Goal: Task Accomplishment & Management: Use online tool/utility

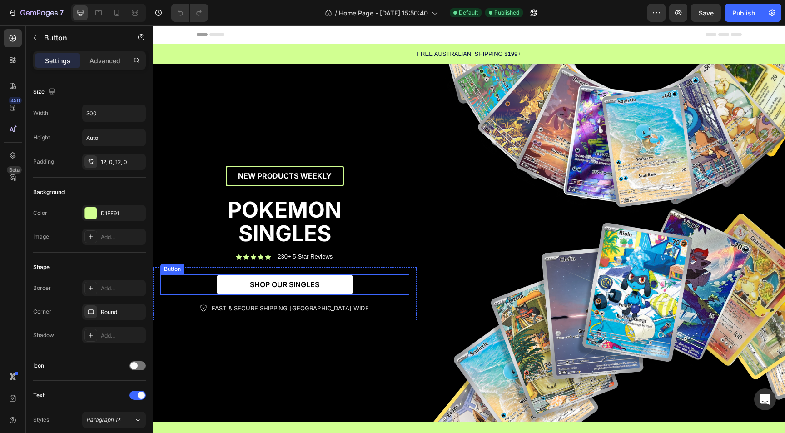
click at [342, 291] on link "SHOP OUR SINGLES" at bounding box center [285, 284] width 136 height 20
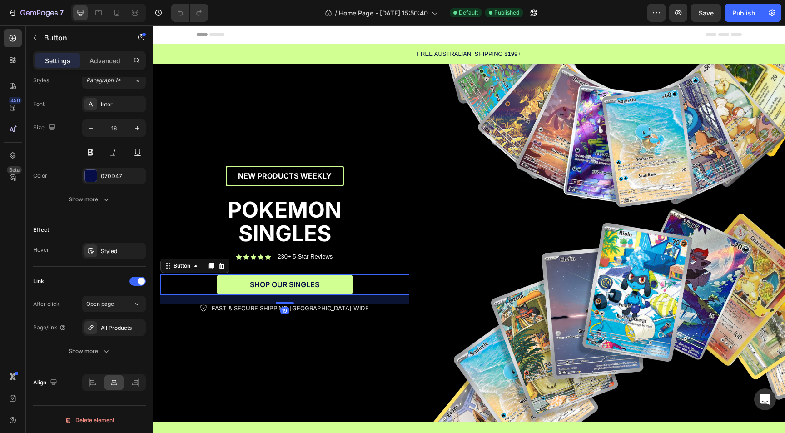
scroll to position [341, 0]
click at [115, 330] on div "All Products" at bounding box center [114, 327] width 26 height 8
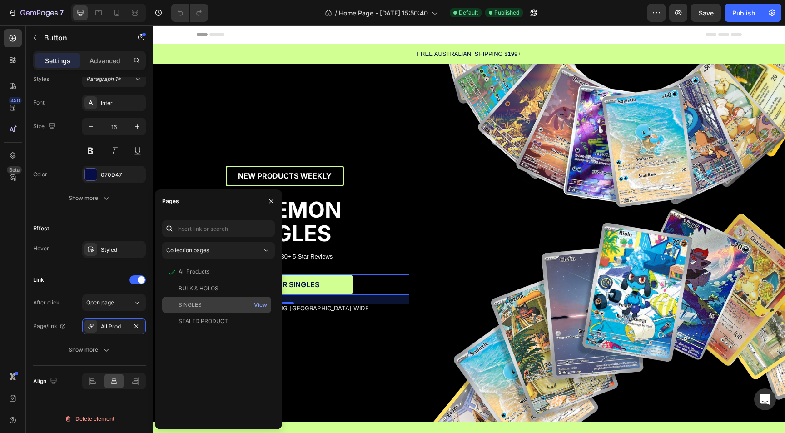
click at [206, 311] on div "SINGLES View" at bounding box center [216, 305] width 109 height 16
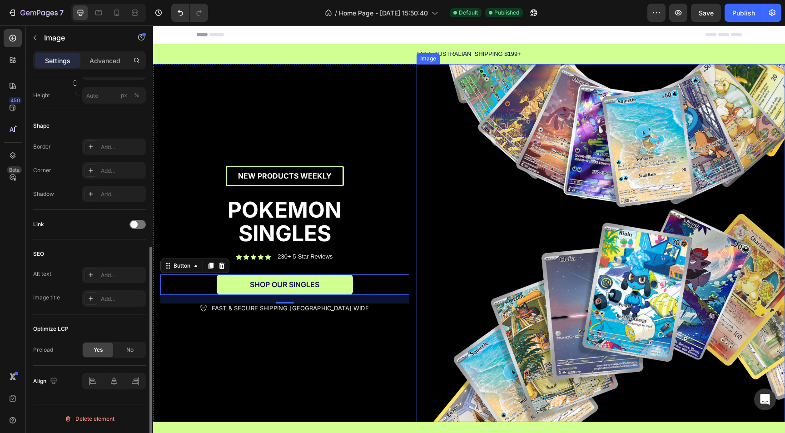
click at [523, 267] on img at bounding box center [601, 243] width 368 height 359
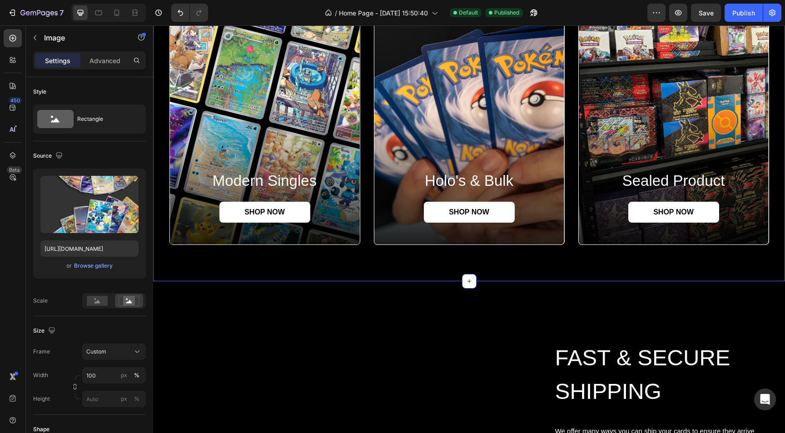
scroll to position [839, 0]
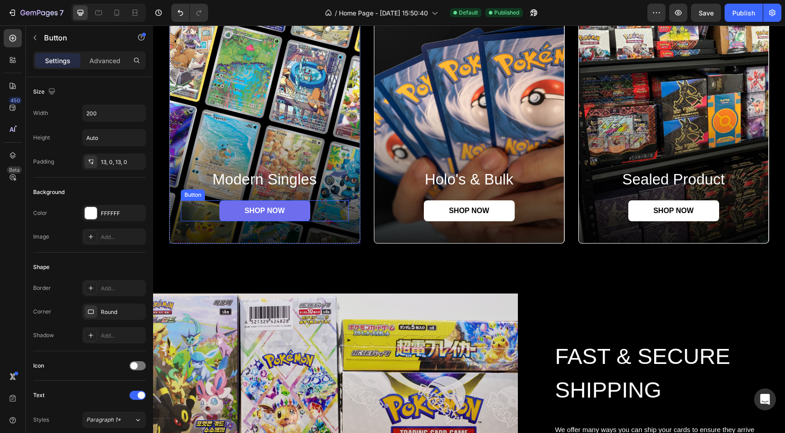
click at [299, 208] on link "SHOP NOW" at bounding box center [264, 210] width 91 height 21
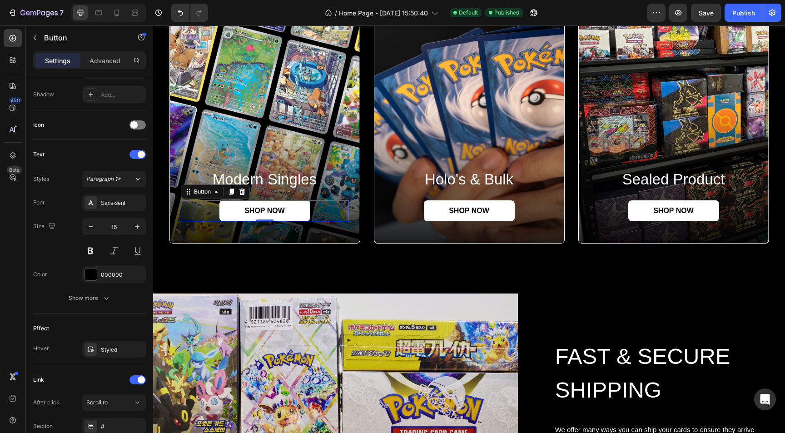
scroll to position [317, 0]
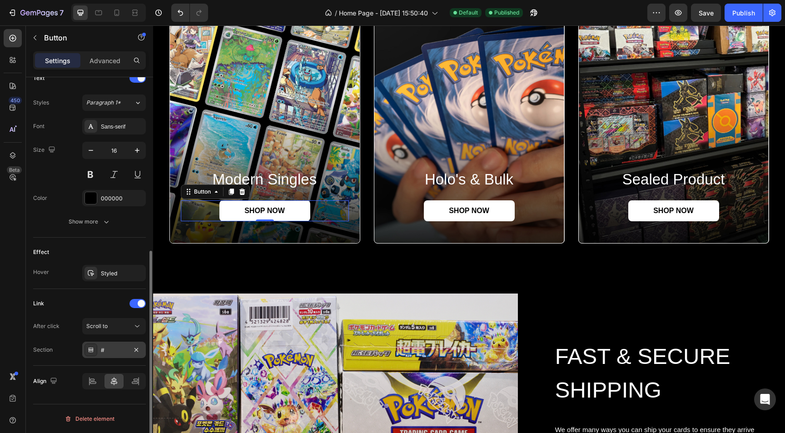
click at [107, 352] on div "#" at bounding box center [114, 350] width 26 height 8
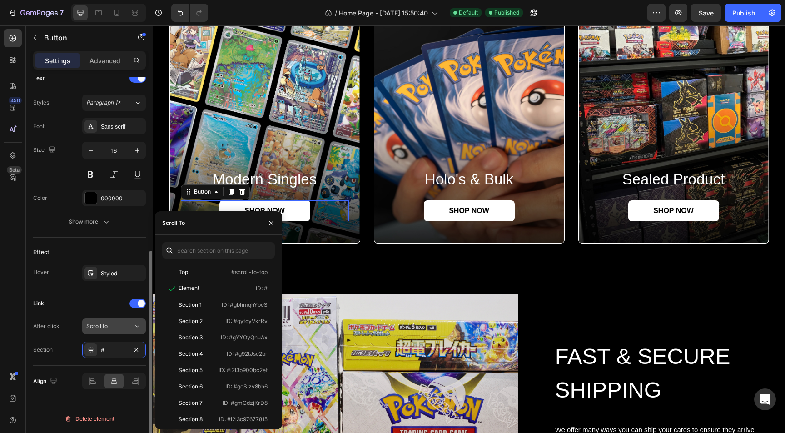
click at [102, 326] on span "Scroll to" at bounding box center [96, 326] width 21 height 7
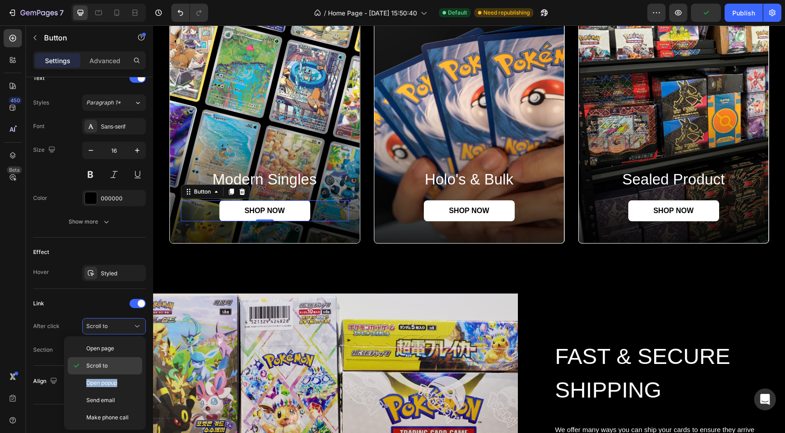
drag, startPoint x: 94, startPoint y: 388, endPoint x: 100, endPoint y: 373, distance: 16.3
click at [100, 373] on div "Open page Scroll to Open popup Send email Make phone call" at bounding box center [105, 383] width 75 height 86
click at [105, 349] on span "Open page" at bounding box center [100, 348] width 28 height 8
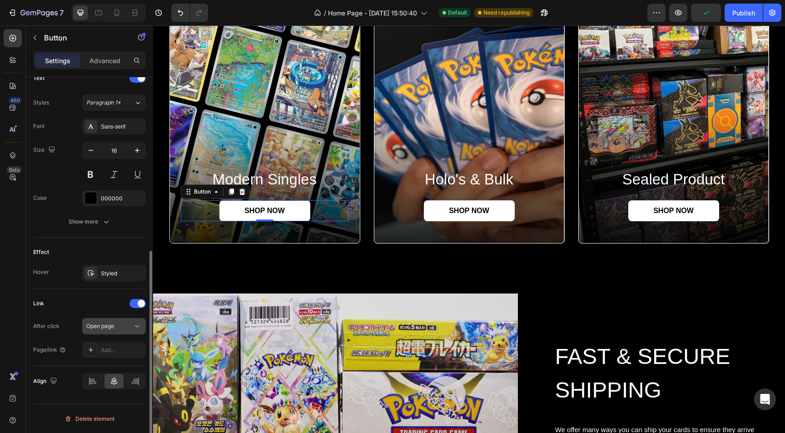
click at [114, 329] on span "Open page" at bounding box center [100, 326] width 28 height 7
click at [75, 316] on div "Link After click Open page Page/link Add..." at bounding box center [89, 327] width 113 height 62
click at [104, 358] on div "Link After click Open page Page/link Add..." at bounding box center [89, 327] width 113 height 77
click at [104, 357] on div "Add..." at bounding box center [114, 350] width 64 height 16
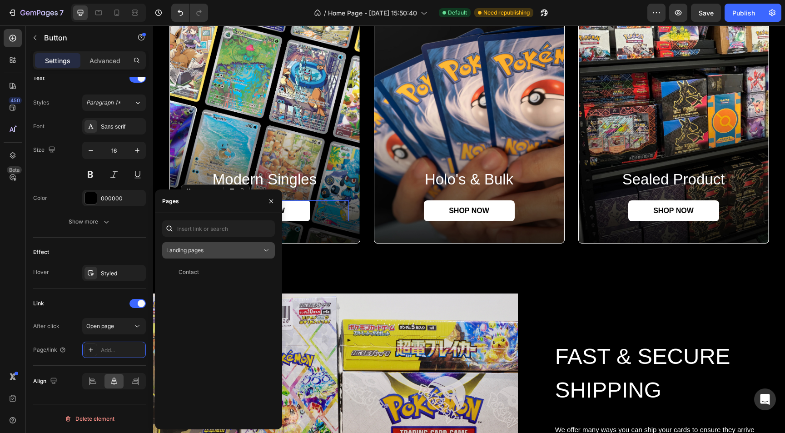
click at [209, 255] on button "Landing pages" at bounding box center [218, 250] width 113 height 16
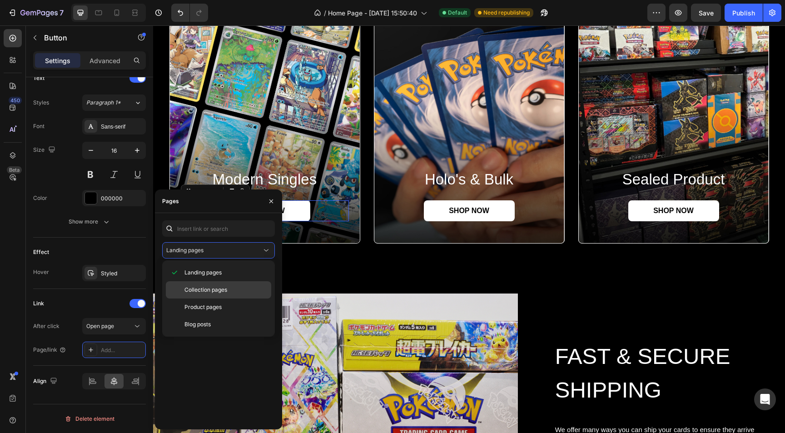
click at [210, 297] on div "Collection pages" at bounding box center [218, 289] width 105 height 17
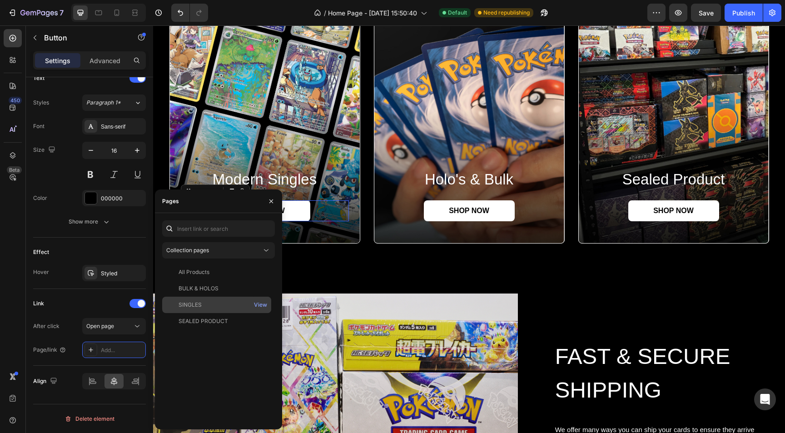
click at [207, 301] on div "SINGLES" at bounding box center [217, 305] width 102 height 8
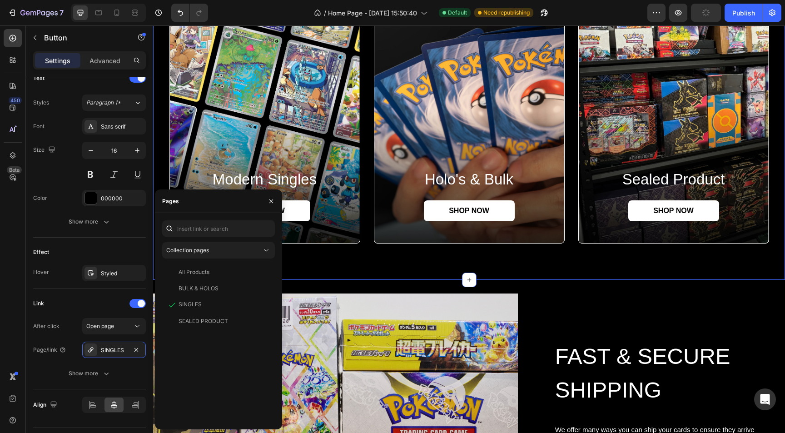
click at [327, 278] on div "modern singles Heading SHOP NOW Button Hero Banner holo's & bulk Heading SHOP N…" at bounding box center [469, 122] width 632 height 316
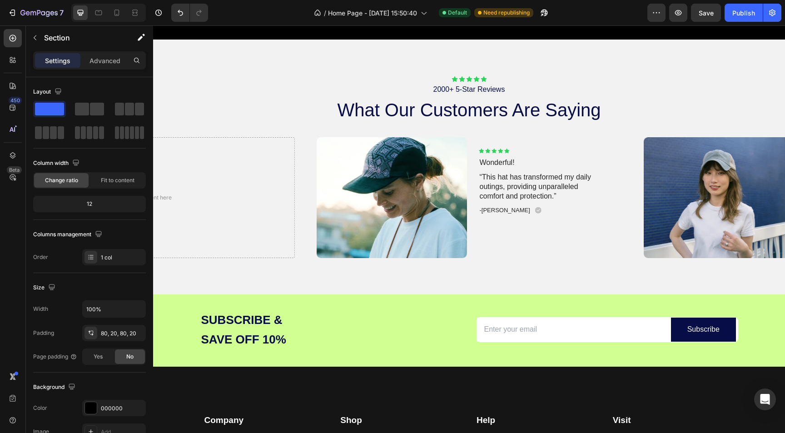
scroll to position [1407, 0]
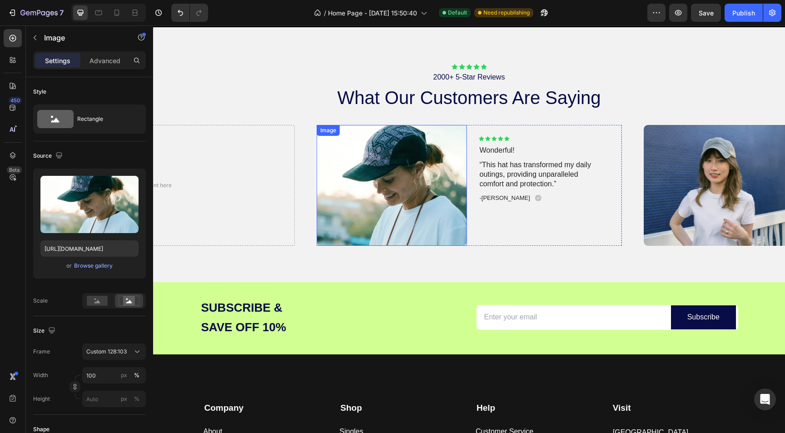
click at [388, 203] on img at bounding box center [392, 185] width 150 height 121
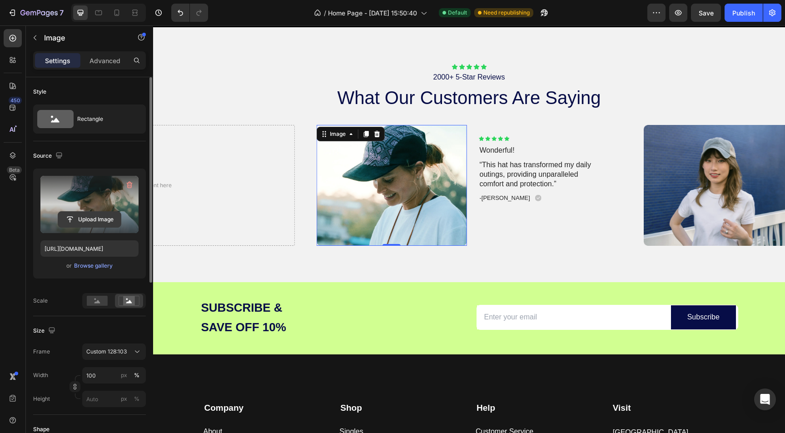
click at [95, 221] on input "file" at bounding box center [89, 219] width 63 height 15
type input "C:\fakepath\IMG_1253.heic"
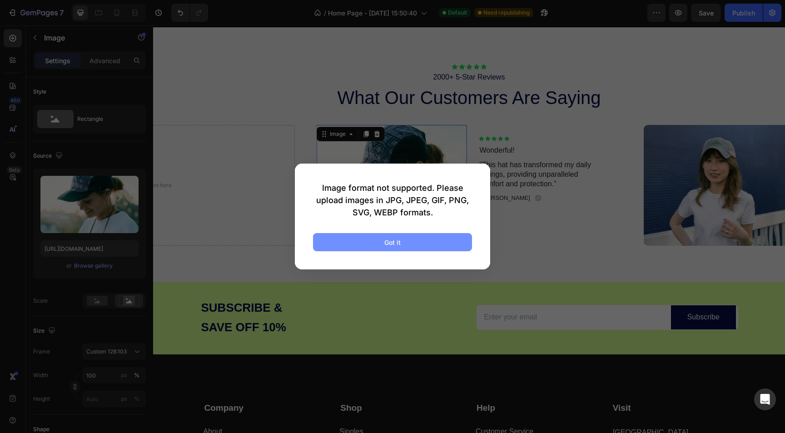
click at [373, 240] on button "Got it" at bounding box center [392, 242] width 159 height 18
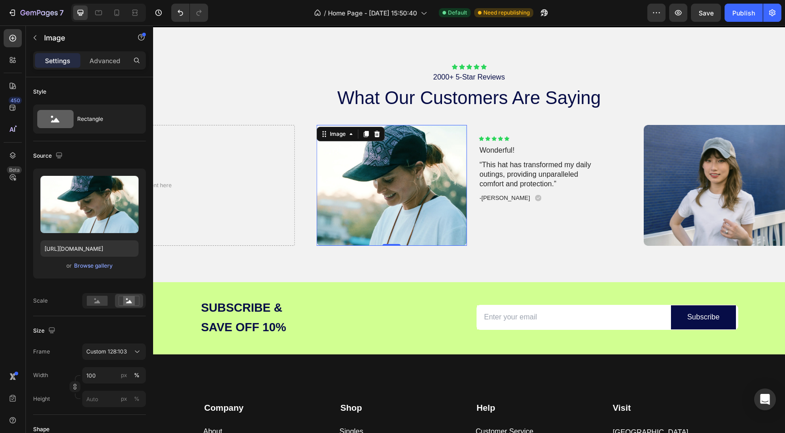
click at [403, 180] on img at bounding box center [392, 185] width 150 height 121
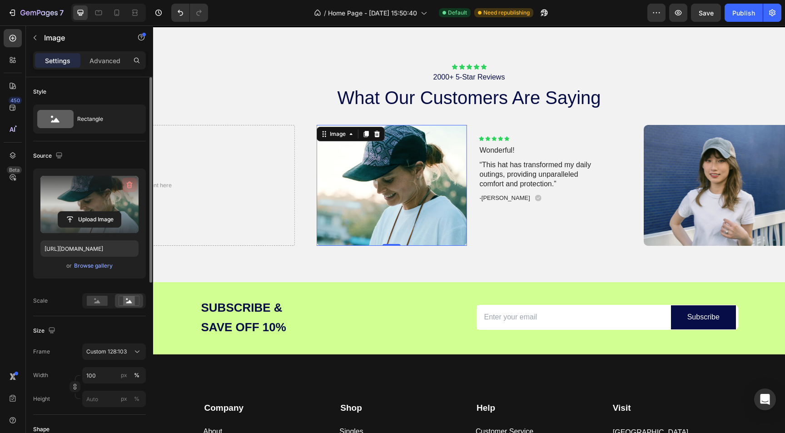
click at [126, 189] on icon "button" at bounding box center [129, 184] width 9 height 9
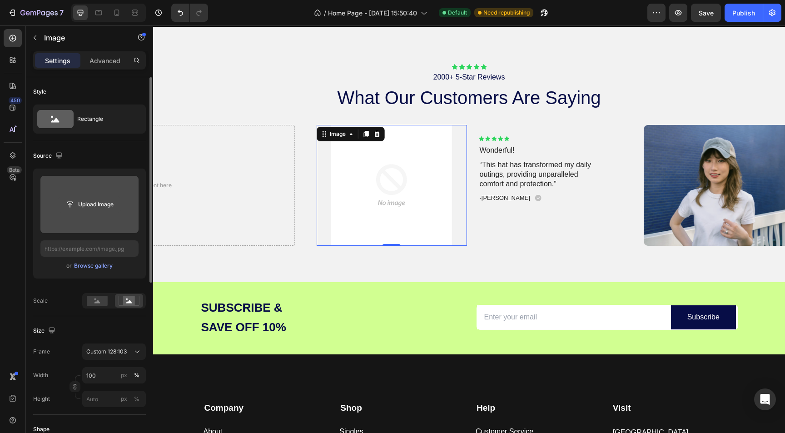
click at [85, 206] on input "file" at bounding box center [89, 204] width 63 height 15
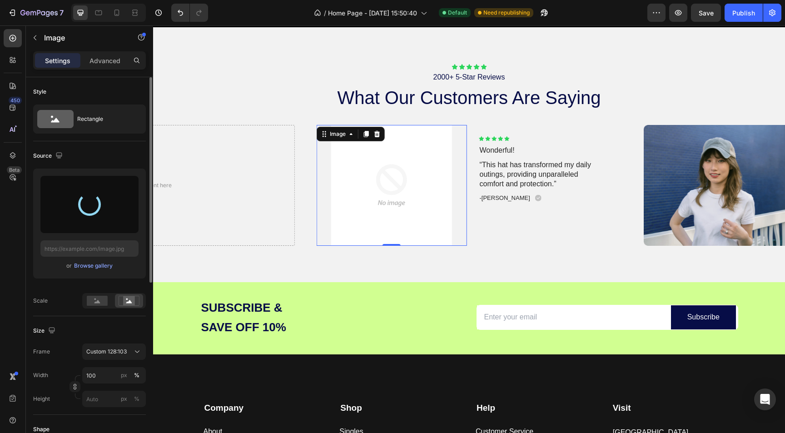
type input "https://cdn.shopify.com/s/files/1/0694/0413/1388/files/gempages_586088690581767…"
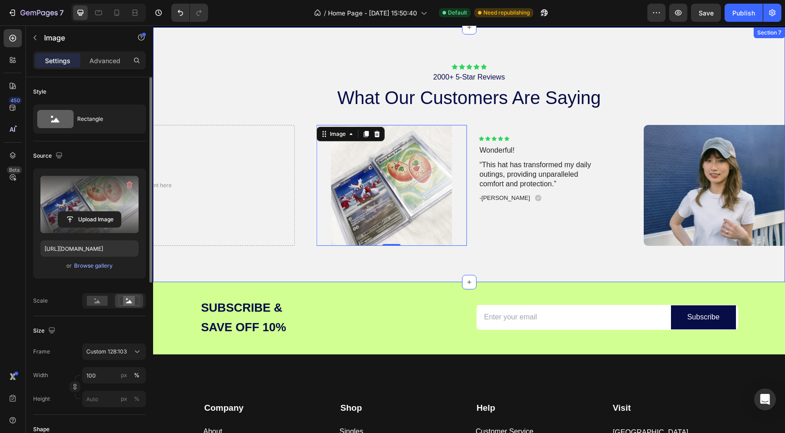
click at [429, 258] on div "Icon Icon Icon Icon Icon Icon List 2000+ 5-Star Reviews Text Block what our cus…" at bounding box center [469, 154] width 632 height 255
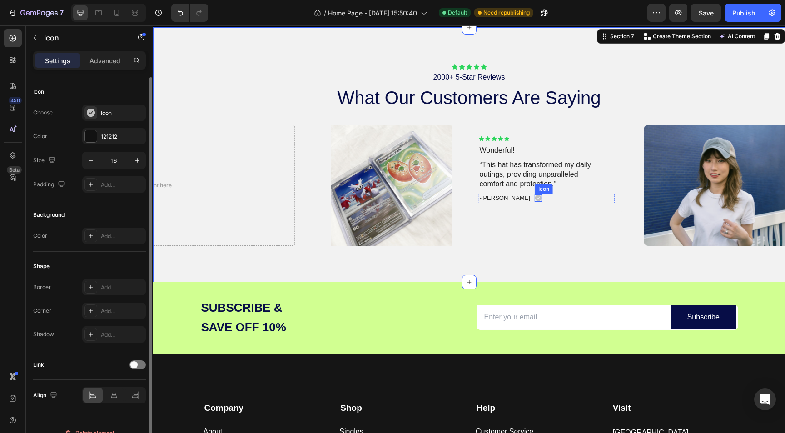
click at [535, 194] on icon at bounding box center [538, 197] width 7 height 7
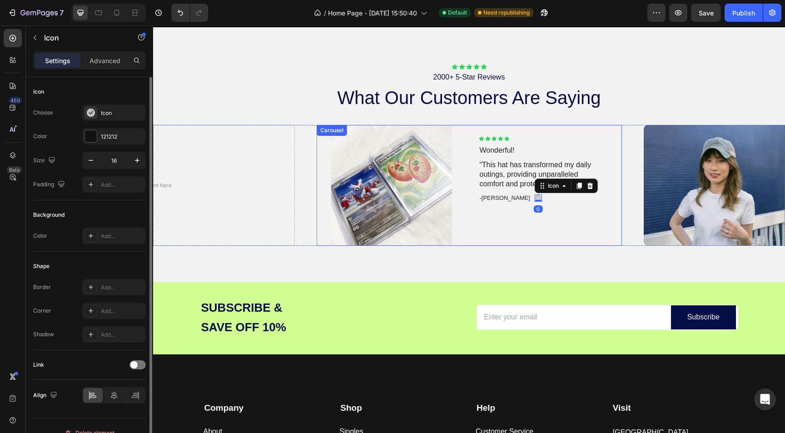
click at [502, 225] on div "Icon Icon Icon Icon Icon Icon List Wonderful! Text Block “This hat has transfor…" at bounding box center [547, 185] width 150 height 121
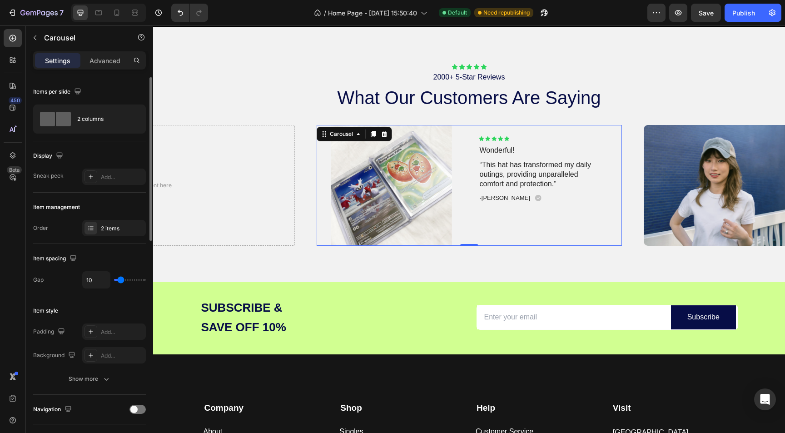
click at [509, 243] on div "Icon Icon Icon Icon Icon Icon List Wonderful! Text Block “This hat has transfor…" at bounding box center [547, 185] width 150 height 121
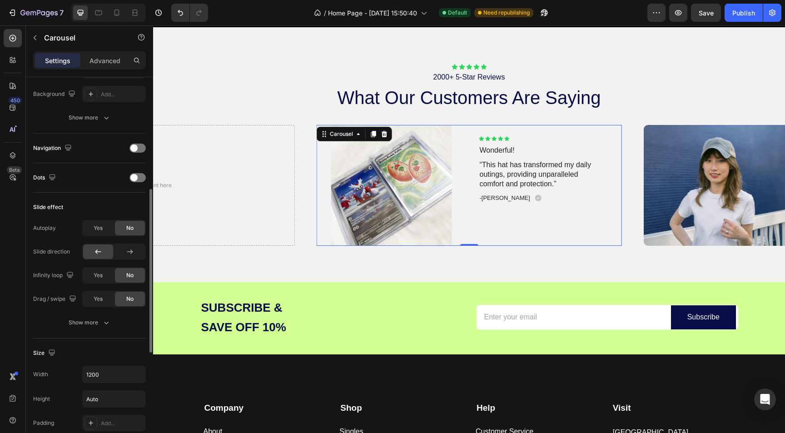
scroll to position [0, 0]
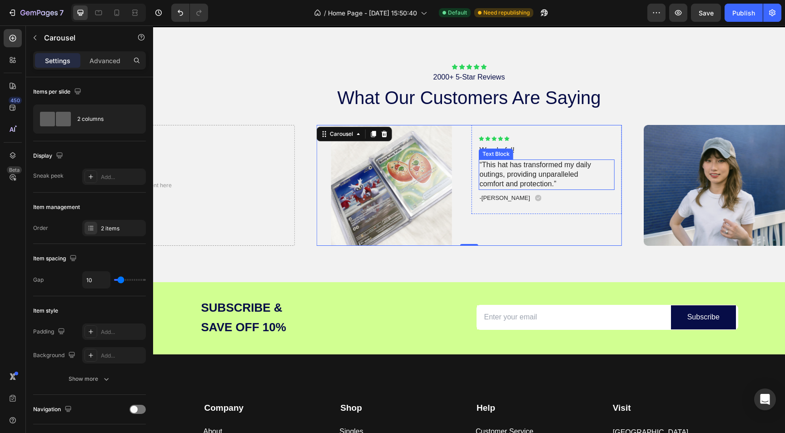
click at [490, 173] on p "“This hat has transformed my daily outings, providing unparalleled comfort and …" at bounding box center [536, 174] width 112 height 28
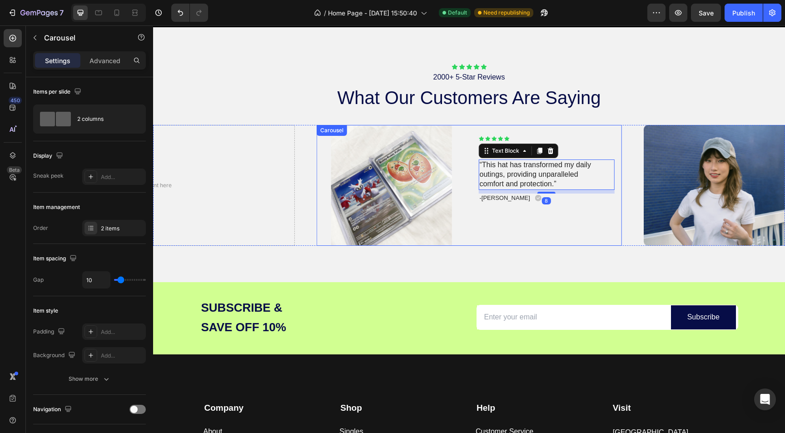
click at [470, 198] on div "Image Icon Icon Icon Icon Icon Icon List Wonderful! Text Block “This hat has tr…" at bounding box center [469, 185] width 305 height 121
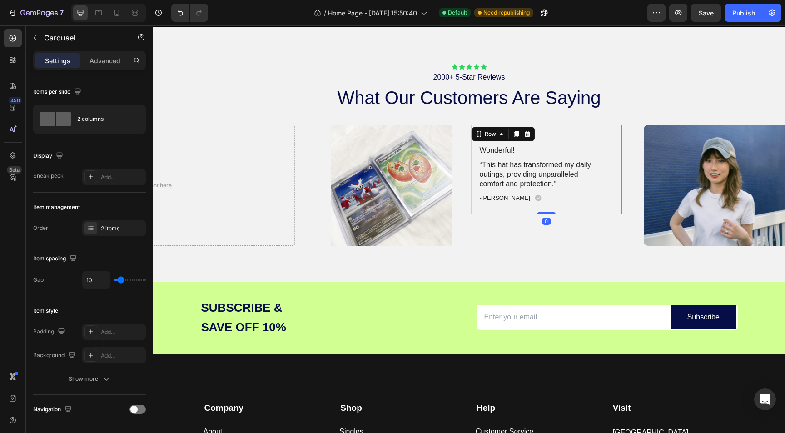
click at [475, 198] on div "Icon Icon Icon Icon Icon Icon List Wonderful! Text Block “This hat has transfor…" at bounding box center [547, 169] width 150 height 89
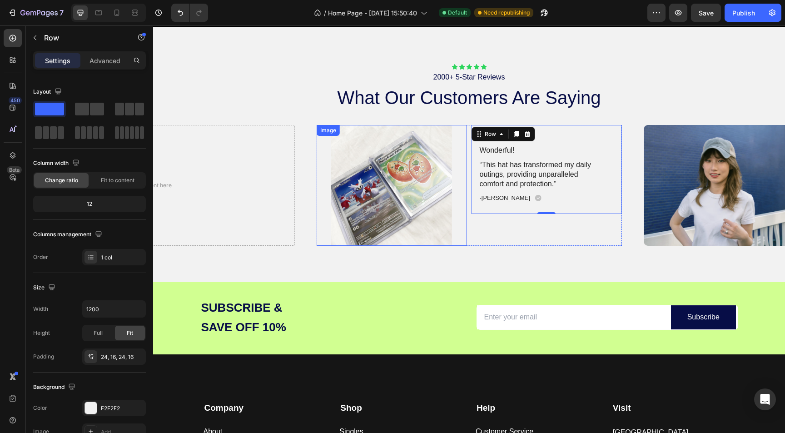
click at [397, 218] on img at bounding box center [392, 185] width 150 height 121
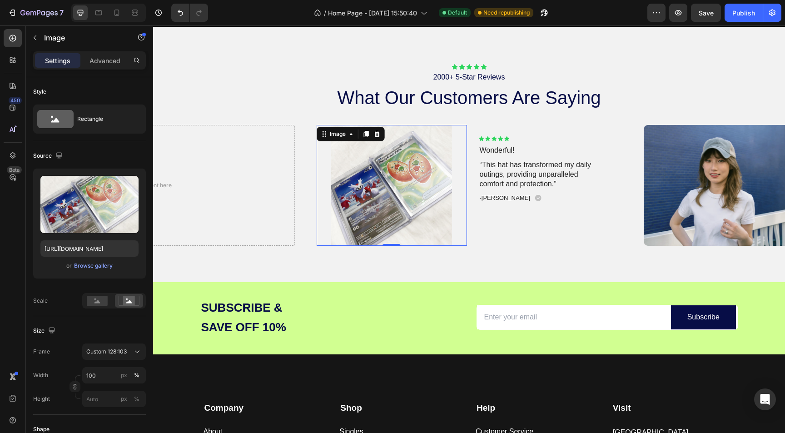
click at [463, 229] on img at bounding box center [392, 185] width 150 height 121
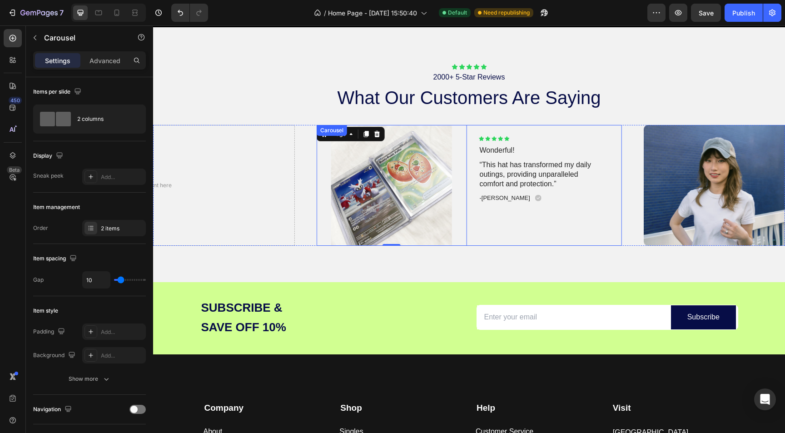
click at [482, 237] on div "Icon Icon Icon Icon Icon Icon List Wonderful! Text Block “This hat has transfor…" at bounding box center [547, 185] width 150 height 121
click at [693, 204] on img at bounding box center [718, 185] width 150 height 121
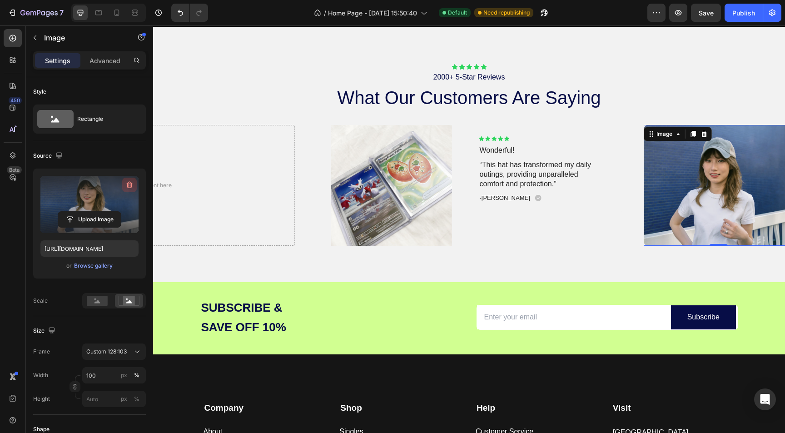
click at [126, 186] on icon "button" at bounding box center [129, 184] width 9 height 9
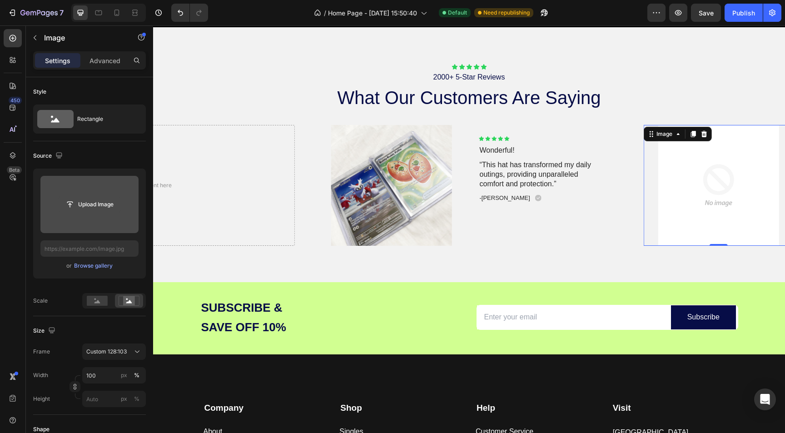
click at [90, 209] on input "file" at bounding box center [89, 204] width 63 height 15
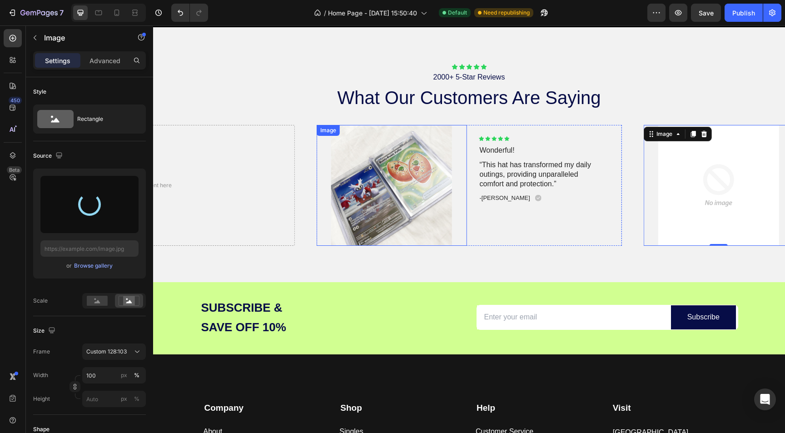
type input "https://cdn.shopify.com/s/files/1/0694/0413/1388/files/gempages_586088690581767…"
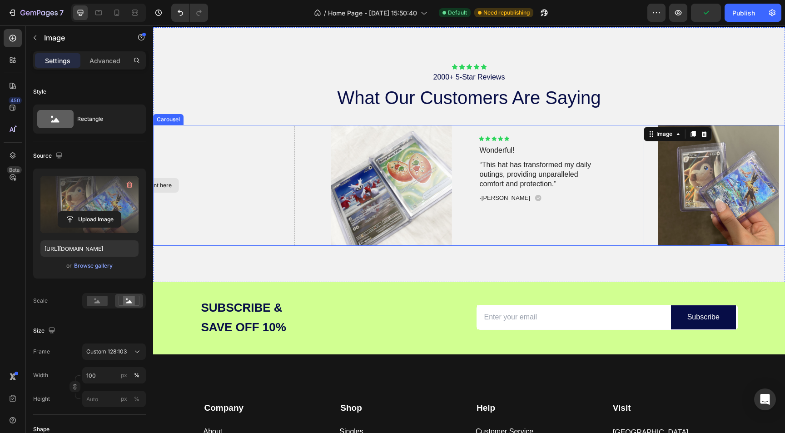
click at [184, 207] on div "Drop element here" at bounding box center [142, 185] width 305 height 121
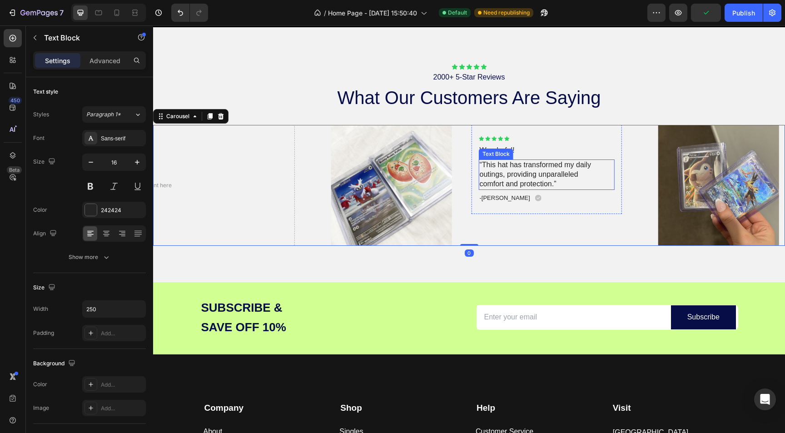
click at [599, 167] on div "“This hat has transformed my daily outings, providing unparalleled comfort and …" at bounding box center [547, 174] width 136 height 30
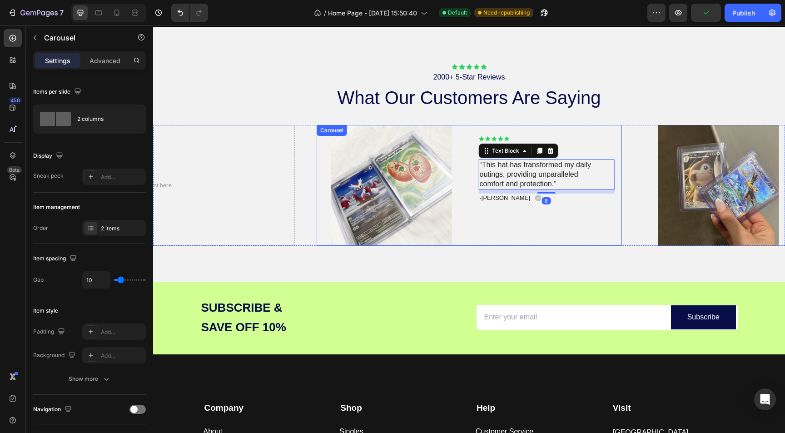
click at [552, 222] on div "Icon Icon Icon Icon Icon Icon List Wonderful! Text Block “This hat has transfor…" at bounding box center [547, 185] width 150 height 121
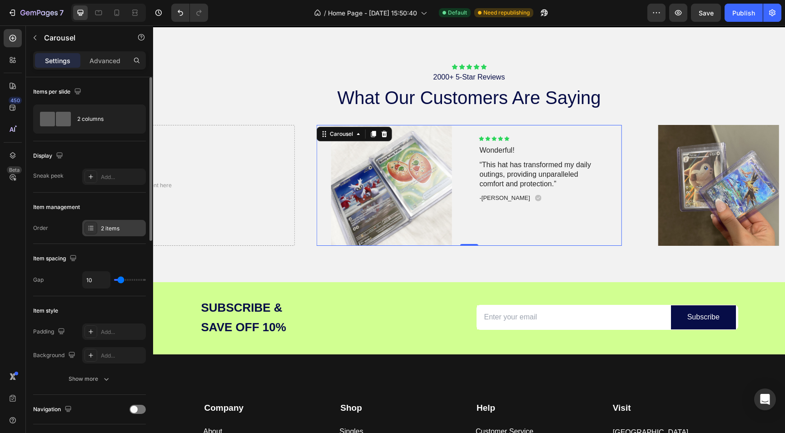
click at [101, 229] on div "2 items" at bounding box center [122, 228] width 43 height 8
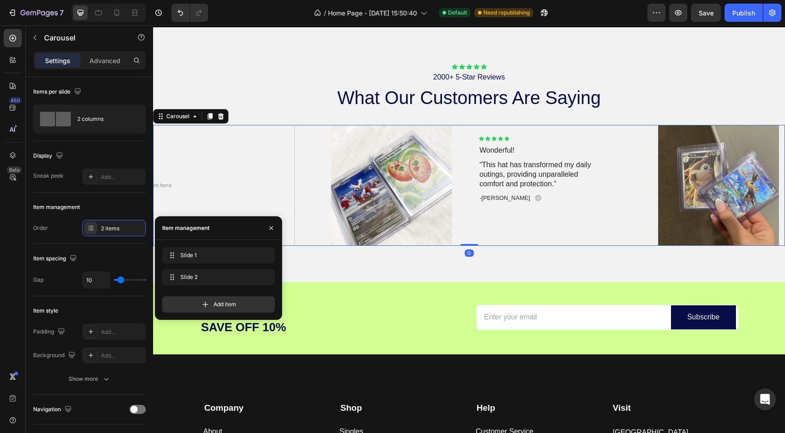
click at [309, 141] on div "Image Icon Icon Icon Icon Icon Icon List Wonderful! Text Block “This hat has tr…" at bounding box center [469, 185] width 632 height 121
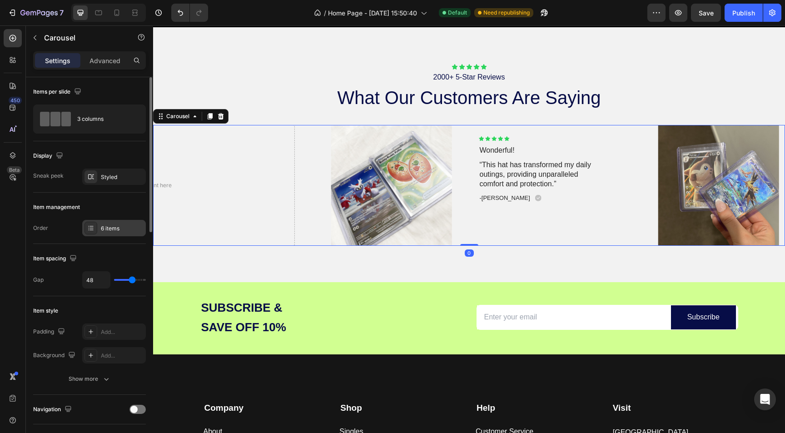
click at [95, 231] on div at bounding box center [91, 228] width 13 height 13
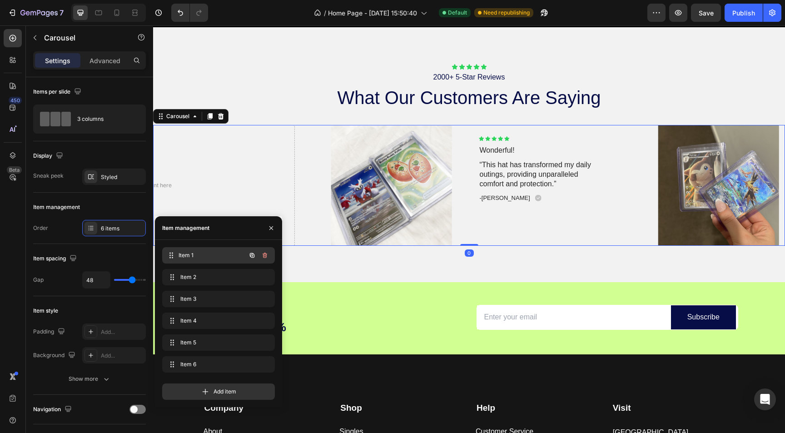
click at [192, 261] on div "Item 1 Item 1" at bounding box center [206, 255] width 80 height 13
click at [192, 278] on span "Item 2" at bounding box center [216, 277] width 73 height 8
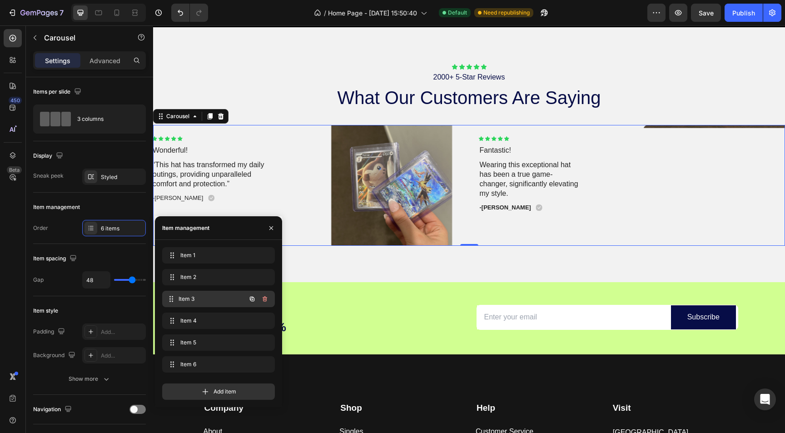
click at [196, 295] on span "Item 3" at bounding box center [212, 299] width 67 height 8
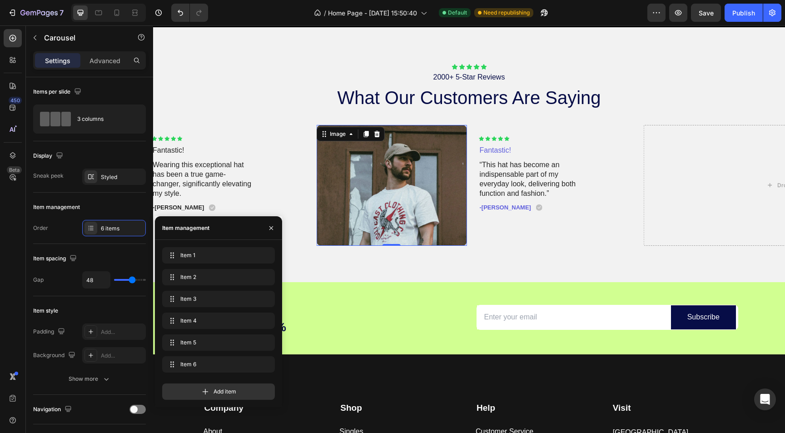
click at [385, 188] on img at bounding box center [392, 185] width 150 height 121
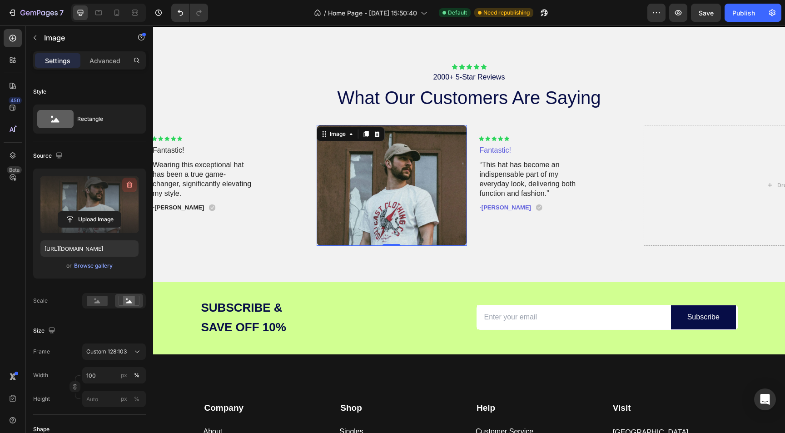
click at [131, 181] on icon "button" at bounding box center [129, 184] width 9 height 9
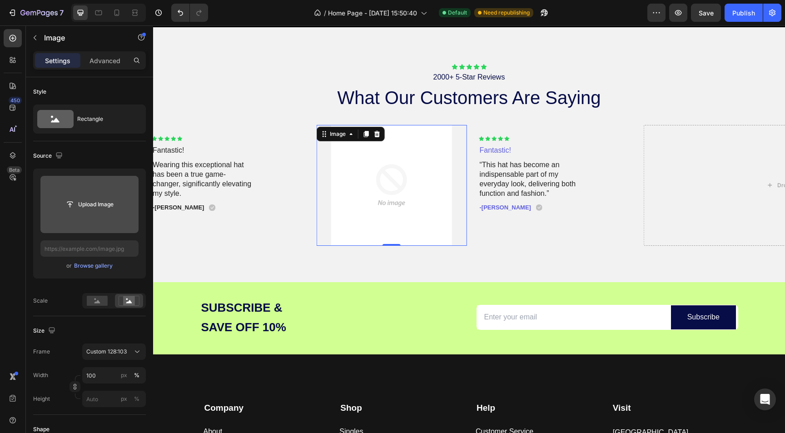
click at [105, 202] on input "file" at bounding box center [89, 204] width 63 height 15
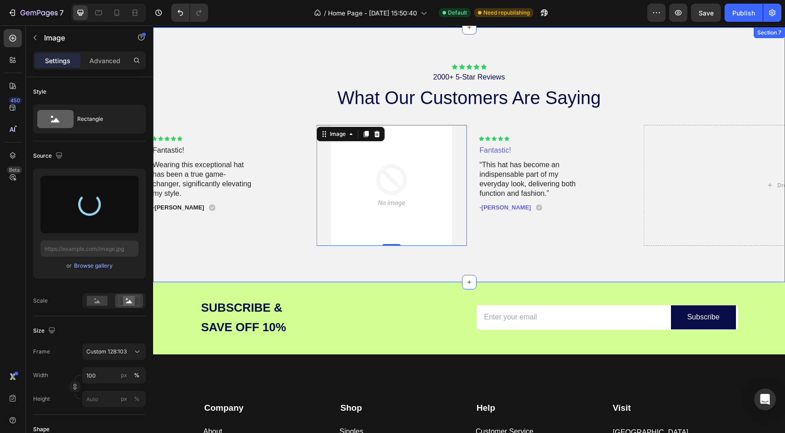
type input "https://cdn.shopify.com/s/files/1/0694/0413/1388/files/gempages_586088690581767…"
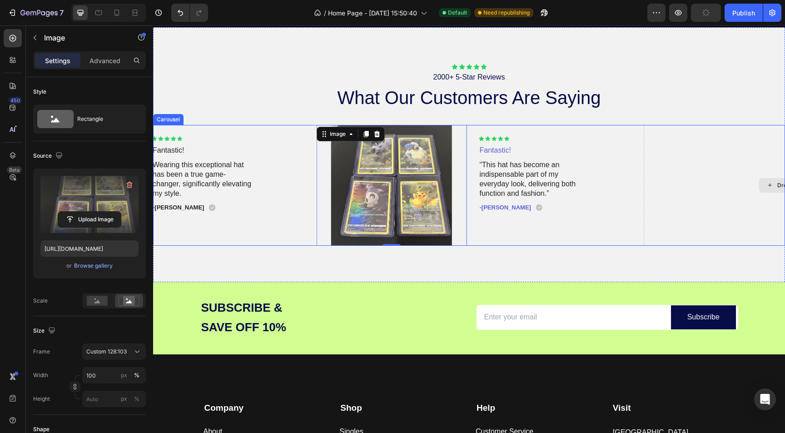
click at [647, 211] on div "Drop element here" at bounding box center [795, 185] width 305 height 121
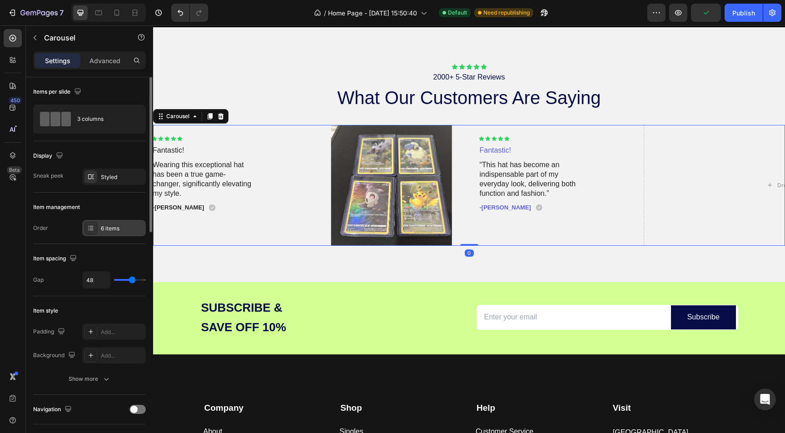
click at [114, 231] on div "6 items" at bounding box center [122, 228] width 43 height 8
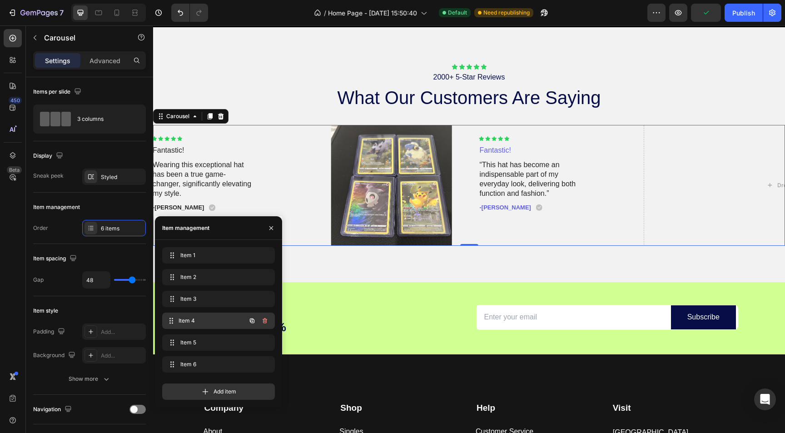
click at [214, 329] on div "Item 4 Item 4" at bounding box center [218, 321] width 113 height 16
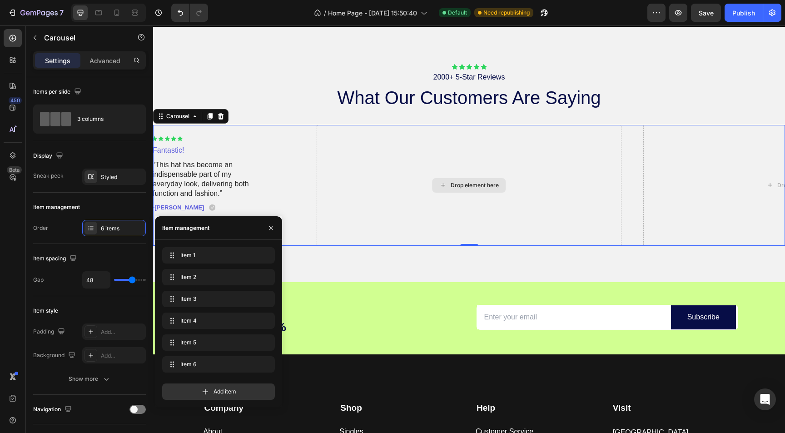
click at [411, 268] on div "Icon Icon Icon Icon Icon Icon List 2000+ 5-Star Reviews Text Block what our cus…" at bounding box center [469, 154] width 632 height 255
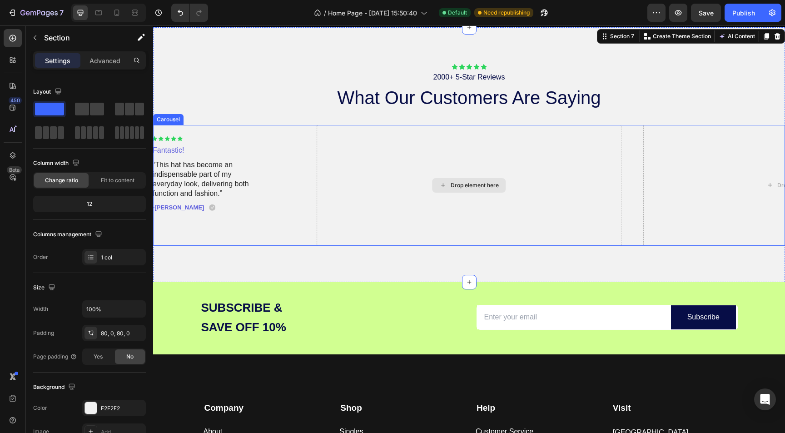
click at [421, 174] on div "Drop element here" at bounding box center [469, 185] width 305 height 121
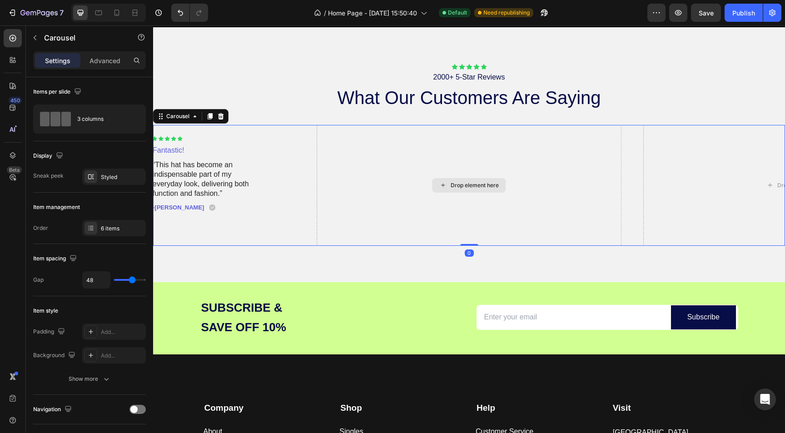
click at [342, 175] on div "Drop element here" at bounding box center [469, 185] width 305 height 121
click at [109, 231] on div "6 items" at bounding box center [122, 228] width 43 height 8
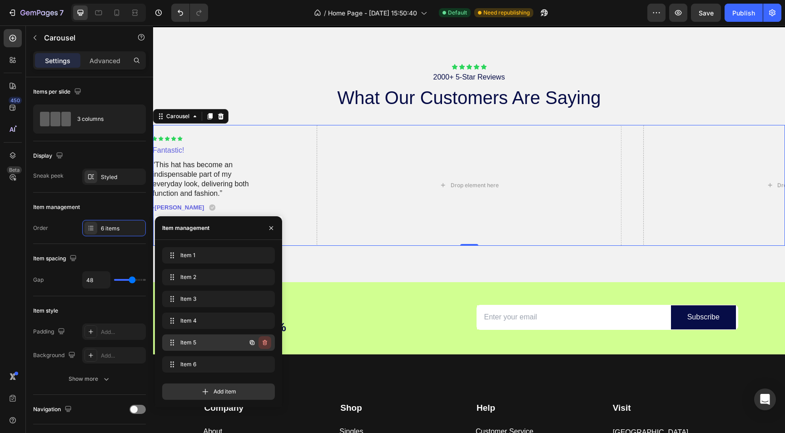
click at [266, 342] on icon "button" at bounding box center [264, 342] width 7 height 7
click at [266, 342] on div "Delete" at bounding box center [258, 343] width 17 height 8
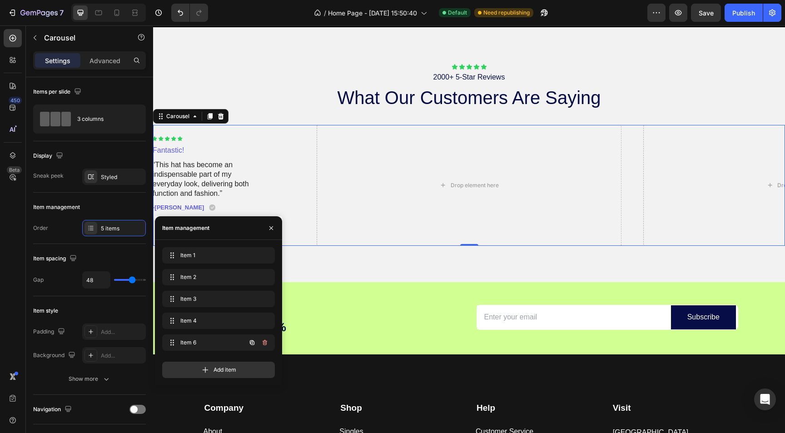
click at [266, 342] on icon "button" at bounding box center [264, 342] width 7 height 7
click at [266, 342] on div "Delete" at bounding box center [258, 343] width 17 height 8
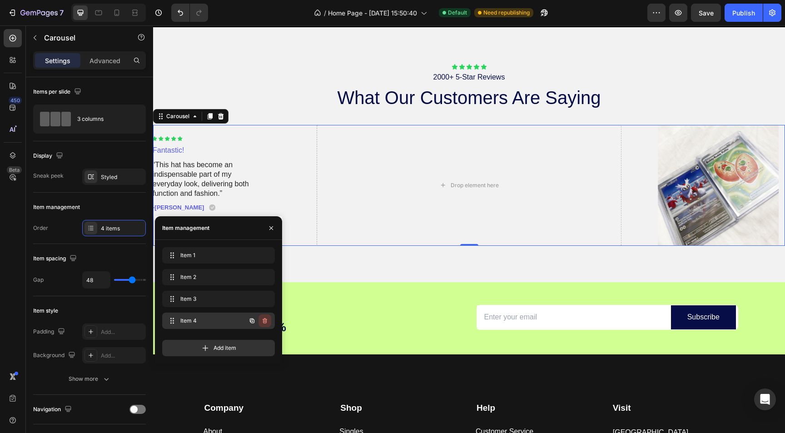
click at [265, 320] on icon "button" at bounding box center [264, 320] width 7 height 7
click at [265, 320] on div "Delete" at bounding box center [258, 321] width 17 height 8
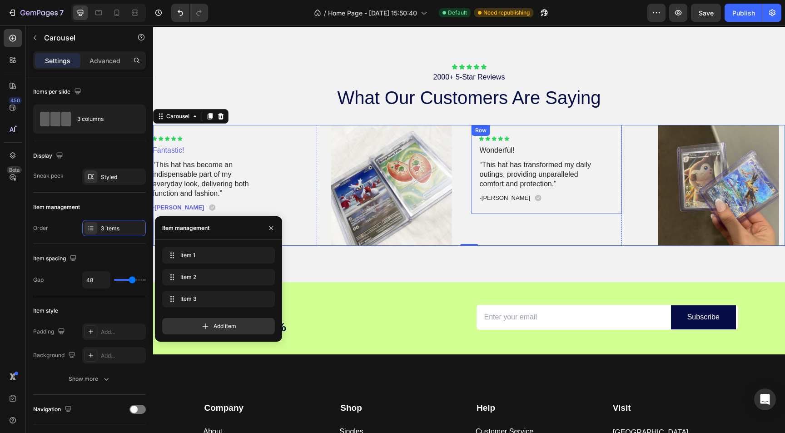
click at [510, 210] on div "Icon Icon Icon Icon Icon Icon List Wonderful! Text Block “This hat has transfor…" at bounding box center [547, 169] width 150 height 89
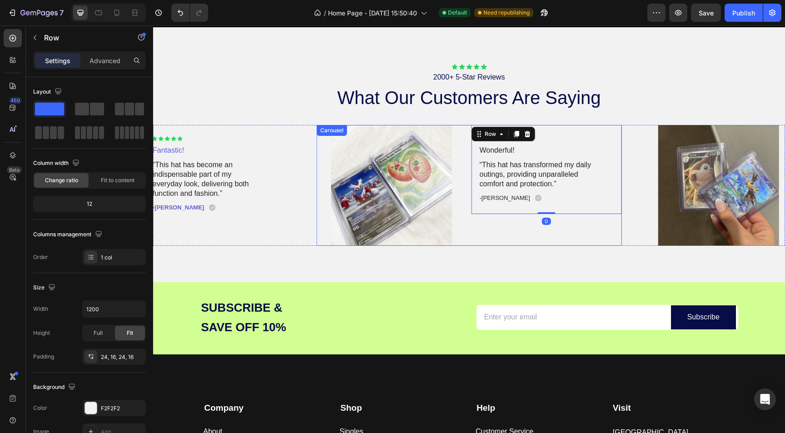
click at [491, 234] on div "Icon Icon Icon Icon Icon Icon List Wonderful! Text Block “This hat has transfor…" at bounding box center [547, 185] width 150 height 121
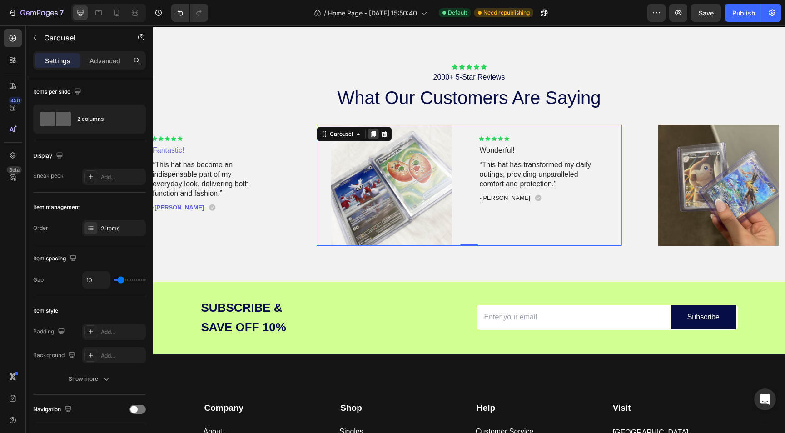
click at [374, 133] on icon at bounding box center [373, 134] width 5 height 6
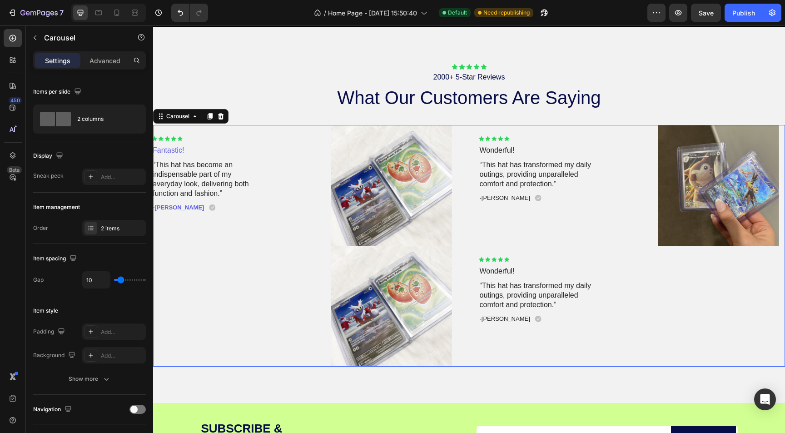
click at [293, 270] on div "Image Icon Icon Icon Icon Icon Icon List Fantastic! Text Block “This hat has be…" at bounding box center [142, 246] width 305 height 242
click at [112, 228] on div "3 items" at bounding box center [122, 228] width 43 height 8
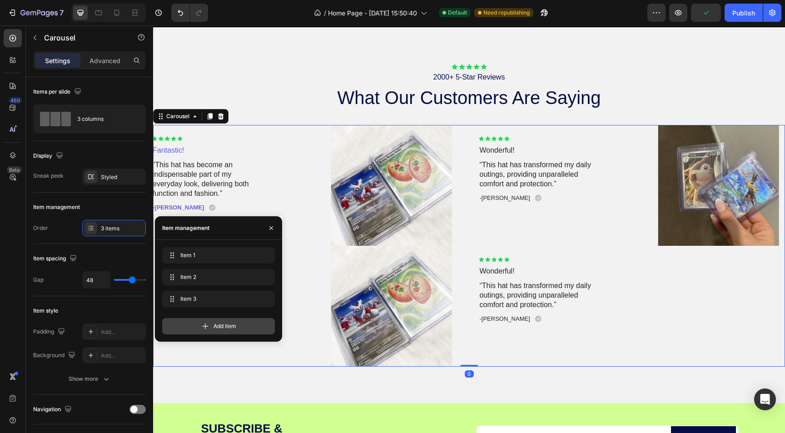
click at [231, 332] on div "Add item" at bounding box center [218, 326] width 113 height 16
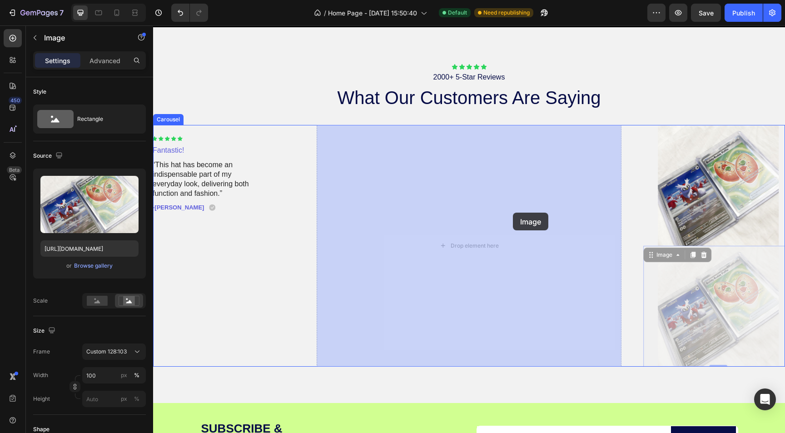
drag, startPoint x: 646, startPoint y: 272, endPoint x: 513, endPoint y: 213, distance: 145.6
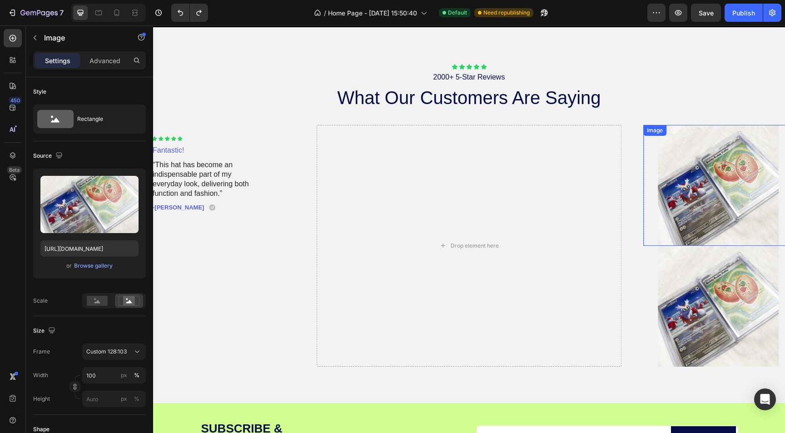
click at [665, 160] on img at bounding box center [718, 185] width 150 height 121
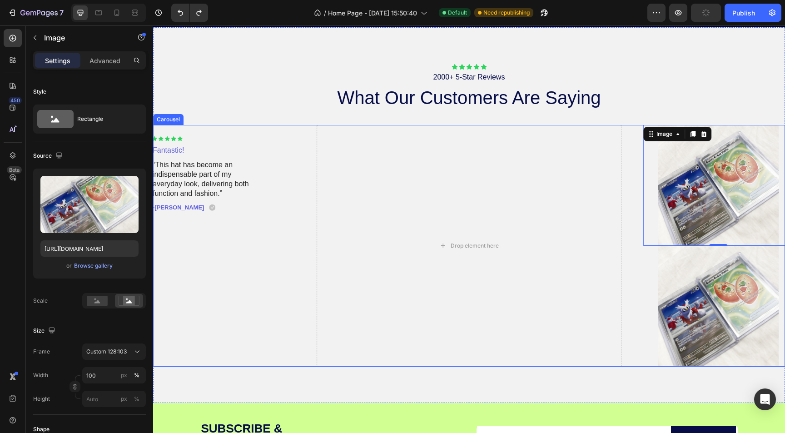
click at [214, 332] on div "Image Icon Icon Icon Icon Icon Icon List Fantastic! Text Block “This hat has be…" at bounding box center [142, 246] width 305 height 242
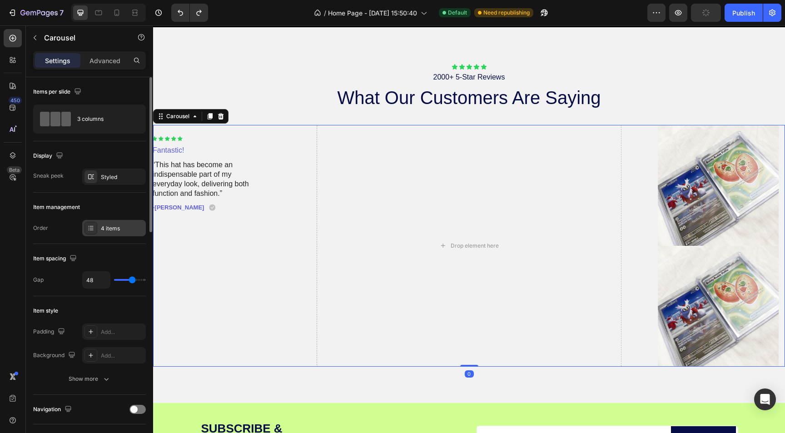
click at [95, 224] on div at bounding box center [91, 228] width 13 height 13
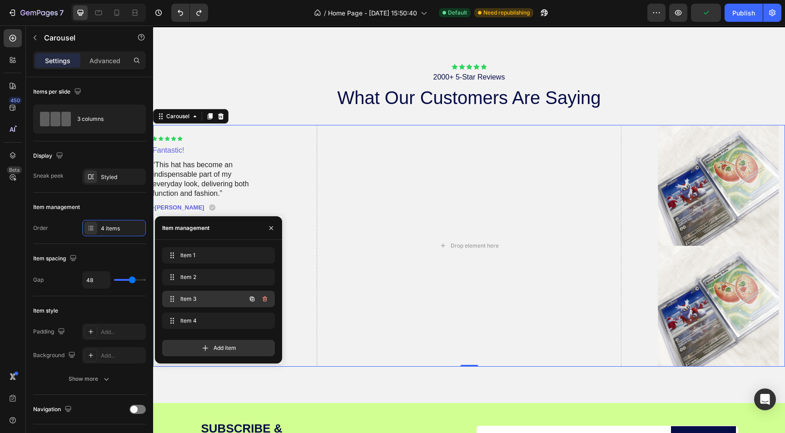
click at [195, 300] on span "Item 3" at bounding box center [205, 299] width 51 height 8
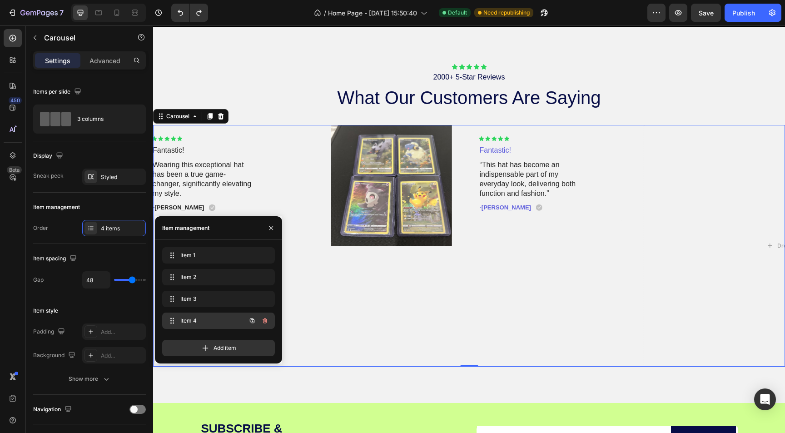
click at [201, 318] on span "Item 4" at bounding box center [205, 321] width 51 height 8
click at [199, 261] on div "Item 1 Item 1" at bounding box center [206, 255] width 80 height 13
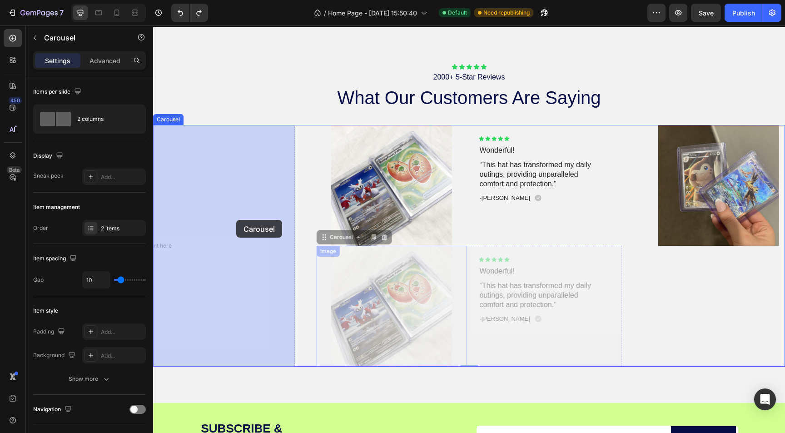
drag, startPoint x: 554, startPoint y: 352, endPoint x: 236, endPoint y: 220, distance: 343.9
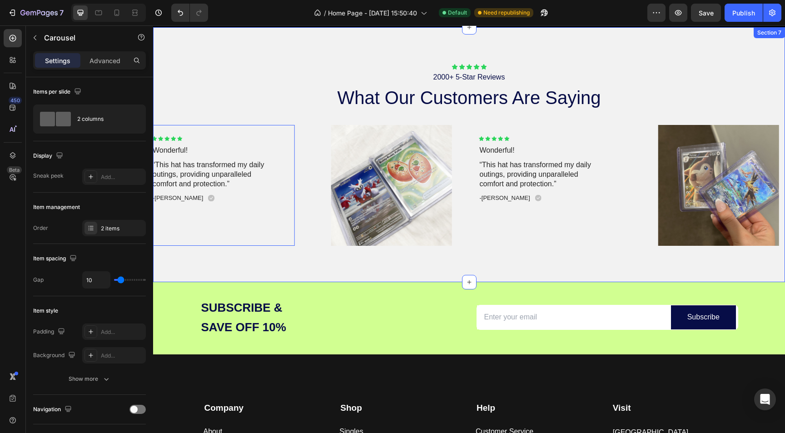
scroll to position [1407, 0]
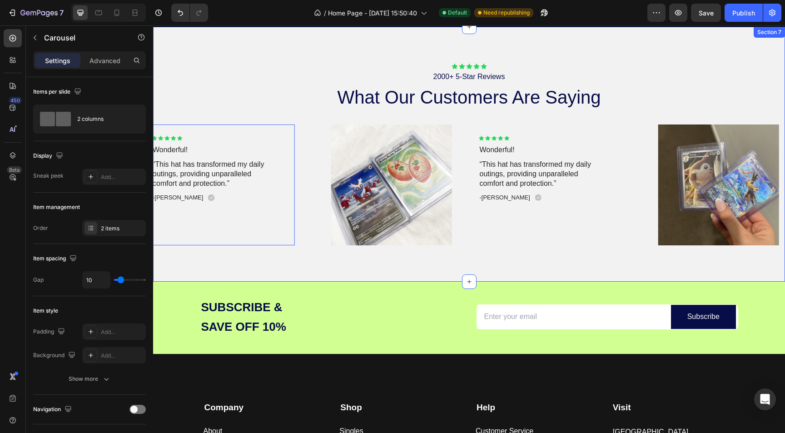
click at [286, 251] on div "Icon Icon Icon Icon Icon Icon List 2000+ 5-Star Reviews Text Block what our cus…" at bounding box center [469, 154] width 632 height 255
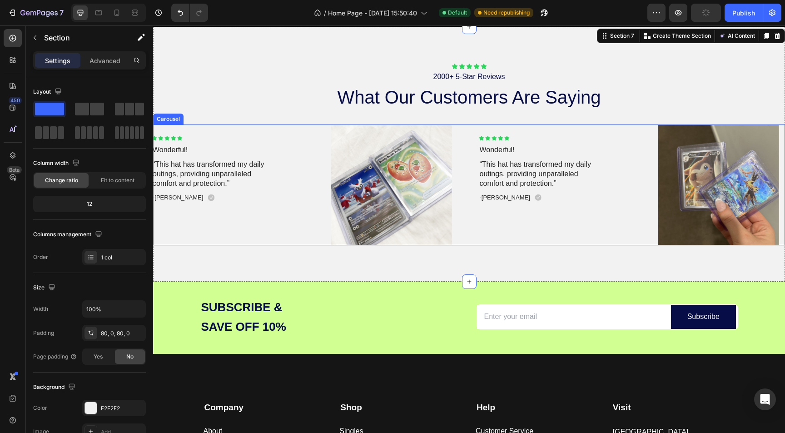
click at [311, 238] on div "Image Icon Icon Icon Icon Icon Icon List Wonderful! Text Block “This hat has tr…" at bounding box center [469, 184] width 632 height 121
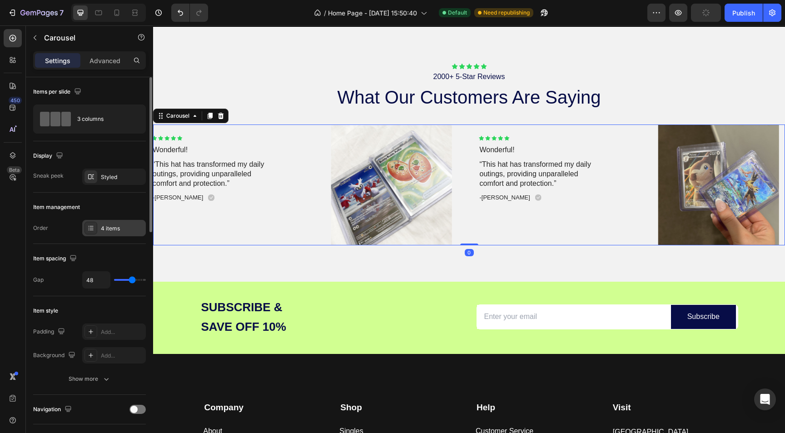
click at [111, 226] on div "4 items" at bounding box center [122, 228] width 43 height 8
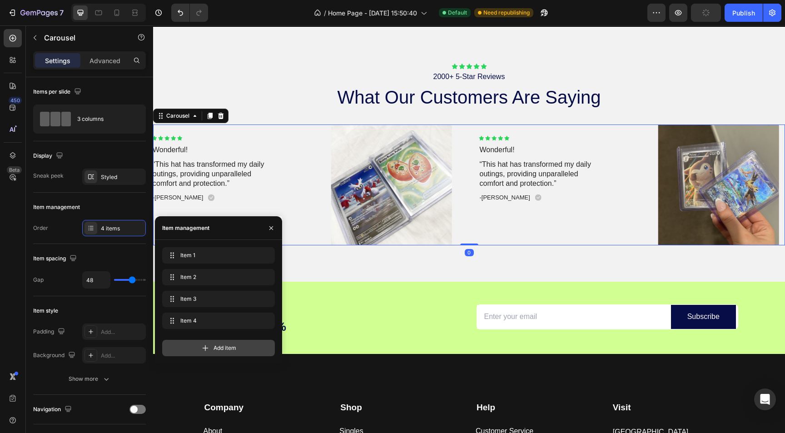
click at [237, 352] on div "Add item" at bounding box center [218, 348] width 113 height 16
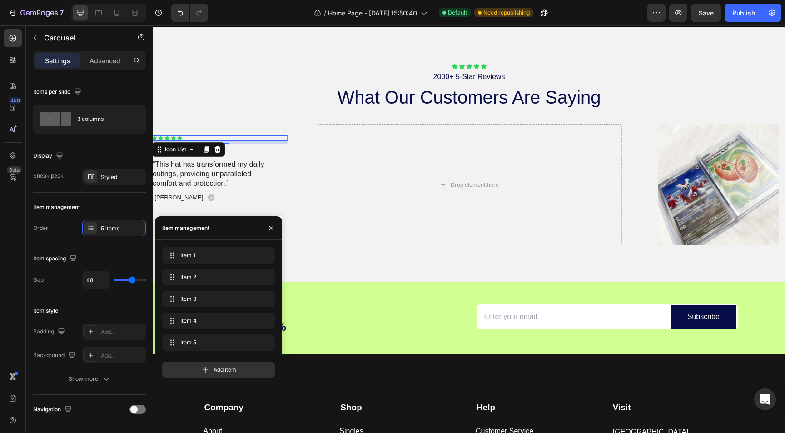
click at [261, 137] on div "Icon Icon Icon Icon Icon" at bounding box center [220, 137] width 136 height 5
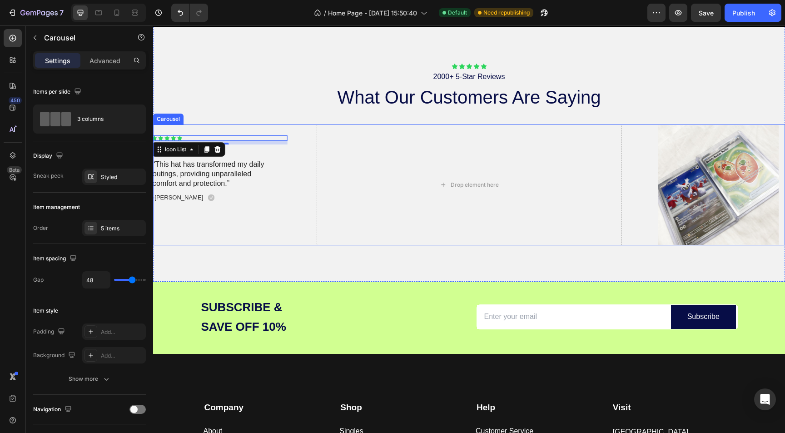
click at [310, 143] on div "Image Icon Icon Icon Icon Icon Icon List Wonderful! Text Block “This hat has tr…" at bounding box center [469, 184] width 632 height 121
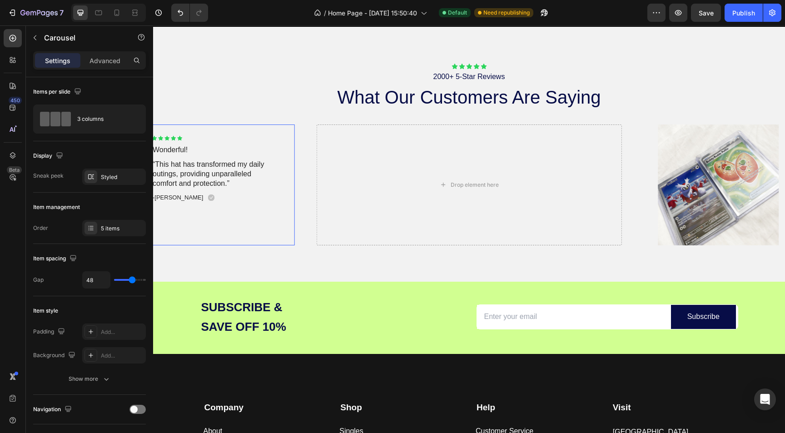
click at [217, 225] on div "Icon Icon Icon Icon Icon Icon List Wonderful! Text Block “This hat has transfor…" at bounding box center [219, 184] width 150 height 121
click at [300, 212] on div "Image Icon Icon Icon Icon Icon Icon List Wonderful! Text Block “This hat has tr…" at bounding box center [469, 184] width 632 height 121
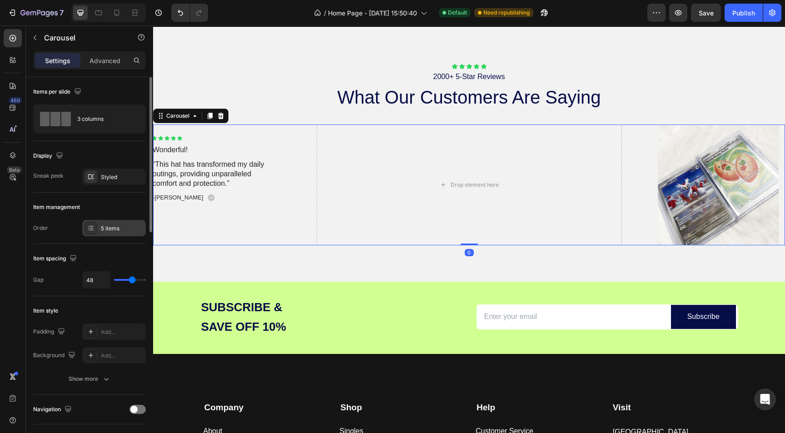
click at [102, 225] on div "5 items" at bounding box center [122, 228] width 43 height 8
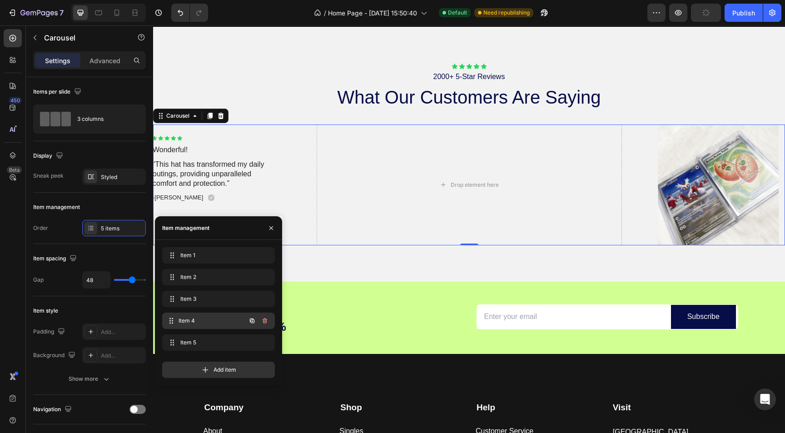
click at [208, 324] on span "Item 4" at bounding box center [212, 321] width 67 height 8
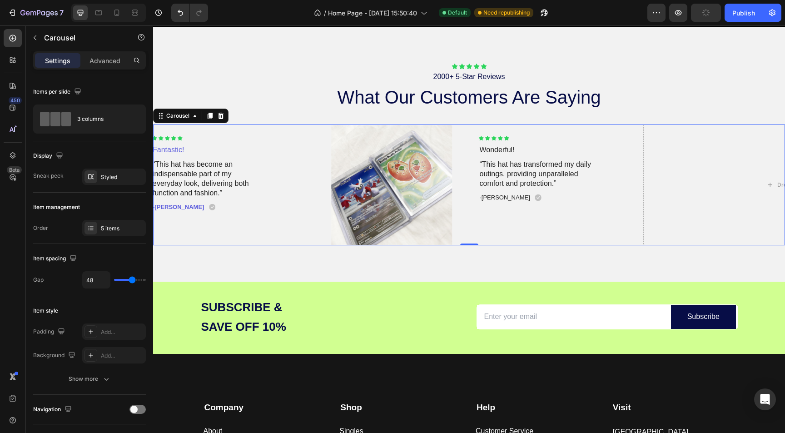
click at [625, 136] on div "Image Icon Icon Icon Icon Icon Icon List Wonderful! Text Block “This hat has tr…" at bounding box center [469, 184] width 632 height 121
click at [462, 137] on img at bounding box center [392, 184] width 150 height 121
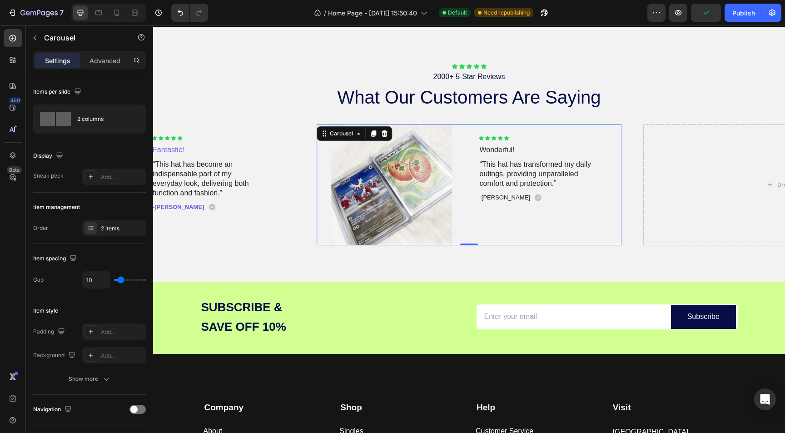
click at [468, 135] on div "Image Icon Icon Icon Icon Icon Icon List Wonderful! Text Block “This hat has tr…" at bounding box center [469, 184] width 305 height 121
click at [374, 136] on icon at bounding box center [373, 133] width 7 height 7
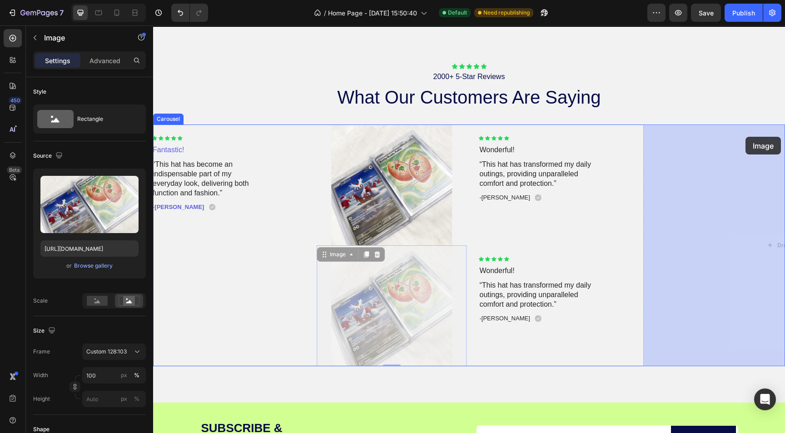
drag, startPoint x: 465, startPoint y: 269, endPoint x: 743, endPoint y: 139, distance: 306.9
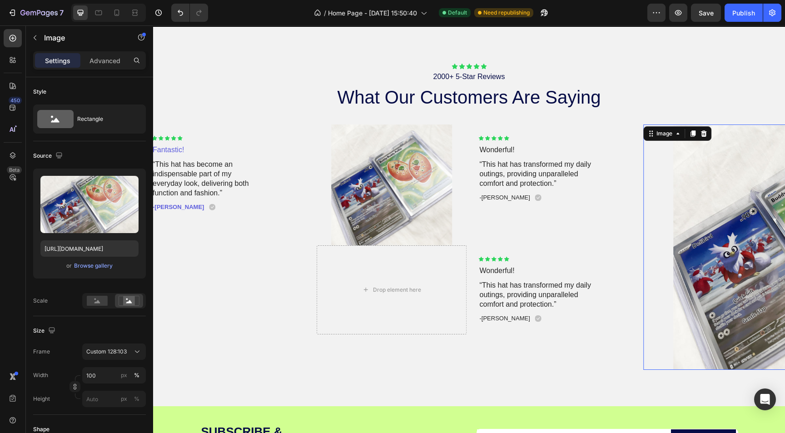
click at [468, 170] on div "Image Icon Icon Icon Icon Icon Icon List Wonderful! Text Block “This hat has tr…" at bounding box center [469, 184] width 305 height 121
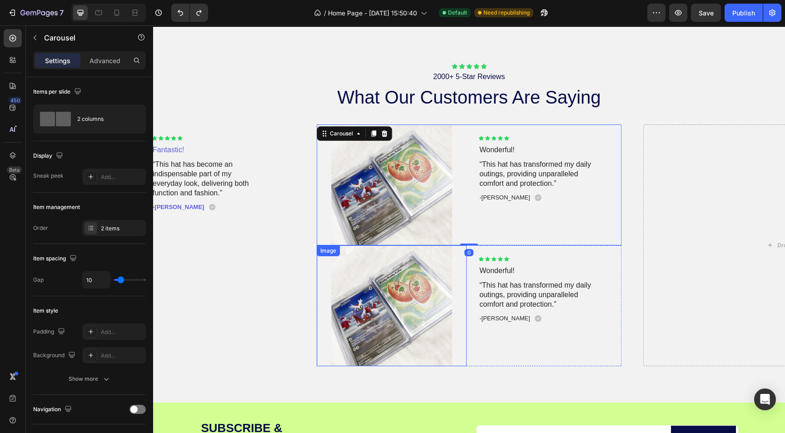
click at [461, 268] on img at bounding box center [392, 305] width 150 height 121
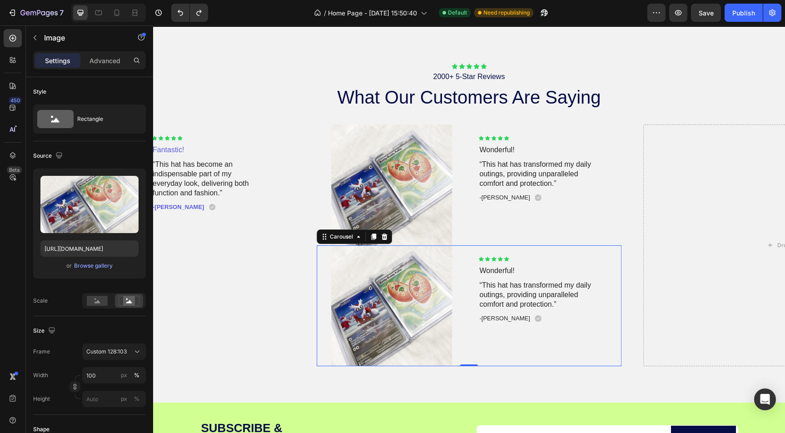
click at [492, 341] on div "Icon Icon Icon Icon Icon Icon List Wonderful! Text Block “This hat has transfor…" at bounding box center [547, 305] width 150 height 121
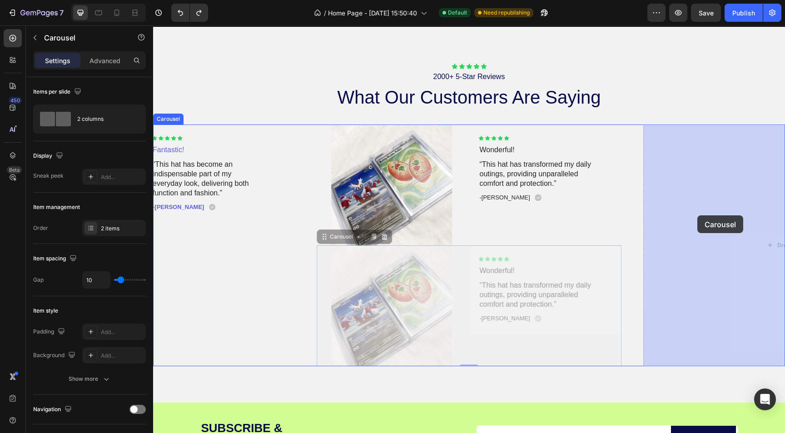
drag, startPoint x: 489, startPoint y: 353, endPoint x: 697, endPoint y: 215, distance: 249.3
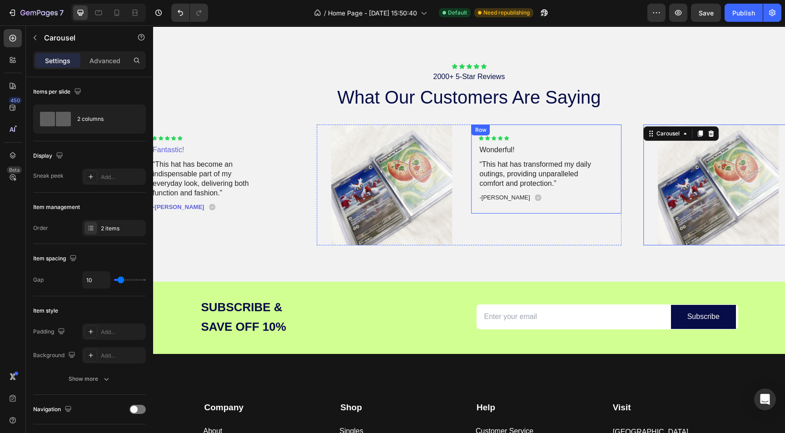
click at [429, 199] on img at bounding box center [392, 184] width 150 height 121
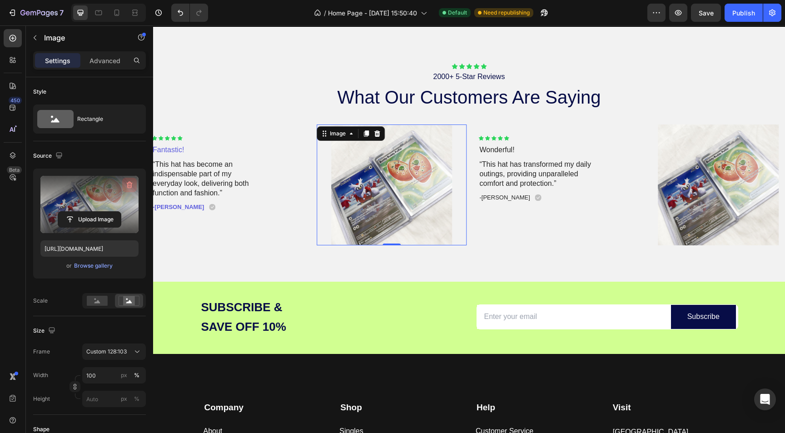
click at [129, 186] on icon "button" at bounding box center [129, 185] width 1 height 3
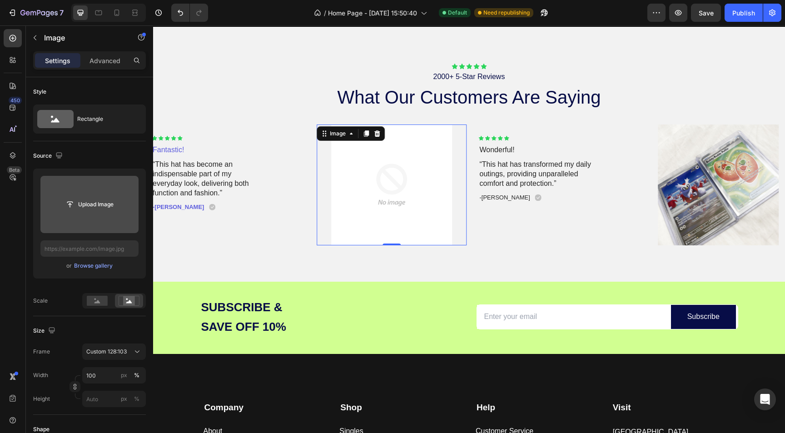
click at [92, 214] on input "file" at bounding box center [89, 204] width 98 height 57
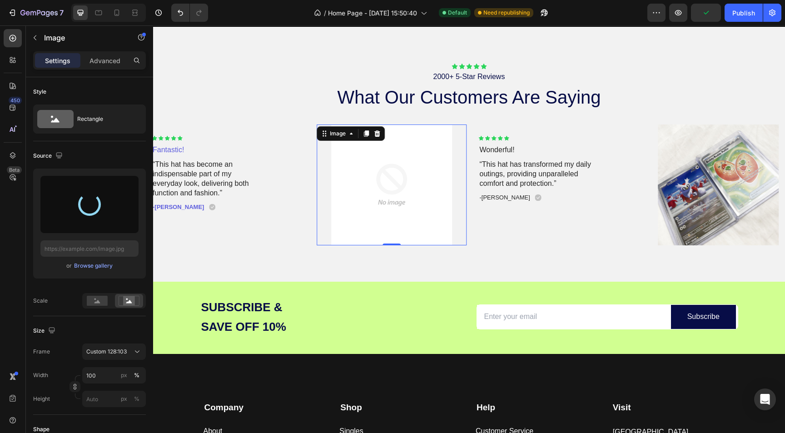
type input "https://cdn.shopify.com/s/files/1/0694/0413/1388/files/gempages_586088690581767…"
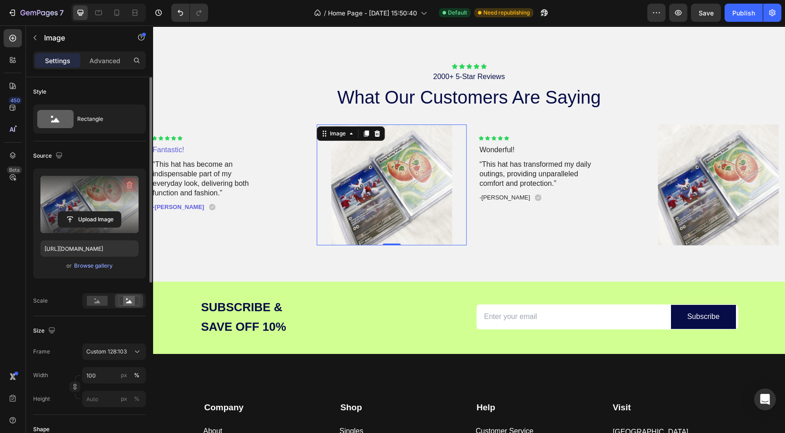
click at [131, 189] on icon "button" at bounding box center [129, 184] width 9 height 9
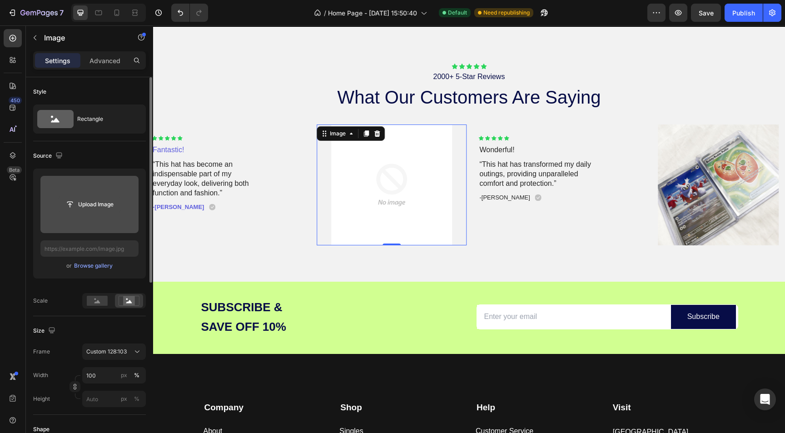
click at [98, 206] on input "file" at bounding box center [89, 204] width 63 height 15
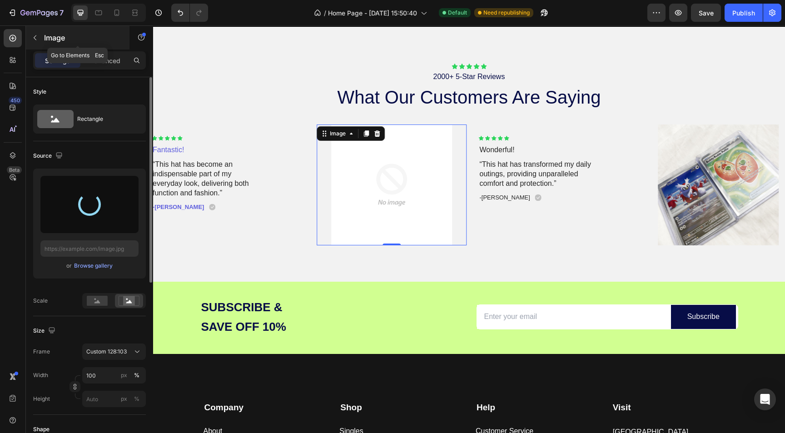
type input "https://cdn.shopify.com/s/files/1/0694/0413/1388/files/gempages_586088690581767…"
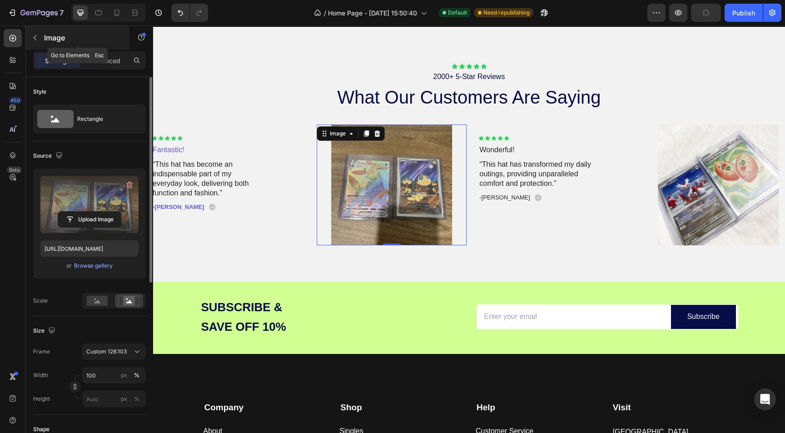
click at [40, 36] on button "button" at bounding box center [35, 37] width 15 height 15
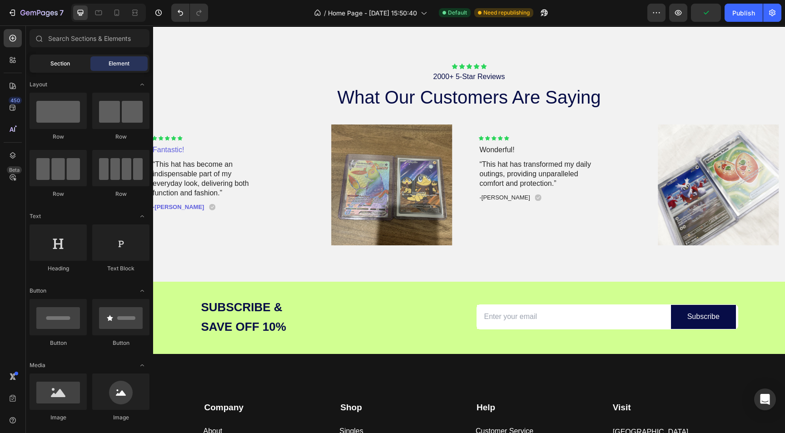
click at [62, 63] on span "Section" at bounding box center [60, 64] width 20 height 8
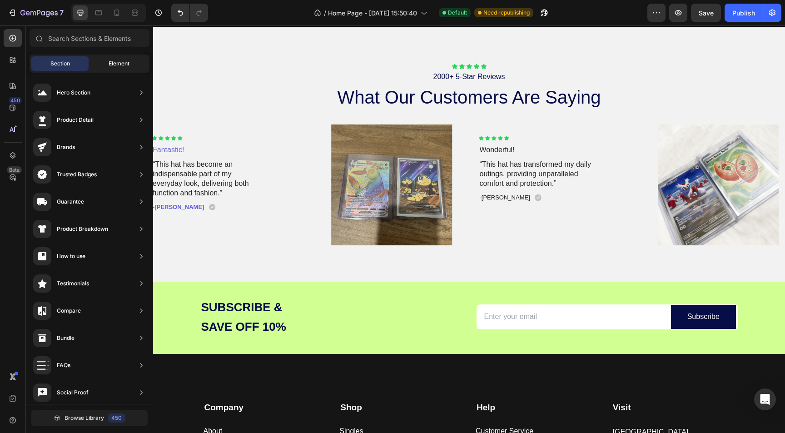
click at [120, 60] on span "Element" at bounding box center [119, 64] width 21 height 8
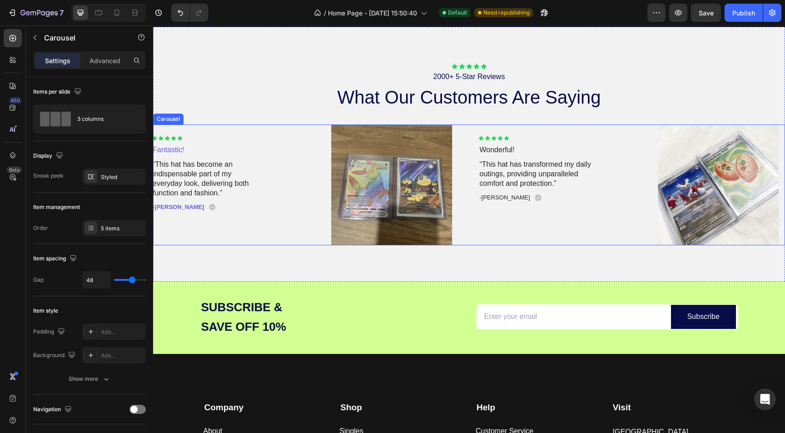
click at [306, 221] on div "Image Icon Icon Icon Icon Icon Icon List Wonderful! Text Block “This hat has tr…" at bounding box center [469, 184] width 632 height 121
click at [90, 179] on icon at bounding box center [90, 176] width 7 height 7
click at [118, 225] on div "5 items" at bounding box center [122, 228] width 43 height 8
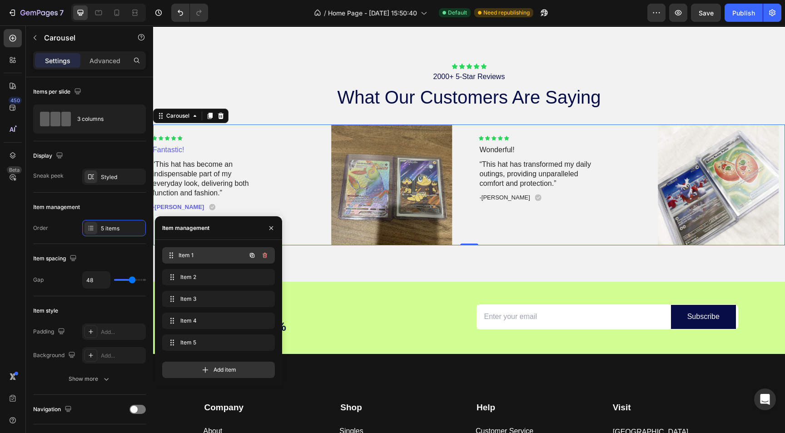
click at [206, 259] on div "Item 1 Item 1" at bounding box center [206, 255] width 80 height 13
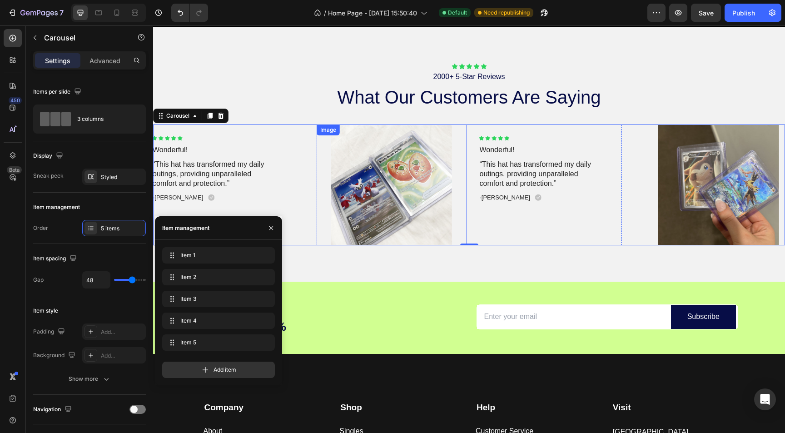
click at [425, 172] on img at bounding box center [392, 184] width 150 height 121
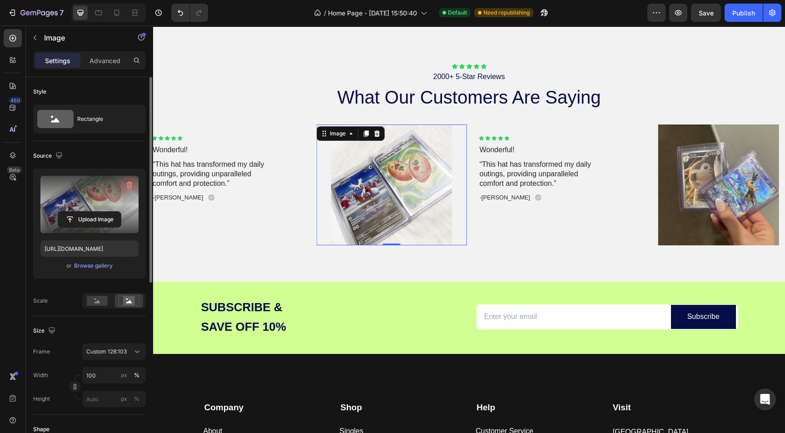
click at [130, 186] on icon "button" at bounding box center [129, 184] width 9 height 9
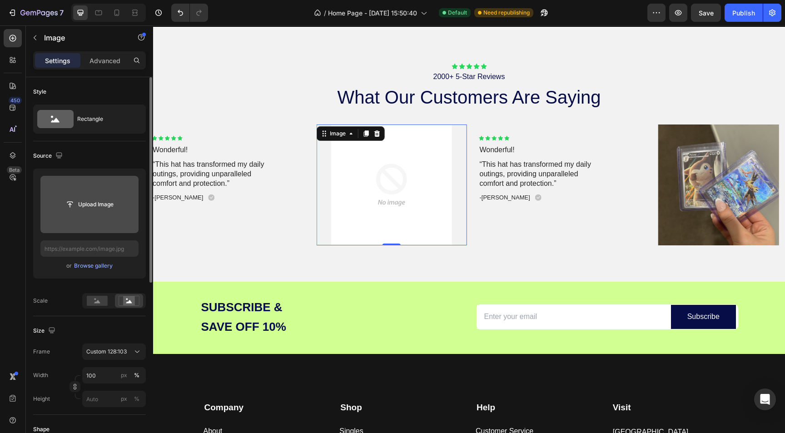
click at [108, 214] on input "file" at bounding box center [89, 204] width 98 height 57
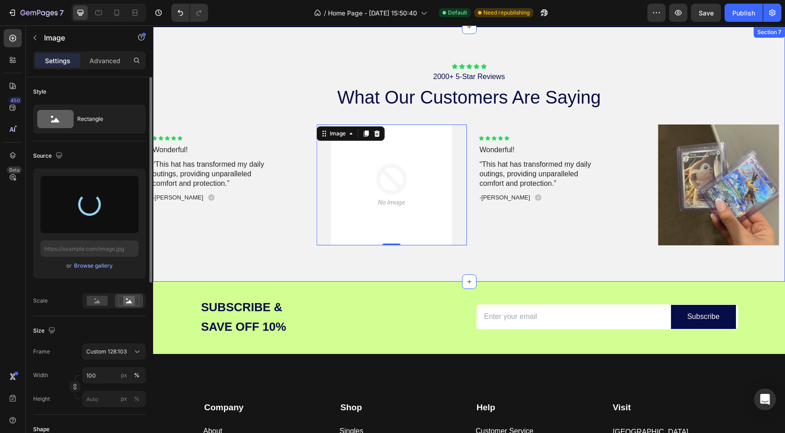
type input "https://cdn.shopify.com/s/files/1/0694/0413/1388/files/gempages_586088690581767…"
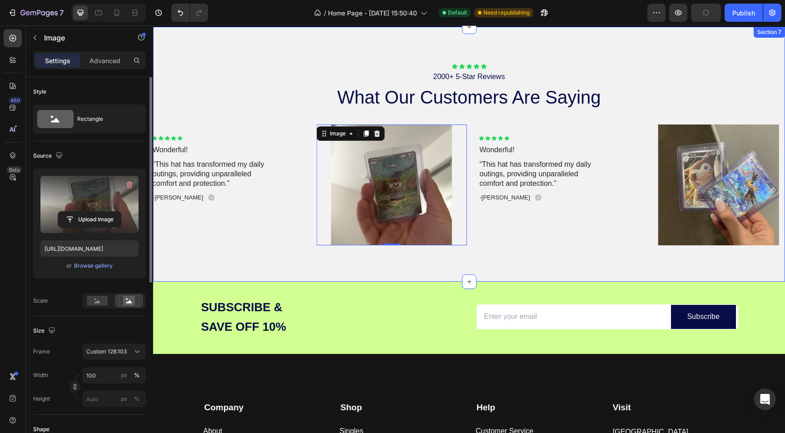
click at [431, 88] on h2 "what our customers are saying" at bounding box center [469, 97] width 632 height 25
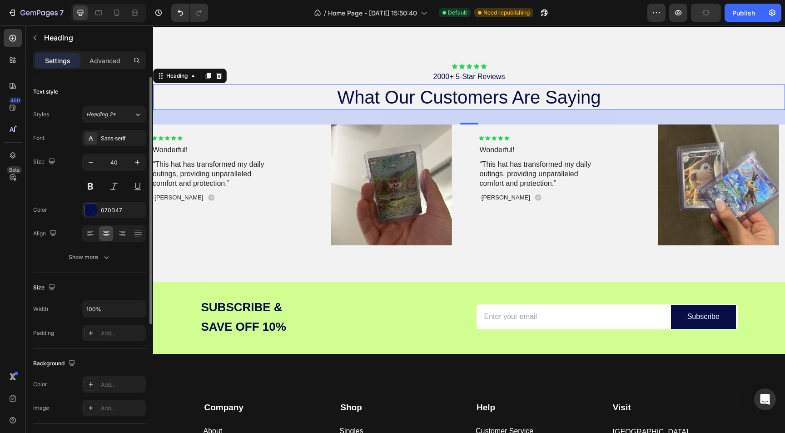
click at [431, 88] on h2 "what our customers are saying" at bounding box center [469, 97] width 632 height 25
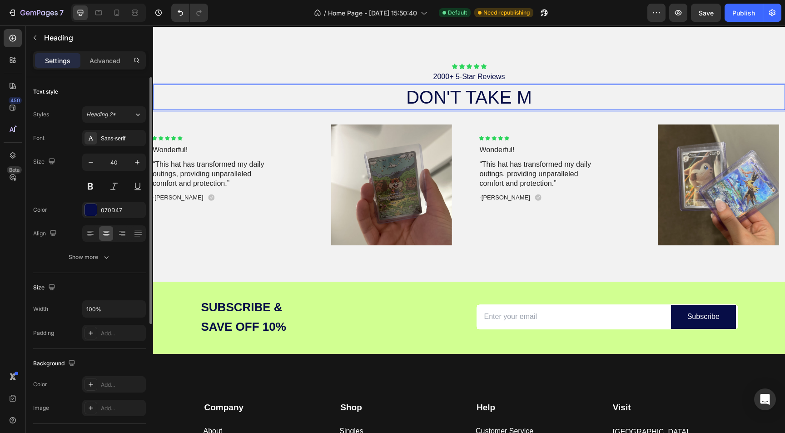
click at [430, 88] on p "DON'T TAKE M" at bounding box center [469, 97] width 630 height 24
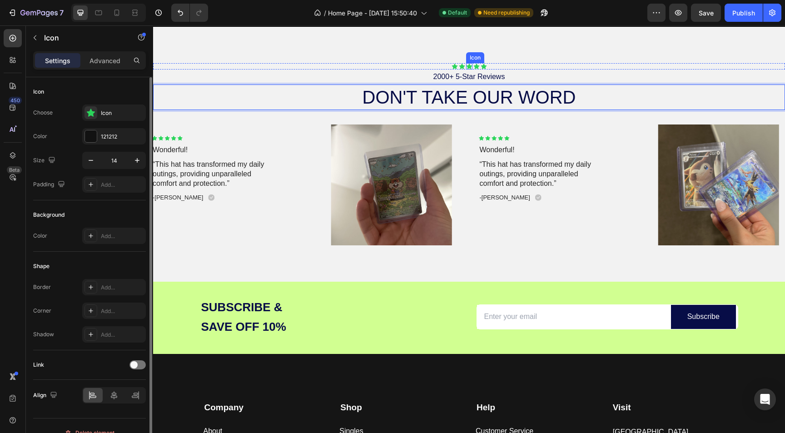
click at [468, 55] on div "Icon" at bounding box center [475, 57] width 18 height 11
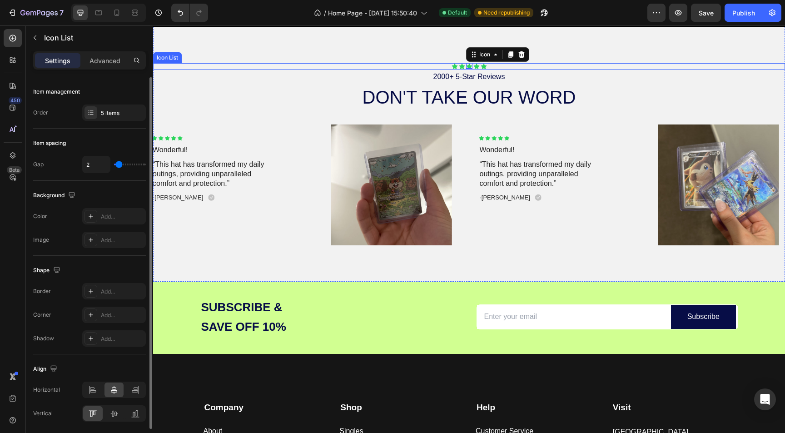
click at [447, 65] on div "Icon Icon Icon 0 Icon Icon" at bounding box center [469, 66] width 632 height 6
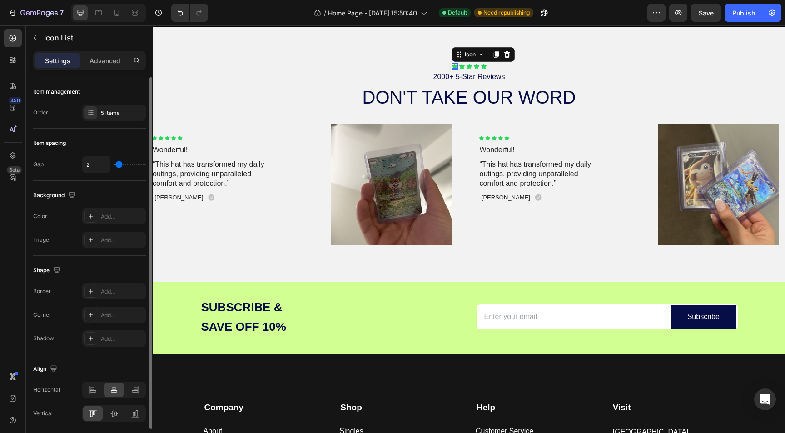
click at [453, 67] on div "Icon 0" at bounding box center [455, 66] width 6 height 6
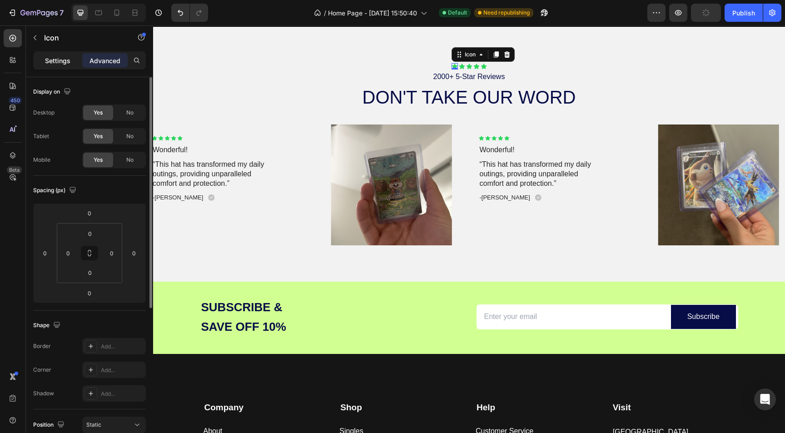
click at [57, 61] on p "Settings" at bounding box center [57, 61] width 25 height 10
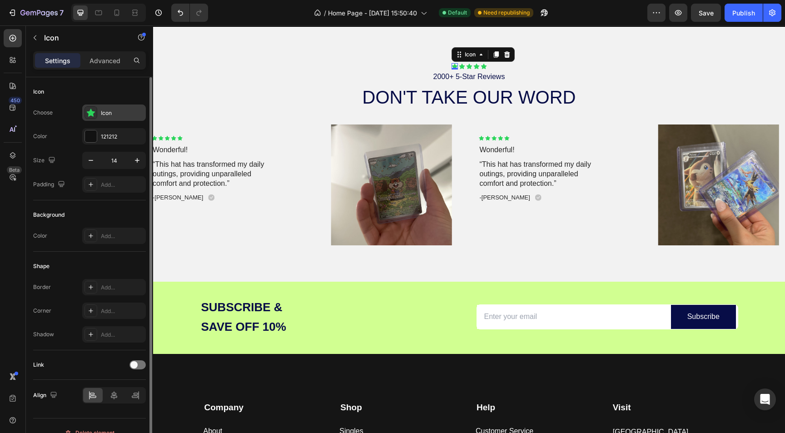
click at [89, 109] on icon at bounding box center [90, 112] width 9 height 9
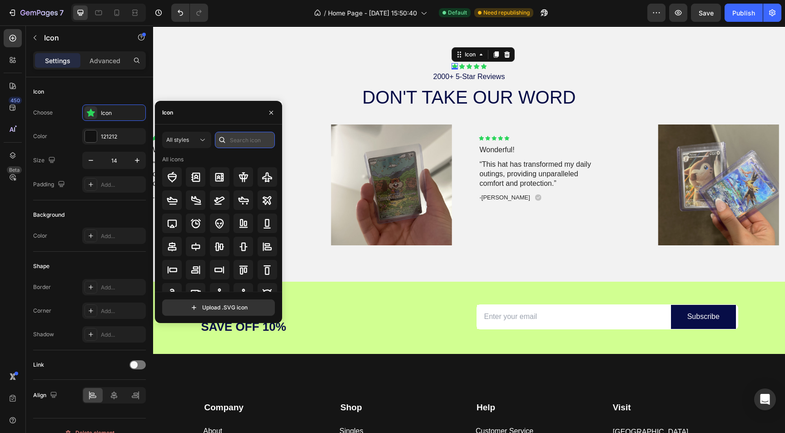
click at [236, 140] on input "text" at bounding box center [245, 140] width 60 height 16
type input "star"
click at [182, 139] on span "All styles" at bounding box center [177, 139] width 23 height 7
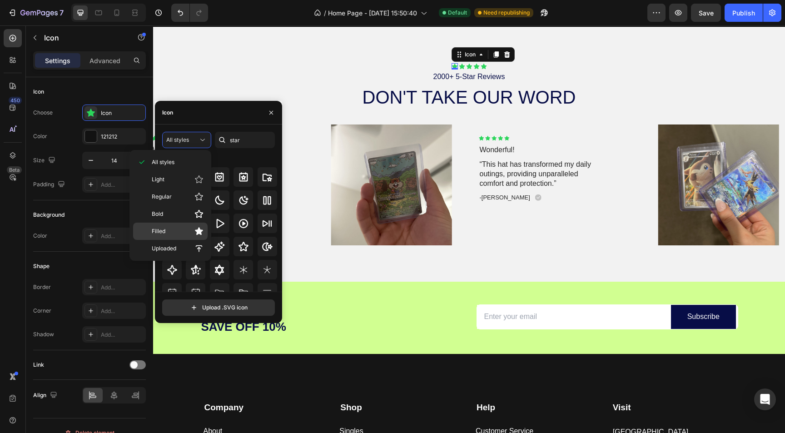
click at [174, 228] on p "Filled" at bounding box center [178, 231] width 52 height 9
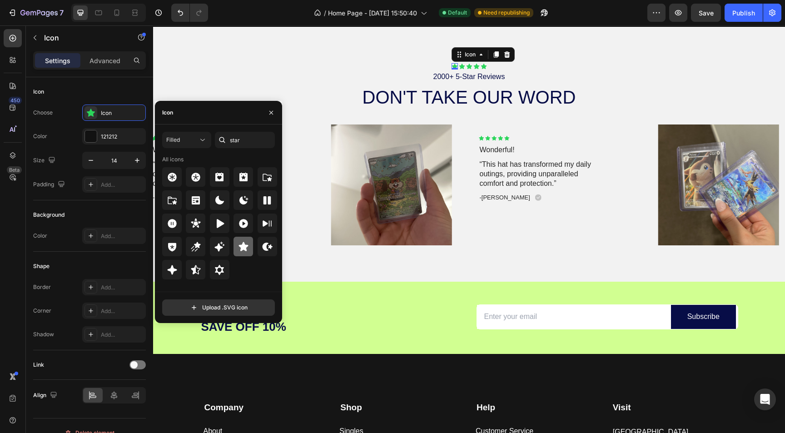
click at [242, 249] on icon at bounding box center [244, 246] width 10 height 9
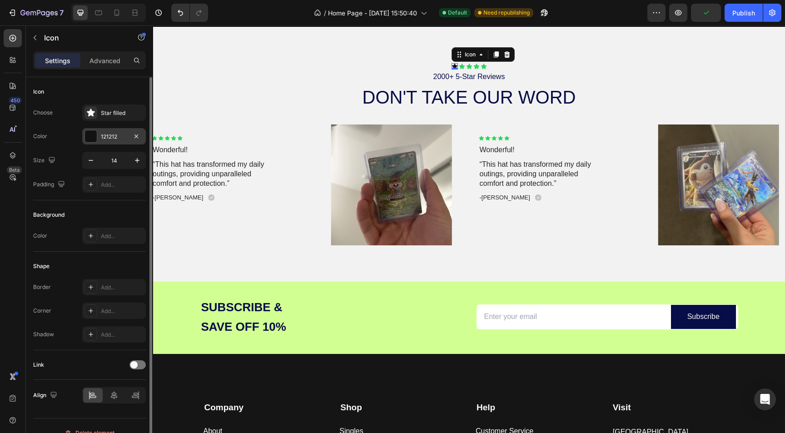
click at [90, 134] on div at bounding box center [91, 136] width 12 height 12
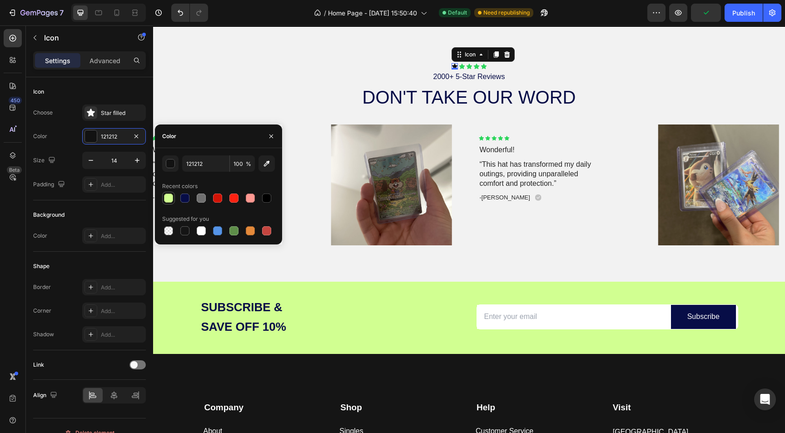
click at [171, 200] on div at bounding box center [168, 198] width 9 height 9
type input "D1FF91"
click at [461, 68] on div "Icon" at bounding box center [462, 66] width 6 height 6
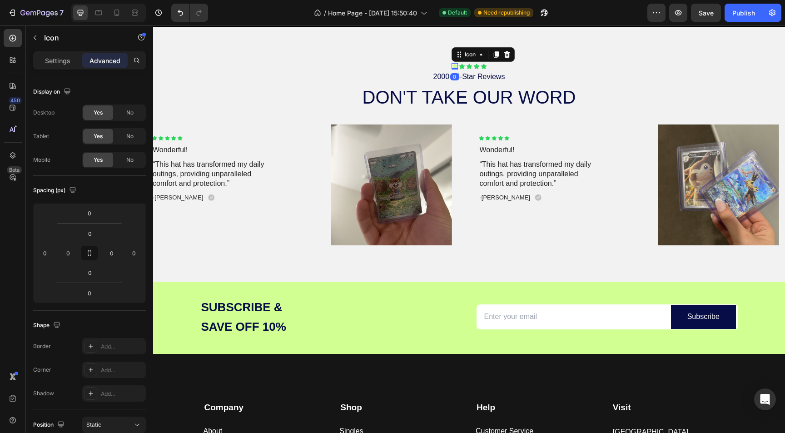
click at [455, 68] on div "Icon 0" at bounding box center [455, 66] width 6 height 6
click at [59, 64] on p "Settings" at bounding box center [57, 61] width 25 height 10
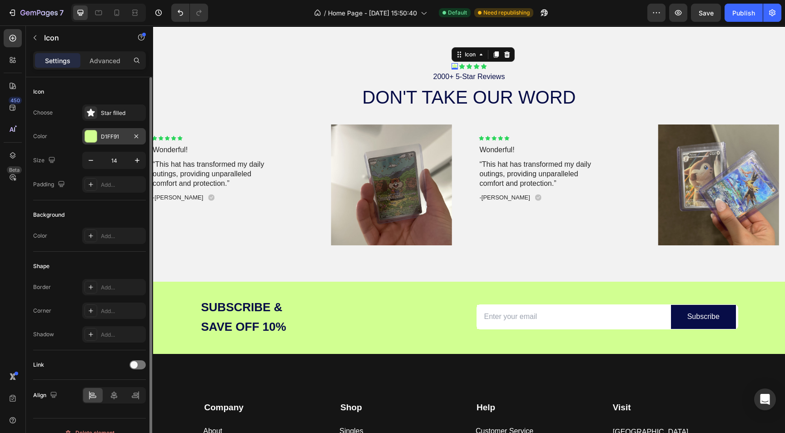
click at [92, 139] on div at bounding box center [91, 136] width 12 height 12
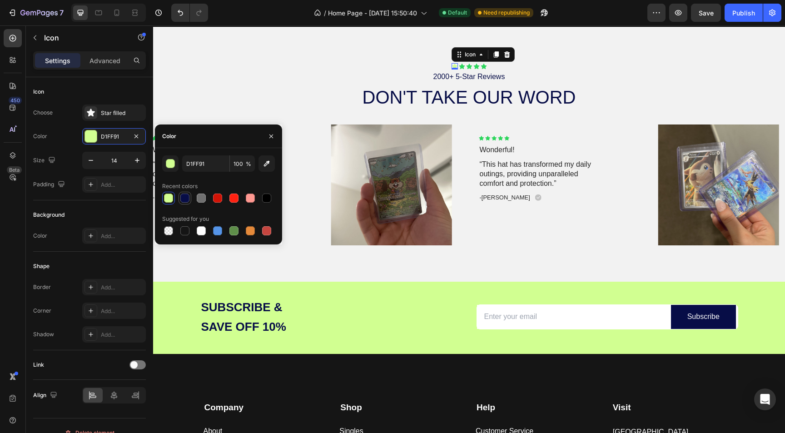
click at [183, 199] on div at bounding box center [184, 198] width 9 height 9
type input "070D47"
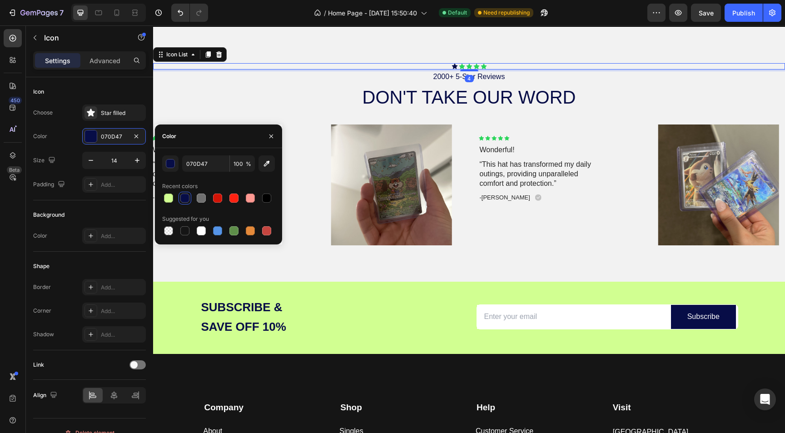
click at [550, 66] on div "Icon Icon Icon Icon Icon" at bounding box center [469, 66] width 632 height 6
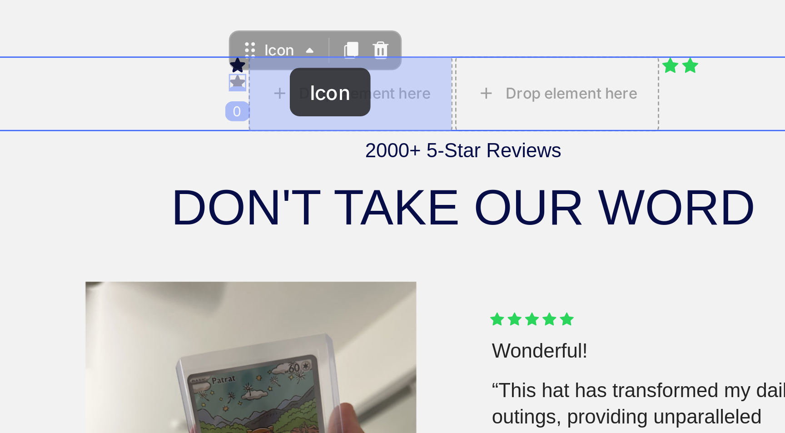
drag, startPoint x: -170, startPoint y: -1, endPoint x: -149, endPoint y: -5, distance: 21.7
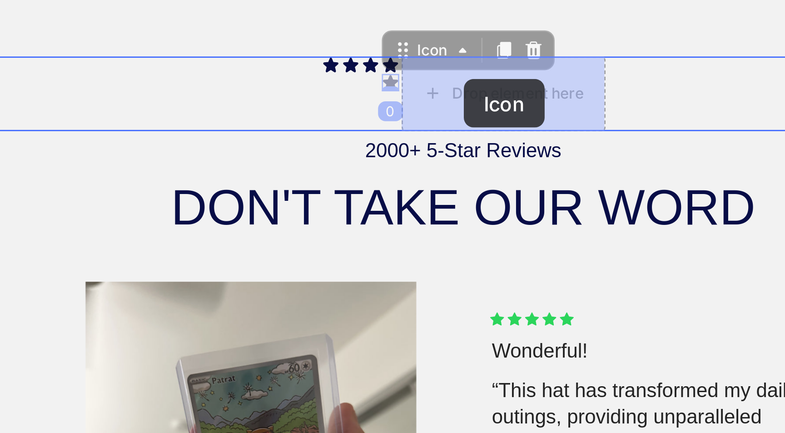
drag, startPoint x: -113, startPoint y: -1, endPoint x: -85, endPoint y: 0, distance: 27.7
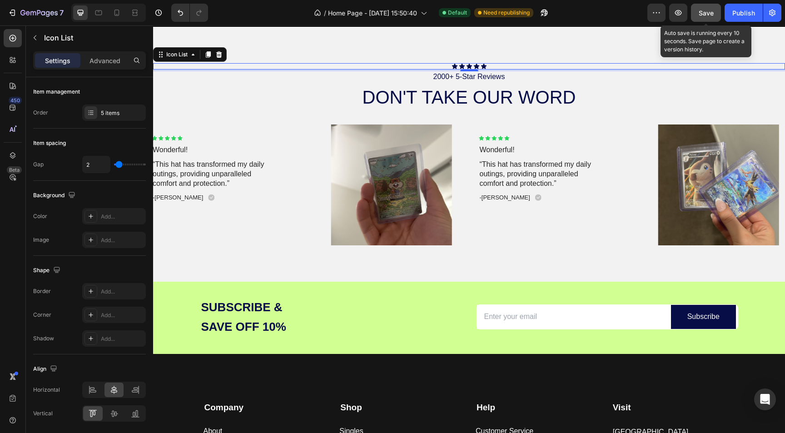
click at [705, 15] on span "Save" at bounding box center [706, 13] width 15 height 8
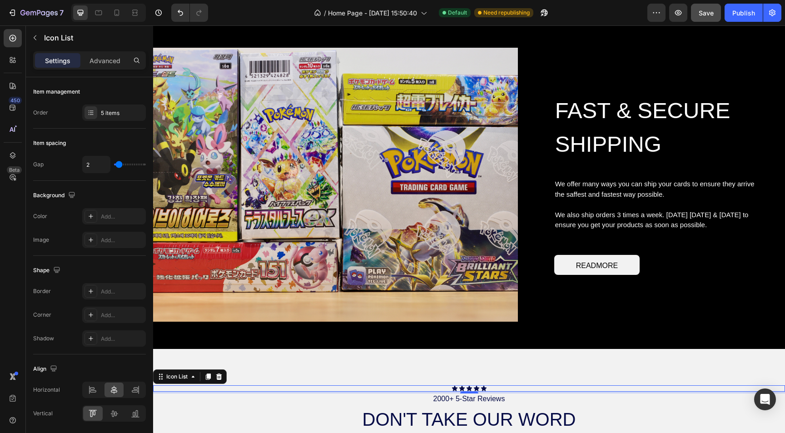
scroll to position [1035, 0]
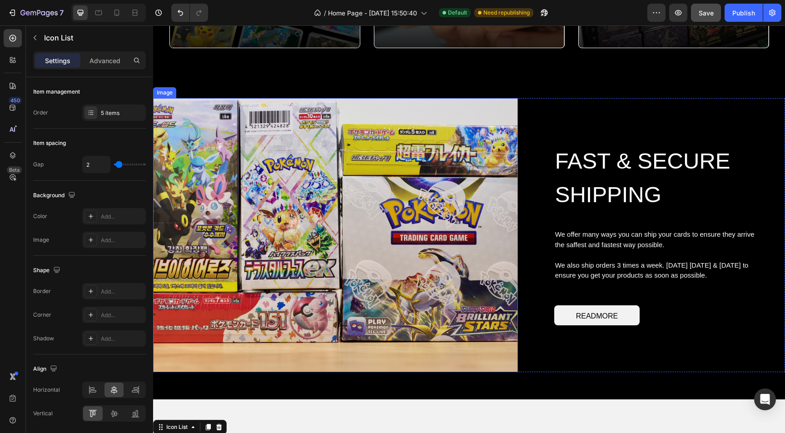
click at [460, 226] on img at bounding box center [335, 235] width 365 height 274
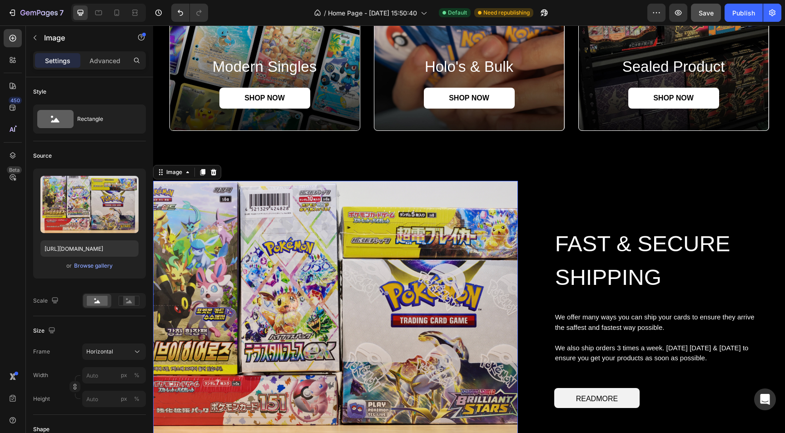
scroll to position [950, 0]
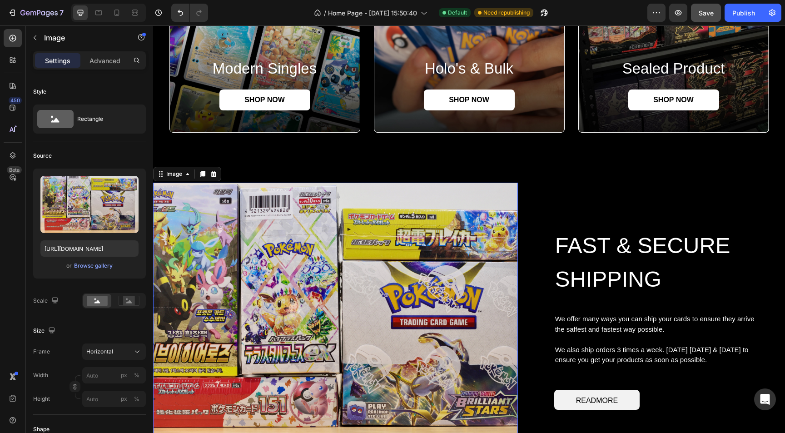
click at [460, 226] on img at bounding box center [335, 320] width 365 height 274
click at [113, 62] on p "Advanced" at bounding box center [105, 61] width 31 height 10
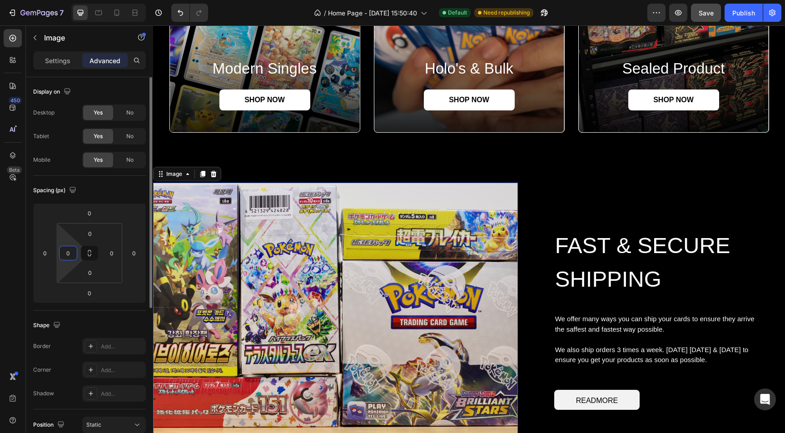
click at [71, 253] on input "0" at bounding box center [68, 253] width 14 height 14
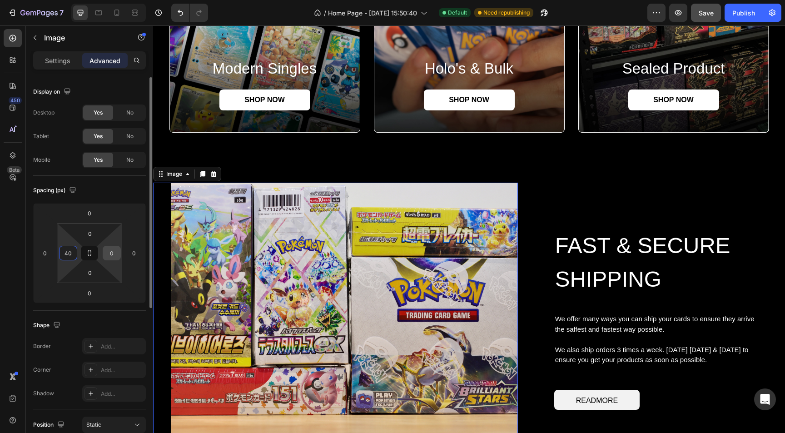
click at [112, 259] on input "0" at bounding box center [112, 253] width 14 height 14
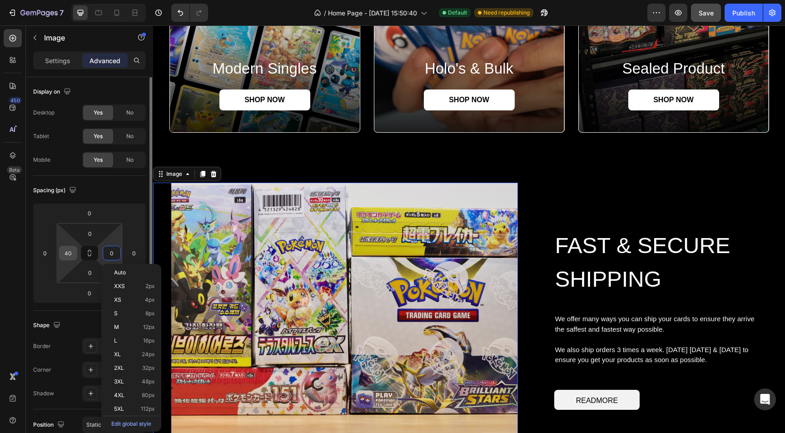
click at [70, 254] on input "40" at bounding box center [68, 253] width 14 height 14
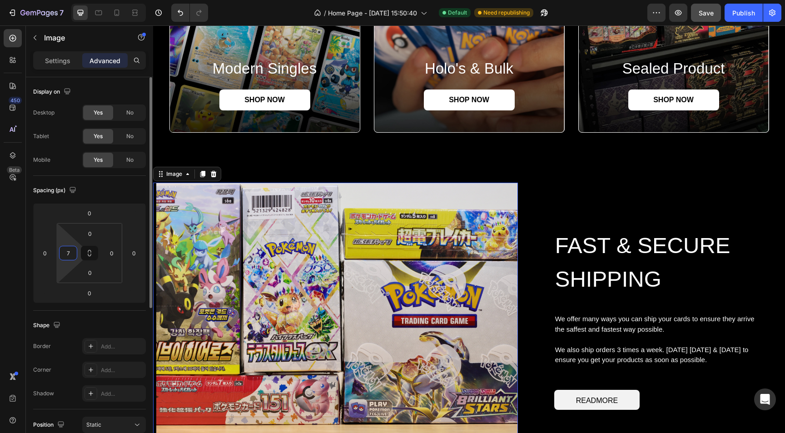
type input "70"
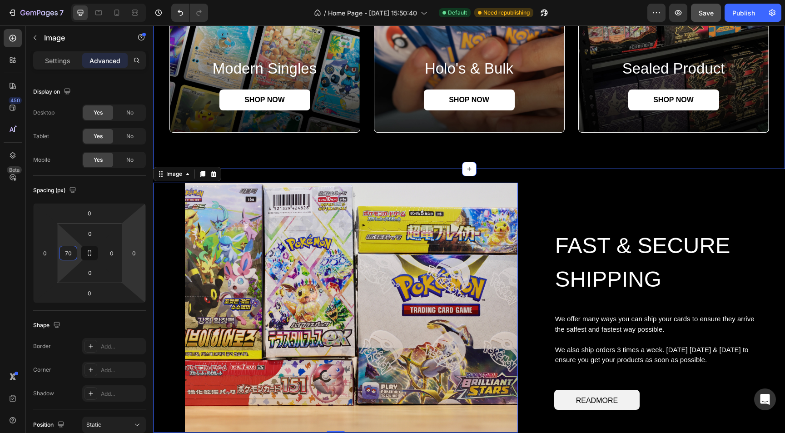
click at [261, 155] on div "modern singles Heading SHOP NOW Button Hero Banner holo's & bulk Heading SHOP N…" at bounding box center [469, 11] width 632 height 316
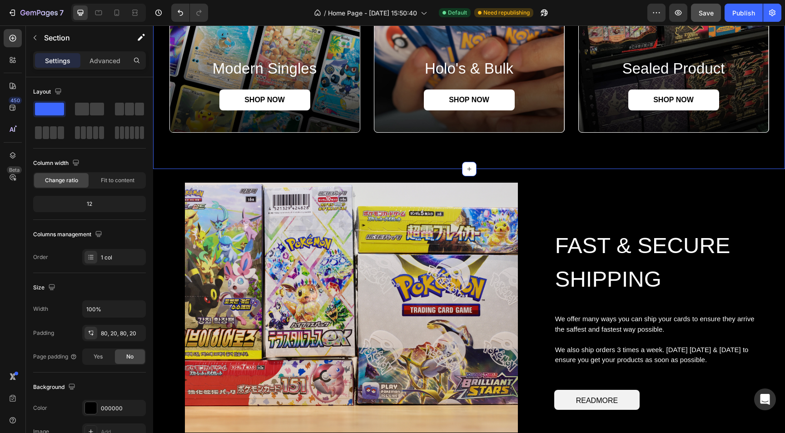
click at [227, 240] on img at bounding box center [351, 308] width 333 height 250
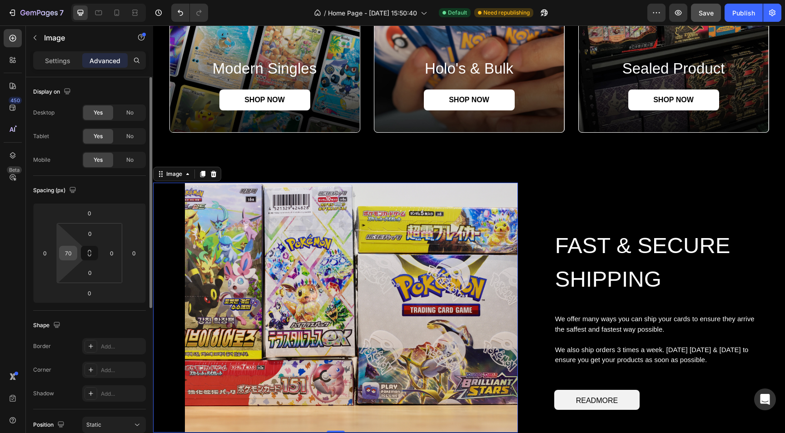
click at [68, 257] on input "70" at bounding box center [68, 253] width 14 height 14
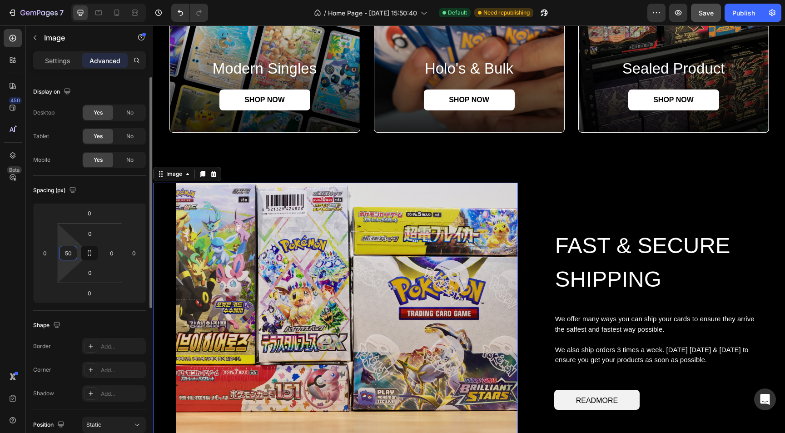
click at [68, 257] on input "50" at bounding box center [68, 253] width 14 height 14
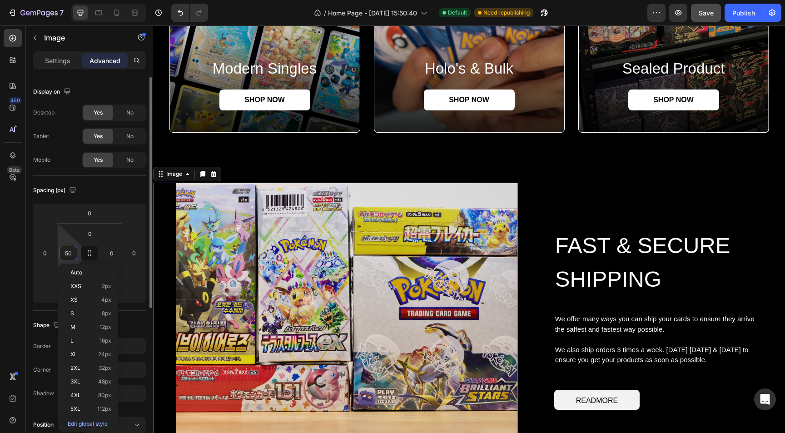
type input "5"
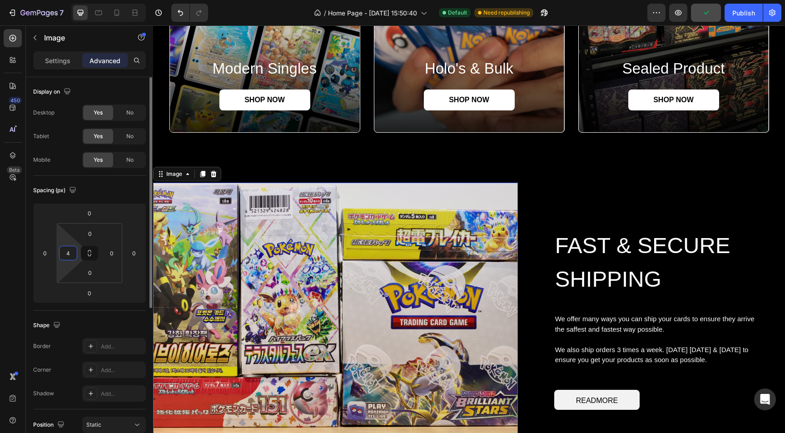
type input "40"
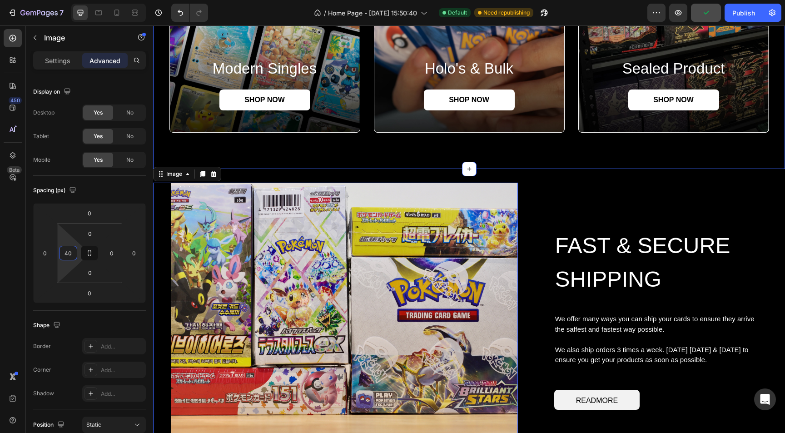
click at [311, 165] on div "modern singles Heading SHOP NOW Button Hero Banner holo's & bulk Heading SHOP N…" at bounding box center [469, 11] width 632 height 316
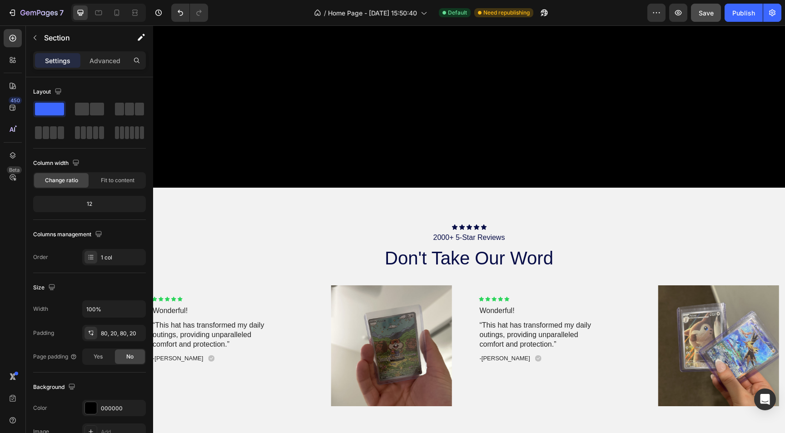
scroll to position [1432, 0]
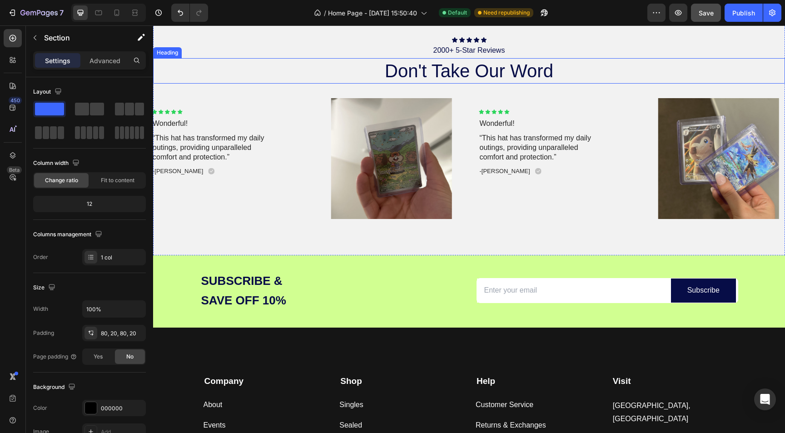
click at [313, 131] on div "Image Icon Icon Icon Icon Icon Icon List Wonderful! Text Block “This hat has tr…" at bounding box center [469, 158] width 632 height 121
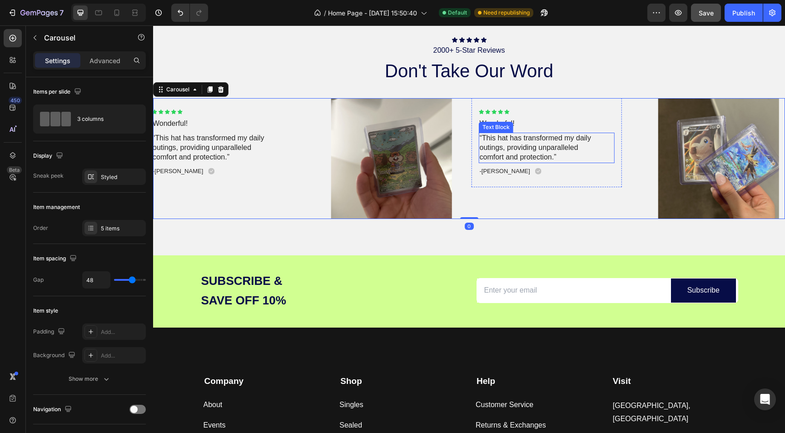
click at [494, 144] on p "“This hat has transformed my daily outings, providing unparalleled comfort and …" at bounding box center [536, 148] width 112 height 28
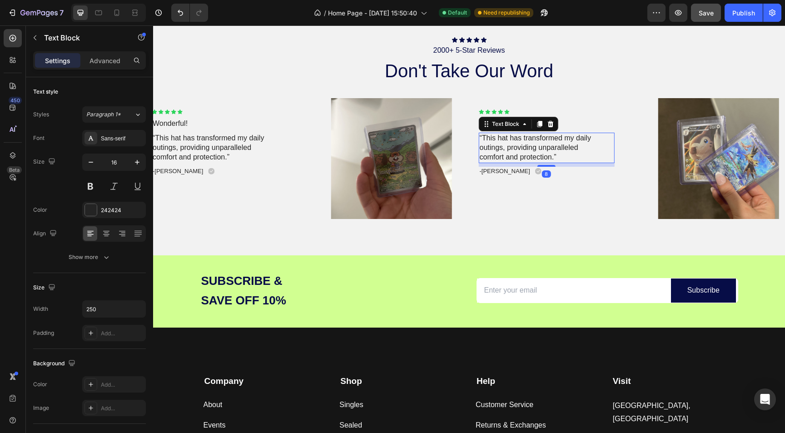
click at [494, 144] on p "“This hat has transformed my daily outings, providing unparalleled comfort and …" at bounding box center [536, 148] width 112 height 28
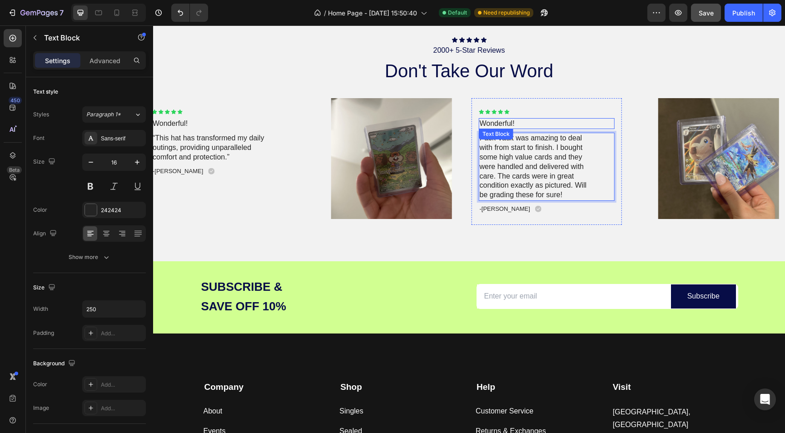
click at [510, 121] on p "Wonderful!" at bounding box center [547, 124] width 134 height 10
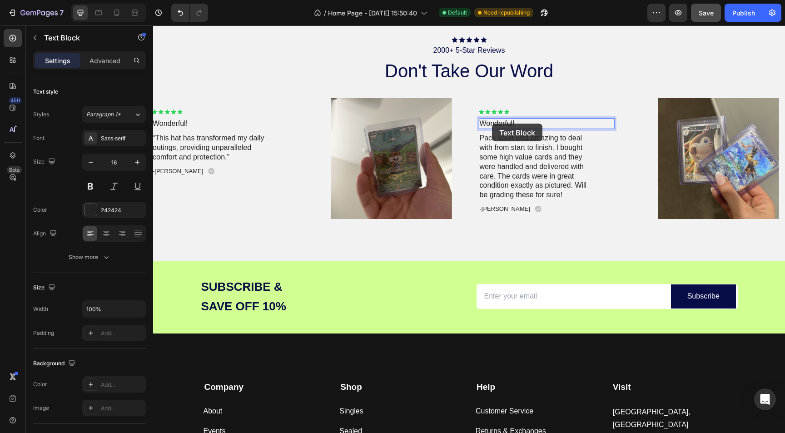
drag, startPoint x: 516, startPoint y: 124, endPoint x: 450, endPoint y: 123, distance: 65.9
click at [450, 123] on div "Image Icon Icon Icon Icon Icon Icon List Wonderful! Text Block 8 Pack Vault was…" at bounding box center [469, 161] width 305 height 127
click at [508, 123] on p "Wonderful!" at bounding box center [547, 124] width 134 height 10
click at [529, 232] on div "Icon Icon Icon Icon Icon Icon List 2000+ 5-Star Reviews Text Block don't take o…" at bounding box center [469, 130] width 632 height 261
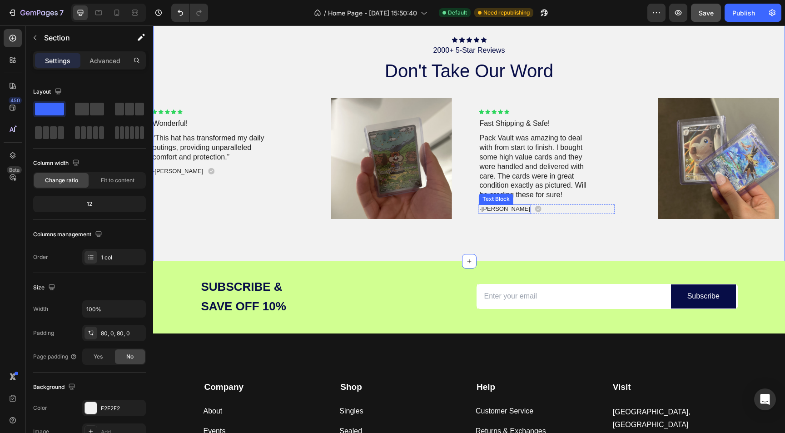
click at [494, 208] on p "-Maria K." at bounding box center [505, 209] width 50 height 8
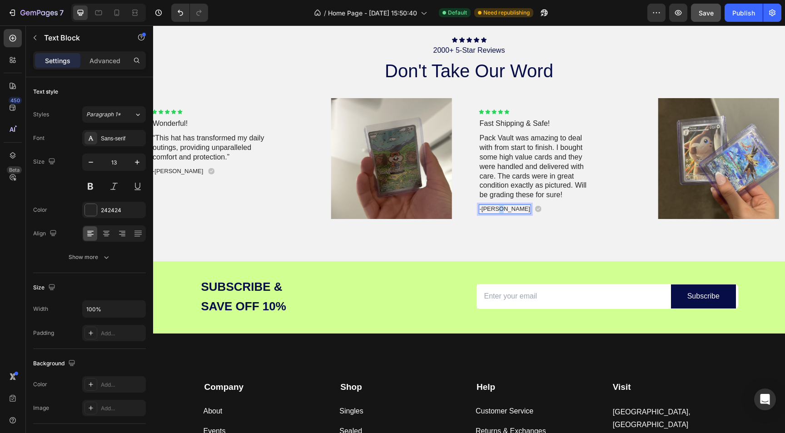
click at [494, 208] on p "-Maria K." at bounding box center [505, 209] width 50 height 8
drag, startPoint x: 500, startPoint y: 211, endPoint x: 479, endPoint y: 209, distance: 21.0
click at [480, 209] on p "-Maria K." at bounding box center [505, 209] width 50 height 8
click at [535, 210] on icon at bounding box center [538, 209] width 7 height 7
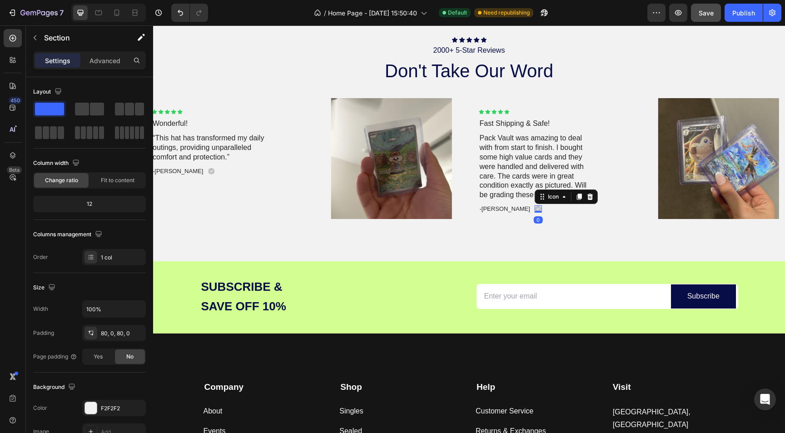
click at [508, 244] on div "Icon Icon Icon Icon Icon Icon List 2000+ 5-Star Reviews Text Block don't take o…" at bounding box center [469, 130] width 632 height 261
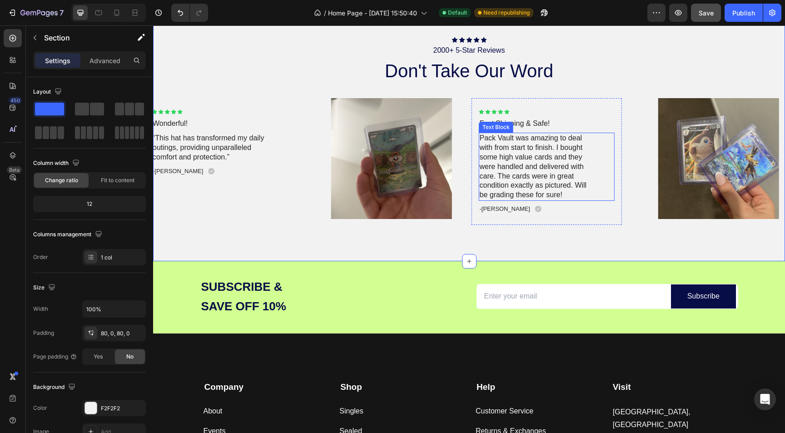
click at [542, 140] on p "Pack Vault was amazing to deal with from start to finish. I bought some high va…" at bounding box center [536, 167] width 112 height 66
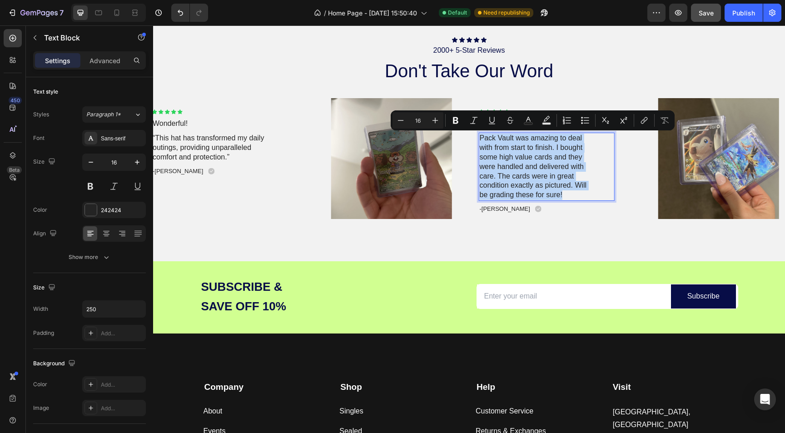
copy p "Pack Vault was amazing to deal with from start to finish. I bought some high va…"
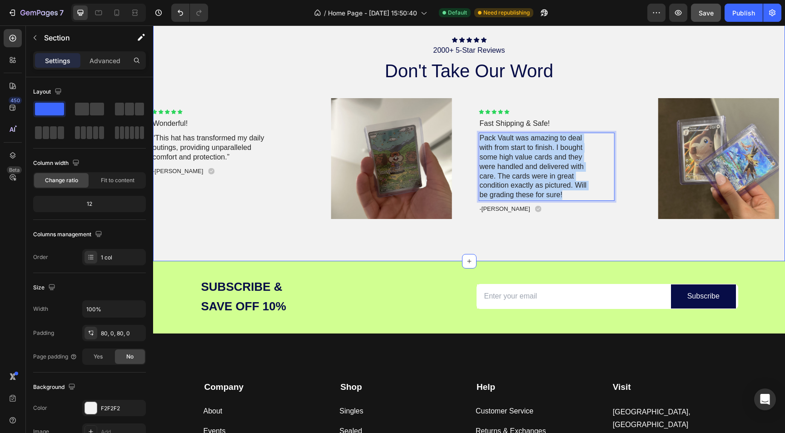
click at [584, 237] on div "Icon Icon Icon Icon Icon Icon List 2000+ 5-Star Reviews Text Block don't take o…" at bounding box center [469, 130] width 632 height 261
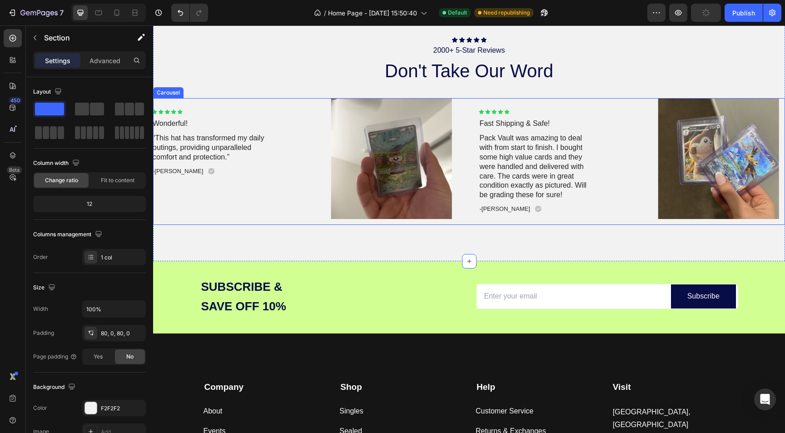
click at [629, 148] on div "Image Icon Icon Icon Icon Icon Icon List Fast Shipping & Safe! Text Block Pack …" at bounding box center [469, 161] width 632 height 127
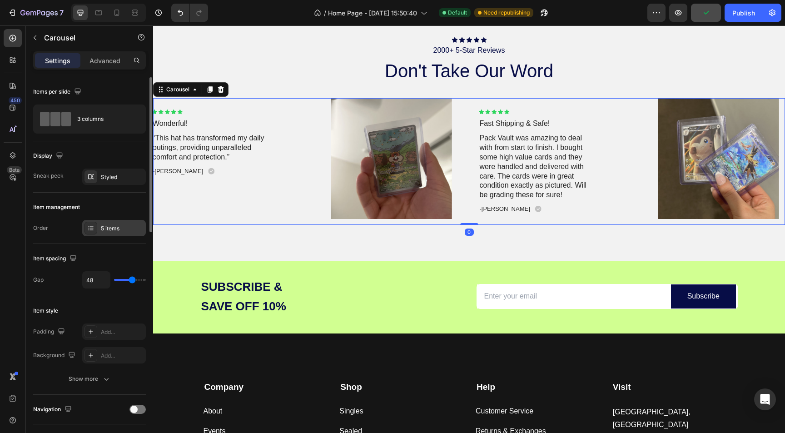
click at [108, 230] on div "5 items" at bounding box center [122, 228] width 43 height 8
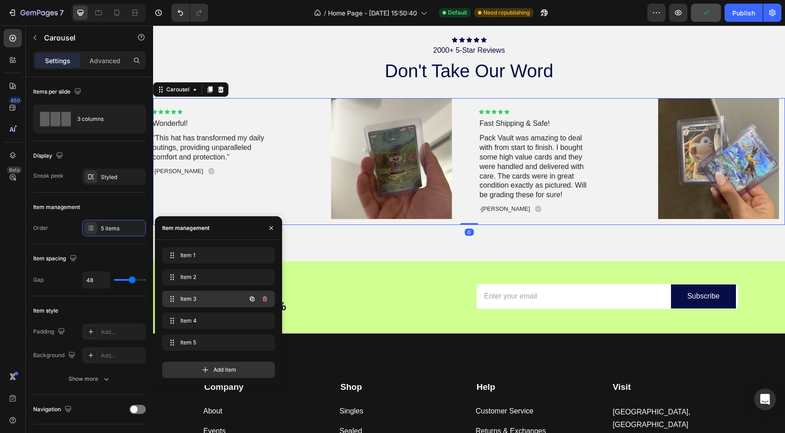
click at [188, 303] on span "Item 3" at bounding box center [205, 299] width 51 height 8
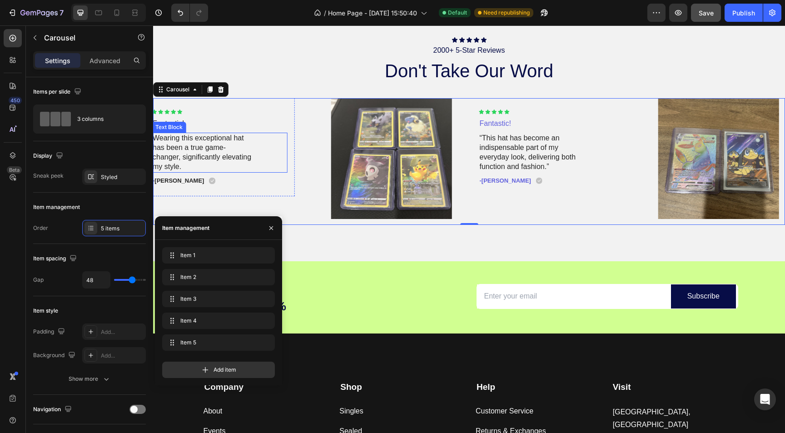
click at [178, 141] on p "Wearing this exceptional hat has been a true game-changer, significantly elevat…" at bounding box center [203, 153] width 100 height 38
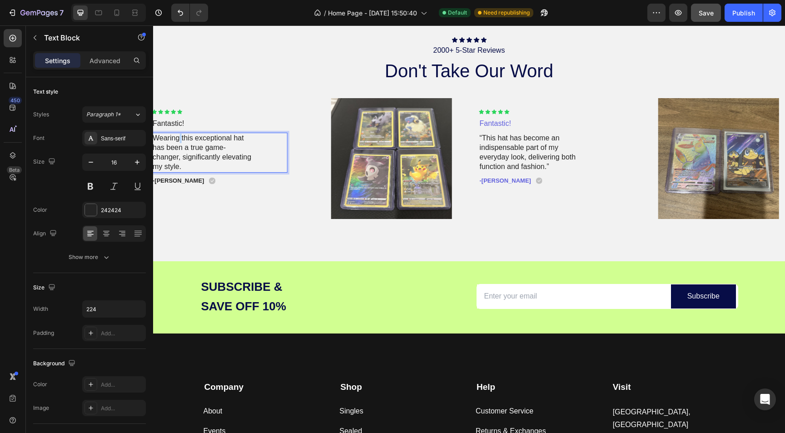
click at [178, 141] on p "Wearing this exceptional hat has been a true game-changer, significantly elevat…" at bounding box center [203, 153] width 100 height 38
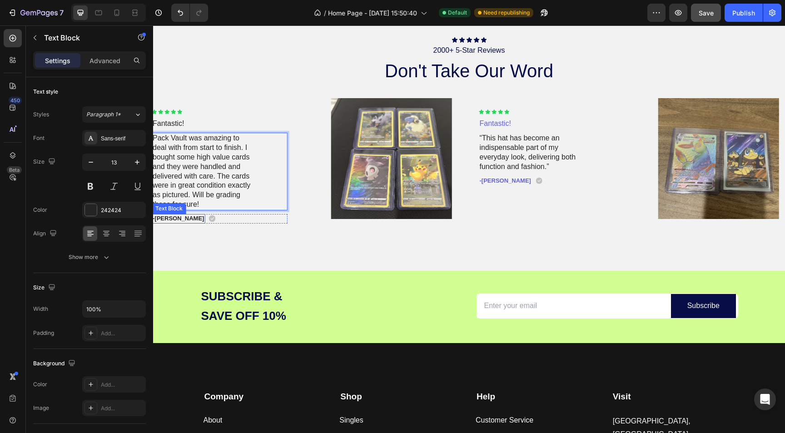
click at [164, 218] on p "-Jonh L." at bounding box center [178, 219] width 51 height 8
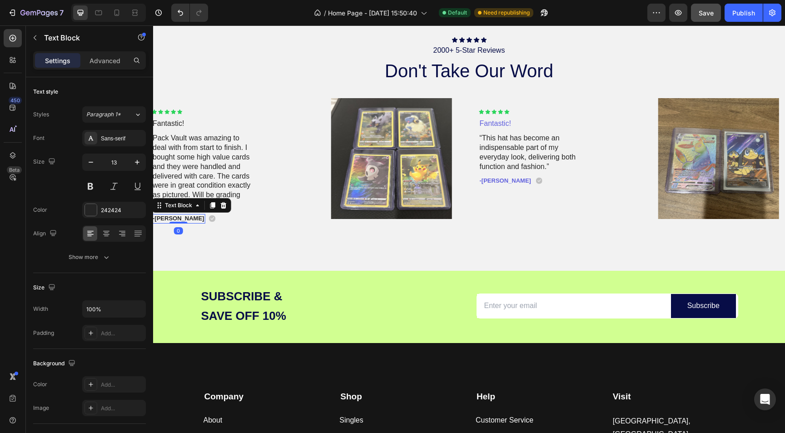
click at [164, 218] on p "-Jonh L." at bounding box center [178, 219] width 51 height 8
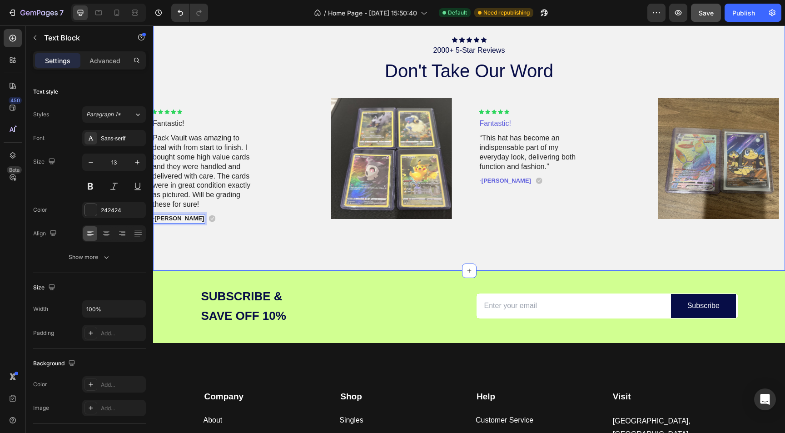
click at [244, 237] on div "Icon Icon Icon Icon Icon Icon List 2000+ 5-Star Reviews Text Block don't take o…" at bounding box center [469, 135] width 632 height 270
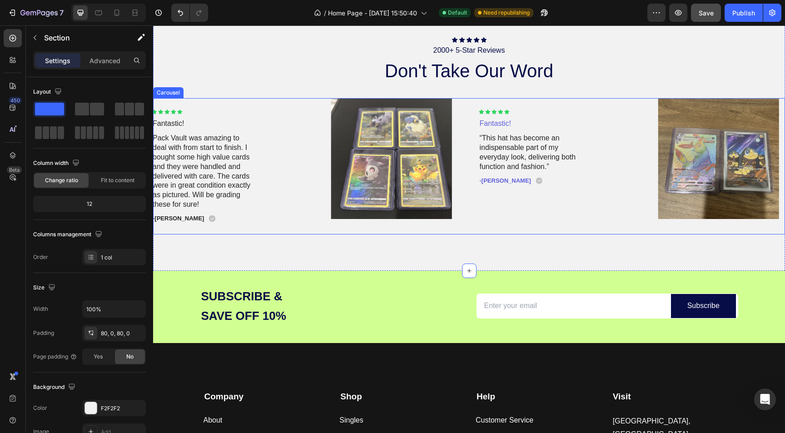
click at [482, 215] on div "Icon Icon Icon Icon Icon Icon List Fantastic! Text Block “This hat has become a…" at bounding box center [546, 158] width 150 height 121
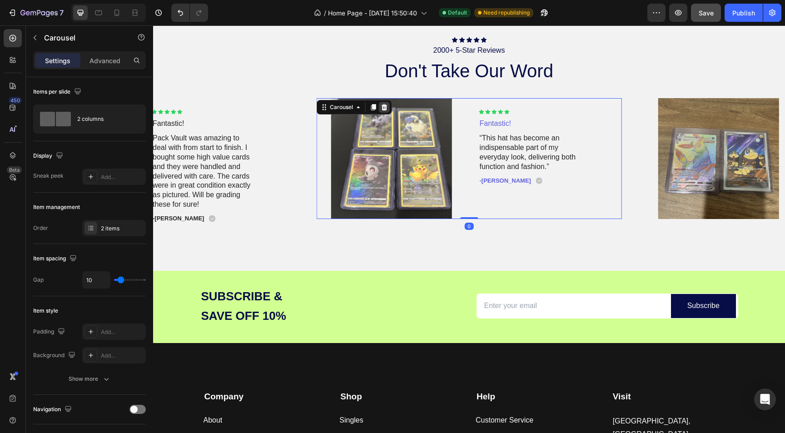
click at [387, 110] on icon at bounding box center [384, 107] width 7 height 7
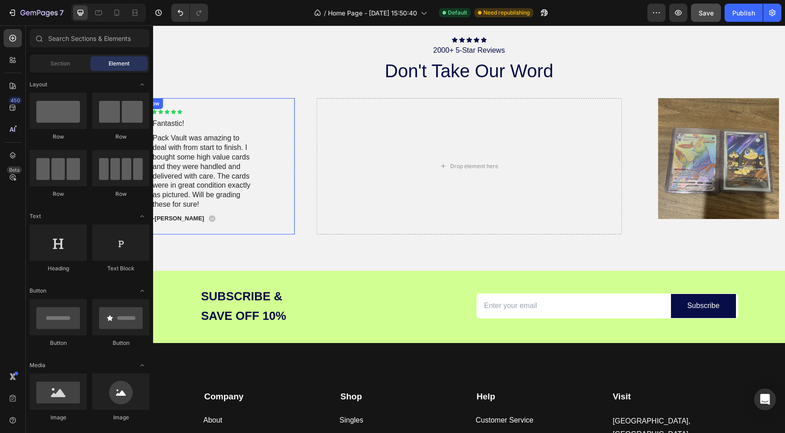
click at [244, 227] on div "Icon Icon Icon Icon Icon Icon List Fantastic! Text Block Pack Vault was amazing…" at bounding box center [219, 166] width 150 height 136
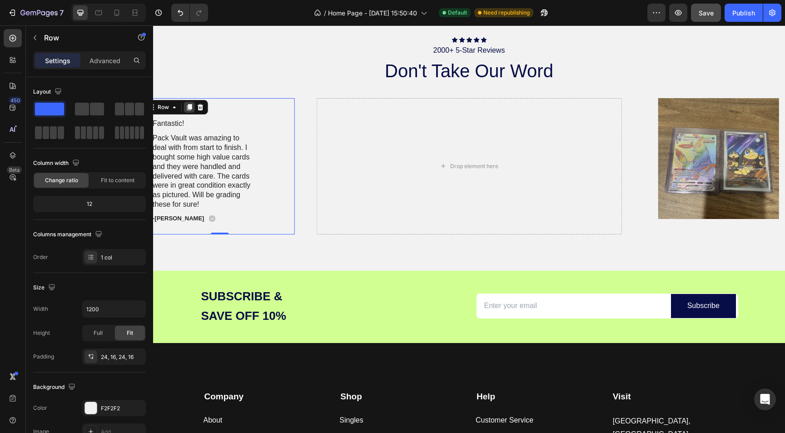
click at [189, 105] on icon at bounding box center [189, 107] width 5 height 6
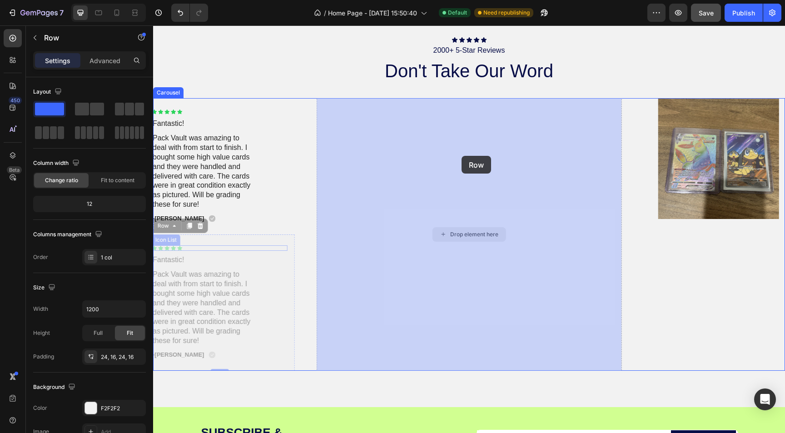
drag, startPoint x: 263, startPoint y: 253, endPoint x: 462, endPoint y: 156, distance: 221.1
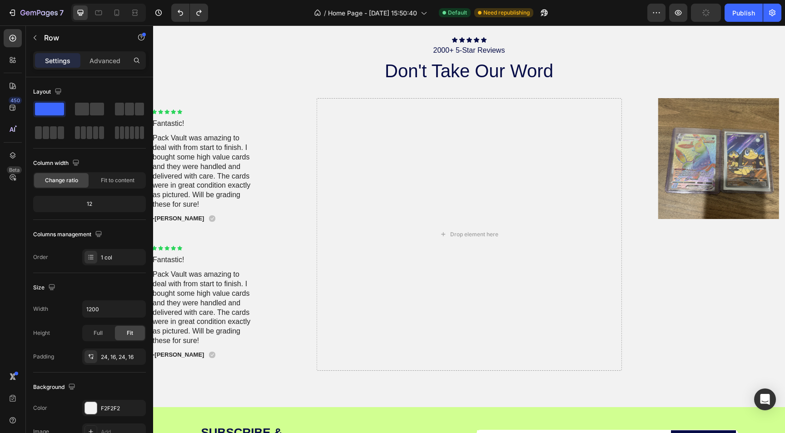
click at [248, 361] on div "Icon Icon Icon Icon Icon Icon List Fantastic! Text Block Pack Vault was amazing…" at bounding box center [219, 302] width 150 height 136
click at [224, 213] on div "Icon Icon Icon Icon Icon Icon List Fantastic! Text Block Pack Vault was amazing…" at bounding box center [220, 166] width 136 height 115
click at [206, 239] on div "Icon Icon Icon Icon Icon Icon List Fantastic! Text Block Pack Vault was amazing…" at bounding box center [219, 302] width 150 height 136
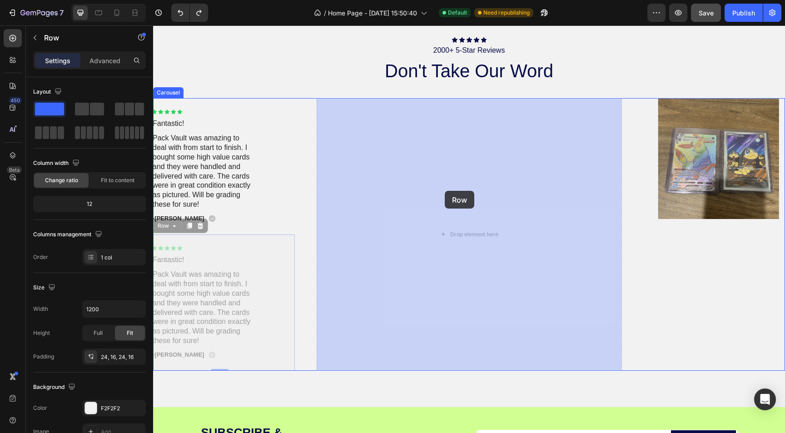
drag, startPoint x: 206, startPoint y: 239, endPoint x: 445, endPoint y: 191, distance: 243.4
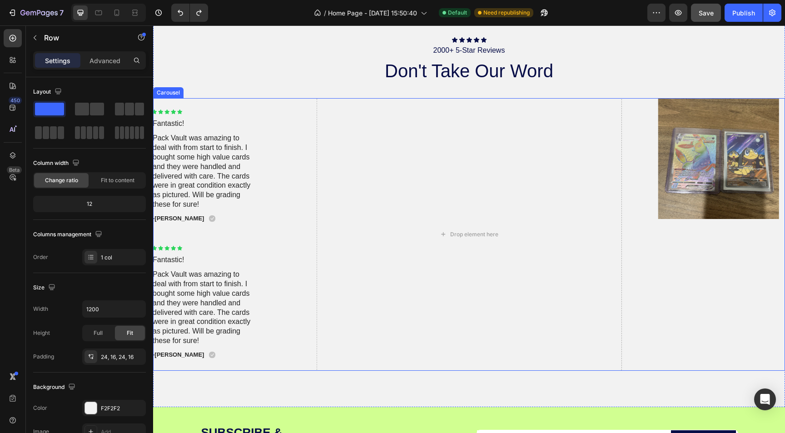
click at [309, 123] on div "Image Icon Icon Icon Icon Icon Icon List Fast Shipping & Safe! Text Block Pack …" at bounding box center [469, 234] width 632 height 273
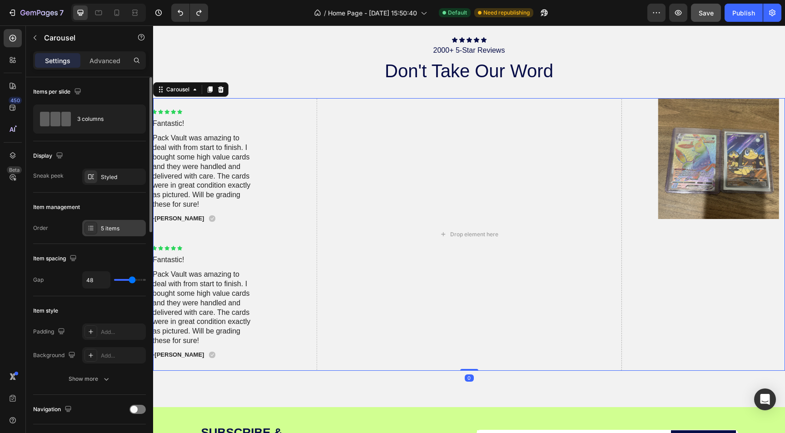
click at [108, 222] on div "5 items" at bounding box center [114, 228] width 64 height 16
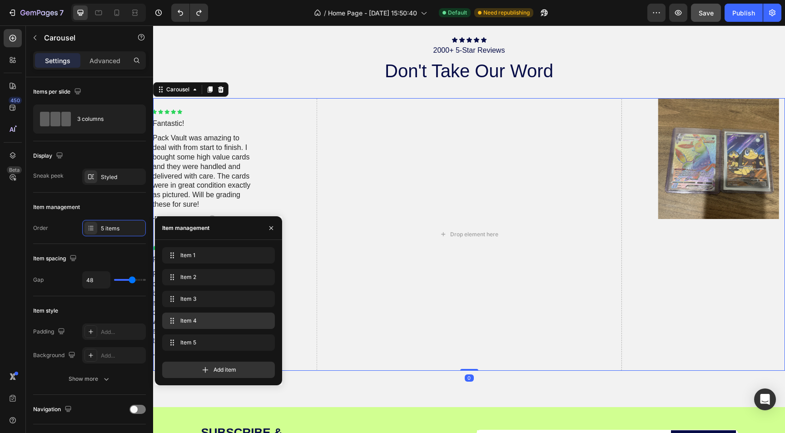
click at [185, 314] on div "Item 4 Item 4" at bounding box center [218, 321] width 113 height 16
click at [184, 320] on span "Item 4" at bounding box center [205, 321] width 51 height 8
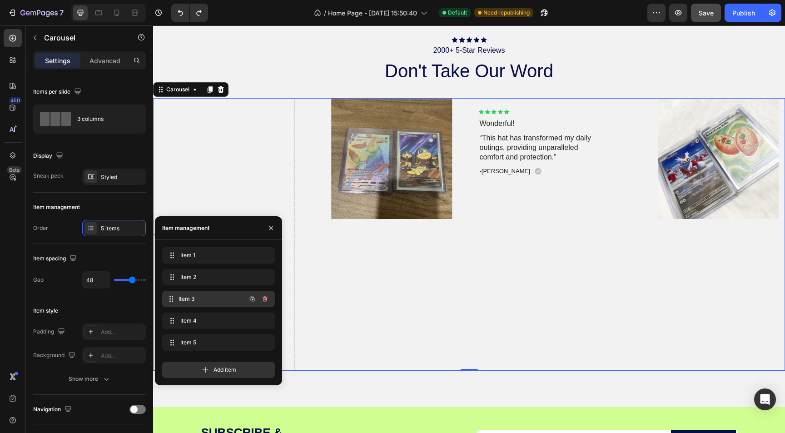
click at [190, 297] on span "Item 3" at bounding box center [212, 299] width 67 height 8
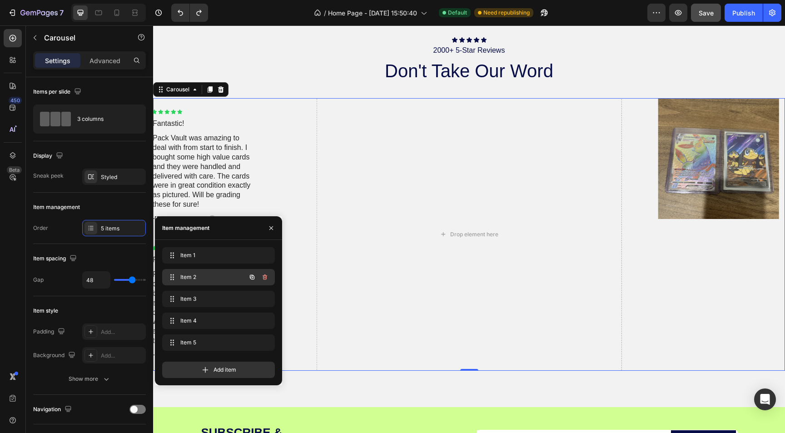
click at [200, 280] on span "Item 2" at bounding box center [205, 277] width 51 height 8
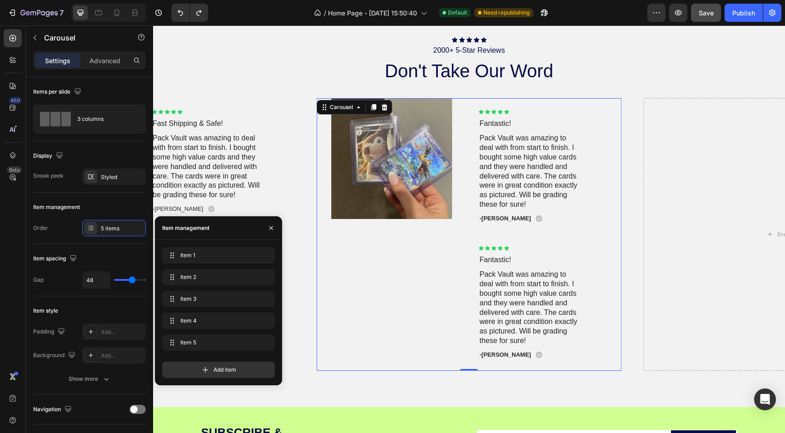
click at [425, 244] on div "Image" at bounding box center [392, 234] width 150 height 273
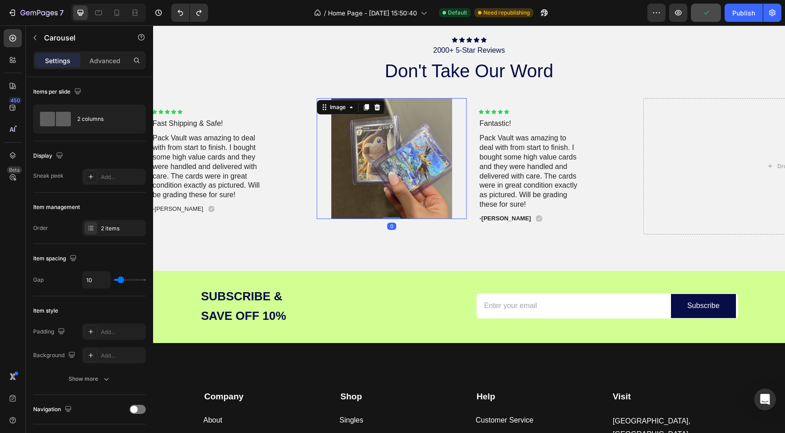
click at [320, 123] on img at bounding box center [392, 158] width 150 height 121
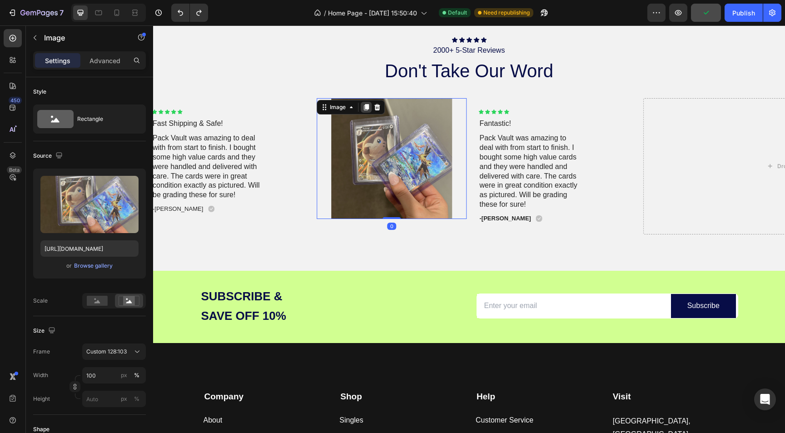
click at [367, 106] on icon at bounding box center [366, 107] width 5 height 6
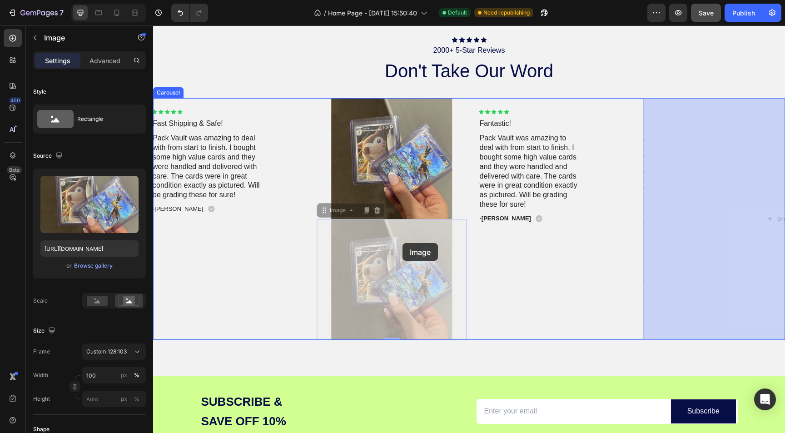
drag, startPoint x: 324, startPoint y: 230, endPoint x: 327, endPoint y: 238, distance: 7.8
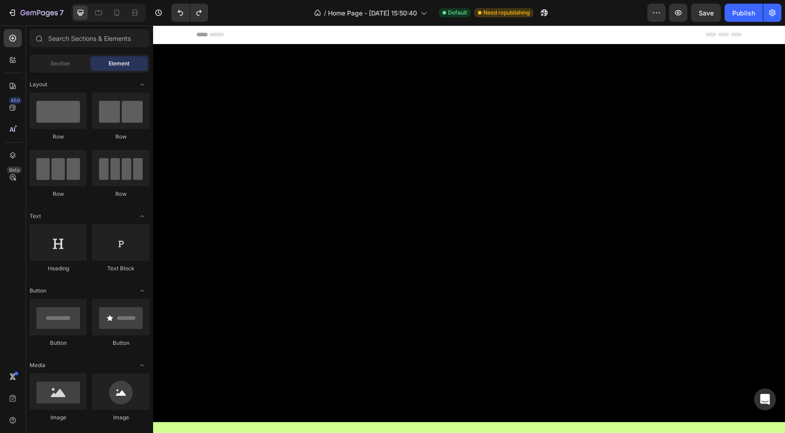
scroll to position [1432, 0]
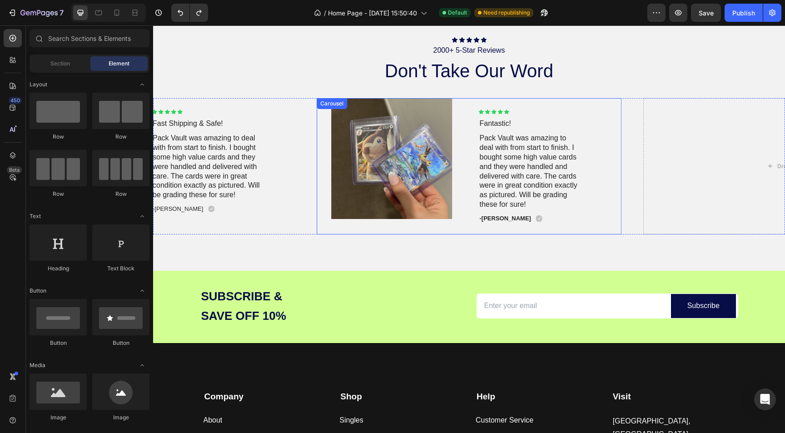
click at [469, 212] on div "Image Icon Icon Icon Icon Icon Icon List Fantastic! Text Block Pack Vault was a…" at bounding box center [469, 166] width 305 height 136
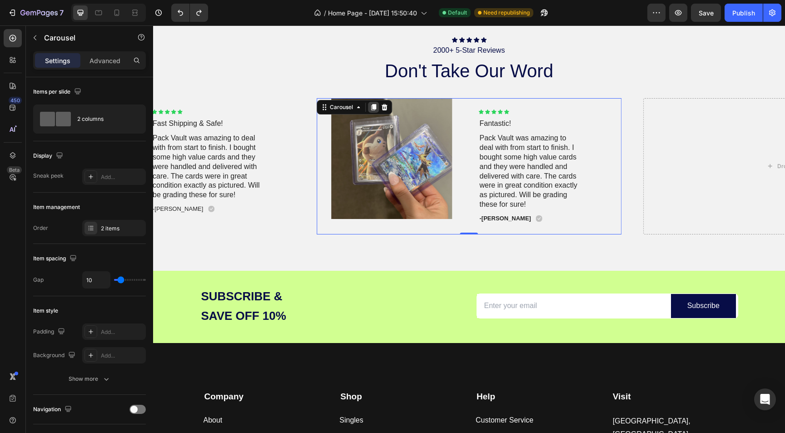
click at [372, 102] on div at bounding box center [373, 107] width 11 height 11
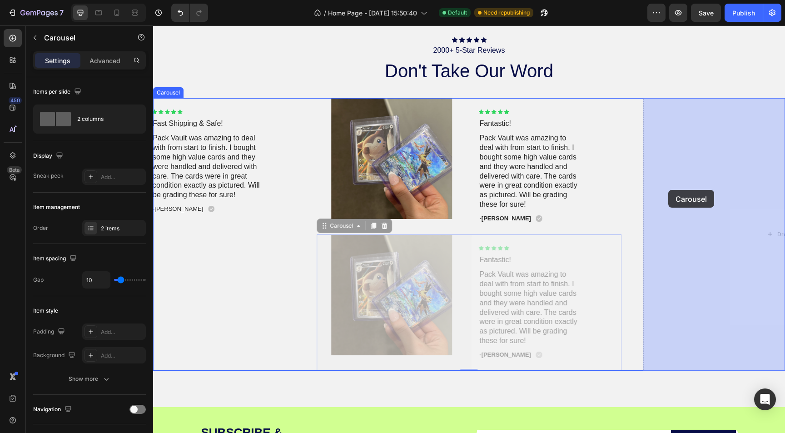
drag, startPoint x: 469, startPoint y: 244, endPoint x: 668, endPoint y: 189, distance: 206.4
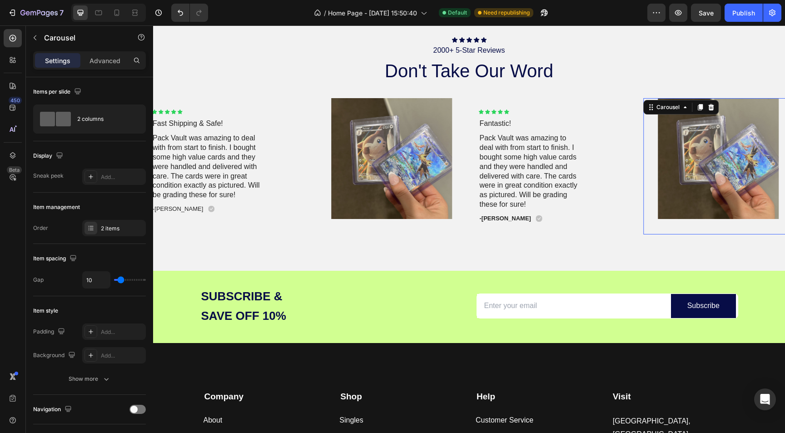
click at [668, 190] on img at bounding box center [718, 158] width 150 height 121
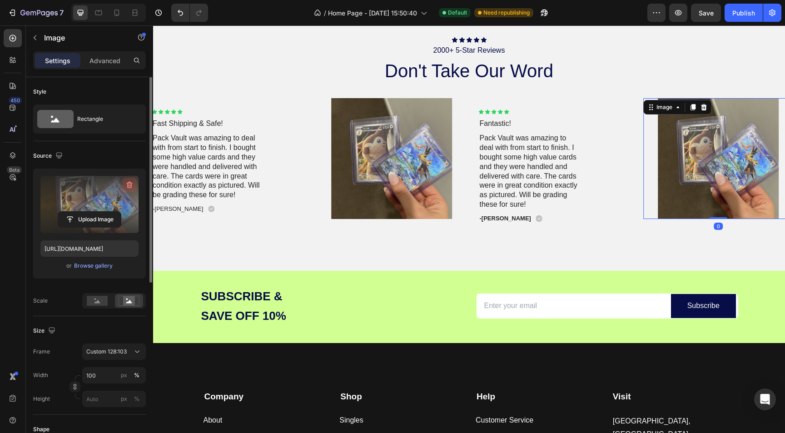
click at [135, 182] on button "button" at bounding box center [129, 185] width 15 height 15
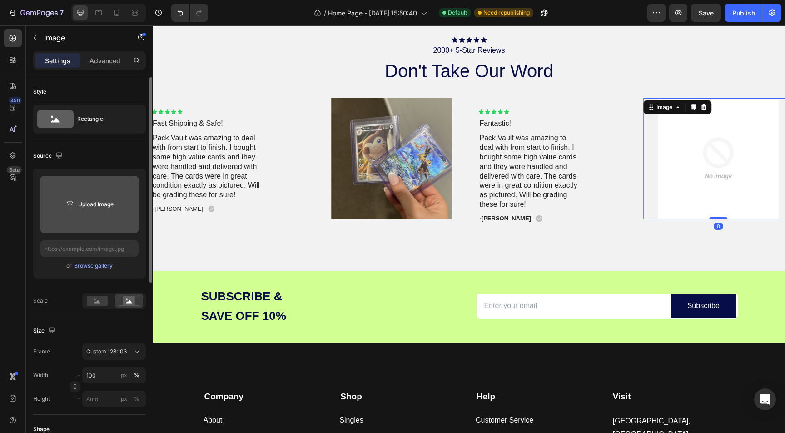
click at [90, 204] on input "file" at bounding box center [89, 204] width 63 height 15
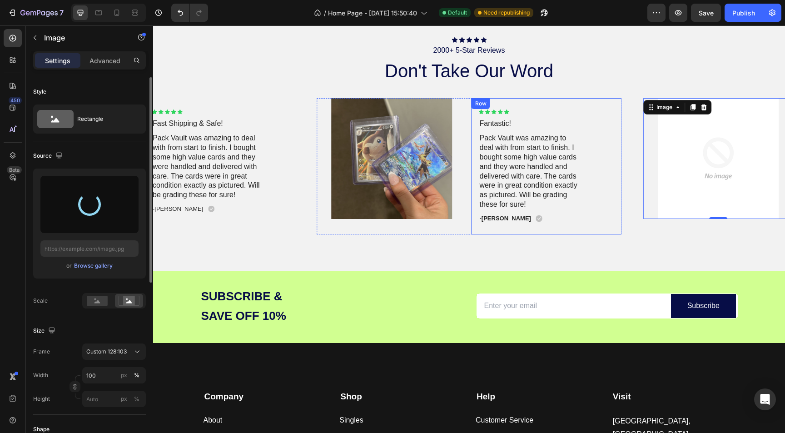
type input "https://cdn.shopify.com/s/files/1/0694/0413/1388/files/gempages_586088690581767…"
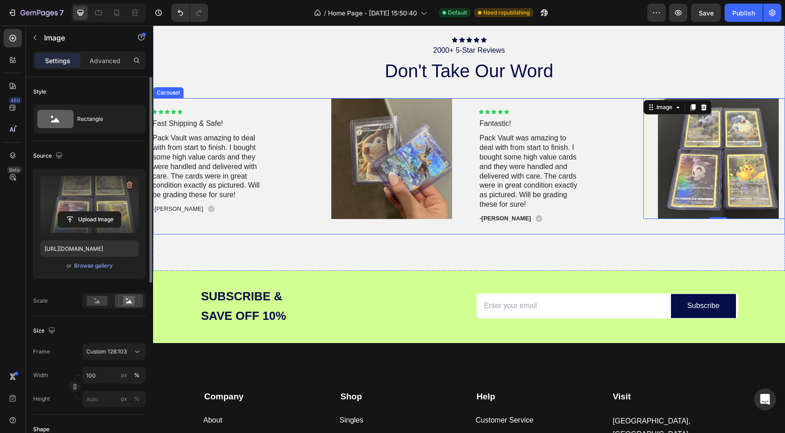
click at [304, 193] on div "Image Icon Icon Icon Icon Icon Icon List Fast Shipping & Safe! Text Block Pack …" at bounding box center [469, 166] width 632 height 136
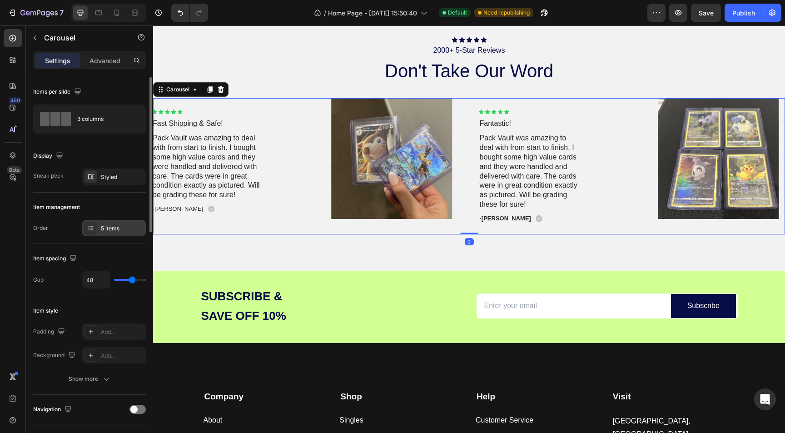
click at [95, 228] on div at bounding box center [91, 228] width 13 height 13
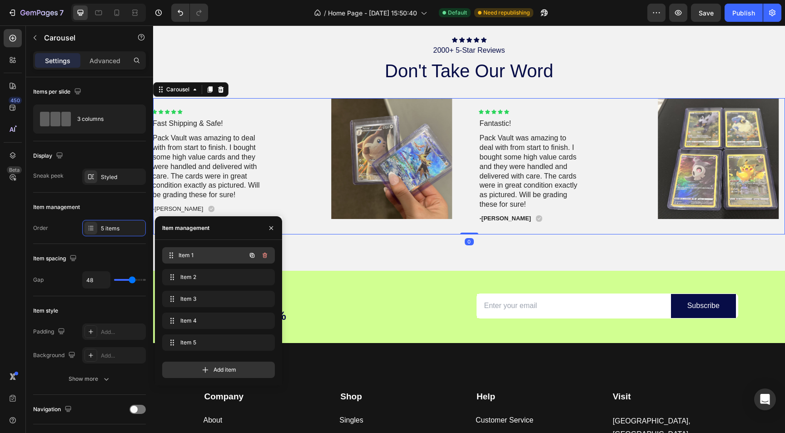
click at [189, 261] on div "Item 1 Item 1" at bounding box center [206, 255] width 80 height 13
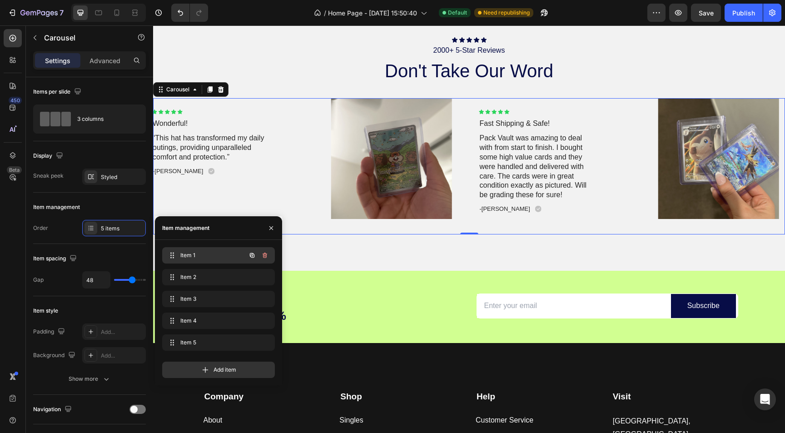
click at [193, 257] on span "Item 1" at bounding box center [205, 255] width 51 height 8
click at [193, 257] on span "Item 1" at bounding box center [212, 255] width 67 height 8
click at [184, 254] on span "Item 1" at bounding box center [212, 255] width 67 height 8
click at [198, 319] on span "Item 4" at bounding box center [205, 321] width 51 height 8
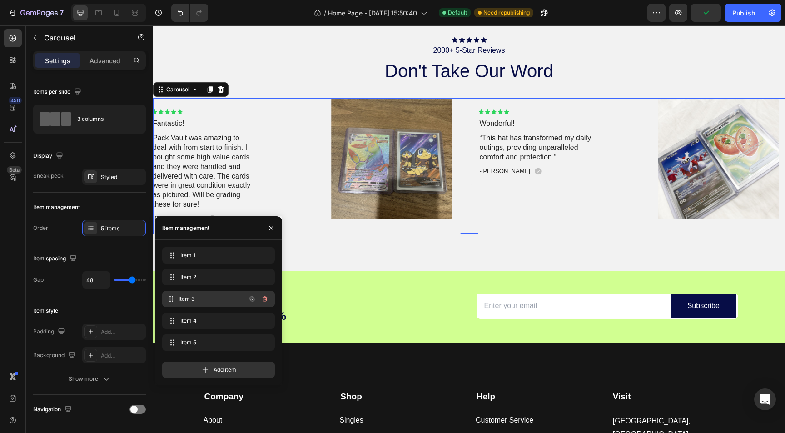
click at [194, 306] on div "Item 3 Item 3" at bounding box center [218, 299] width 113 height 16
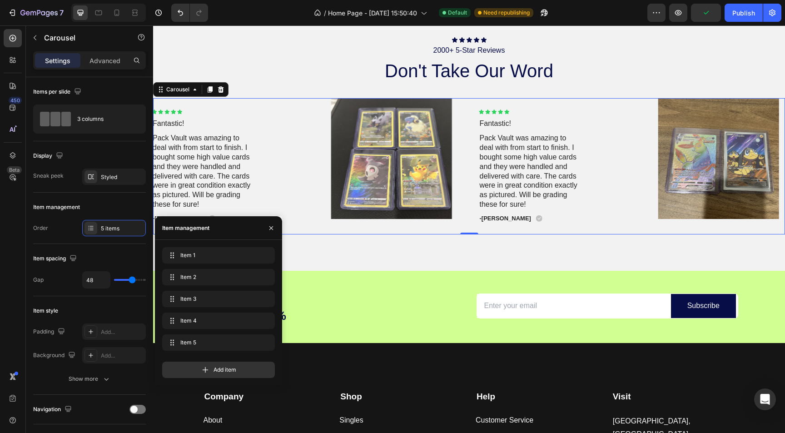
click at [199, 287] on div "Item 2 Item 2" at bounding box center [218, 279] width 113 height 20
click at [199, 282] on div "Item 2 Item 2" at bounding box center [218, 277] width 105 height 13
click at [199, 282] on div "Item 2 Item 2" at bounding box center [206, 277] width 80 height 13
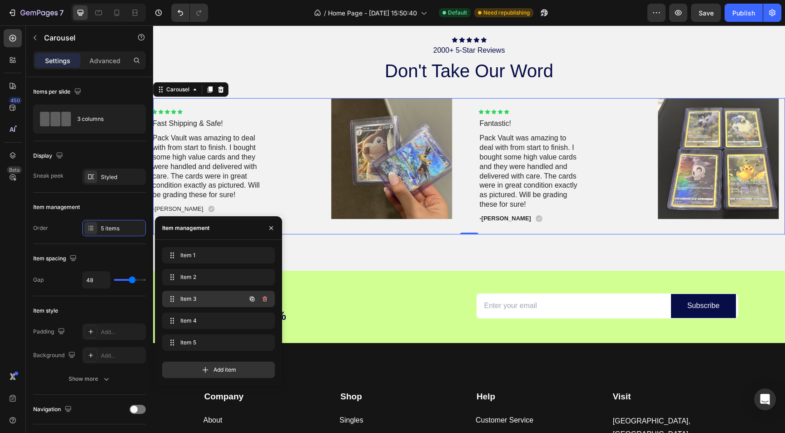
click at [191, 293] on div "Item 3 Item 3" at bounding box center [206, 299] width 80 height 13
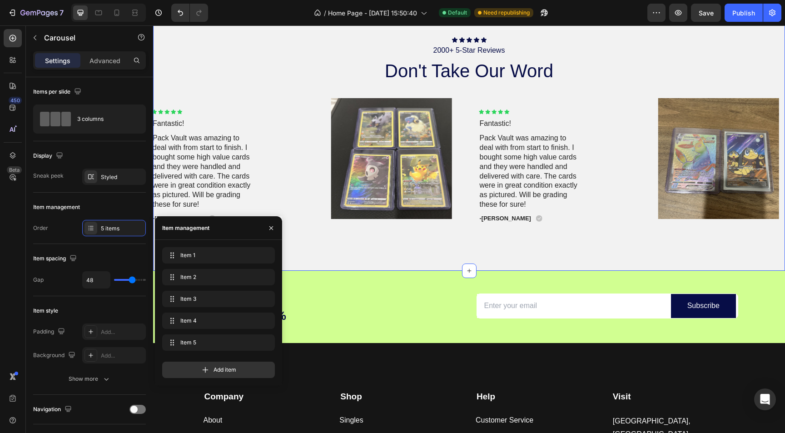
click at [445, 250] on div "Icon Icon Icon Icon Icon Icon List 2000+ 5-Star Reviews Text Block don't take o…" at bounding box center [469, 135] width 632 height 270
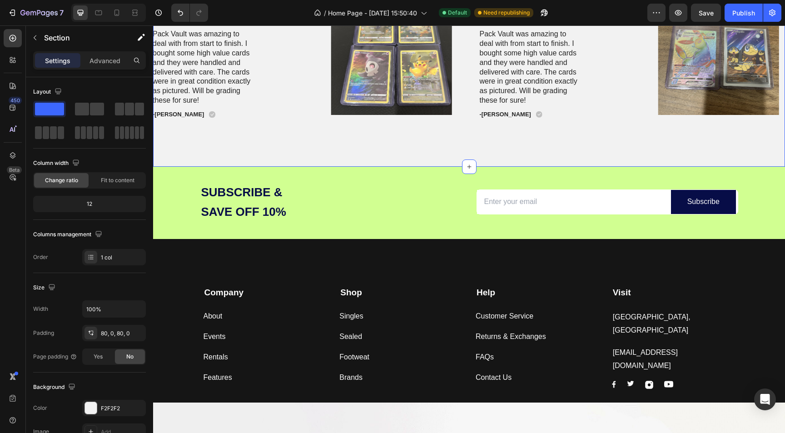
scroll to position [1537, 0]
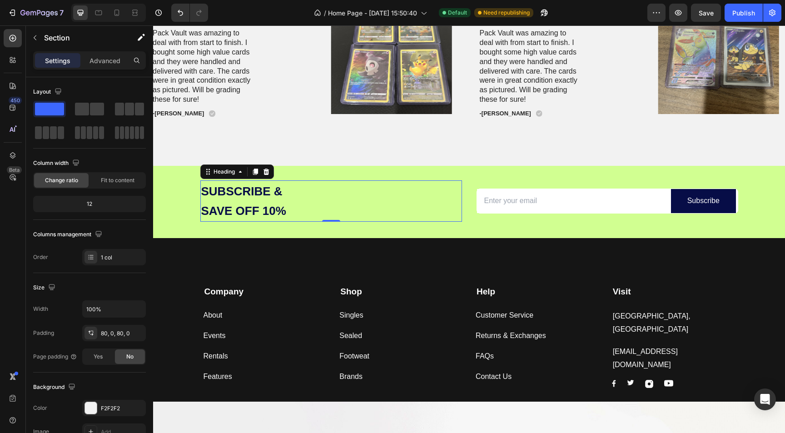
click at [254, 214] on strong "SaVe off 10%" at bounding box center [243, 211] width 85 height 14
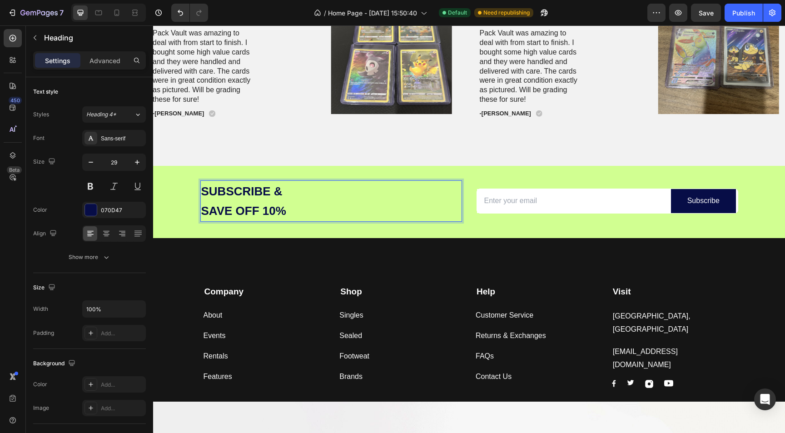
click at [205, 210] on strong "SaVe off 10%" at bounding box center [243, 211] width 85 height 14
click at [187, 214] on div "Subscribe & SaVe off 10% Heading 0 Email Field Subscribe Submit Button Row News…" at bounding box center [470, 200] width 602 height 41
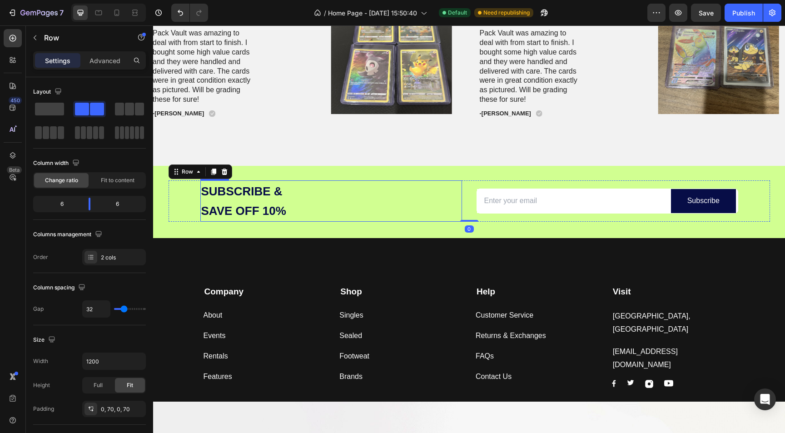
click at [259, 202] on p "⁠⁠⁠⁠⁠⁠⁠ Subscribe & SaVe off 10%" at bounding box center [331, 201] width 260 height 40
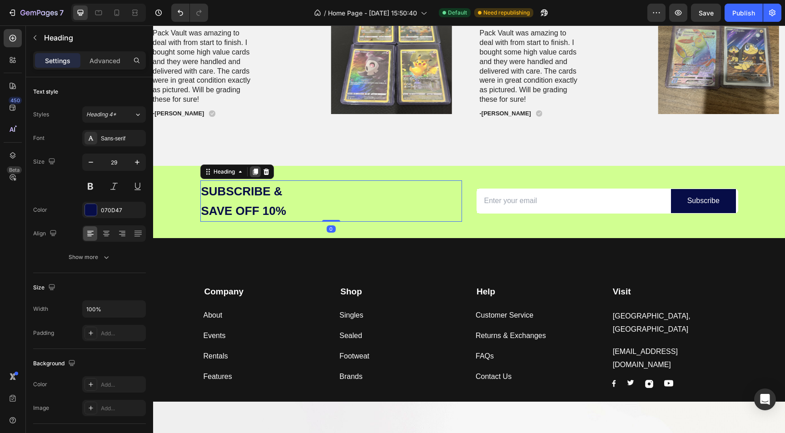
click at [254, 170] on icon at bounding box center [255, 171] width 7 height 7
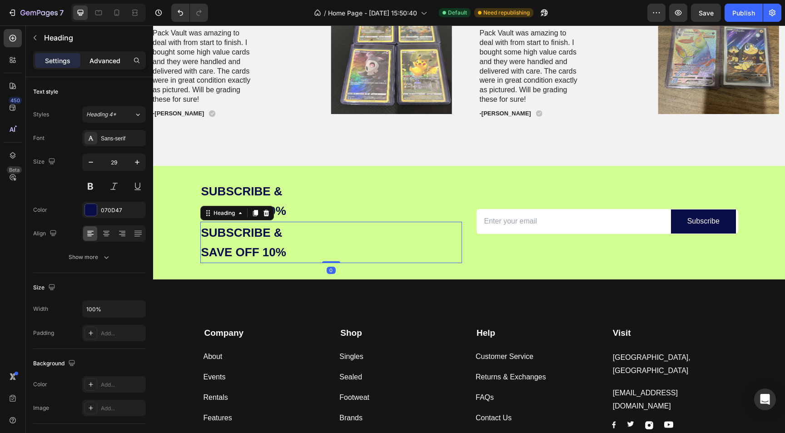
click at [106, 56] on p "Advanced" at bounding box center [105, 61] width 31 height 10
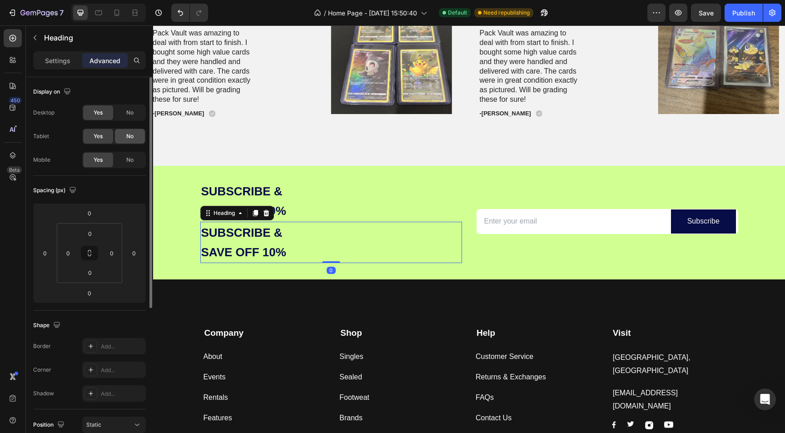
click at [133, 136] on span "No" at bounding box center [129, 136] width 7 height 8
click at [128, 112] on span "No" at bounding box center [129, 113] width 7 height 8
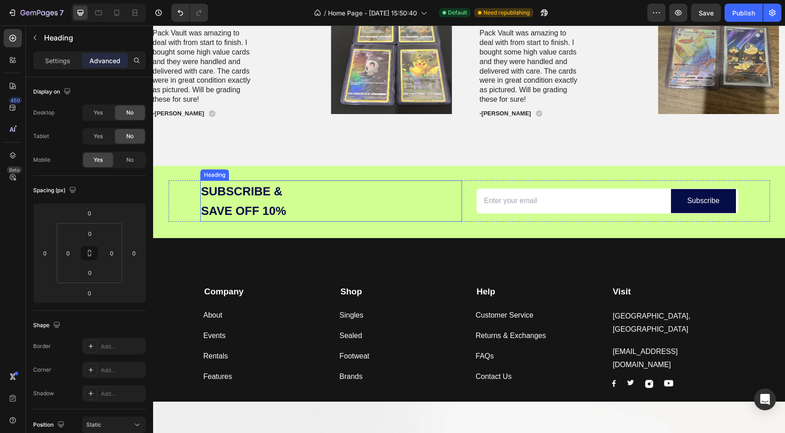
click at [243, 211] on strong "SaVe off 10%" at bounding box center [243, 211] width 85 height 14
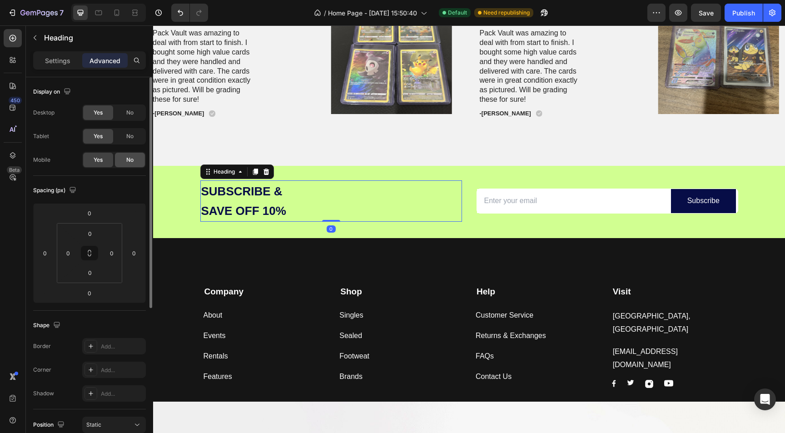
click at [129, 153] on div "No" at bounding box center [130, 160] width 30 height 15
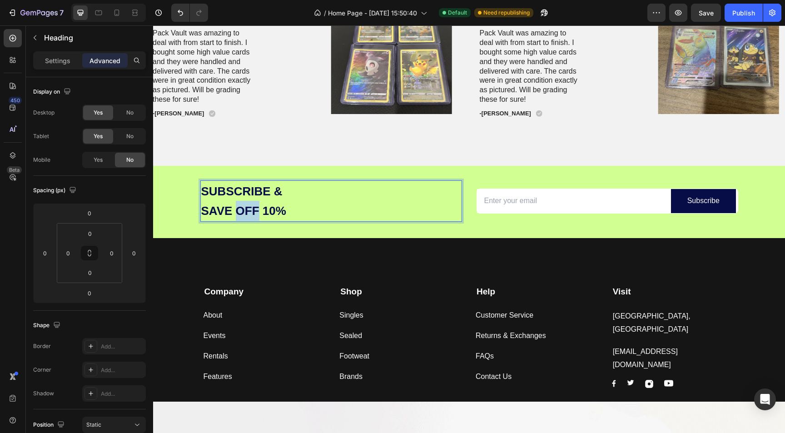
click at [235, 204] on p "Subscribe & SaVe off 10%" at bounding box center [331, 201] width 260 height 40
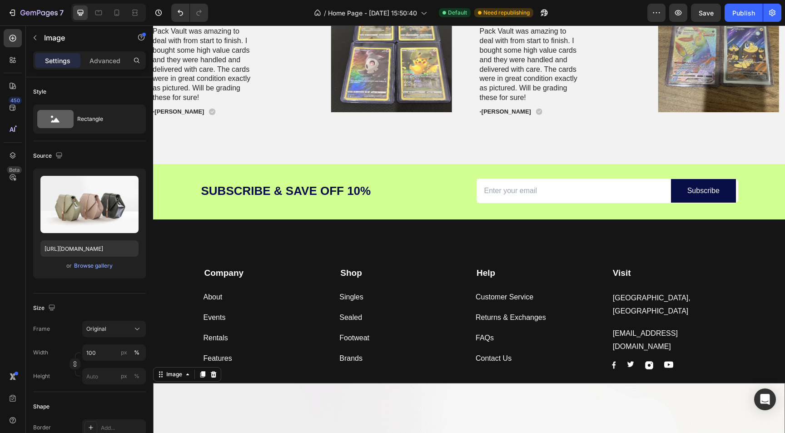
scroll to position [1564, 0]
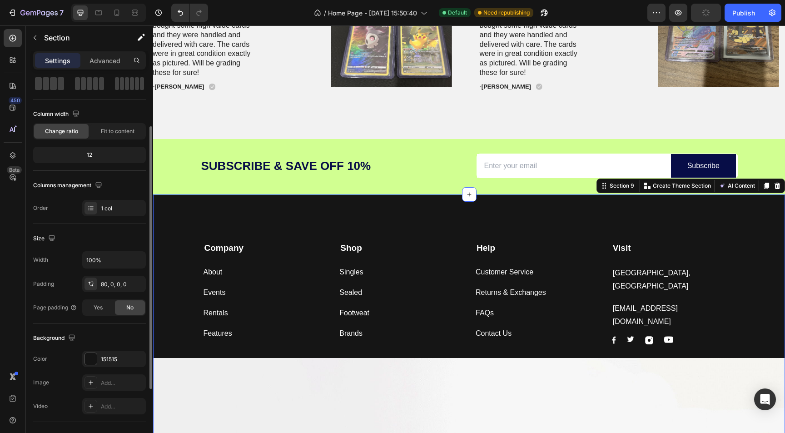
scroll to position [102, 0]
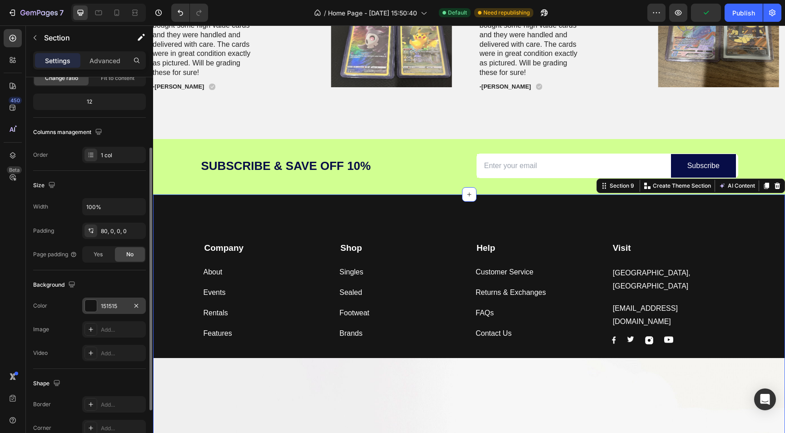
click at [87, 309] on div at bounding box center [91, 306] width 12 height 12
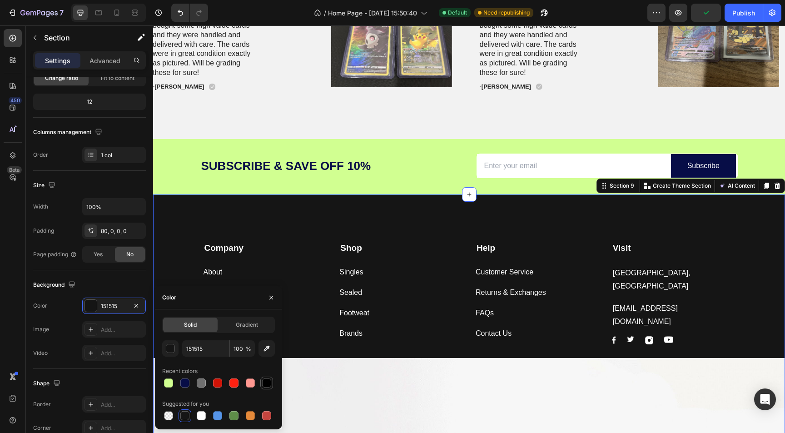
click at [267, 382] on div at bounding box center [266, 382] width 9 height 9
type input "000000"
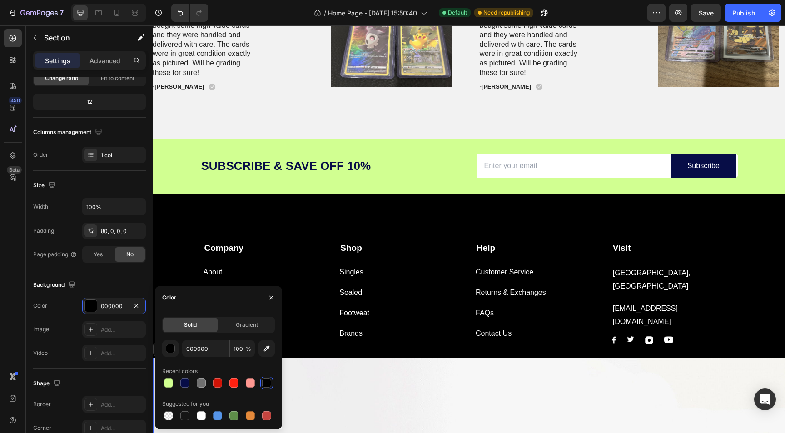
scroll to position [0, 0]
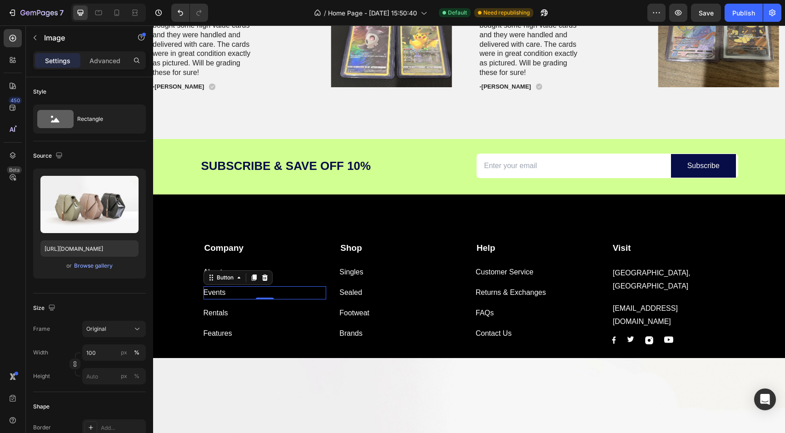
click at [241, 294] on div "Events Button 0" at bounding box center [265, 292] width 123 height 13
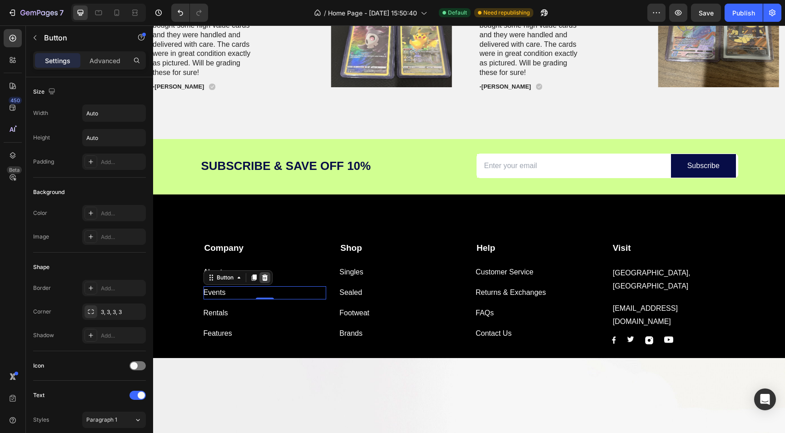
click at [264, 278] on icon at bounding box center [265, 277] width 6 height 6
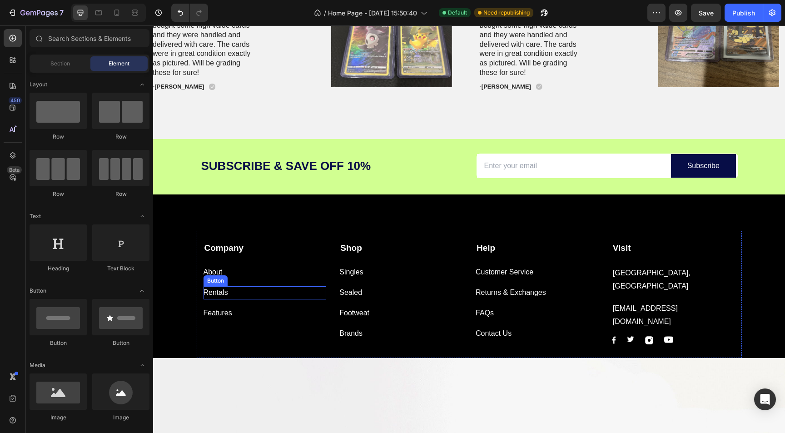
click at [246, 293] on div "Rentals Button" at bounding box center [265, 292] width 123 height 13
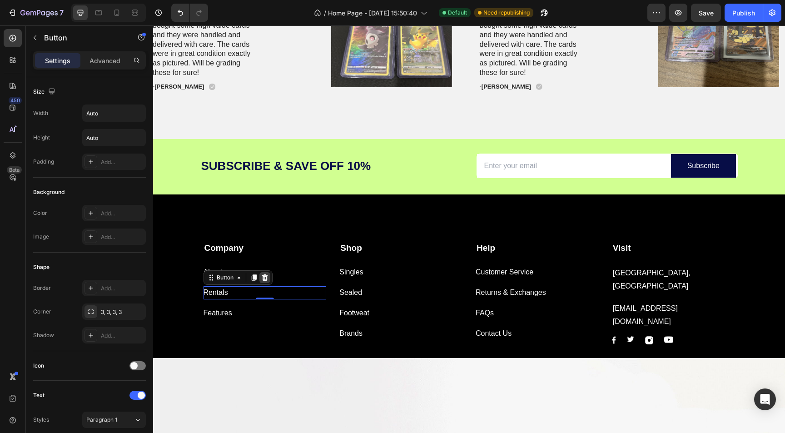
click at [269, 277] on div at bounding box center [264, 277] width 11 height 11
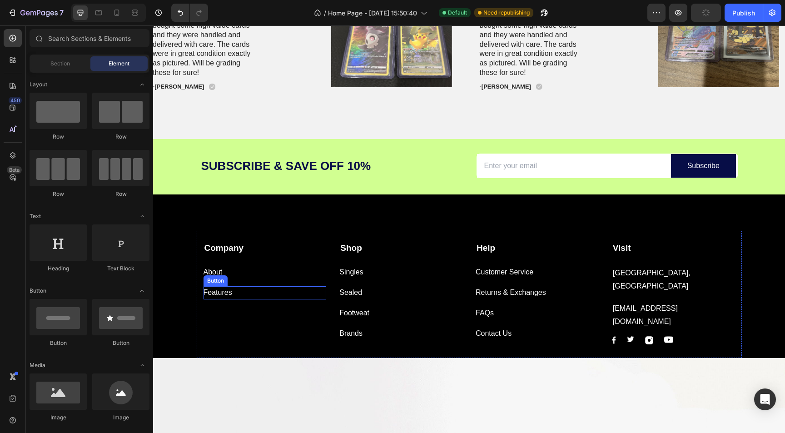
click at [253, 293] on div "Features Button" at bounding box center [265, 292] width 123 height 13
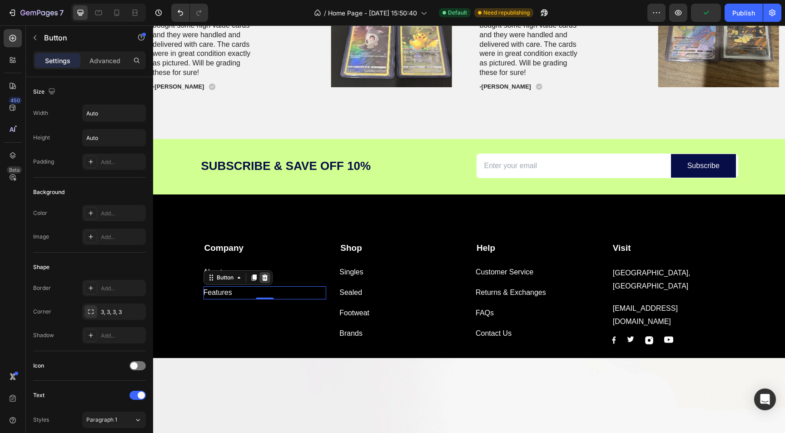
click at [266, 278] on icon at bounding box center [265, 277] width 6 height 6
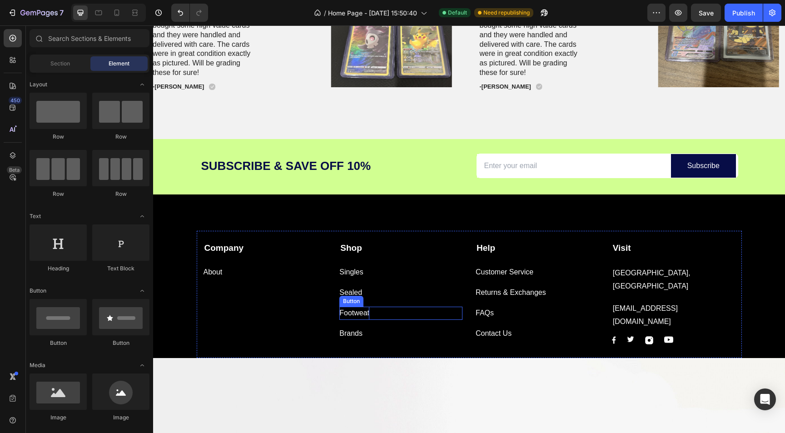
click at [361, 315] on div "Footweat" at bounding box center [354, 313] width 30 height 13
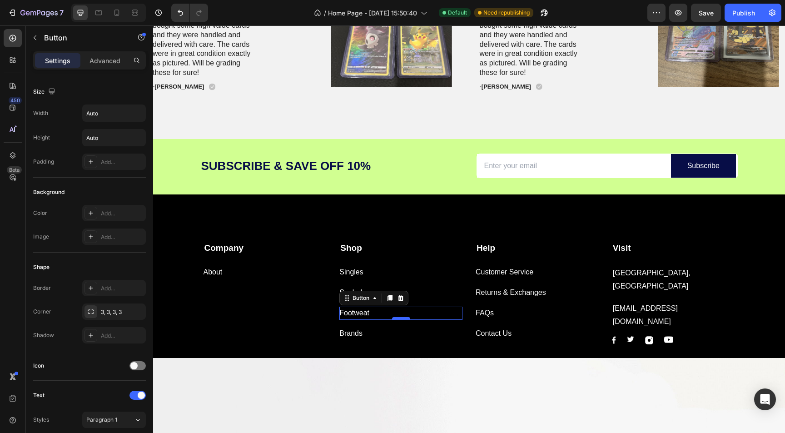
click at [401, 318] on div at bounding box center [401, 318] width 18 height 3
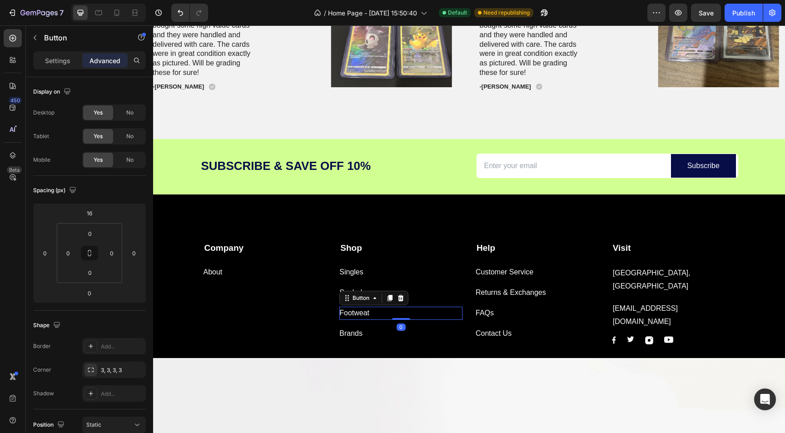
click at [418, 316] on div "Footweat Button 0" at bounding box center [400, 313] width 123 height 13
click at [399, 302] on div at bounding box center [400, 298] width 11 height 11
click at [352, 316] on div "Brands" at bounding box center [350, 313] width 23 height 13
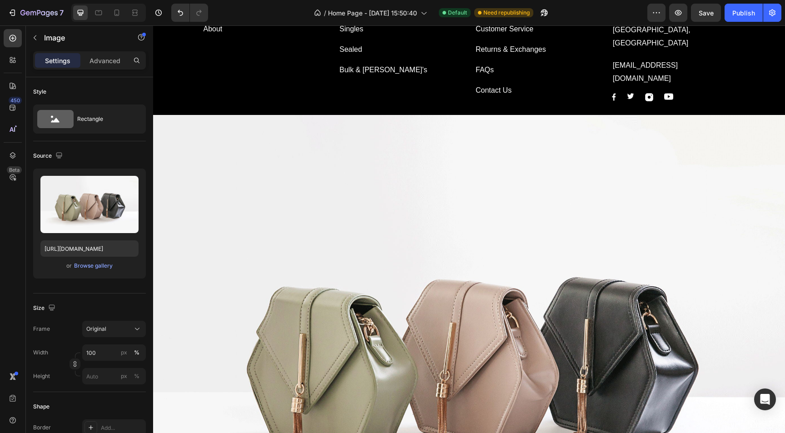
scroll to position [1688, 0]
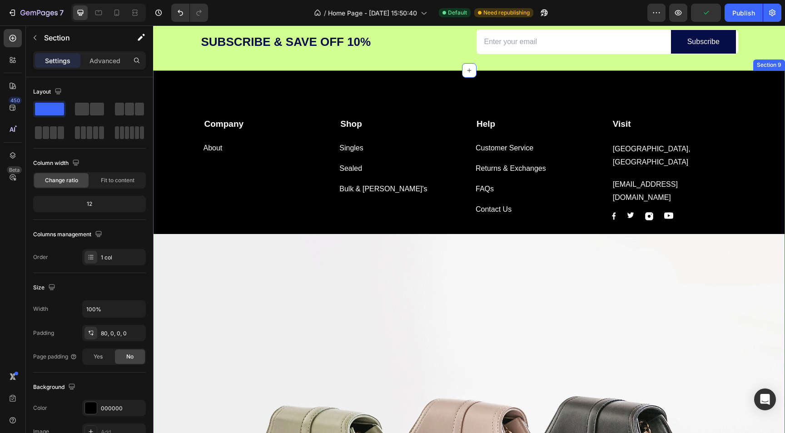
click at [190, 187] on div "Company Text block About Button Shop Text block Singles Button Sealed Button Bu…" at bounding box center [469, 434] width 632 height 654
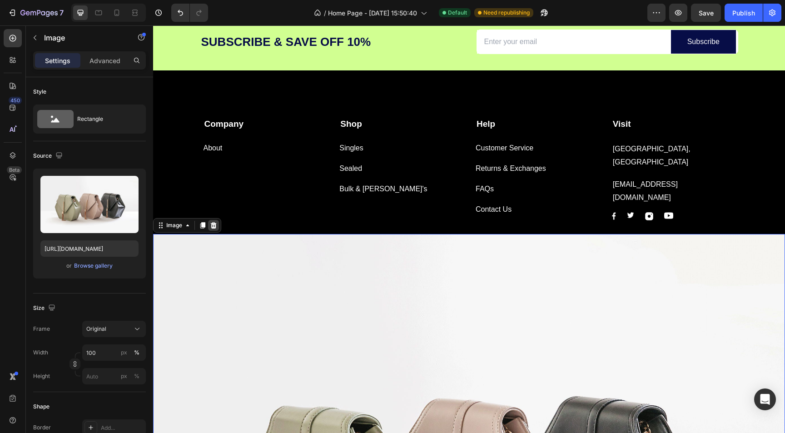
click at [217, 224] on div at bounding box center [213, 225] width 11 height 11
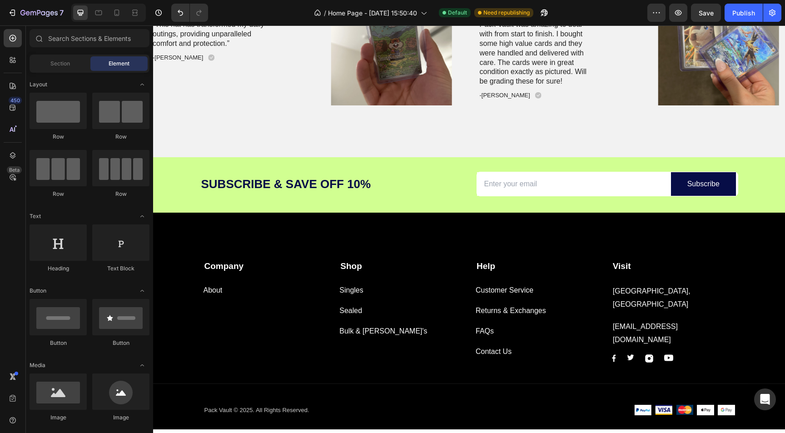
scroll to position [1537, 0]
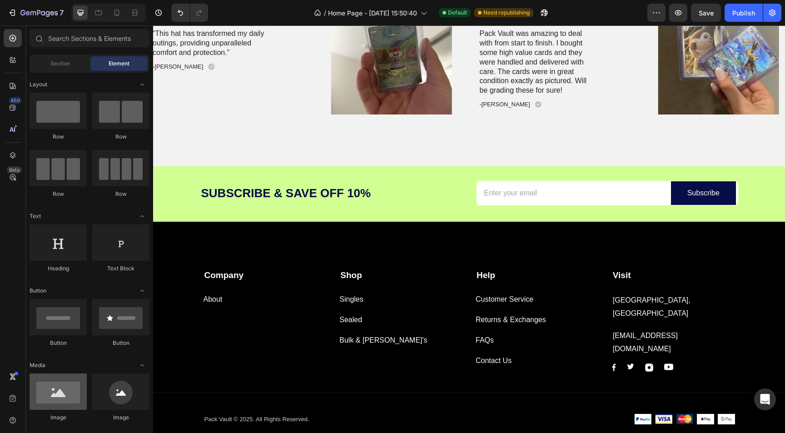
click at [62, 373] on div at bounding box center [58, 391] width 57 height 36
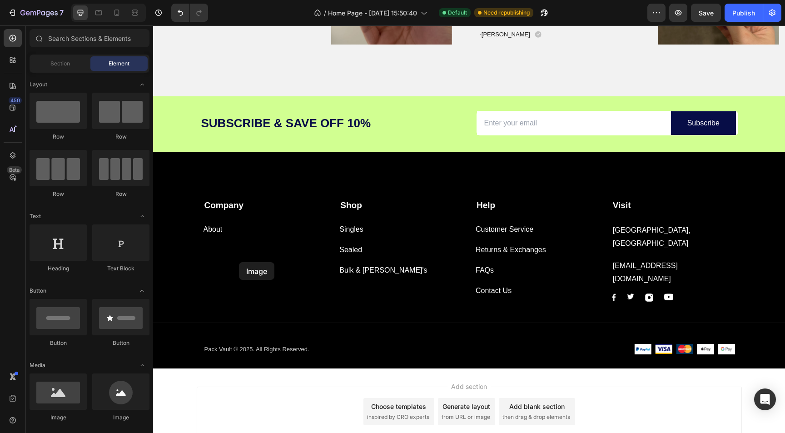
scroll to position [1647, 0]
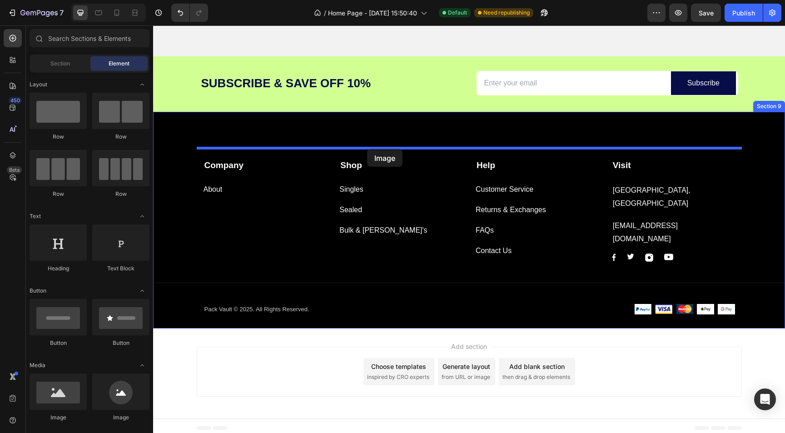
drag, startPoint x: 212, startPoint y: 420, endPoint x: 367, endPoint y: 149, distance: 312.6
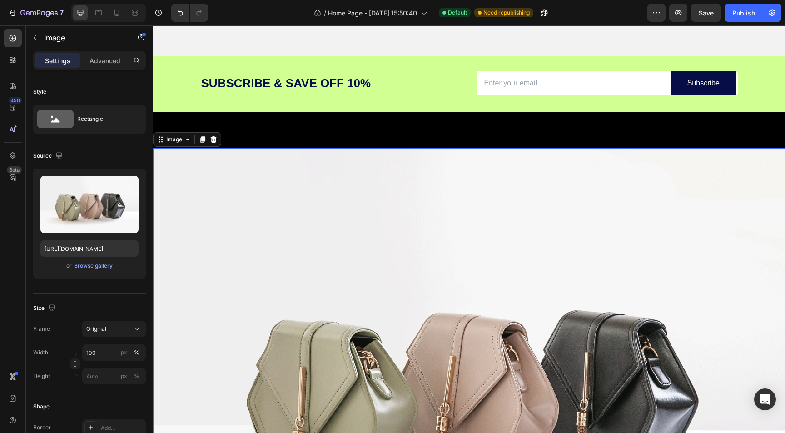
click at [393, 249] on img at bounding box center [469, 385] width 632 height 474
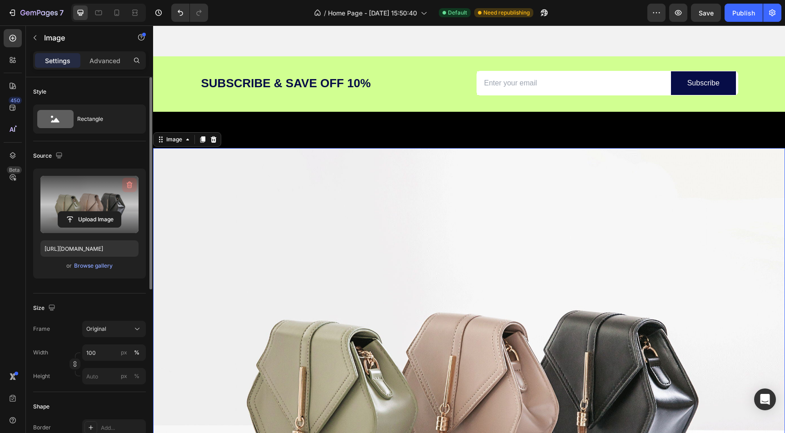
click at [129, 188] on icon "button" at bounding box center [129, 184] width 9 height 9
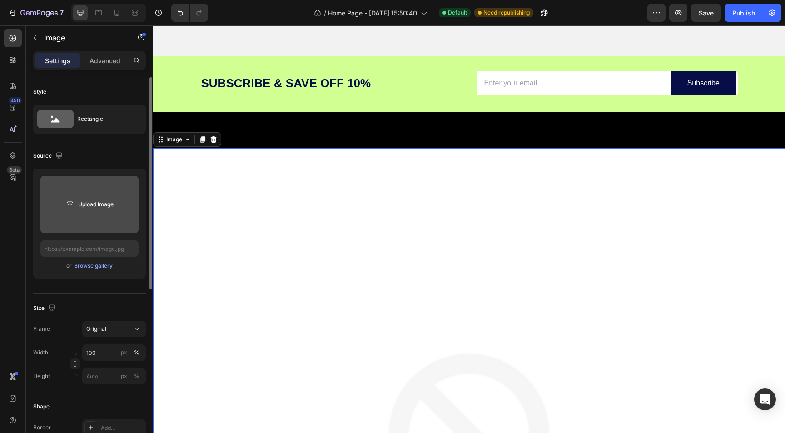
click at [97, 199] on input "file" at bounding box center [89, 204] width 63 height 15
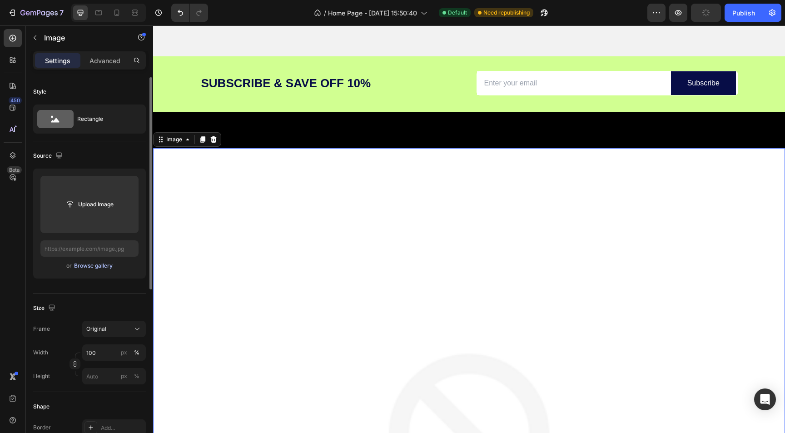
click at [99, 264] on div "Browse gallery" at bounding box center [93, 266] width 39 height 8
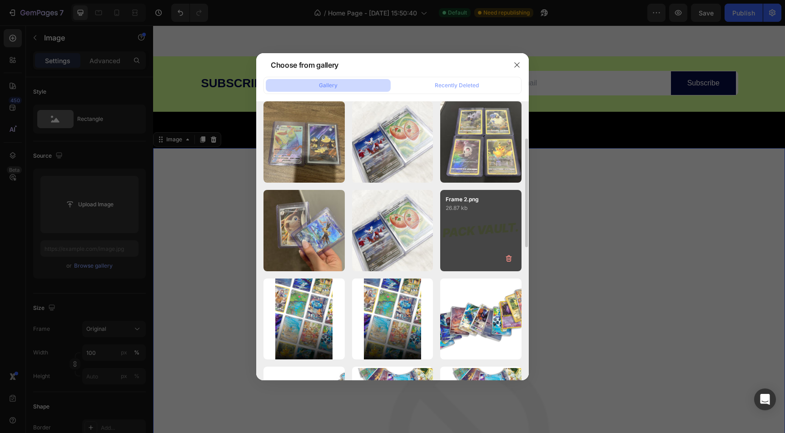
scroll to position [163, 0]
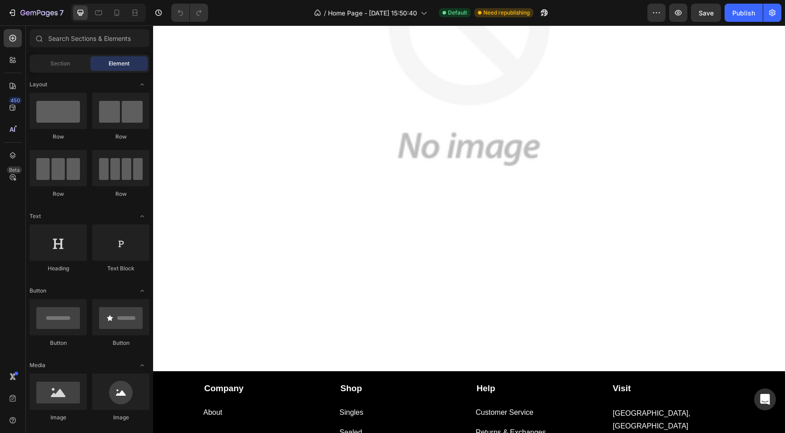
scroll to position [1750, 0]
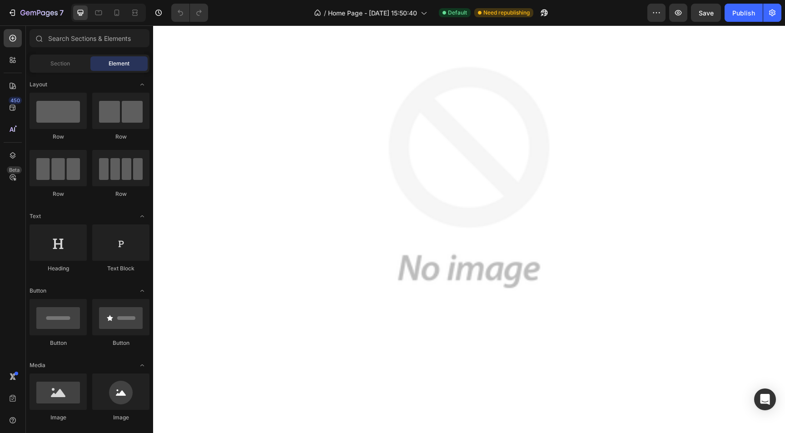
click at [367, 242] on img at bounding box center [469, 177] width 632 height 632
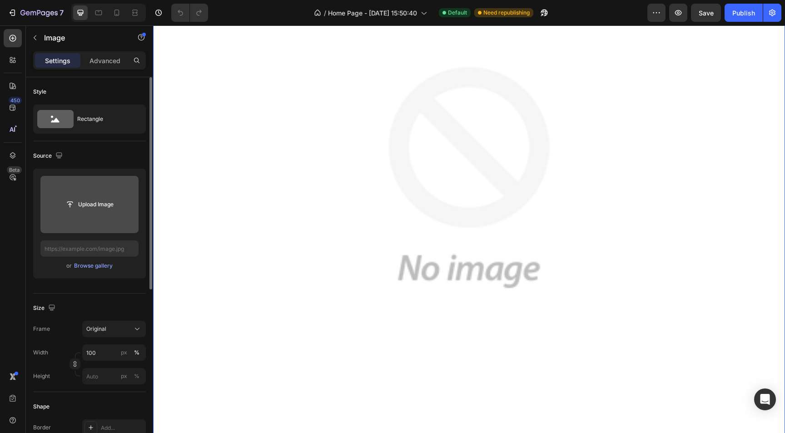
click at [84, 201] on input "file" at bounding box center [89, 204] width 63 height 15
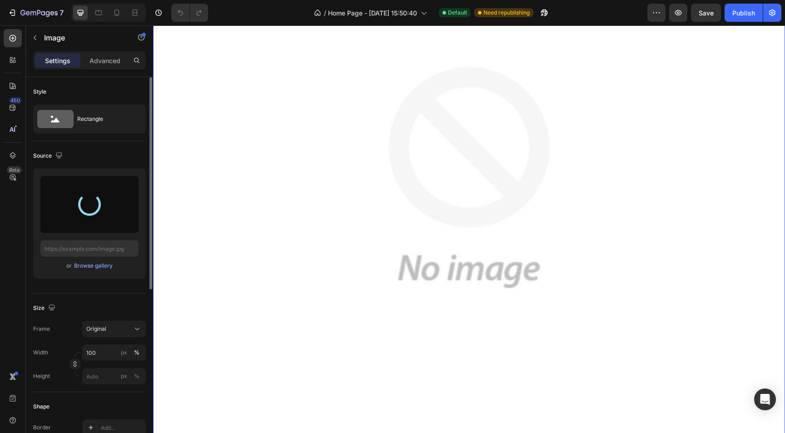
type input "[URL][DOMAIN_NAME]"
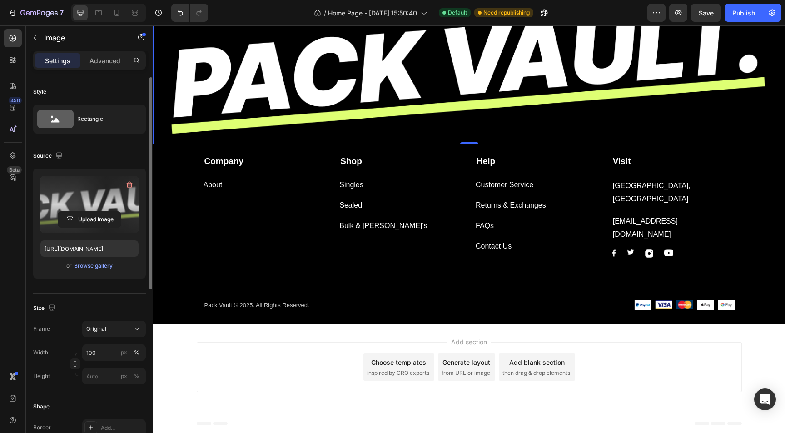
scroll to position [1621, 0]
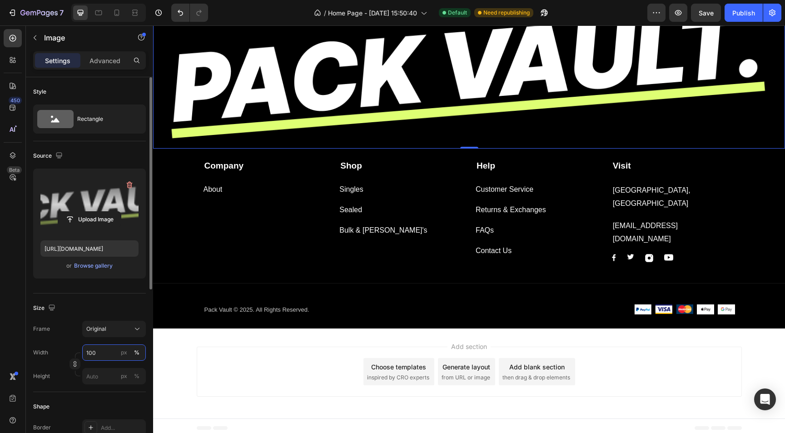
click at [99, 357] on input "100" at bounding box center [114, 352] width 64 height 16
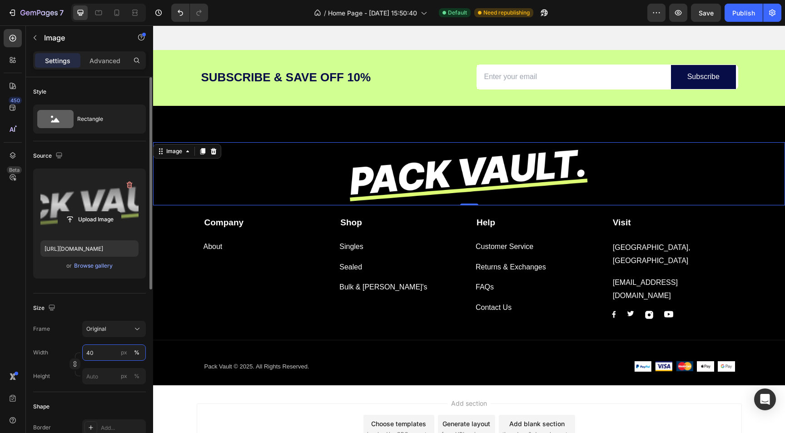
type input "4"
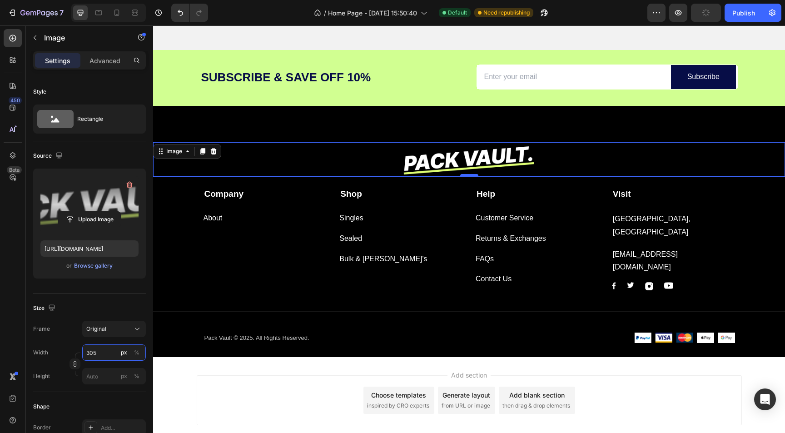
type input "305"
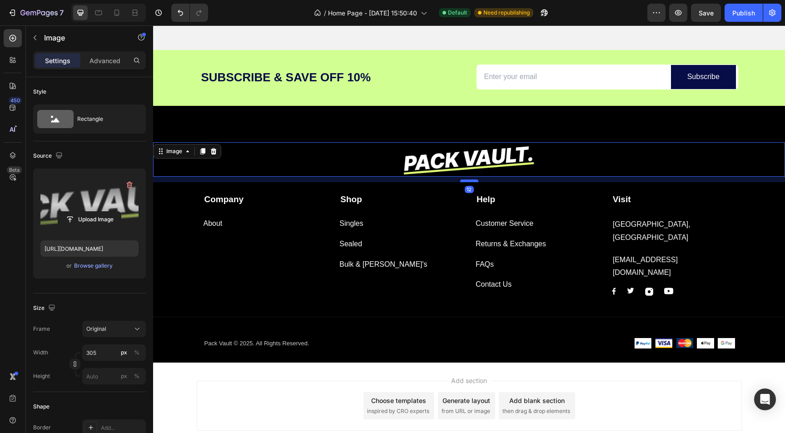
drag, startPoint x: 463, startPoint y: 174, endPoint x: 463, endPoint y: 180, distance: 5.9
click at [463, 180] on div at bounding box center [469, 180] width 18 height 3
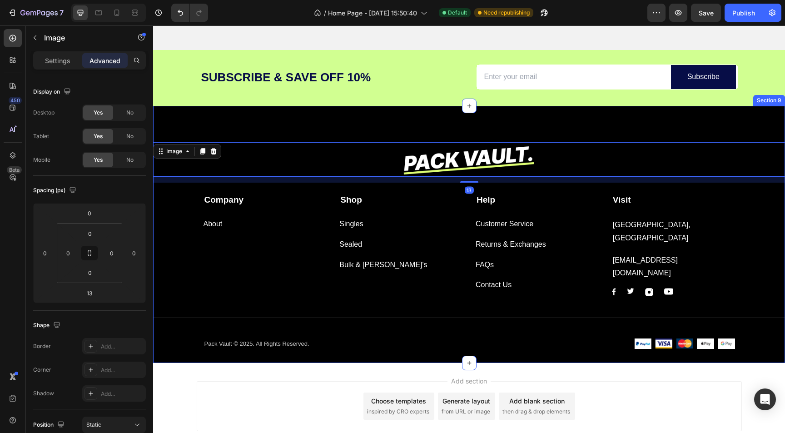
click at [435, 124] on div "Image 13 Company Text block About Button Shop Text block Singles Button Sealed …" at bounding box center [469, 234] width 632 height 257
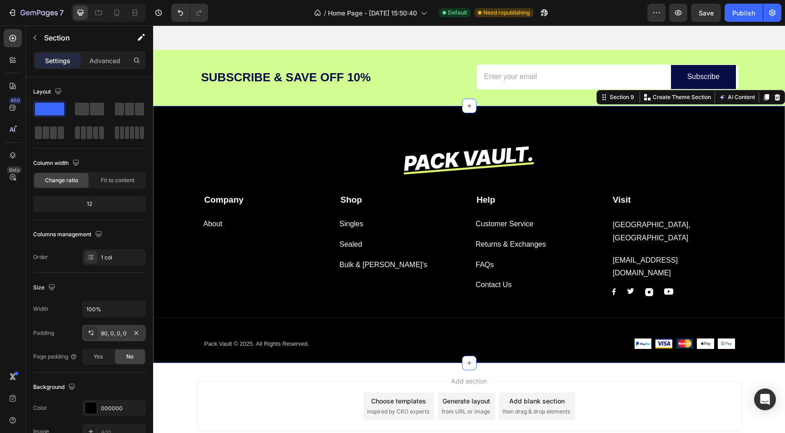
click at [100, 334] on div "80, 0, 0, 0" at bounding box center [114, 333] width 64 height 16
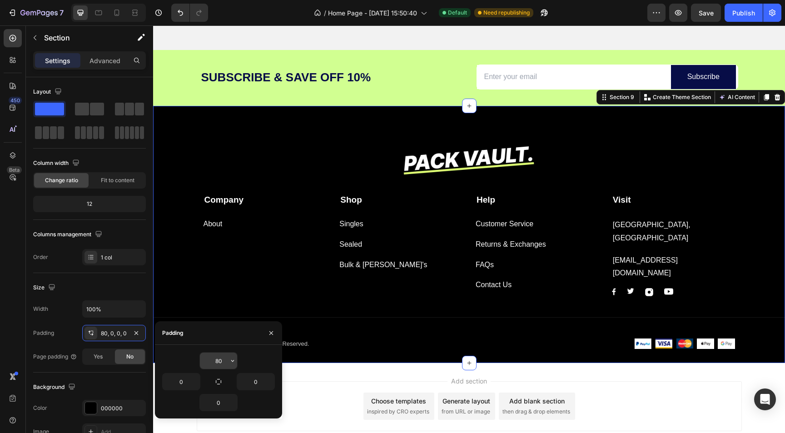
click at [221, 360] on input "80" at bounding box center [218, 361] width 37 height 16
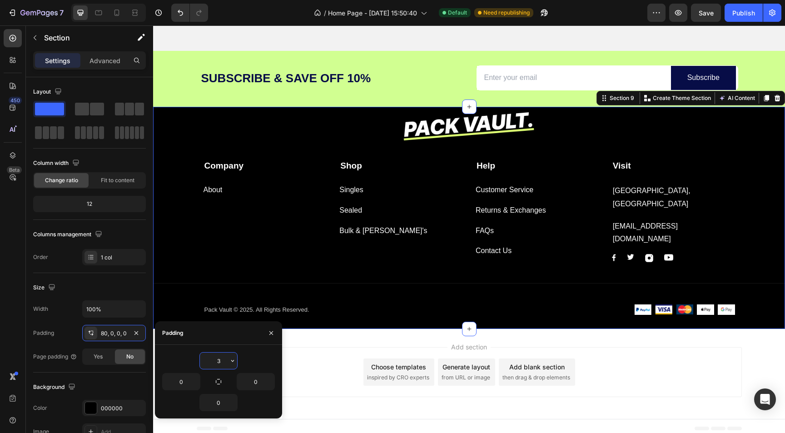
type input "30"
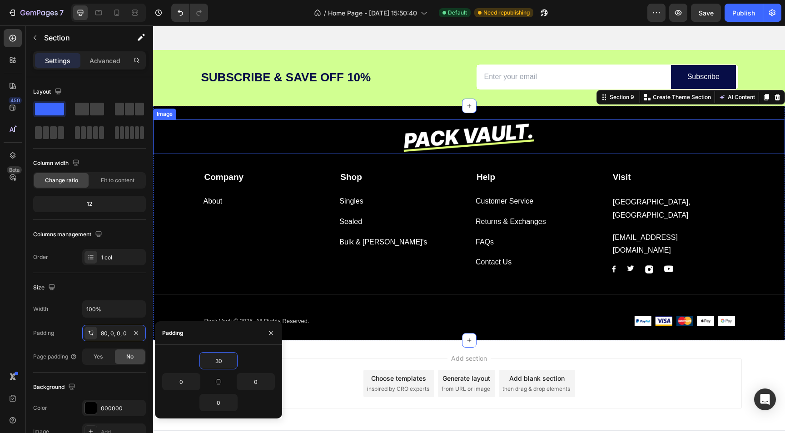
click at [516, 138] on img at bounding box center [469, 137] width 139 height 35
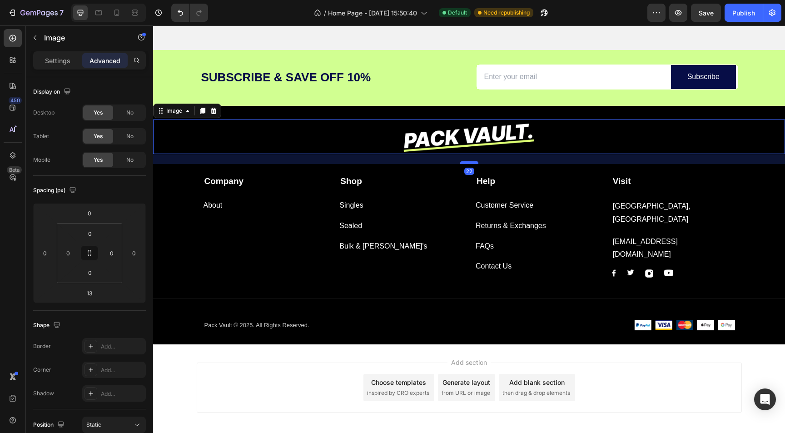
click at [471, 162] on div at bounding box center [469, 162] width 18 height 3
type input "21"
click at [407, 378] on div "Choose templates" at bounding box center [398, 382] width 55 height 10
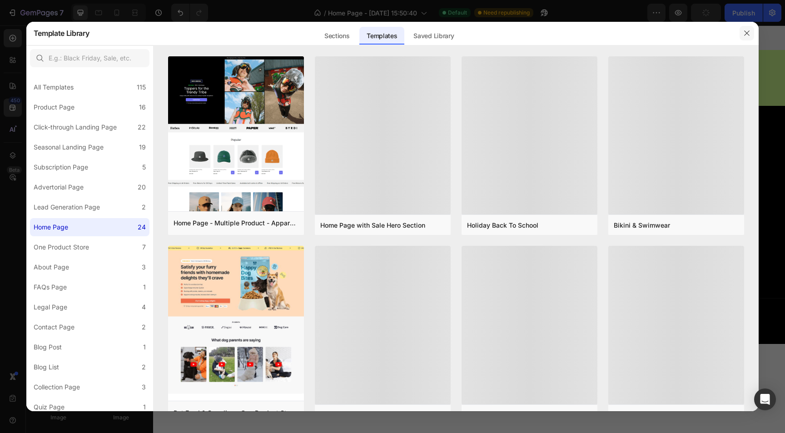
click at [748, 31] on icon "button" at bounding box center [747, 32] width 5 height 5
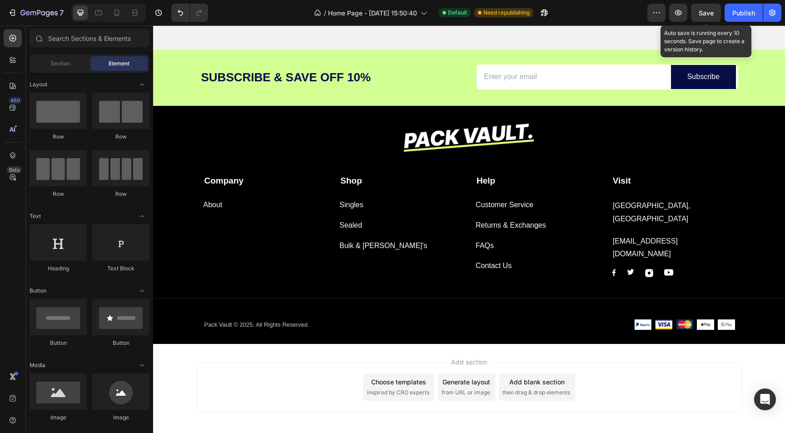
click at [707, 15] on span "Save" at bounding box center [706, 13] width 15 height 8
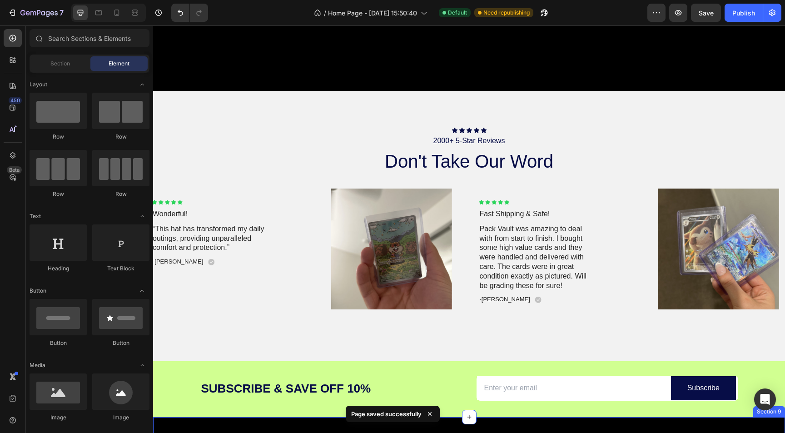
scroll to position [1160, 0]
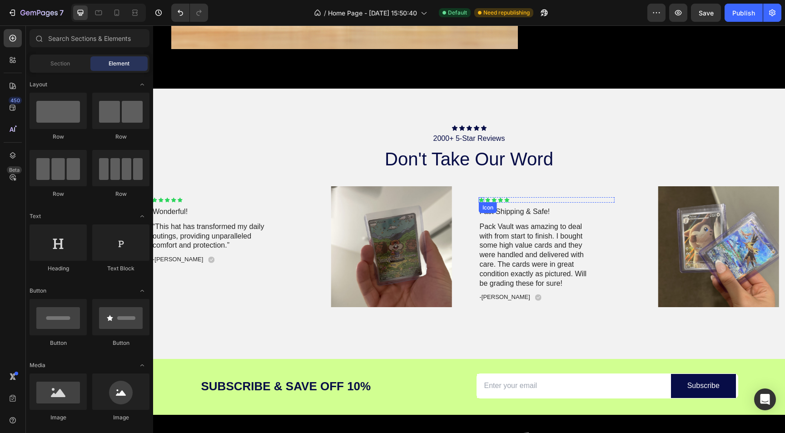
click at [480, 200] on div "Icon" at bounding box center [481, 199] width 5 height 5
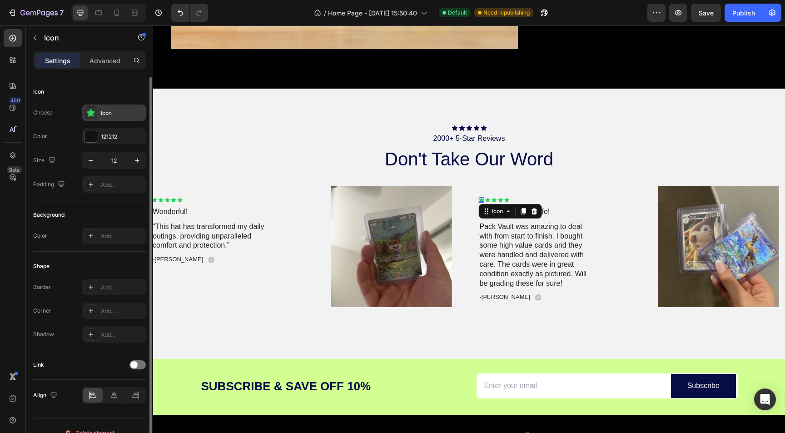
click at [90, 116] on icon at bounding box center [90, 112] width 9 height 9
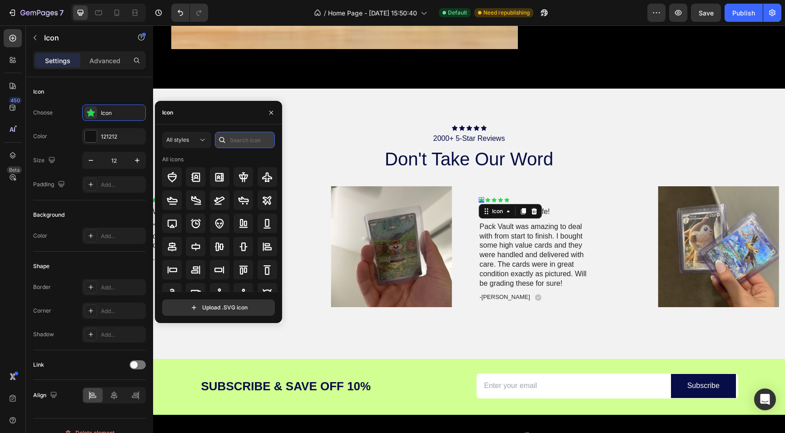
click at [244, 137] on input "text" at bounding box center [245, 140] width 60 height 16
type input "star"
click at [192, 143] on div "All styles" at bounding box center [182, 140] width 32 height 8
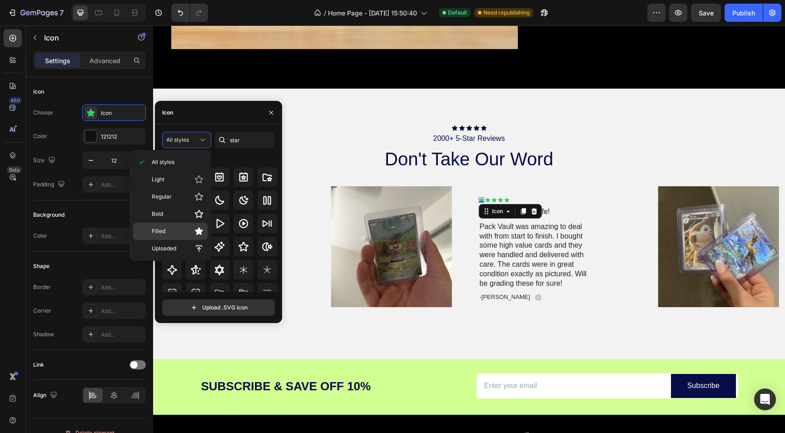
click at [172, 234] on p "Filled" at bounding box center [178, 231] width 52 height 9
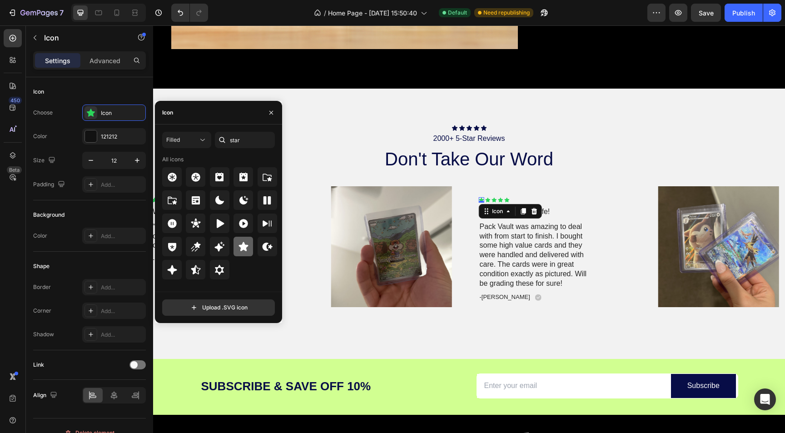
click at [240, 245] on icon at bounding box center [244, 246] width 10 height 9
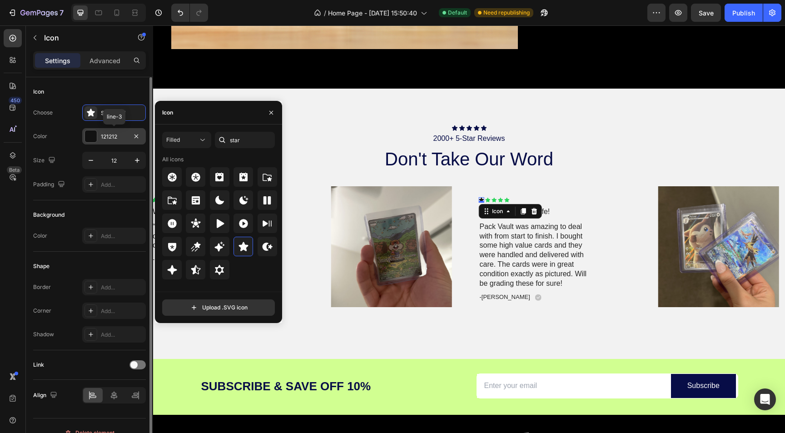
click at [91, 135] on div at bounding box center [91, 136] width 12 height 12
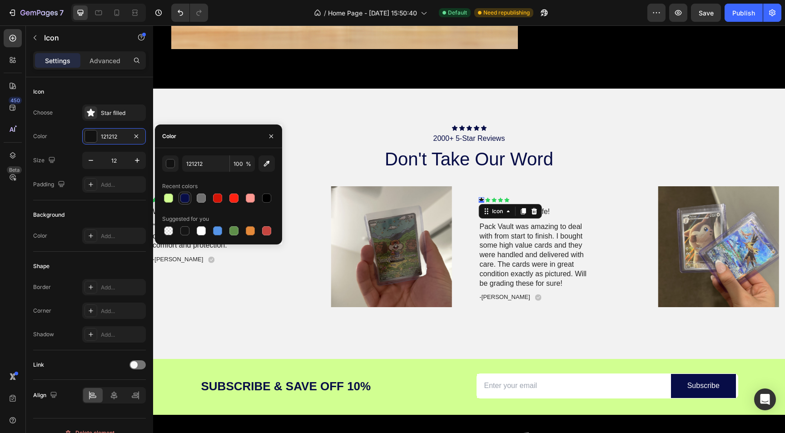
click at [186, 199] on div at bounding box center [184, 198] width 9 height 9
type input "070D47"
click at [489, 199] on div "Icon" at bounding box center [487, 199] width 5 height 5
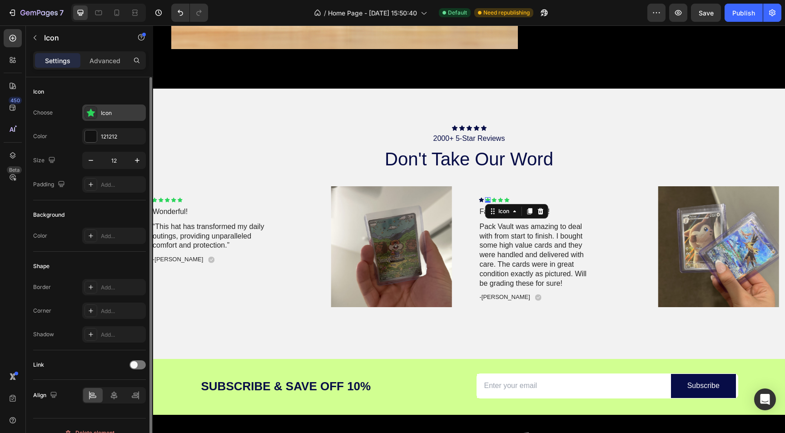
click at [102, 116] on div "Icon" at bounding box center [122, 113] width 43 height 8
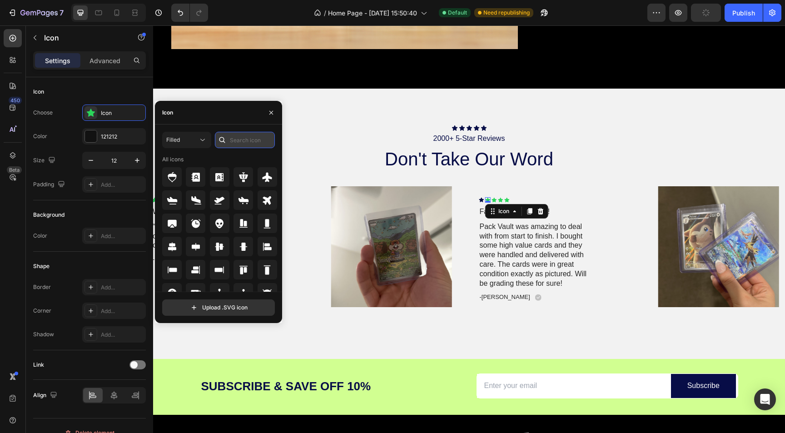
click at [248, 137] on input "text" at bounding box center [245, 140] width 60 height 16
type input "star"
click at [207, 143] on button "Filled" at bounding box center [186, 140] width 49 height 16
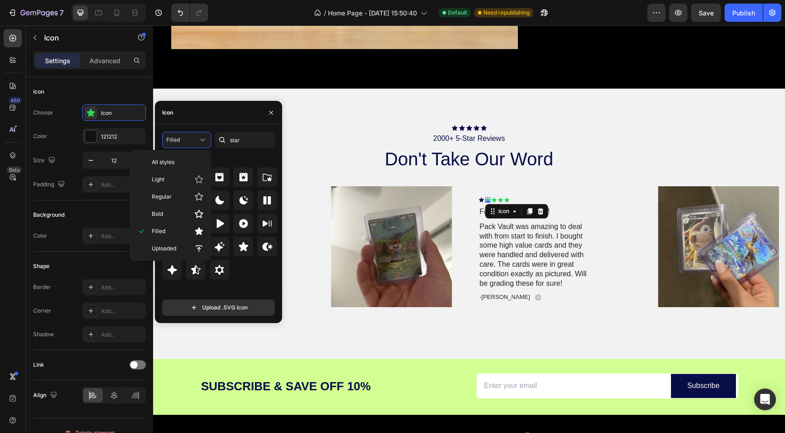
click at [234, 149] on div "Filled star All icons" at bounding box center [218, 212] width 113 height 160
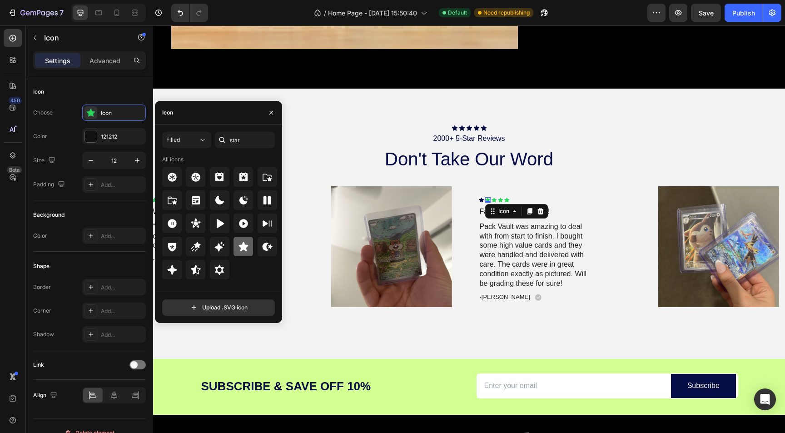
click at [245, 244] on icon at bounding box center [243, 246] width 11 height 11
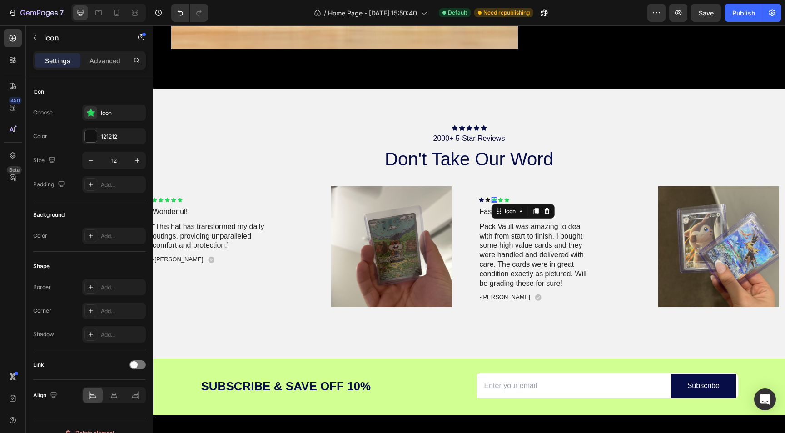
click at [496, 202] on div "Icon 0" at bounding box center [494, 199] width 5 height 5
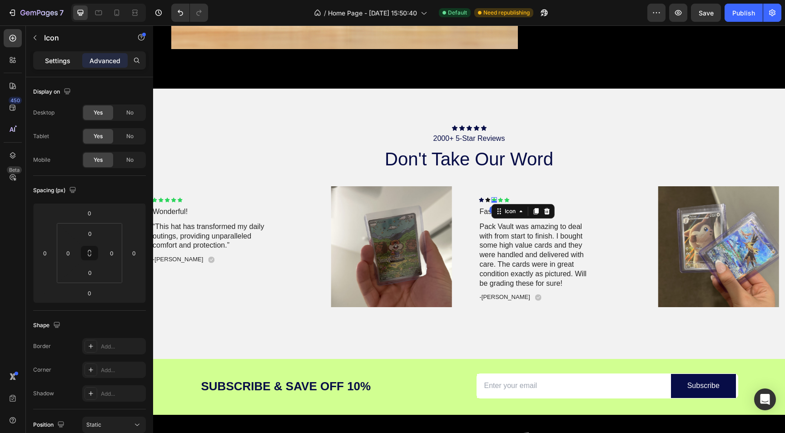
click at [65, 61] on p "Settings" at bounding box center [57, 61] width 25 height 10
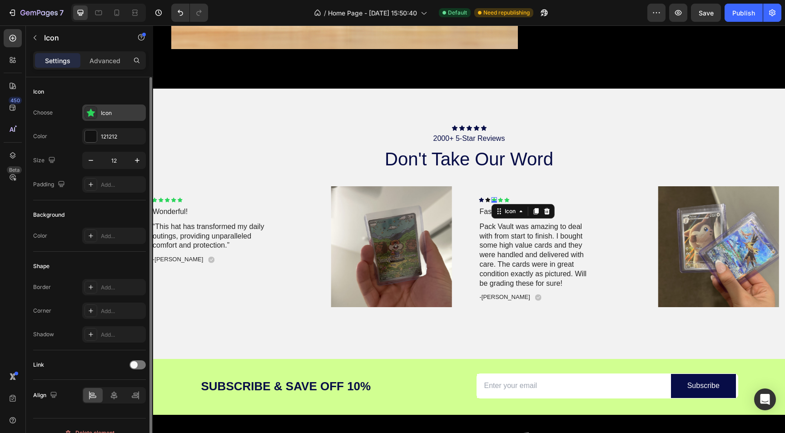
click at [95, 107] on div at bounding box center [91, 112] width 13 height 13
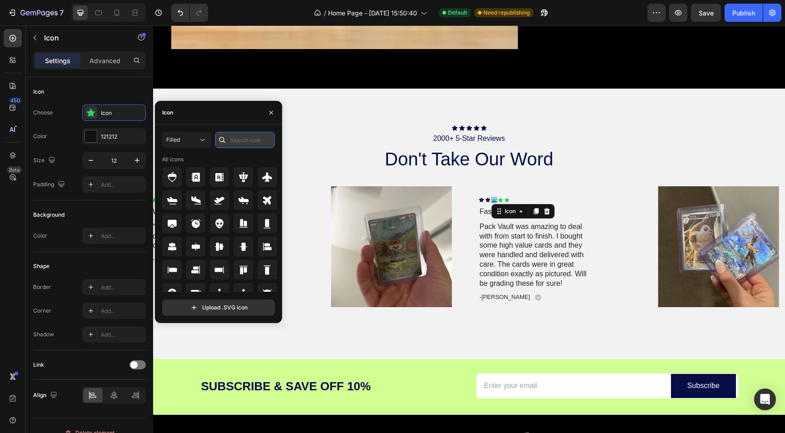
click at [236, 139] on input "text" at bounding box center [245, 140] width 60 height 16
type input "star"
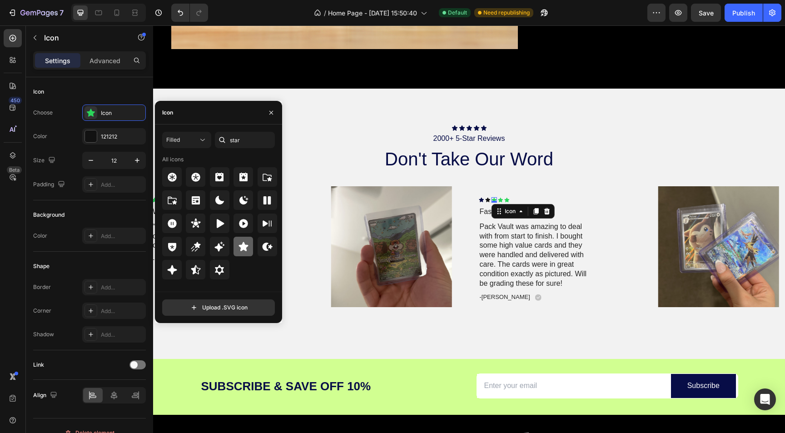
click at [240, 241] on icon at bounding box center [243, 246] width 11 height 11
click at [502, 201] on div "Icon" at bounding box center [500, 199] width 5 height 5
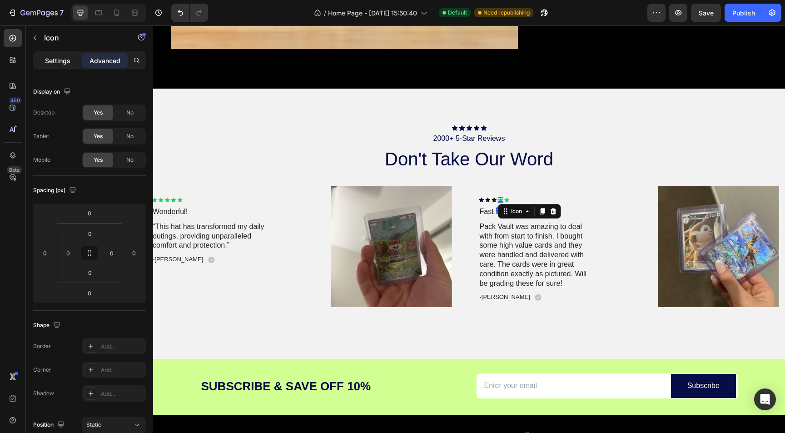
click at [65, 60] on p "Settings" at bounding box center [57, 61] width 25 height 10
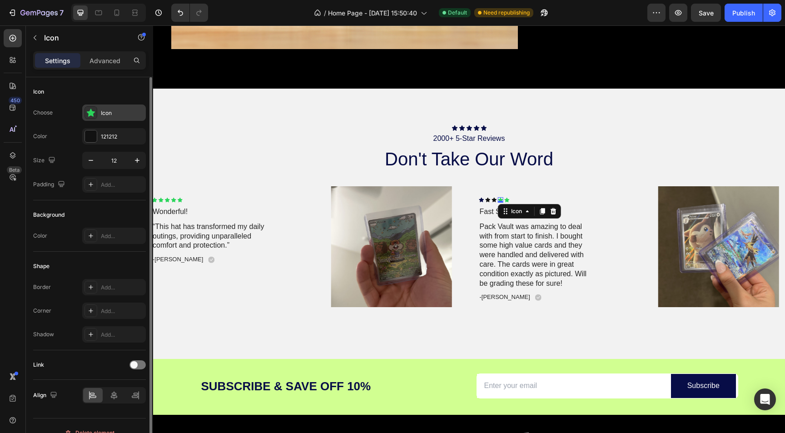
click at [105, 113] on div "Icon" at bounding box center [122, 113] width 43 height 8
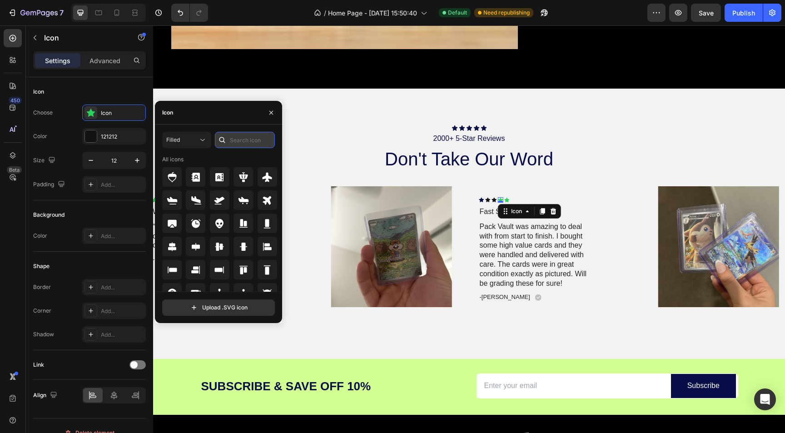
click at [239, 141] on input "text" at bounding box center [245, 140] width 60 height 16
type input "star"
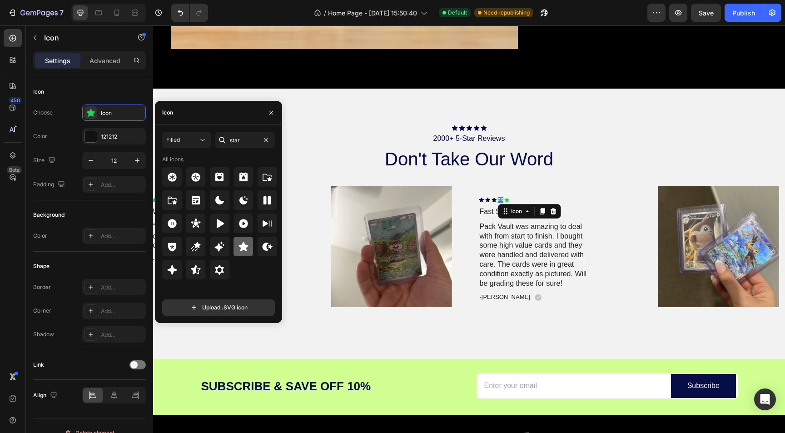
click at [247, 246] on icon at bounding box center [244, 246] width 10 height 9
click at [508, 199] on icon at bounding box center [506, 200] width 5 height 5
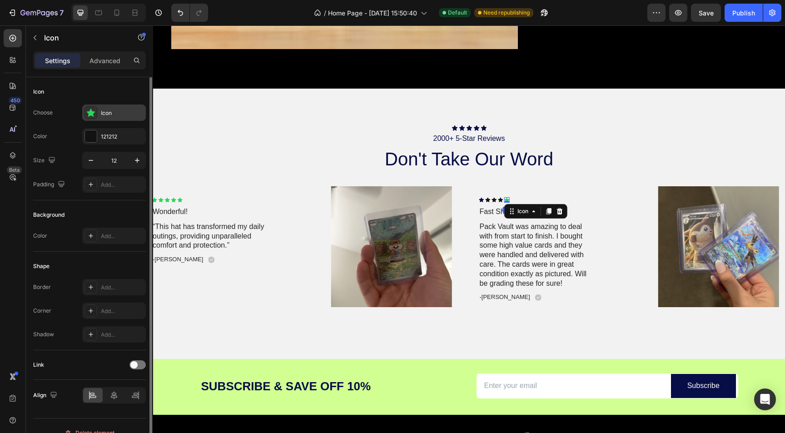
click at [98, 118] on div "Icon" at bounding box center [114, 113] width 64 height 16
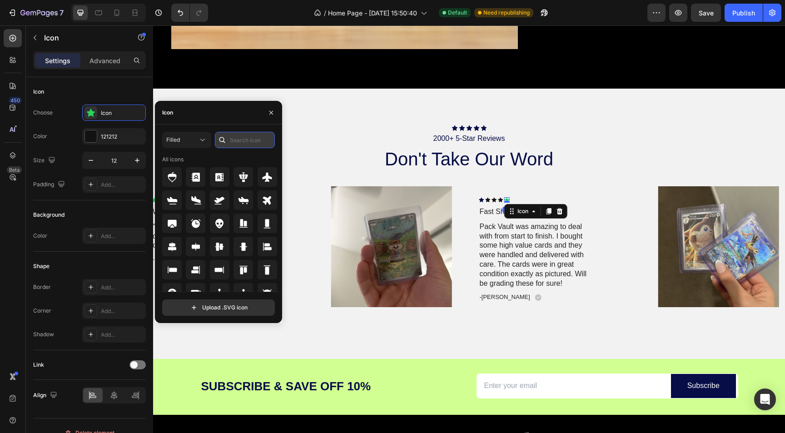
click at [232, 133] on input "text" at bounding box center [245, 140] width 60 height 16
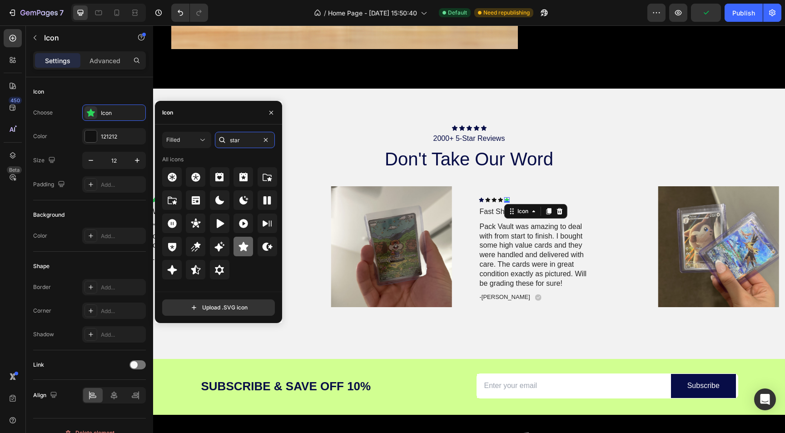
type input "star"
click at [239, 243] on icon at bounding box center [243, 246] width 11 height 11
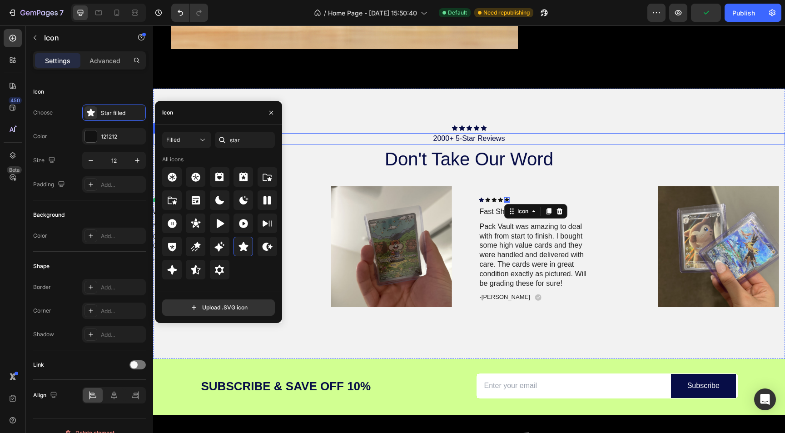
click at [519, 134] on div "2000+ 5-Star Reviews" at bounding box center [469, 138] width 632 height 11
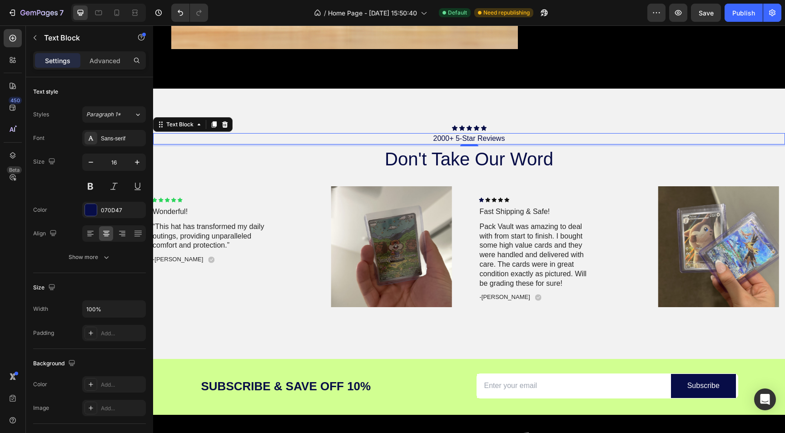
click at [641, 139] on p "2000+ 5-Star Reviews" at bounding box center [469, 139] width 630 height 10
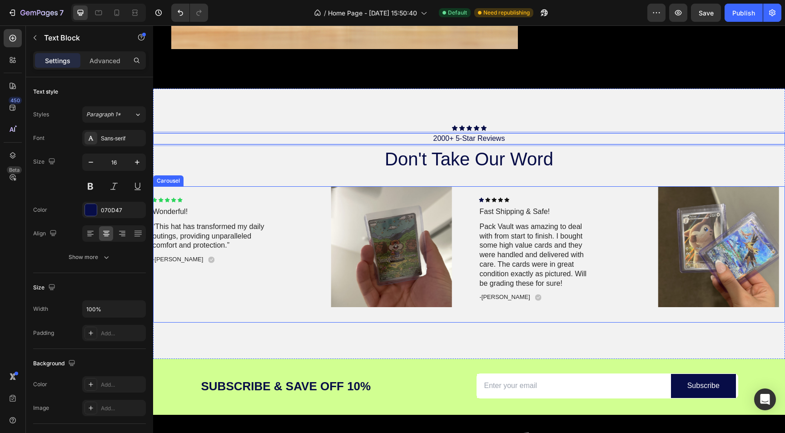
click at [300, 211] on div "Image Icon Icon Icon Icon Icon Icon List Fast Shipping & Safe! Text Block Pack …" at bounding box center [469, 254] width 632 height 136
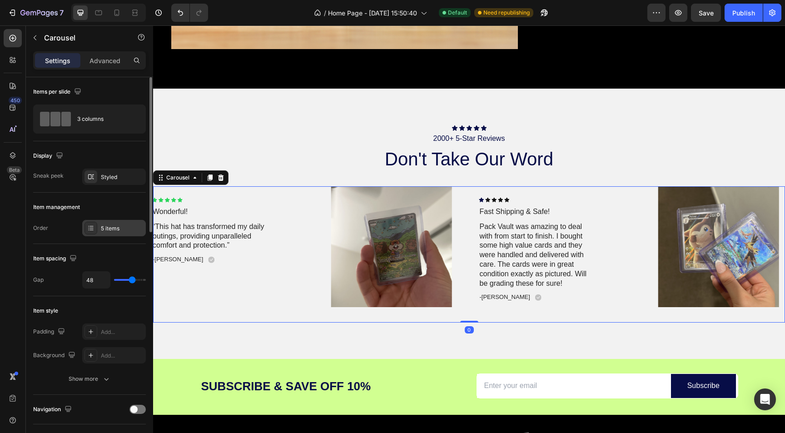
click at [105, 233] on div "5 items" at bounding box center [114, 228] width 64 height 16
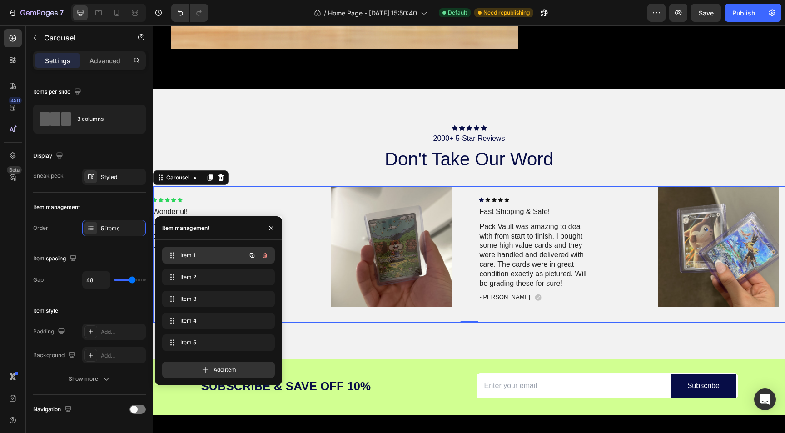
click at [206, 256] on span "Item 1" at bounding box center [205, 255] width 51 height 8
click at [209, 273] on span "Item 2" at bounding box center [212, 277] width 67 height 8
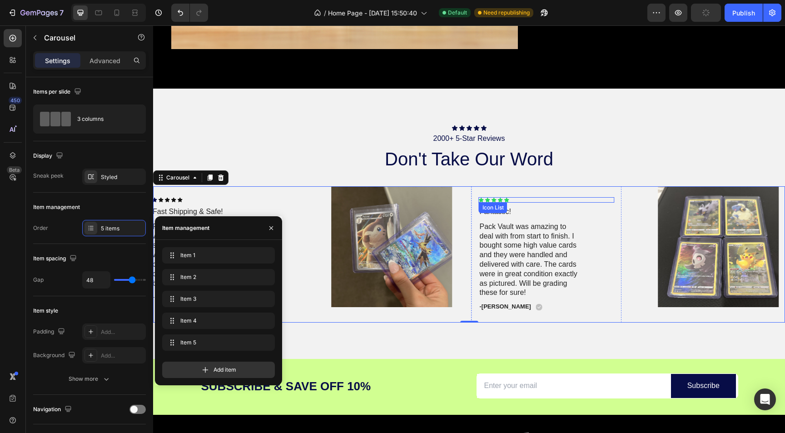
click at [484, 200] on div "Icon" at bounding box center [481, 199] width 5 height 5
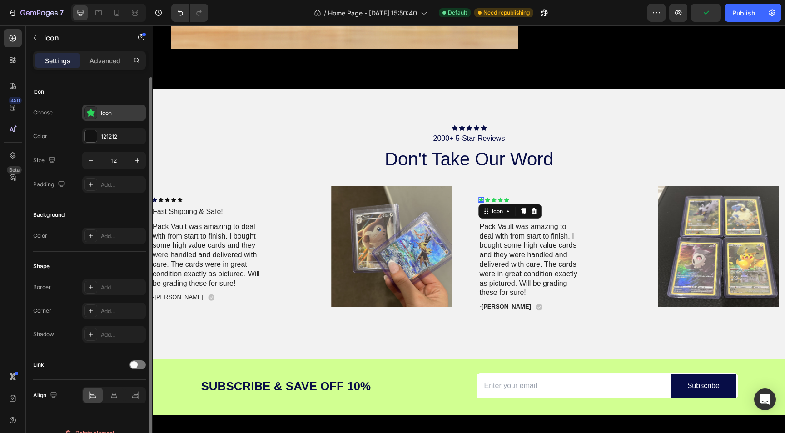
click at [110, 110] on div "Icon" at bounding box center [122, 113] width 43 height 8
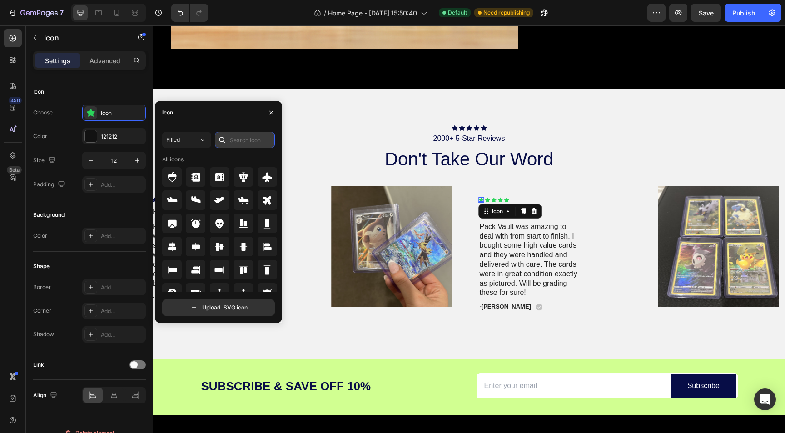
click at [234, 139] on input "text" at bounding box center [245, 140] width 60 height 16
type input "star"
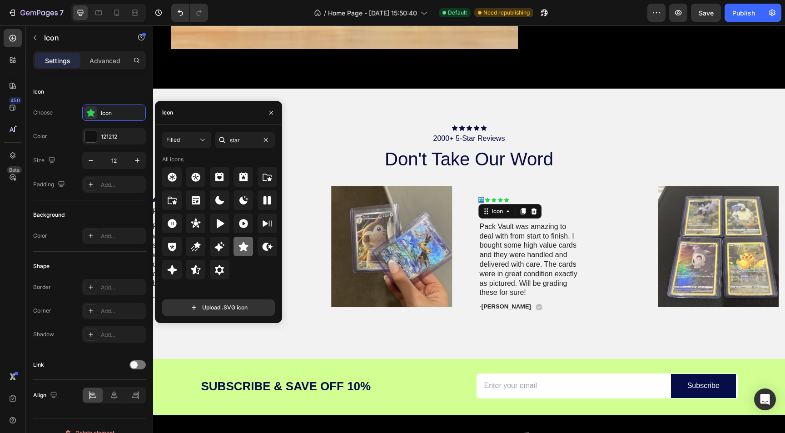
click at [238, 243] on icon at bounding box center [243, 246] width 11 height 11
click at [488, 199] on div "Icon" at bounding box center [487, 199] width 5 height 5
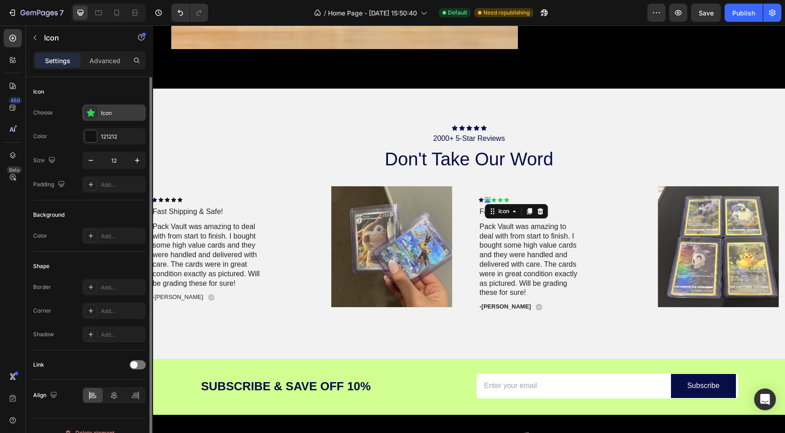
click at [116, 113] on div "Icon" at bounding box center [122, 113] width 43 height 8
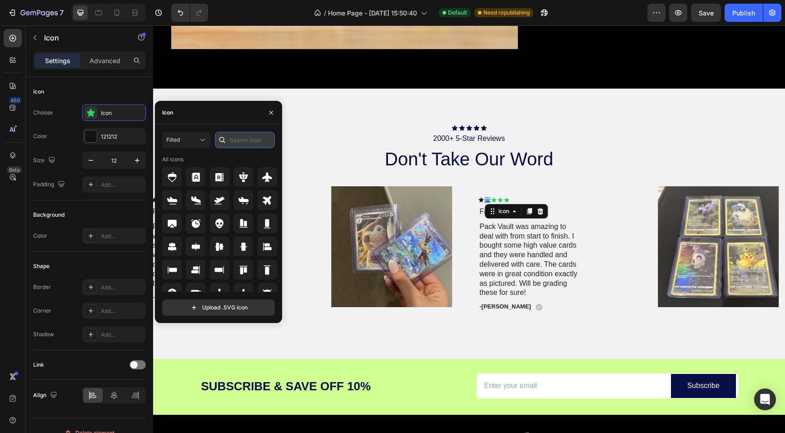
click at [230, 137] on input "text" at bounding box center [245, 140] width 60 height 16
type input "star"
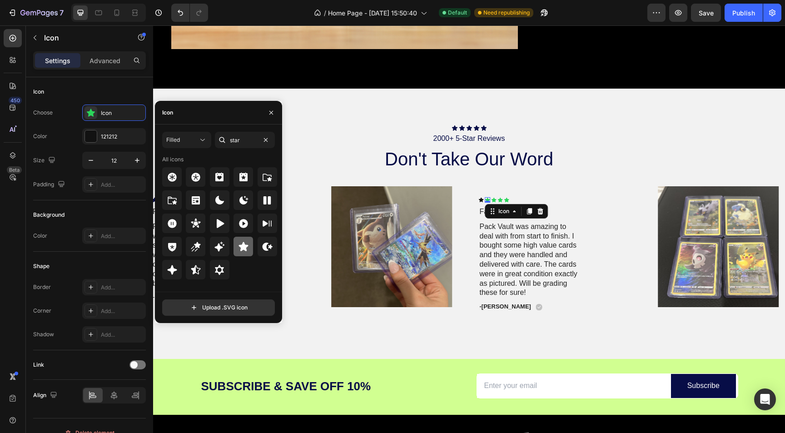
click at [248, 246] on icon at bounding box center [243, 246] width 11 height 11
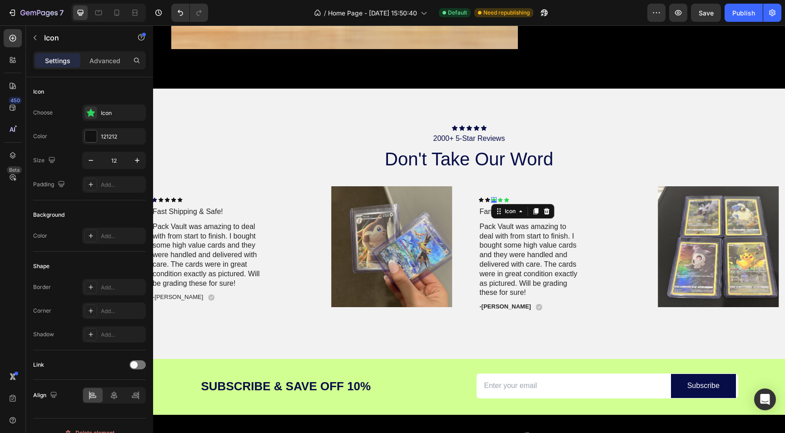
click at [493, 199] on div "Icon 0" at bounding box center [494, 199] width 5 height 5
click at [112, 118] on div "Icon" at bounding box center [114, 113] width 64 height 16
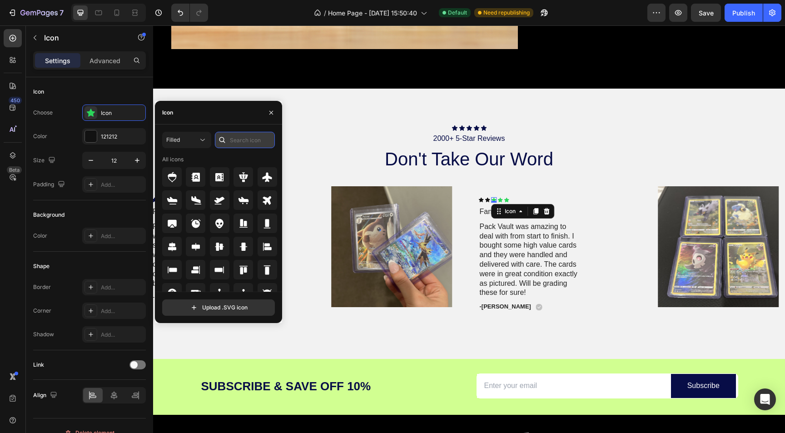
click at [239, 139] on input "text" at bounding box center [245, 140] width 60 height 16
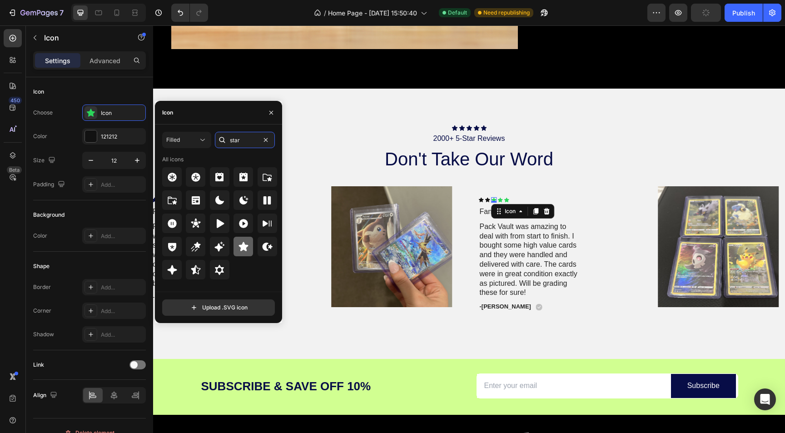
type input "star"
click at [252, 252] on div at bounding box center [244, 247] width 20 height 20
click at [498, 200] on div "Icon" at bounding box center [500, 199] width 5 height 5
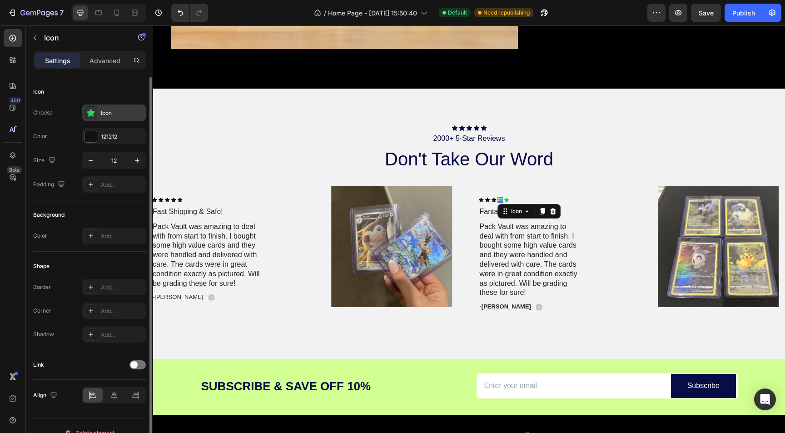
click at [114, 117] on div "Icon" at bounding box center [122, 113] width 43 height 8
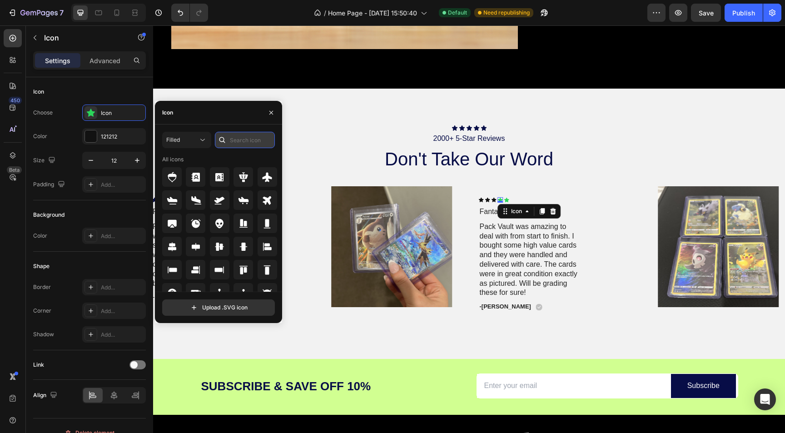
click at [246, 145] on input "text" at bounding box center [245, 140] width 60 height 16
type input "star"
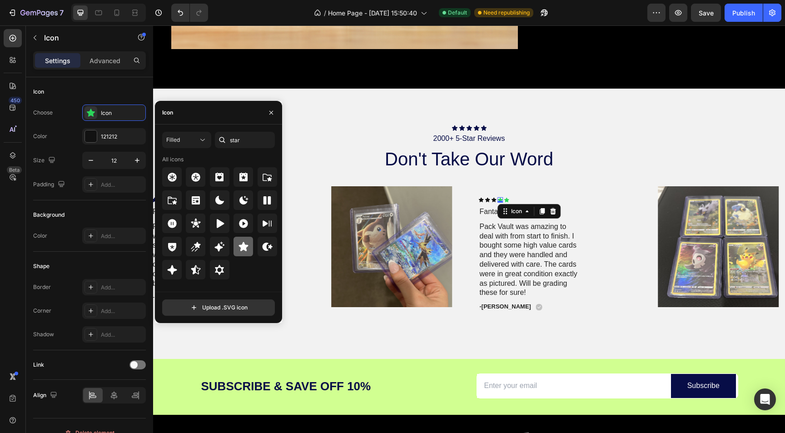
click at [240, 249] on icon at bounding box center [243, 246] width 11 height 11
click at [505, 201] on div "Icon" at bounding box center [506, 199] width 5 height 5
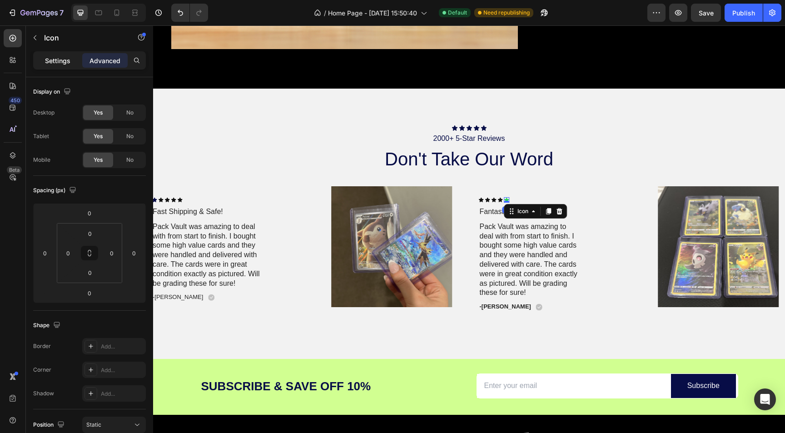
click at [68, 61] on p "Settings" at bounding box center [57, 61] width 25 height 10
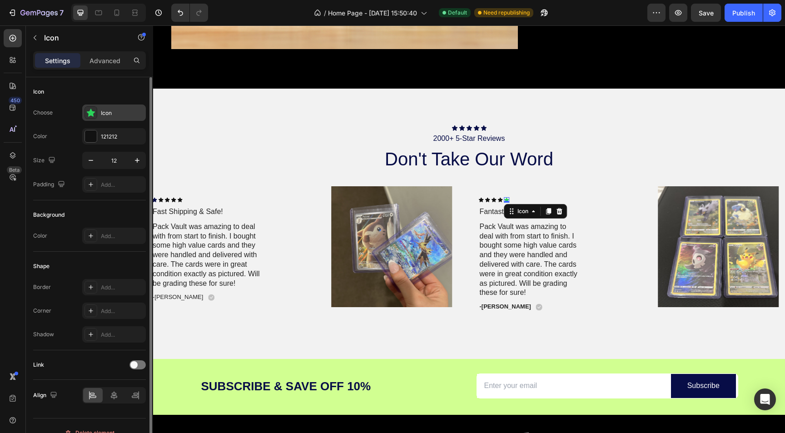
click at [120, 115] on div "Icon" at bounding box center [122, 113] width 43 height 8
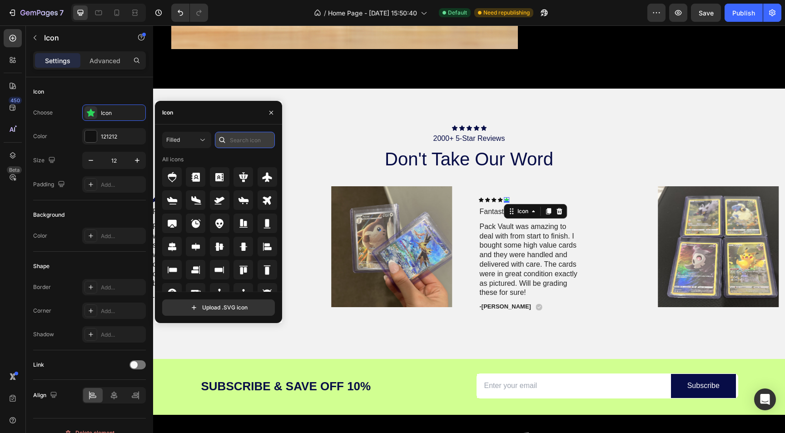
click at [259, 141] on input "text" at bounding box center [245, 140] width 60 height 16
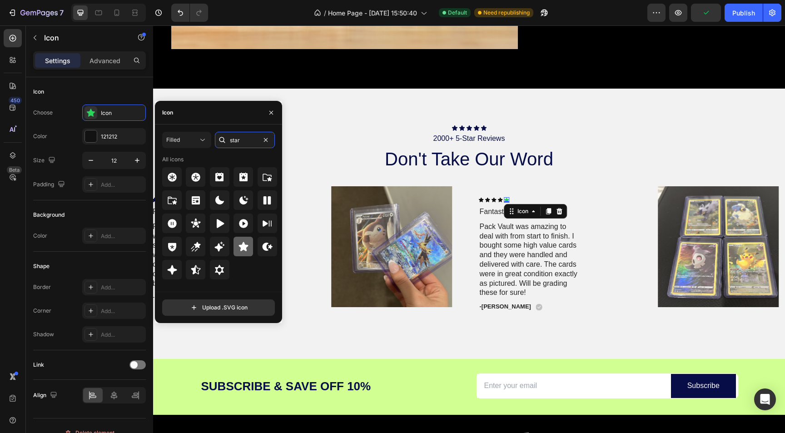
type input "star"
click at [242, 251] on icon at bounding box center [243, 246] width 11 height 11
click at [493, 313] on div "Icon Icon Icon Icon Icon 0 Icon List Fantastic! Text Block Pack Vault was amazi…" at bounding box center [547, 254] width 150 height 136
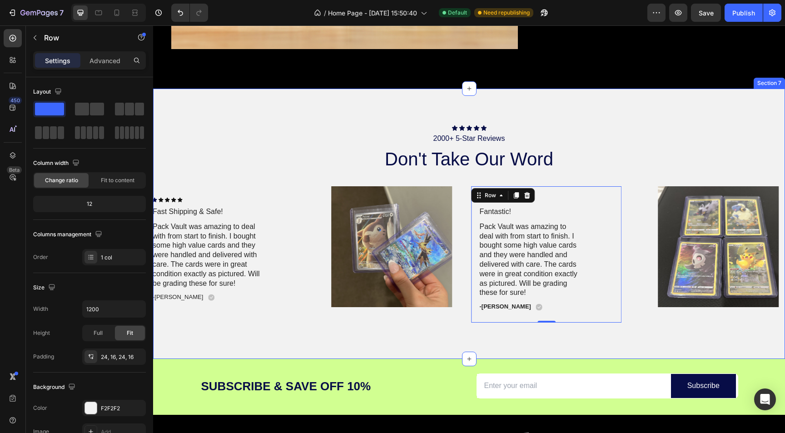
click at [319, 323] on div "Icon Icon Icon Icon Icon Icon List 2000+ 5-Star Reviews Text Block don't take o…" at bounding box center [469, 224] width 632 height 270
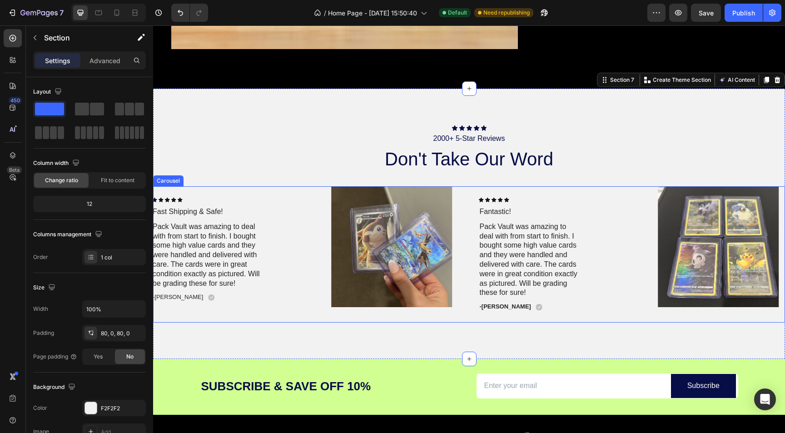
click at [311, 307] on div "Image Icon Icon Icon Icon Icon Icon List Fast Shipping & Safe! Text Block Pack …" at bounding box center [469, 254] width 632 height 136
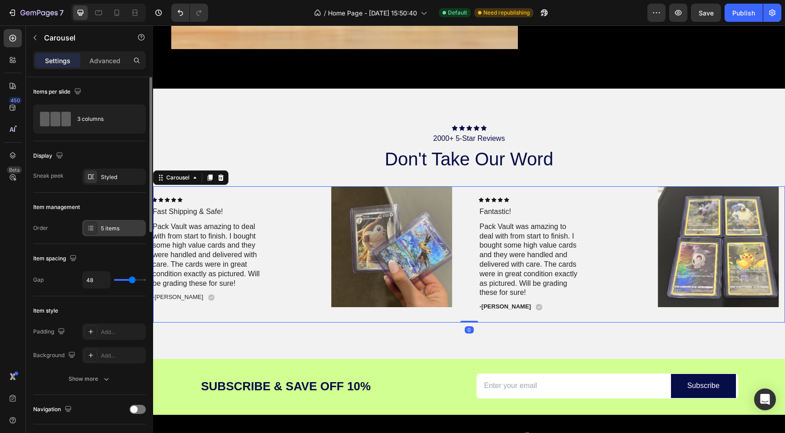
click at [97, 225] on div "5 items" at bounding box center [114, 228] width 64 height 16
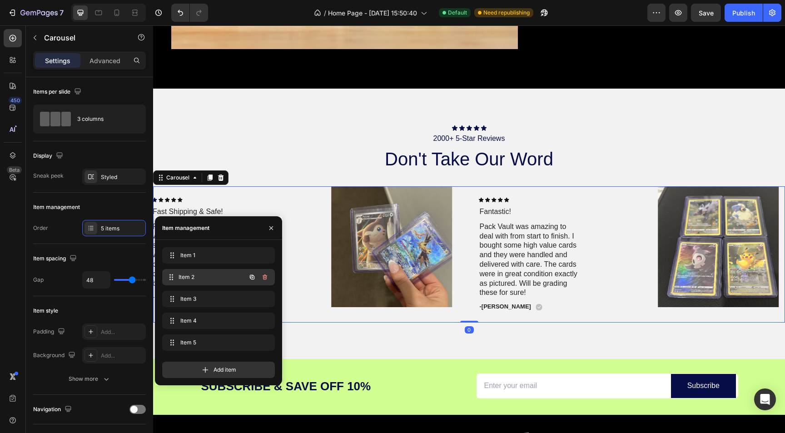
click at [199, 280] on span "Item 2" at bounding box center [212, 277] width 67 height 8
click at [199, 290] on div "Item 1 Item 1 Item 2 Item 2 Item 3 Item 3 Item 4 Item 4 Item 5 Item 5" at bounding box center [218, 300] width 113 height 107
click at [199, 298] on span "Item 3" at bounding box center [205, 299] width 51 height 8
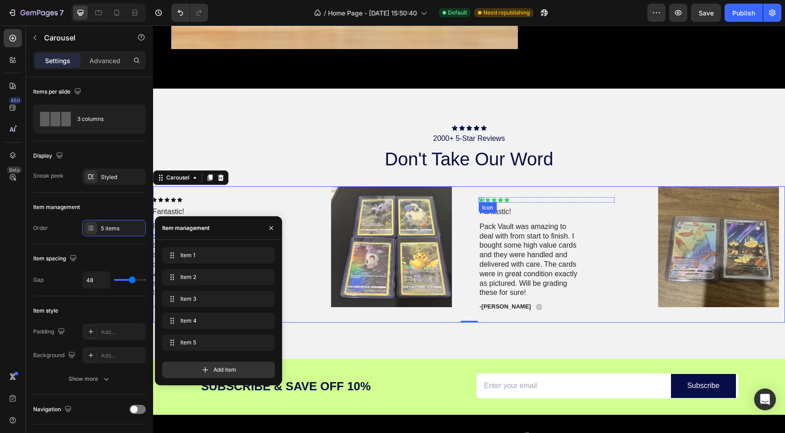
click at [482, 200] on div "Icon" at bounding box center [480, 199] width 5 height 5
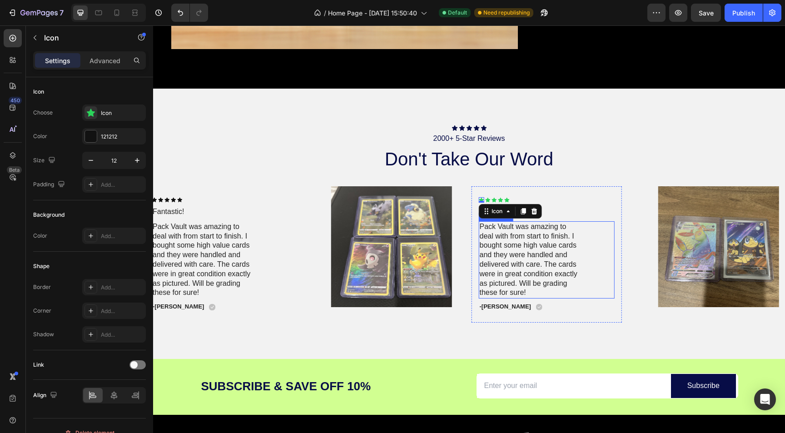
click at [522, 245] on p "Pack Vault was amazing to deal with from start to finish. I bought some high va…" at bounding box center [529, 259] width 100 height 75
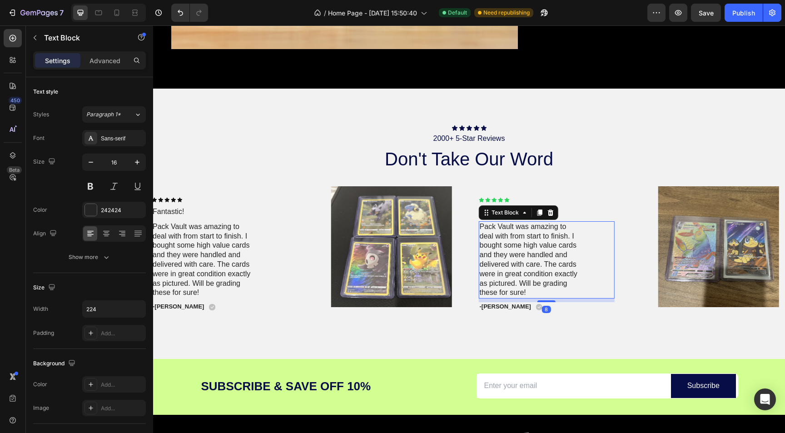
click at [522, 245] on p "Pack Vault was amazing to deal with from start to finish. I bought some high va…" at bounding box center [529, 259] width 100 height 75
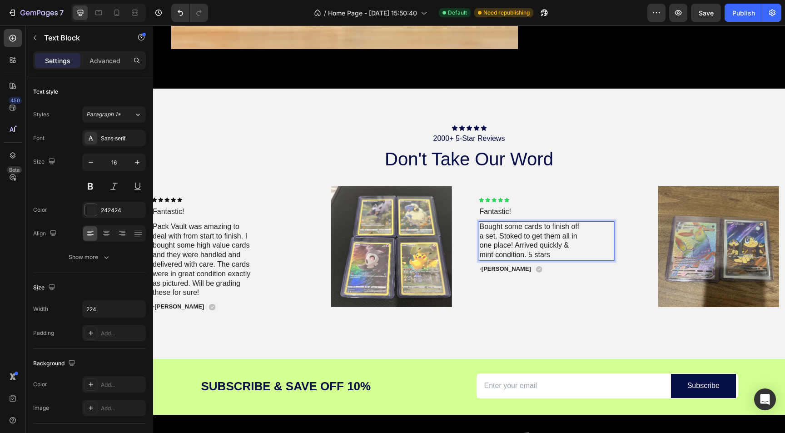
click at [485, 235] on p "Bought some cards to finish off a set. Stoked to get them all in one place! Arr…" at bounding box center [529, 241] width 100 height 38
drag, startPoint x: 513, startPoint y: 265, endPoint x: 543, endPoint y: 265, distance: 30.9
click at [542, 265] on p "Bought some cards to finish off my crown zeneth set. Stoked to get them all in …" at bounding box center [529, 245] width 100 height 47
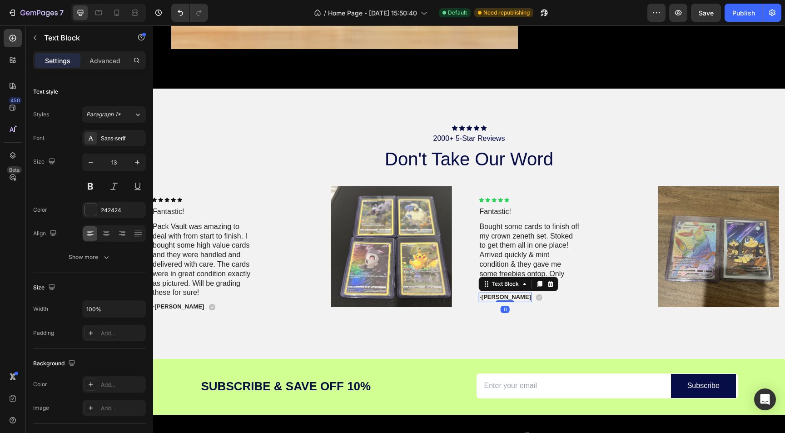
click at [491, 296] on p "-Jakob M." at bounding box center [504, 298] width 51 height 8
drag, startPoint x: 502, startPoint y: 296, endPoint x: 496, endPoint y: 297, distance: 6.0
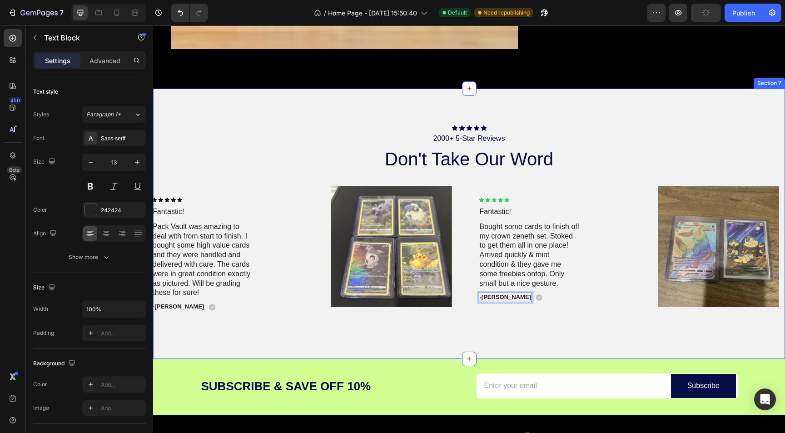
click at [596, 338] on div "Icon Icon Icon Icon Icon Icon List 2000+ 5-Star Reviews Text Block don't take o…" at bounding box center [469, 224] width 632 height 270
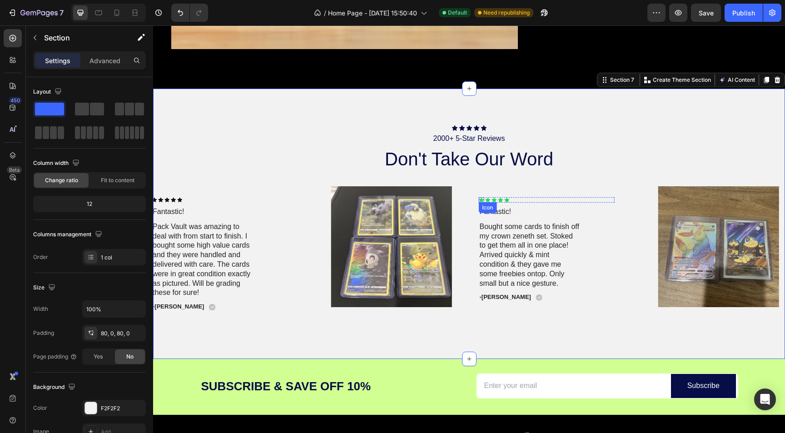
click at [483, 203] on div "Icon" at bounding box center [480, 199] width 5 height 5
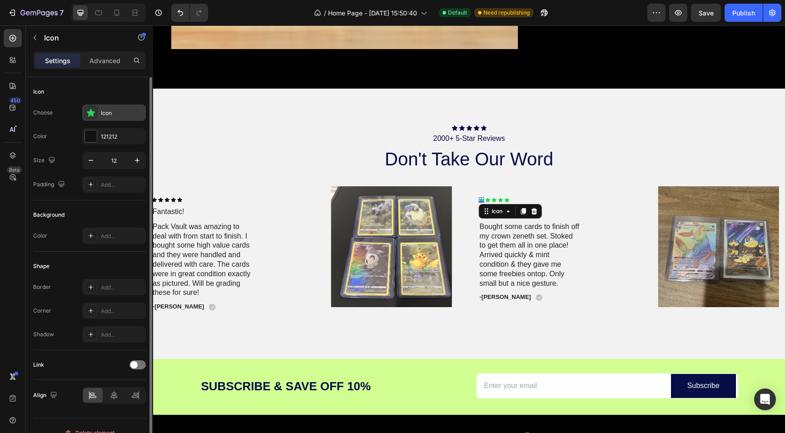
click at [95, 117] on div at bounding box center [91, 112] width 13 height 13
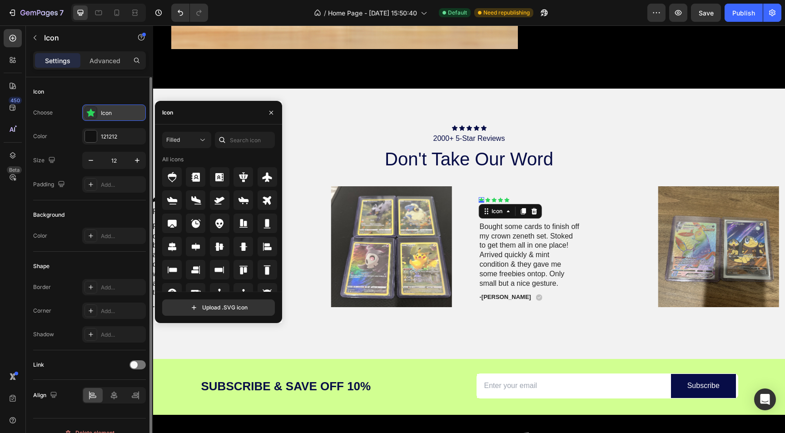
click at [95, 115] on icon at bounding box center [90, 112] width 9 height 9
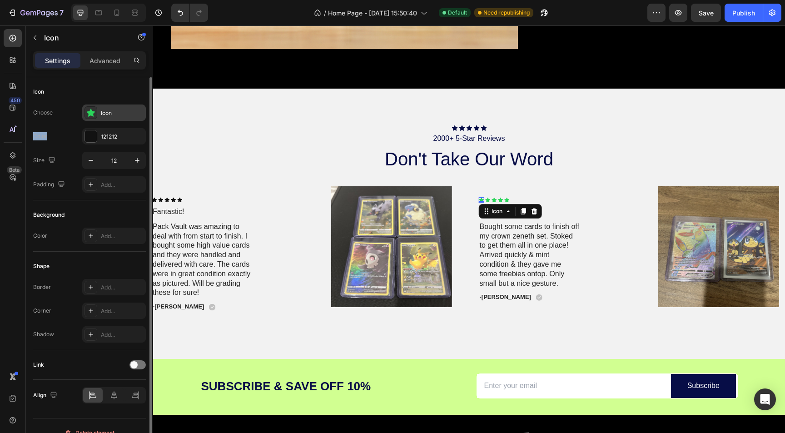
click at [95, 115] on icon at bounding box center [90, 112] width 9 height 9
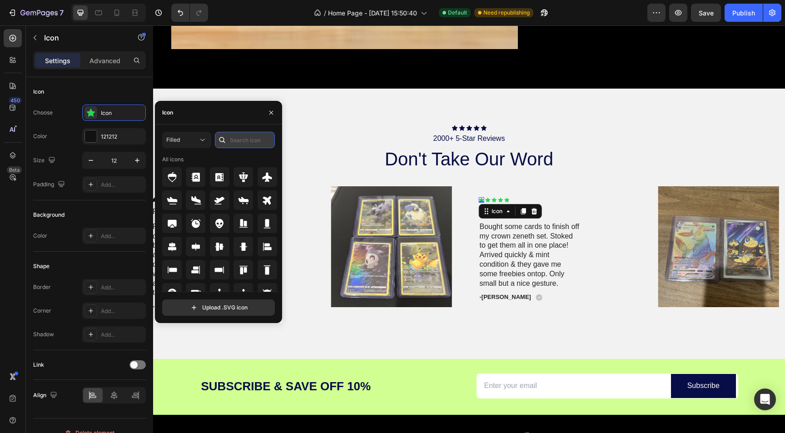
click at [242, 144] on input "text" at bounding box center [245, 140] width 60 height 16
type input "star"
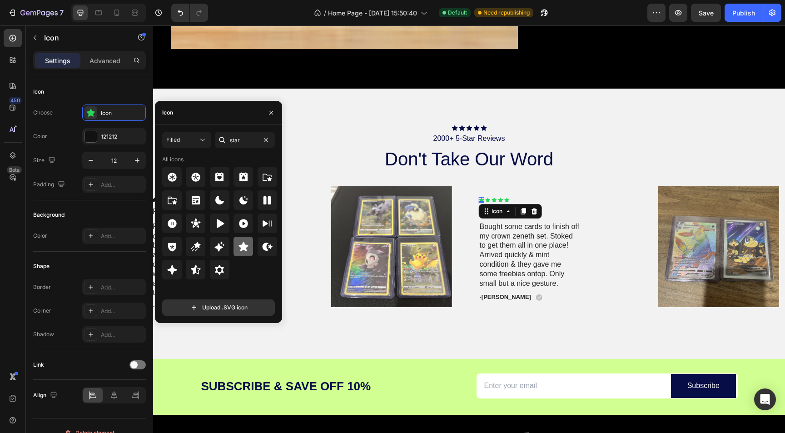
click at [242, 251] on icon at bounding box center [243, 246] width 11 height 11
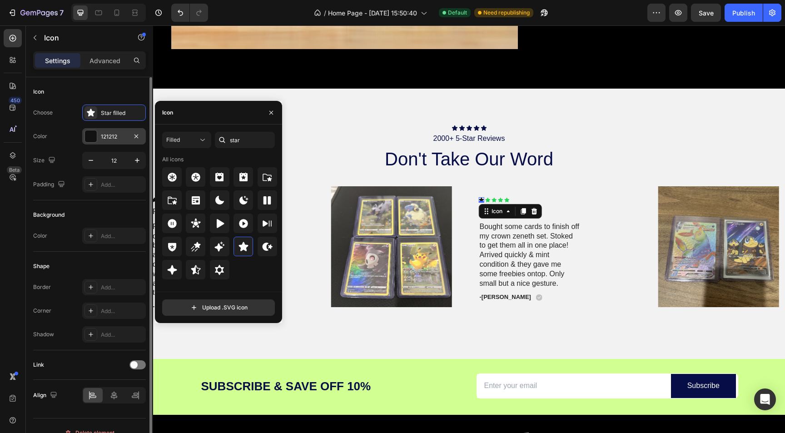
click at [89, 138] on div at bounding box center [91, 136] width 12 height 12
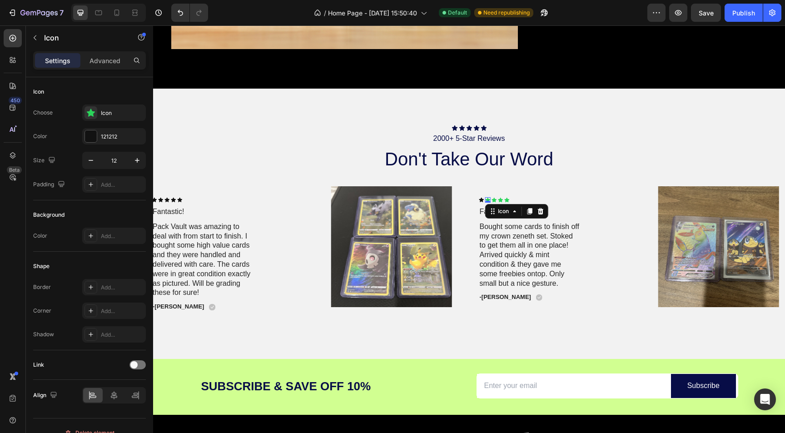
click at [488, 201] on div "Icon 0" at bounding box center [487, 199] width 5 height 5
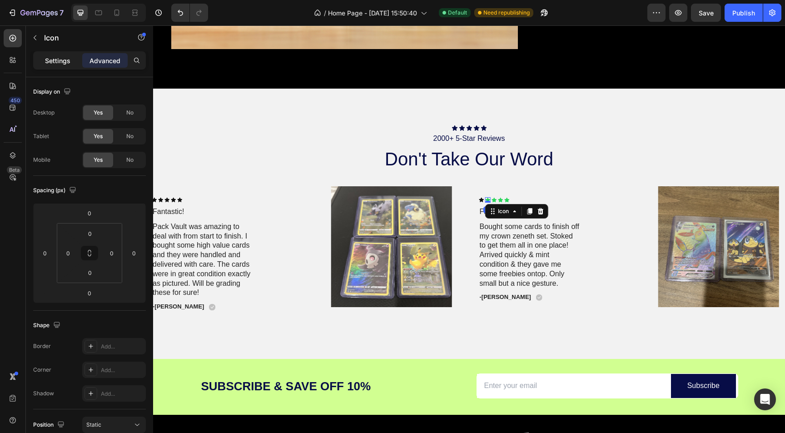
click at [57, 62] on p "Settings" at bounding box center [57, 61] width 25 height 10
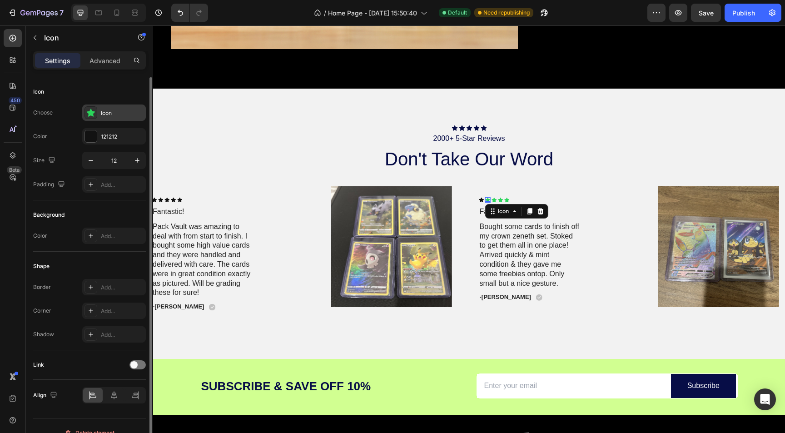
click at [107, 114] on div "Icon" at bounding box center [122, 113] width 43 height 8
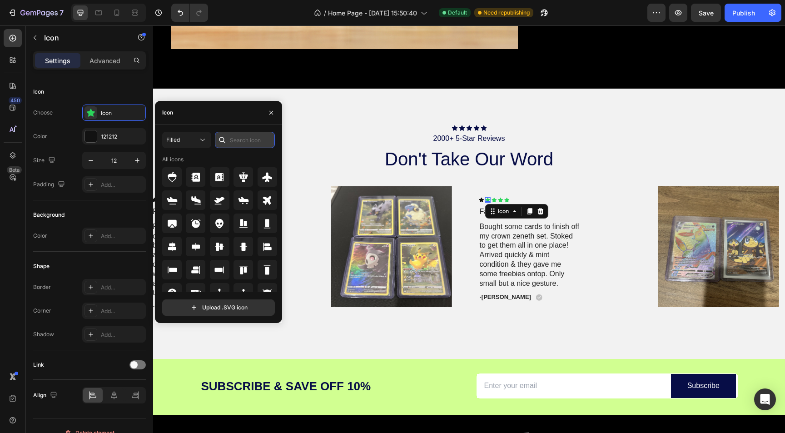
click at [255, 137] on input "text" at bounding box center [245, 140] width 60 height 16
type input "star"
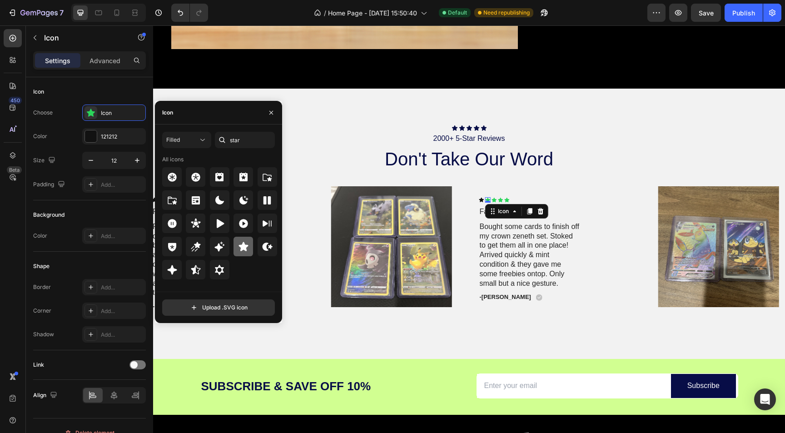
click at [248, 246] on icon at bounding box center [243, 246] width 11 height 11
click at [495, 202] on div "Icon" at bounding box center [493, 199] width 5 height 5
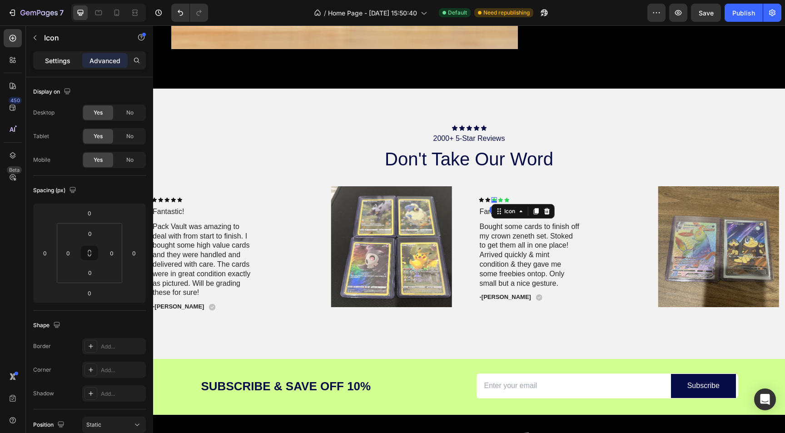
click at [71, 63] on div "Settings" at bounding box center [57, 60] width 45 height 15
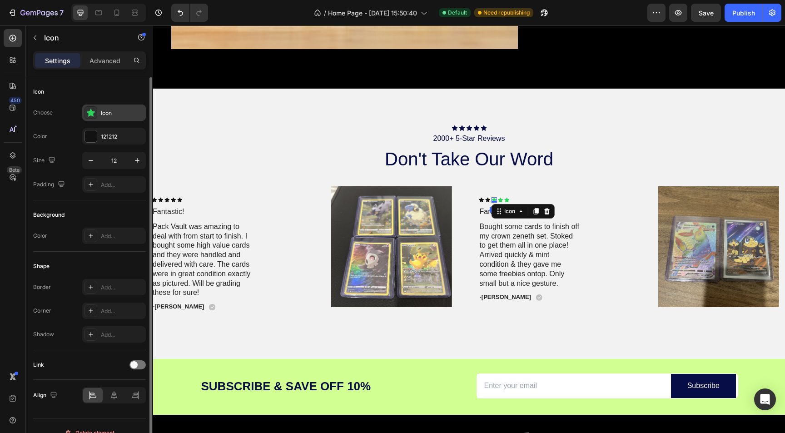
click at [111, 118] on div "Icon" at bounding box center [114, 113] width 64 height 16
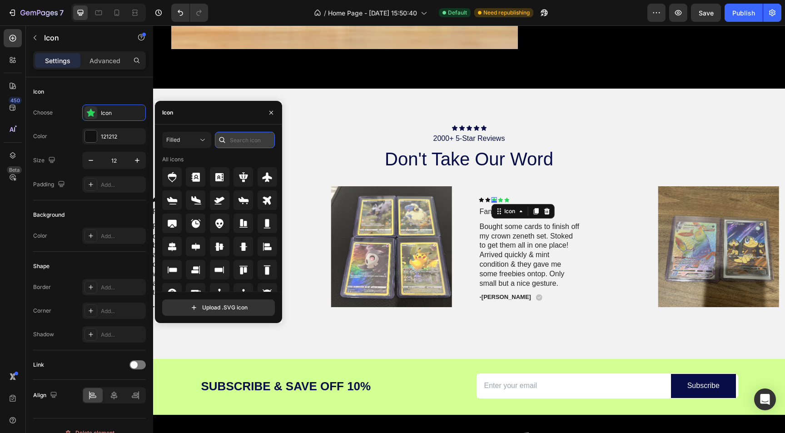
click at [243, 140] on input "text" at bounding box center [245, 140] width 60 height 16
type input "star"
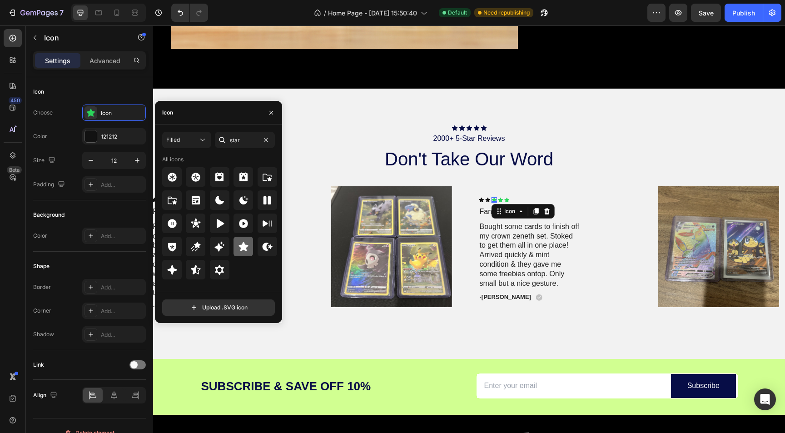
click at [246, 252] on icon at bounding box center [243, 246] width 11 height 11
click at [502, 199] on icon at bounding box center [500, 200] width 5 height 5
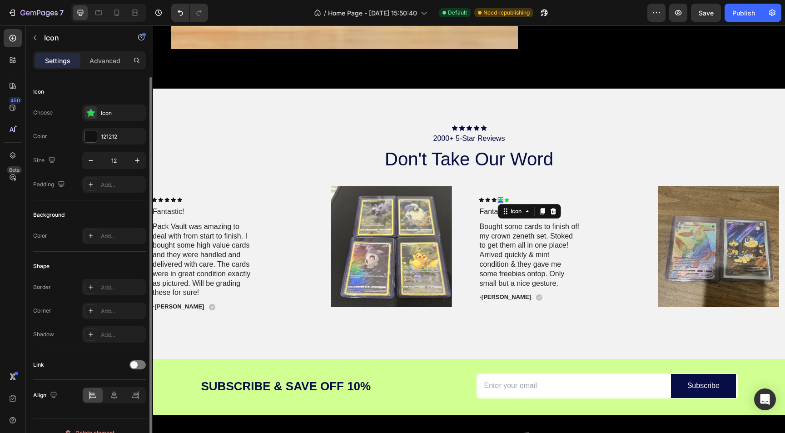
click at [87, 104] on div "Icon Choose Icon Color 121212 Size 12 Padding Add..." at bounding box center [89, 138] width 113 height 123
click at [91, 115] on icon at bounding box center [91, 113] width 9 height 8
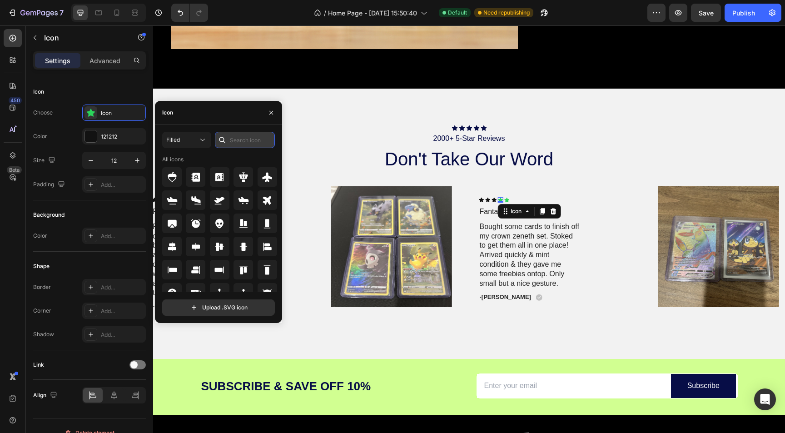
click at [237, 138] on input "text" at bounding box center [245, 140] width 60 height 16
type input "star"
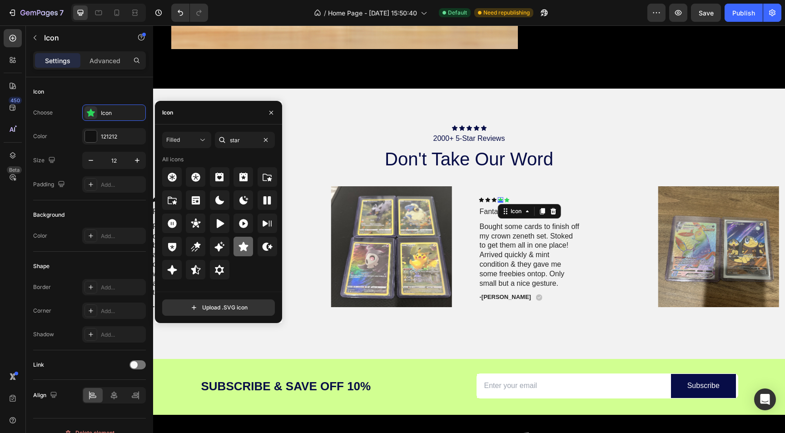
click at [249, 249] on icon at bounding box center [243, 246] width 11 height 11
click at [507, 200] on div "Icon" at bounding box center [506, 199] width 5 height 5
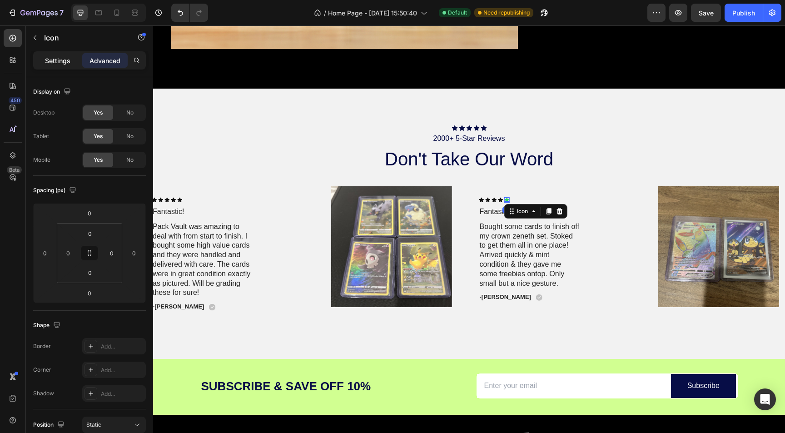
click at [64, 60] on p "Settings" at bounding box center [57, 61] width 25 height 10
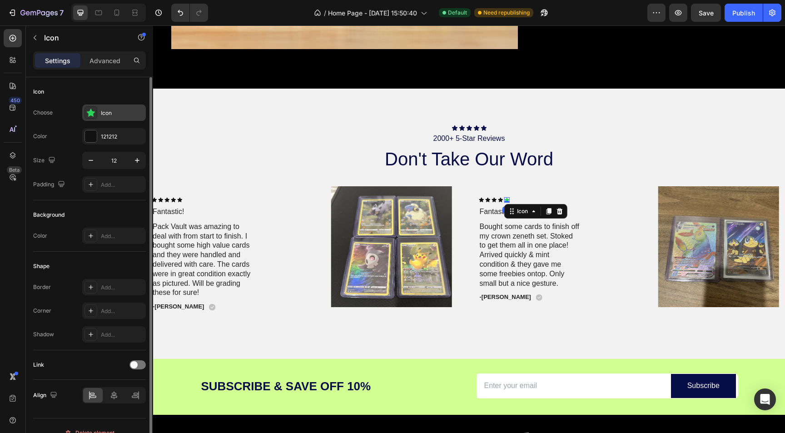
click at [98, 115] on div "Icon" at bounding box center [114, 113] width 64 height 16
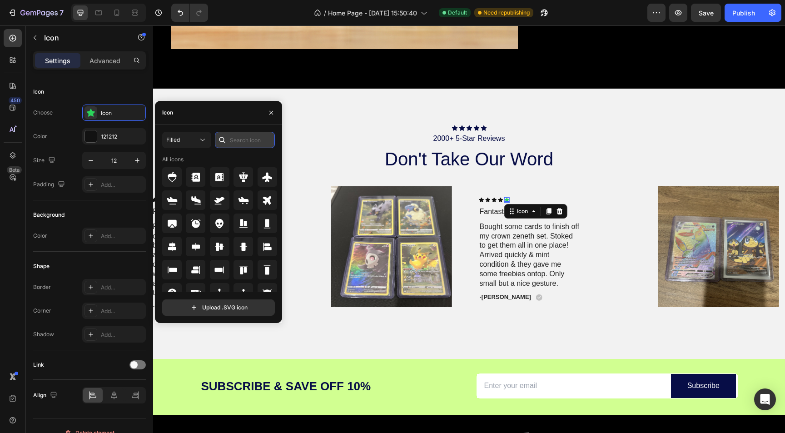
click at [248, 135] on input "text" at bounding box center [245, 140] width 60 height 16
type input "star"
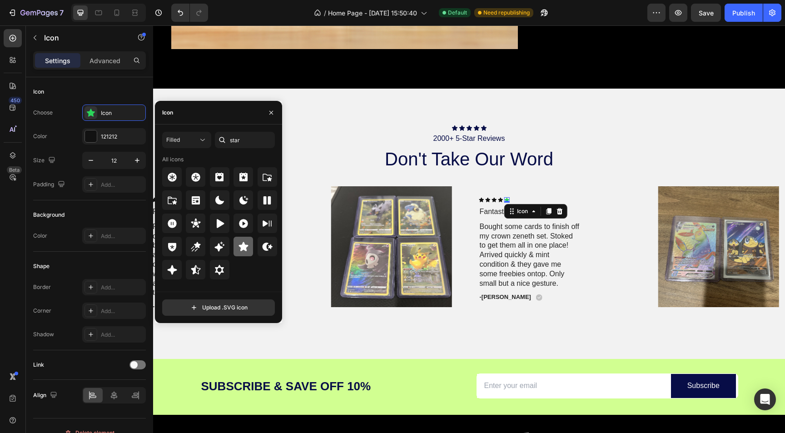
click at [245, 245] on icon at bounding box center [244, 246] width 10 height 9
click at [615, 190] on div "Icon Icon Icon Icon Icon 0 Icon List Fantastic! Text Block Bought some cards to…" at bounding box center [546, 249] width 150 height 127
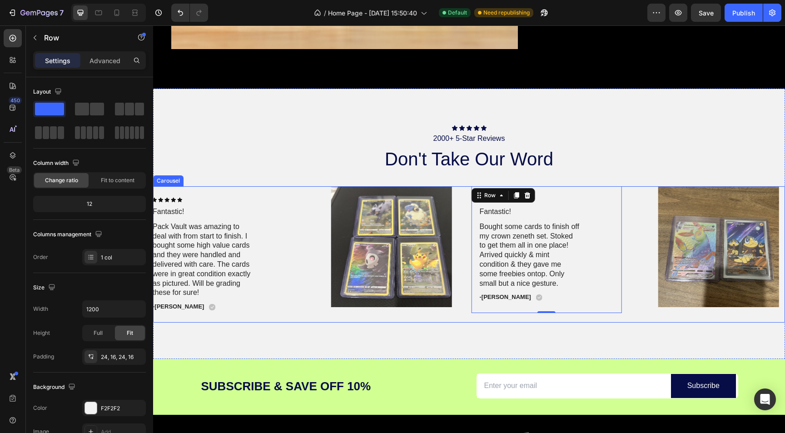
click at [315, 227] on div "Image Icon Icon Icon Icon Icon Icon List Fast Shipping & Safe! Text Block Pack …" at bounding box center [469, 254] width 632 height 136
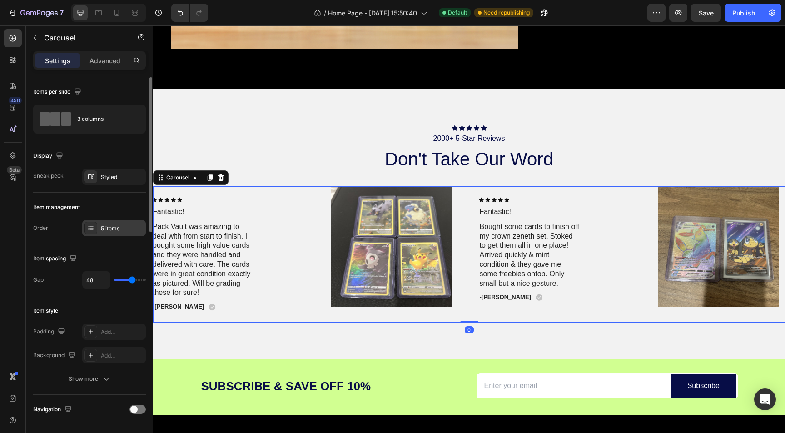
click at [94, 223] on div at bounding box center [91, 228] width 13 height 13
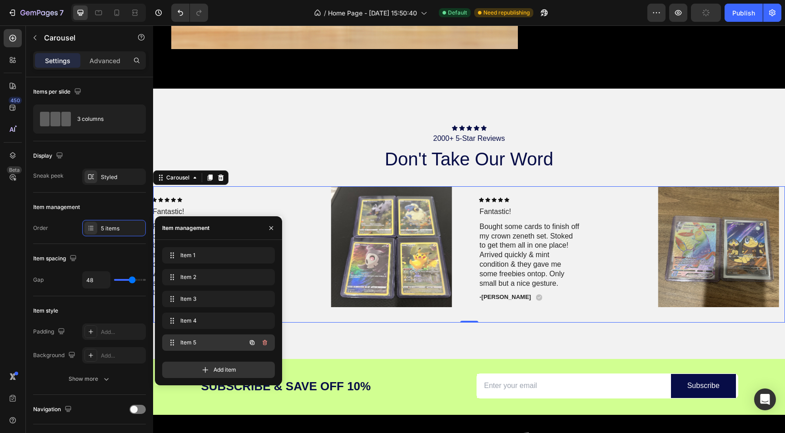
click at [205, 342] on span "Item 5" at bounding box center [205, 343] width 51 height 8
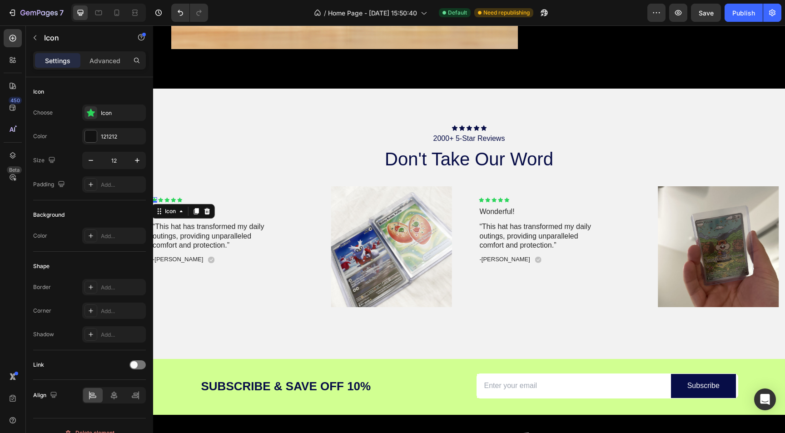
click at [155, 202] on div "Icon 0" at bounding box center [154, 199] width 5 height 5
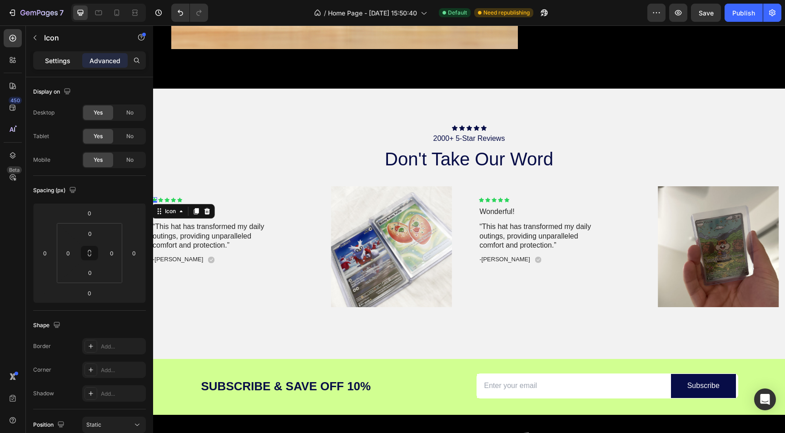
click at [65, 67] on div "Settings" at bounding box center [57, 60] width 45 height 15
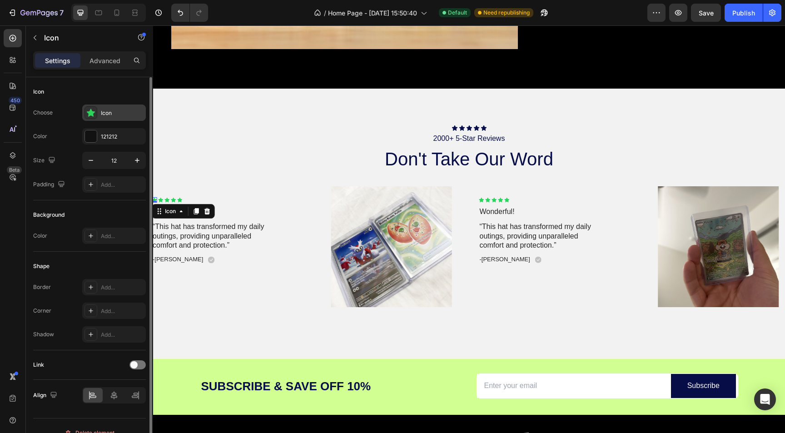
click at [95, 112] on icon at bounding box center [91, 113] width 9 height 8
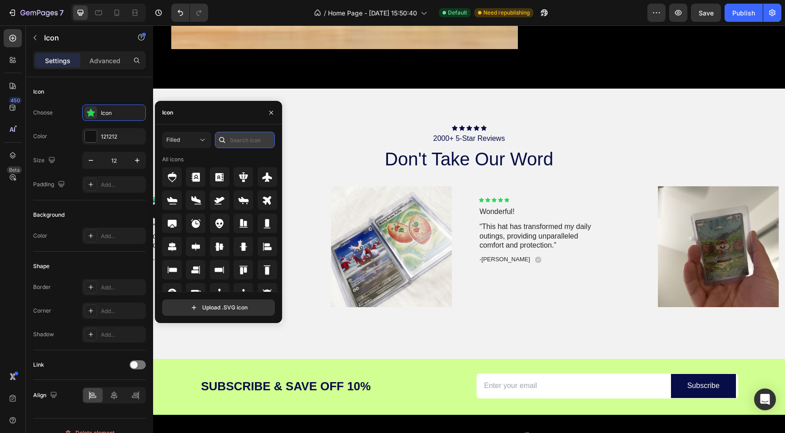
click at [240, 143] on input "text" at bounding box center [245, 140] width 60 height 16
type input "star"
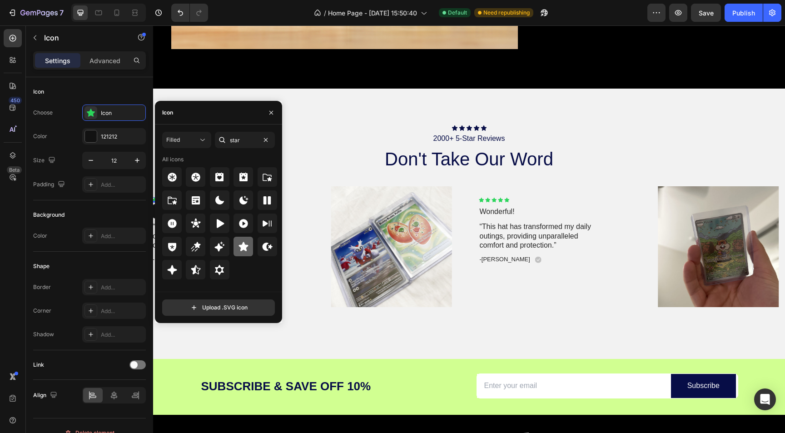
click at [244, 248] on icon at bounding box center [244, 246] width 10 height 9
click at [252, 93] on div "Icon Icon Icon Icon Icon Icon List 2000+ 5-Star Reviews Text Block don't take o…" at bounding box center [469, 224] width 632 height 270
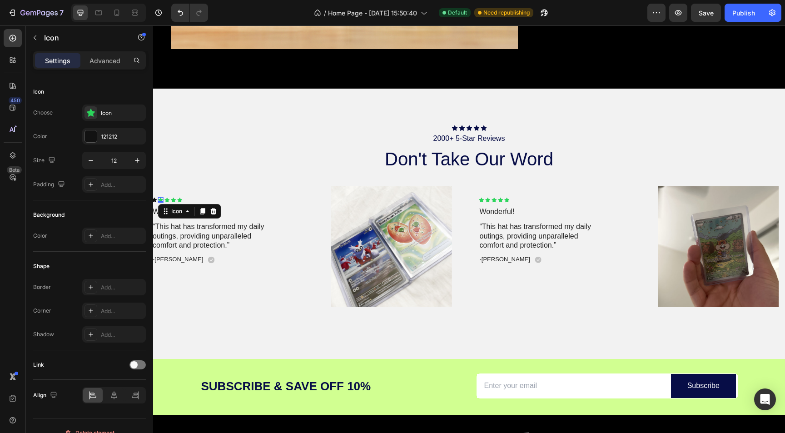
click at [161, 200] on div "Icon 0" at bounding box center [160, 199] width 5 height 5
click at [104, 114] on div "Icon" at bounding box center [122, 113] width 43 height 8
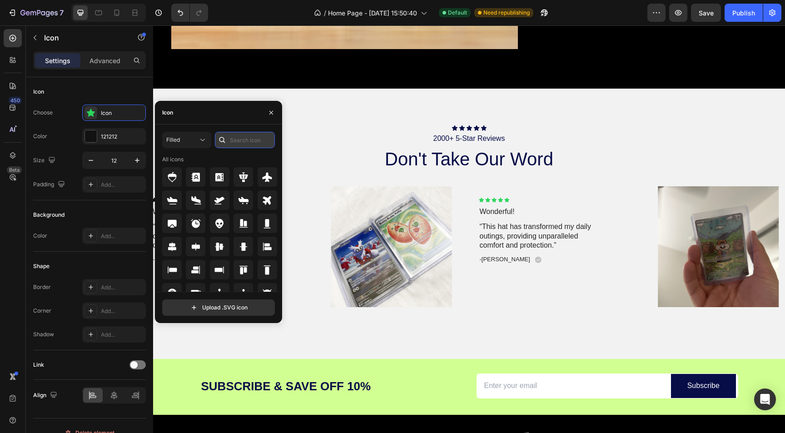
click at [234, 138] on input "text" at bounding box center [245, 140] width 60 height 16
type input "star"
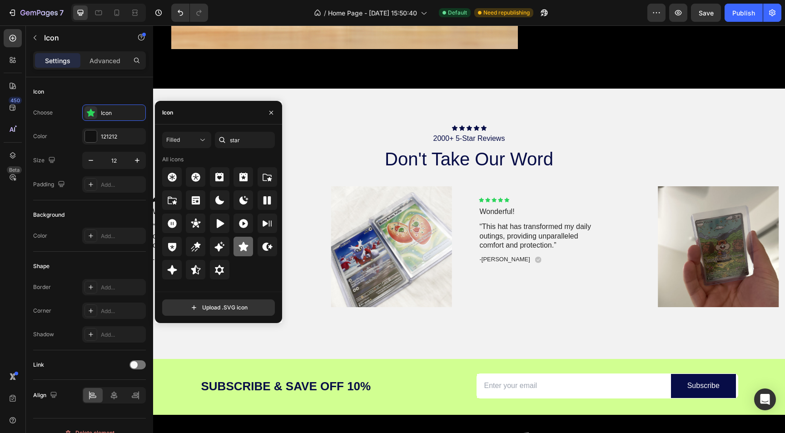
click at [245, 249] on icon at bounding box center [244, 246] width 10 height 9
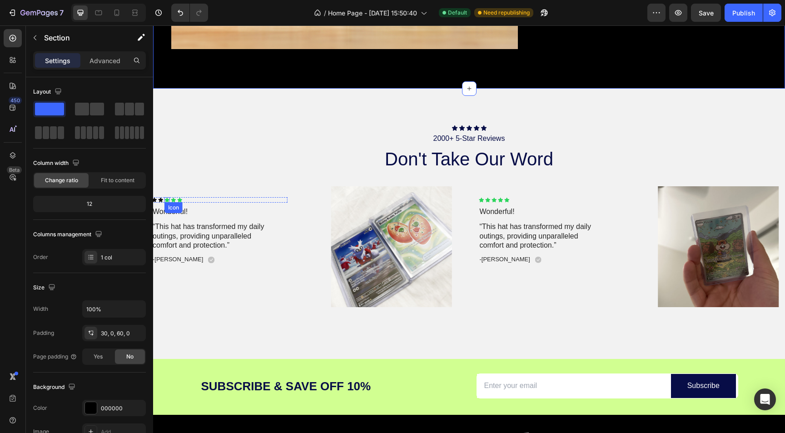
click at [167, 199] on div "Icon" at bounding box center [166, 199] width 5 height 5
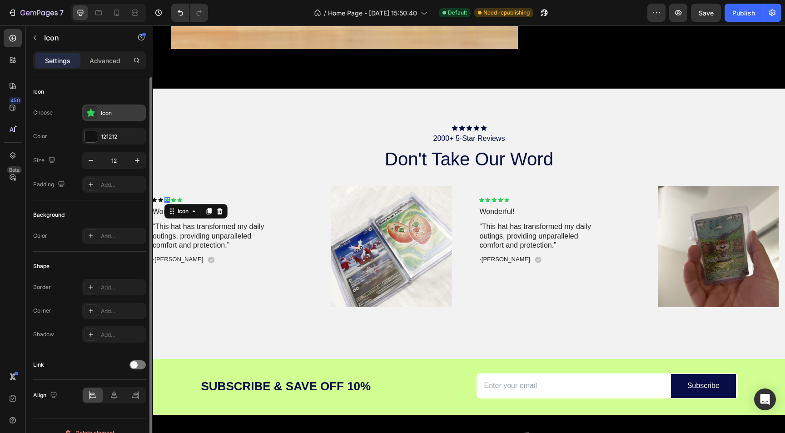
click at [94, 111] on icon at bounding box center [90, 112] width 9 height 9
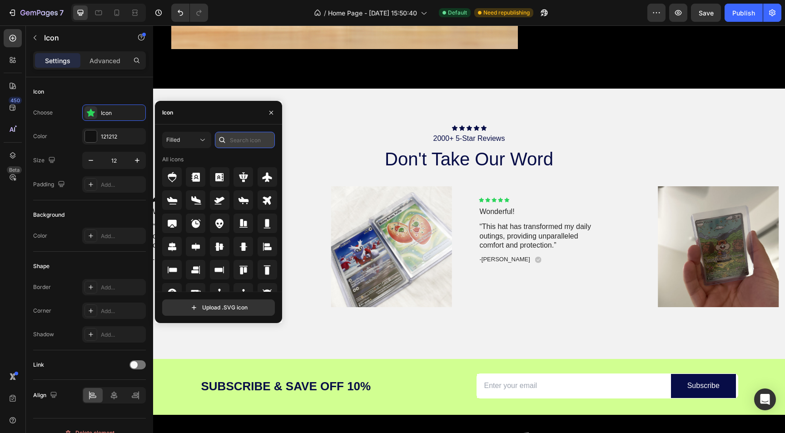
click at [232, 137] on input "text" at bounding box center [245, 140] width 60 height 16
type input "star"
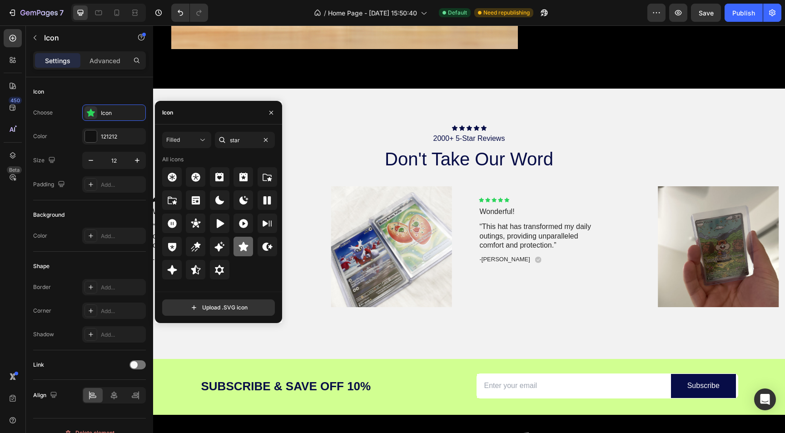
click at [247, 252] on icon at bounding box center [243, 246] width 11 height 11
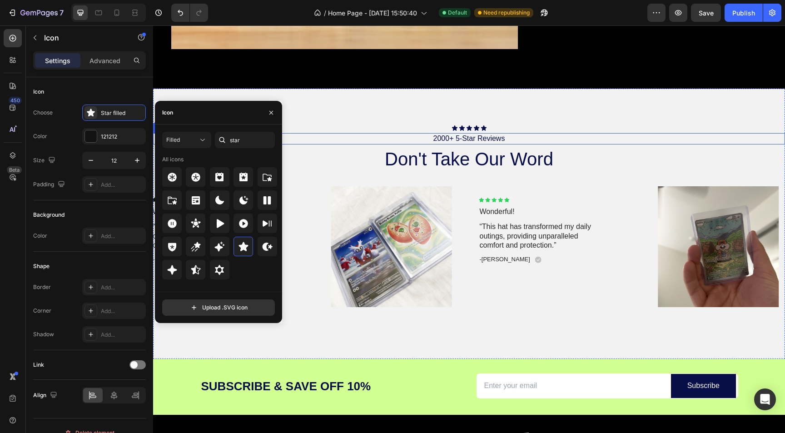
click at [344, 115] on div "Icon Icon Icon Icon Icon Icon List 2000+ 5-Star Reviews Text Block don't take o…" at bounding box center [469, 224] width 632 height 270
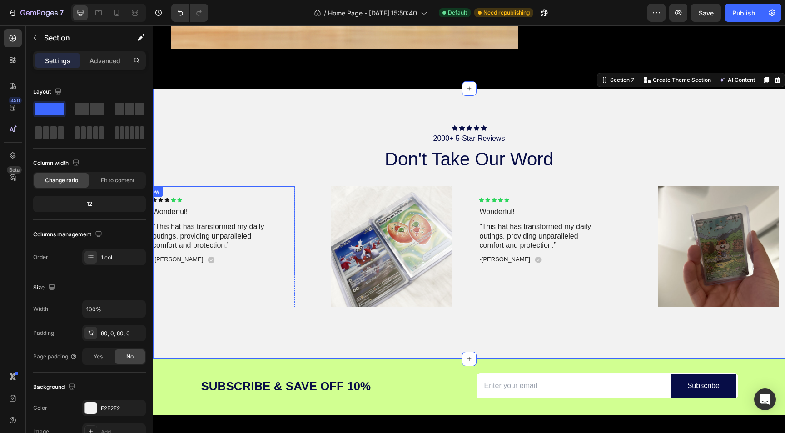
click at [174, 201] on div "Icon" at bounding box center [173, 199] width 5 height 5
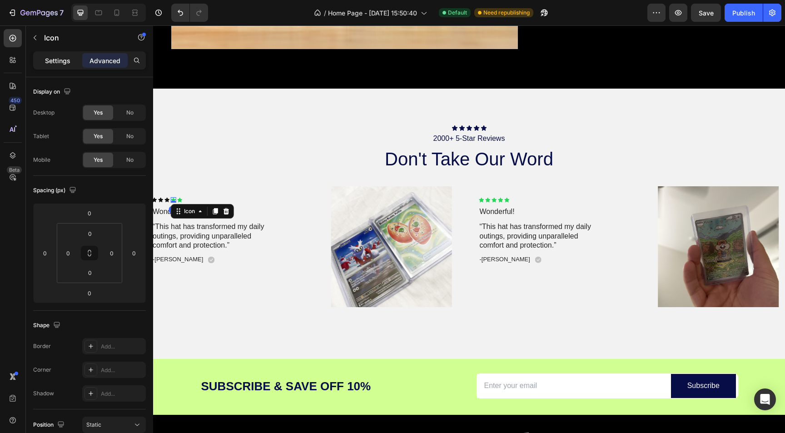
click at [70, 56] on div "Settings" at bounding box center [57, 60] width 45 height 15
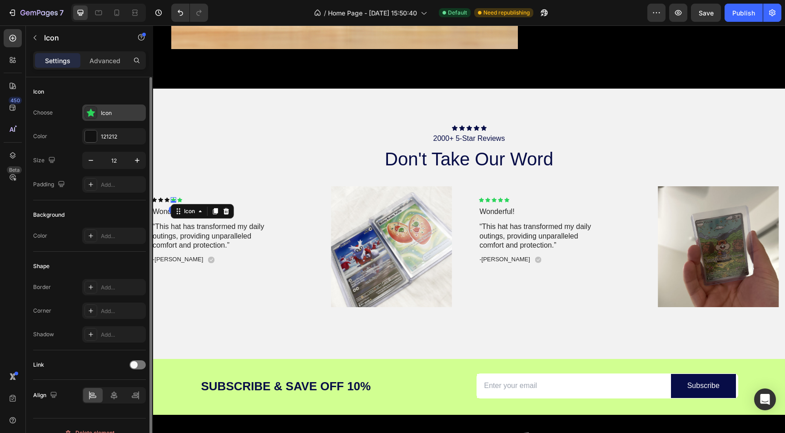
click at [95, 111] on icon at bounding box center [90, 112] width 9 height 9
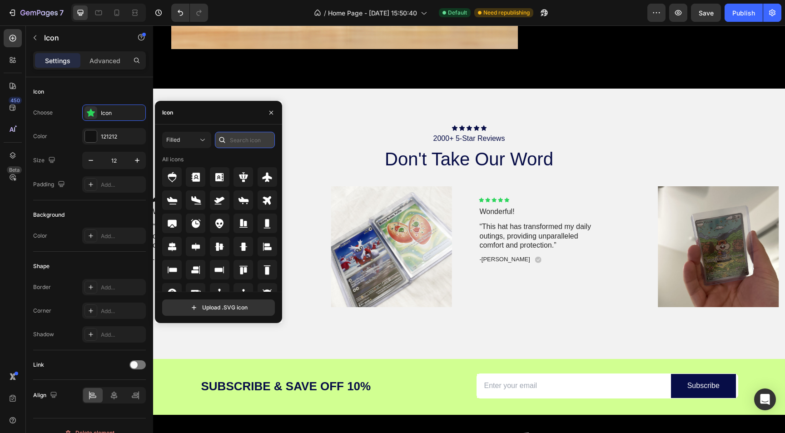
click at [259, 144] on input "text" at bounding box center [245, 140] width 60 height 16
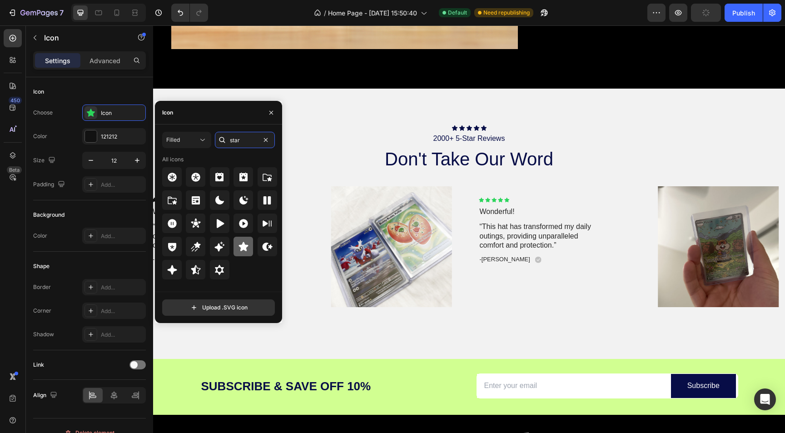
type input "star"
click at [239, 253] on div at bounding box center [244, 247] width 20 height 20
click at [344, 91] on div "Icon Icon Icon Icon Icon Icon List 2000+ 5-Star Reviews Text Block don't take o…" at bounding box center [469, 224] width 632 height 270
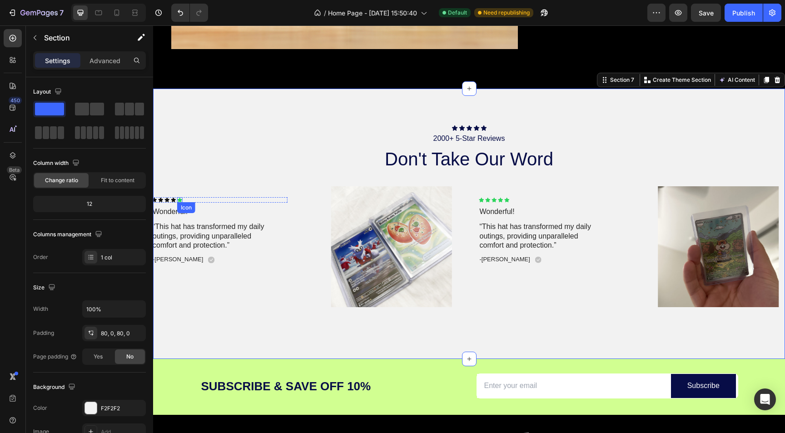
click at [180, 200] on icon at bounding box center [179, 200] width 5 height 5
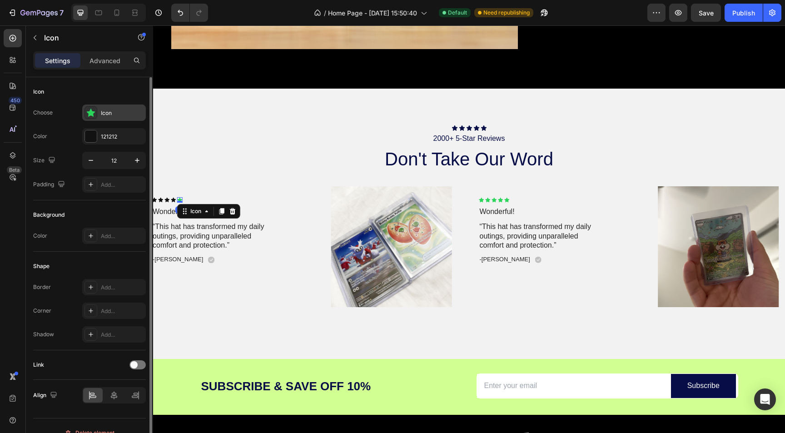
click at [87, 110] on icon at bounding box center [90, 112] width 9 height 9
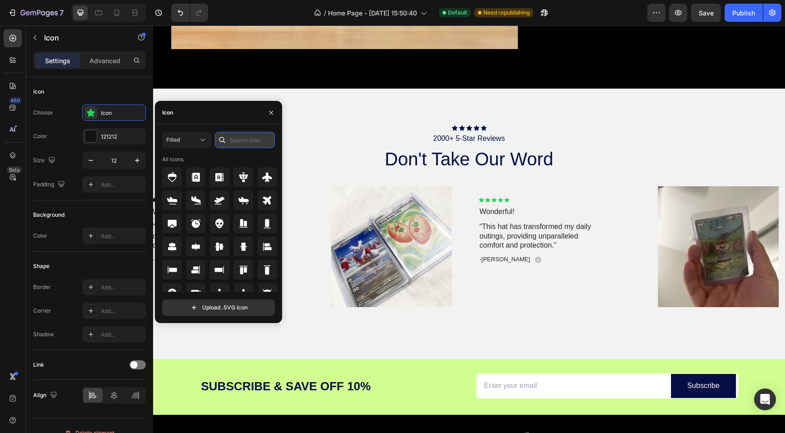
click at [229, 135] on input "text" at bounding box center [245, 140] width 60 height 16
type input "star"
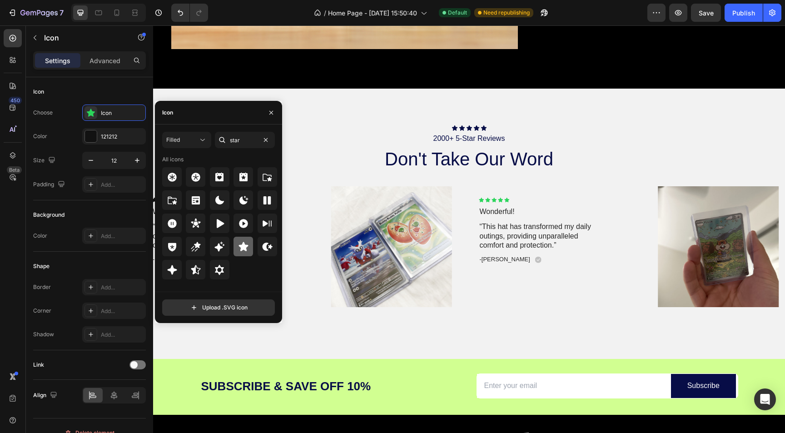
click at [250, 250] on div at bounding box center [244, 247] width 20 height 20
click at [331, 93] on div "Icon Icon Icon Icon Icon Icon List 2000+ 5-Star Reviews Text Block don't take o…" at bounding box center [469, 224] width 632 height 270
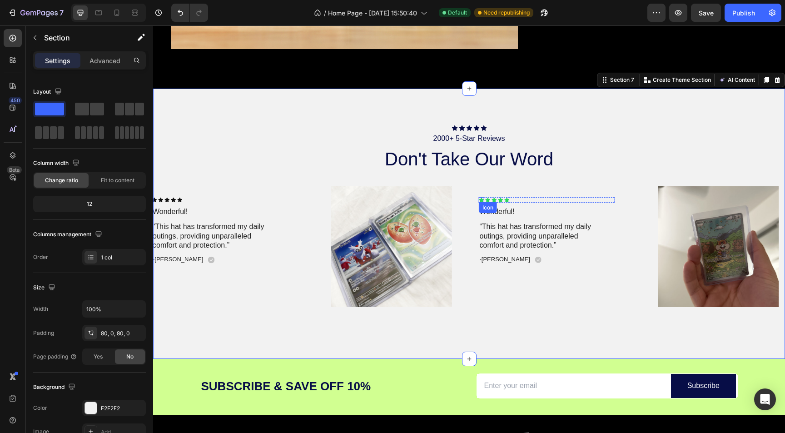
click at [480, 201] on div "Icon" at bounding box center [481, 199] width 5 height 5
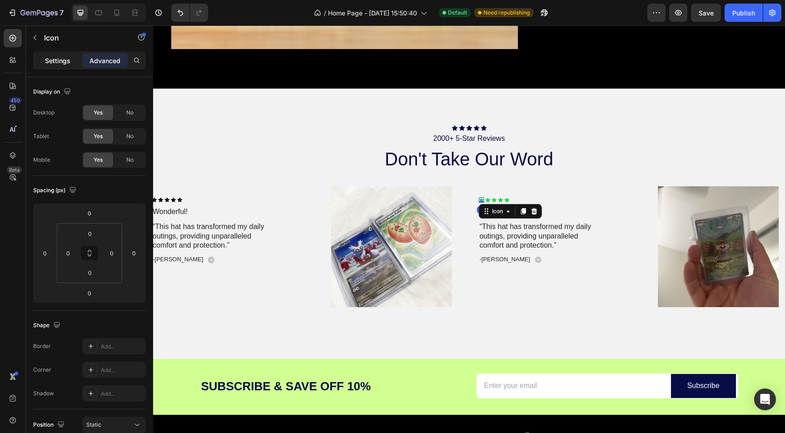
click at [57, 61] on p "Settings" at bounding box center [57, 61] width 25 height 10
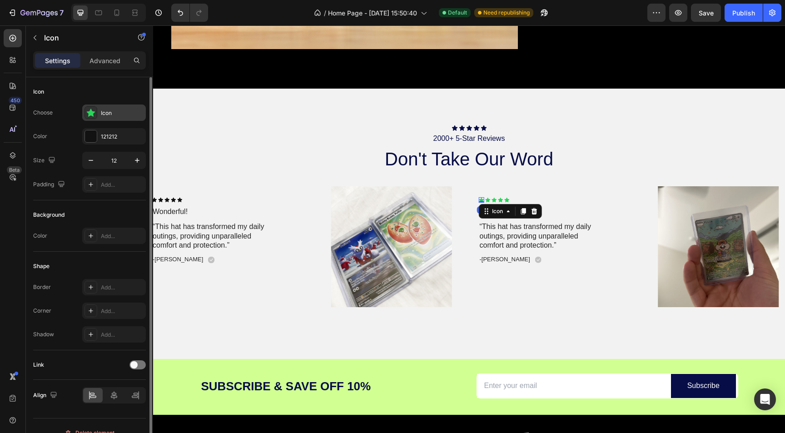
click at [98, 107] on div "Icon" at bounding box center [114, 113] width 64 height 16
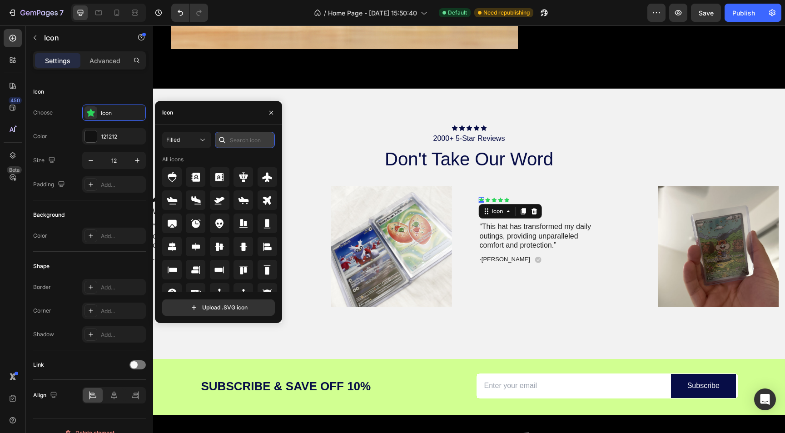
click at [245, 141] on input "text" at bounding box center [245, 140] width 60 height 16
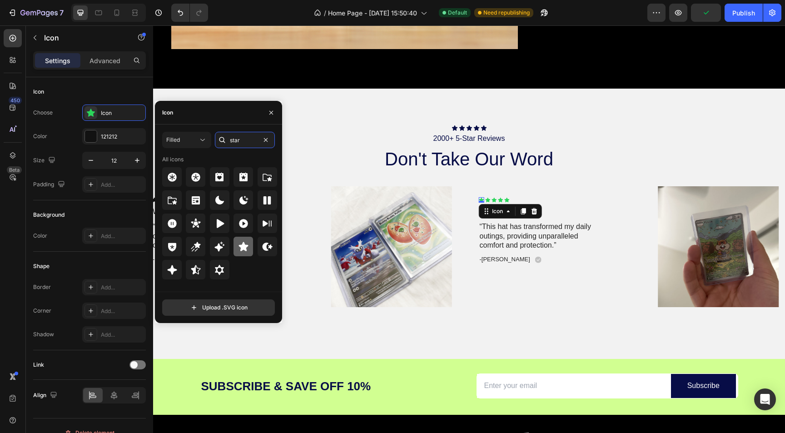
type input "star"
click at [246, 247] on icon at bounding box center [244, 246] width 10 height 9
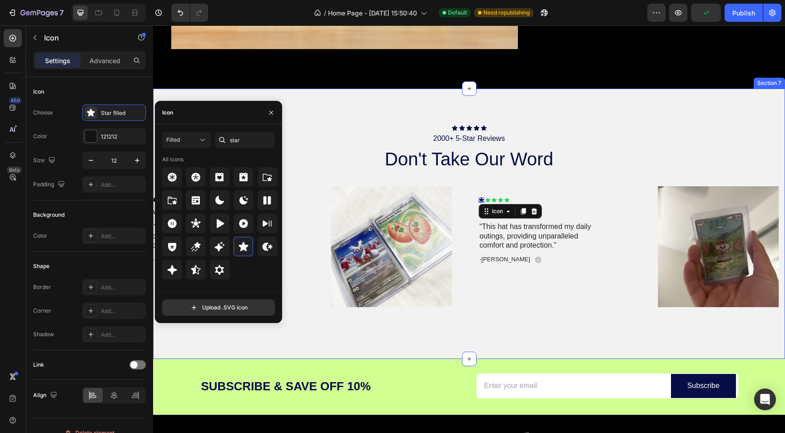
click at [261, 92] on div "Icon Icon Icon Icon Icon Icon List 2000+ 5-Star Reviews Text Block don't take o…" at bounding box center [469, 224] width 632 height 270
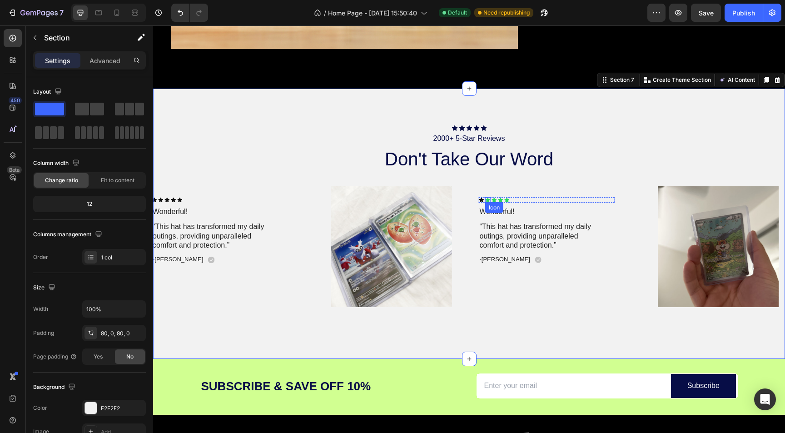
click at [486, 202] on div "Icon" at bounding box center [487, 199] width 5 height 5
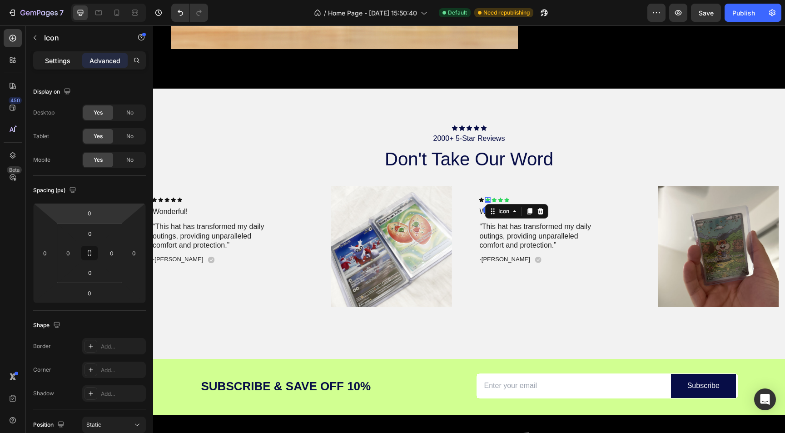
click at [62, 62] on p "Settings" at bounding box center [57, 61] width 25 height 10
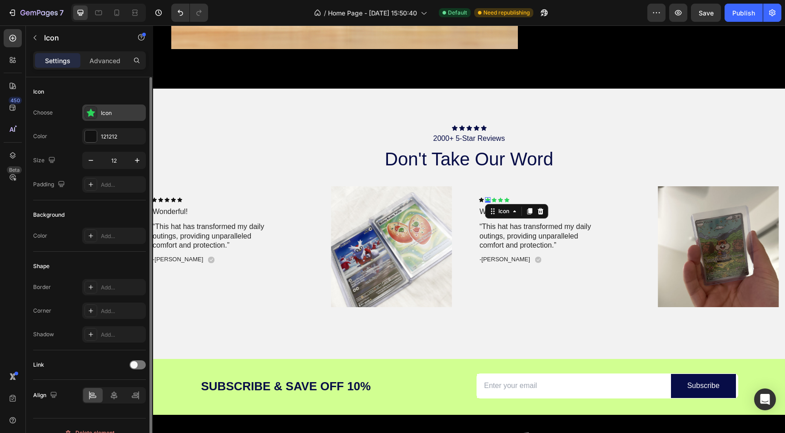
click at [92, 114] on icon at bounding box center [91, 113] width 9 height 8
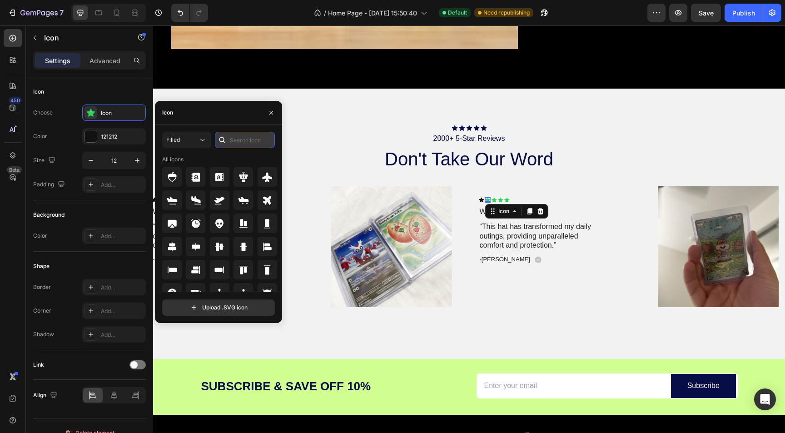
click at [238, 141] on input "text" at bounding box center [245, 140] width 60 height 16
type input "star"
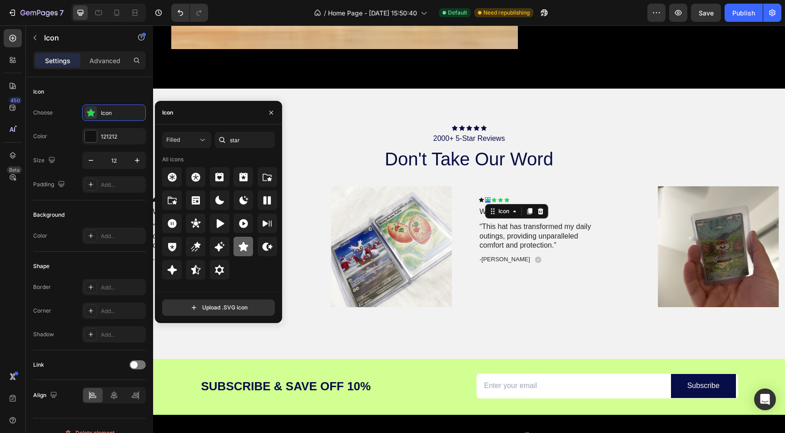
click at [242, 252] on icon at bounding box center [243, 246] width 11 height 11
click at [495, 201] on div "Icon" at bounding box center [494, 199] width 5 height 5
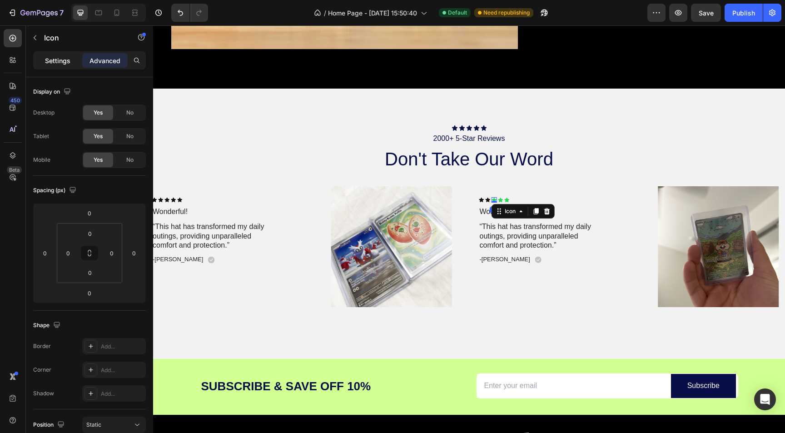
click at [66, 57] on p "Settings" at bounding box center [57, 61] width 25 height 10
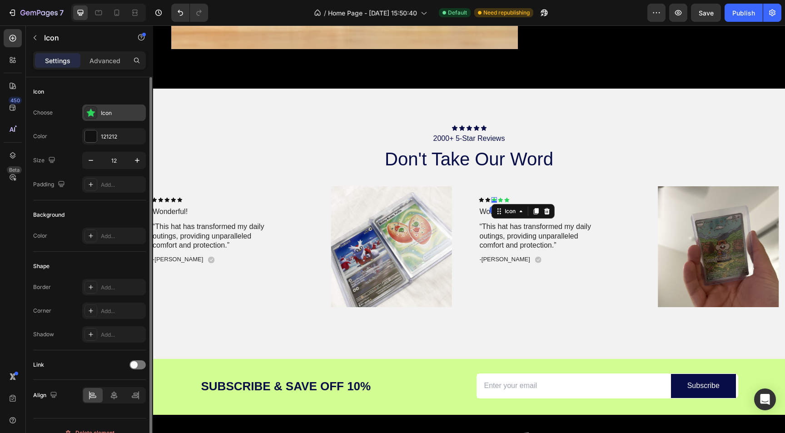
click at [103, 112] on div "Icon" at bounding box center [122, 113] width 43 height 8
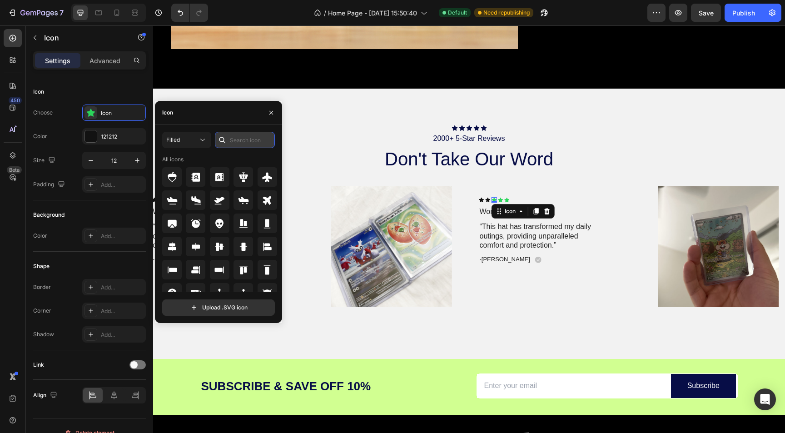
click at [235, 144] on input "text" at bounding box center [245, 140] width 60 height 16
type input "star"
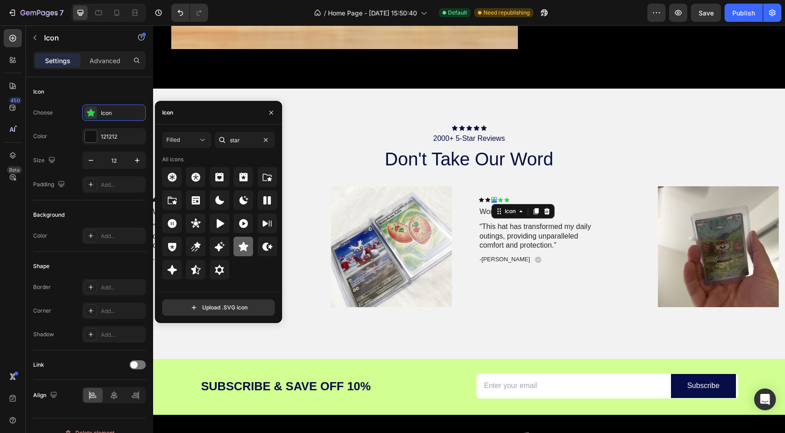
click at [244, 245] on icon at bounding box center [244, 246] width 10 height 9
click at [501, 200] on div "Icon" at bounding box center [500, 199] width 5 height 5
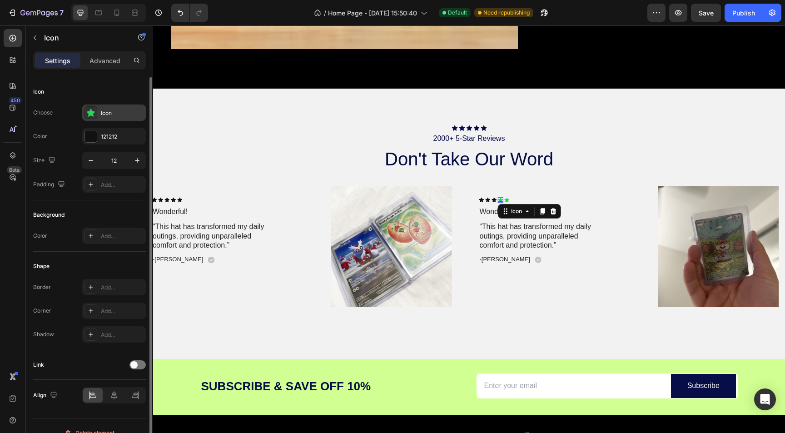
click at [93, 108] on div at bounding box center [91, 112] width 13 height 13
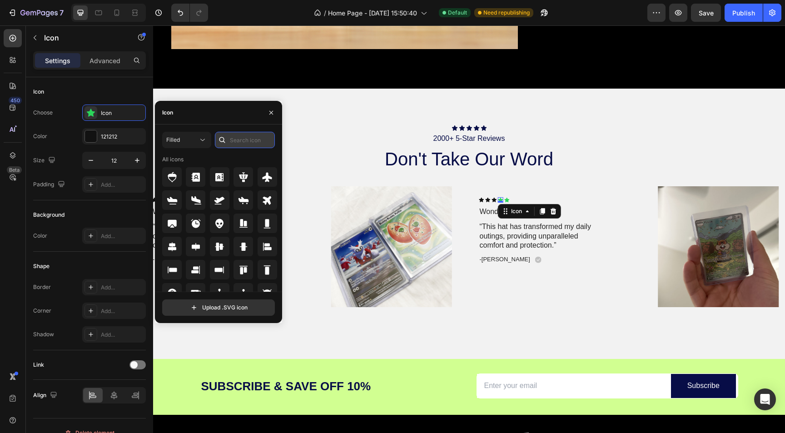
click at [260, 142] on input "text" at bounding box center [245, 140] width 60 height 16
type input "star"
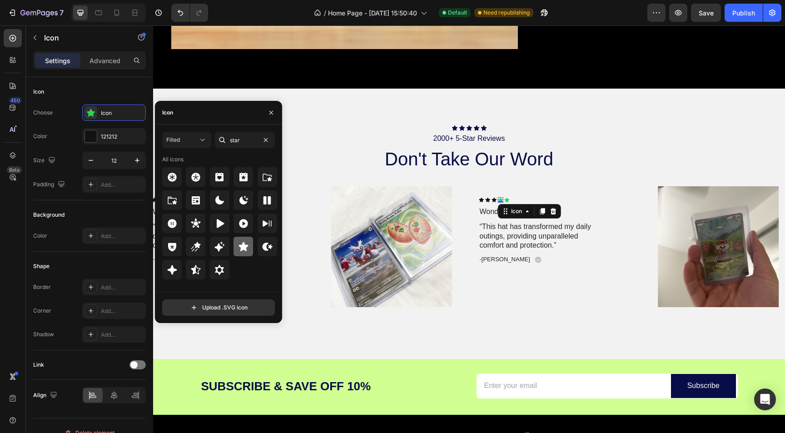
click at [241, 244] on icon at bounding box center [243, 246] width 11 height 11
click at [507, 198] on icon at bounding box center [506, 200] width 5 height 5
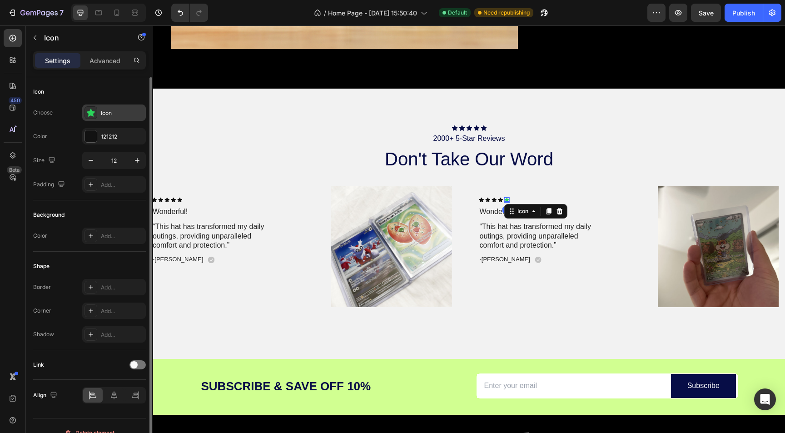
click at [95, 114] on icon at bounding box center [90, 112] width 9 height 9
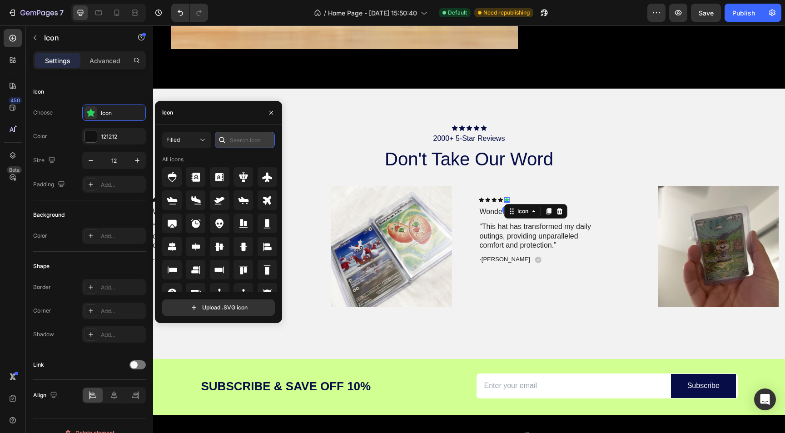
click at [231, 135] on input "text" at bounding box center [245, 140] width 60 height 16
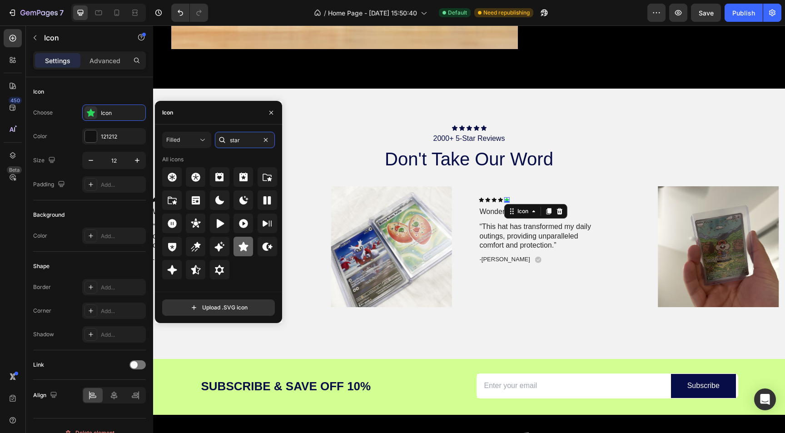
type input "star"
click at [246, 252] on icon at bounding box center [243, 246] width 11 height 11
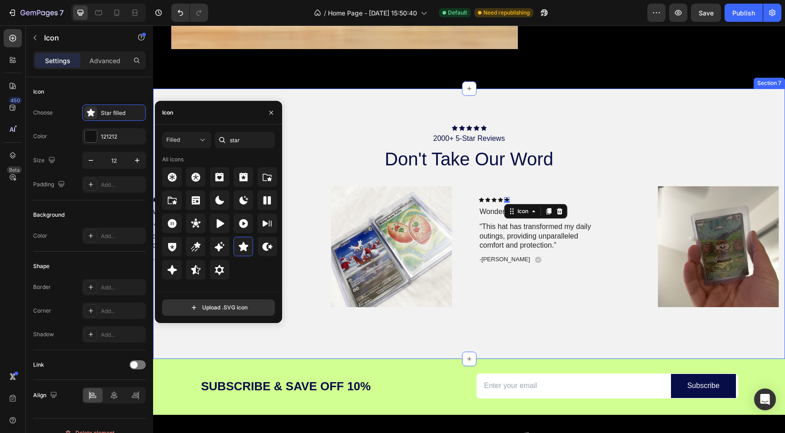
click at [592, 123] on div "Icon Icon Icon Icon Icon Icon List 2000+ 5-Star Reviews Text Block don't take o…" at bounding box center [469, 224] width 632 height 270
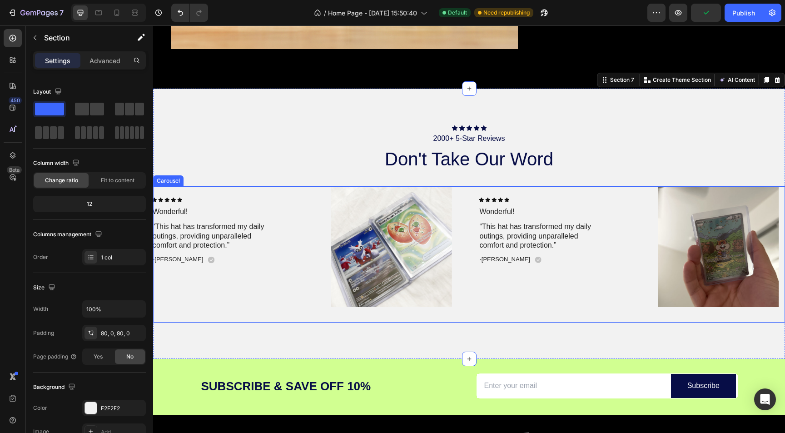
click at [643, 216] on div "Image Icon Icon Icon Icon Icon Icon List Fast Shipping & Safe! Text Block Pack …" at bounding box center [469, 254] width 632 height 136
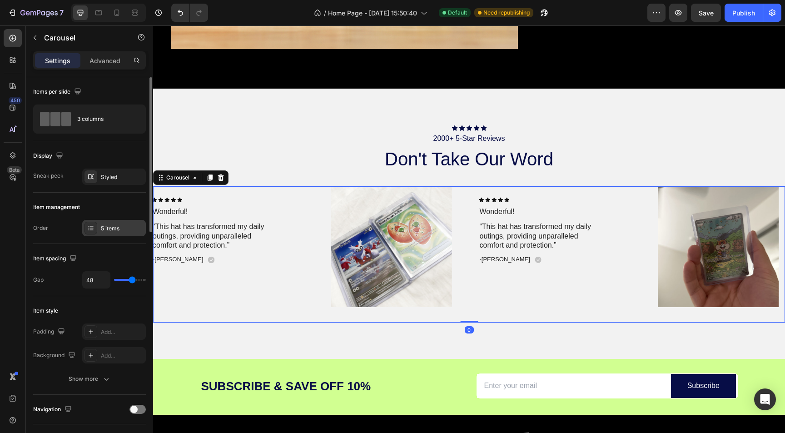
click at [101, 228] on div "5 items" at bounding box center [122, 228] width 43 height 8
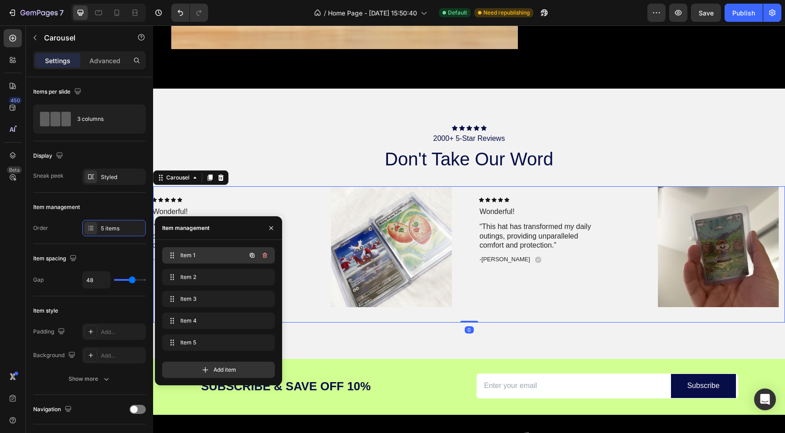
click at [232, 259] on div "Item 1 Item 1" at bounding box center [206, 255] width 80 height 13
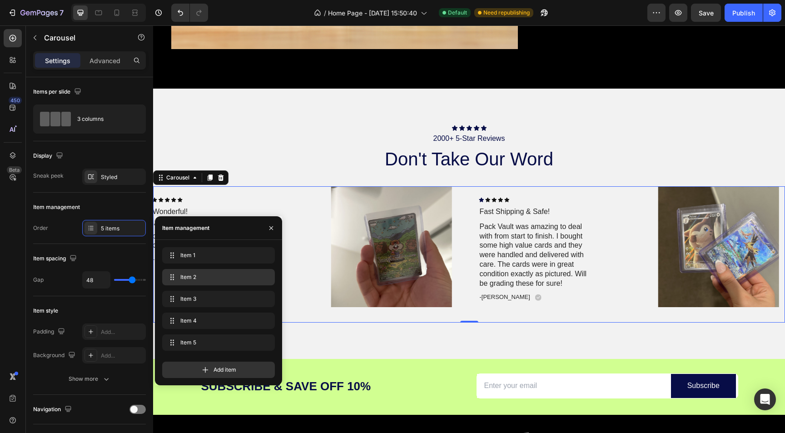
click at [235, 274] on div "Item 2 Item 2" at bounding box center [218, 277] width 105 height 13
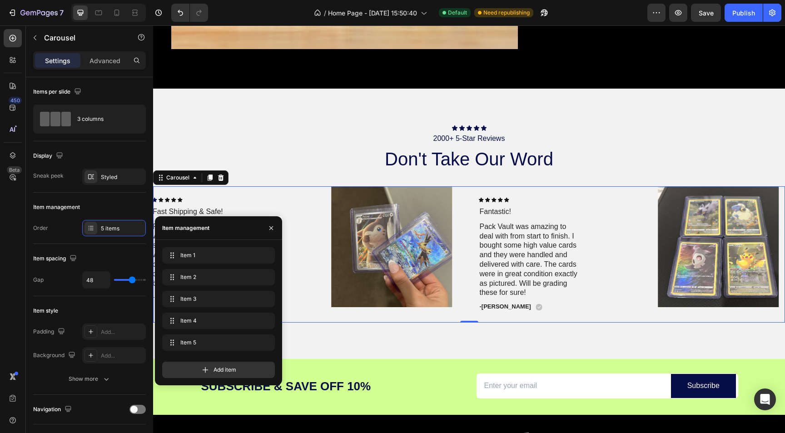
click at [234, 289] on div "Item 1 Item 1 Item 2 Item 2 Item 3 Item 3 Item 4 Item 4 Item 5 Item 5" at bounding box center [218, 300] width 113 height 107
click at [231, 300] on span "Item 3" at bounding box center [212, 299] width 67 height 8
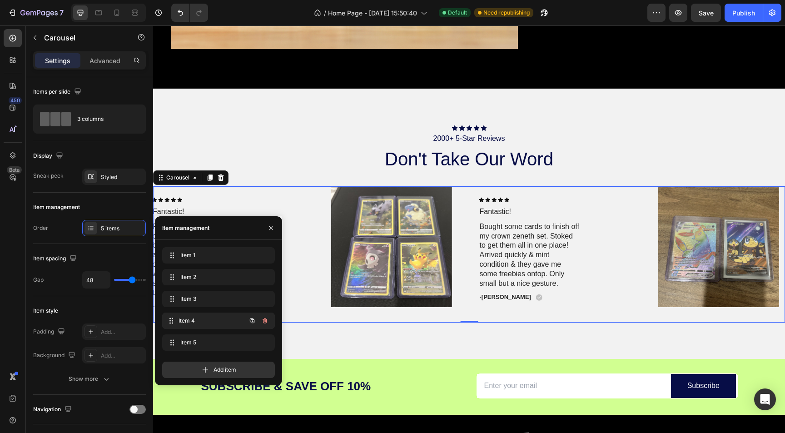
click at [229, 313] on div "Item 4 Item 4" at bounding box center [218, 321] width 113 height 16
click at [228, 317] on span "Item 4" at bounding box center [205, 321] width 51 height 8
click at [211, 323] on span "Item 4" at bounding box center [212, 321] width 67 height 8
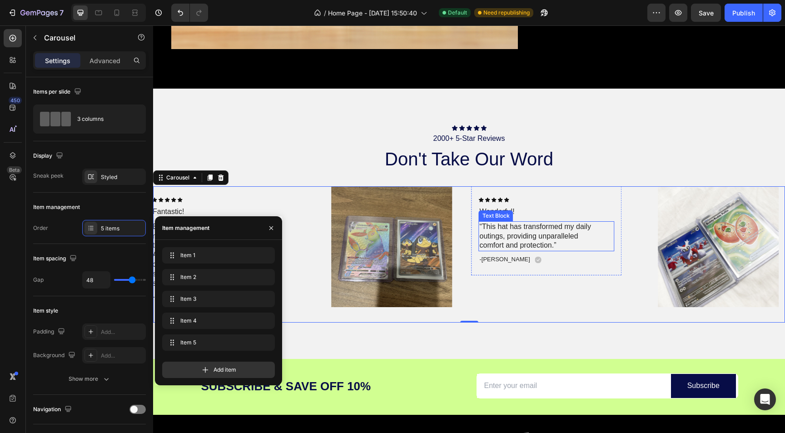
click at [493, 223] on p "“This hat has transformed my daily outings, providing unparalleled comfort and …" at bounding box center [536, 236] width 112 height 28
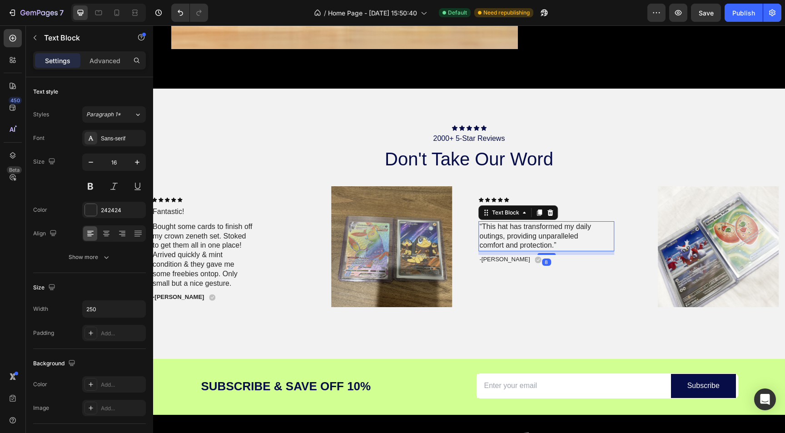
click at [493, 223] on p "“This hat has transformed my daily outings, providing unparalleled comfort and …" at bounding box center [536, 236] width 112 height 28
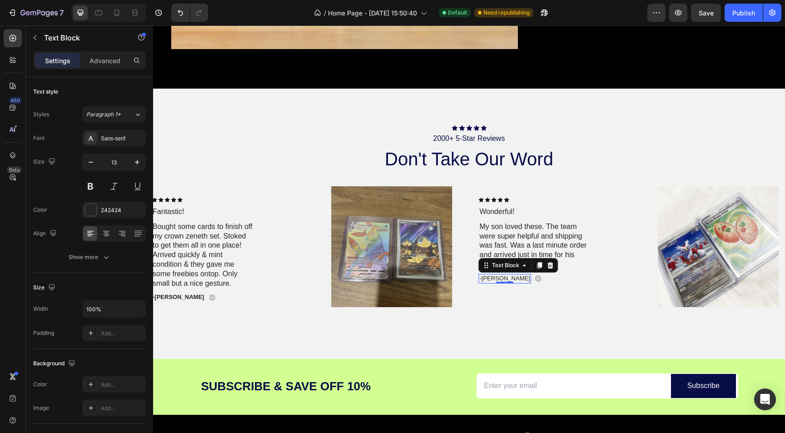
click at [487, 279] on p "-Maria K." at bounding box center [505, 279] width 50 height 8
click at [513, 213] on p "Wonderful!" at bounding box center [547, 212] width 134 height 10
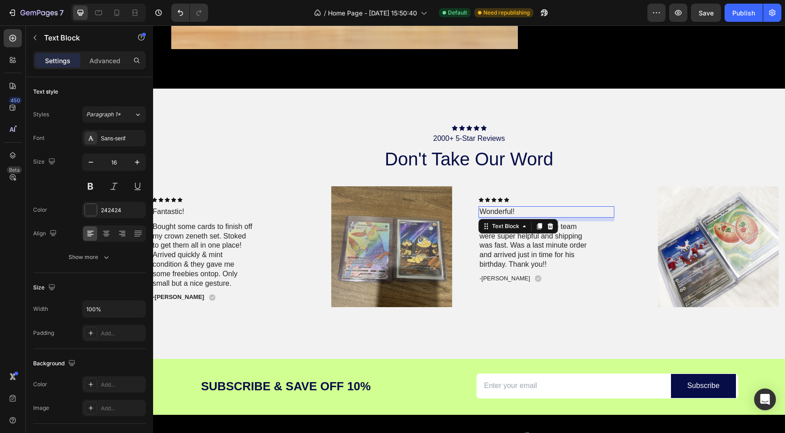
click at [485, 213] on p "Wonderful!" at bounding box center [547, 212] width 134 height 10
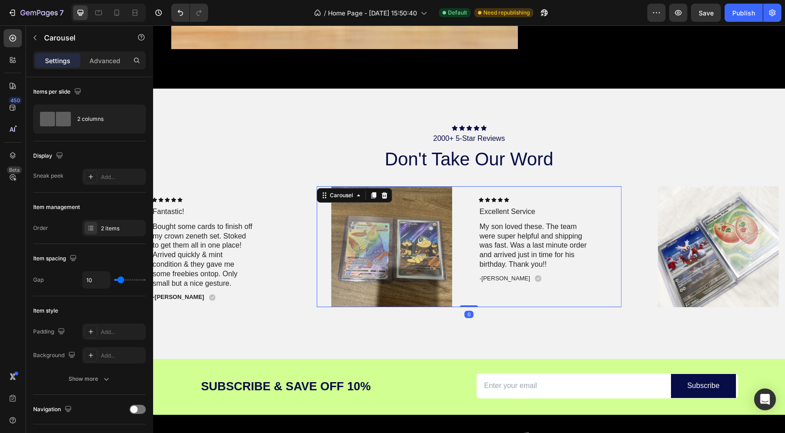
click at [554, 305] on div "Icon Icon Icon Icon Icon Icon List Excellent Service Text Block My son loved th…" at bounding box center [547, 246] width 150 height 121
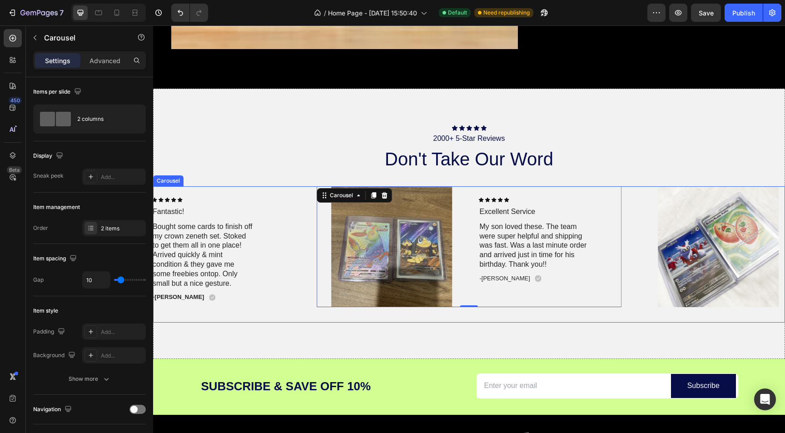
click at [310, 302] on div "Image Icon Icon Icon Icon Icon Icon List Fast Shipping & Safe! Text Block Pack …" at bounding box center [469, 254] width 632 height 136
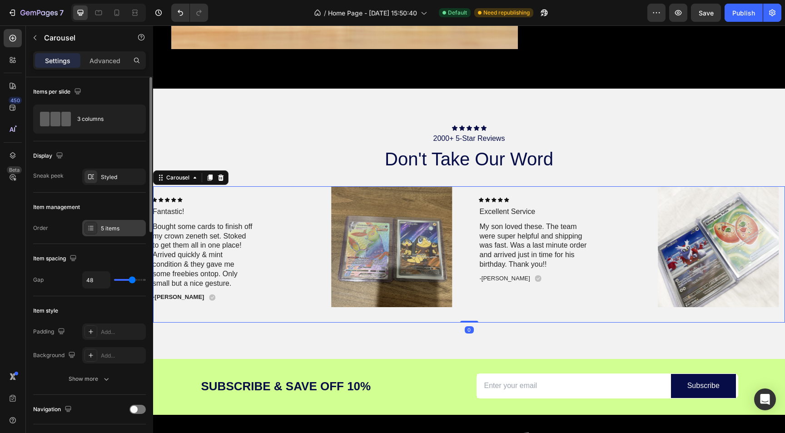
click at [112, 227] on div "5 items" at bounding box center [122, 228] width 43 height 8
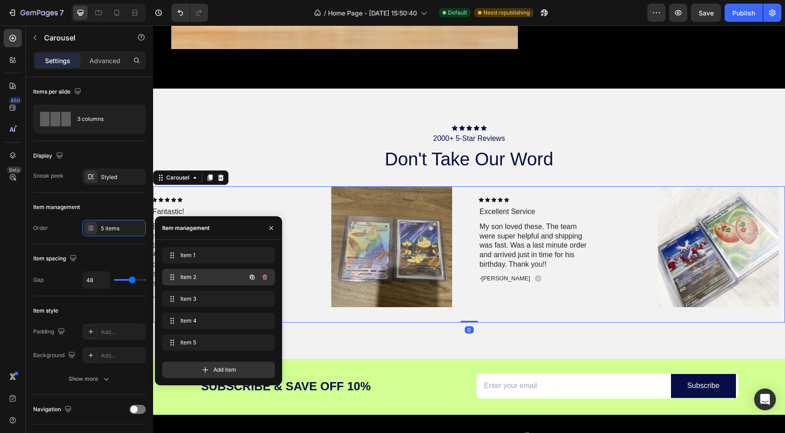
click at [200, 283] on div "Item 2 Item 2" at bounding box center [206, 277] width 80 height 13
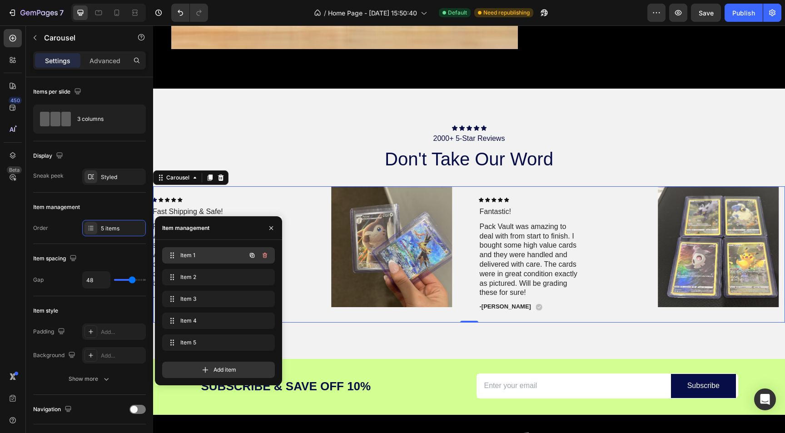
click at [204, 253] on span "Item 1" at bounding box center [205, 255] width 51 height 8
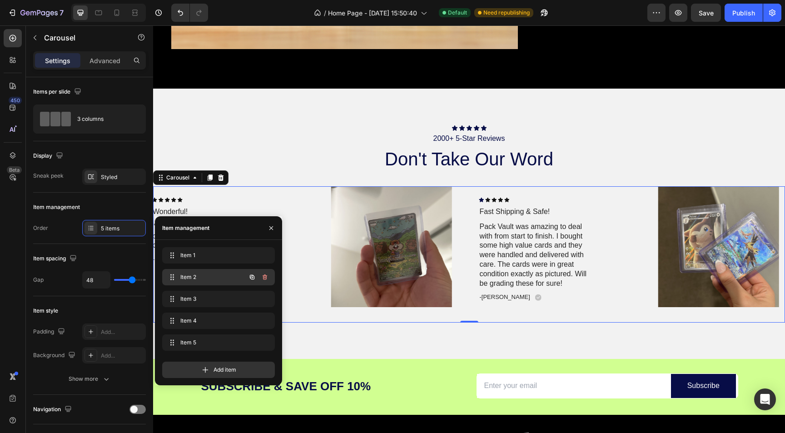
click at [207, 269] on div "Item 2 Item 2" at bounding box center [218, 277] width 113 height 16
click at [205, 277] on span "Item 2" at bounding box center [212, 277] width 67 height 8
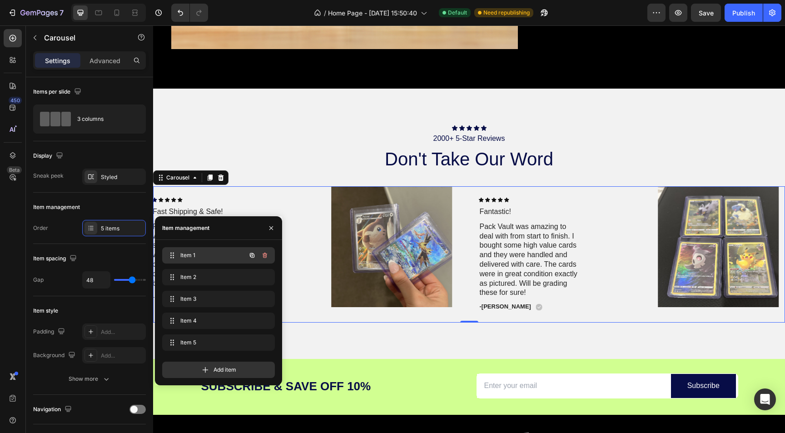
click at [206, 252] on span "Item 1" at bounding box center [205, 255] width 51 height 8
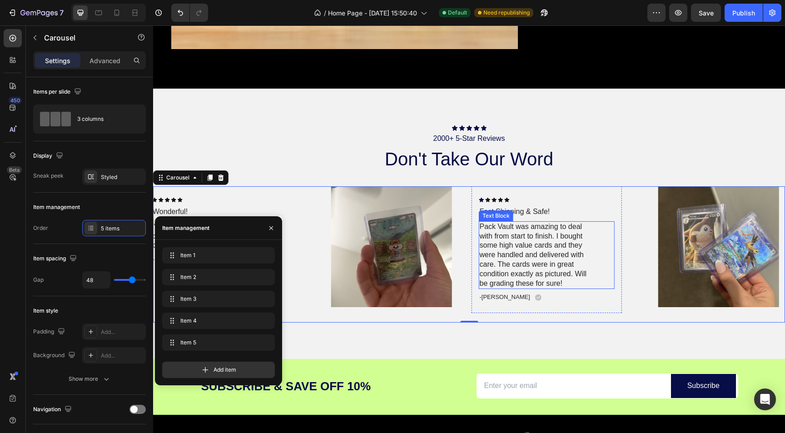
click at [495, 243] on p "Pack Vault was amazing to deal with from start to finish. I bought some high va…" at bounding box center [536, 255] width 112 height 66
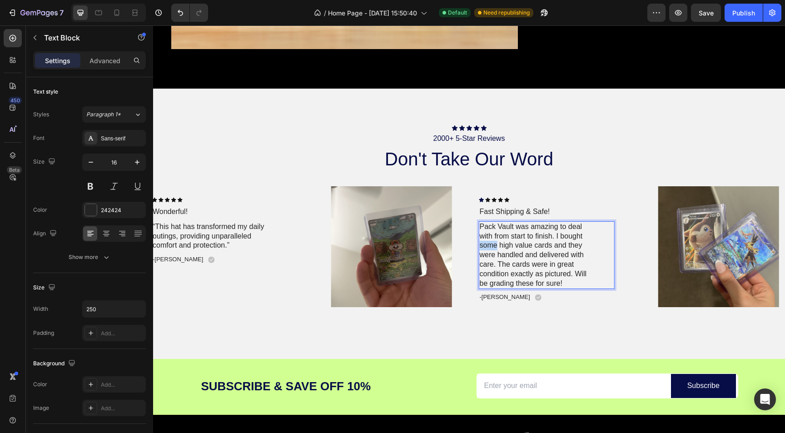
click at [495, 243] on p "Pack Vault was amazing to deal with from start to finish. I bought some high va…" at bounding box center [536, 255] width 112 height 66
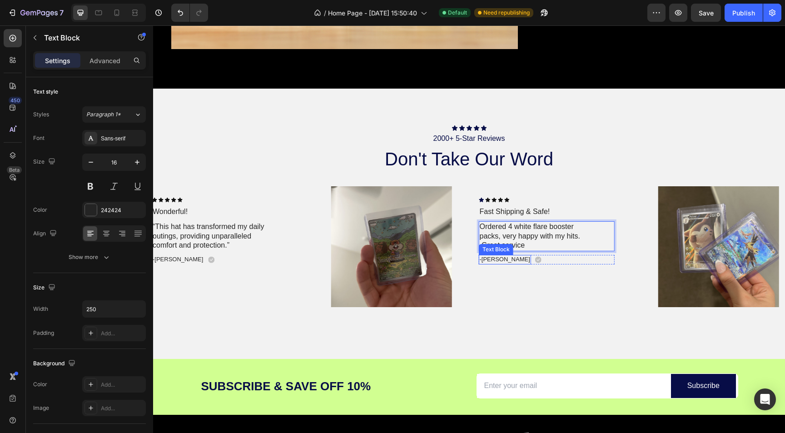
click at [484, 249] on div "Text Block" at bounding box center [496, 249] width 31 height 8
click at [483, 247] on p "Ordered 4 white flare booster packs, very happy with my hits. Great service" at bounding box center [536, 236] width 112 height 28
click at [501, 238] on p "Ordered 4 white flare booster packs, very happy with my hits. Great service" at bounding box center [536, 236] width 112 height 28
drag, startPoint x: 548, startPoint y: 244, endPoint x: 473, endPoint y: 240, distance: 75.5
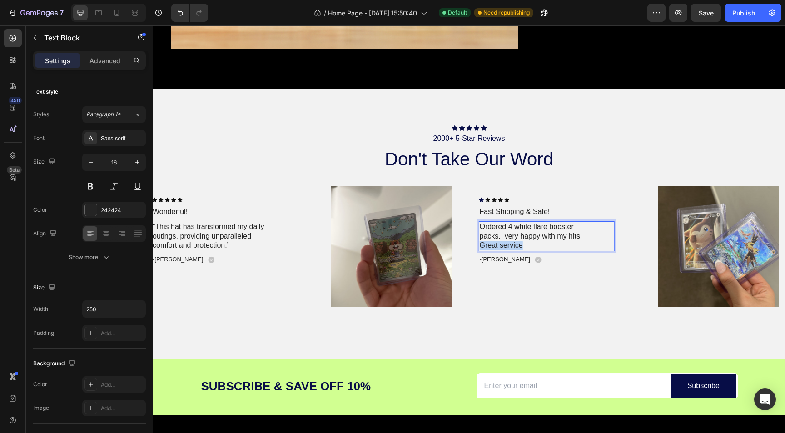
click at [473, 241] on div "Icon Icon Icon Icon Icon Icon List Fast Shipping & Safe! Text Block Ordered 4 w…" at bounding box center [547, 230] width 150 height 89
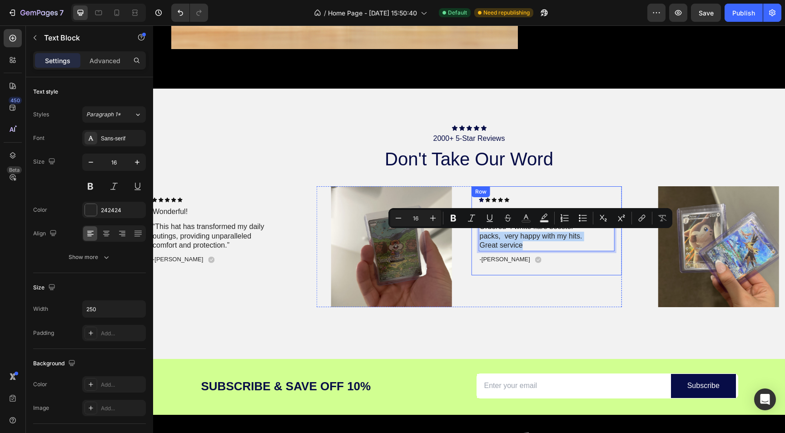
click at [536, 254] on div "Icon Icon Icon Icon Icon Icon List Fast Shipping & Safe! Text Block Ordered 4 w…" at bounding box center [547, 230] width 136 height 67
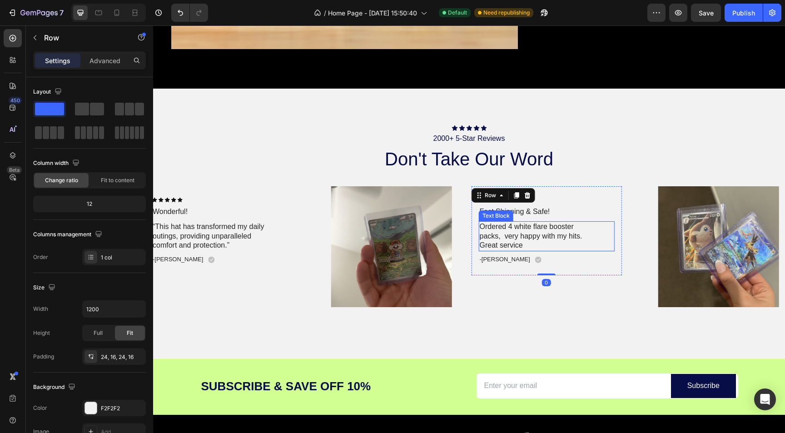
click at [526, 247] on p "Ordered 4 white flare booster packs, very happy with my hits. Great service" at bounding box center [536, 236] width 112 height 28
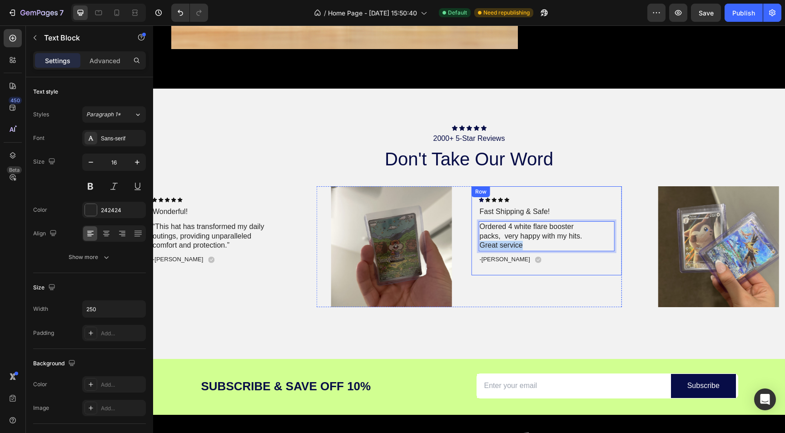
drag, startPoint x: 531, startPoint y: 246, endPoint x: 475, endPoint y: 246, distance: 56.3
click at [475, 246] on div "Icon Icon Icon Icon Icon Icon List Fast Shipping & Safe! Text Block Ordered 4 w…" at bounding box center [547, 230] width 150 height 89
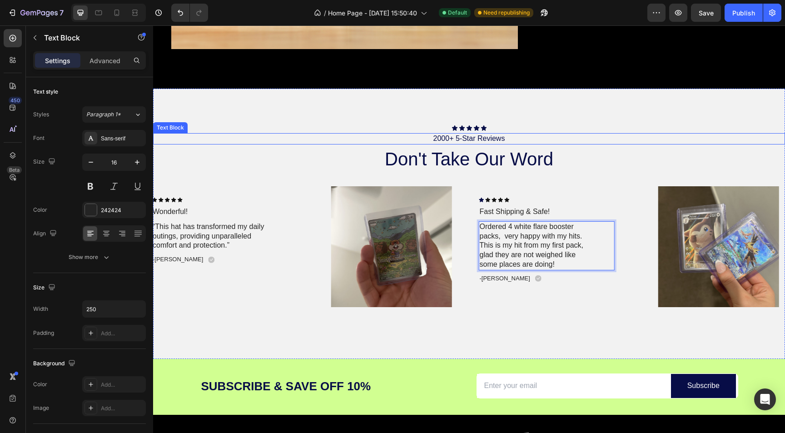
click at [576, 138] on p "2000+ 5-Star Reviews" at bounding box center [469, 139] width 630 height 10
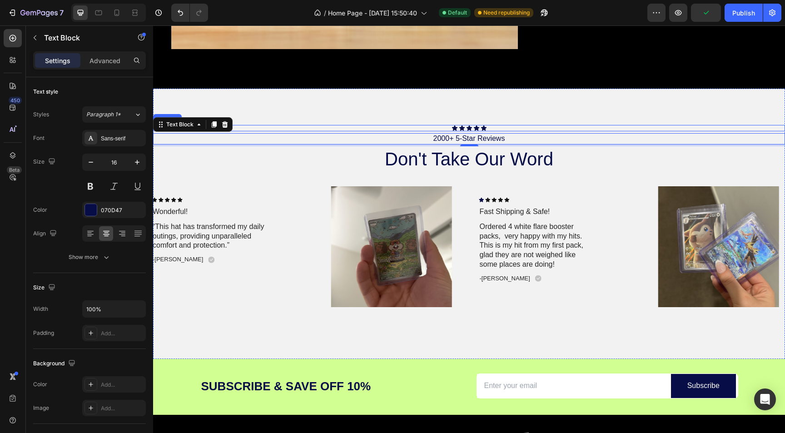
click at [553, 118] on div "Icon Icon Icon Icon Icon Icon List 2000+ 5-Star Reviews Text Block 4 don't take…" at bounding box center [469, 224] width 632 height 270
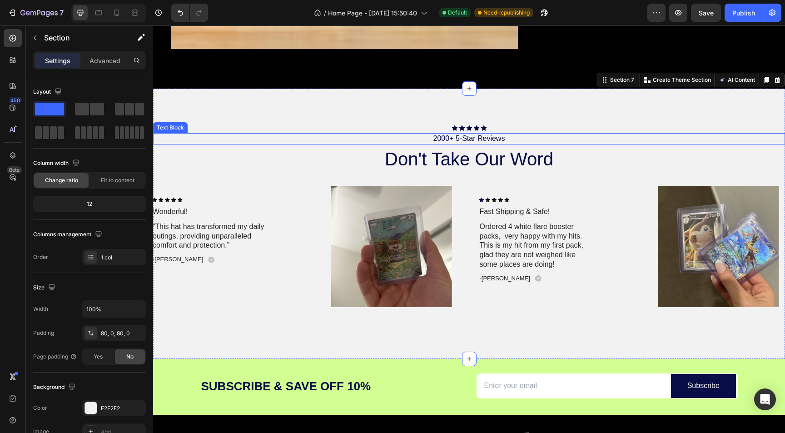
click at [444, 139] on p "2000+ 5-Star Reviews" at bounding box center [469, 139] width 630 height 10
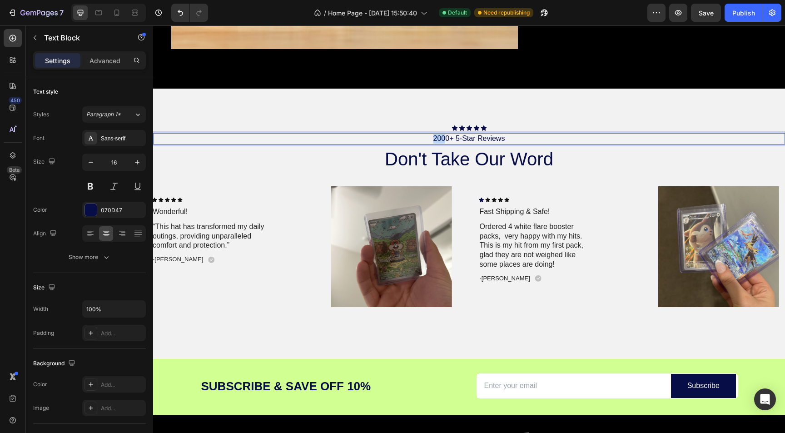
drag, startPoint x: 447, startPoint y: 138, endPoint x: 423, endPoint y: 137, distance: 24.1
click at [423, 137] on p "2000+ 5-Star Reviews" at bounding box center [469, 139] width 630 height 10
click at [411, 120] on div "Icon Icon Icon Icon Icon Icon List 230+ 5-Star Reviews Text Block 4 don't take …" at bounding box center [469, 224] width 632 height 270
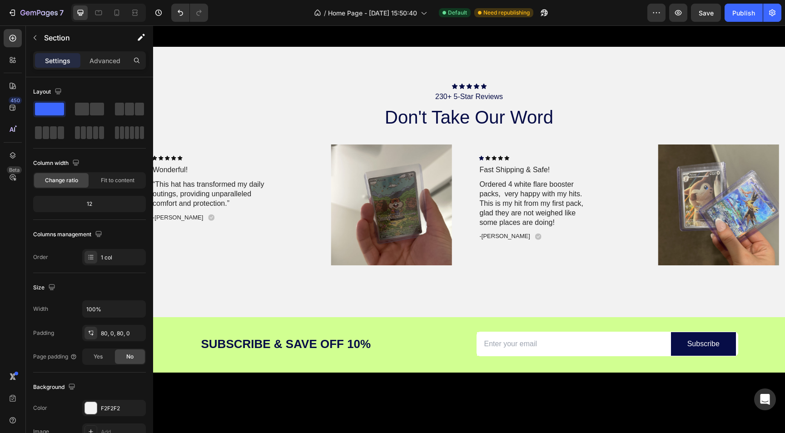
scroll to position [1393, 0]
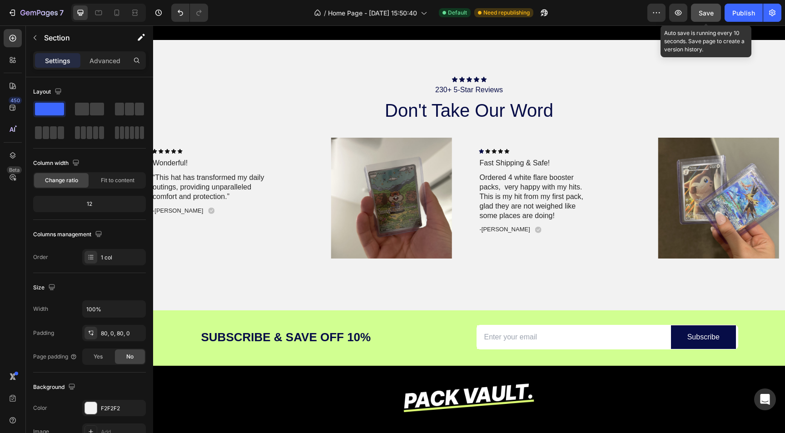
click at [707, 17] on div "Save" at bounding box center [706, 13] width 15 height 10
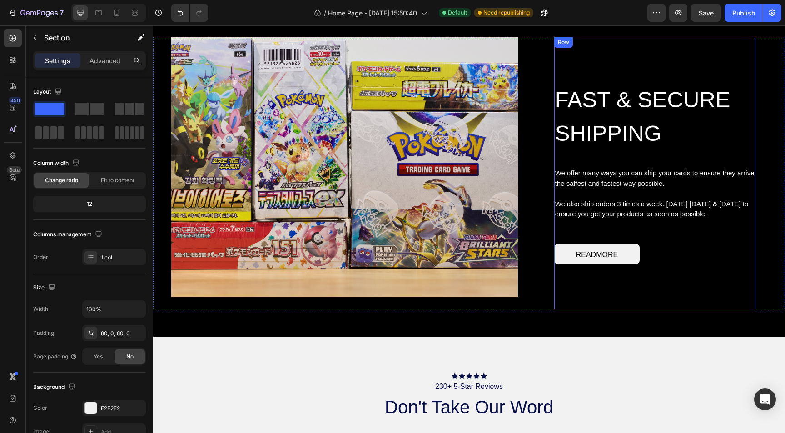
scroll to position [1098, 0]
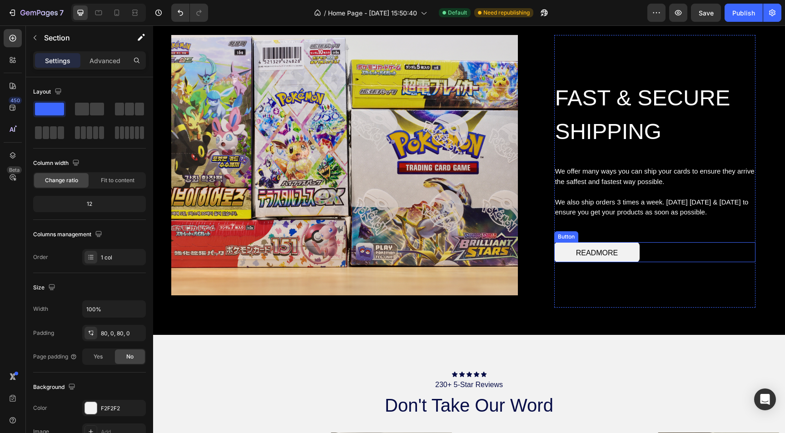
click at [586, 244] on button "READMORE" at bounding box center [596, 252] width 85 height 20
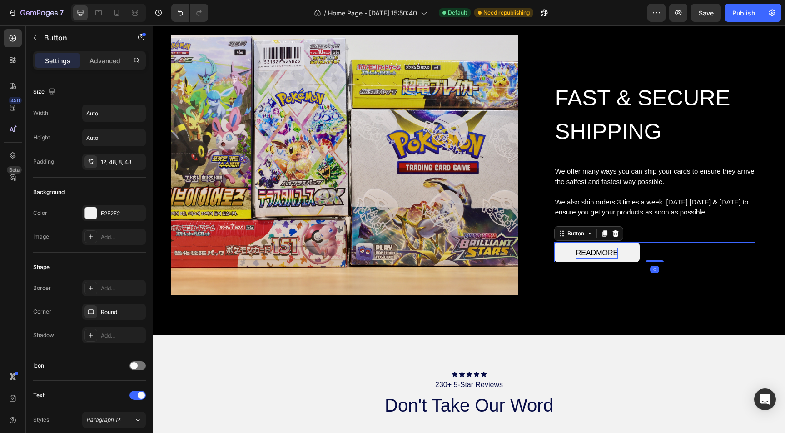
click at [586, 253] on span "READMORE" at bounding box center [597, 253] width 42 height 8
click at [590, 251] on span "READMORE" at bounding box center [597, 253] width 42 height 8
click at [554, 242] on button "READ MORE" at bounding box center [598, 252] width 88 height 20
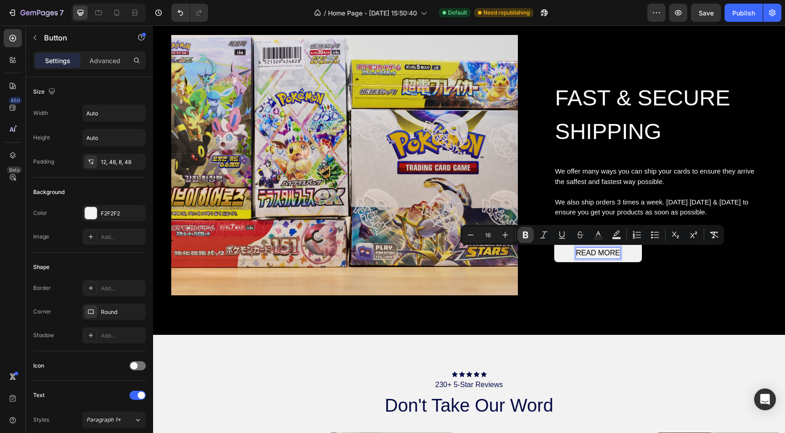
click at [527, 227] on button "Bold" at bounding box center [526, 235] width 16 height 16
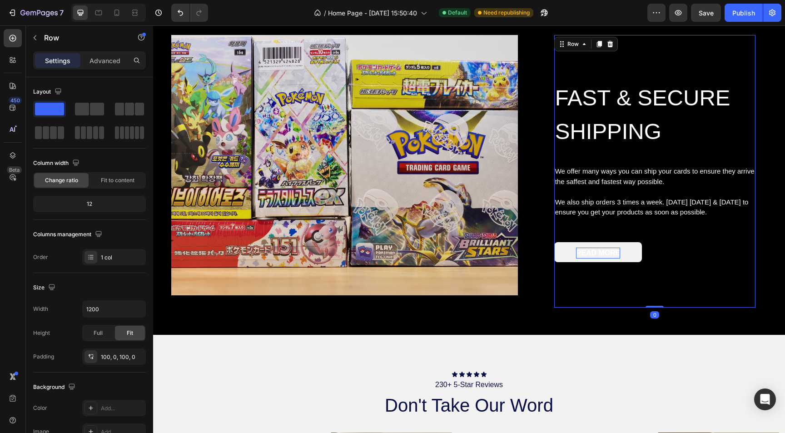
click at [597, 300] on div "FAST & SECURE SHIPPING Heading We offer many ways you can ship your cards to en…" at bounding box center [654, 171] width 201 height 273
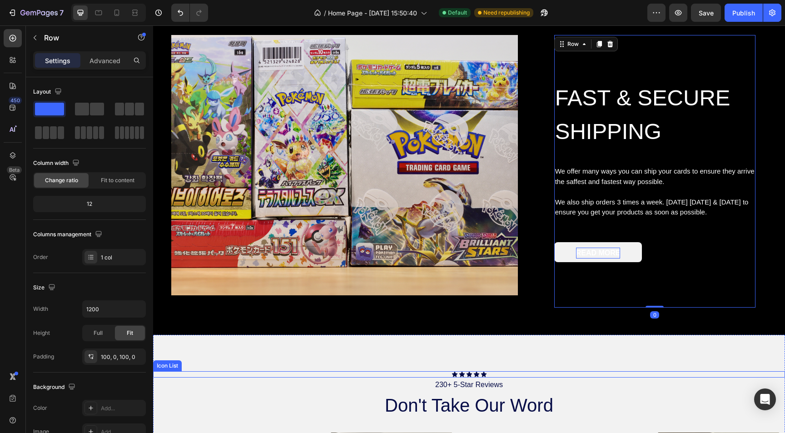
click at [598, 380] on div "230+ 5-Star Reviews" at bounding box center [469, 384] width 632 height 11
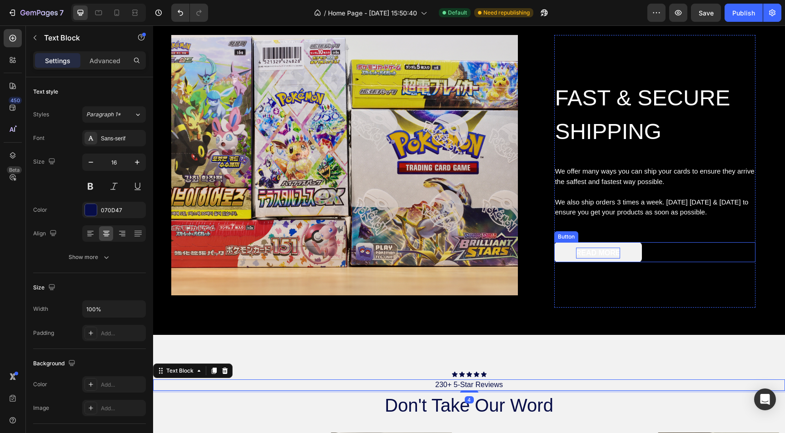
click at [578, 254] on strong "READ MORE" at bounding box center [598, 253] width 45 height 8
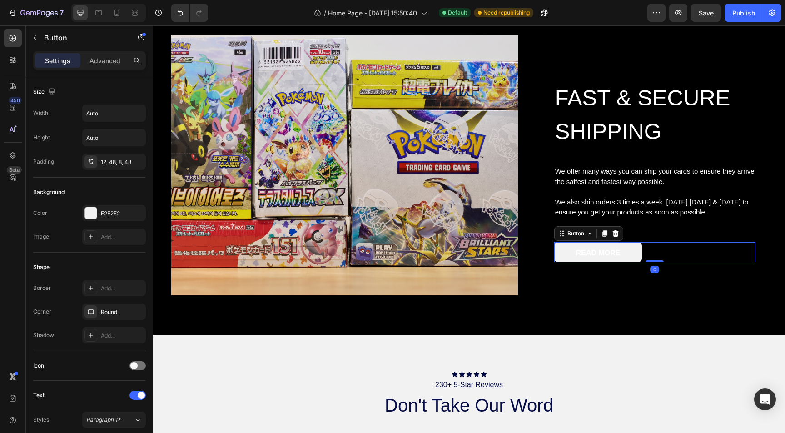
click at [562, 254] on button "READ MORE" at bounding box center [598, 252] width 88 height 20
click at [578, 253] on strong "READ MORE" at bounding box center [598, 253] width 45 height 8
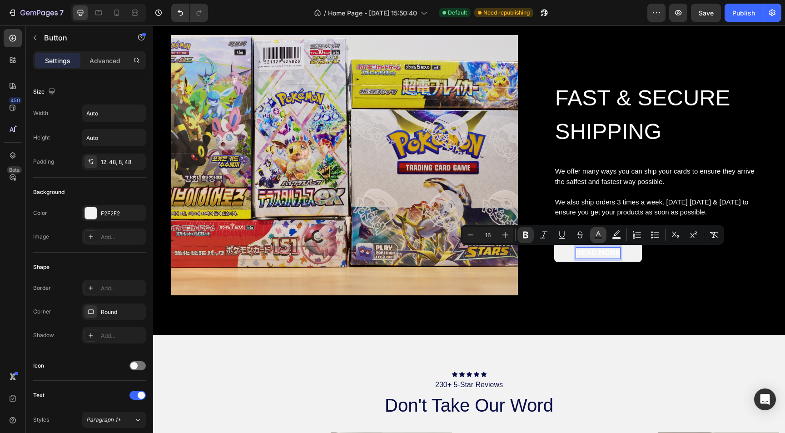
click at [596, 239] on rect "Editor contextual toolbar" at bounding box center [598, 238] width 9 height 2
type input "FFFFFF"
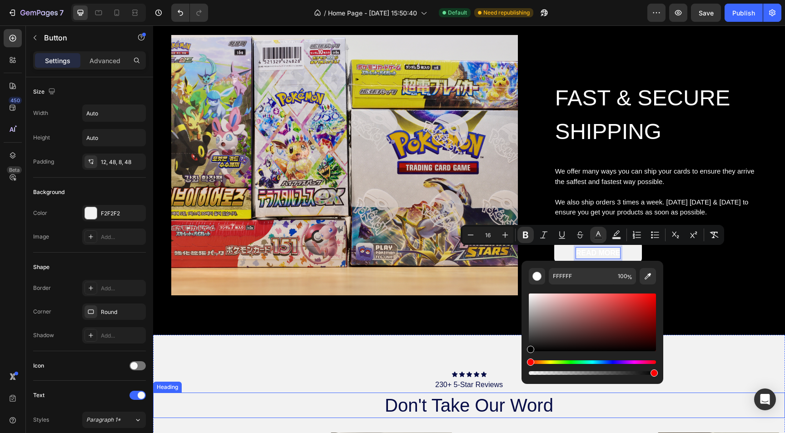
type input "000000"
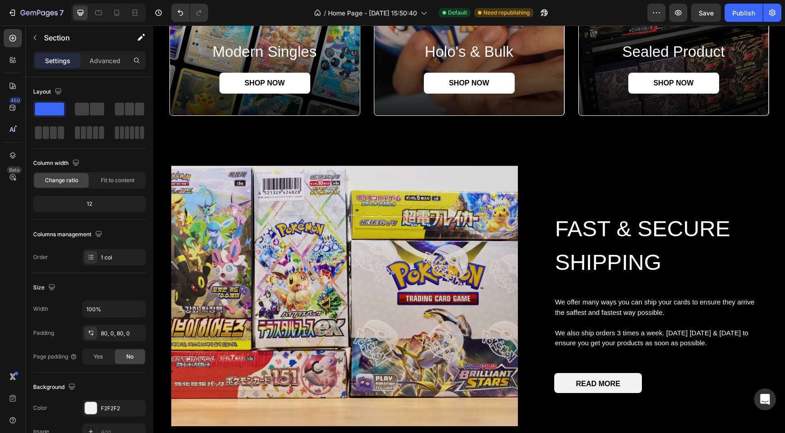
scroll to position [961, 0]
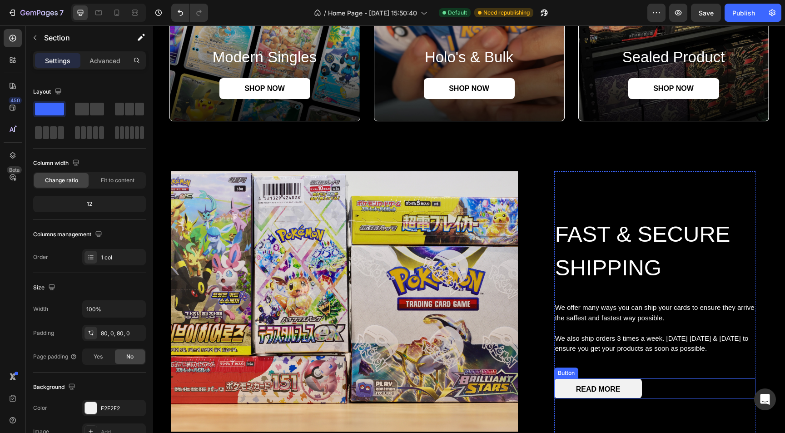
click at [568, 388] on button "READ MORE" at bounding box center [598, 388] width 88 height 20
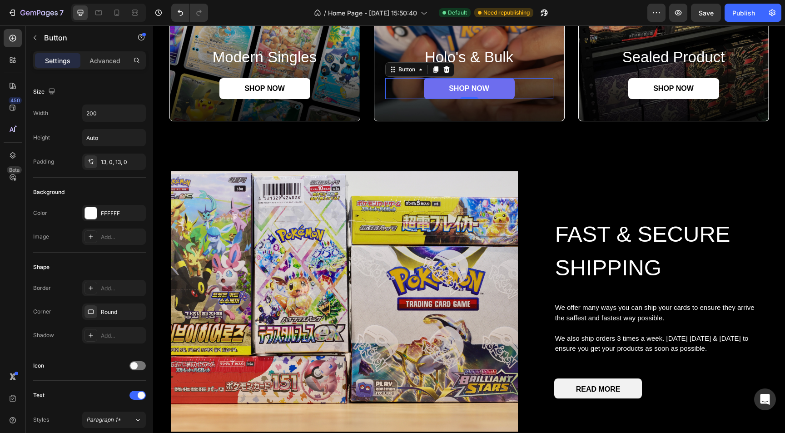
click at [429, 85] on link "SHOP NOW" at bounding box center [469, 88] width 91 height 21
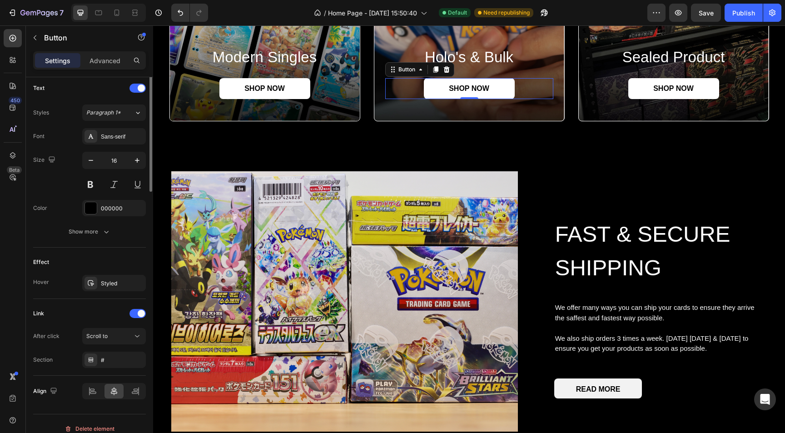
scroll to position [317, 0]
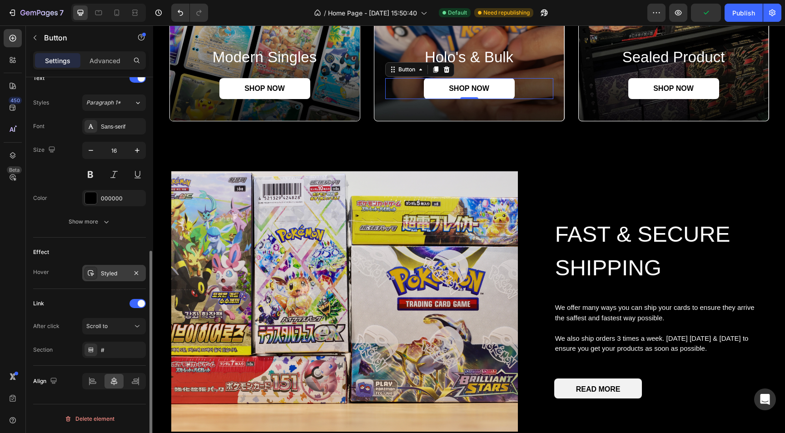
click at [112, 279] on div "Styled" at bounding box center [114, 273] width 64 height 16
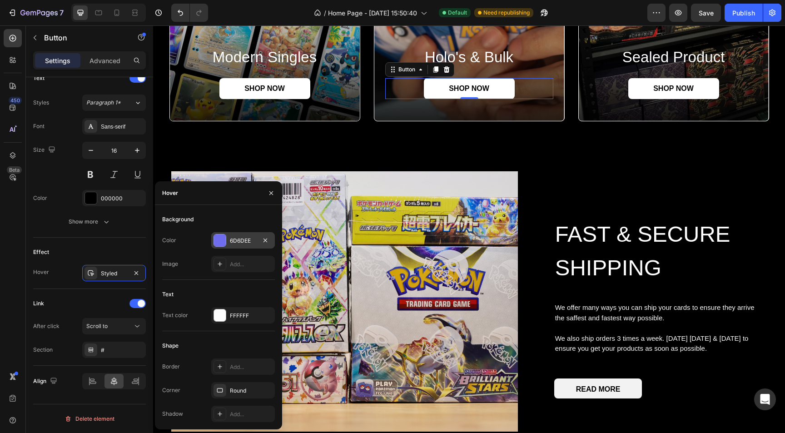
click at [220, 240] on div at bounding box center [220, 240] width 12 height 12
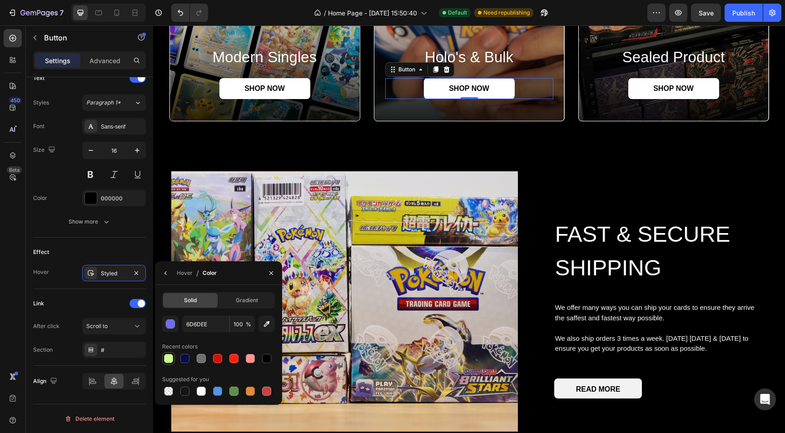
click at [170, 357] on div at bounding box center [168, 358] width 9 height 9
type input "D1FF91"
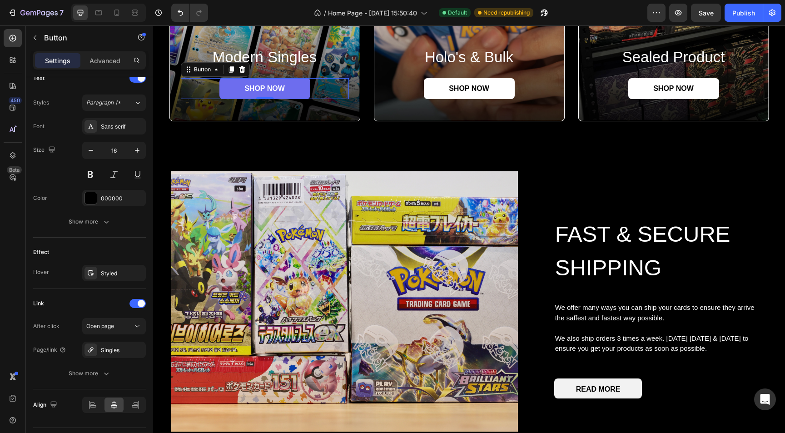
click at [287, 91] on link "SHOP NOW" at bounding box center [264, 88] width 91 height 21
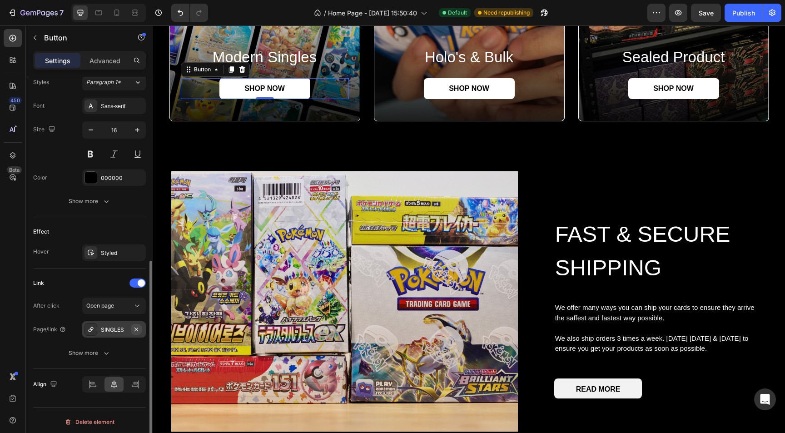
scroll to position [341, 0]
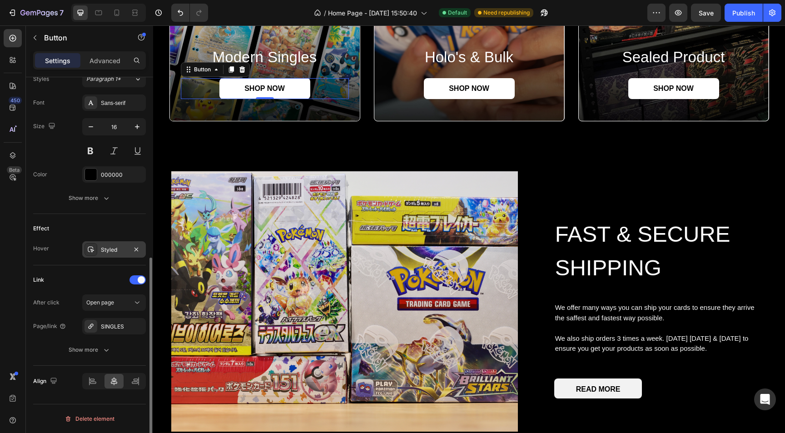
click at [105, 254] on div "Styled" at bounding box center [114, 249] width 64 height 16
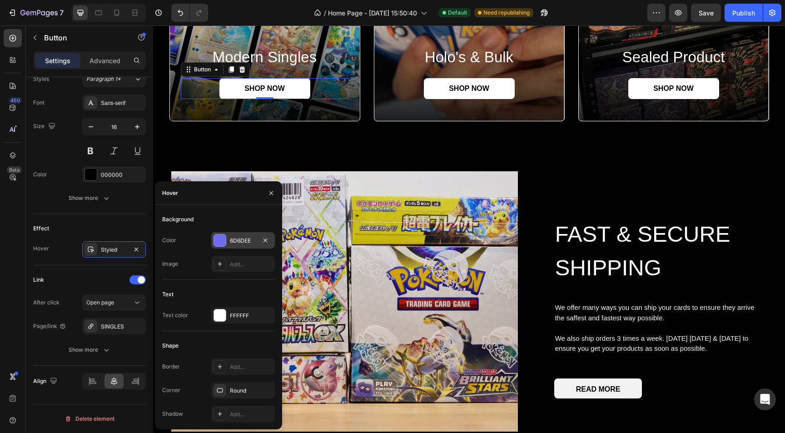
click at [220, 240] on div at bounding box center [220, 240] width 12 height 12
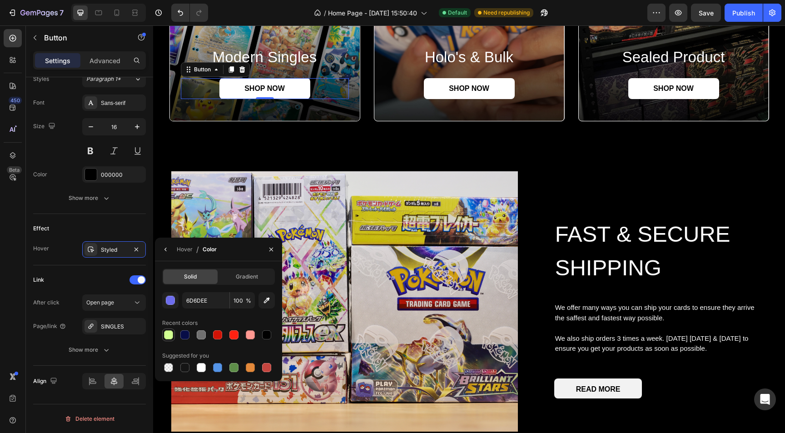
click at [164, 334] on div at bounding box center [168, 334] width 9 height 9
type input "D1FF91"
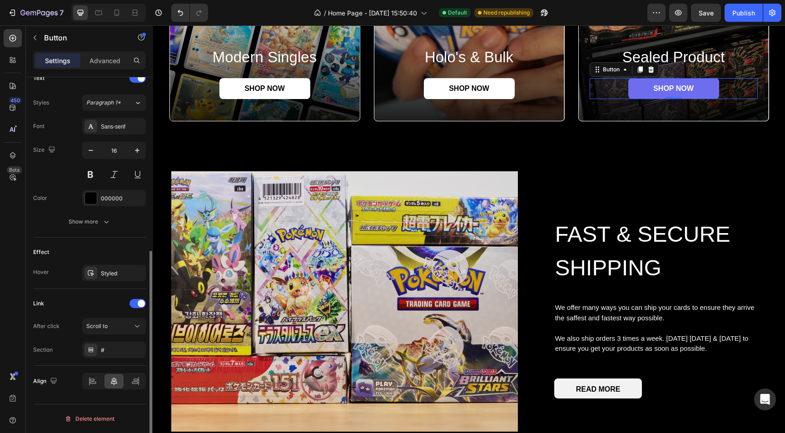
click at [634, 84] on link "SHOP NOW" at bounding box center [673, 88] width 91 height 21
click at [106, 324] on span "Scroll to" at bounding box center [96, 326] width 21 height 7
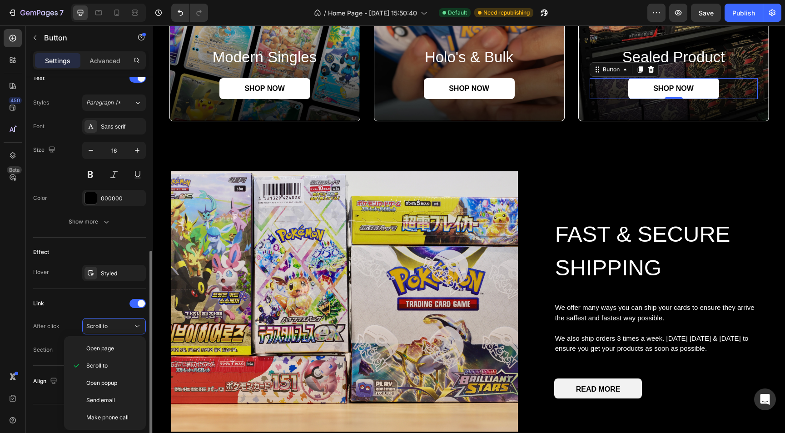
click at [85, 304] on div "Link" at bounding box center [89, 303] width 113 height 15
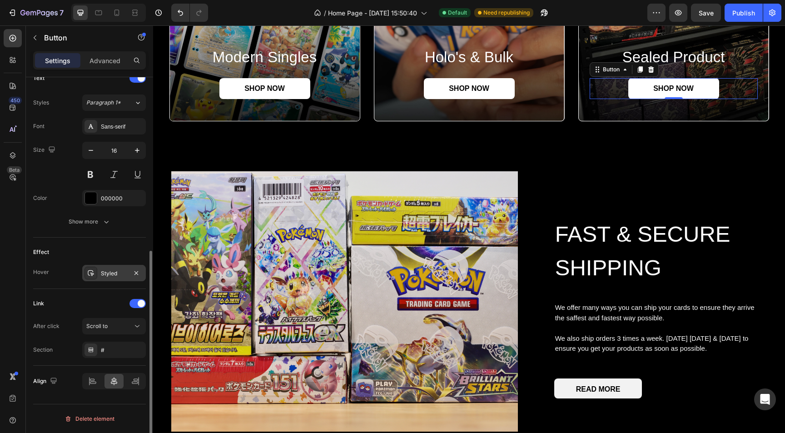
click at [99, 276] on div "Styled" at bounding box center [114, 273] width 64 height 16
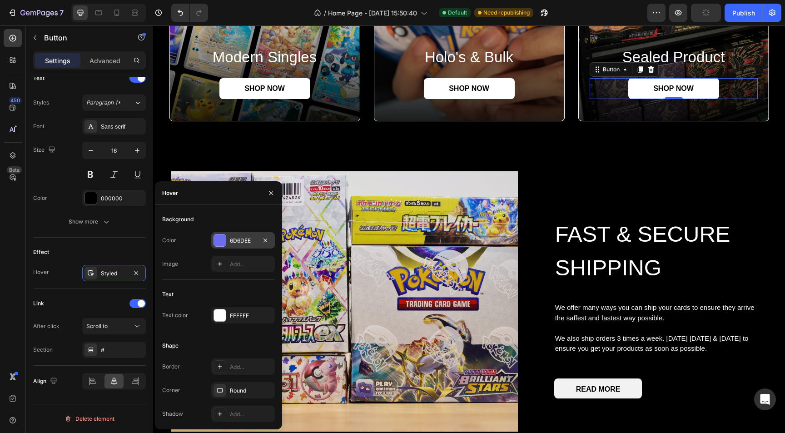
click at [216, 236] on div at bounding box center [220, 240] width 12 height 12
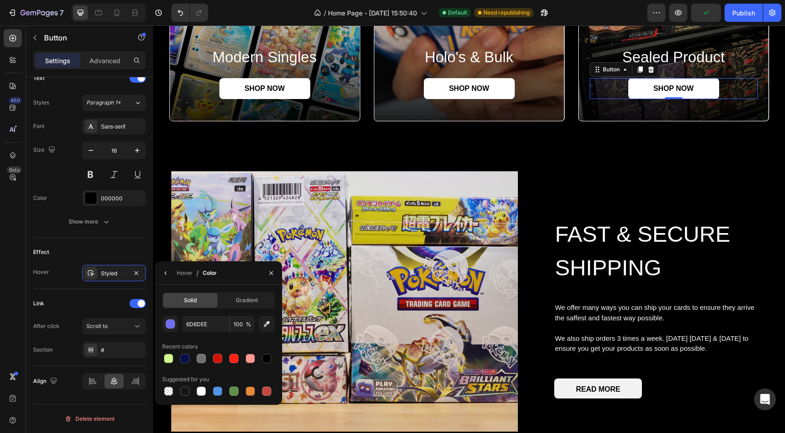
click at [161, 363] on div "Solid Gradient 6D6DEE 100 % Recent colors Suggested for you" at bounding box center [218, 344] width 127 height 105
click at [171, 356] on div at bounding box center [168, 358] width 9 height 9
type input "D1FF91"
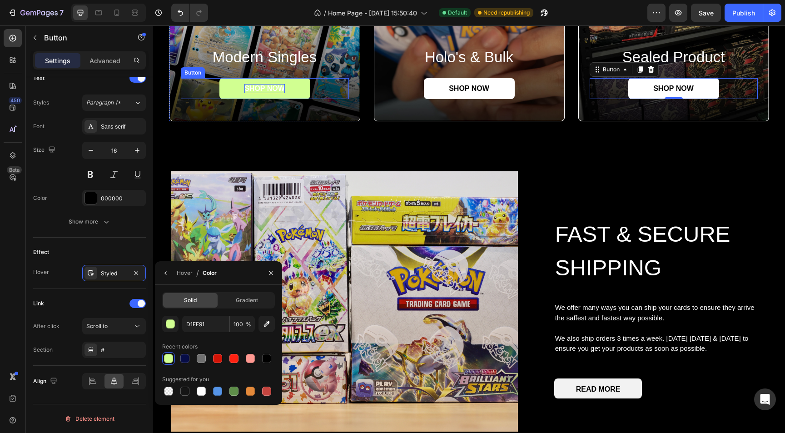
click at [260, 89] on p "SHOP NOW" at bounding box center [264, 89] width 40 height 10
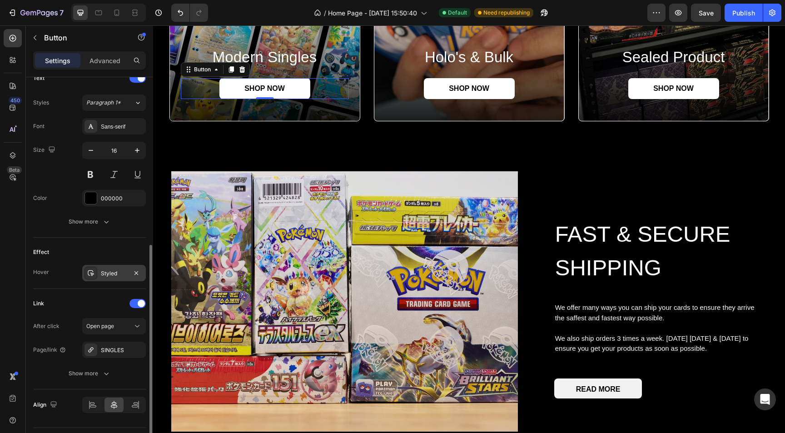
click at [114, 275] on div "Styled" at bounding box center [114, 273] width 26 height 8
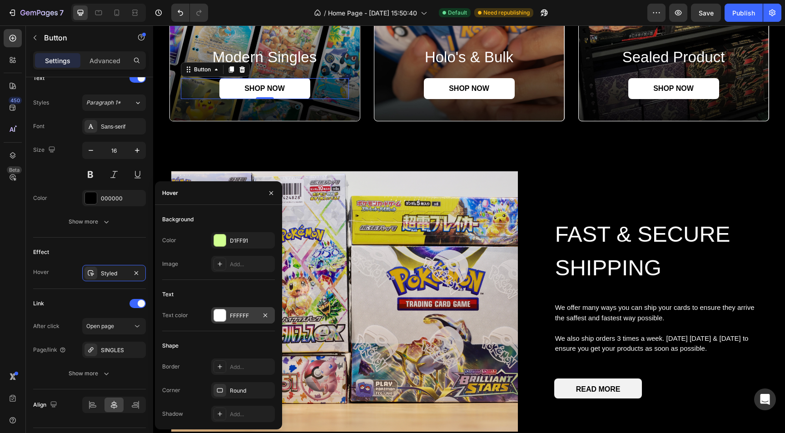
click at [219, 317] on div at bounding box center [220, 315] width 12 height 12
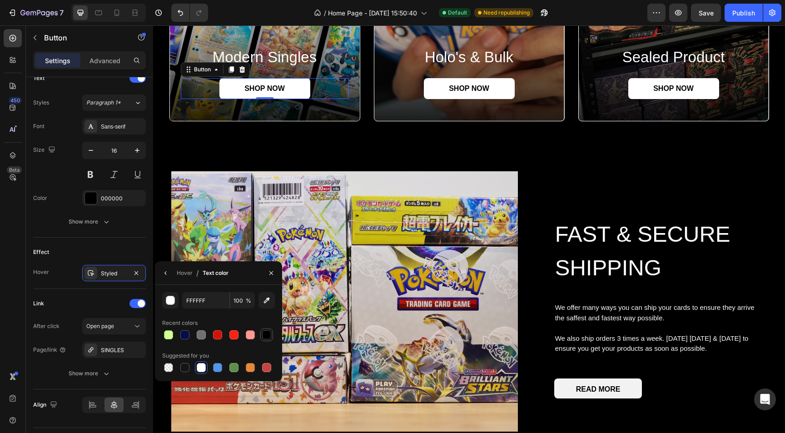
click at [264, 334] on div at bounding box center [266, 334] width 9 height 9
click at [185, 333] on div at bounding box center [184, 334] width 9 height 9
type input "070D47"
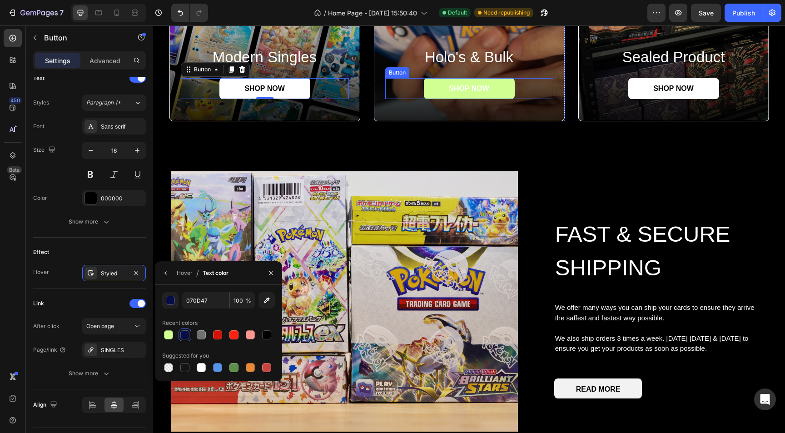
click at [429, 93] on link "SHOP NOW" at bounding box center [469, 88] width 91 height 21
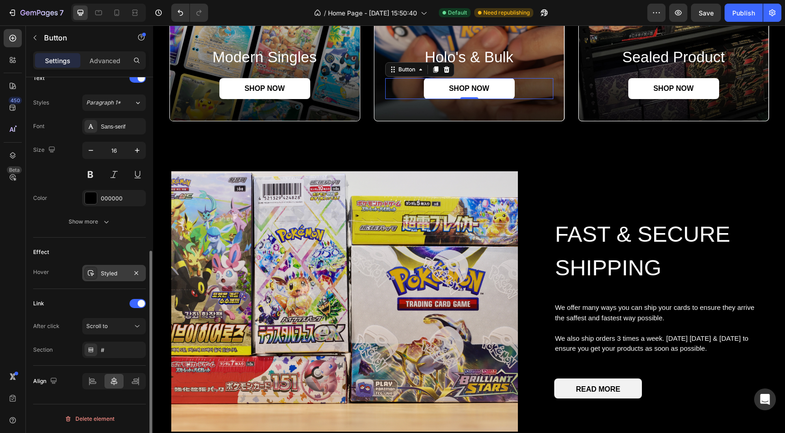
click at [114, 280] on div "Styled" at bounding box center [114, 273] width 64 height 16
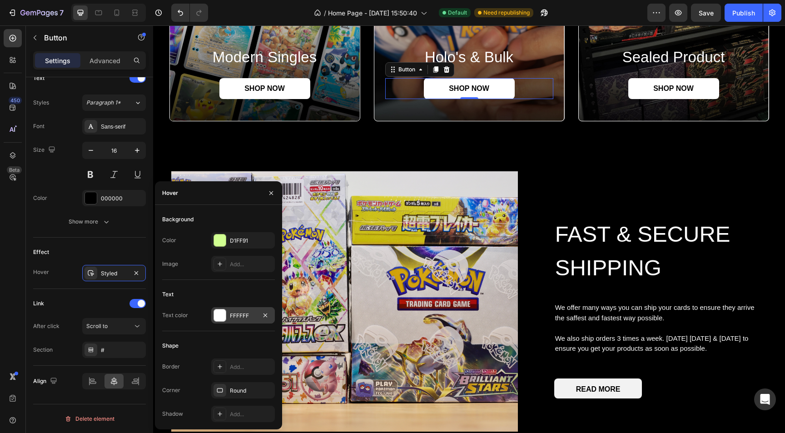
click at [221, 318] on div at bounding box center [220, 315] width 12 height 12
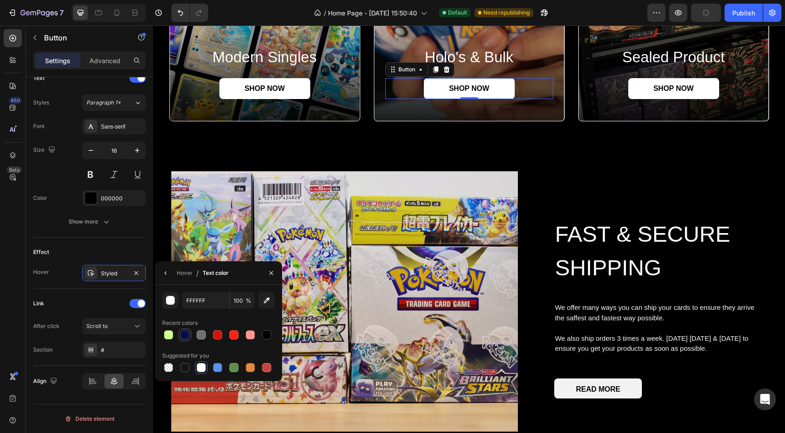
click at [184, 335] on div at bounding box center [184, 334] width 9 height 9
type input "070D47"
click at [621, 90] on div "SHOP NOW Button" at bounding box center [674, 88] width 168 height 21
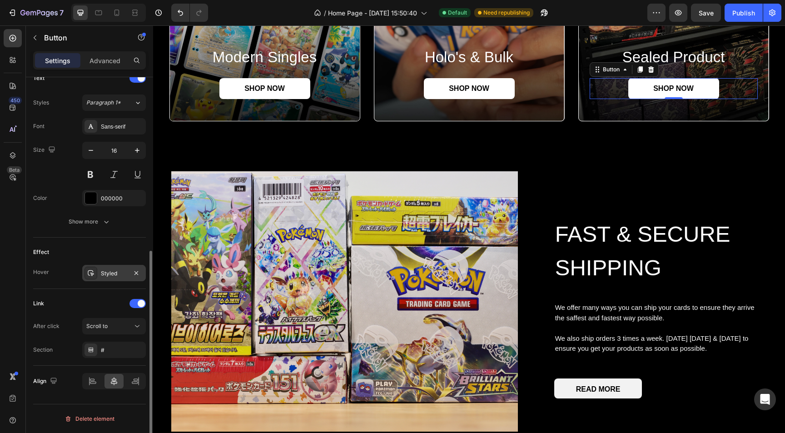
click at [106, 274] on div "Styled" at bounding box center [114, 273] width 26 height 8
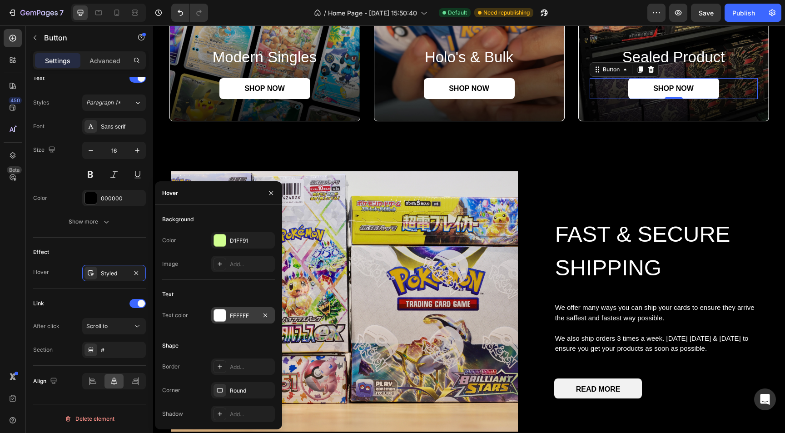
click at [221, 317] on div at bounding box center [220, 315] width 12 height 12
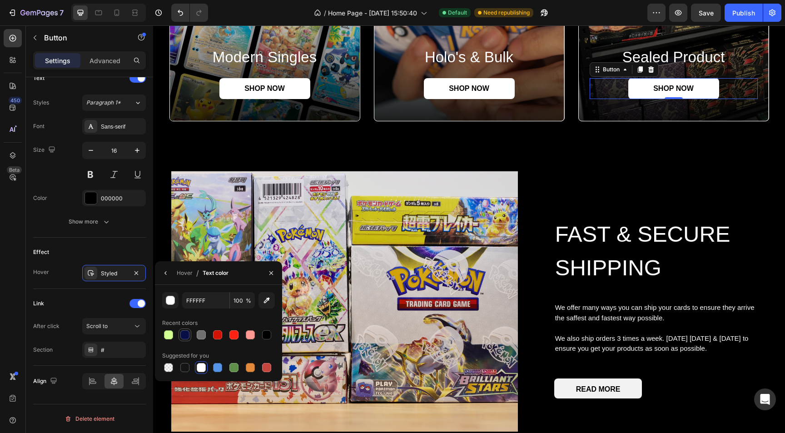
click at [183, 334] on div at bounding box center [184, 334] width 9 height 9
type input "070D47"
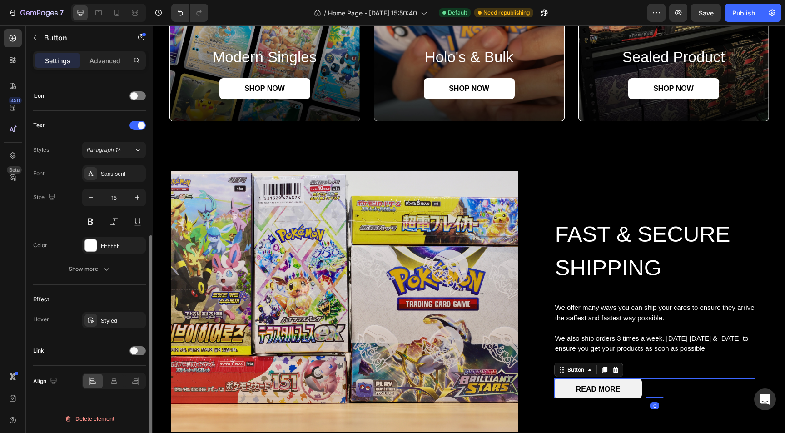
click at [556, 392] on button "READ MORE" at bounding box center [598, 388] width 88 height 20
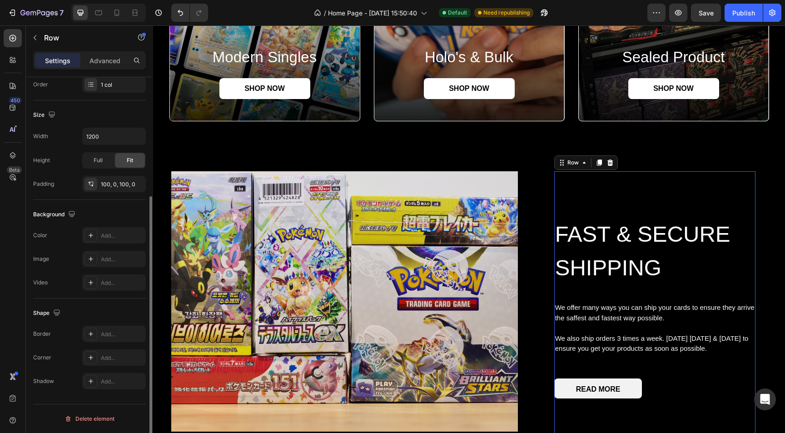
click at [554, 216] on div "FAST & SECURE SHIPPING Heading We offer many ways you can ship your cards to en…" at bounding box center [654, 307] width 201 height 273
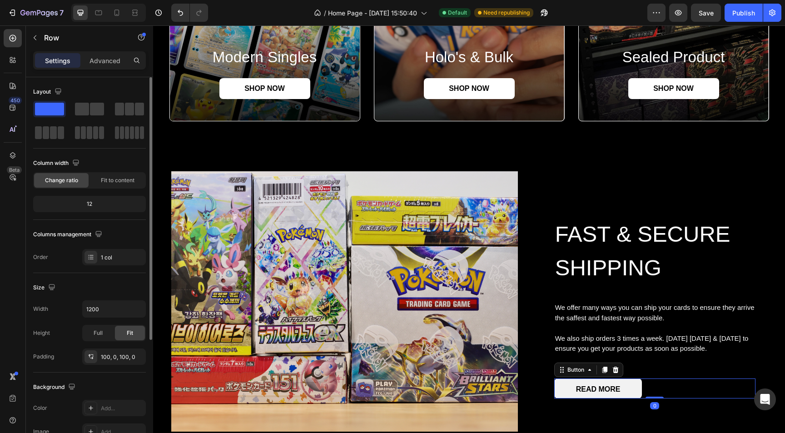
click at [632, 383] on button "READ MORE" at bounding box center [598, 388] width 88 height 20
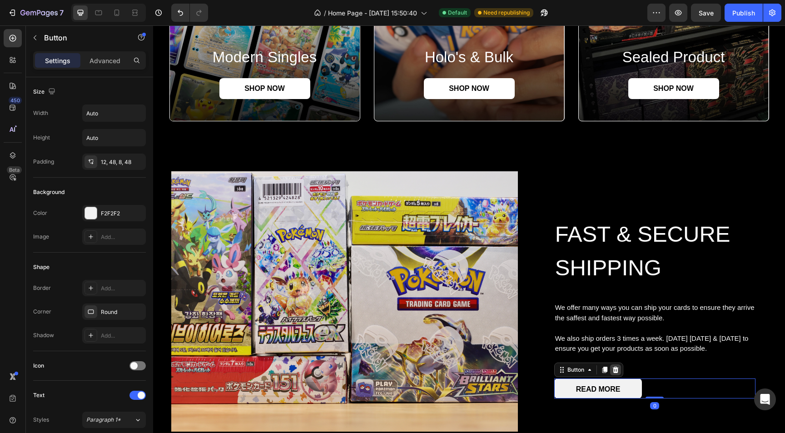
click at [612, 369] on icon at bounding box center [615, 369] width 7 height 7
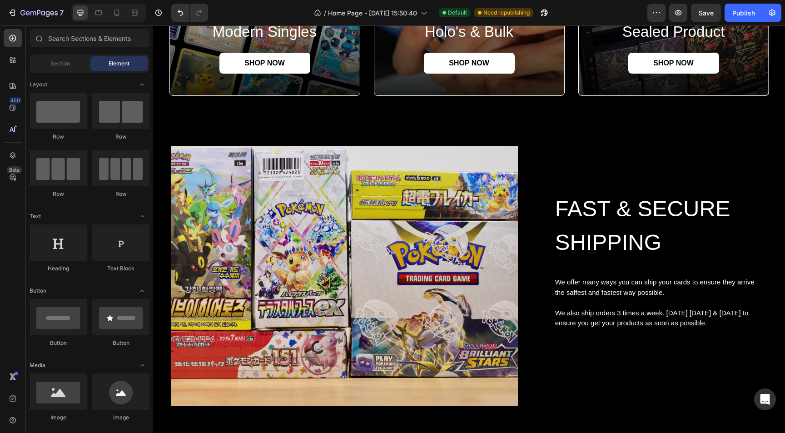
scroll to position [987, 0]
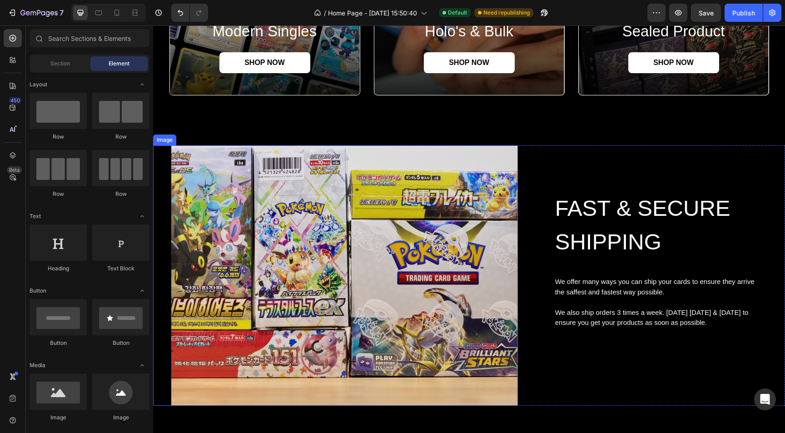
click at [373, 247] on img at bounding box center [344, 275] width 347 height 260
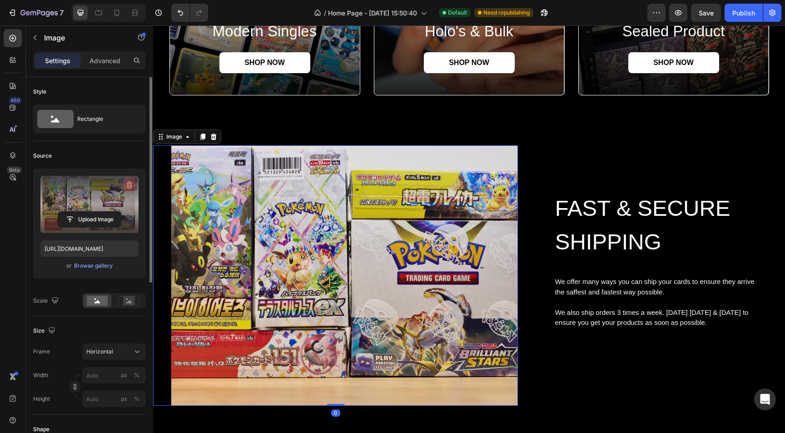
click at [126, 179] on button "button" at bounding box center [129, 185] width 15 height 15
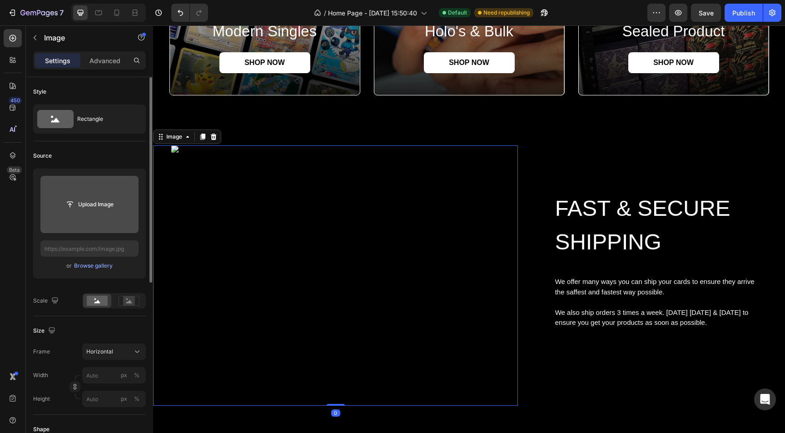
click at [96, 207] on input "file" at bounding box center [89, 204] width 63 height 15
click at [77, 207] on input "file" at bounding box center [89, 204] width 63 height 15
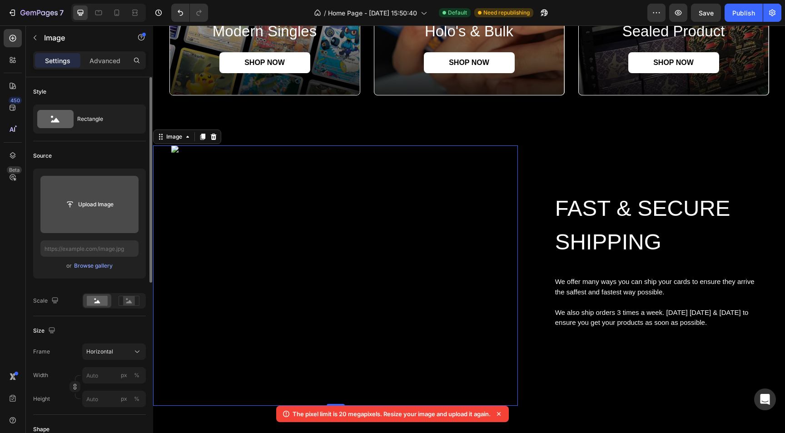
click at [96, 210] on input "file" at bounding box center [89, 204] width 63 height 15
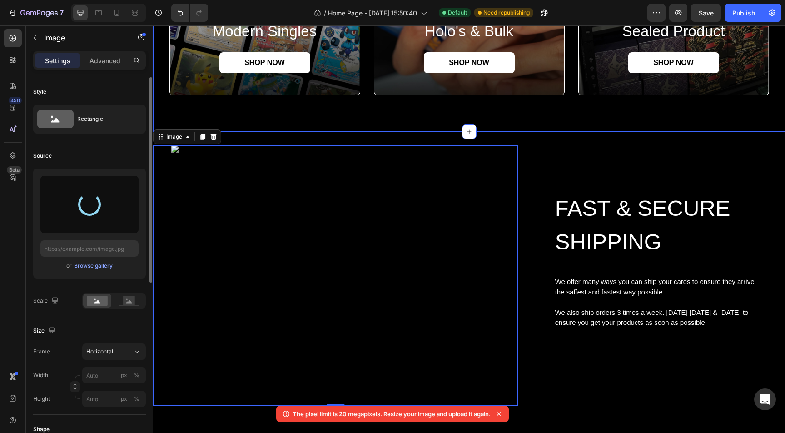
type input "https://cdn.shopify.com/s/files/1/0694/0413/1388/files/gempages_586088690581767…"
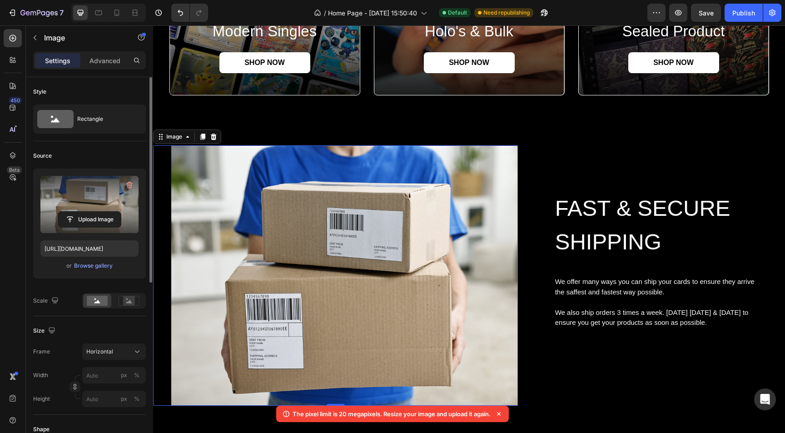
click at [501, 413] on icon at bounding box center [498, 413] width 9 height 9
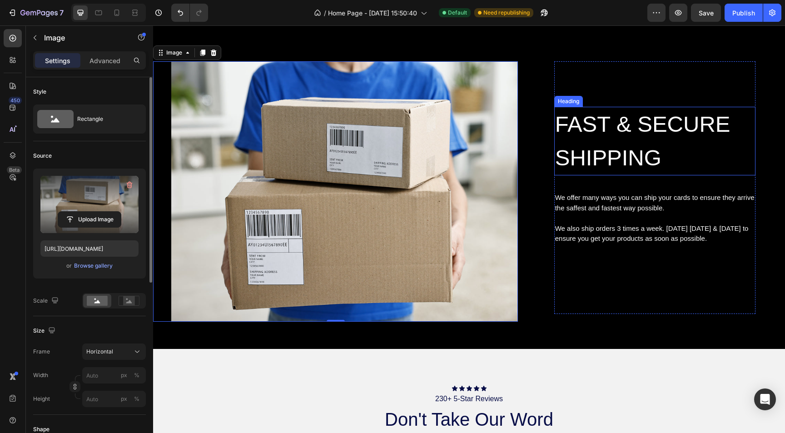
scroll to position [1071, 0]
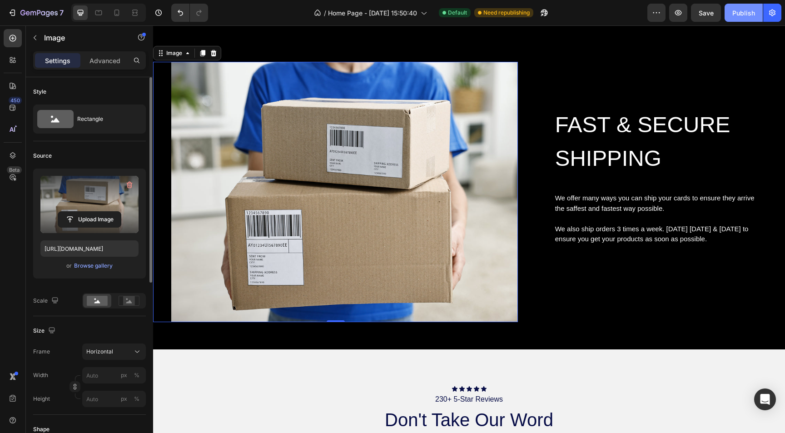
click at [733, 13] on div "Publish" at bounding box center [743, 13] width 23 height 10
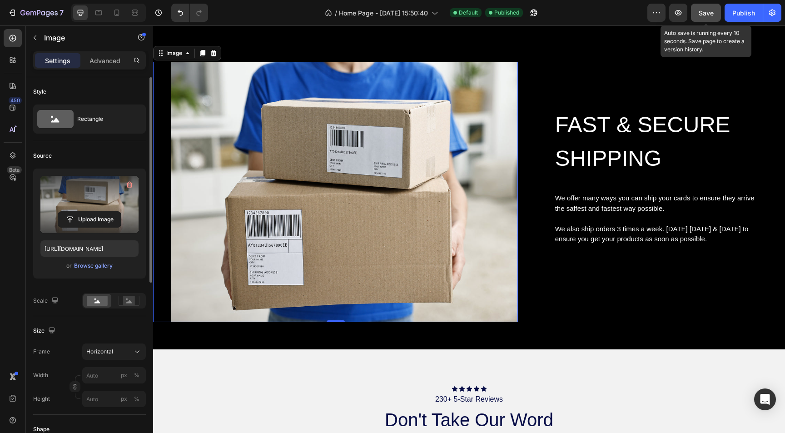
click at [706, 17] on button "Save" at bounding box center [706, 13] width 30 height 18
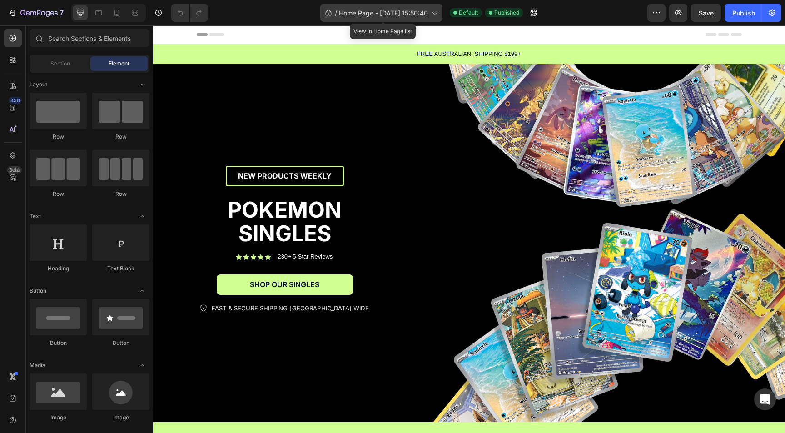
click at [428, 17] on span "Home Page - [DATE] 15:50:40" at bounding box center [383, 13] width 89 height 10
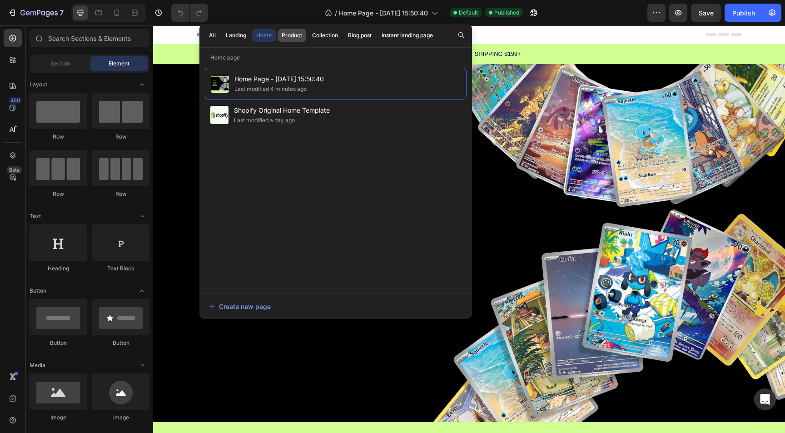
click at [294, 34] on div "Product" at bounding box center [292, 35] width 20 height 8
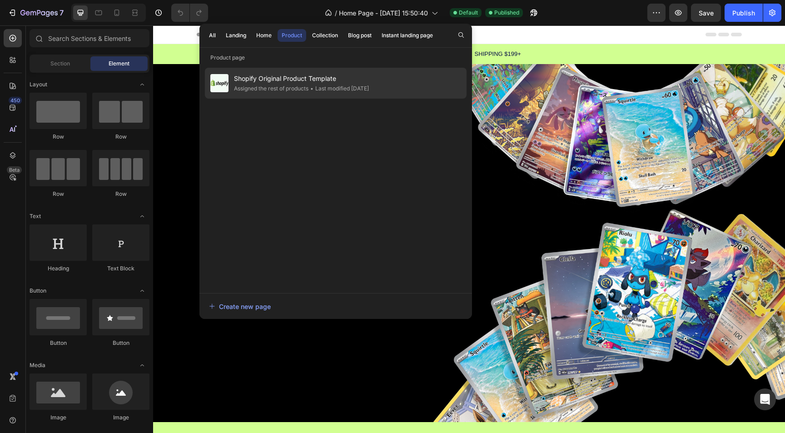
click at [369, 90] on div "• Last modified [DATE]" at bounding box center [339, 88] width 60 height 9
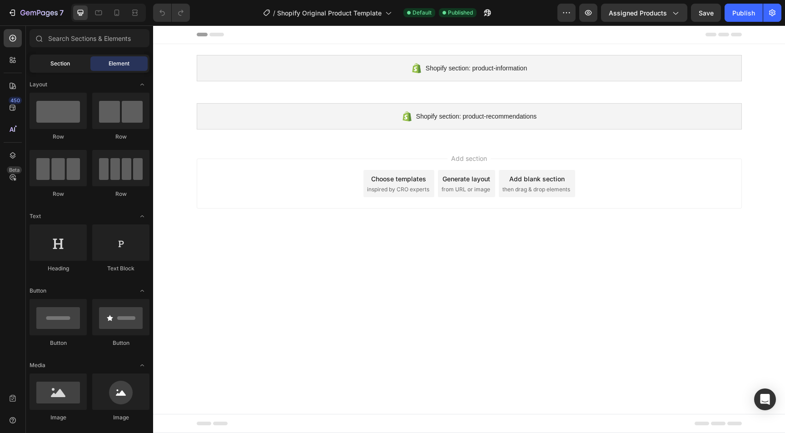
click at [63, 63] on span "Section" at bounding box center [60, 64] width 20 height 8
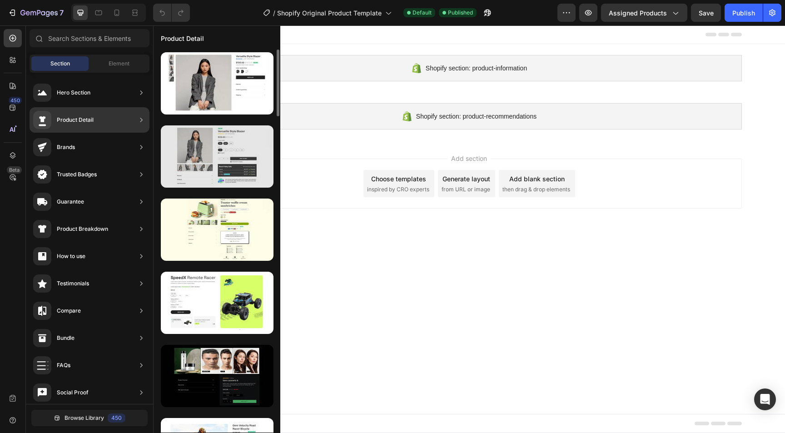
click at [214, 167] on div at bounding box center [217, 156] width 113 height 62
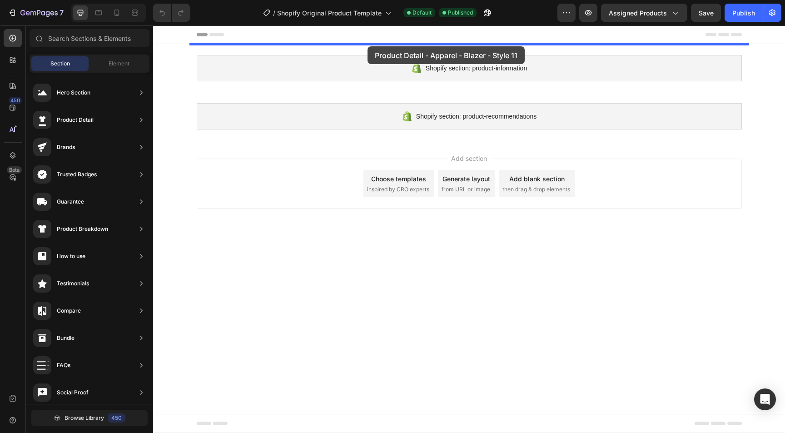
drag, startPoint x: 291, startPoint y: 108, endPoint x: 368, endPoint y: 46, distance: 97.9
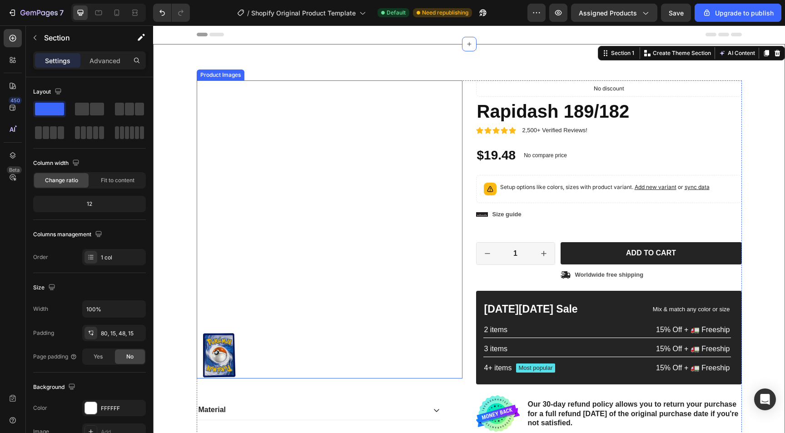
scroll to position [284, 0]
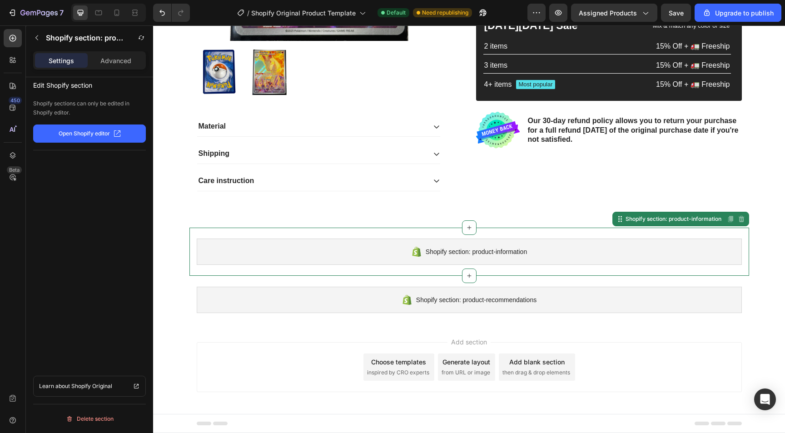
click at [384, 244] on div "Shopify section: product-information" at bounding box center [469, 252] width 545 height 26
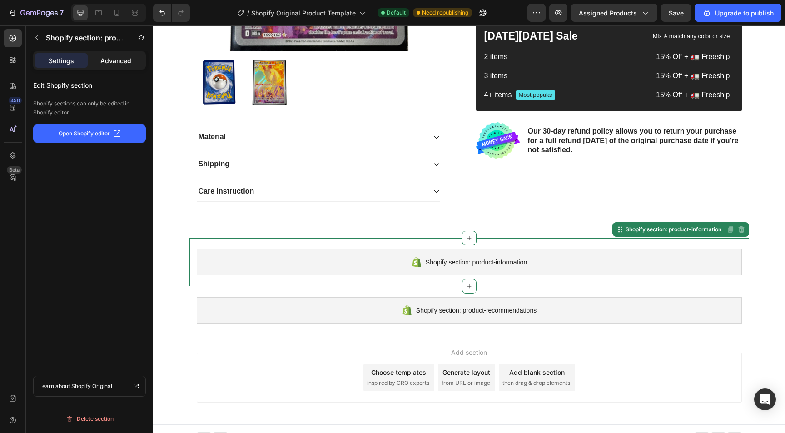
click at [135, 63] on div "Advanced" at bounding box center [116, 60] width 53 height 15
click at [57, 57] on p "Settings" at bounding box center [61, 61] width 25 height 10
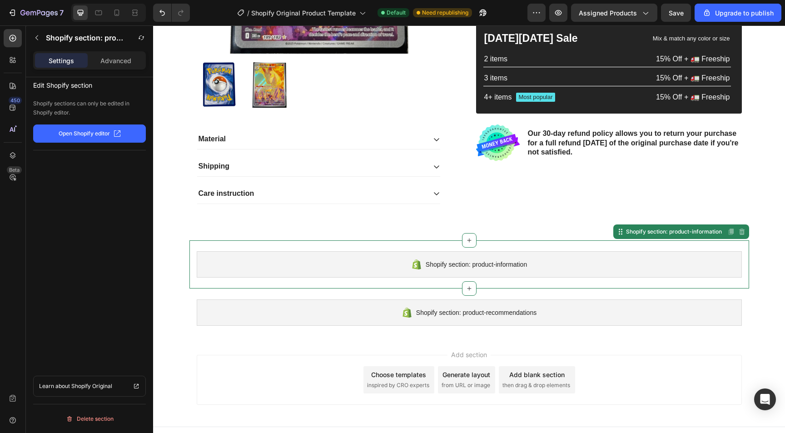
scroll to position [284, 0]
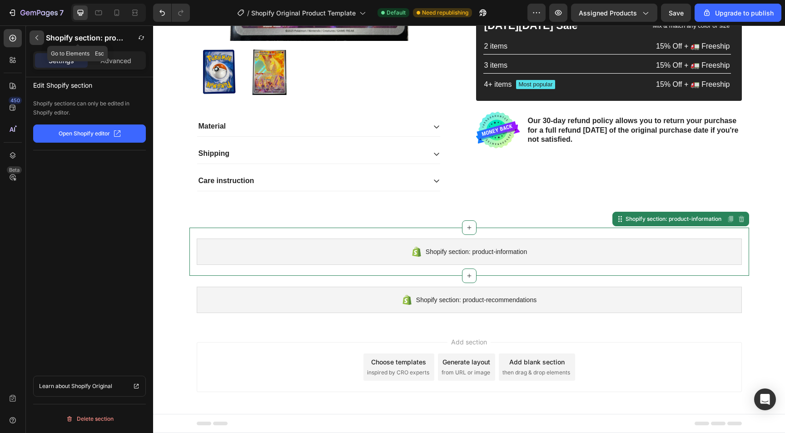
click at [39, 37] on icon "button" at bounding box center [36, 37] width 7 height 7
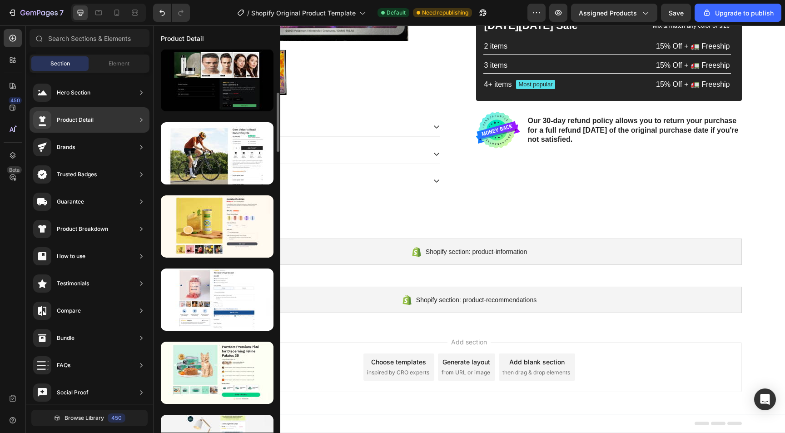
scroll to position [294, 0]
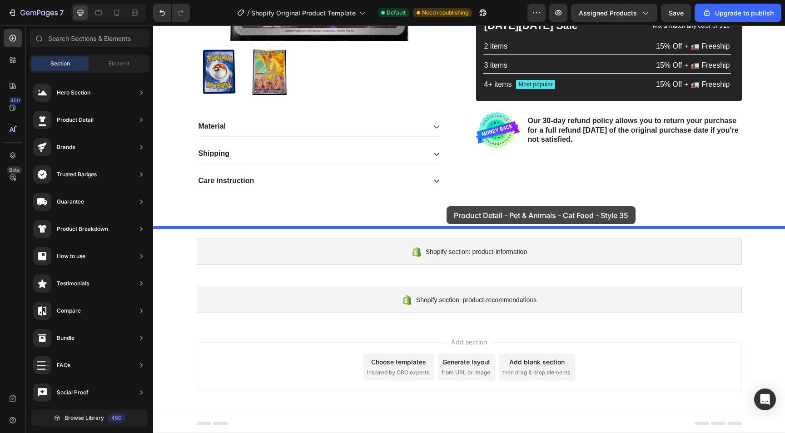
drag, startPoint x: 370, startPoint y: 392, endPoint x: 447, endPoint y: 206, distance: 200.9
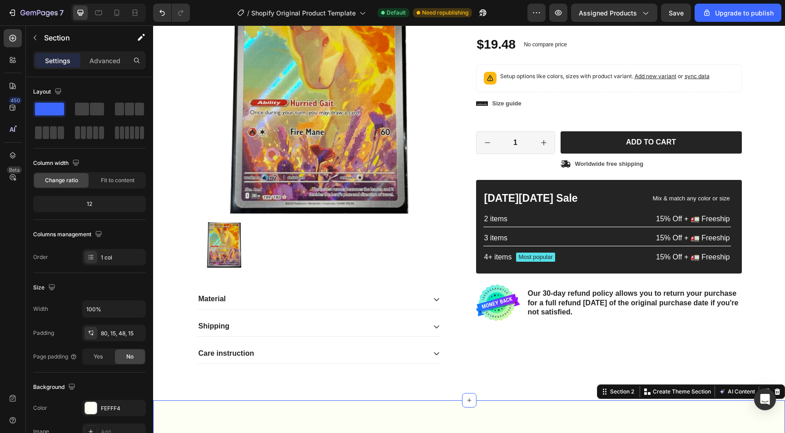
scroll to position [67, 0]
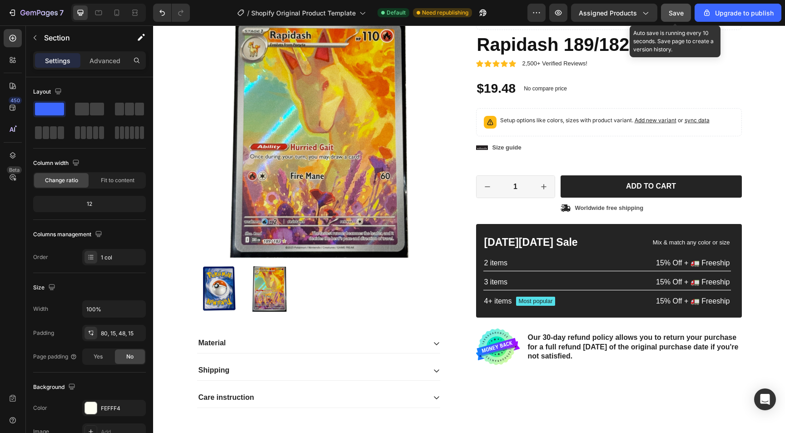
click at [670, 13] on span "Save" at bounding box center [676, 13] width 15 height 8
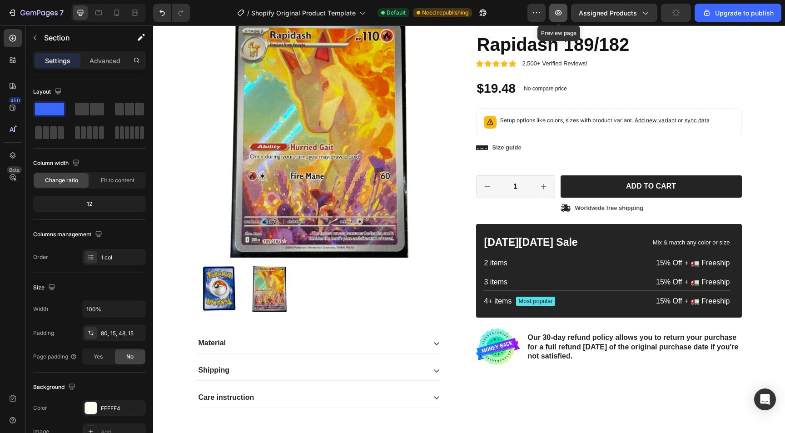
click at [559, 10] on icon "button" at bounding box center [558, 12] width 7 height 5
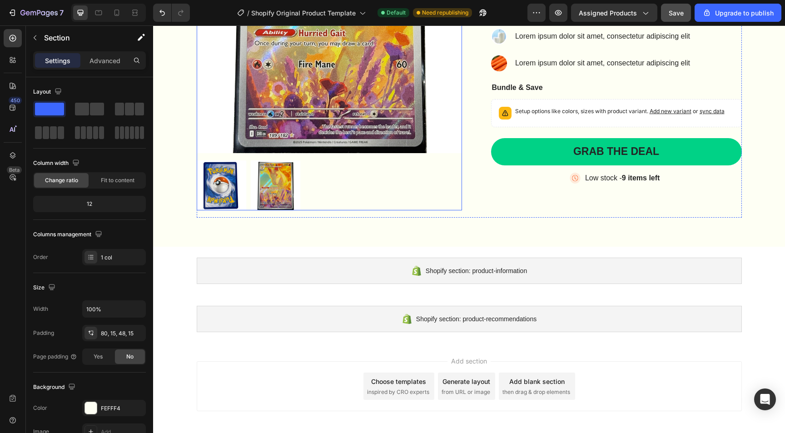
scroll to position [679, 0]
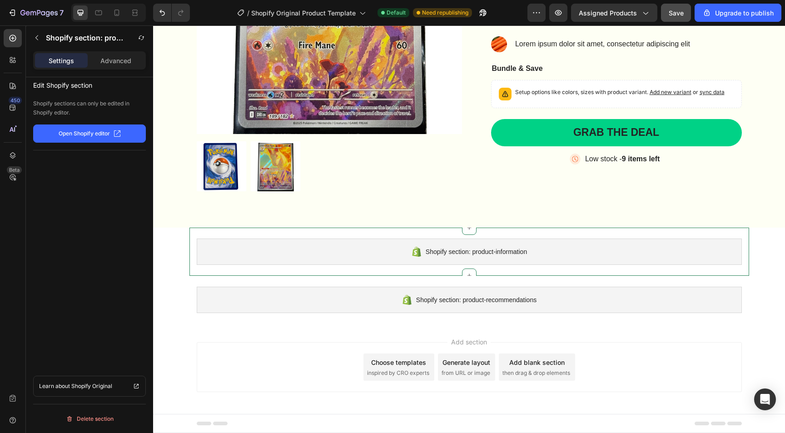
click at [365, 252] on div "Shopify section: product-information" at bounding box center [469, 252] width 545 height 26
click at [642, 214] on div "Shopify section: product-information" at bounding box center [670, 219] width 110 height 11
click at [113, 130] on button "Open Shopify editor" at bounding box center [89, 133] width 113 height 18
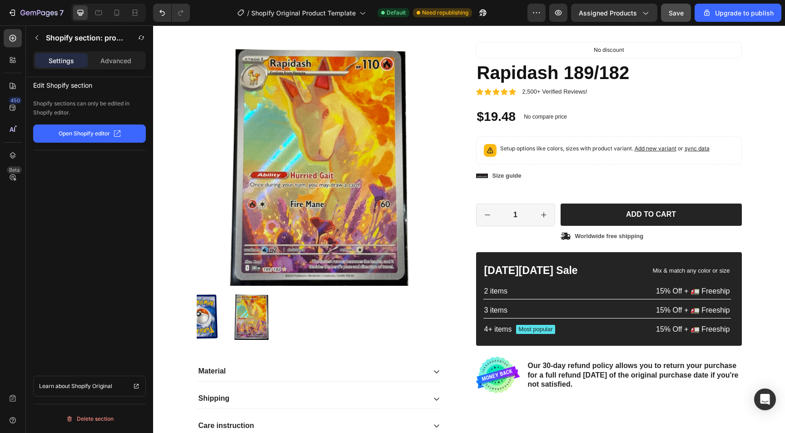
scroll to position [0, 0]
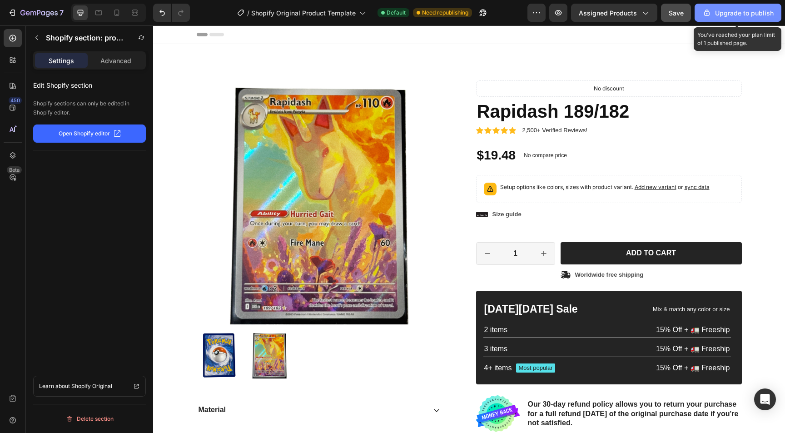
click at [719, 10] on div "Upgrade to publish" at bounding box center [737, 13] width 71 height 10
click at [724, 14] on div "Upgrade to publish" at bounding box center [737, 13] width 71 height 10
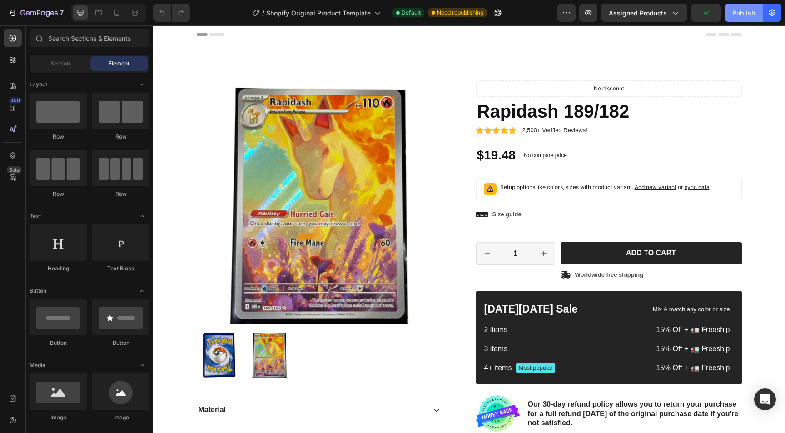
click at [742, 17] on div "Publish" at bounding box center [743, 13] width 23 height 10
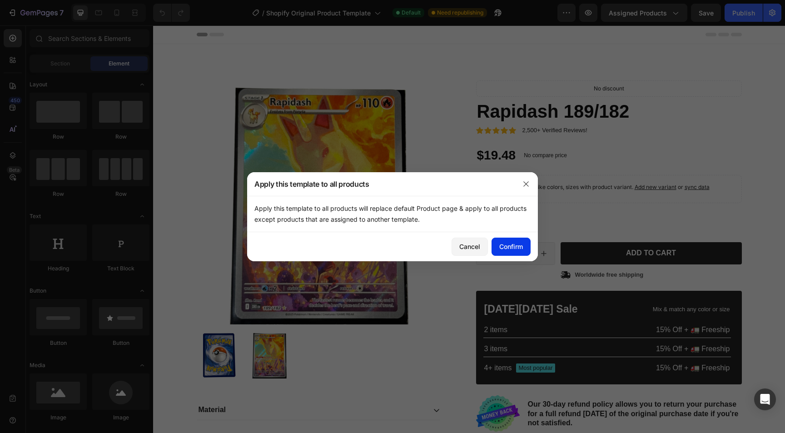
click at [497, 246] on button "Confirm" at bounding box center [511, 247] width 39 height 18
click at [525, 184] on icon "button" at bounding box center [526, 183] width 7 height 7
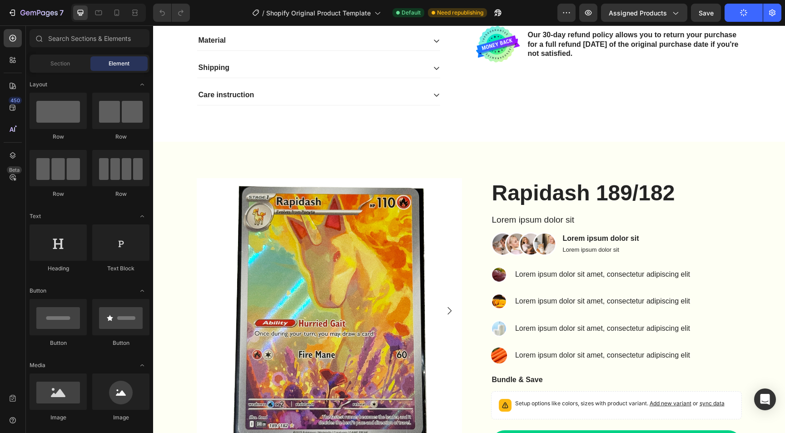
scroll to position [366, 0]
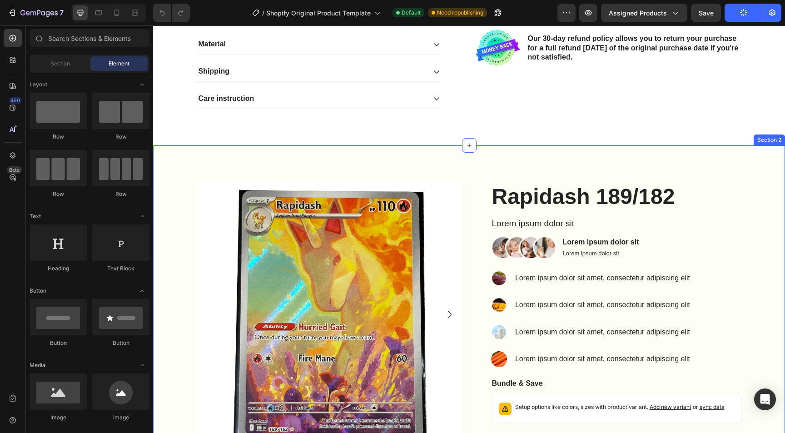
click at [471, 167] on div "Product Images Rapidash 189/182 Product Title Lorem ipsum dolor sit Text Block …" at bounding box center [469, 342] width 632 height 395
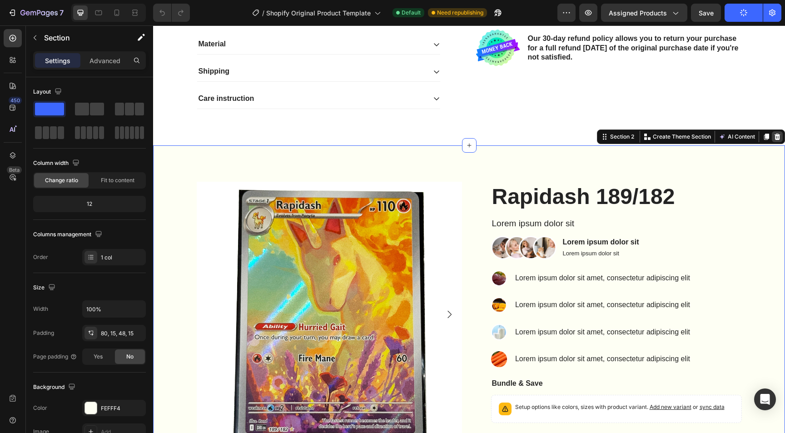
click at [777, 138] on icon at bounding box center [778, 137] width 6 height 6
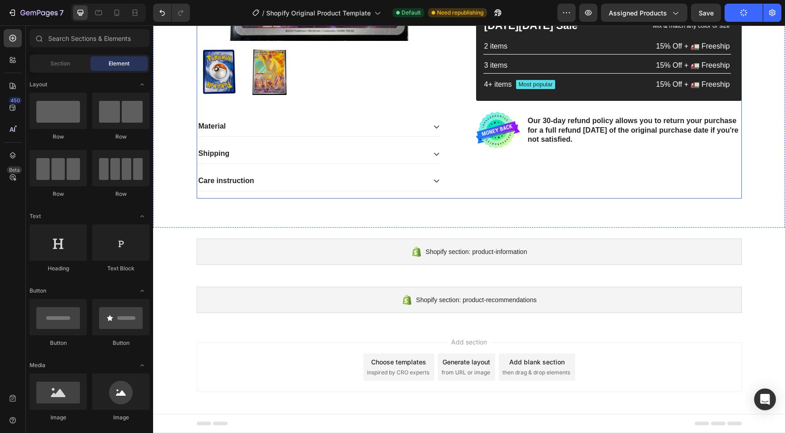
scroll to position [0, 0]
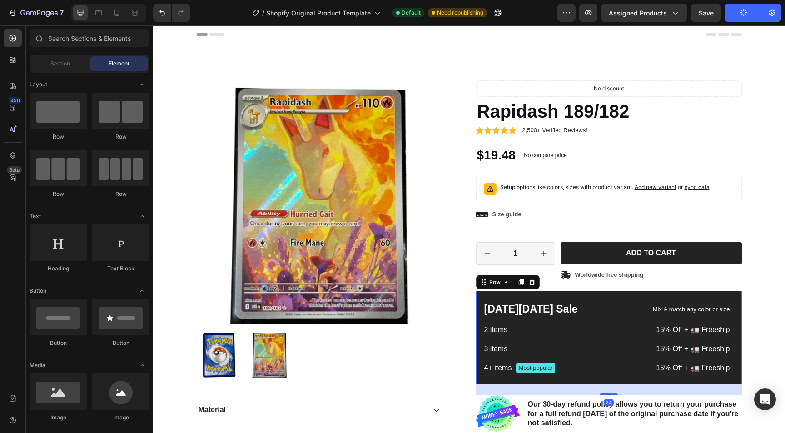
click at [550, 295] on div "[DATE][DATE] Sale Text Block Mix & match any color or size Text Block Row 2 ite…" at bounding box center [609, 338] width 266 height 94
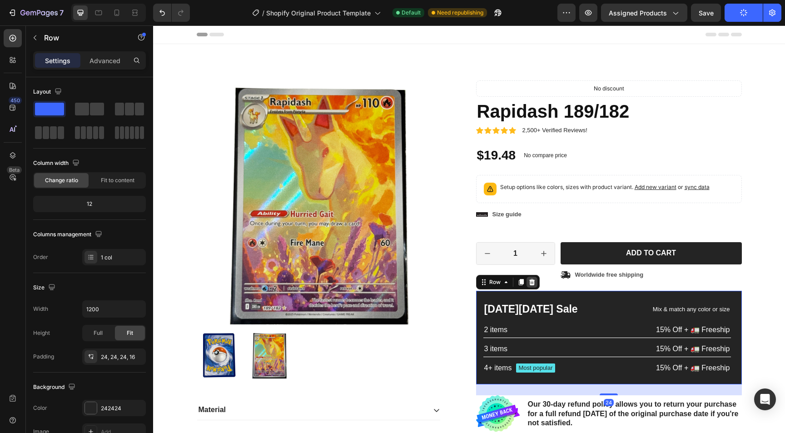
click at [528, 279] on div at bounding box center [532, 282] width 11 height 11
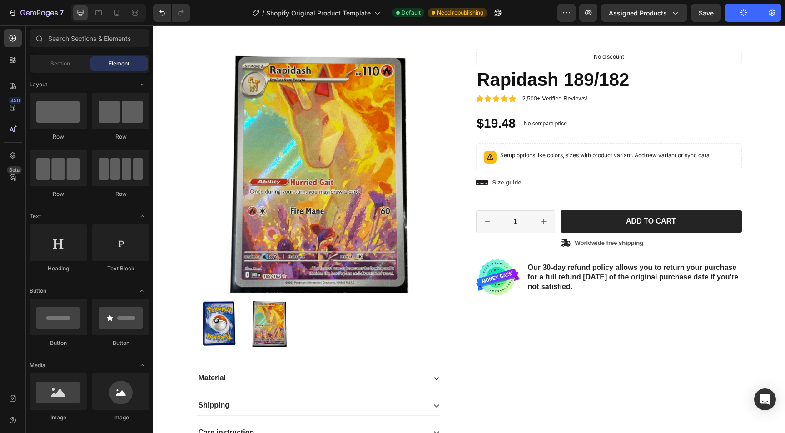
scroll to position [45, 0]
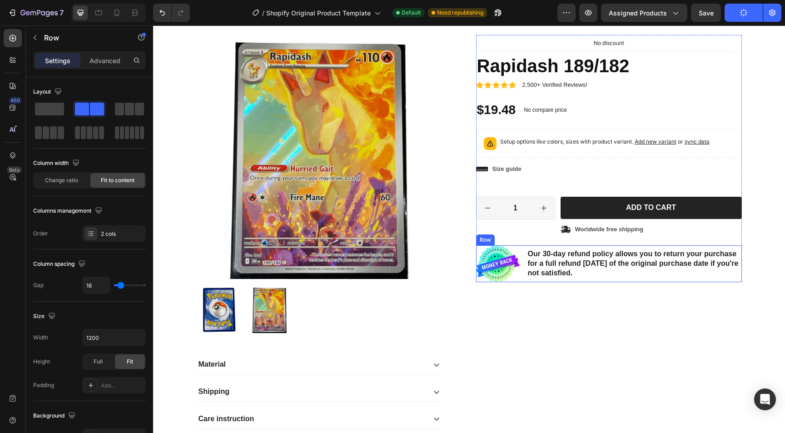
click at [522, 281] on div "Image Our 30-day refund policy allows you to return your purchase for a full re…" at bounding box center [609, 263] width 266 height 37
click at [530, 234] on icon at bounding box center [532, 237] width 6 height 6
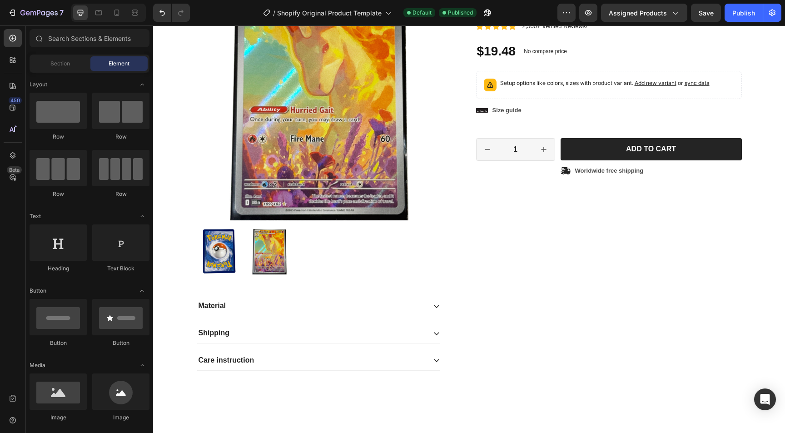
scroll to position [107, 0]
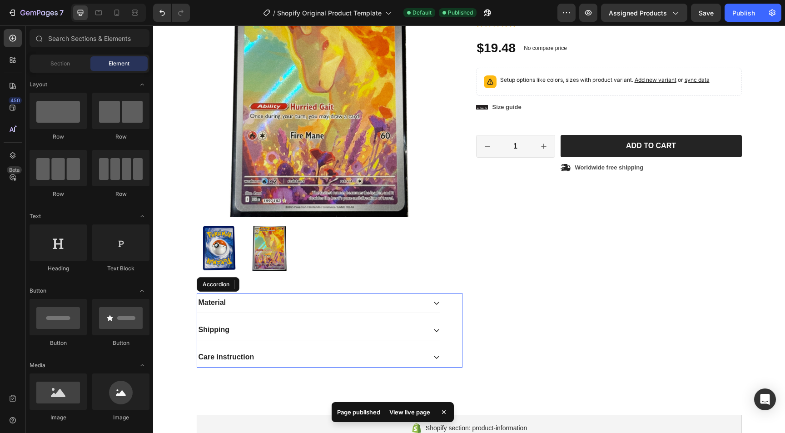
click at [435, 300] on icon at bounding box center [436, 302] width 7 height 7
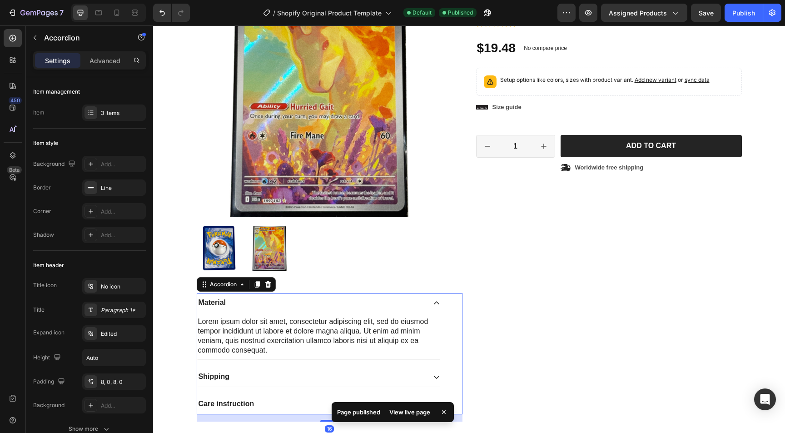
click at [435, 300] on icon at bounding box center [436, 302] width 7 height 7
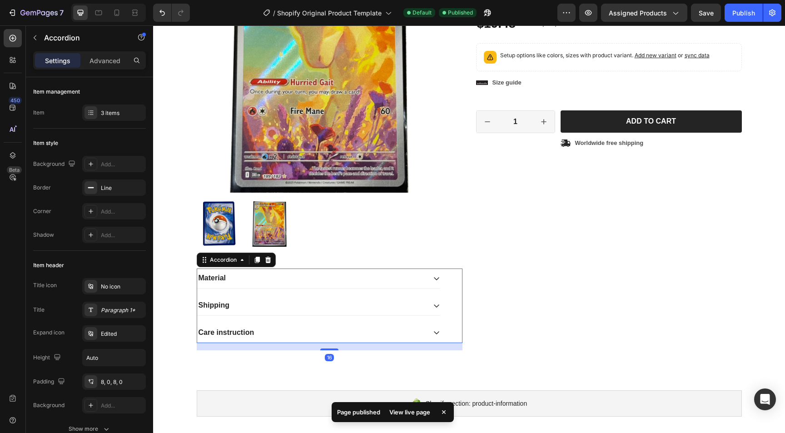
scroll to position [133, 0]
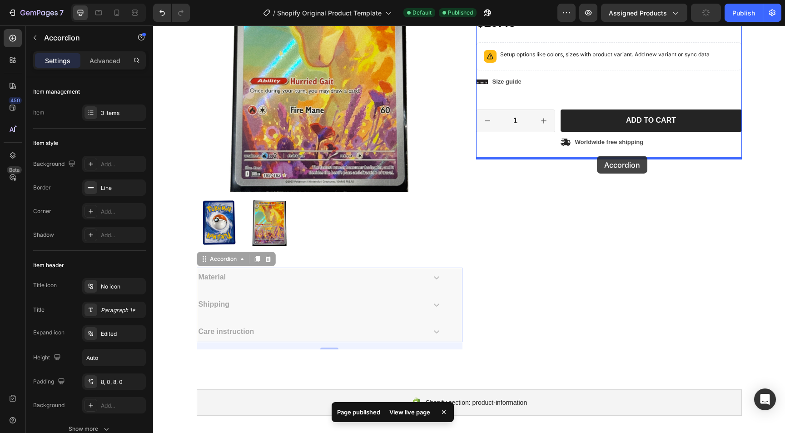
drag, startPoint x: 293, startPoint y: 273, endPoint x: 597, endPoint y: 155, distance: 326.4
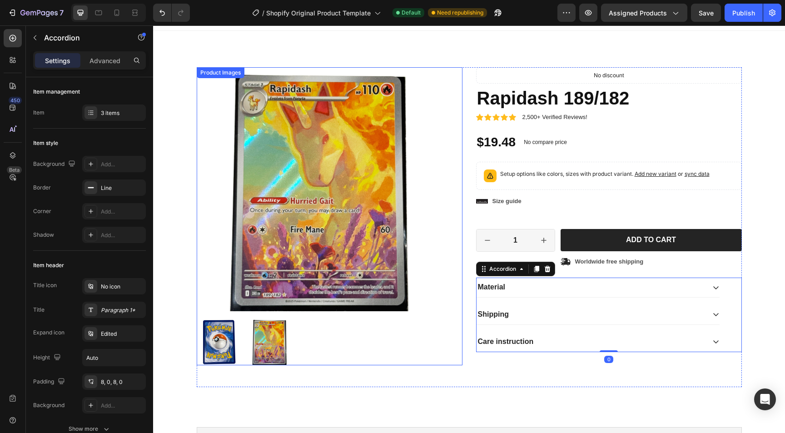
scroll to position [0, 0]
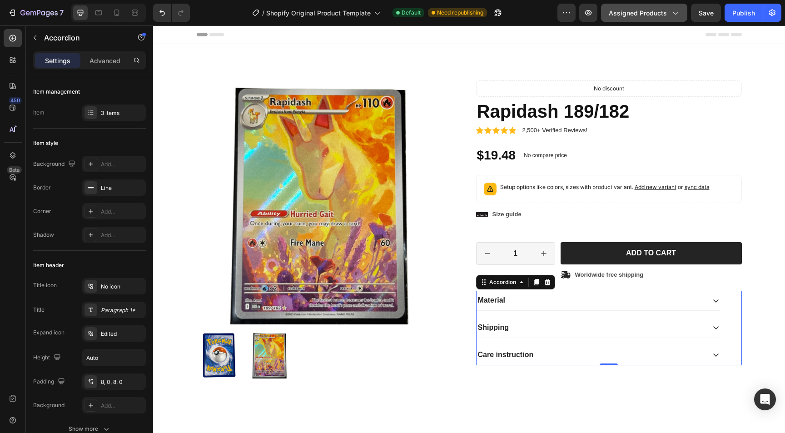
click at [645, 9] on span "Assigned Products" at bounding box center [638, 13] width 58 height 10
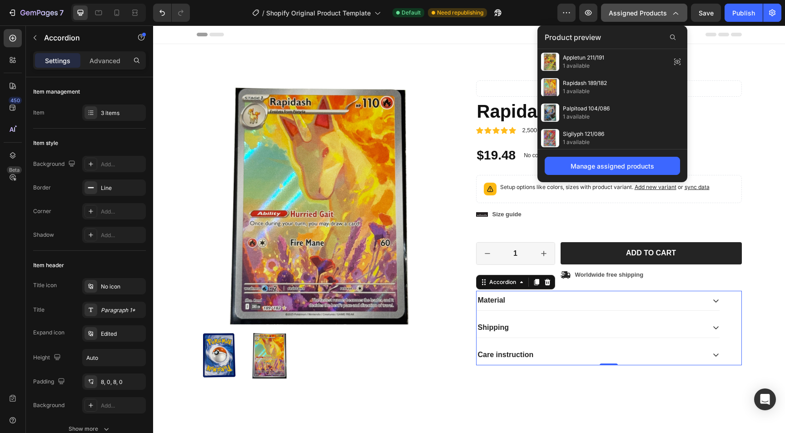
click at [645, 9] on span "Assigned Products" at bounding box center [638, 13] width 58 height 10
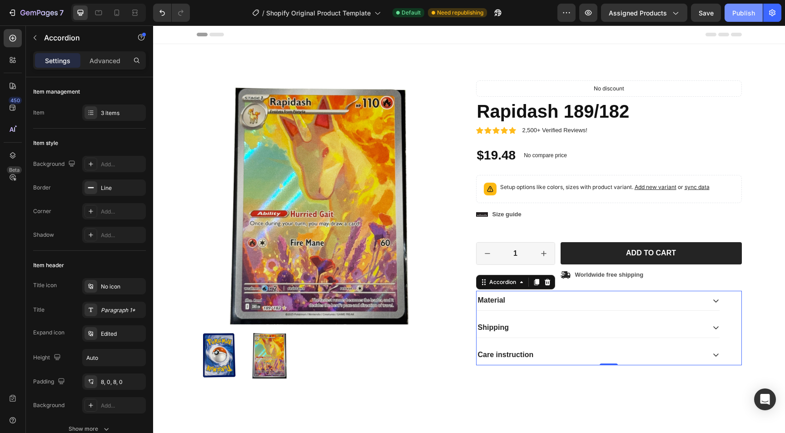
click at [738, 13] on div "Publish" at bounding box center [743, 13] width 23 height 10
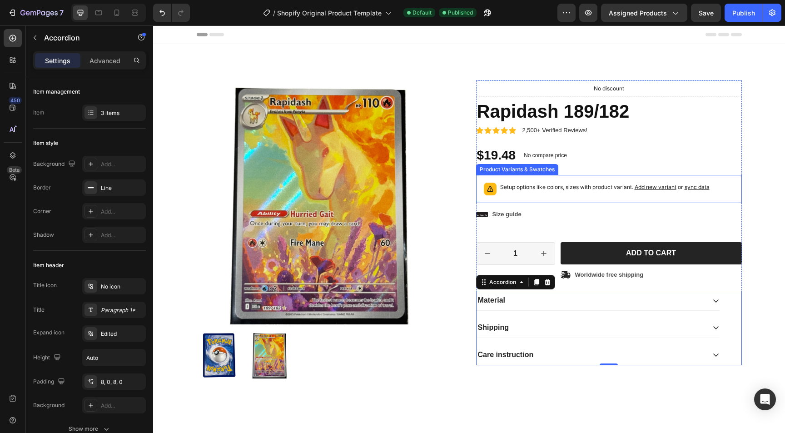
click at [530, 195] on div "Setup options like colors, sizes with product variant. Add new variant or sync …" at bounding box center [609, 189] width 258 height 20
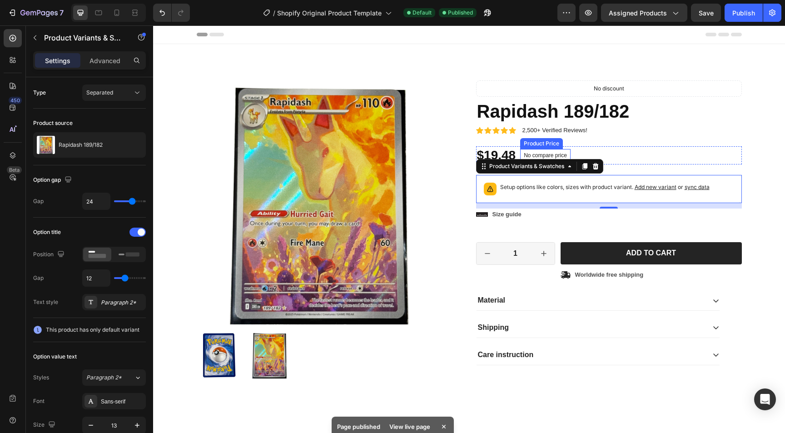
click at [543, 158] on p "No compare price" at bounding box center [545, 155] width 43 height 5
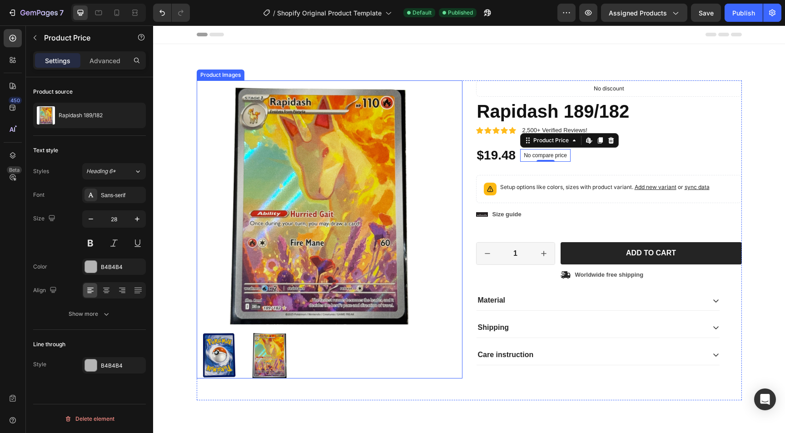
click at [451, 141] on div "Product Images" at bounding box center [330, 229] width 266 height 298
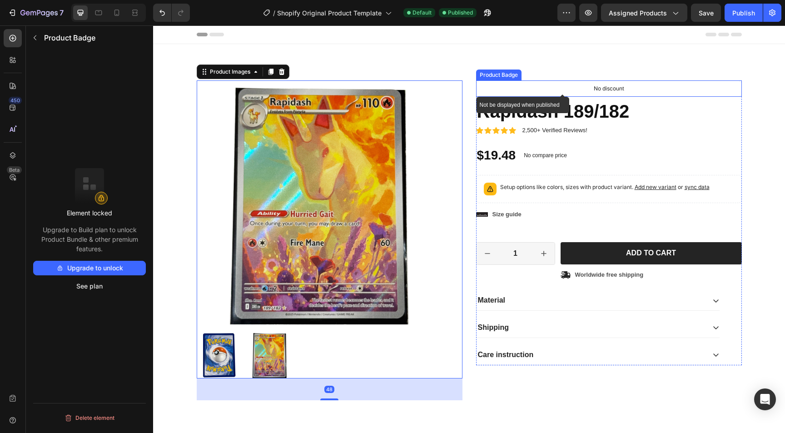
click at [518, 86] on div "No discount" at bounding box center [609, 88] width 265 height 15
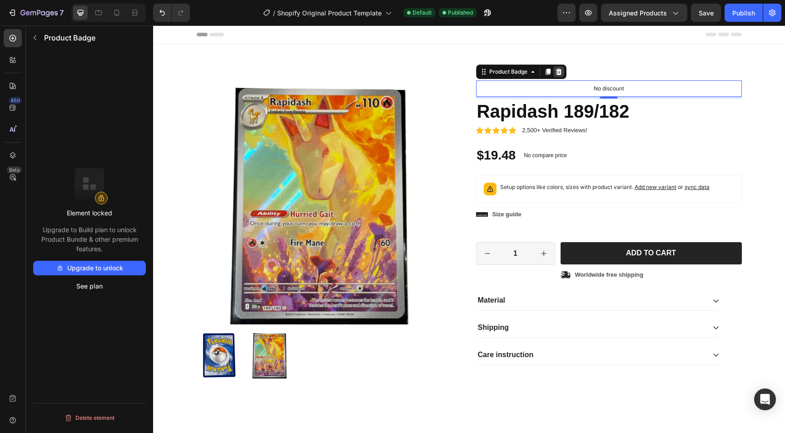
click at [558, 72] on icon at bounding box center [559, 72] width 6 height 6
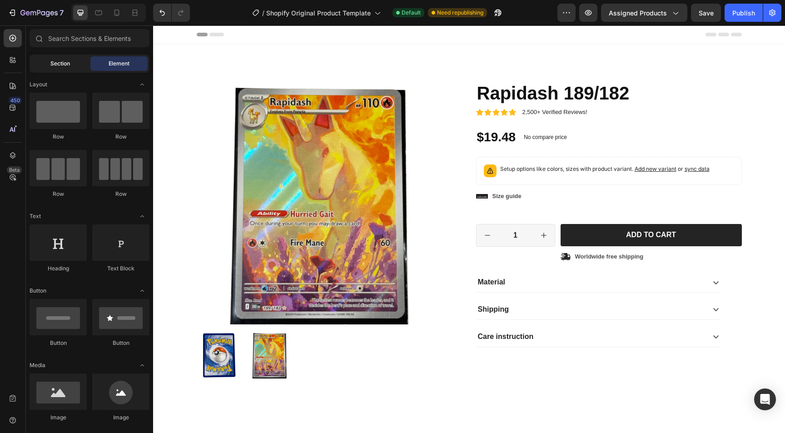
click at [51, 70] on div "Section" at bounding box center [59, 63] width 57 height 15
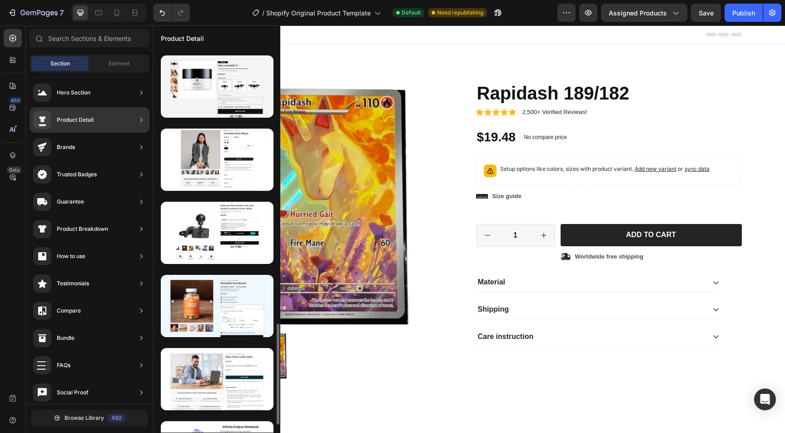
scroll to position [1026, 0]
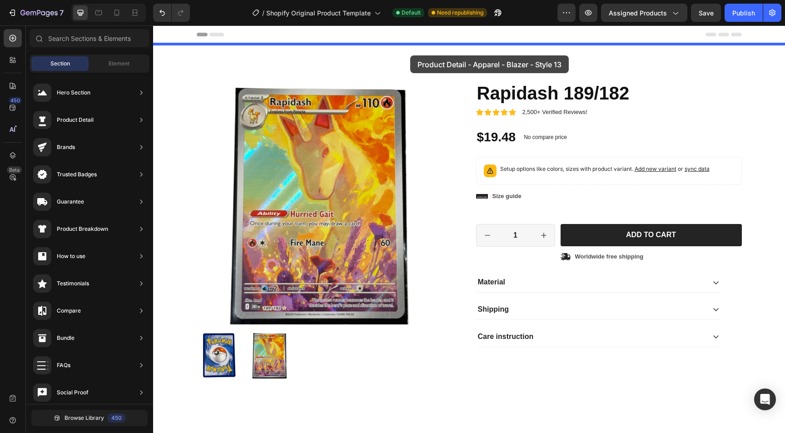
drag, startPoint x: 392, startPoint y: 189, endPoint x: 410, endPoint y: 55, distance: 135.3
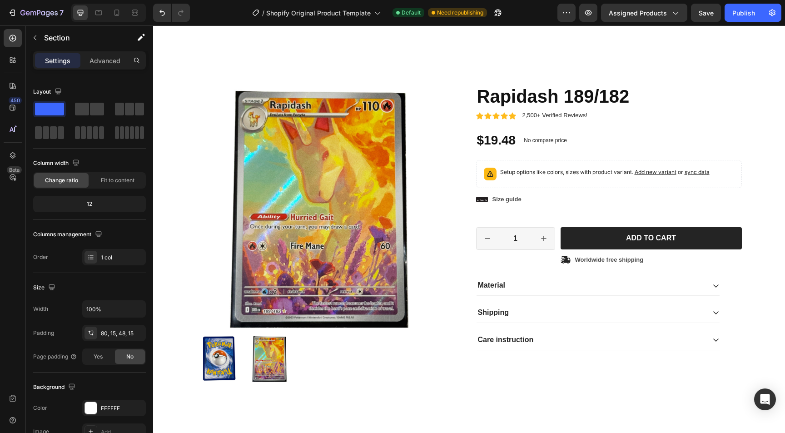
scroll to position [568, 0]
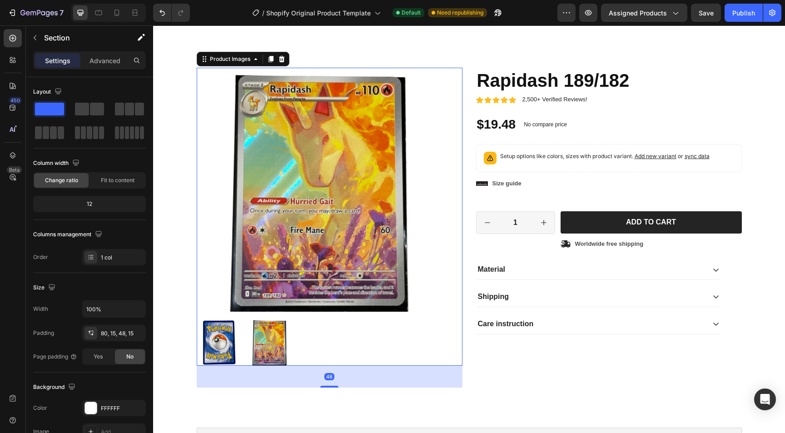
click at [447, 68] on div "Product Images 48" at bounding box center [330, 217] width 266 height 298
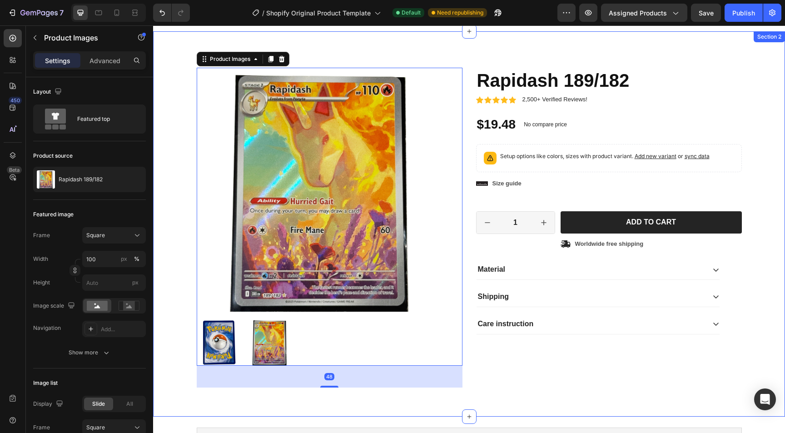
click at [447, 56] on div "Product Images 48 Icon Icon Icon Icon Icon Icon List 2,500+ Verified Reviews! T…" at bounding box center [469, 223] width 632 height 385
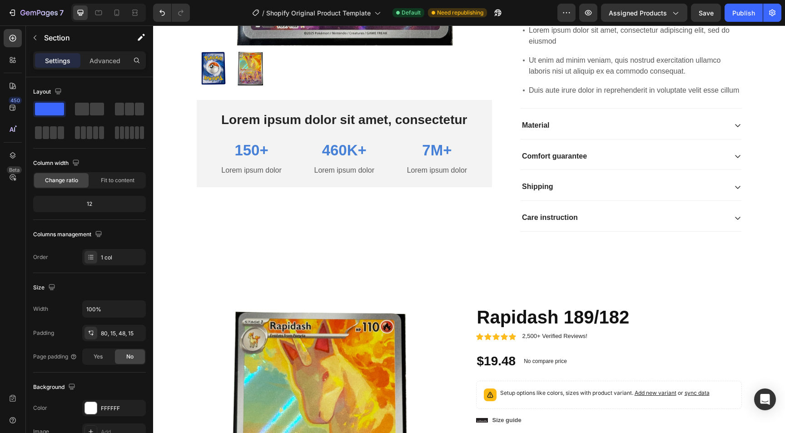
scroll to position [347, 0]
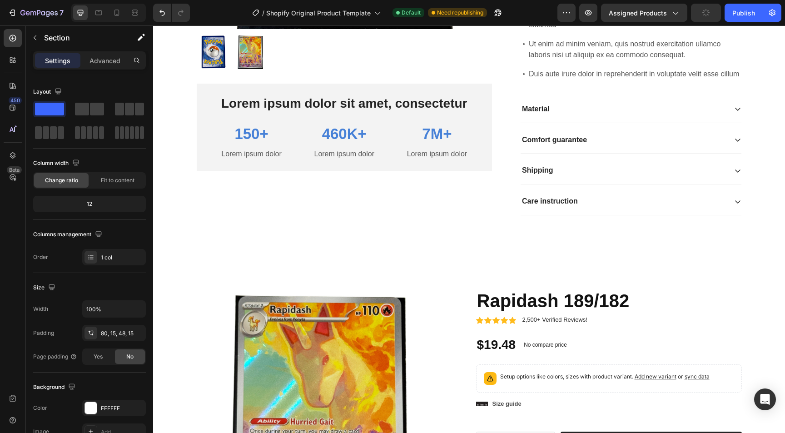
click at [466, 257] on div at bounding box center [469, 251] width 15 height 15
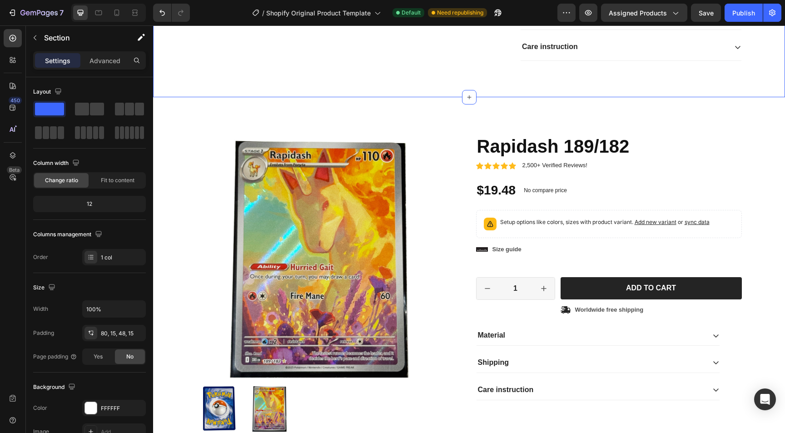
scroll to position [517, 0]
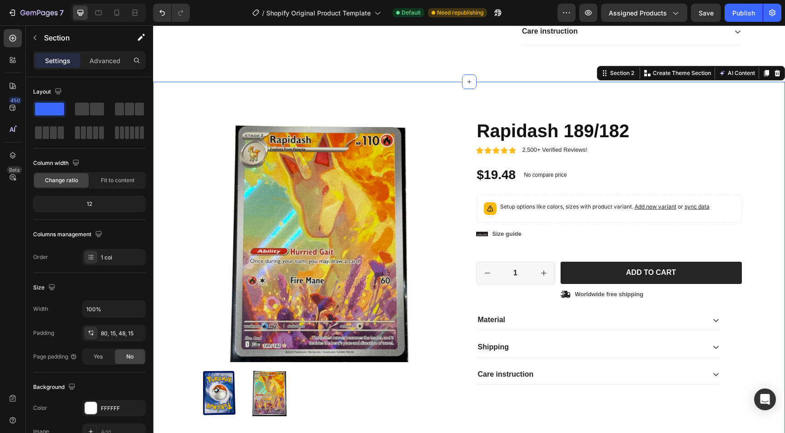
click at [192, 238] on div "Product Images Icon Icon Icon Icon Icon Icon List 2,500+ Verified Reviews! Text…" at bounding box center [469, 281] width 618 height 327
click at [774, 72] on icon at bounding box center [777, 73] width 7 height 7
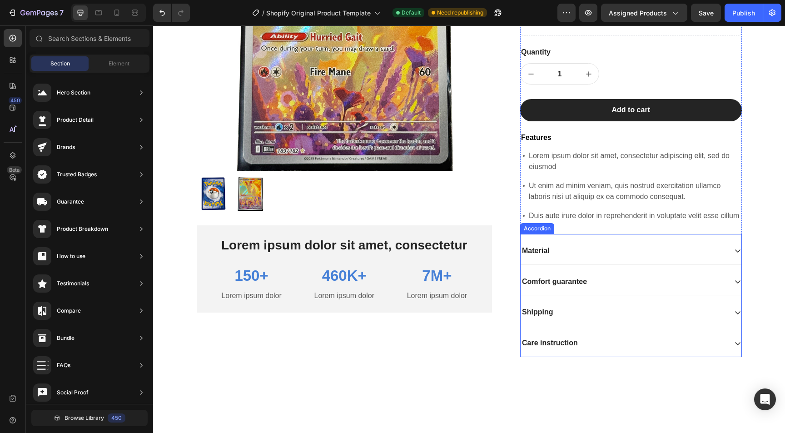
scroll to position [0, 0]
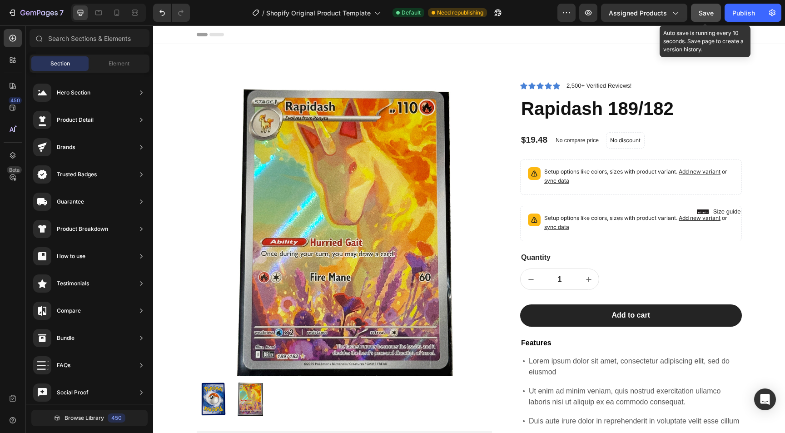
click at [694, 11] on button "Save" at bounding box center [706, 13] width 30 height 18
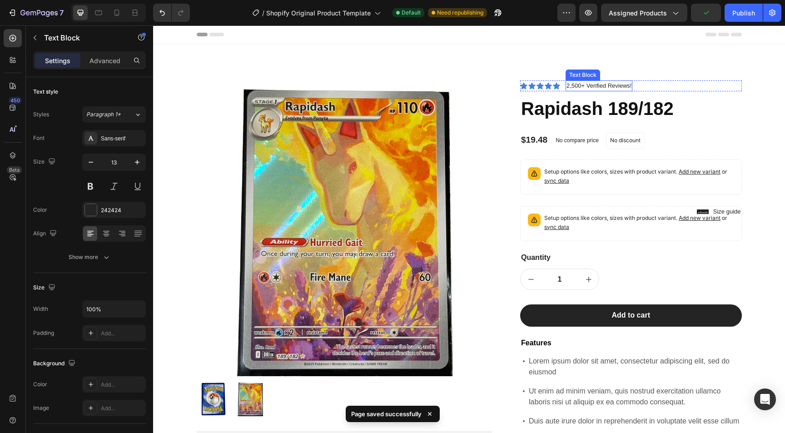
click at [580, 85] on p "2,500+ Verified Reviews!" at bounding box center [599, 85] width 65 height 9
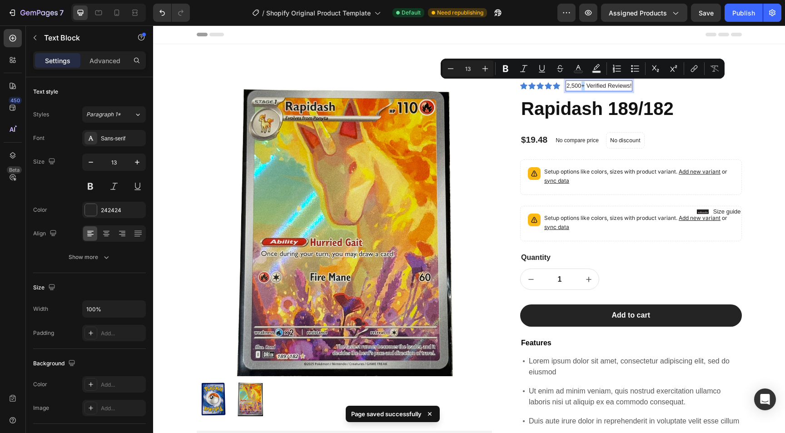
click at [580, 88] on p "2,500+ Verified Reviews!" at bounding box center [599, 85] width 65 height 9
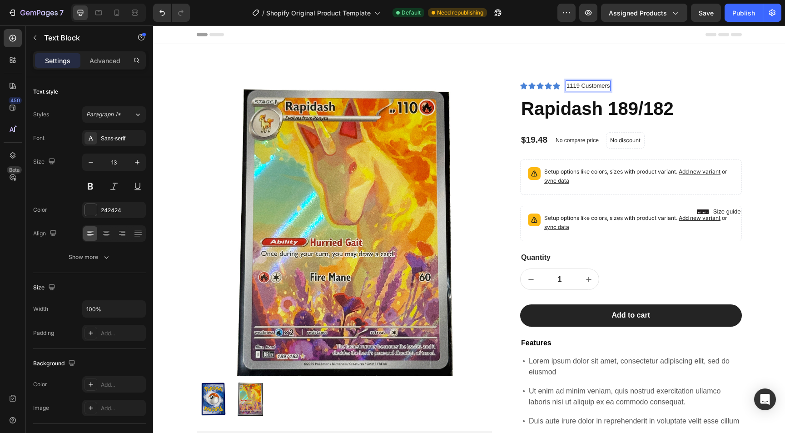
click at [578, 85] on p "1119 Customers" at bounding box center [588, 85] width 43 height 9
click at [609, 23] on div "7 / Shopify Original Product Template Default Need republishing Preview Assigne…" at bounding box center [392, 13] width 785 height 26
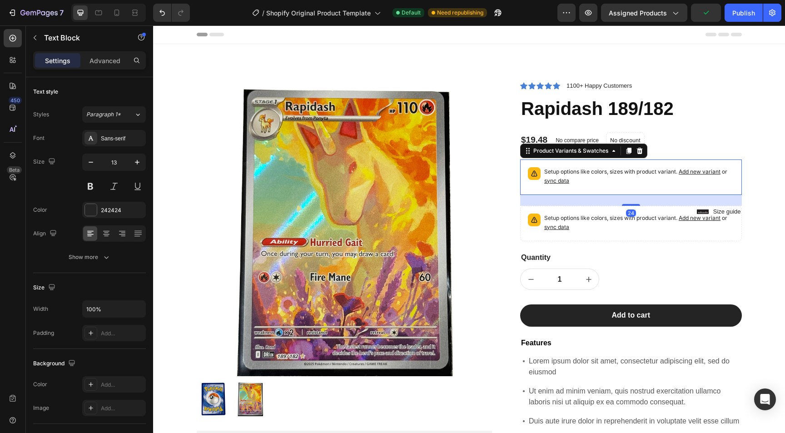
click at [580, 165] on div "Setup options like colors, sizes with product variant. Add new variant or sync …" at bounding box center [631, 177] width 214 height 27
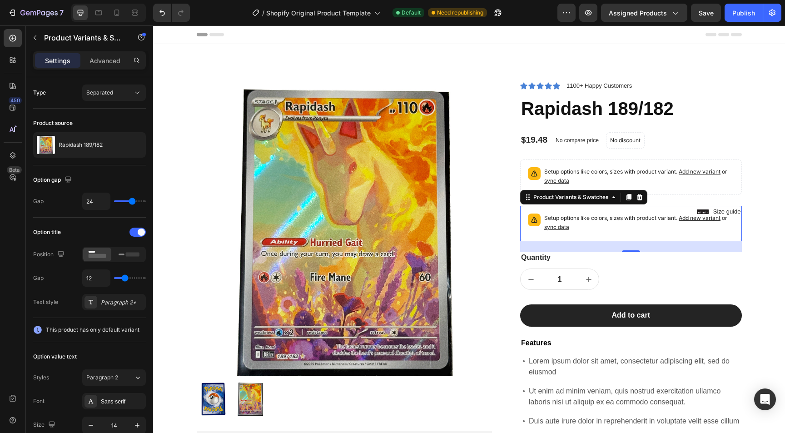
click at [600, 214] on p "Setup options like colors, sizes with product variant. Add new variant or sync …" at bounding box center [639, 223] width 190 height 18
click at [567, 224] on span "sync data" at bounding box center [556, 227] width 25 height 7
click at [559, 180] on span "sync data" at bounding box center [556, 180] width 25 height 7
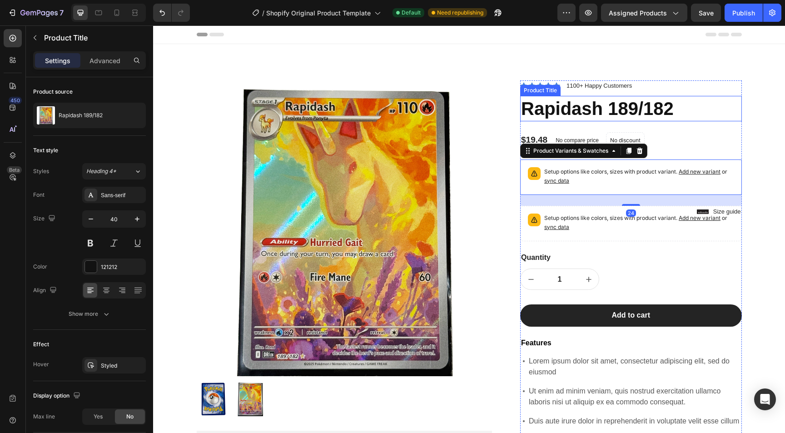
click at [693, 98] on h1 "Rapidash 189/182" at bounding box center [631, 108] width 222 height 25
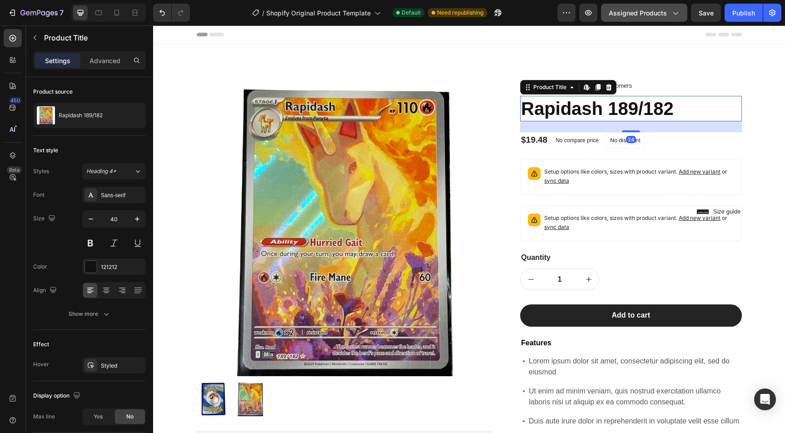
click at [638, 6] on button "Assigned Products" at bounding box center [644, 13] width 86 height 18
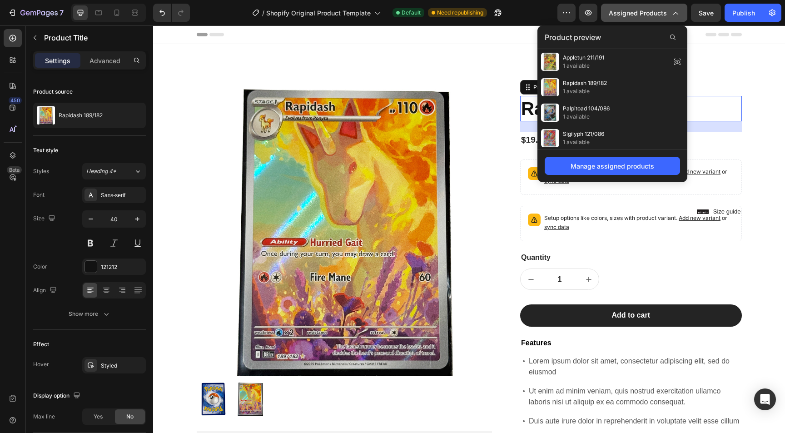
click at [638, 6] on button "Assigned Products" at bounding box center [644, 13] width 86 height 18
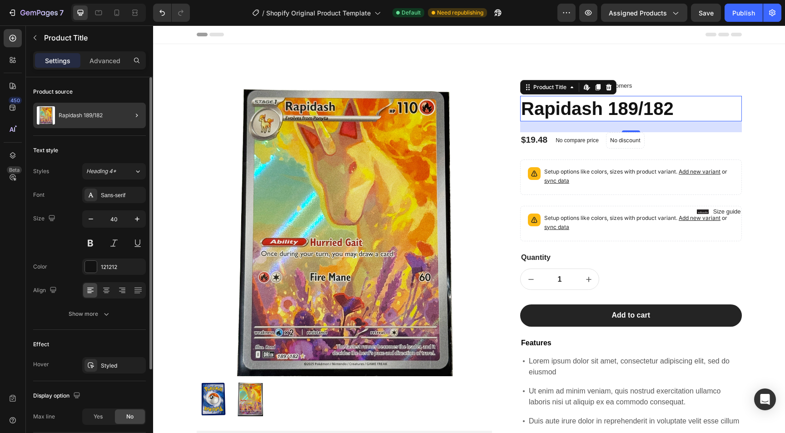
click at [124, 120] on div at bounding box center [132, 115] width 25 height 25
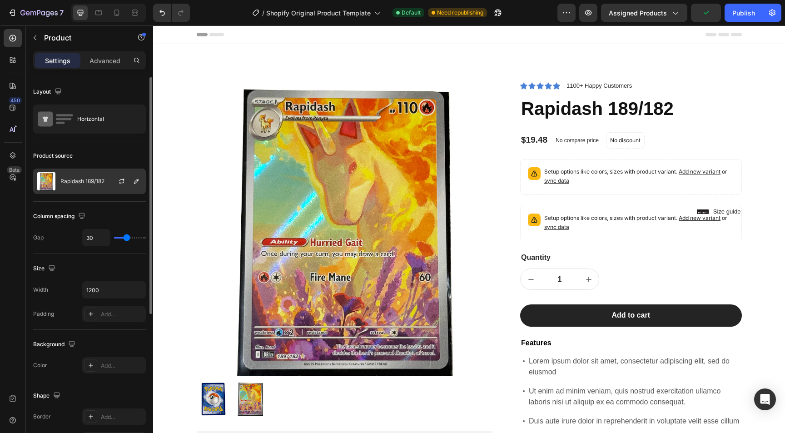
click at [106, 178] on div at bounding box center [125, 181] width 40 height 25
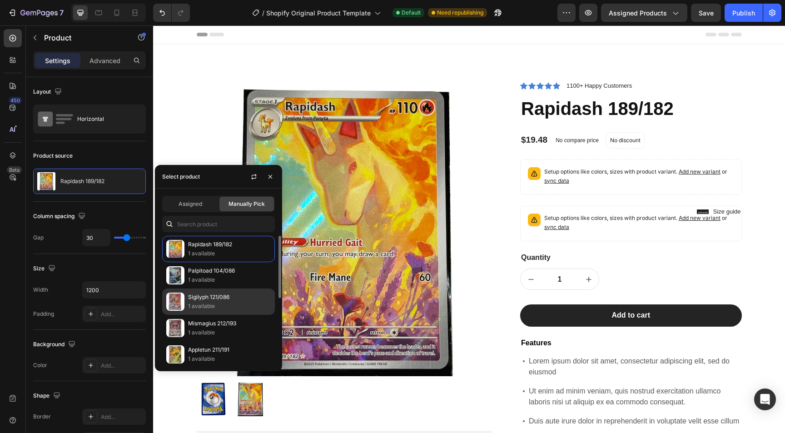
click at [195, 297] on p "Sigilyph 121/086" at bounding box center [229, 297] width 83 height 9
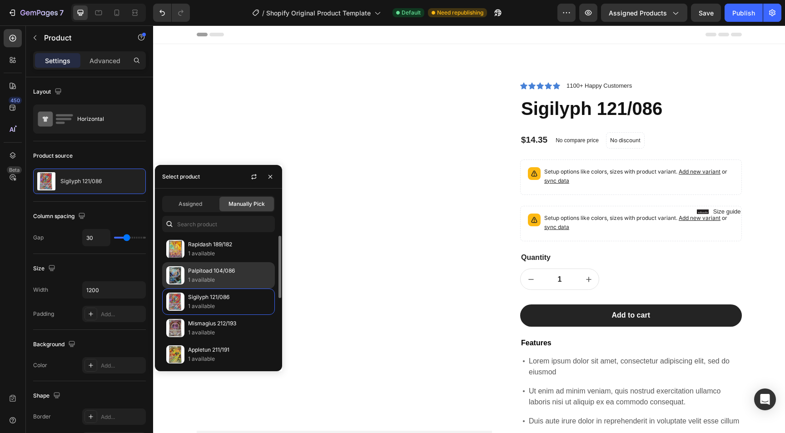
click at [200, 273] on p "Palpitoad 104/086" at bounding box center [229, 270] width 83 height 9
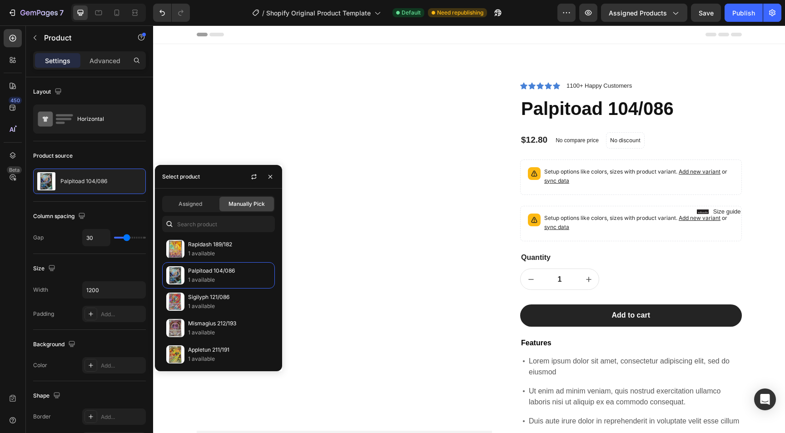
click at [513, 24] on div "7 / Shopify Original Product Template Default Need republishing Preview Assigne…" at bounding box center [392, 13] width 785 height 26
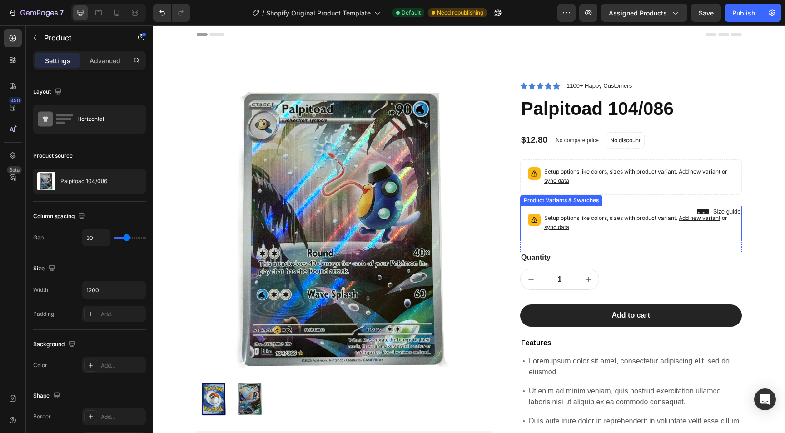
click at [599, 217] on p "Setup options like colors, sizes with product variant. Add new variant or sync …" at bounding box center [639, 223] width 190 height 18
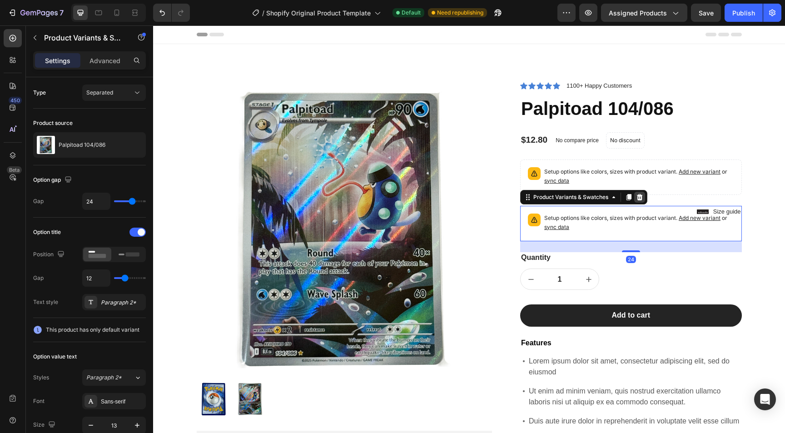
click at [642, 197] on icon at bounding box center [640, 197] width 6 height 6
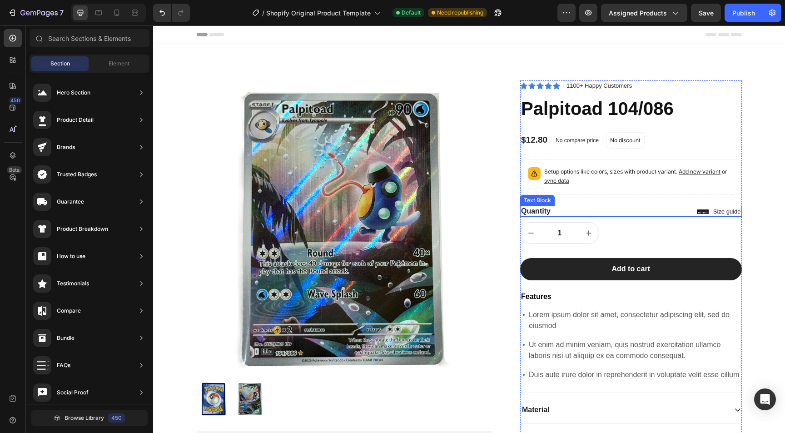
click at [725, 210] on div "Quantity" at bounding box center [631, 211] width 222 height 11
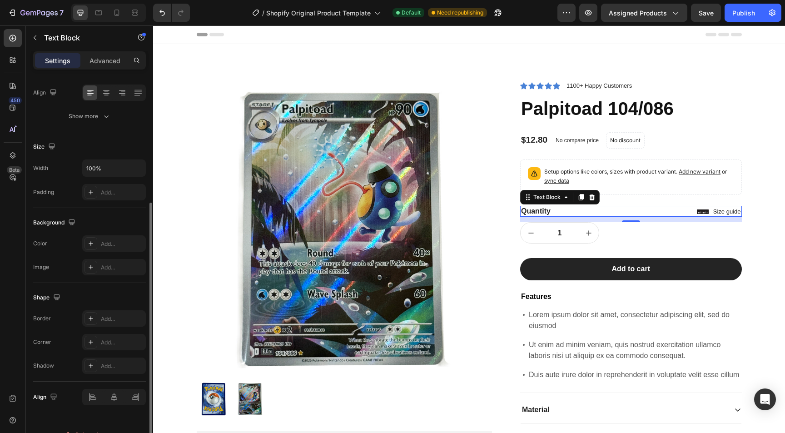
scroll to position [157, 0]
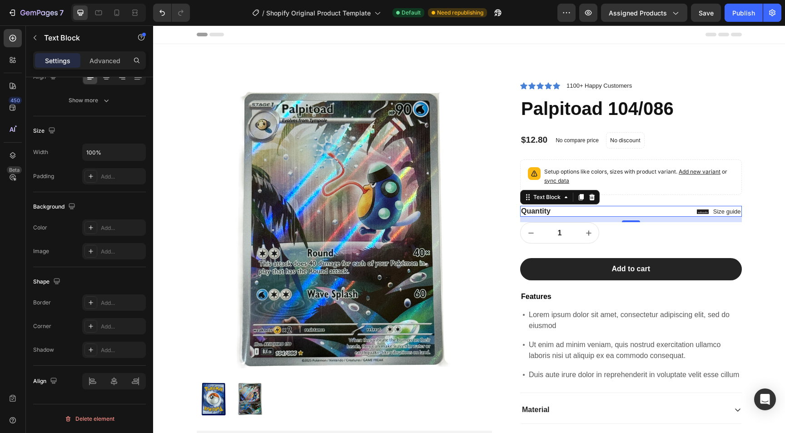
click at [700, 212] on div "Quantity" at bounding box center [631, 211] width 222 height 11
click at [700, 212] on p "Quantity" at bounding box center [631, 212] width 220 height 10
click at [720, 214] on p "Quantity" at bounding box center [631, 212] width 220 height 10
click at [718, 207] on p "Quantity" at bounding box center [631, 212] width 220 height 10
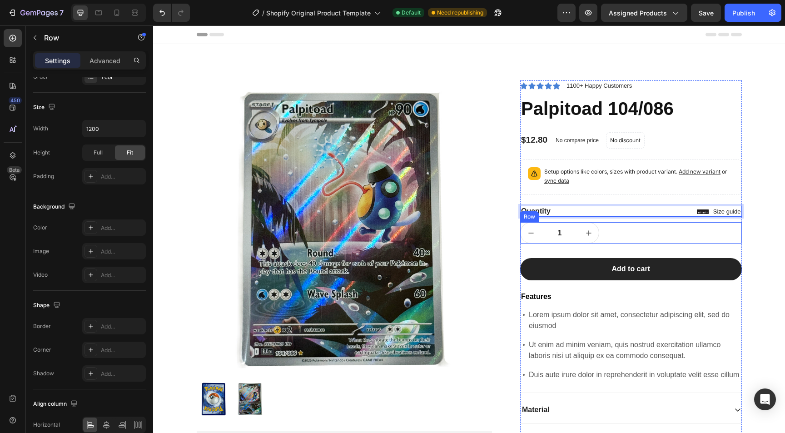
click at [675, 227] on div "1 Product Quantity Row Row" at bounding box center [631, 232] width 222 height 21
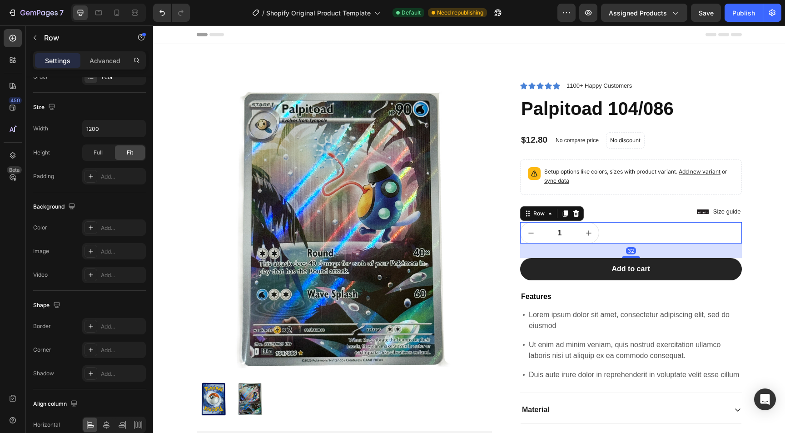
scroll to position [0, 0]
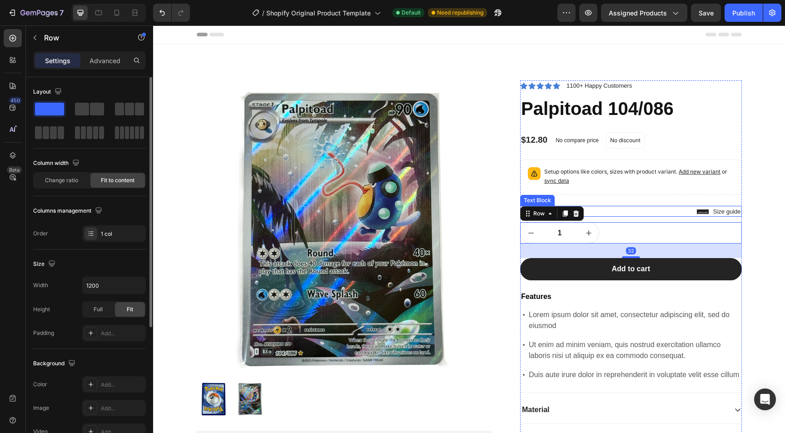
click at [654, 206] on div "Quantity" at bounding box center [631, 211] width 222 height 11
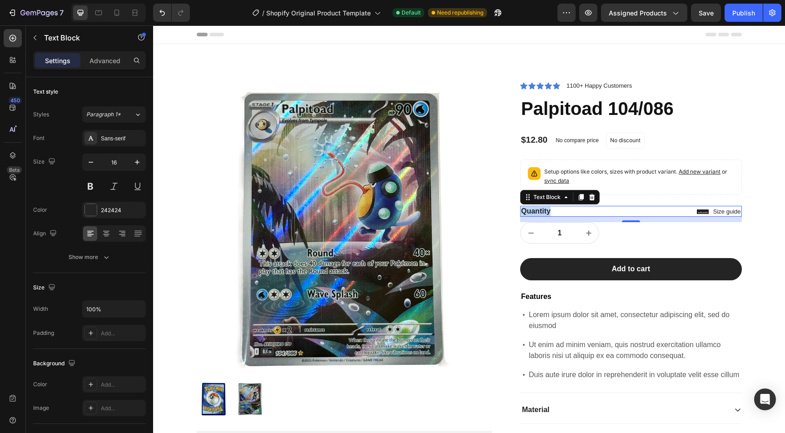
click at [535, 209] on p "Quantity" at bounding box center [631, 212] width 220 height 10
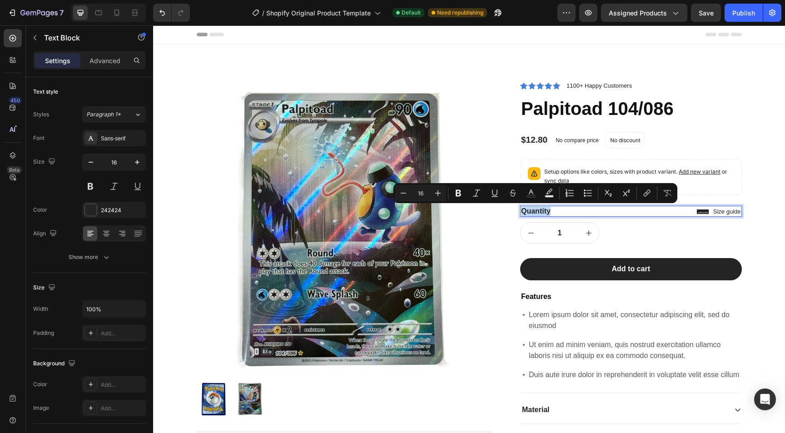
click at [545, 210] on p "Quantity" at bounding box center [631, 212] width 220 height 10
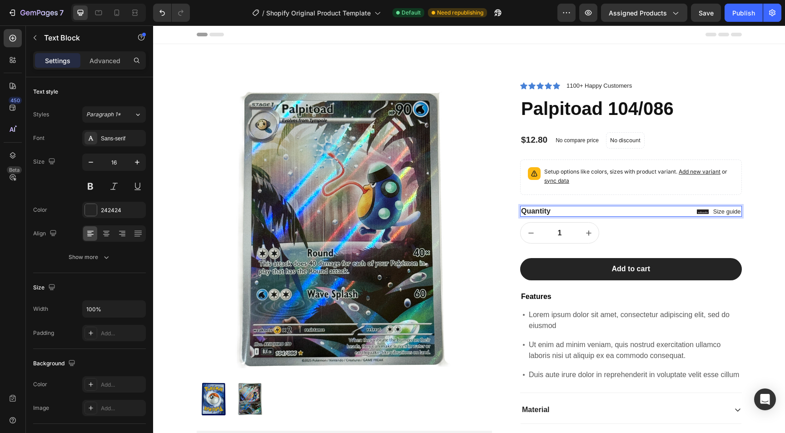
drag, startPoint x: 554, startPoint y: 209, endPoint x: 701, endPoint y: 209, distance: 146.8
click at [701, 209] on p "Quantity" at bounding box center [631, 212] width 220 height 10
click at [724, 207] on p "Quantity" at bounding box center [631, 212] width 220 height 10
click at [100, 59] on p "Advanced" at bounding box center [105, 61] width 31 height 10
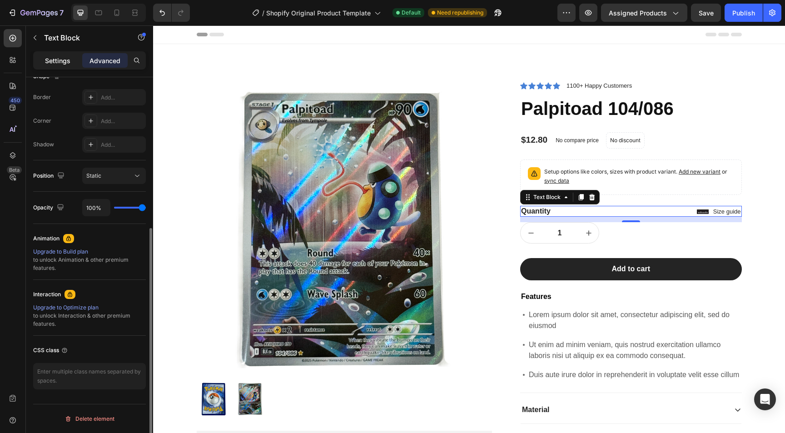
click at [55, 63] on p "Settings" at bounding box center [57, 61] width 25 height 10
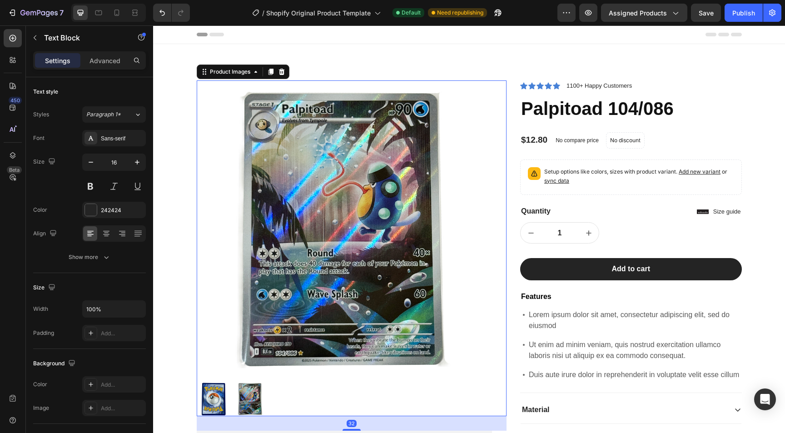
click at [475, 163] on img at bounding box center [345, 228] width 296 height 296
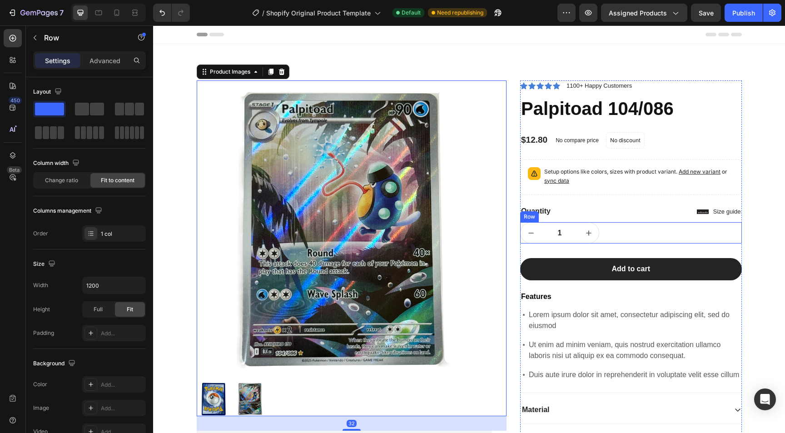
click at [648, 234] on div "1 Product Quantity Row Row" at bounding box center [631, 232] width 222 height 21
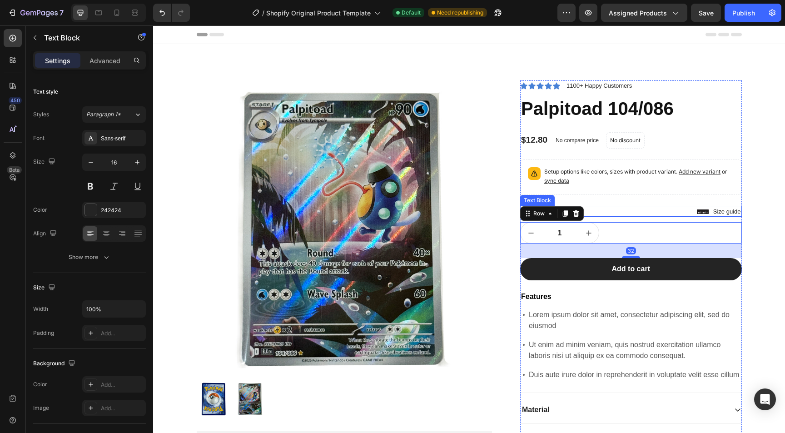
click at [647, 208] on p "Quantity" at bounding box center [631, 212] width 220 height 10
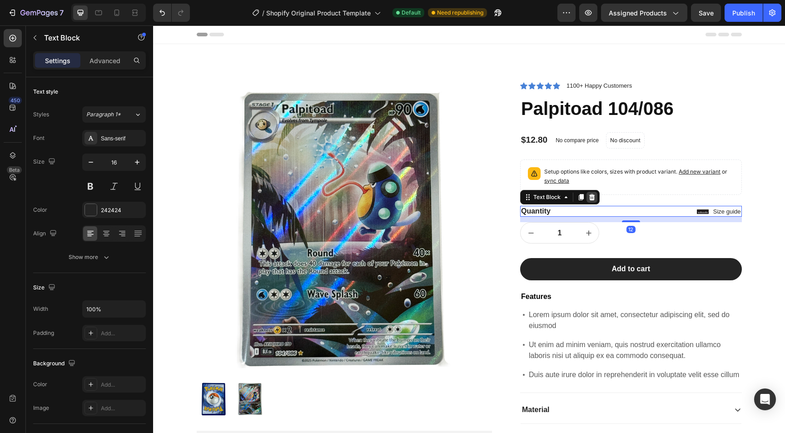
click at [588, 195] on div at bounding box center [592, 197] width 11 height 11
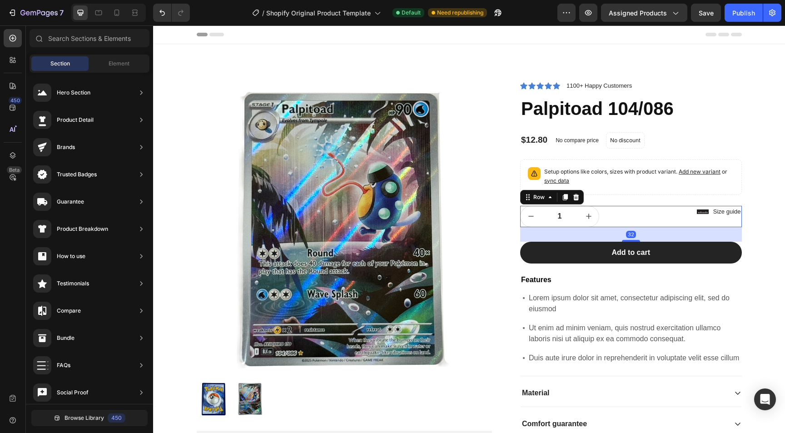
click at [712, 211] on div "1 Product Quantity Row Row 32" at bounding box center [631, 216] width 222 height 21
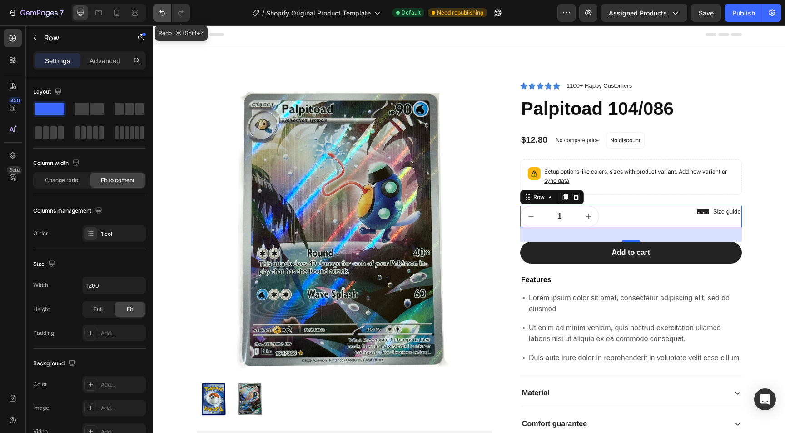
click at [158, 14] on icon "Undo/Redo" at bounding box center [162, 12] width 9 height 9
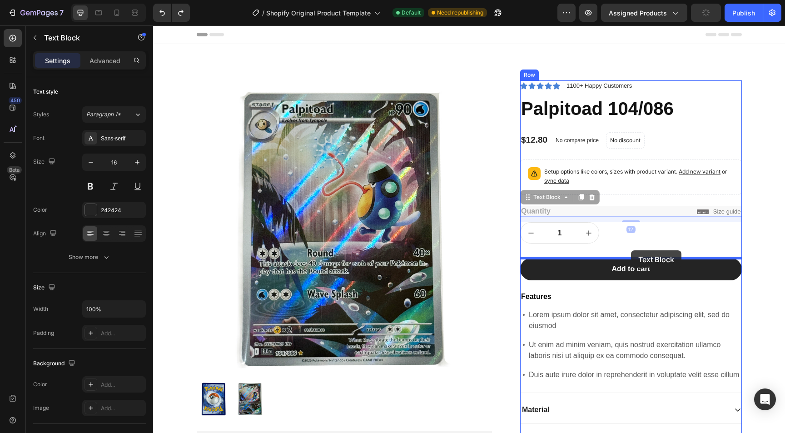
drag, startPoint x: 632, startPoint y: 213, endPoint x: 631, endPoint y: 250, distance: 37.3
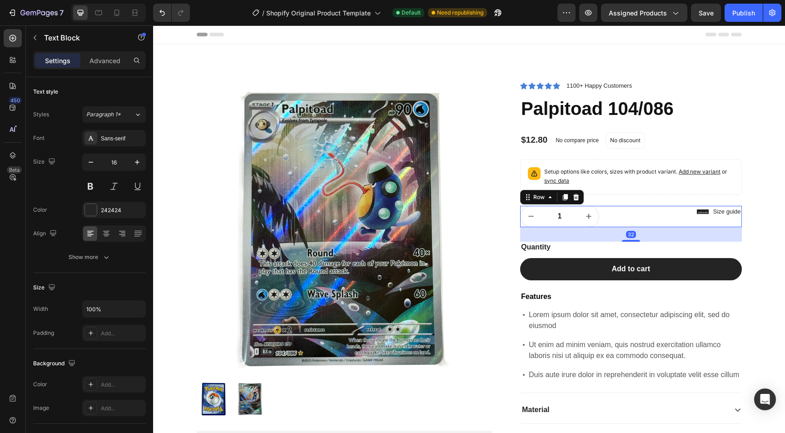
click at [706, 211] on div "1 Product Quantity Row Row 32" at bounding box center [631, 216] width 222 height 21
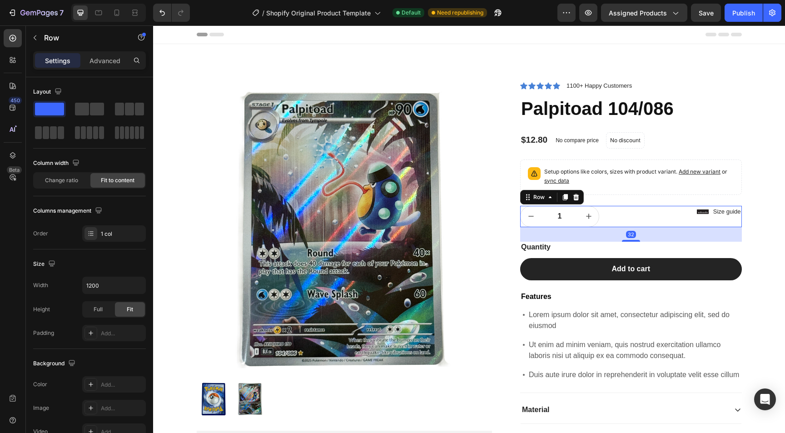
click at [725, 208] on div "1 Product Quantity Row Row 32" at bounding box center [631, 216] width 222 height 21
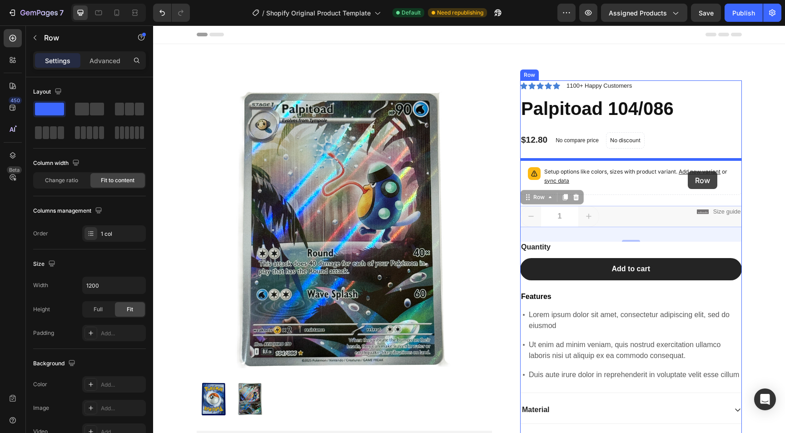
drag, startPoint x: 724, startPoint y: 212, endPoint x: 688, endPoint y: 171, distance: 54.4
click at [688, 171] on div "Product Images Lorem ipsum dolor sit amet, consectetur Text Block 150+ Text Blo…" at bounding box center [469, 392] width 632 height 734
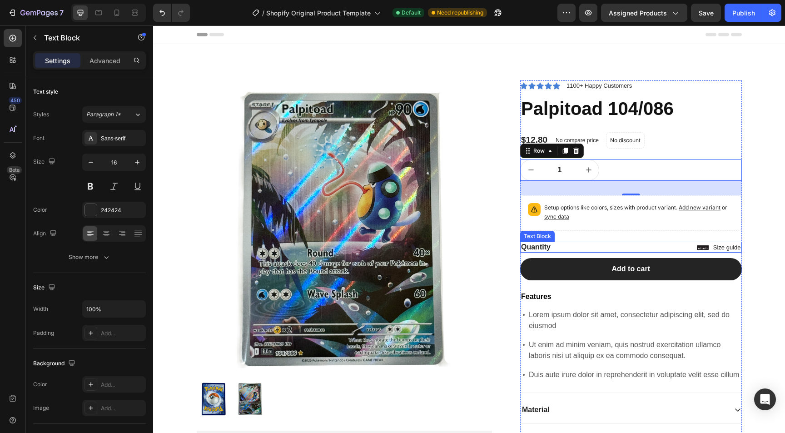
click at [728, 249] on div "Quantity" at bounding box center [631, 247] width 222 height 11
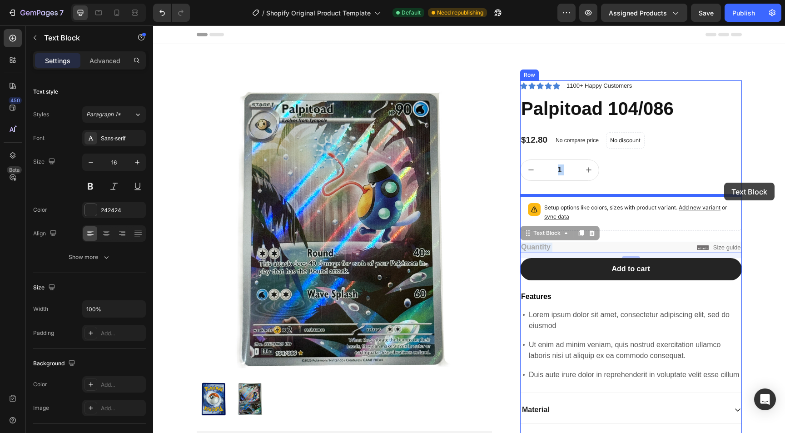
drag, startPoint x: 728, startPoint y: 249, endPoint x: 724, endPoint y: 183, distance: 66.4
click at [724, 183] on div "Product Images Lorem ipsum dolor sit amet, consectetur Text Block 150+ Text Blo…" at bounding box center [469, 392] width 632 height 734
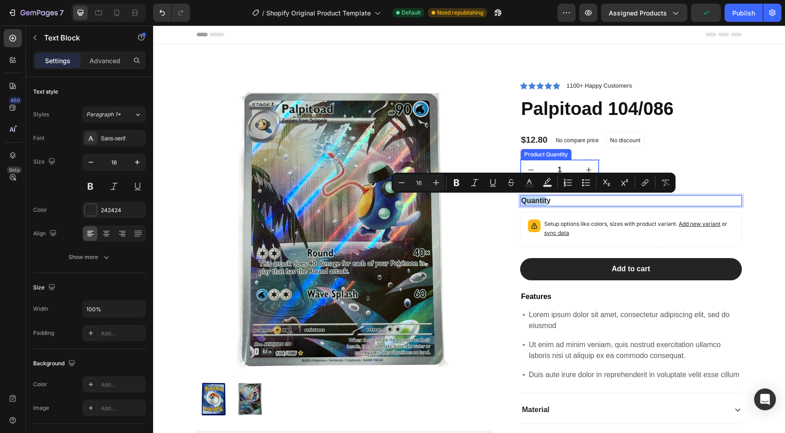
drag, startPoint x: 546, startPoint y: 200, endPoint x: 546, endPoint y: 154, distance: 46.3
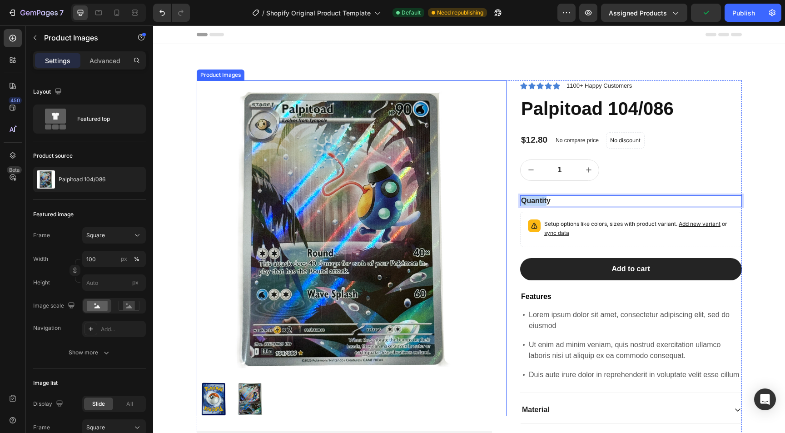
click at [503, 163] on div "Product Images" at bounding box center [352, 248] width 310 height 336
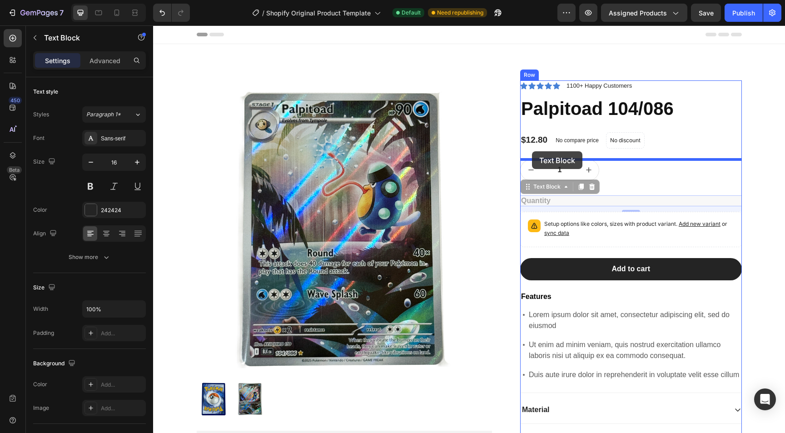
drag, startPoint x: 533, startPoint y: 197, endPoint x: 532, endPoint y: 151, distance: 45.5
click at [532, 151] on div "Product Images Lorem ipsum dolor sit amet, consectetur Text Block 150+ Text Blo…" at bounding box center [469, 392] width 632 height 734
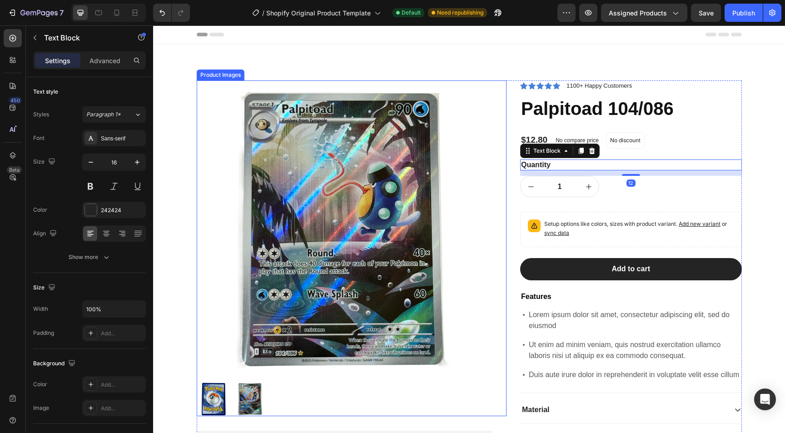
click at [486, 209] on img at bounding box center [345, 228] width 296 height 296
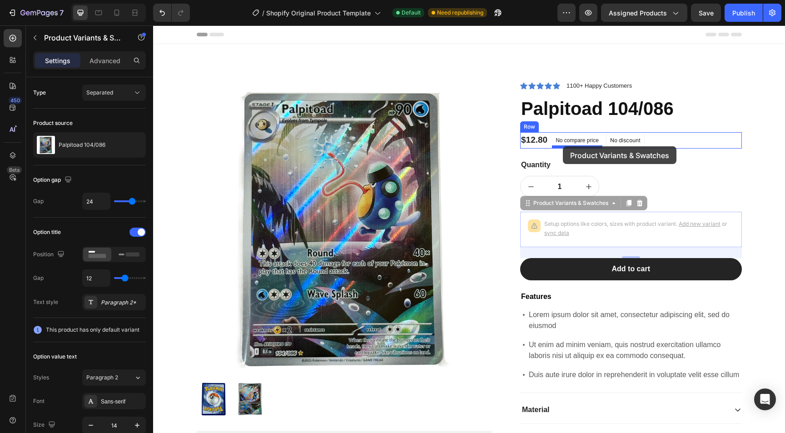
drag, startPoint x: 572, startPoint y: 221, endPoint x: 563, endPoint y: 147, distance: 75.0
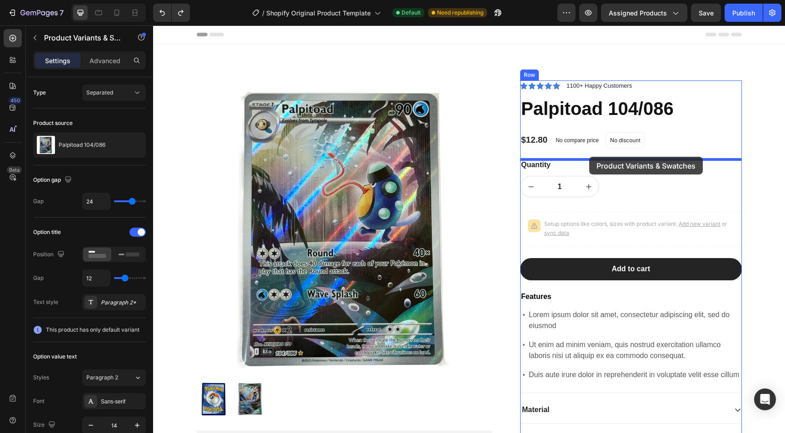
drag, startPoint x: 608, startPoint y: 237, endPoint x: 589, endPoint y: 157, distance: 82.2
click at [589, 157] on div "Product Images Lorem ipsum dolor sit amet, consectetur Text Block 150+ Text Blo…" at bounding box center [469, 392] width 632 height 734
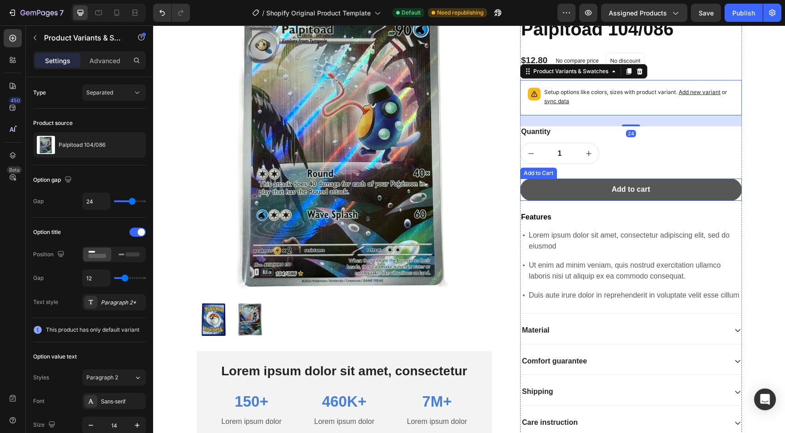
scroll to position [84, 0]
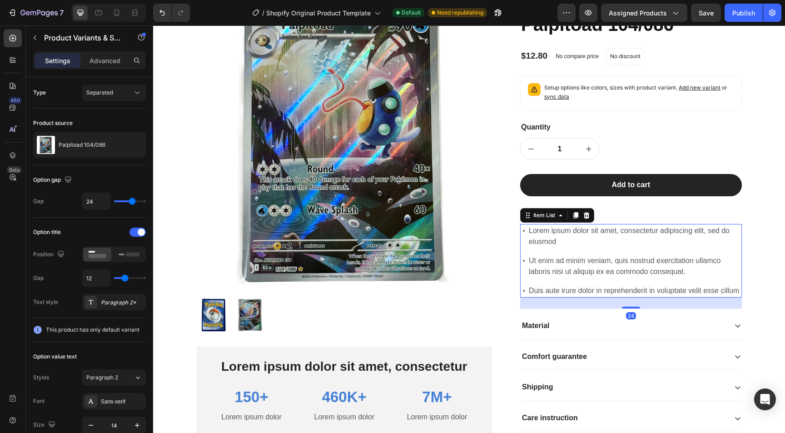
click at [569, 251] on div "Lorem ipsum dolor sit amet, consectetur adipiscing elit, sed do eiusmod Ut enim…" at bounding box center [631, 261] width 222 height 74
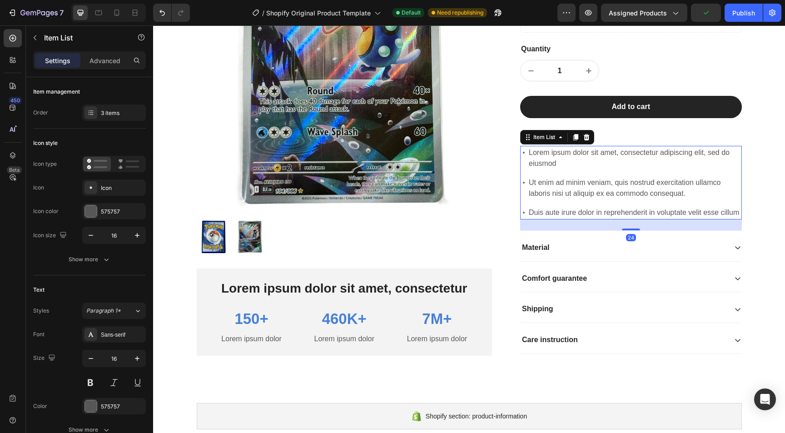
scroll to position [160, 0]
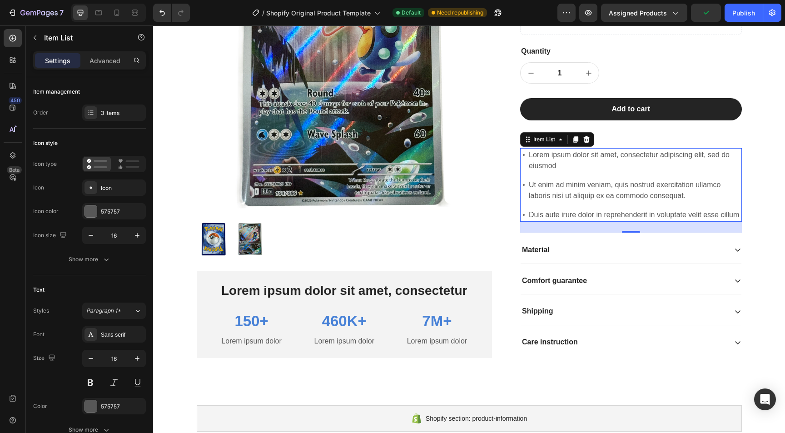
click at [569, 251] on div "Material" at bounding box center [624, 250] width 206 height 12
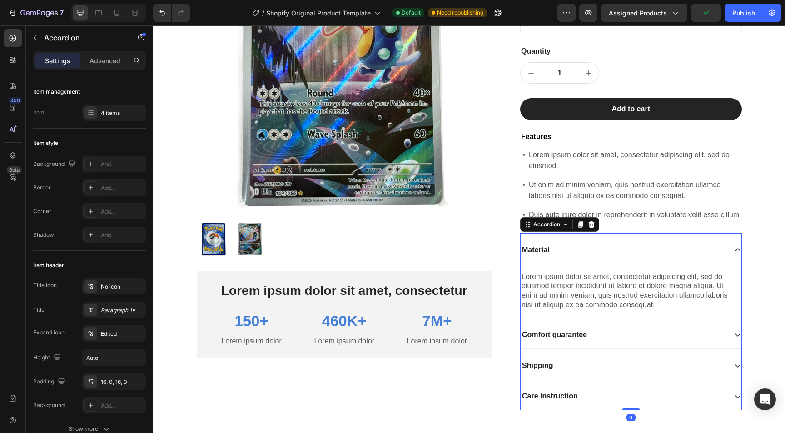
click at [569, 251] on div "Material" at bounding box center [624, 250] width 206 height 12
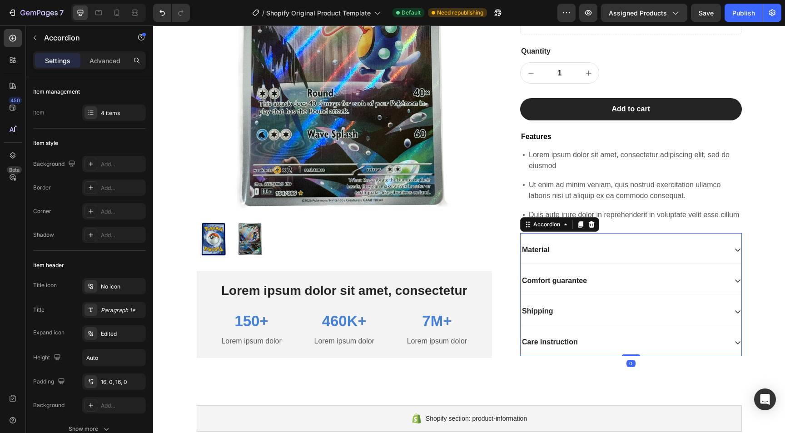
click at [561, 278] on p "Comfort guarantee" at bounding box center [554, 281] width 65 height 10
click at [632, 282] on div "Comfort guarantee" at bounding box center [624, 281] width 206 height 12
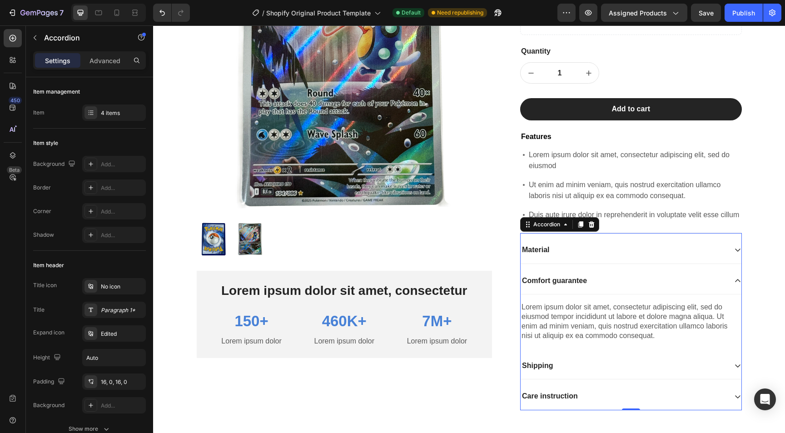
click at [632, 282] on div "Comfort guarantee" at bounding box center [624, 281] width 206 height 12
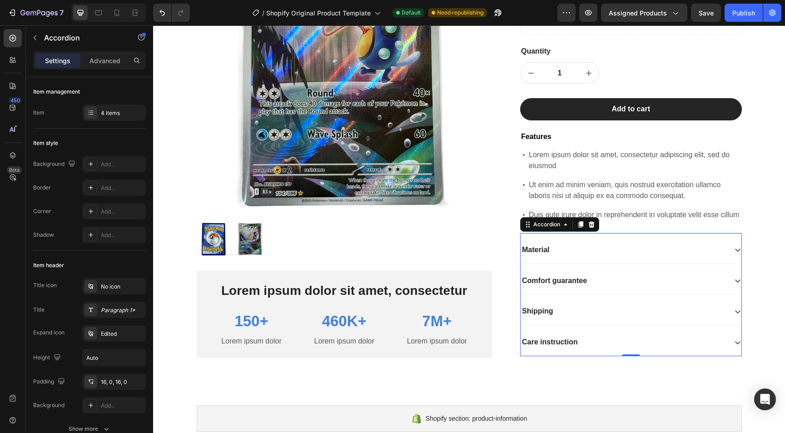
click at [600, 314] on div "Shipping" at bounding box center [624, 311] width 206 height 12
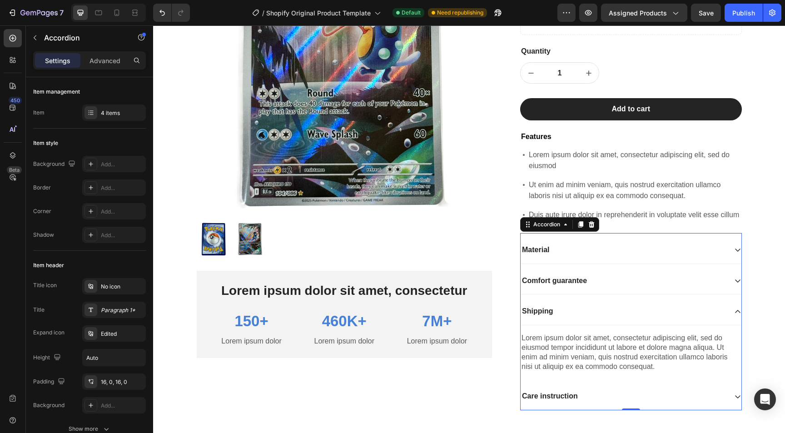
click at [600, 314] on div "Shipping" at bounding box center [624, 311] width 206 height 12
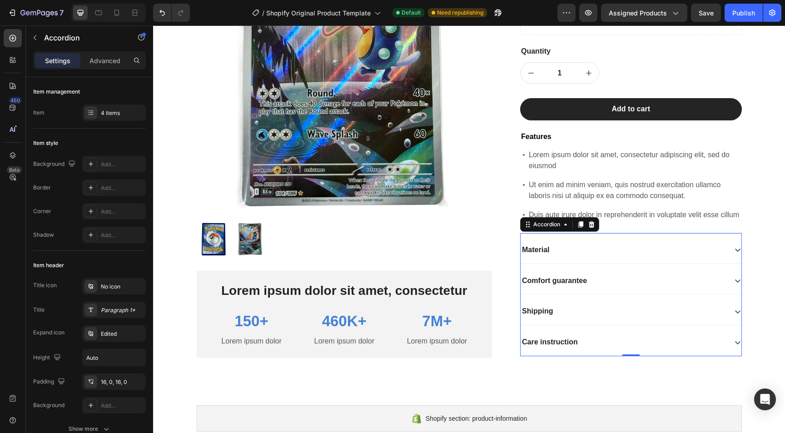
click at [627, 343] on div "Care instruction" at bounding box center [624, 342] width 206 height 12
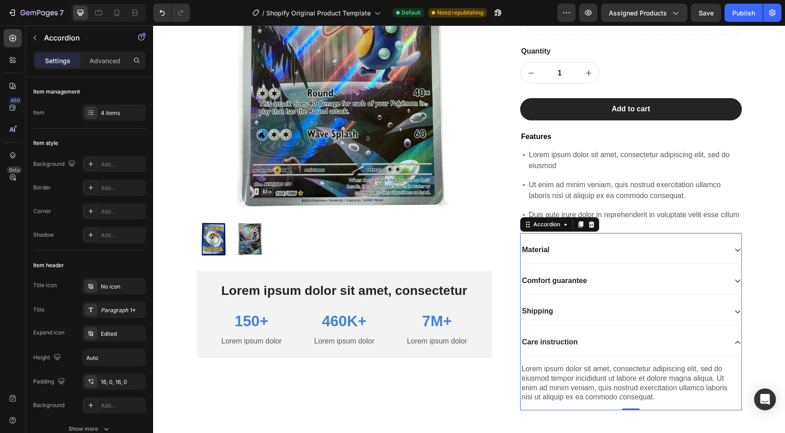
click at [627, 343] on div "Care instruction" at bounding box center [624, 342] width 206 height 12
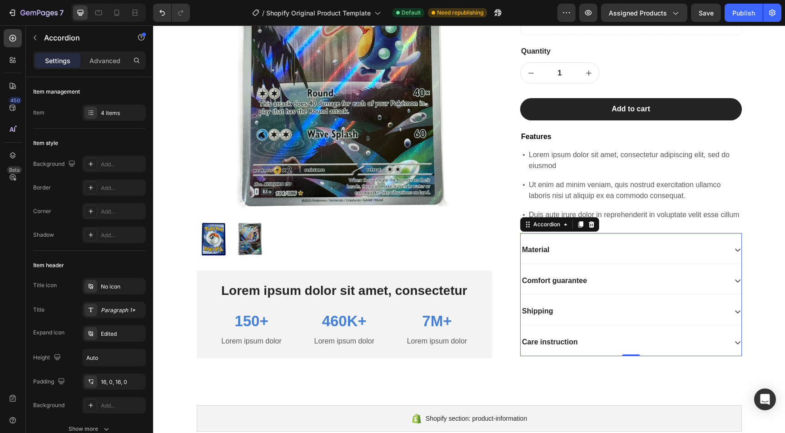
click at [560, 340] on p "Care instruction" at bounding box center [550, 343] width 56 height 10
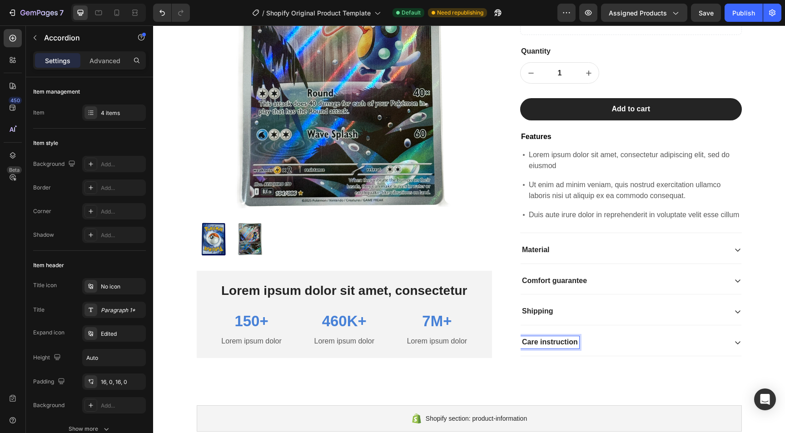
click at [543, 341] on p "Care instruction" at bounding box center [550, 343] width 56 height 10
click at [540, 381] on div "Product Images Lorem ipsum dolor sit amet, consectetur Text Block 150+ Text Blo…" at bounding box center [469, 139] width 632 height 510
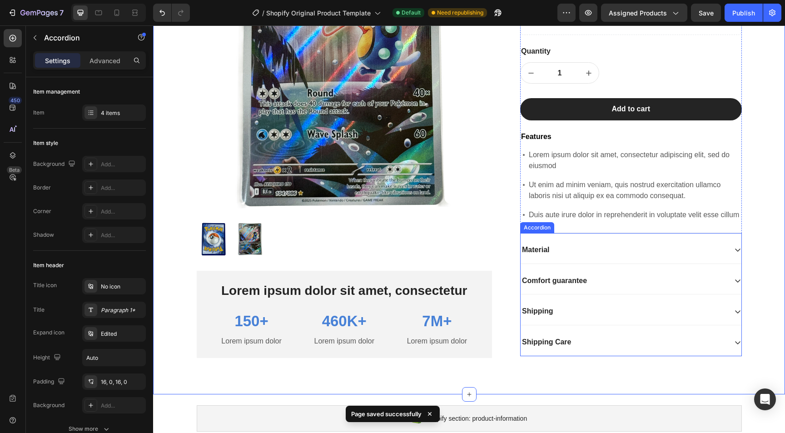
click at [597, 345] on div "Shipping Care" at bounding box center [624, 342] width 206 height 12
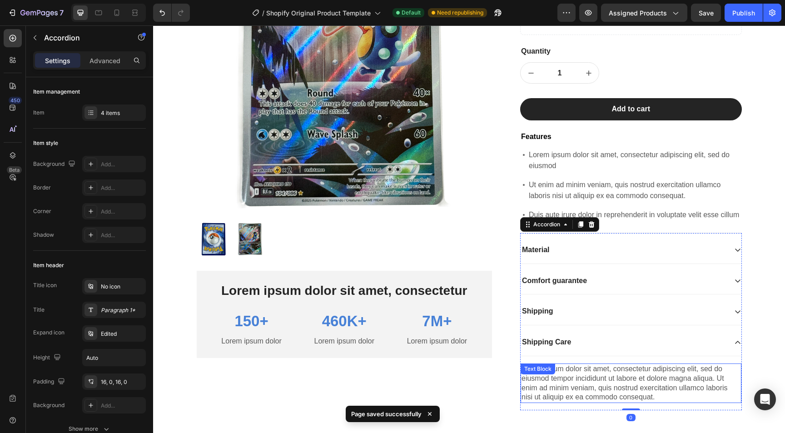
click at [564, 375] on div "Lorem ipsum dolor sit amet, consectetur adipiscing elit, sed do eiusmod tempor …" at bounding box center [631, 384] width 221 height 40
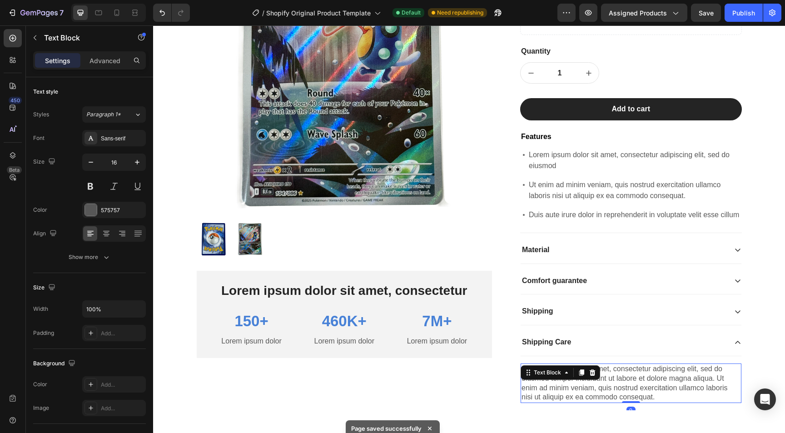
click at [619, 397] on div "Lorem ipsum dolor sit amet, consectetur adipiscing elit, sed do eiusmod tempor …" at bounding box center [631, 384] width 221 height 40
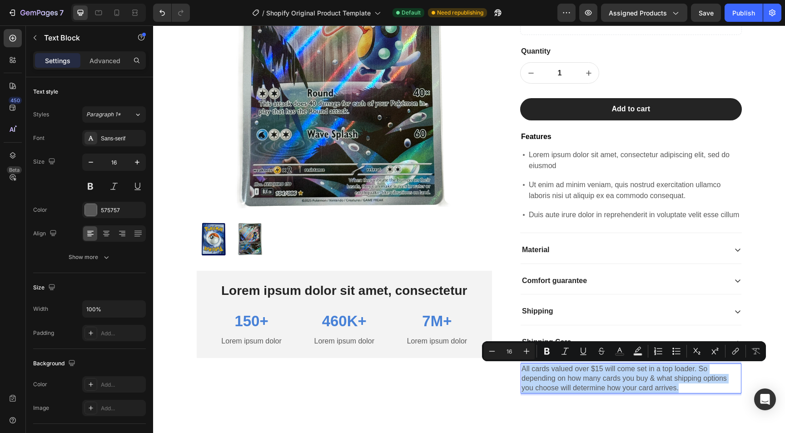
copy p "All cards valued over $15 will come set in a top loader. So depending on how ma…"
click at [681, 387] on p "All cards valued over $15 will come set in a top loader. So depending on how ma…" at bounding box center [631, 378] width 219 height 28
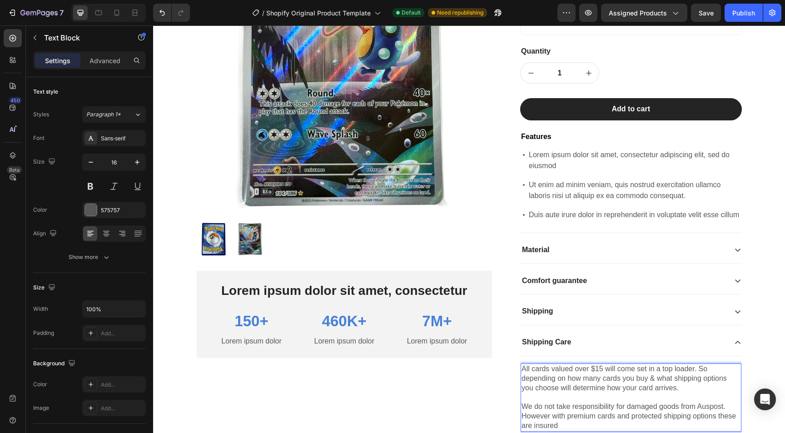
scroll to position [166, 0]
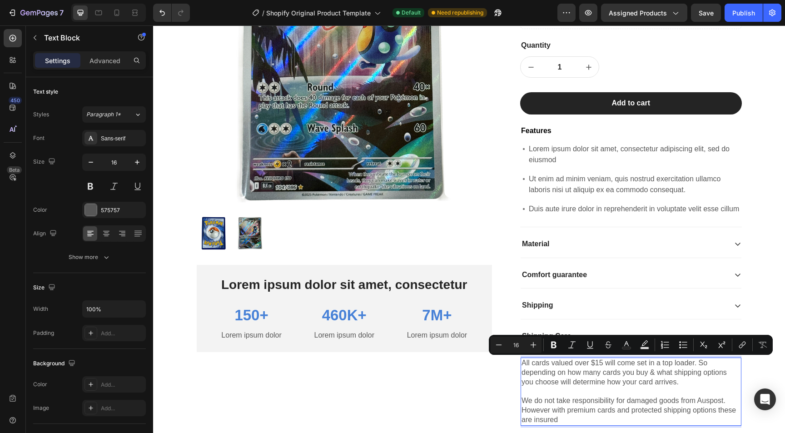
click at [569, 418] on p "We do not take responsibility for damaged goods from Auspost. However with prem…" at bounding box center [631, 410] width 219 height 28
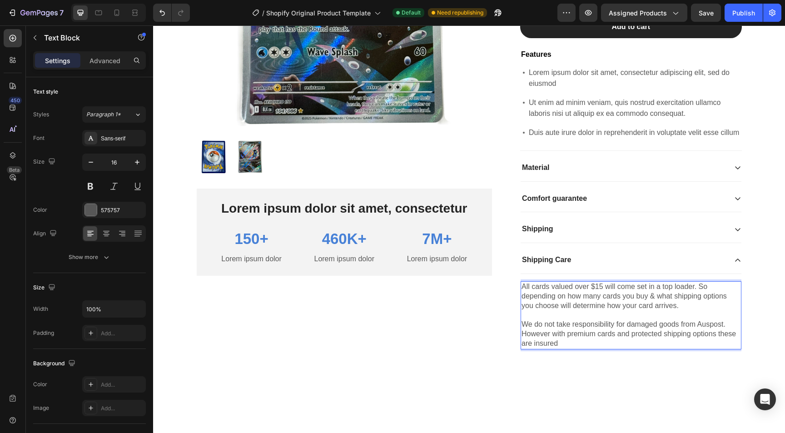
scroll to position [245, 0]
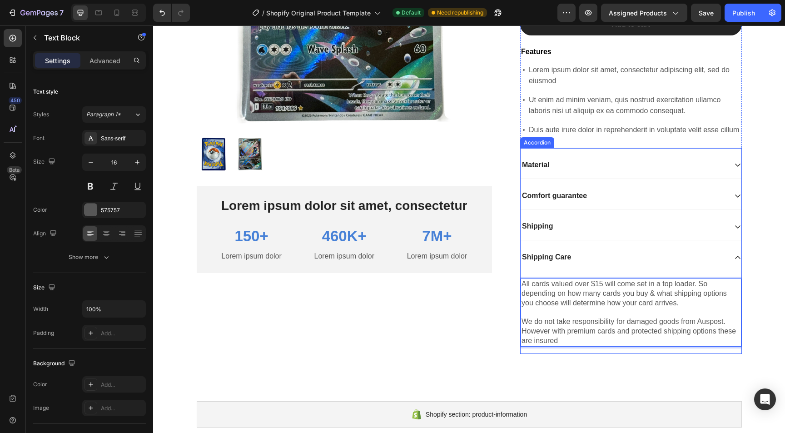
click at [691, 254] on div "Shipping Care" at bounding box center [624, 257] width 206 height 12
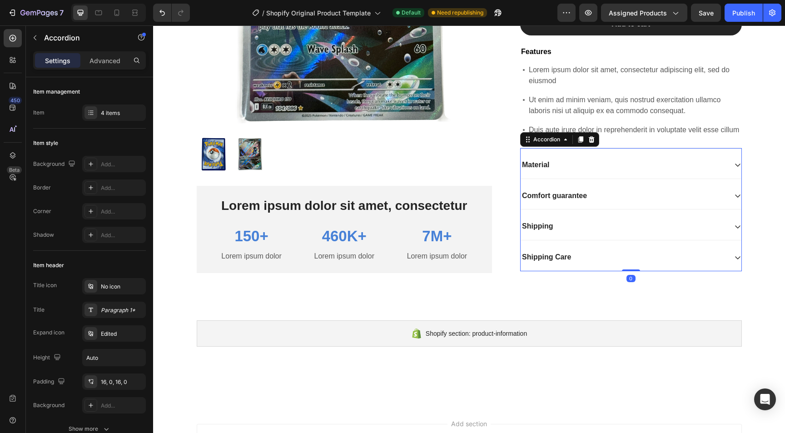
click at [605, 214] on div "Shipping" at bounding box center [631, 226] width 221 height 27
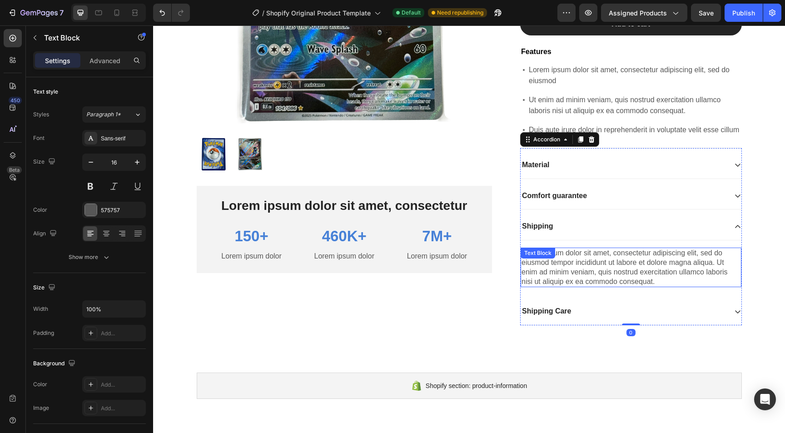
click at [573, 255] on div "Lorem ipsum dolor sit amet, consectetur adipiscing elit, sed do eiusmod tempor …" at bounding box center [631, 268] width 221 height 40
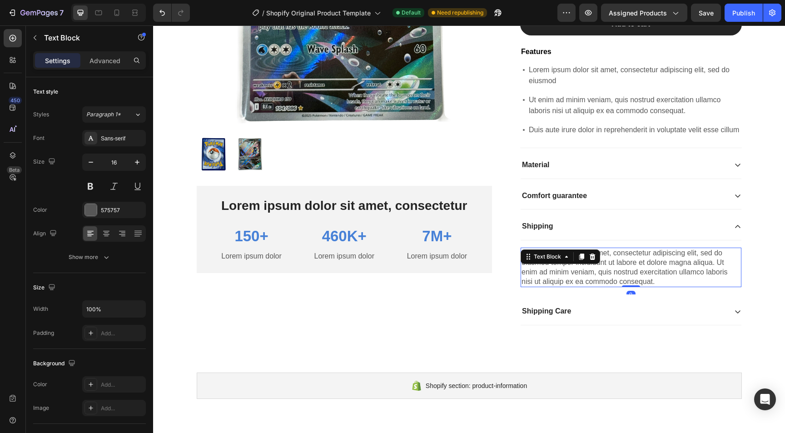
click at [565, 279] on div "Lorem ipsum dolor sit amet, consectetur adipiscing elit, sed do eiusmod tempor …" at bounding box center [631, 268] width 221 height 40
click at [565, 279] on p "Lorem ipsum dolor sit amet, consectetur adipiscing elit, sed do eiusmod tempor …" at bounding box center [631, 268] width 219 height 38
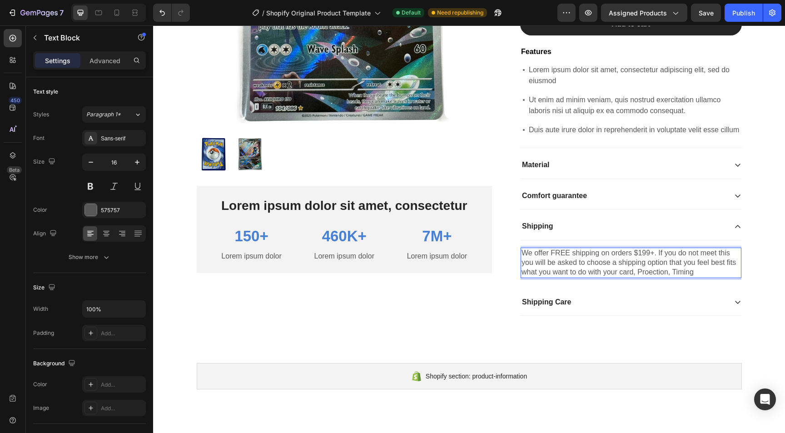
click at [672, 277] on div "We offer FREE shipping on orders $199+. If you do not meet this you will be ask…" at bounding box center [631, 263] width 221 height 30
click at [672, 271] on p "We offer FREE shipping on orders $199+. If you do not meet this you will be ask…" at bounding box center [631, 263] width 219 height 28
click at [704, 269] on p "We offer FREE shipping on orders $199+. If you do not meet this you will be ask…" at bounding box center [631, 263] width 219 height 28
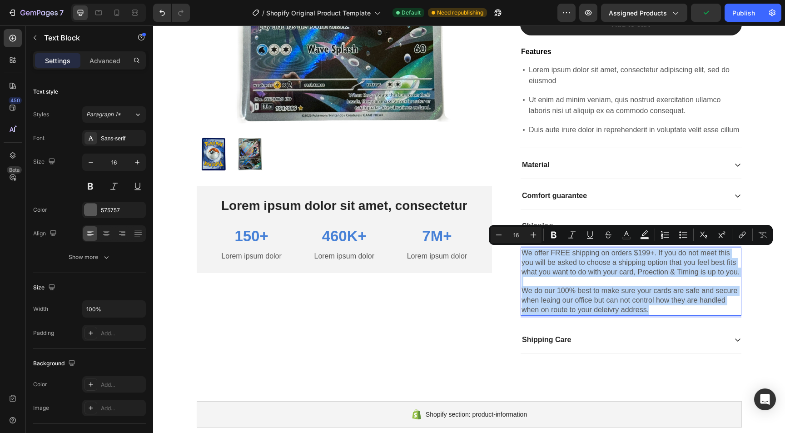
copy div "We offer FREE shipping on orders $199+. If you do not meet this you will be ask…"
click at [564, 194] on p "Comfort guarantee" at bounding box center [554, 196] width 65 height 10
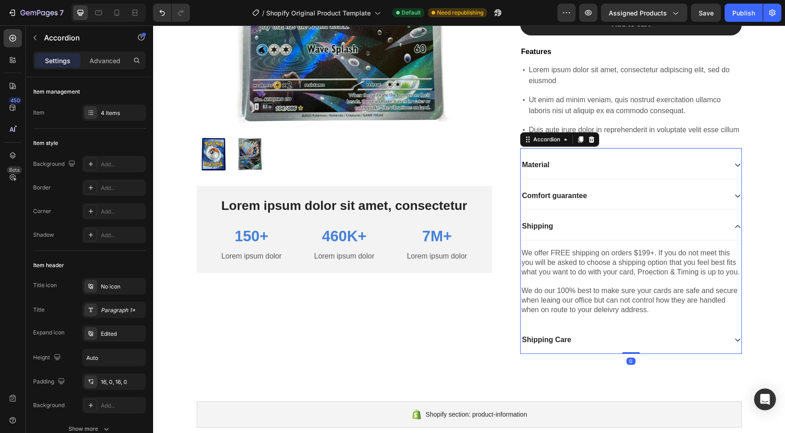
click at [643, 197] on div "Comfort guarantee" at bounding box center [624, 196] width 206 height 12
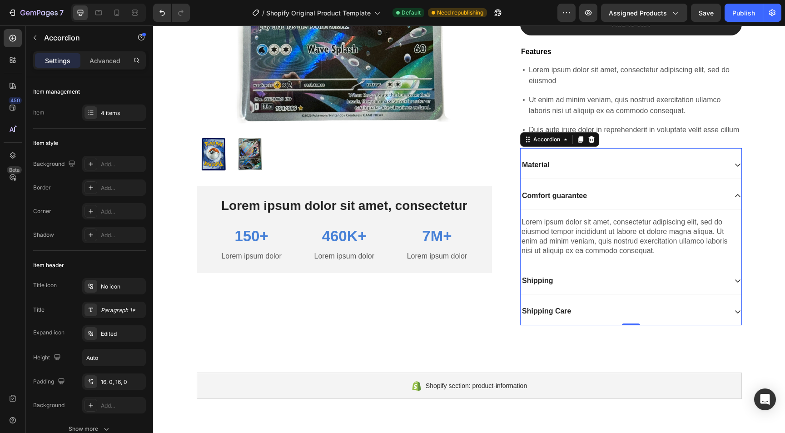
click at [696, 187] on div "Comfort guarantee" at bounding box center [631, 196] width 221 height 27
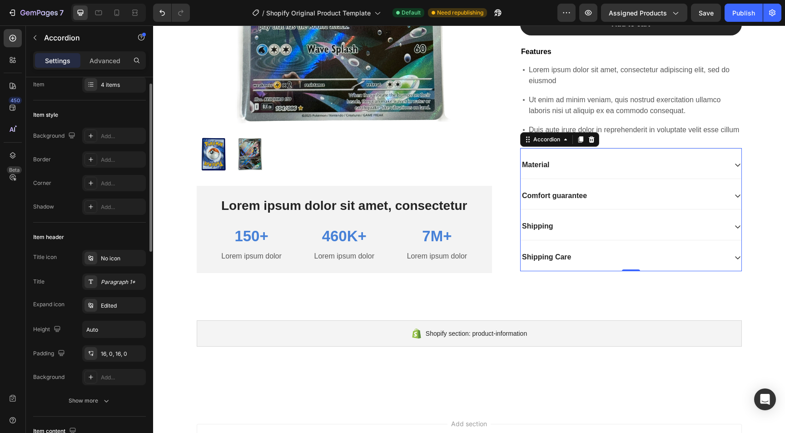
scroll to position [29, 0]
click at [112, 83] on div "4 items" at bounding box center [122, 84] width 43 height 8
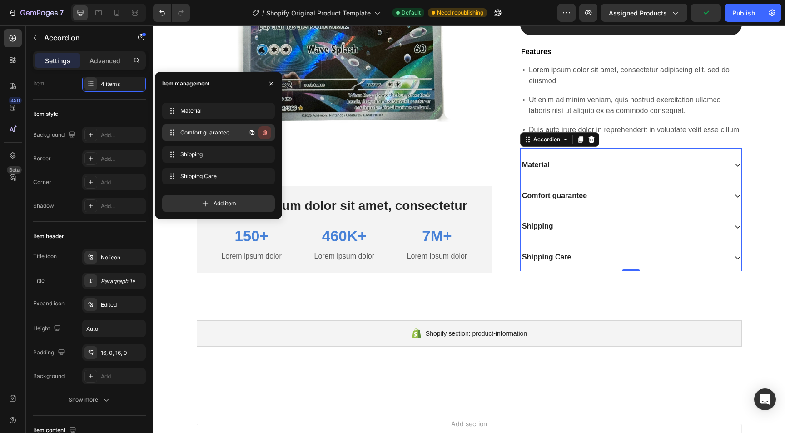
click at [264, 134] on icon "button" at bounding box center [264, 133] width 0 height 2
click at [261, 135] on div "Delete" at bounding box center [258, 133] width 17 height 8
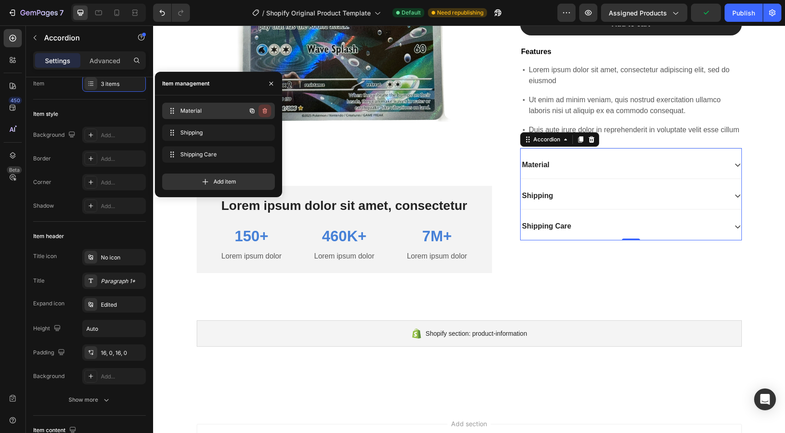
click at [266, 112] on icon "button" at bounding box center [265, 110] width 5 height 5
click at [266, 114] on div "Delete" at bounding box center [258, 111] width 17 height 8
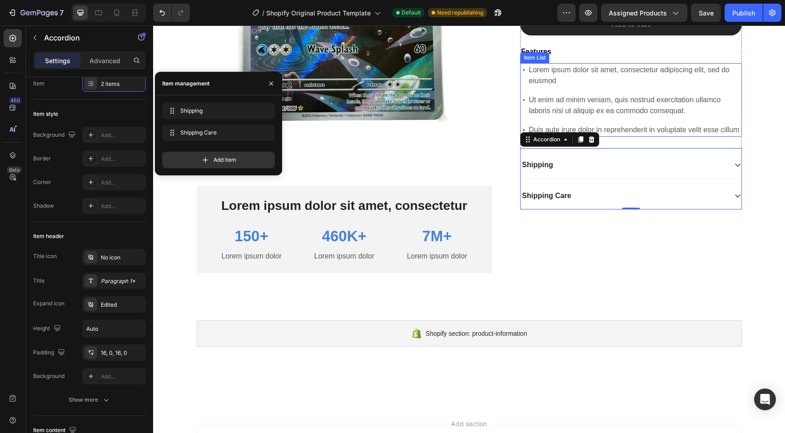
click at [622, 107] on p "Ut enim ad minim veniam, quis nostrud exercitation ullamco laboris nisi ut aliq…" at bounding box center [635, 106] width 212 height 22
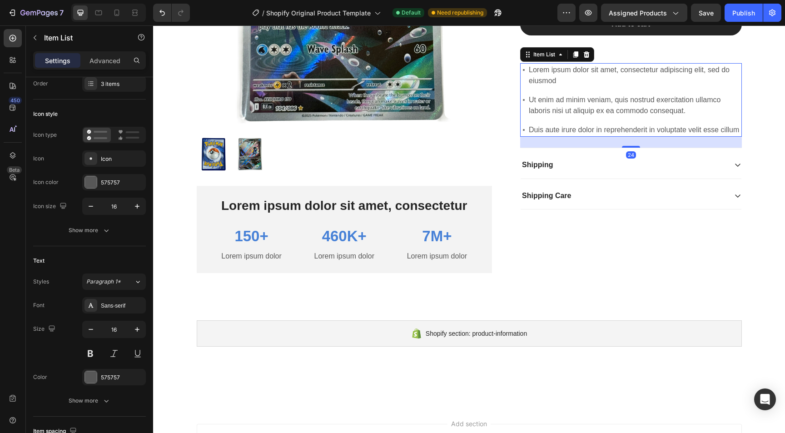
scroll to position [0, 0]
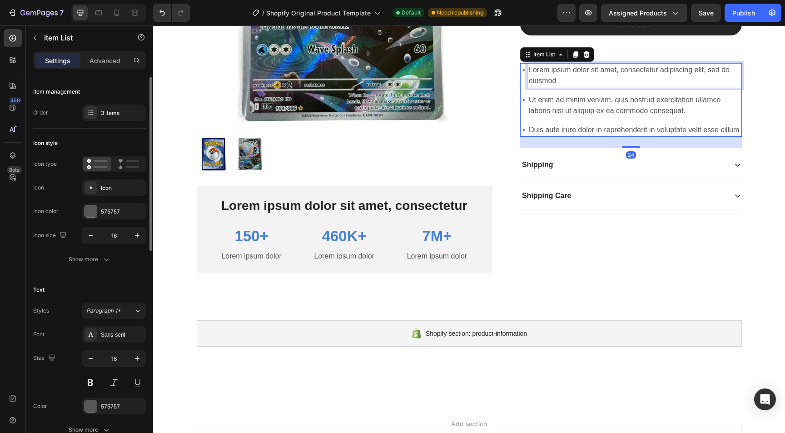
click at [611, 78] on p "Lorem ipsum dolor sit amet, consectetur adipiscing elit, sed do eiusmod" at bounding box center [635, 76] width 212 height 22
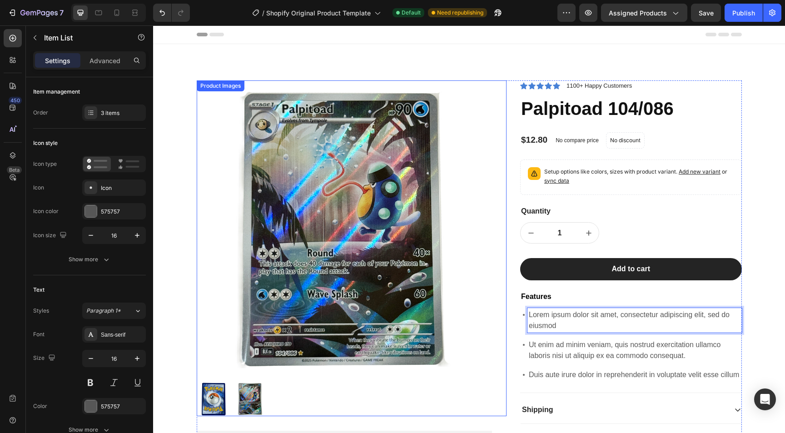
scroll to position [25, 0]
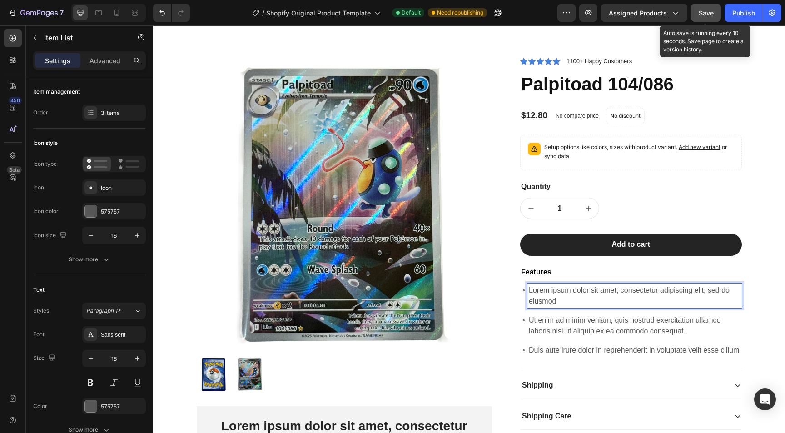
click at [703, 10] on span "Save" at bounding box center [706, 13] width 15 height 8
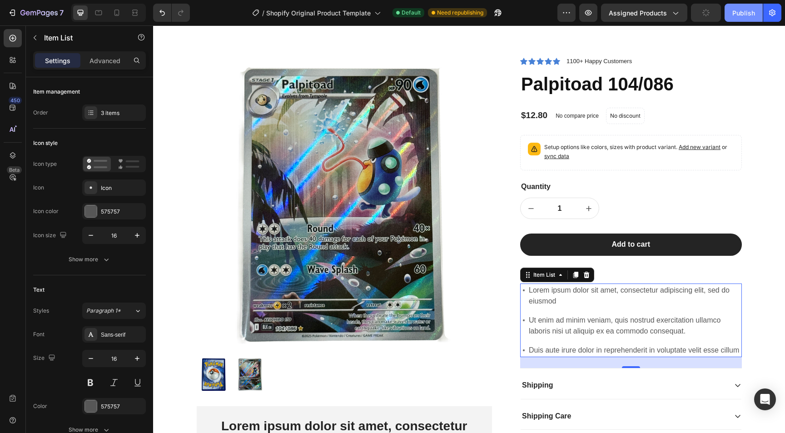
click at [748, 16] on div "Publish" at bounding box center [743, 13] width 23 height 10
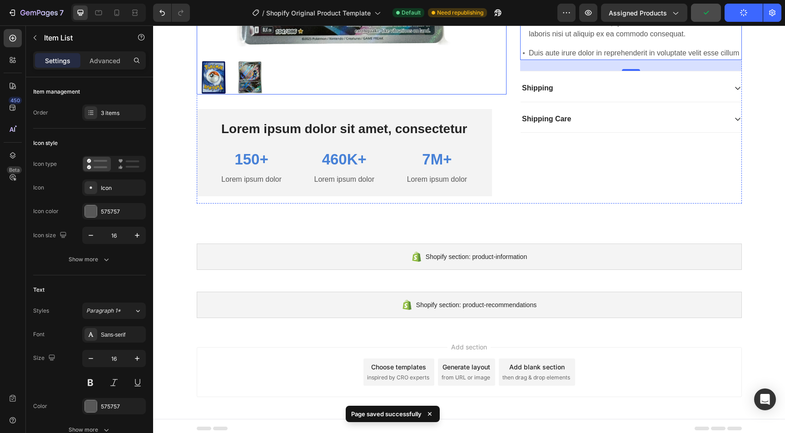
scroll to position [326, 0]
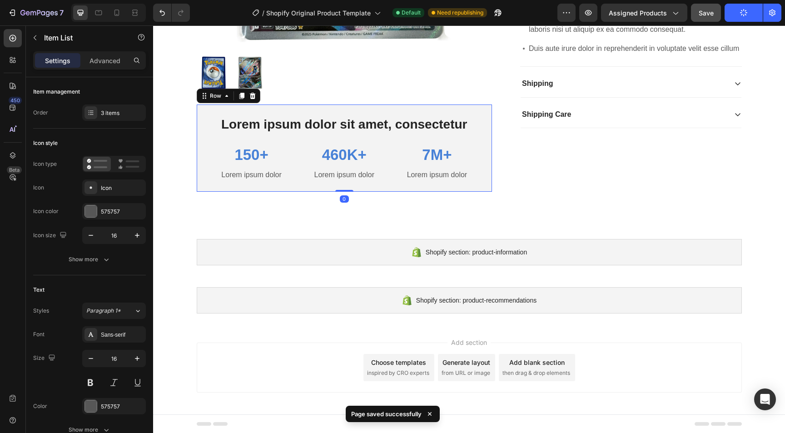
click at [485, 141] on div "Lorem ipsum dolor sit amet, consectetur Text Block 150+ Text Block Lorem ipsum …" at bounding box center [345, 148] width 296 height 87
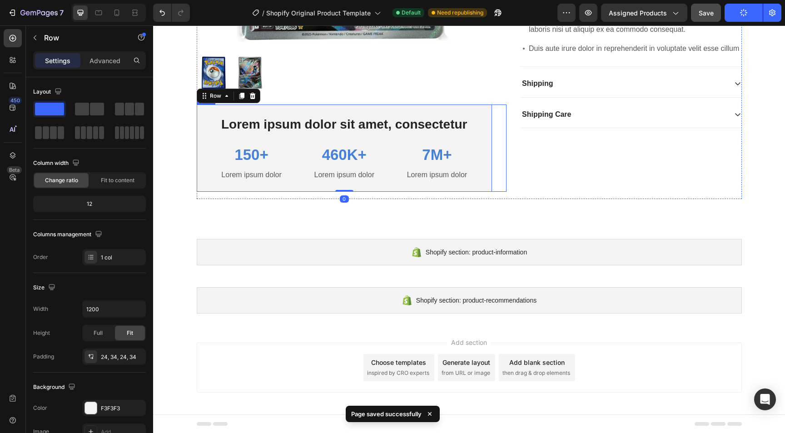
click at [500, 138] on div "Lorem ipsum dolor sit amet, consectetur Text Block 150+ Text Block Lorem ipsum …" at bounding box center [352, 148] width 310 height 87
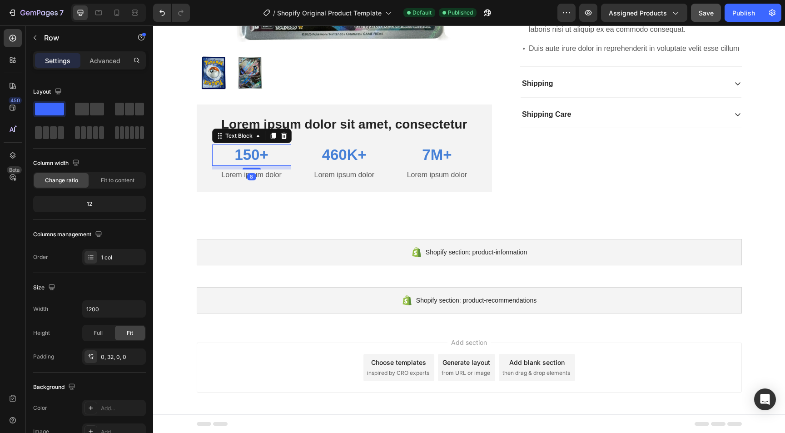
click at [247, 154] on p "150+" at bounding box center [251, 155] width 77 height 20
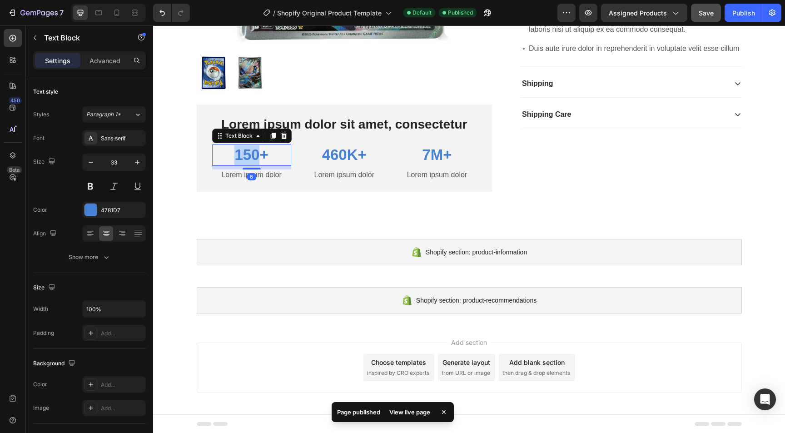
click at [247, 154] on p "150+" at bounding box center [251, 155] width 77 height 20
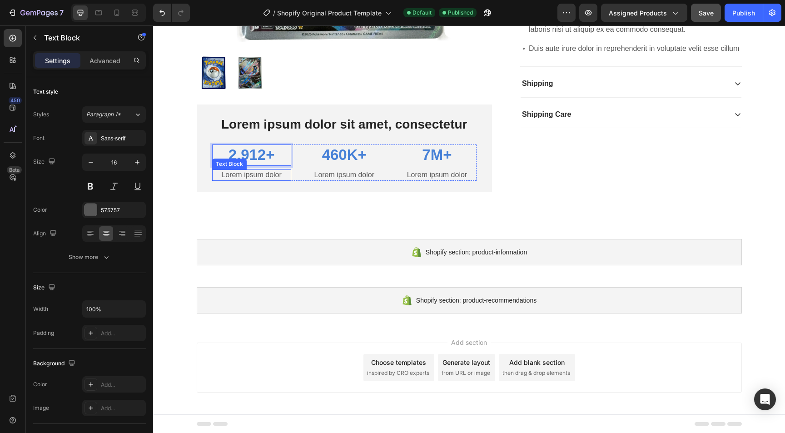
click at [239, 174] on p "Lorem ipsum dolor" at bounding box center [251, 175] width 77 height 10
click at [334, 156] on p "460K+" at bounding box center [344, 155] width 77 height 20
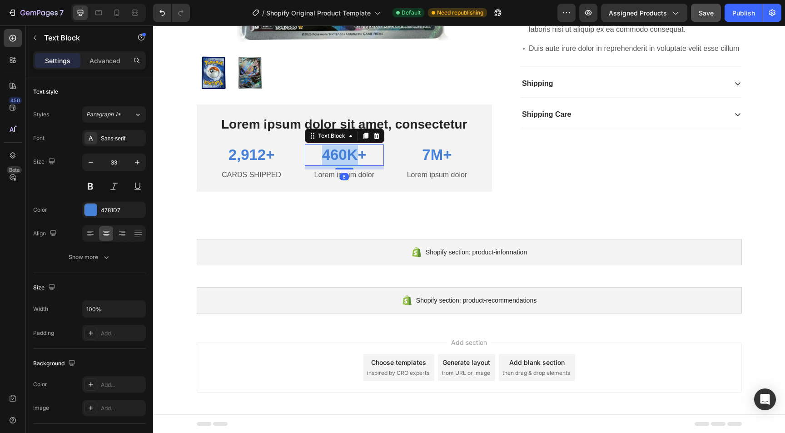
click at [334, 156] on p "460K+" at bounding box center [344, 155] width 77 height 20
click at [333, 172] on p "Lorem ipsum dolor" at bounding box center [344, 175] width 77 height 10
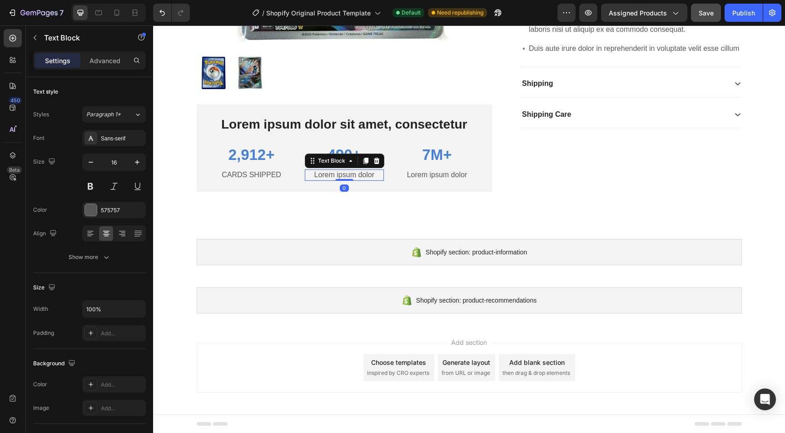
click at [333, 172] on p "Lorem ipsum dolor" at bounding box center [344, 175] width 77 height 10
click at [437, 172] on p "Lorem ipsum dolor" at bounding box center [436, 175] width 77 height 10
click at [351, 179] on div "PACKS RIPPED Text Block 0" at bounding box center [344, 174] width 79 height 11
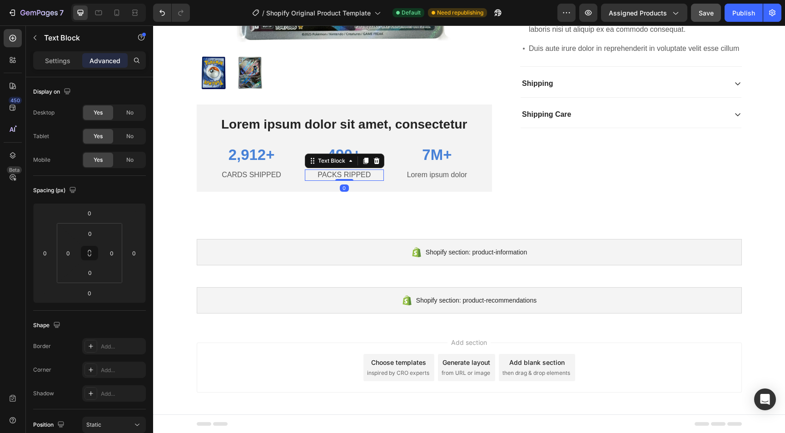
click at [351, 179] on div at bounding box center [344, 180] width 18 height 2
click at [364, 174] on p "PACKS RIPPED" at bounding box center [344, 175] width 77 height 10
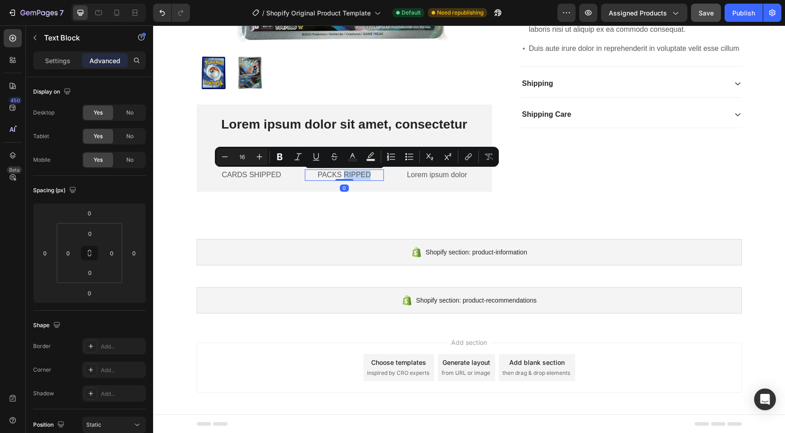
click at [374, 174] on p "PACKS RIPPED" at bounding box center [344, 175] width 77 height 10
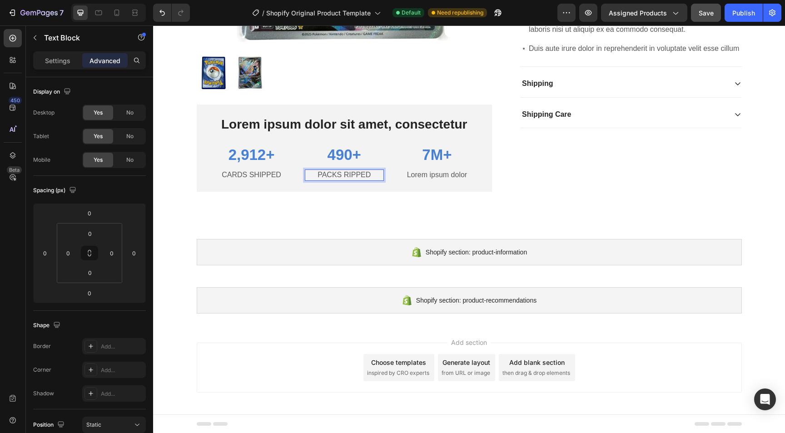
click at [369, 174] on p "PACKS RIPPED" at bounding box center [344, 175] width 77 height 10
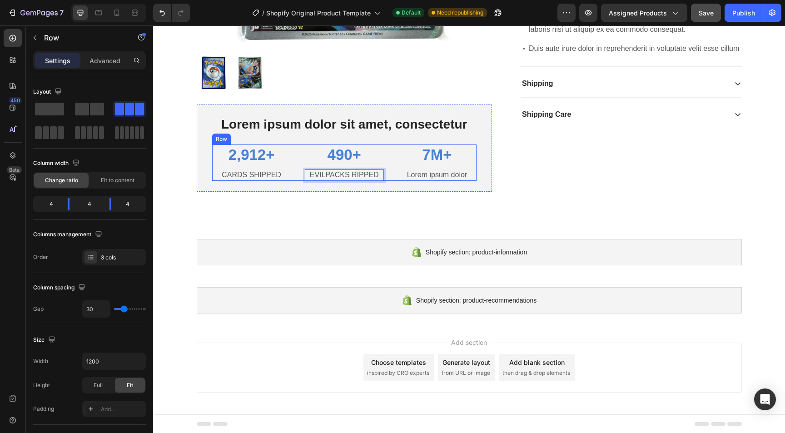
click at [362, 166] on div "490+ Text Block EVILPACKS RIPPED Text Block 0" at bounding box center [344, 162] width 79 height 36
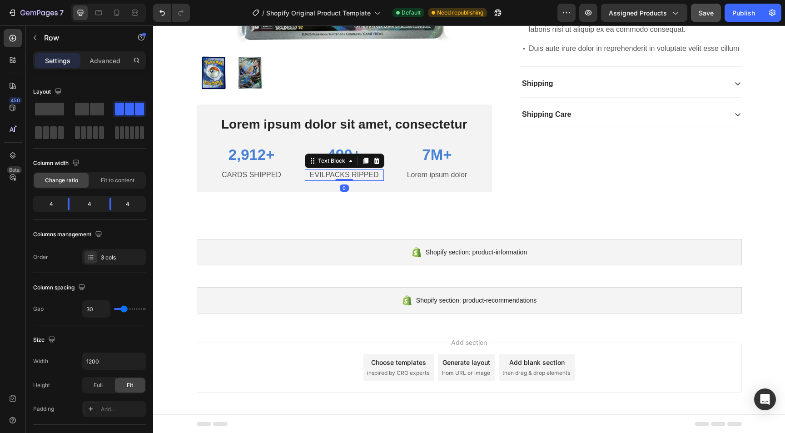
click at [362, 175] on p "EVILPACKS RIPPED" at bounding box center [344, 175] width 77 height 10
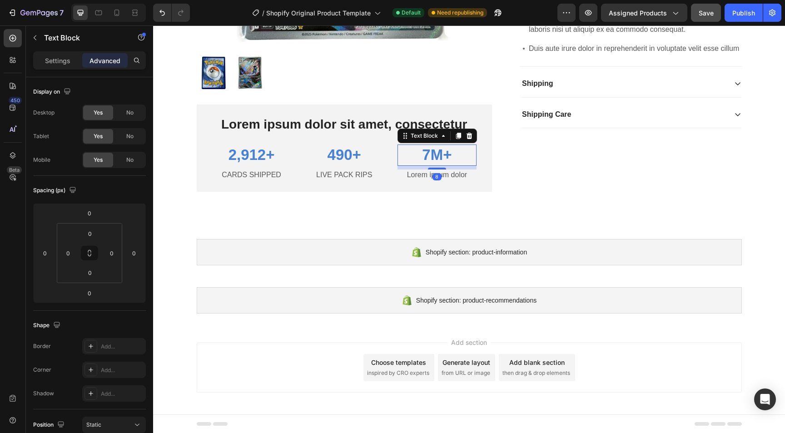
click at [428, 154] on p "7M+" at bounding box center [436, 155] width 77 height 20
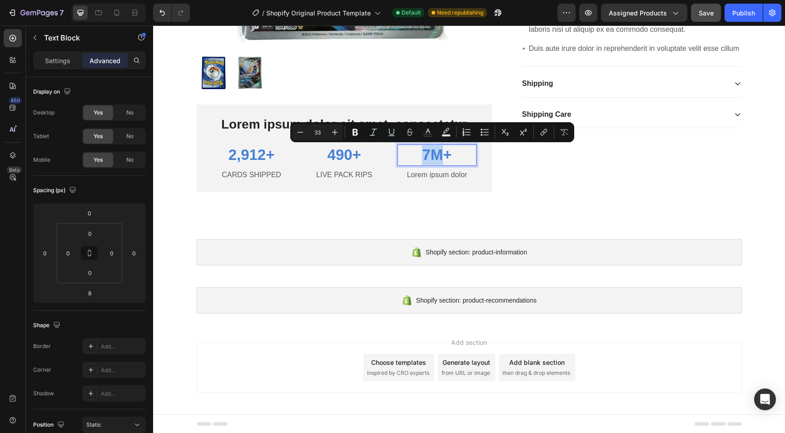
click at [428, 154] on p "7M+" at bounding box center [436, 155] width 77 height 20
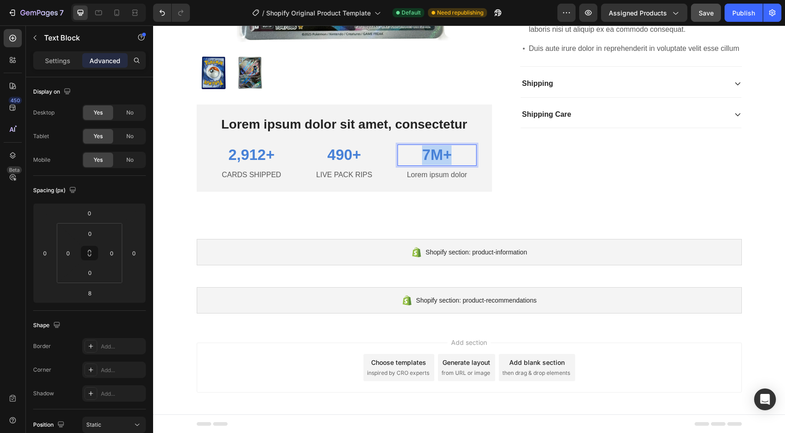
drag, startPoint x: 421, startPoint y: 154, endPoint x: 495, endPoint y: 154, distance: 74.1
click at [493, 154] on div "Lorem ipsum dolor sit amet, consectetur Text Block 2,912+ Text Block CARDS SHIP…" at bounding box center [352, 148] width 310 height 87
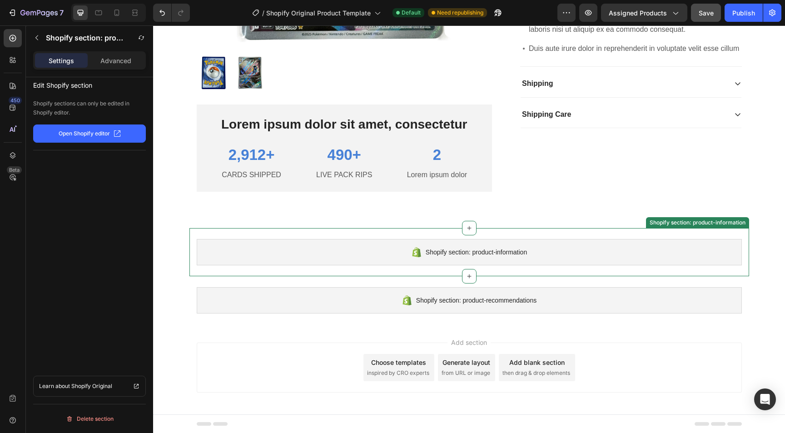
click at [509, 254] on span "Shopify section: product-information" at bounding box center [476, 252] width 101 height 11
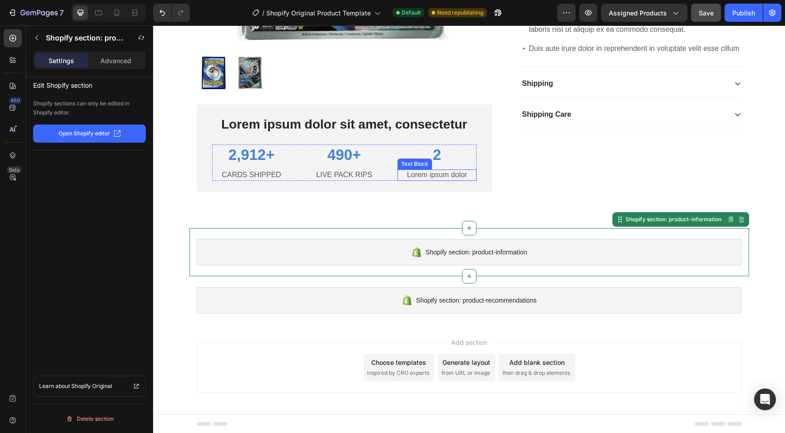
click at [416, 162] on div "Text Block" at bounding box center [414, 164] width 31 height 8
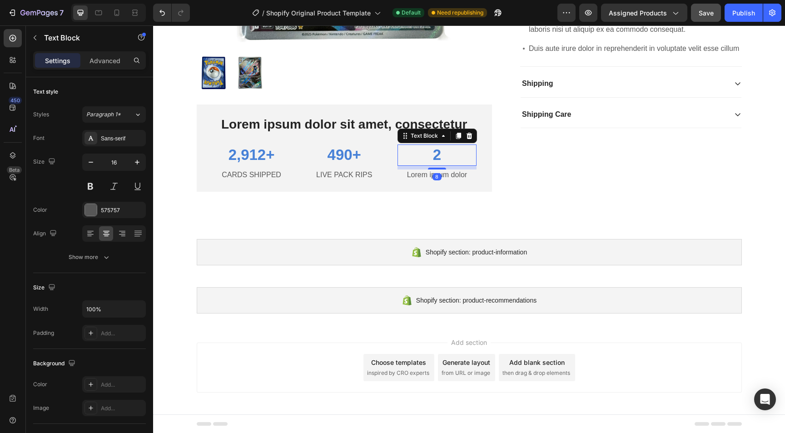
click at [447, 153] on p "2" at bounding box center [436, 155] width 77 height 20
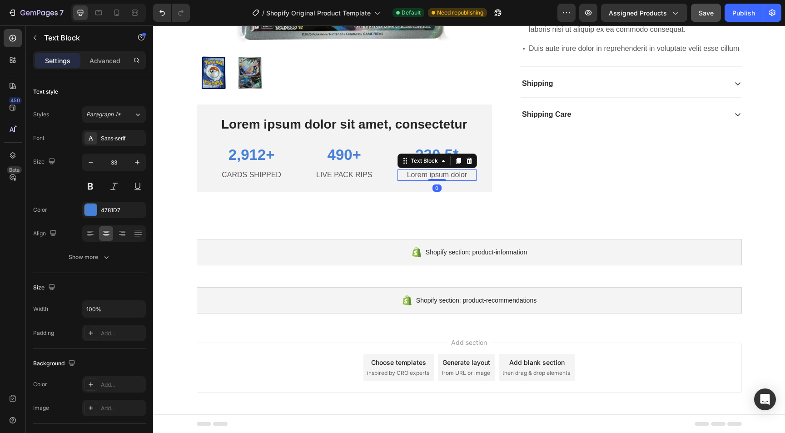
click at [428, 173] on p "Lorem ipsum dolor" at bounding box center [436, 175] width 77 height 10
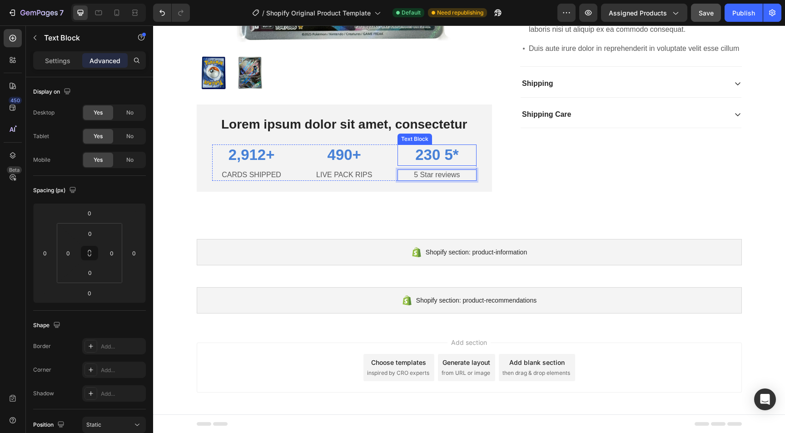
click at [451, 160] on p "230 5*" at bounding box center [436, 155] width 77 height 20
click at [451, 151] on p "230 5*" at bounding box center [436, 155] width 77 height 20
click at [463, 156] on p "230 5*" at bounding box center [436, 155] width 77 height 20
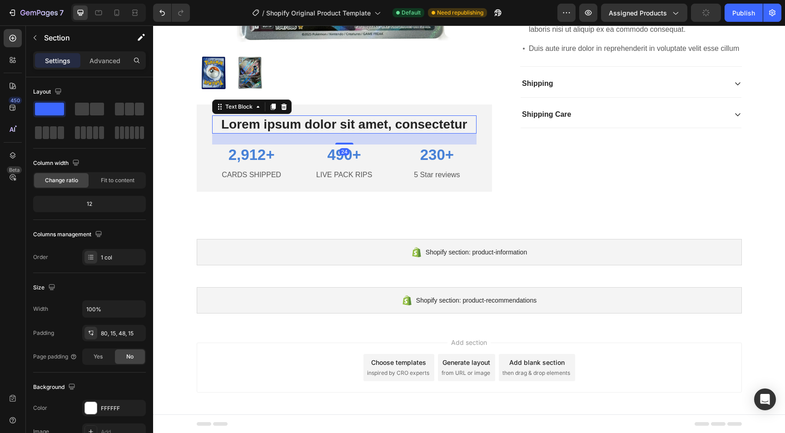
click at [407, 126] on p "Lorem ipsum dolor sit amet, consectetur" at bounding box center [344, 124] width 263 height 16
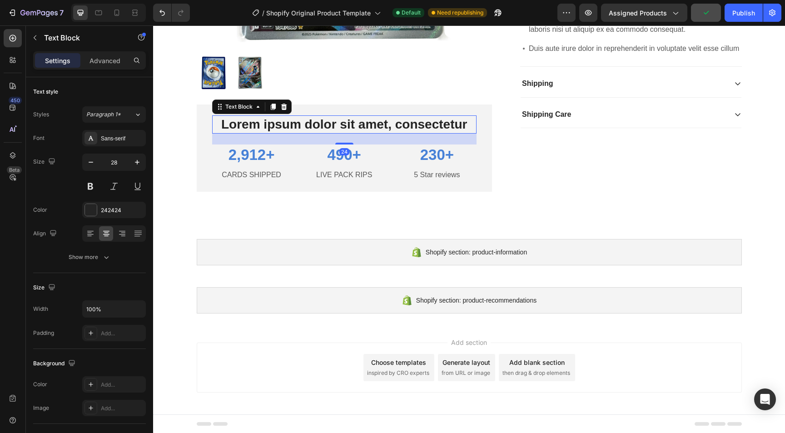
click at [407, 126] on p "Lorem ipsum dolor sit amet, consectetur" at bounding box center [344, 124] width 263 height 16
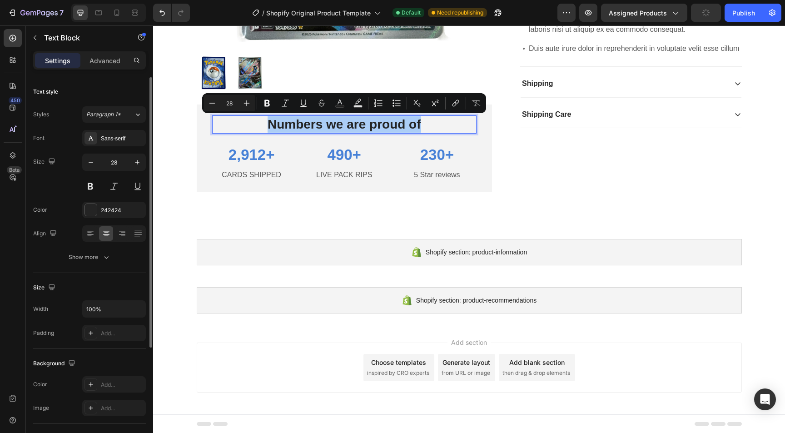
click at [99, 265] on div "Text style Styles Paragraph 1* Font Sans-serif Size 28 Color 242424 Align Show …" at bounding box center [89, 175] width 113 height 196
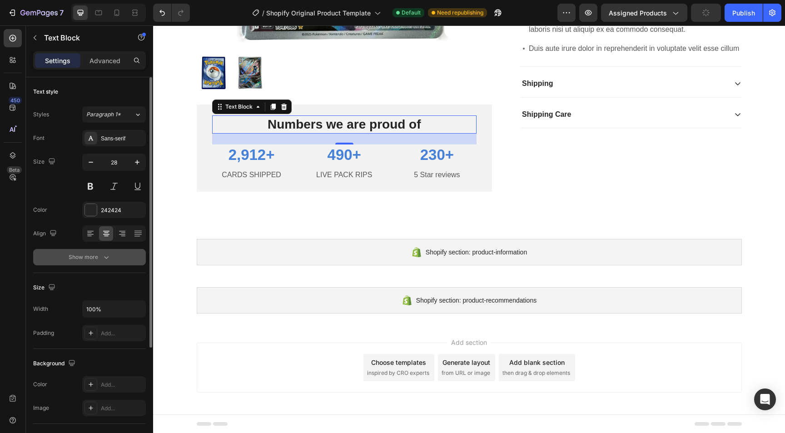
click at [99, 261] on div "Show more" at bounding box center [90, 257] width 42 height 9
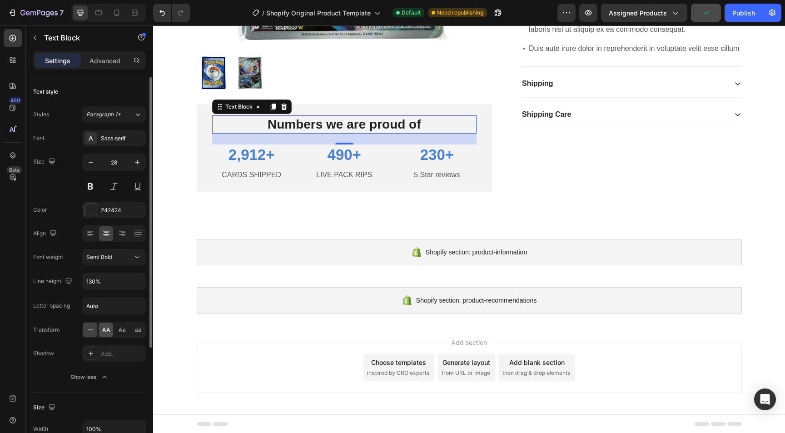
click at [112, 334] on div "AA" at bounding box center [106, 330] width 14 height 15
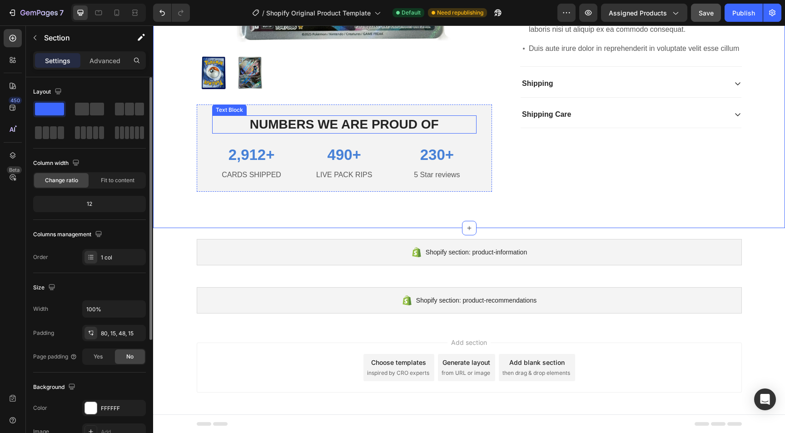
click at [216, 108] on div "Text Block" at bounding box center [229, 110] width 31 height 8
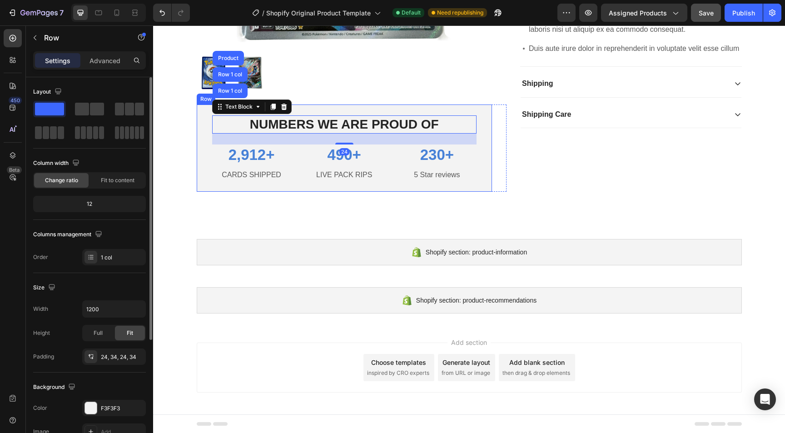
click at [204, 115] on div "Numbers we are proud of Text Block Row 1 col Row 1 col Product 24 2,912+ Text B…" at bounding box center [345, 148] width 296 height 87
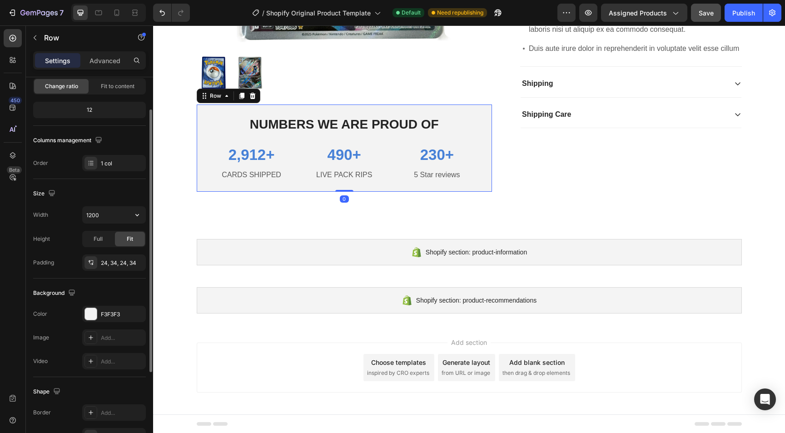
scroll to position [173, 0]
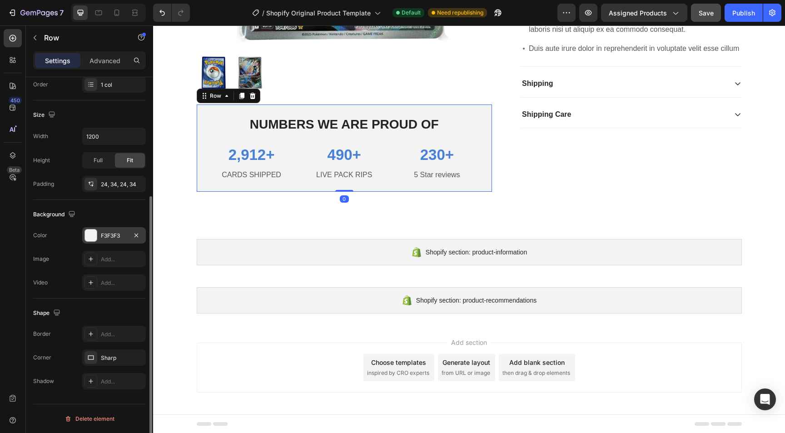
click at [93, 238] on div at bounding box center [91, 235] width 12 height 12
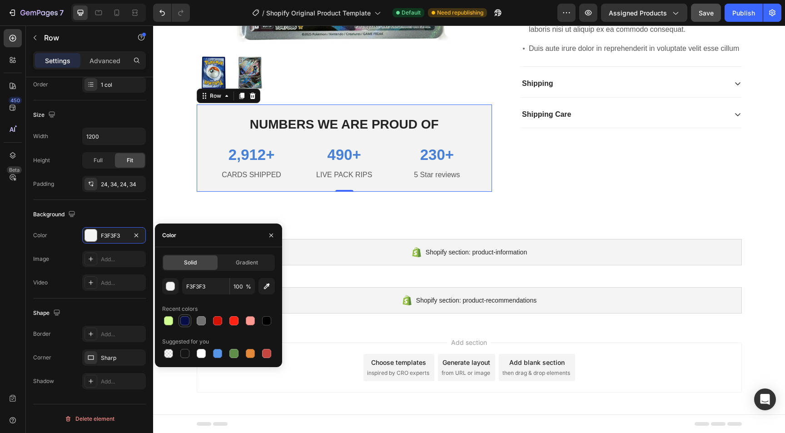
click at [186, 320] on div at bounding box center [184, 320] width 9 height 9
type input "070D47"
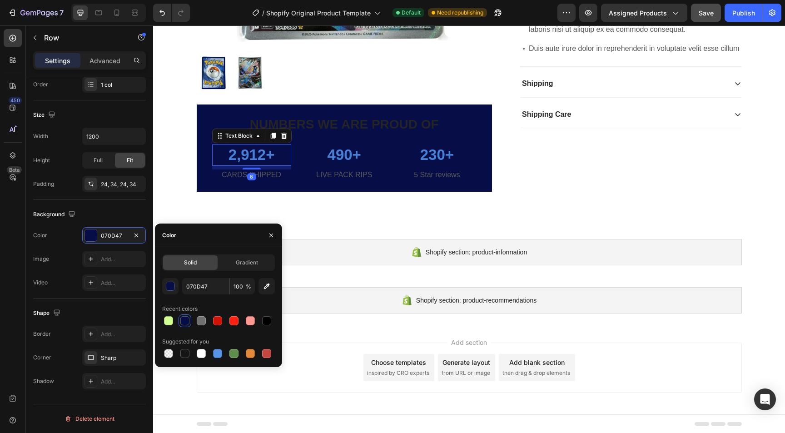
click at [257, 158] on p "2,912+" at bounding box center [251, 155] width 77 height 20
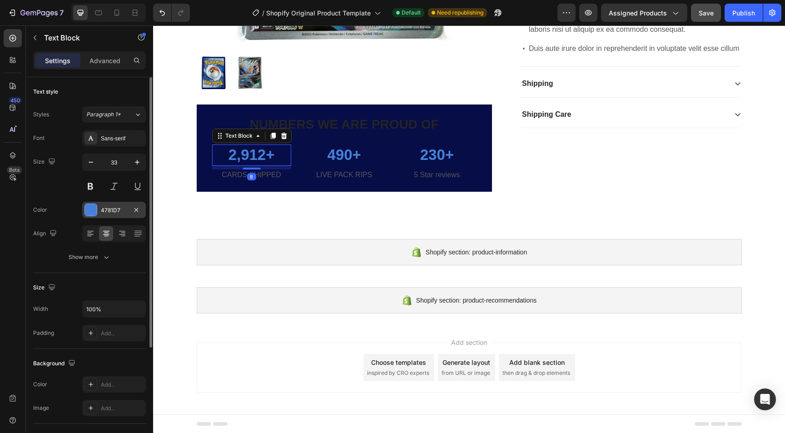
click at [90, 204] on div at bounding box center [91, 210] width 12 height 12
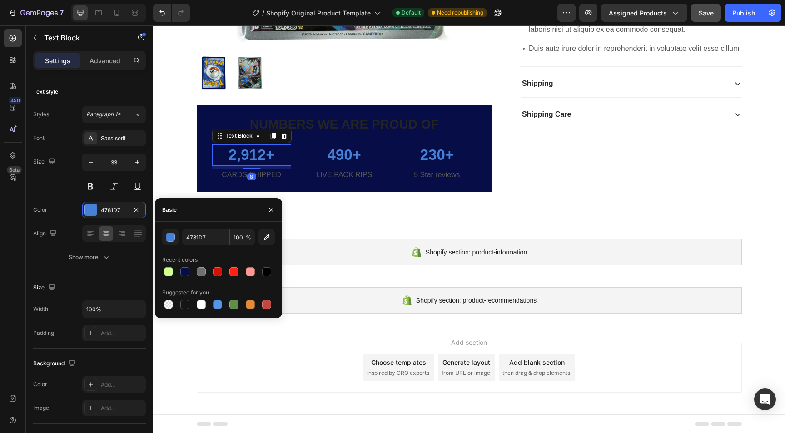
click at [177, 274] on div at bounding box center [218, 271] width 113 height 13
click at [170, 270] on div at bounding box center [168, 271] width 9 height 9
type input "D1FF91"
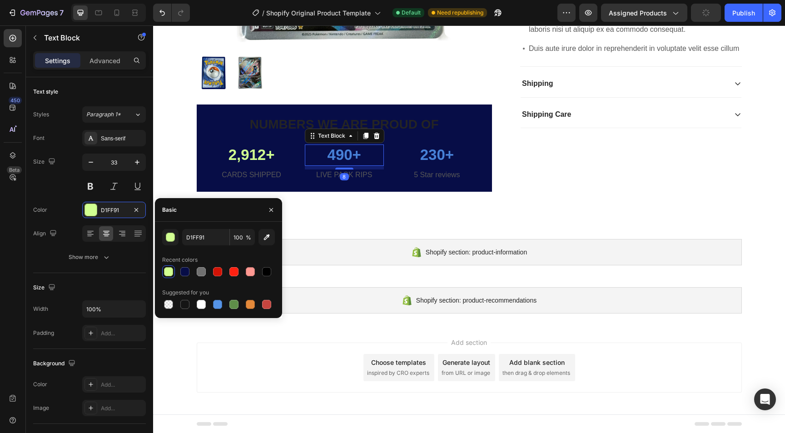
click at [346, 152] on p "490+" at bounding box center [344, 155] width 77 height 20
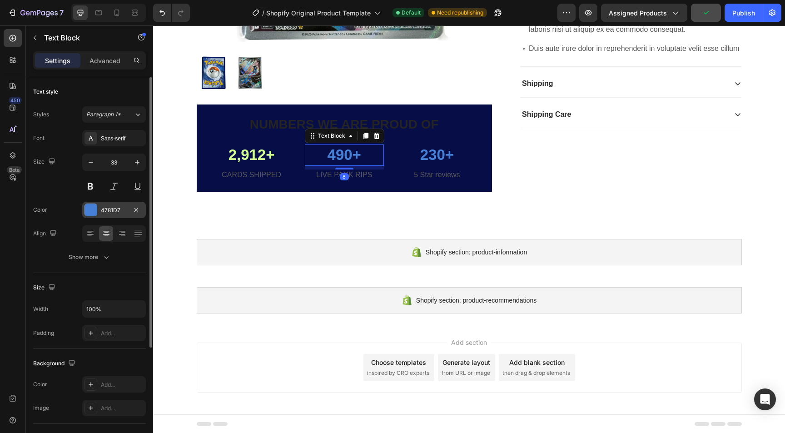
click at [90, 209] on div at bounding box center [91, 210] width 12 height 12
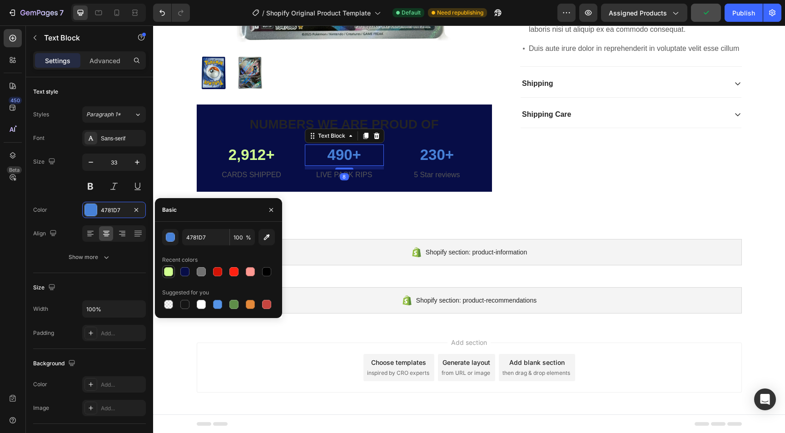
click at [171, 272] on div at bounding box center [168, 271] width 9 height 9
type input "D1FF91"
click at [433, 149] on p "230+" at bounding box center [436, 155] width 77 height 20
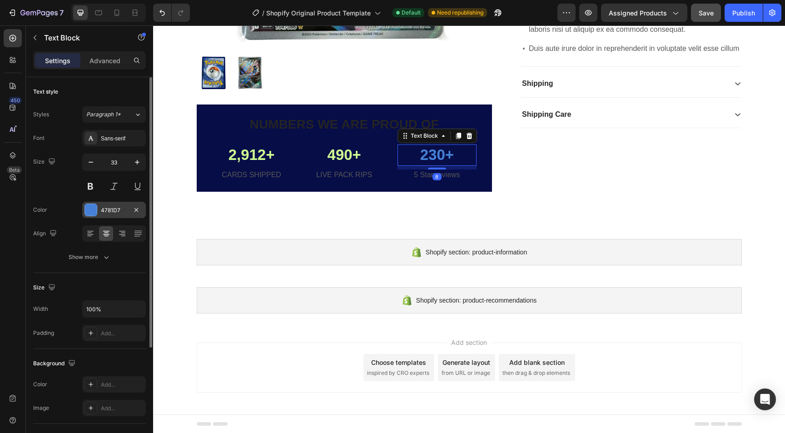
click at [93, 206] on div at bounding box center [91, 210] width 12 height 12
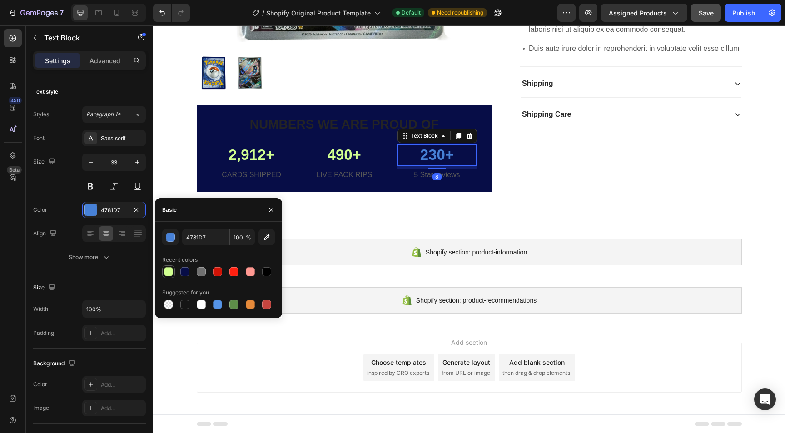
click at [168, 273] on div at bounding box center [168, 271] width 9 height 9
type input "D1FF91"
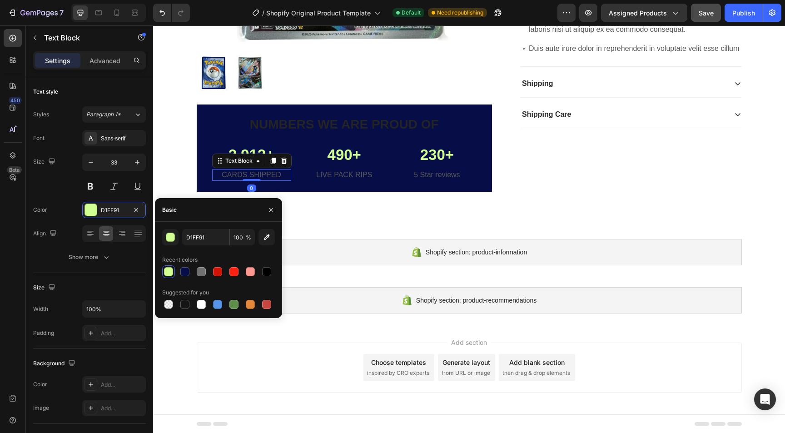
click at [257, 170] on p "CARDS SHIPPED" at bounding box center [251, 175] width 77 height 10
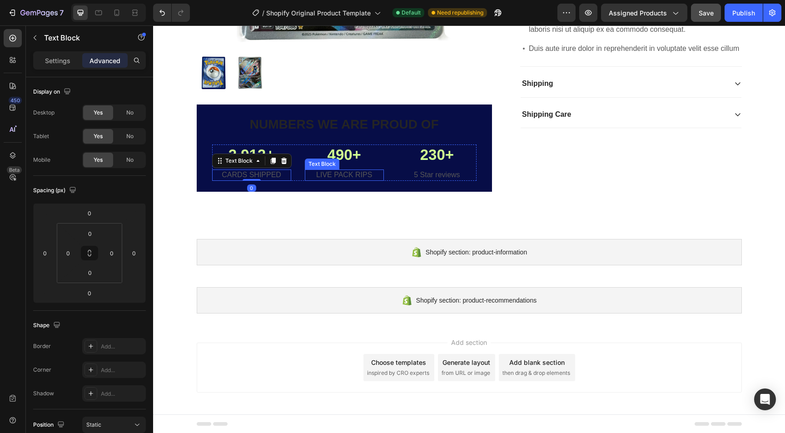
click at [331, 171] on p "LIVE PACK RIPS" at bounding box center [344, 175] width 77 height 10
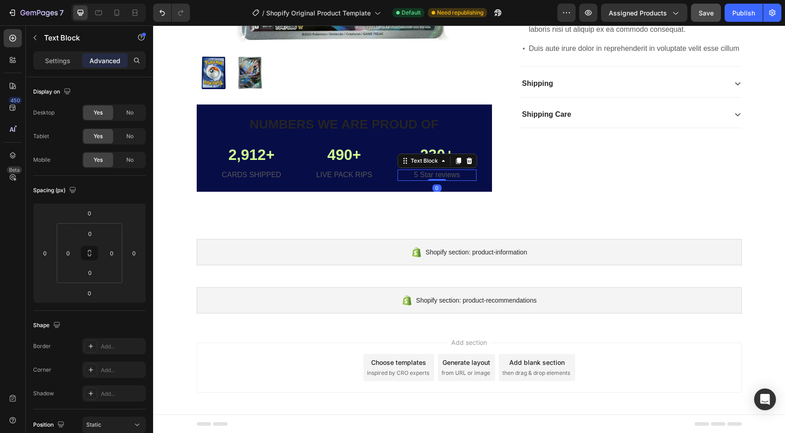
click at [422, 172] on p "5 Star reviews" at bounding box center [436, 175] width 77 height 10
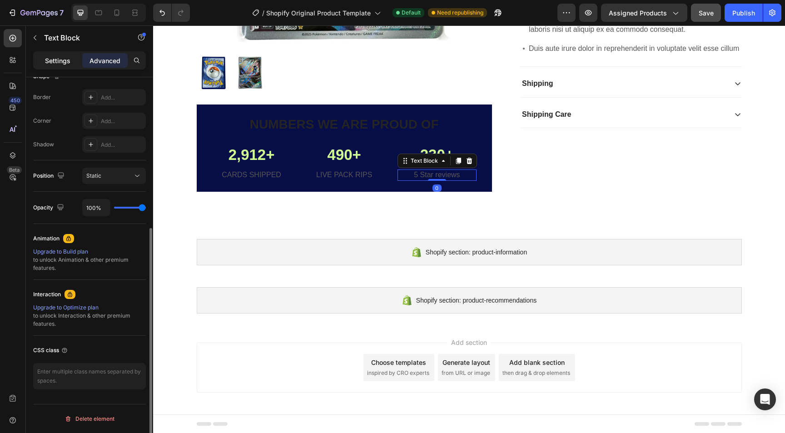
click at [54, 56] on p "Settings" at bounding box center [57, 61] width 25 height 10
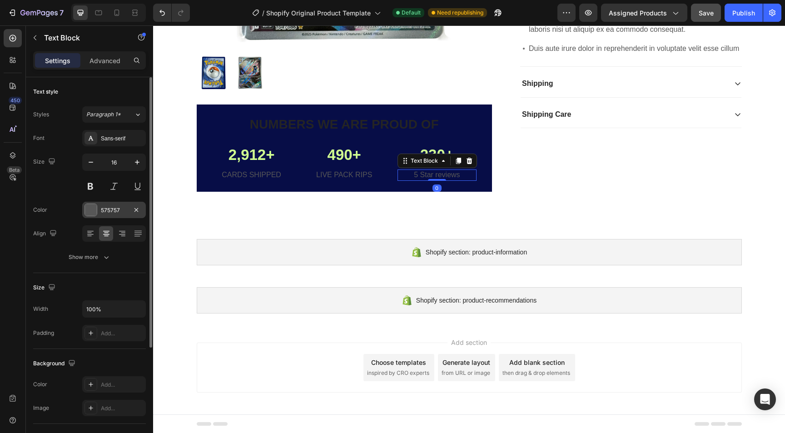
click at [93, 212] on div at bounding box center [91, 210] width 12 height 12
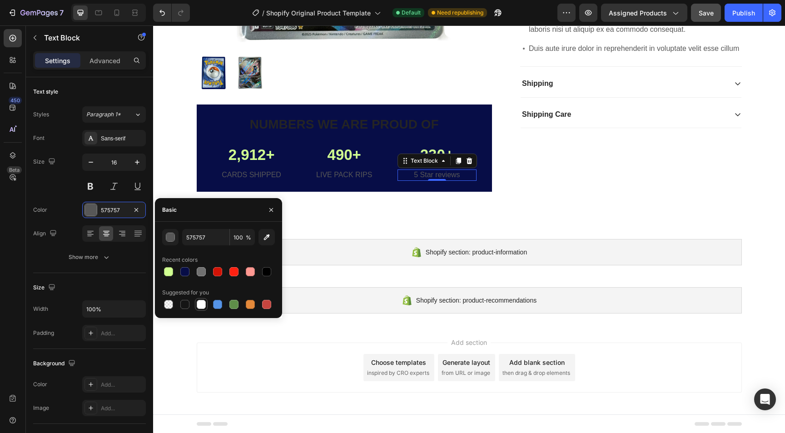
click at [199, 303] on div at bounding box center [201, 304] width 9 height 9
type input "FFFFFF"
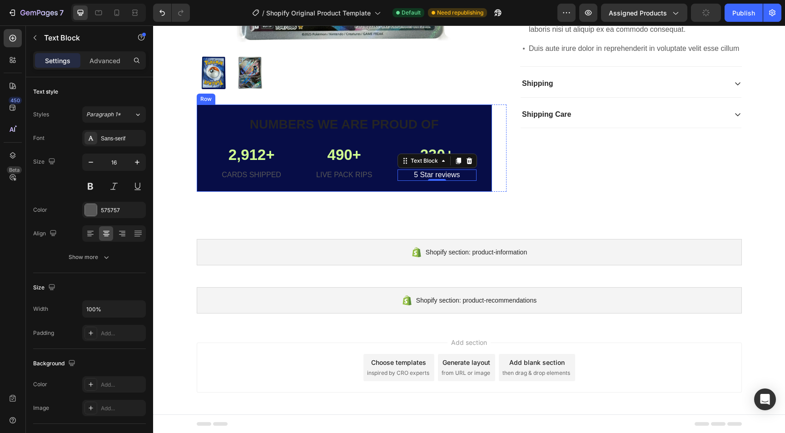
click at [351, 177] on p "LIVE PACK RIPS" at bounding box center [344, 175] width 77 height 10
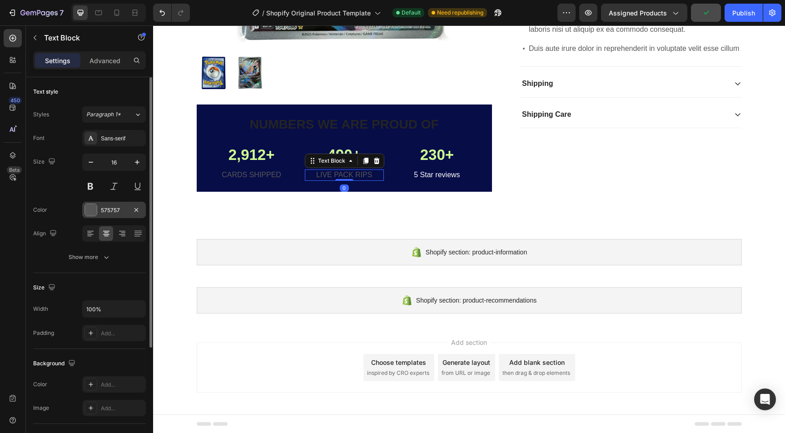
click at [89, 204] on div at bounding box center [91, 210] width 12 height 12
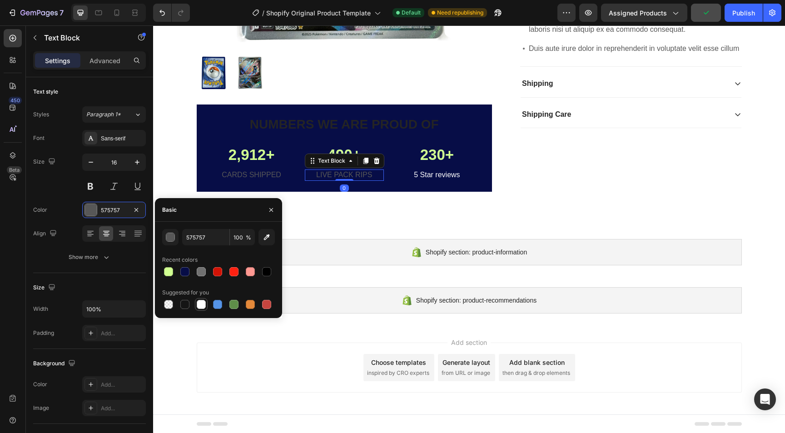
click at [197, 306] on div at bounding box center [201, 304] width 9 height 9
type input "FFFFFF"
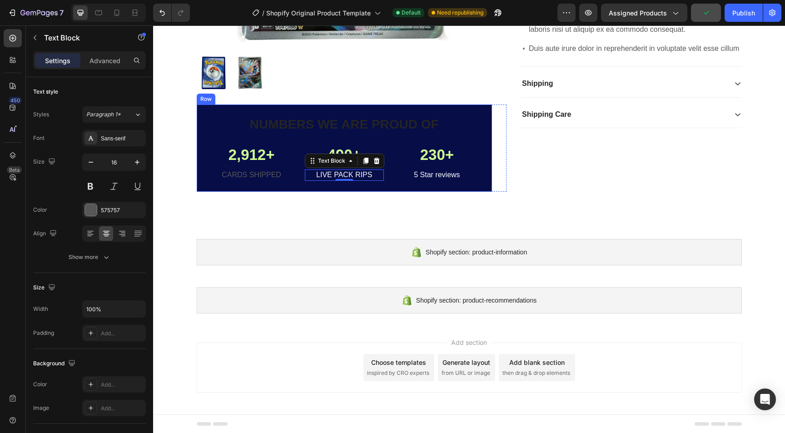
click at [254, 175] on p "CARDS SHIPPED" at bounding box center [251, 175] width 77 height 10
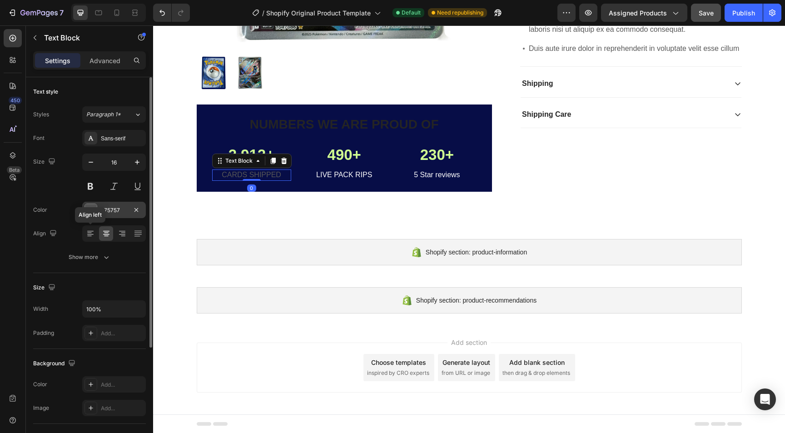
click at [90, 202] on div "575757" at bounding box center [114, 210] width 64 height 16
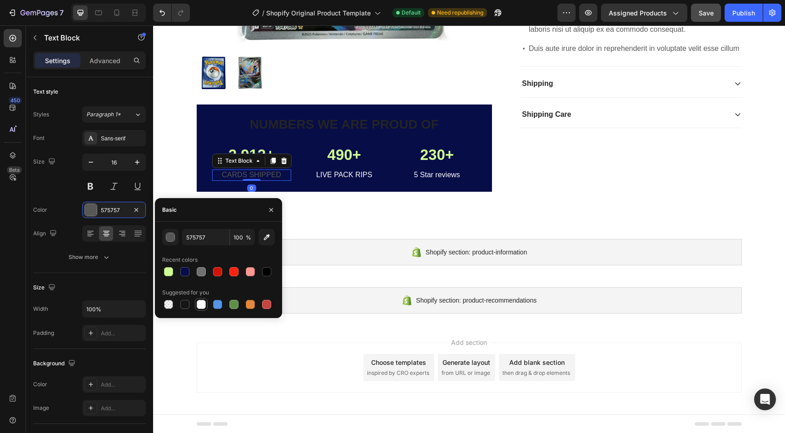
click at [198, 301] on div at bounding box center [201, 304] width 9 height 9
type input "FFFFFF"
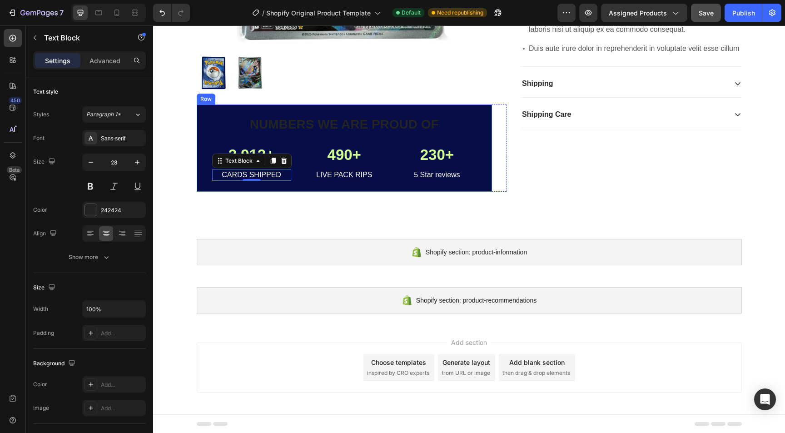
click at [282, 121] on p "Numbers we are proud of" at bounding box center [344, 124] width 263 height 16
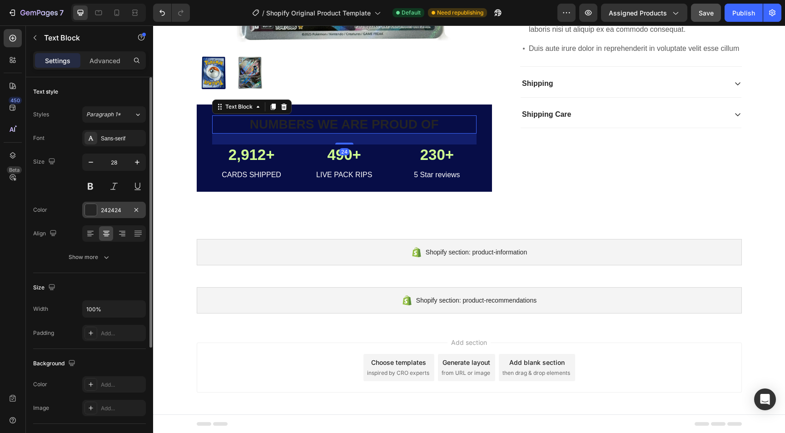
click at [86, 208] on div at bounding box center [91, 210] width 12 height 12
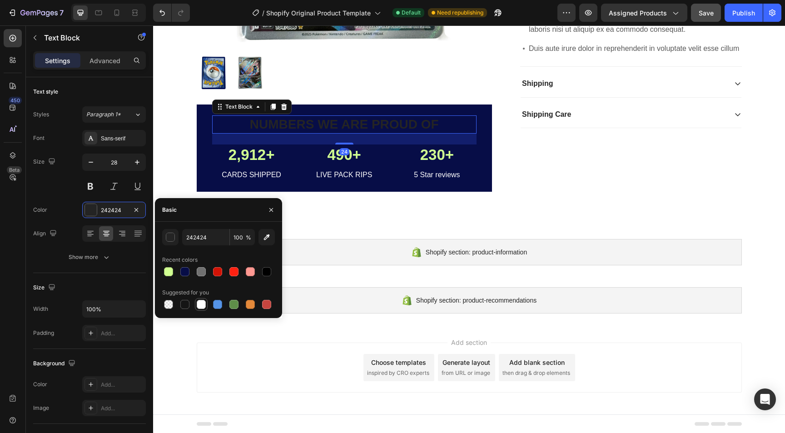
click at [199, 300] on div at bounding box center [201, 304] width 9 height 9
type input "FFFFFF"
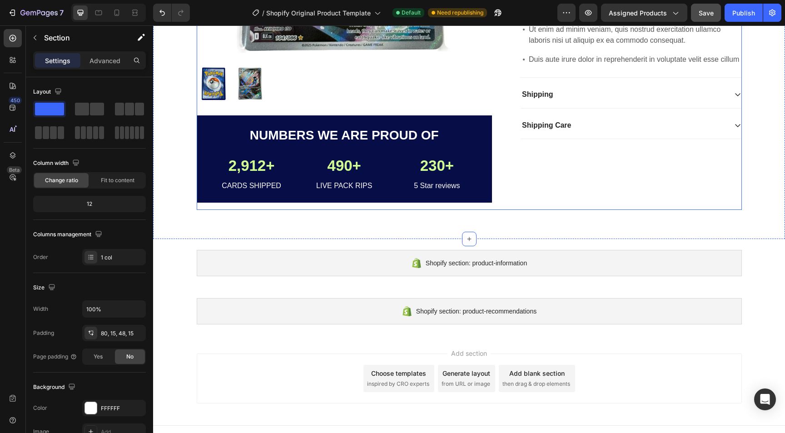
scroll to position [313, 0]
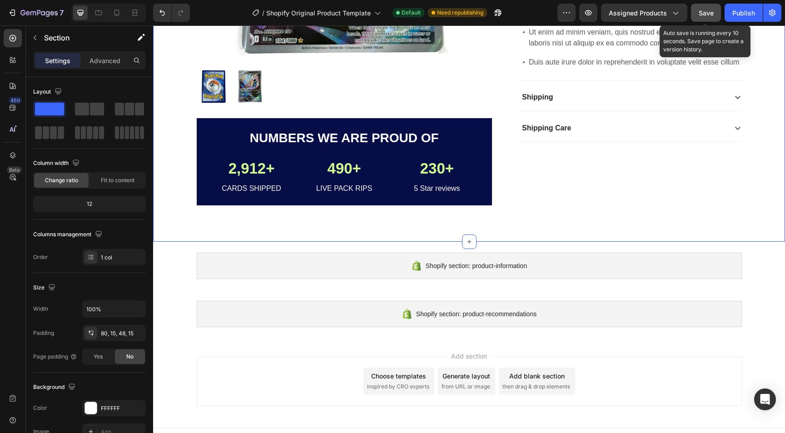
click at [702, 10] on span "Save" at bounding box center [706, 13] width 15 height 8
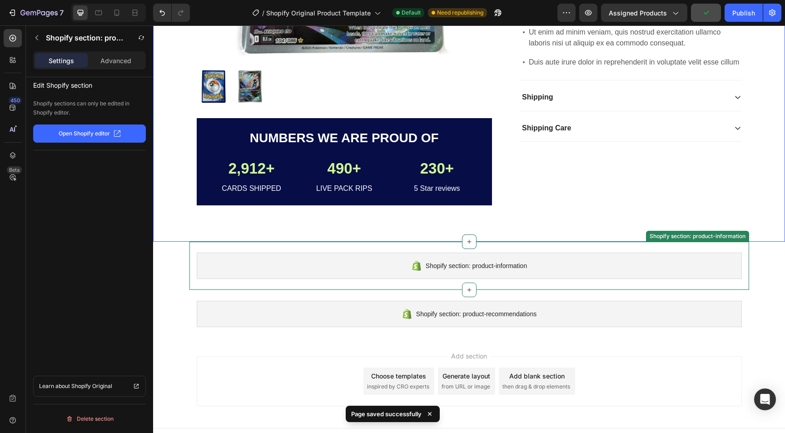
click at [565, 276] on div "Shopify section: product-information" at bounding box center [469, 266] width 545 height 26
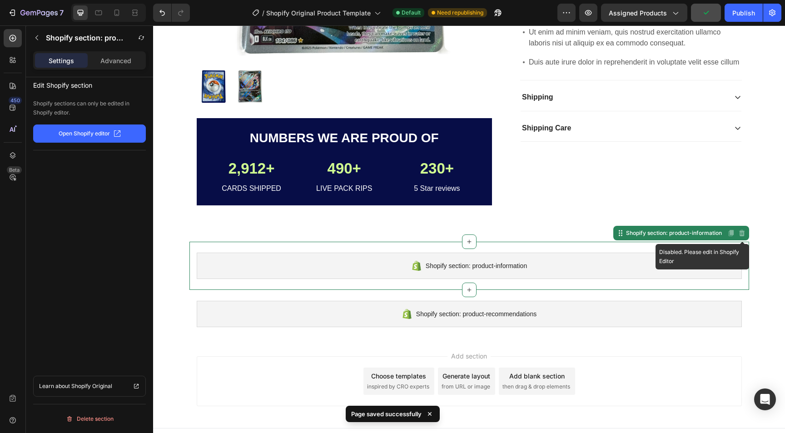
click at [740, 232] on icon at bounding box center [742, 232] width 6 height 6
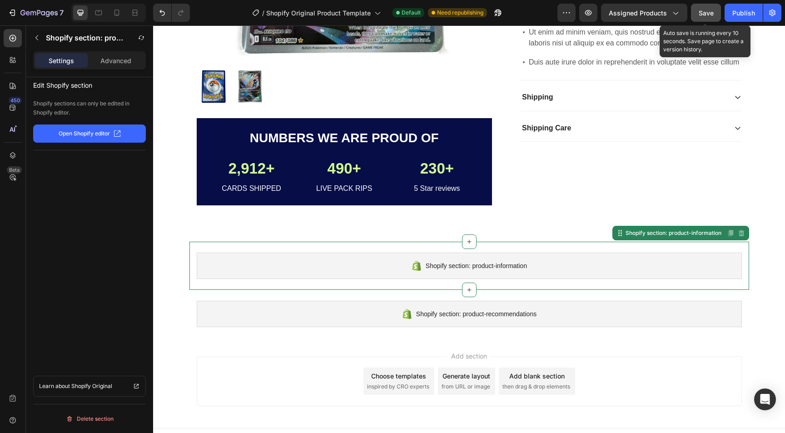
click at [699, 11] on span "Save" at bounding box center [706, 13] width 15 height 8
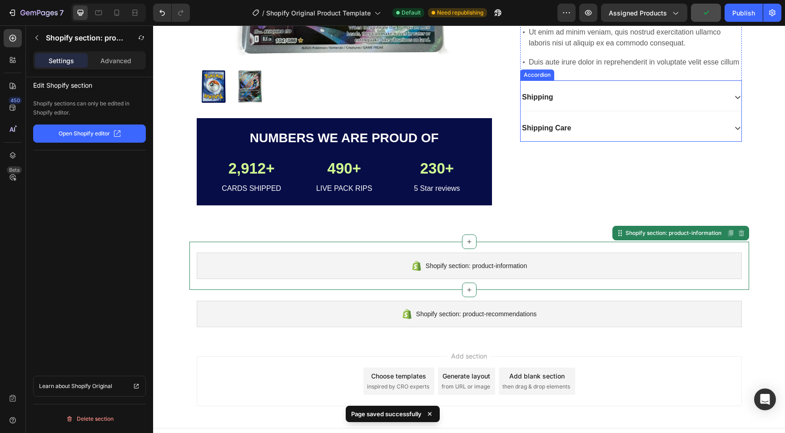
scroll to position [0, 0]
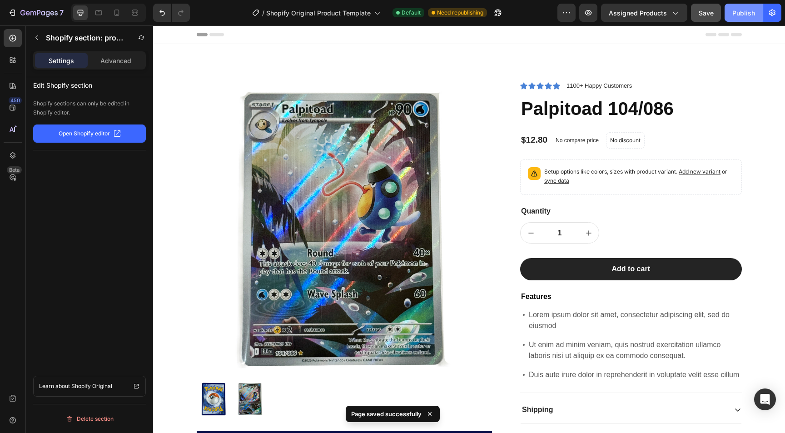
click at [740, 12] on div "Publish" at bounding box center [743, 13] width 23 height 10
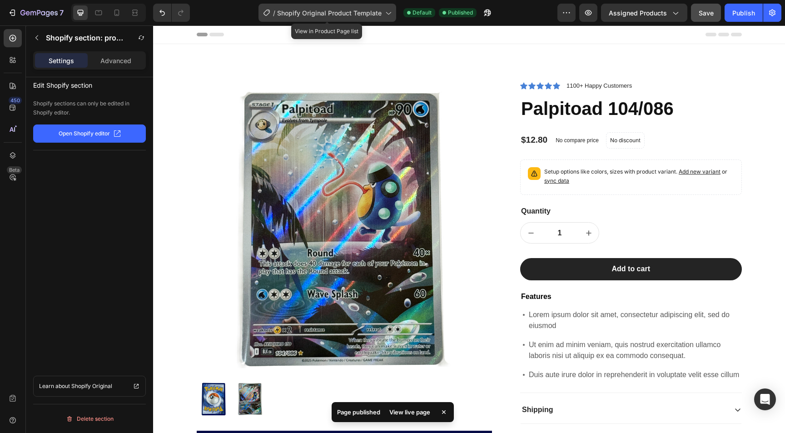
click at [315, 11] on span "Shopify Original Product Template" at bounding box center [329, 13] width 105 height 10
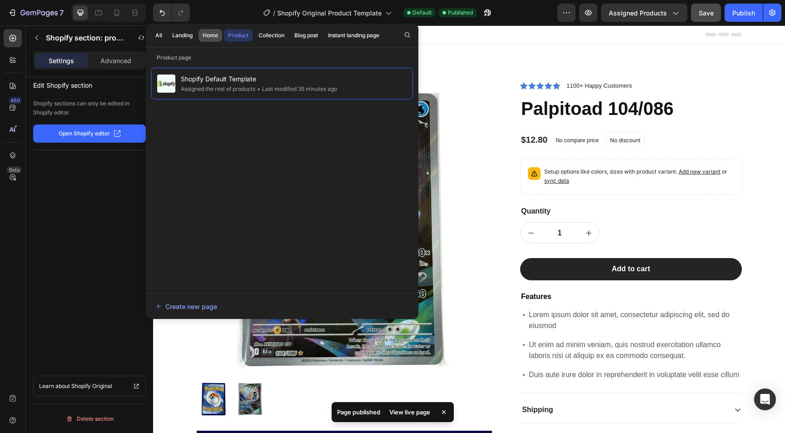
click at [208, 35] on div "Home" at bounding box center [210, 35] width 15 height 8
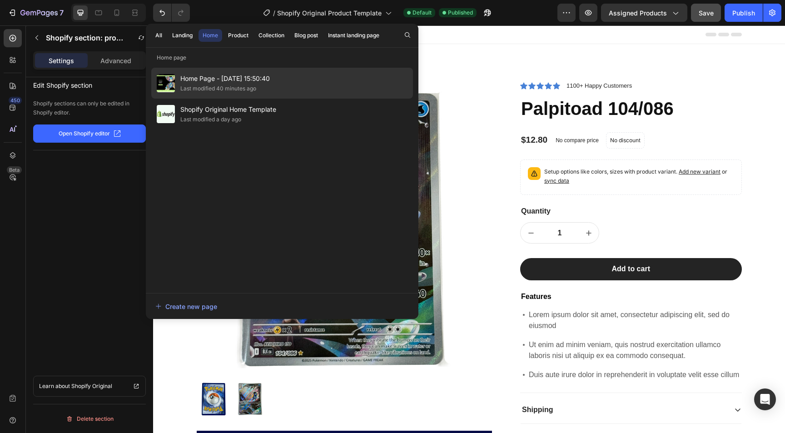
click at [229, 86] on div "Last modified 40 minutes ago" at bounding box center [218, 88] width 76 height 9
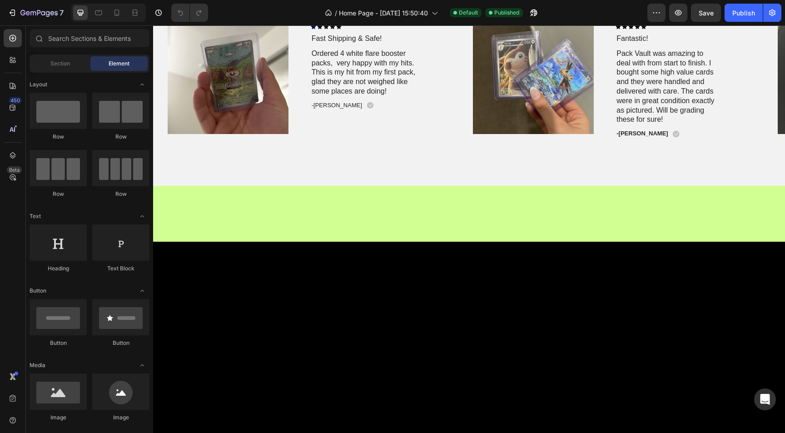
scroll to position [1438, 0]
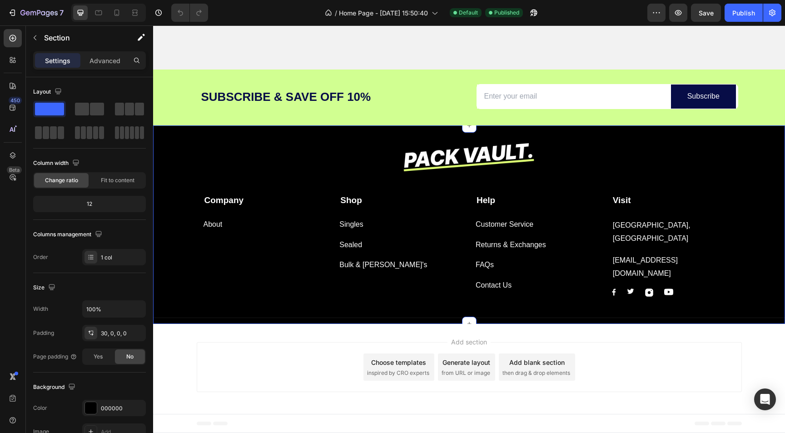
click at [304, 135] on div "Image Company Text block About Button Shop Text block Singles Button Sealed But…" at bounding box center [469, 224] width 632 height 199
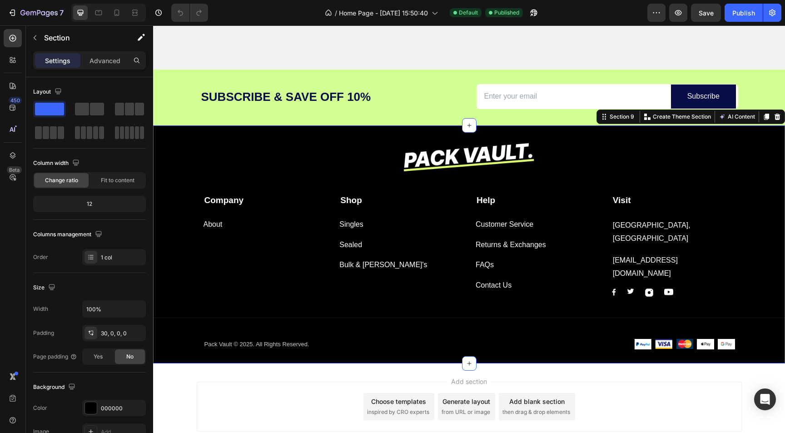
click at [391, 131] on div "Image Company Text block About Button Shop Text block Singles Button Sealed But…" at bounding box center [469, 244] width 632 height 238
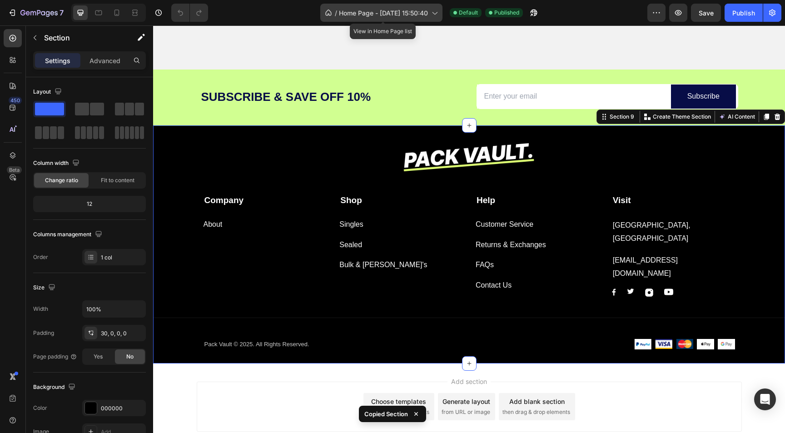
click at [438, 10] on icon at bounding box center [434, 12] width 9 height 9
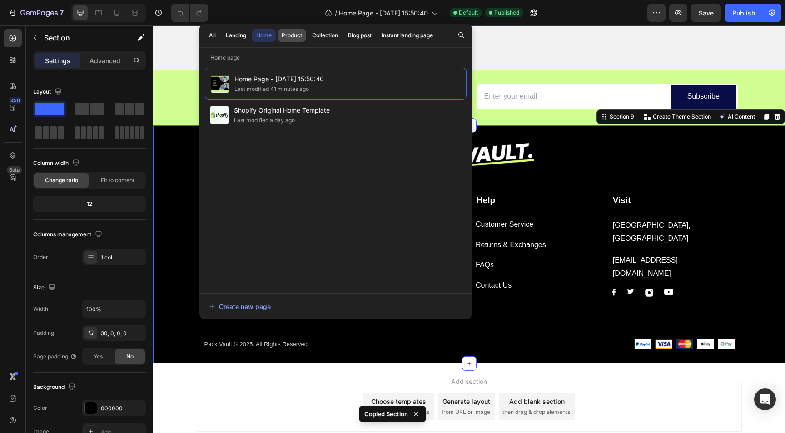
click at [295, 35] on div "Product" at bounding box center [292, 35] width 20 height 8
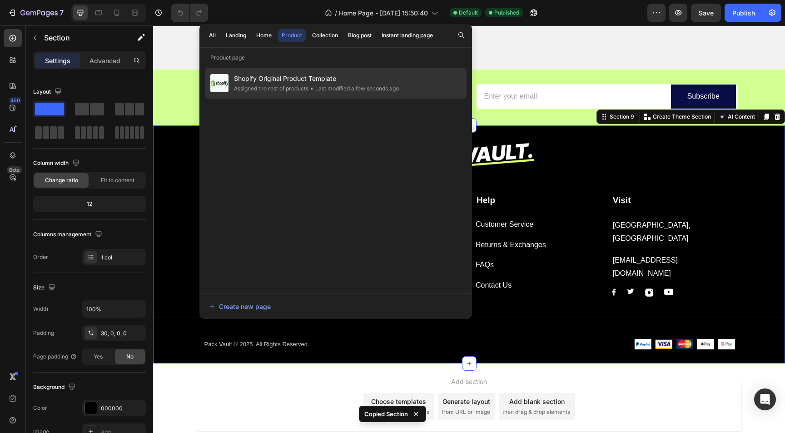
click at [298, 92] on div "Assigned the rest of products" at bounding box center [271, 88] width 75 height 9
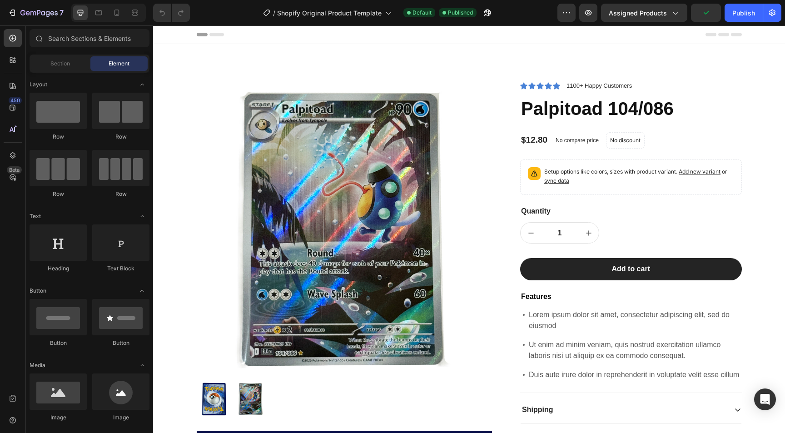
scroll to position [326, 0]
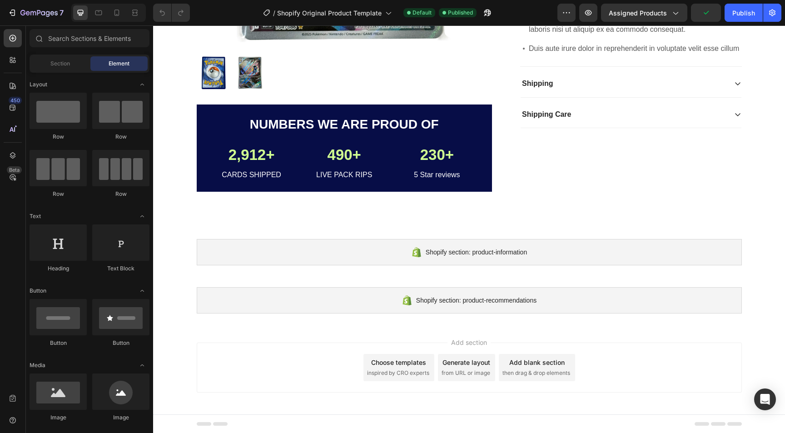
click at [336, 349] on div "Add section Choose templates inspired by CRO experts Generate layout from URL o…" at bounding box center [469, 368] width 545 height 50
click at [337, 332] on div "Add section Choose templates inspired by CRO experts Generate layout from URL o…" at bounding box center [469, 369] width 632 height 90
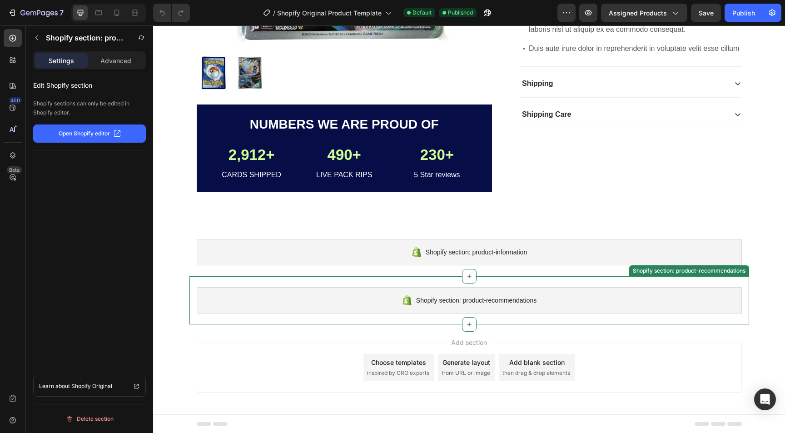
click at [328, 288] on div "Shopify section: product-recommendations" at bounding box center [469, 300] width 545 height 26
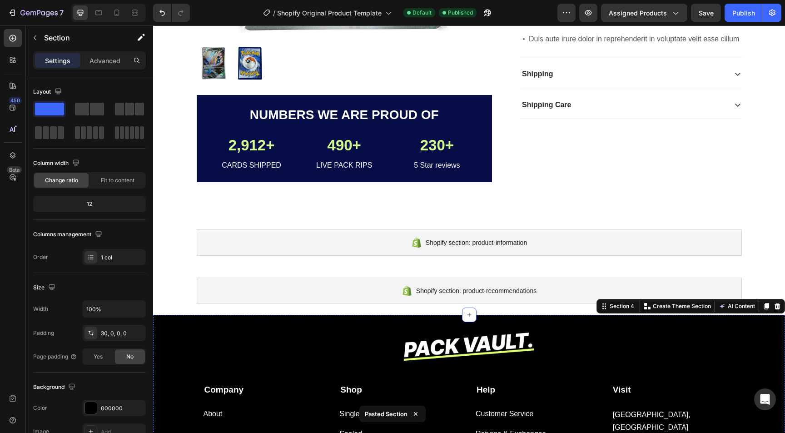
scroll to position [309, 0]
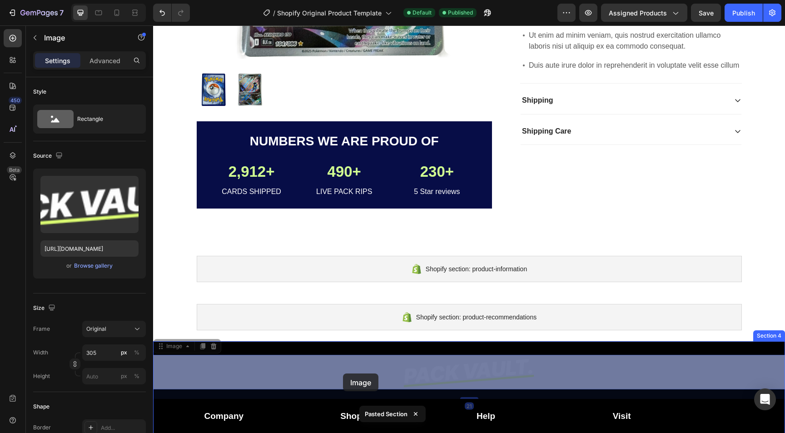
drag, startPoint x: 309, startPoint y: 355, endPoint x: 341, endPoint y: 364, distance: 33.4
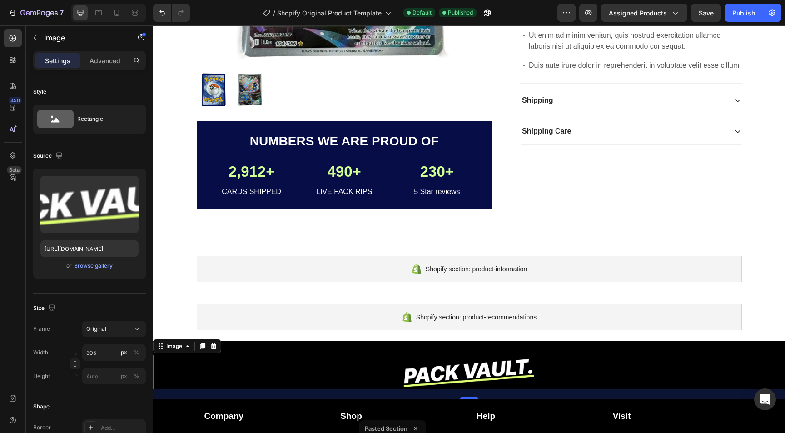
scroll to position [560, 0]
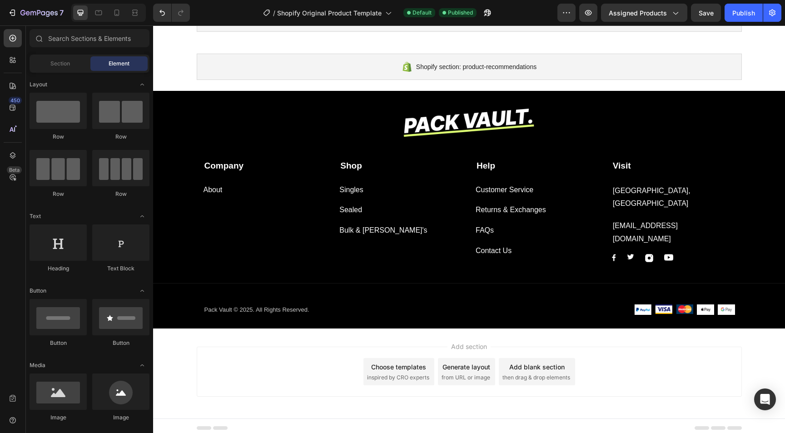
click at [330, 359] on div "Add section Choose templates inspired by CRO experts Generate layout from URL o…" at bounding box center [469, 372] width 545 height 50
click at [740, 10] on div "Publish" at bounding box center [743, 13] width 23 height 10
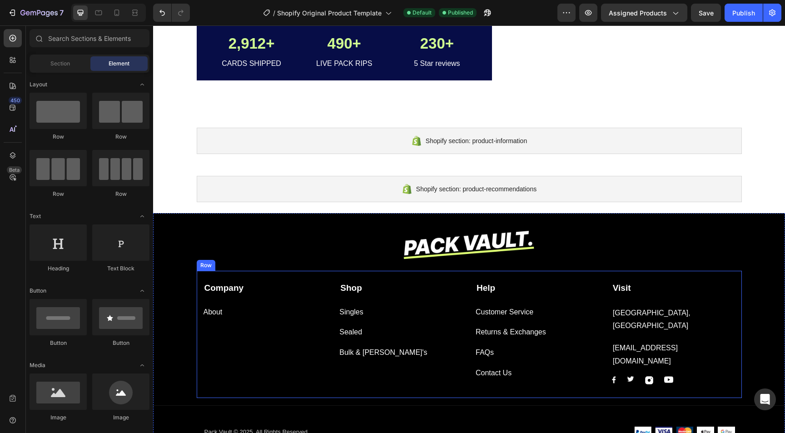
scroll to position [402, 0]
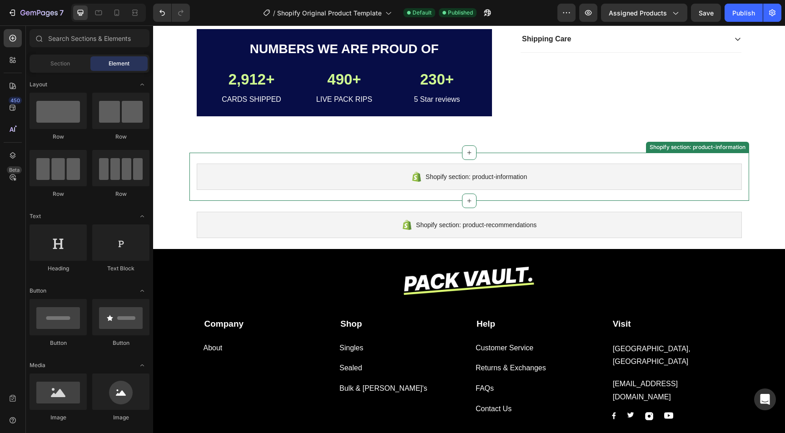
click at [370, 173] on div "Shopify section: product-information" at bounding box center [469, 177] width 545 height 26
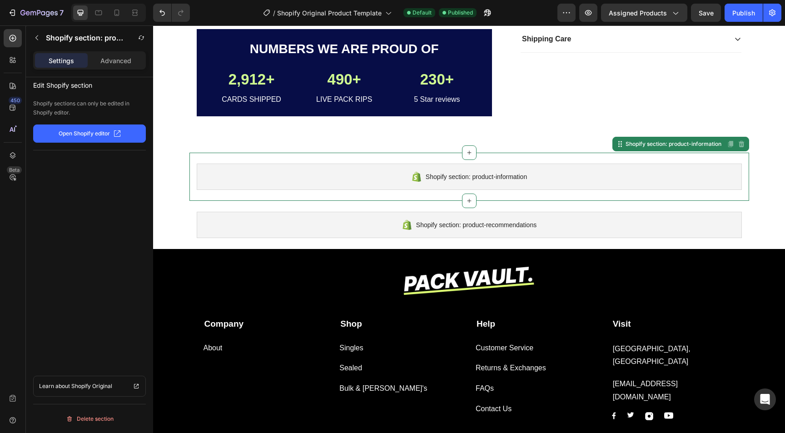
click at [121, 126] on button "Open Shopify editor" at bounding box center [89, 133] width 113 height 18
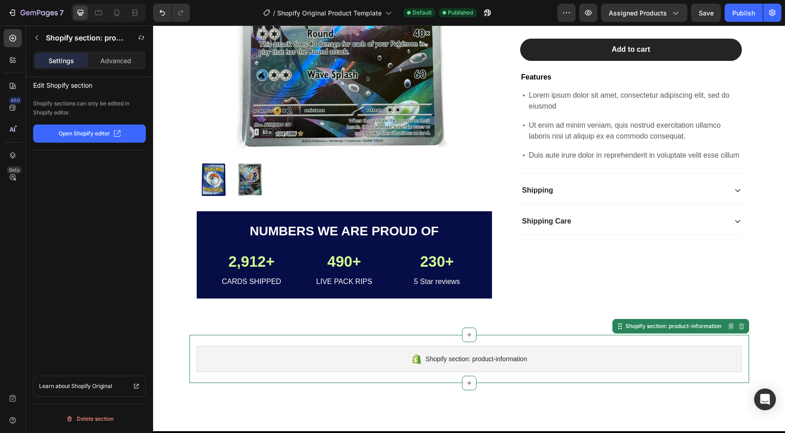
scroll to position [158, 0]
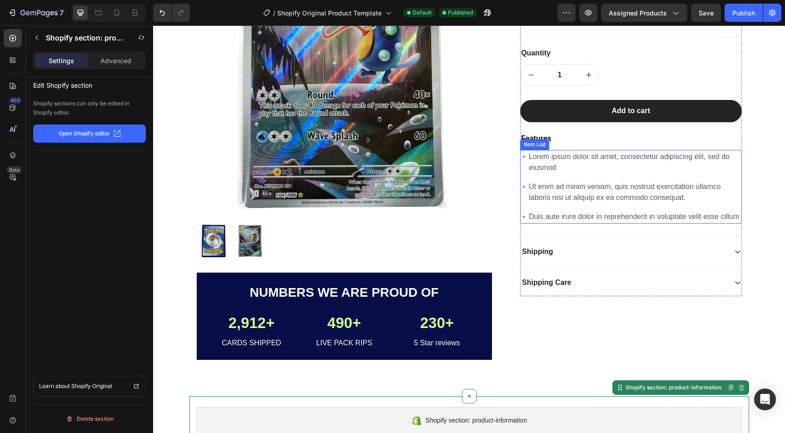
click at [563, 197] on p "Ut enim ad minim veniam, quis nostrud exercitation ullamco laboris nisi ut aliq…" at bounding box center [635, 192] width 212 height 22
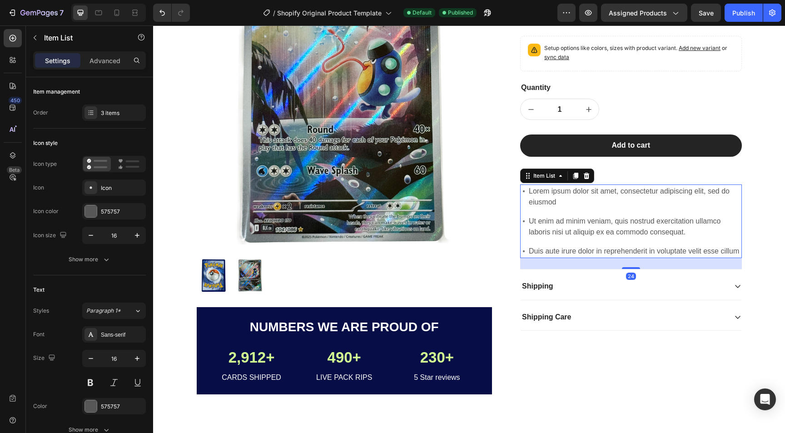
scroll to position [104, 0]
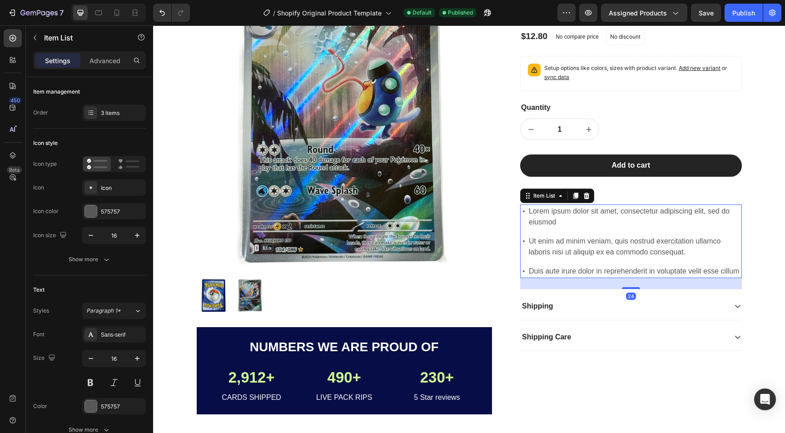
click at [585, 237] on p "Ut enim ad minim veniam, quis nostrud exercitation ullamco laboris nisi ut aliq…" at bounding box center [635, 247] width 212 height 22
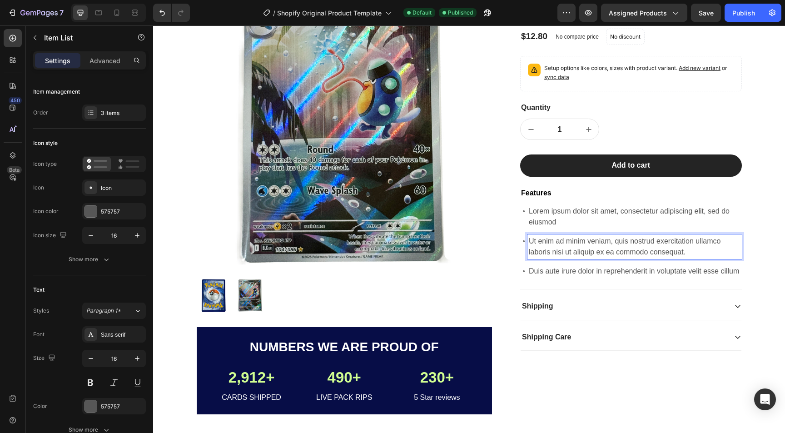
click at [585, 229] on div "Lorem ipsum dolor sit amet, consectetur adipiscing elit, sed do eiusmod Ut enim…" at bounding box center [631, 241] width 222 height 74
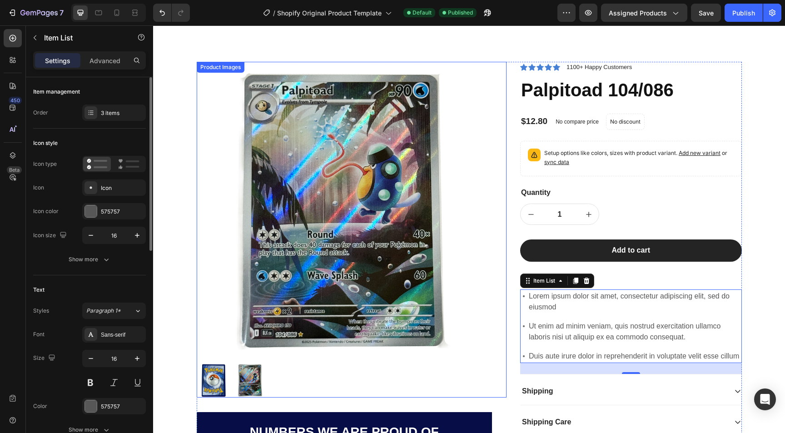
scroll to position [0, 0]
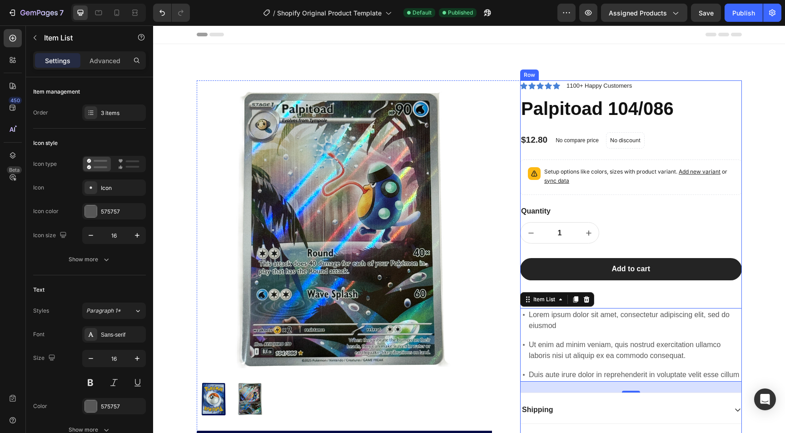
click at [608, 198] on div "Icon Icon Icon Icon Icon Icon List 1100+ Happy Customers Text Block Row Palpito…" at bounding box center [631, 267] width 222 height 374
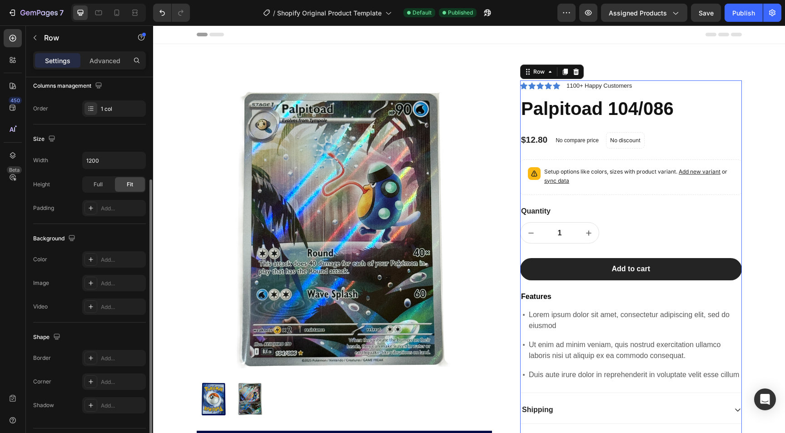
scroll to position [173, 0]
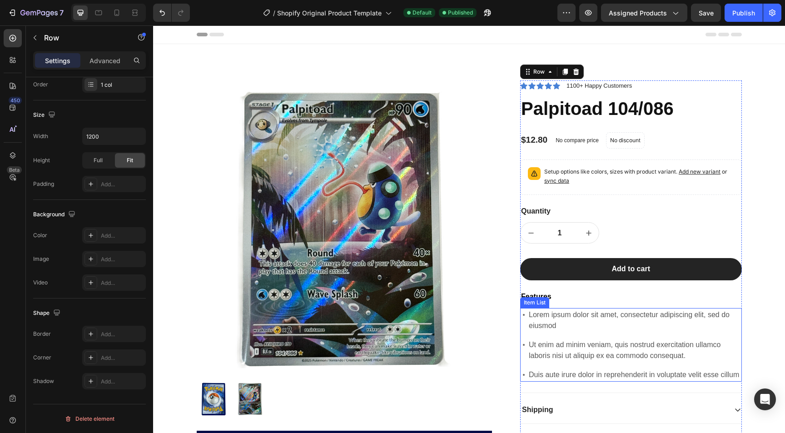
click at [569, 318] on p "Lorem ipsum dolor sit amet, consectetur adipiscing elit, sed do eiusmod" at bounding box center [635, 320] width 212 height 22
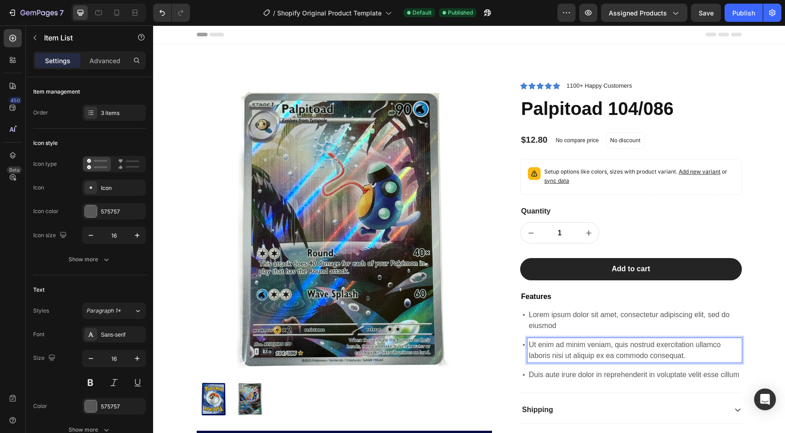
click at [569, 355] on p "Ut enim ad minim veniam, quis nostrud exercitation ullamco laboris nisi ut aliq…" at bounding box center [635, 350] width 212 height 22
click at [523, 352] on div "Ut enim ad minim veniam, quis nostrud exercitation ullamco laboris nisi ut aliq…" at bounding box center [631, 350] width 222 height 25
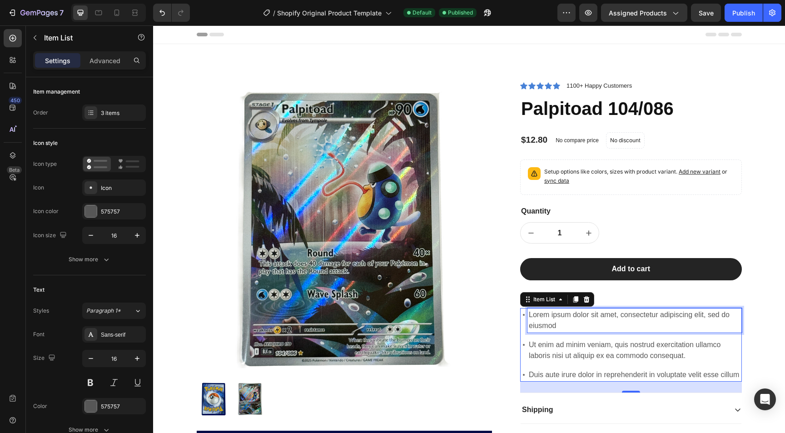
click at [536, 315] on p "Lorem ipsum dolor sit amet, consectetur adipiscing elit, sed do eiusmod" at bounding box center [635, 320] width 212 height 22
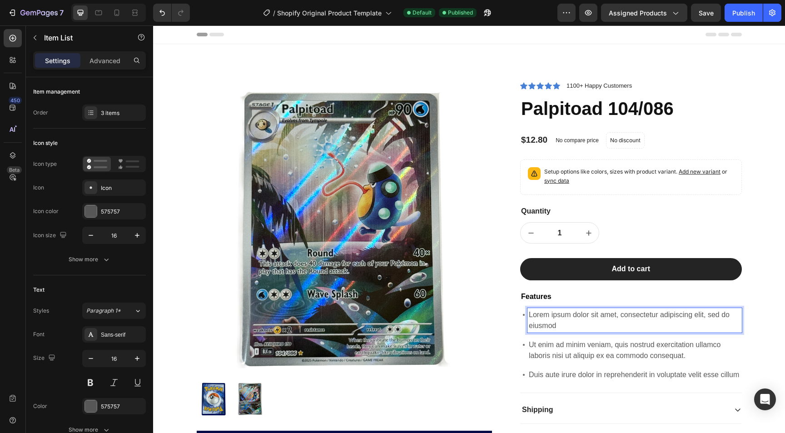
click at [588, 359] on p "Ut enim ad minim veniam, quis nostrud exercitation ullamco laboris nisi ut aliq…" at bounding box center [635, 350] width 212 height 22
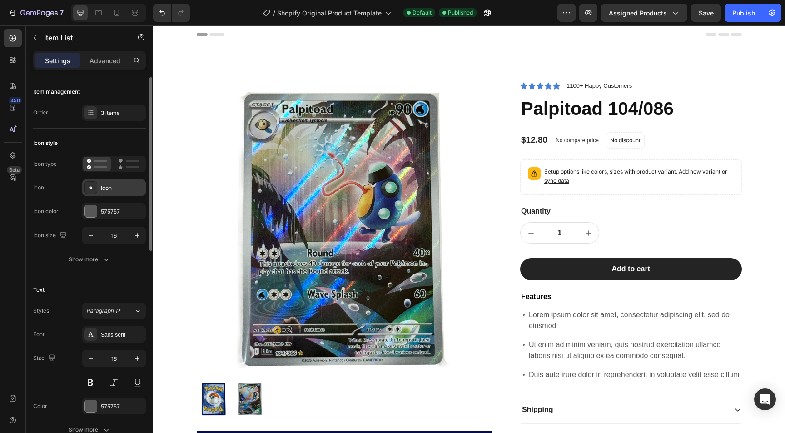
click at [105, 180] on div "Icon" at bounding box center [114, 187] width 64 height 16
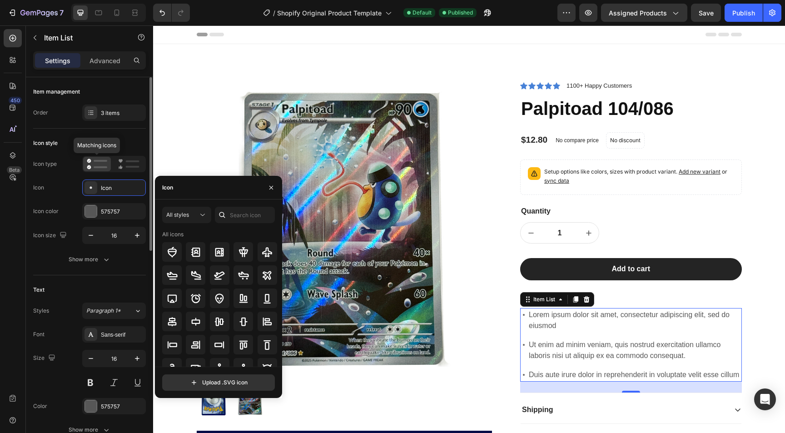
click at [99, 163] on icon at bounding box center [97, 164] width 20 height 11
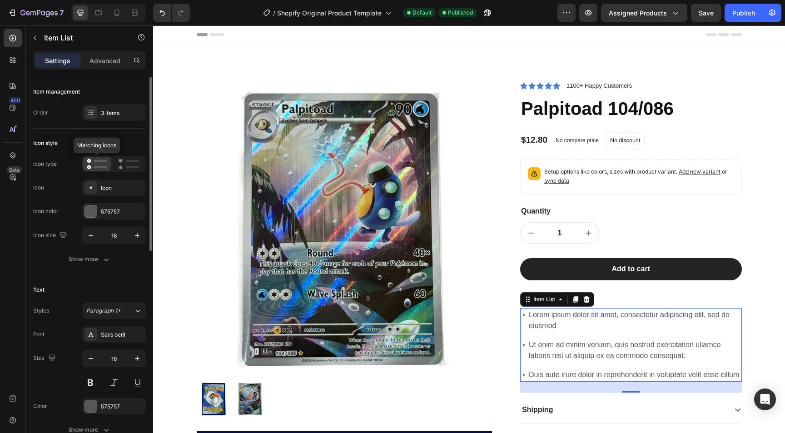
click at [87, 163] on icon at bounding box center [97, 164] width 20 height 11
click at [88, 126] on div "Item management Order 3 items" at bounding box center [89, 102] width 113 height 51
click at [583, 301] on icon at bounding box center [586, 299] width 7 height 7
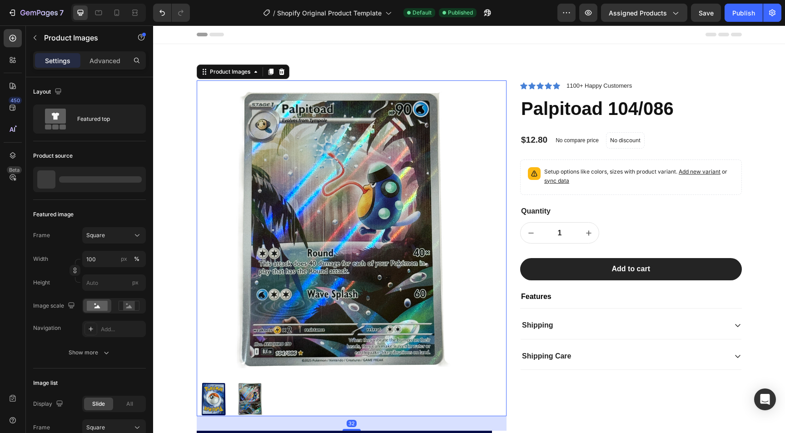
click at [502, 272] on div "Product Images 32" at bounding box center [352, 248] width 310 height 336
click at [590, 224] on button "increment" at bounding box center [588, 233] width 20 height 20
type input "2"
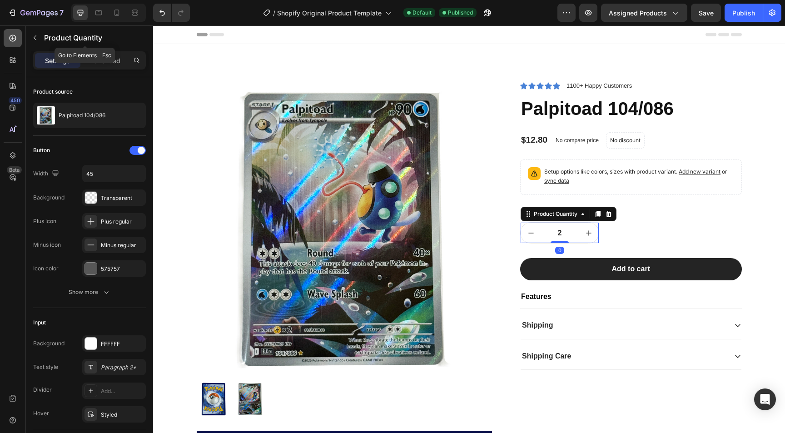
click at [16, 43] on div at bounding box center [13, 38] width 18 height 18
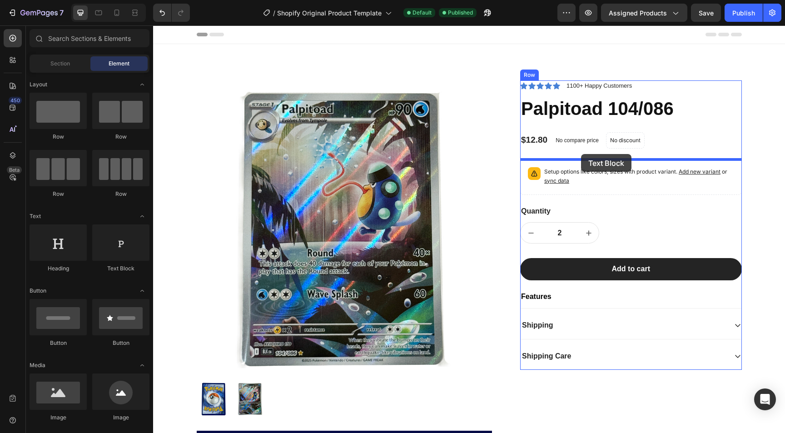
drag, startPoint x: 267, startPoint y: 282, endPoint x: 581, endPoint y: 154, distance: 339.5
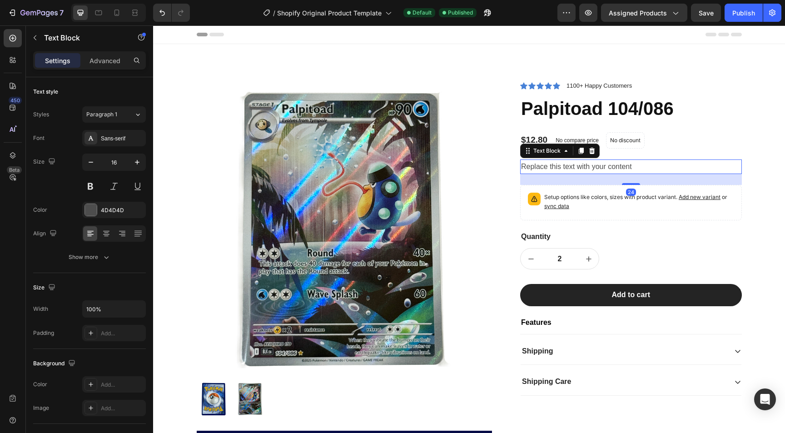
click at [574, 165] on div "Replace this text with your content" at bounding box center [631, 166] width 222 height 15
click at [574, 165] on p "Replace this text with your content" at bounding box center [631, 166] width 220 height 13
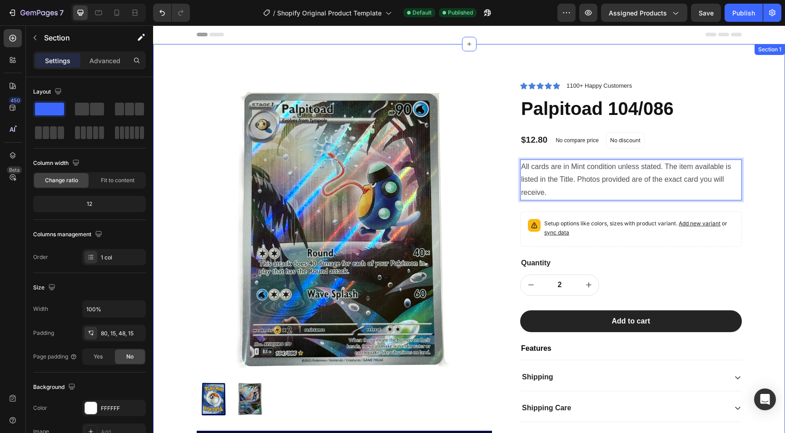
click at [751, 233] on div "Product Images Numbers we are proud of Text Block 2,912+ Text Block CARDS SHIPP…" at bounding box center [469, 306] width 618 height 452
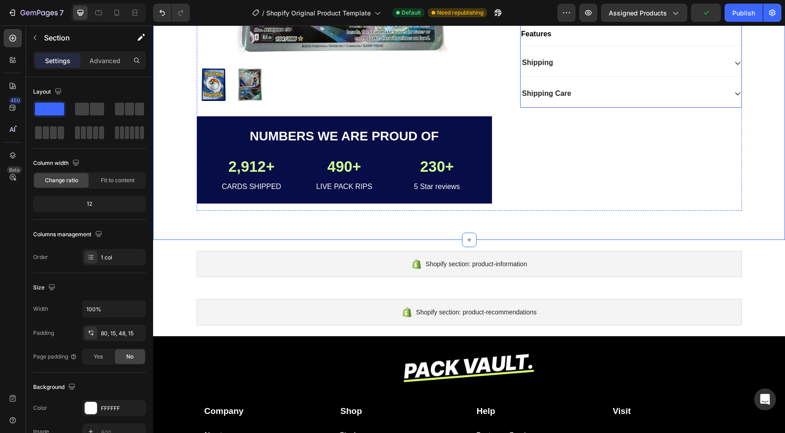
scroll to position [325, 0]
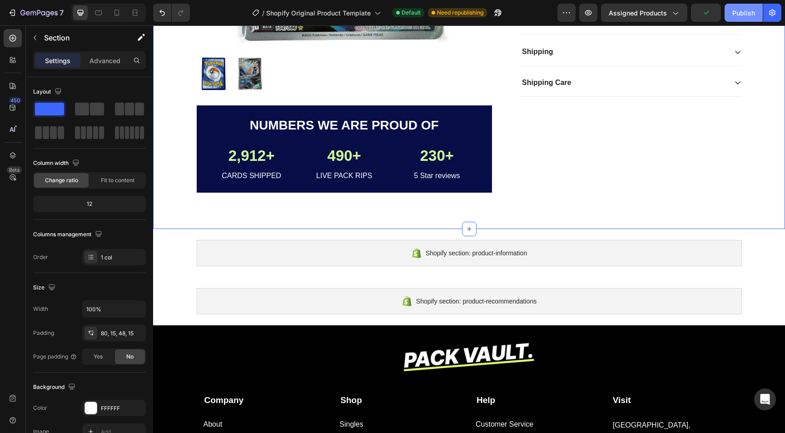
click at [739, 11] on div "Publish" at bounding box center [743, 13] width 23 height 10
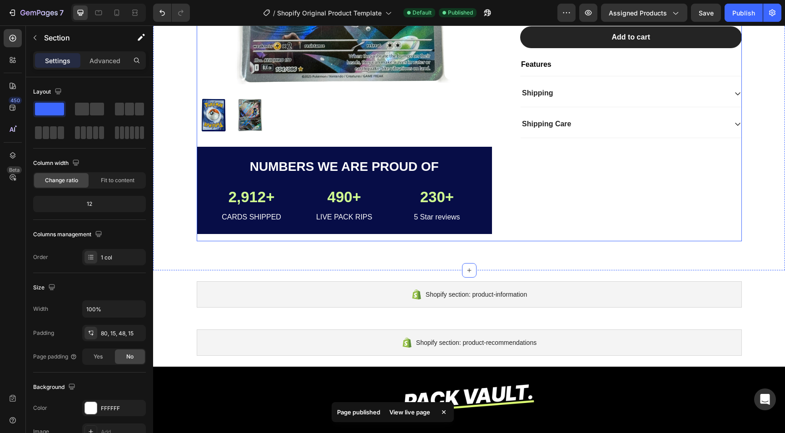
scroll to position [257, 0]
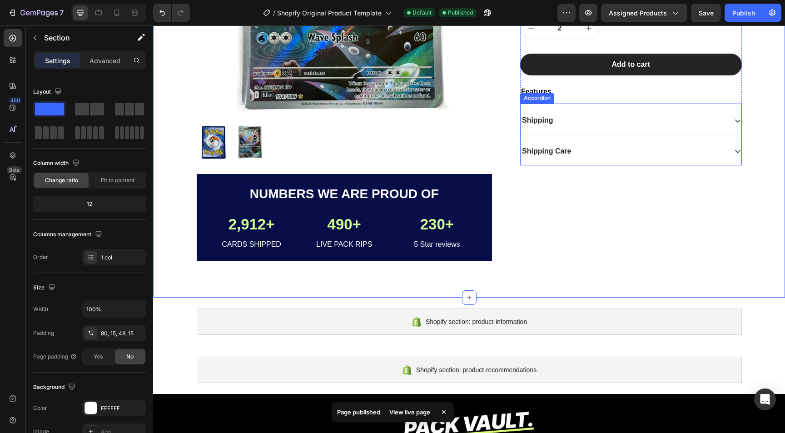
click at [570, 145] on div "Shipping Care" at bounding box center [547, 151] width 52 height 12
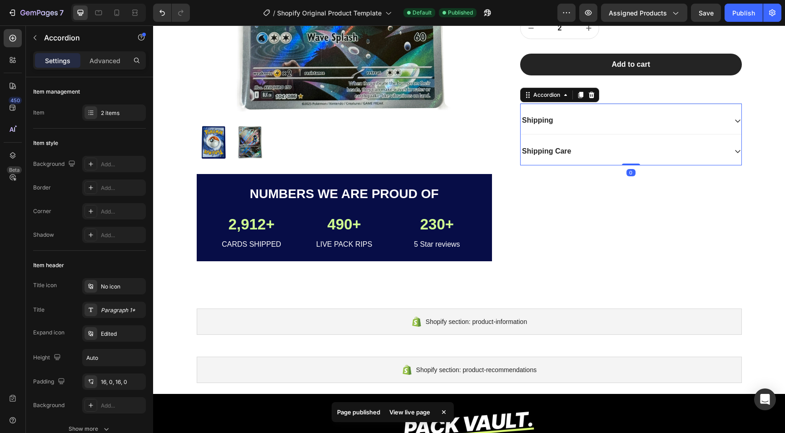
click at [626, 139] on div "Shipping Care" at bounding box center [631, 151] width 221 height 27
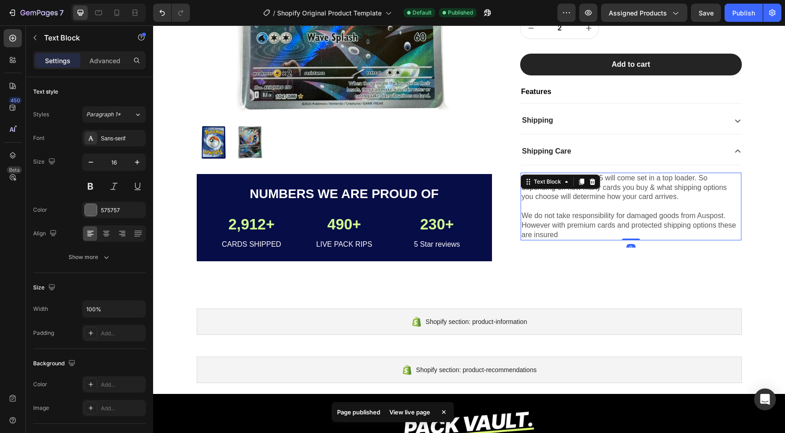
click at [594, 185] on div "All cards valued over $15 will come set in a top loader. So depending on how ma…" at bounding box center [631, 207] width 221 height 68
click at [594, 185] on icon at bounding box center [592, 181] width 7 height 7
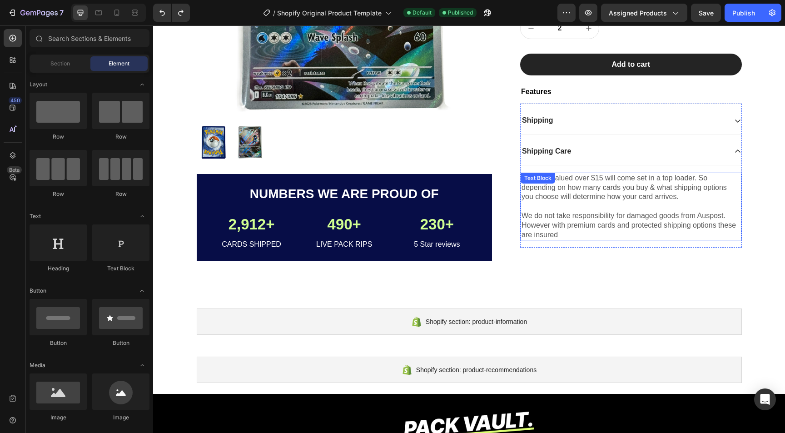
click at [639, 188] on p "All cards valued over $15 will come set in a top loader. So depending on how ma…" at bounding box center [631, 188] width 219 height 28
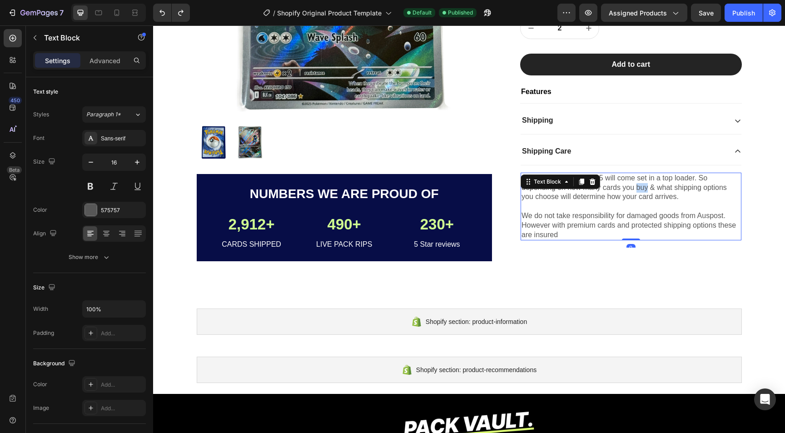
click at [639, 188] on p "All cards valued over $15 will come set in a top loader. So depending on how ma…" at bounding box center [631, 188] width 219 height 28
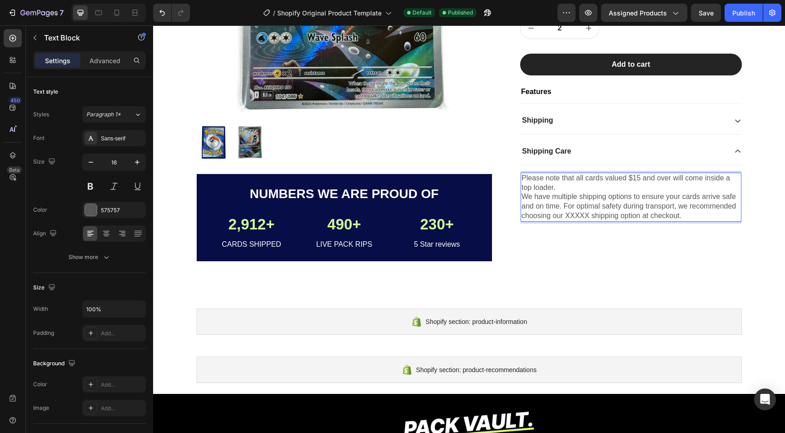
click at [561, 189] on p "Please note that all cards valued $15 and over will come inside a top loader. W…" at bounding box center [631, 197] width 219 height 47
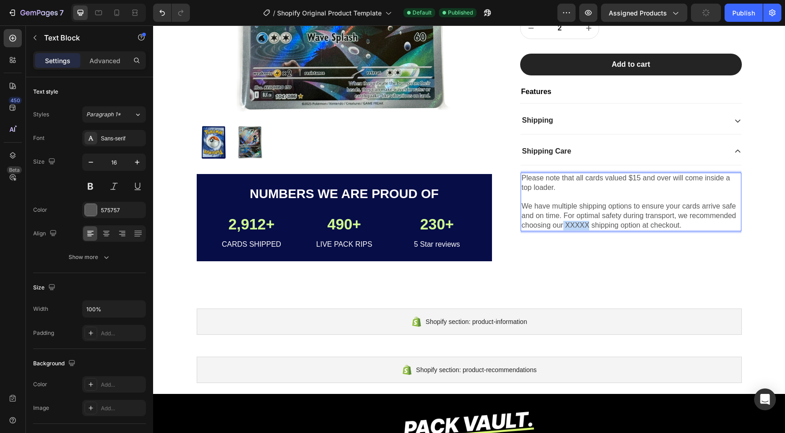
drag, startPoint x: 588, startPoint y: 224, endPoint x: 563, endPoint y: 224, distance: 24.6
click at [563, 224] on p "⁠⁠⁠⁠⁠⁠⁠ We have multiple shipping options to ensure your cards arrive safe and …" at bounding box center [631, 211] width 219 height 38
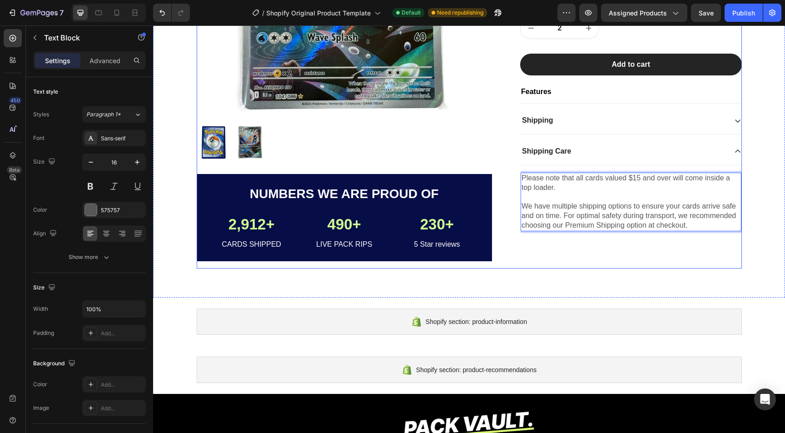
click at [680, 264] on div "Icon Icon Icon Icon Icon Icon List 1100+ Happy Customers Text Block Row Palpito…" at bounding box center [631, 46] width 222 height 445
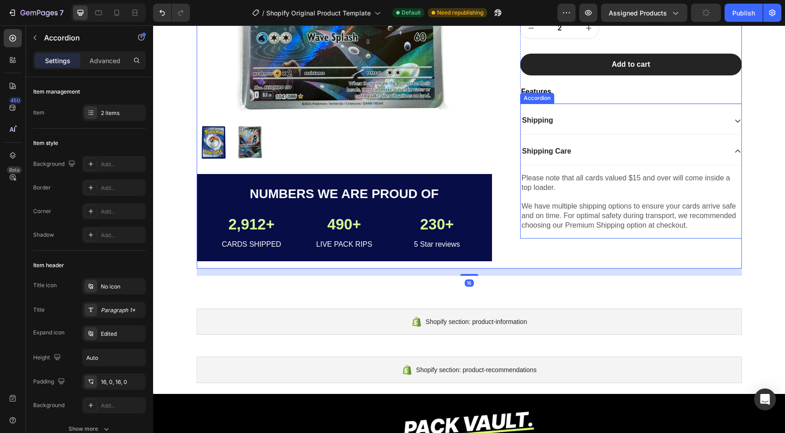
click at [556, 153] on p "Shipping Care" at bounding box center [546, 152] width 49 height 10
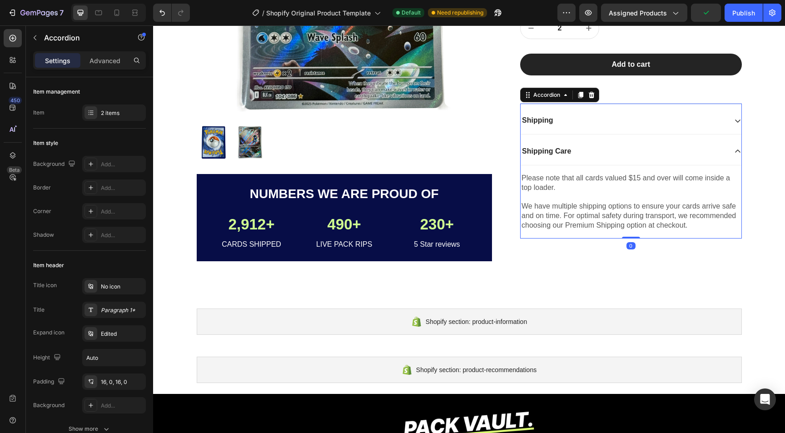
click at [603, 159] on div "Shipping Care" at bounding box center [631, 151] width 221 height 27
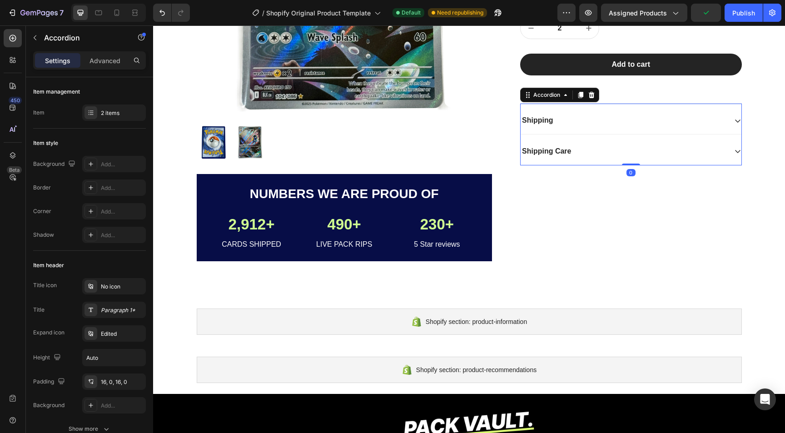
click at [588, 124] on div "Shipping" at bounding box center [624, 121] width 206 height 12
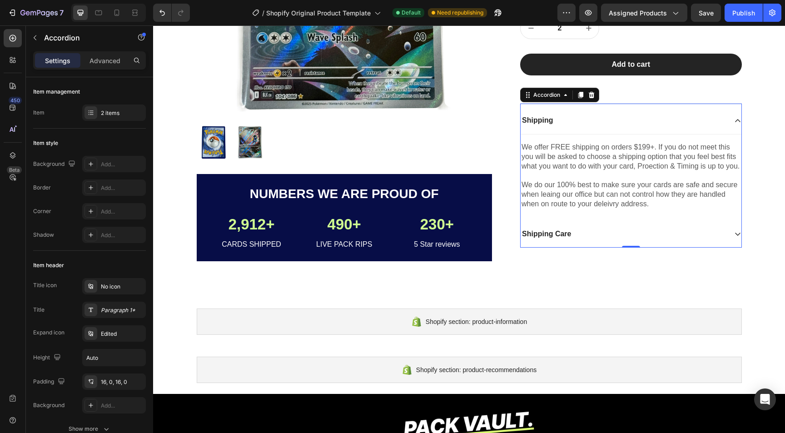
click at [648, 235] on div "Shipping Care" at bounding box center [624, 234] width 206 height 12
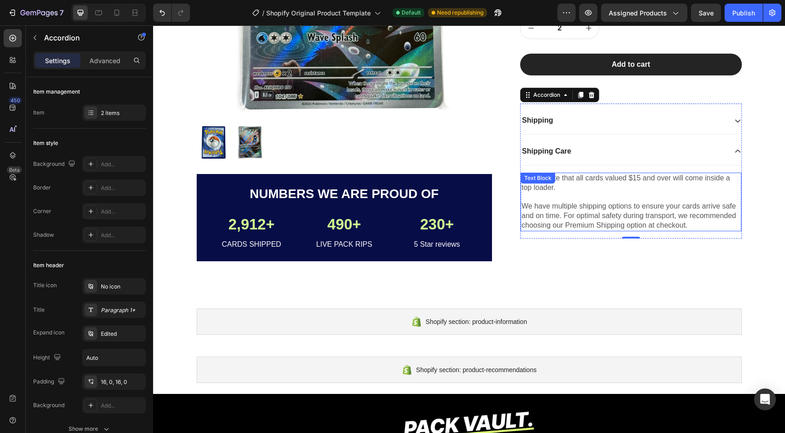
click at [689, 228] on p "We have multiple shipping options to ensure your cards arrive safe and on time.…" at bounding box center [631, 211] width 219 height 38
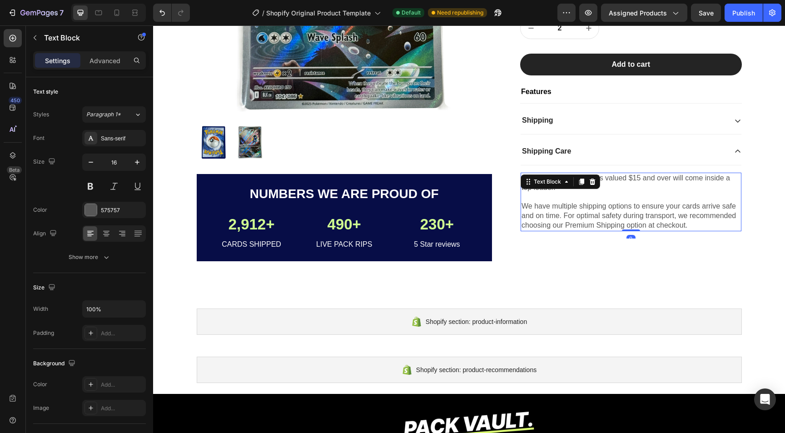
click at [691, 224] on p "We have multiple shipping options to ensure your cards arrive safe and on time.…" at bounding box center [631, 211] width 219 height 38
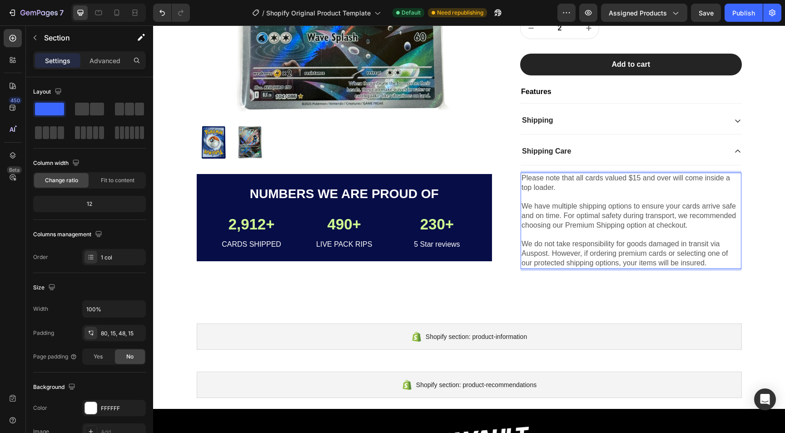
click at [641, 287] on div "Product Images Numbers we are proud of Text Block 2,912+ Text Block CARDS SHIPP…" at bounding box center [469, 57] width 618 height 467
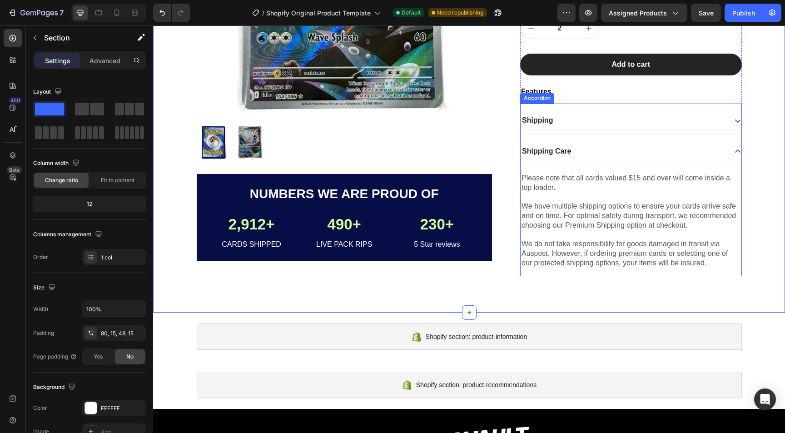
click at [645, 154] on div "Shipping Care" at bounding box center [624, 151] width 206 height 12
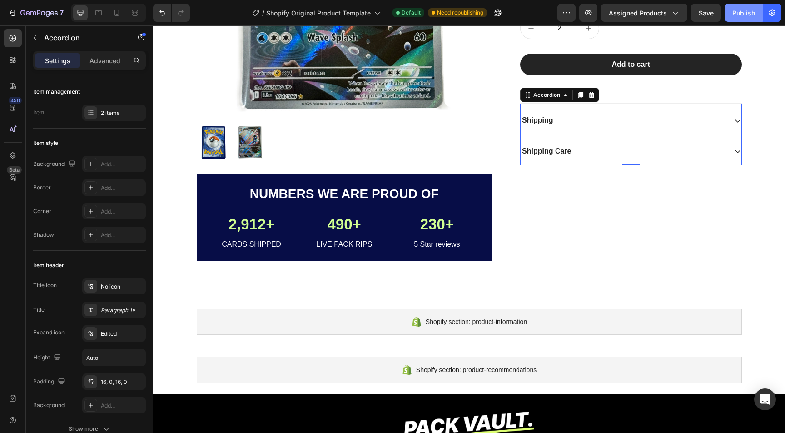
click at [747, 10] on div "Publish" at bounding box center [743, 13] width 23 height 10
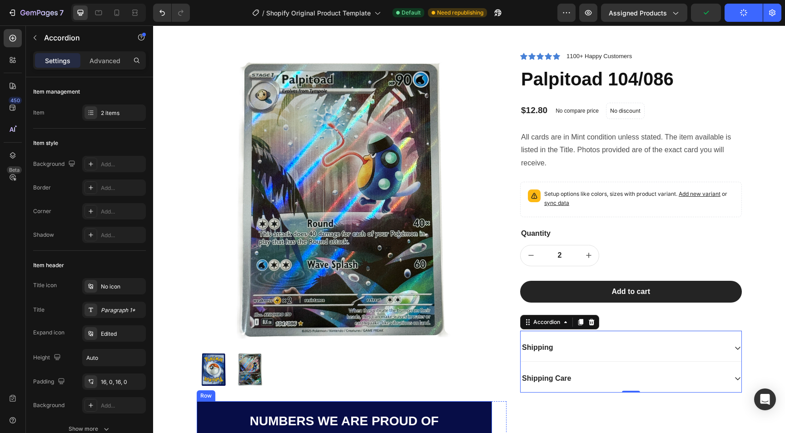
scroll to position [0, 0]
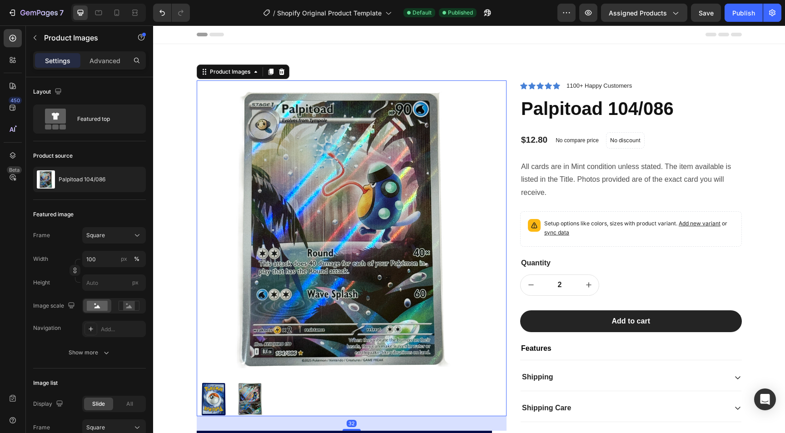
click at [332, 198] on img at bounding box center [345, 228] width 296 height 296
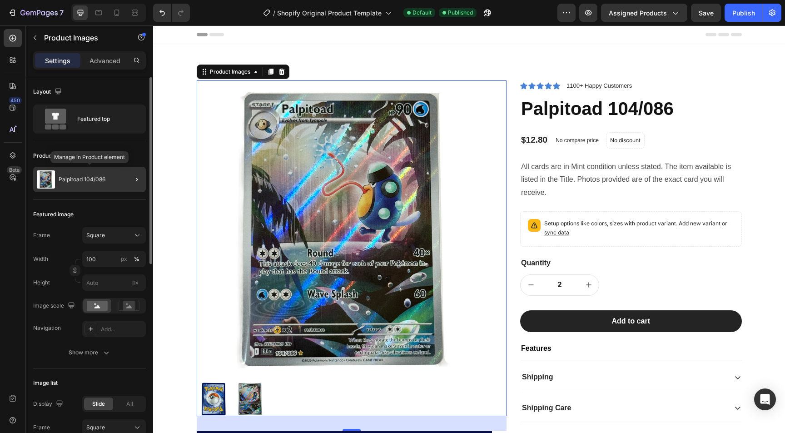
click at [71, 181] on p "Palpitoad 104/086" at bounding box center [82, 179] width 47 height 6
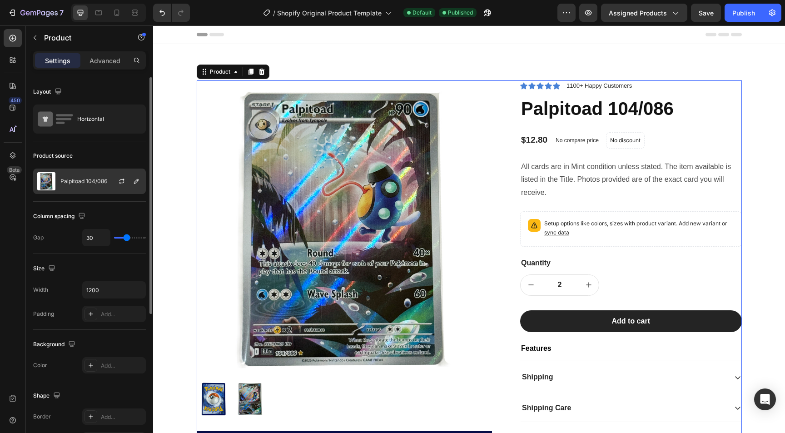
click at [90, 181] on p "Palpitoad 104/086" at bounding box center [83, 181] width 47 height 6
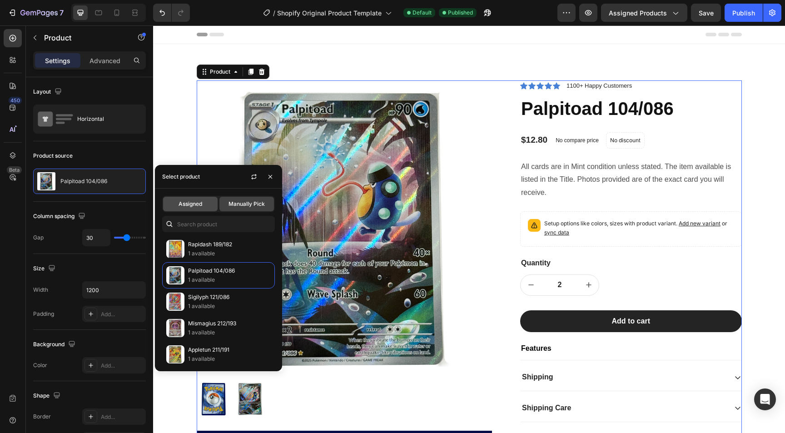
click at [207, 204] on div "Assigned" at bounding box center [190, 204] width 55 height 15
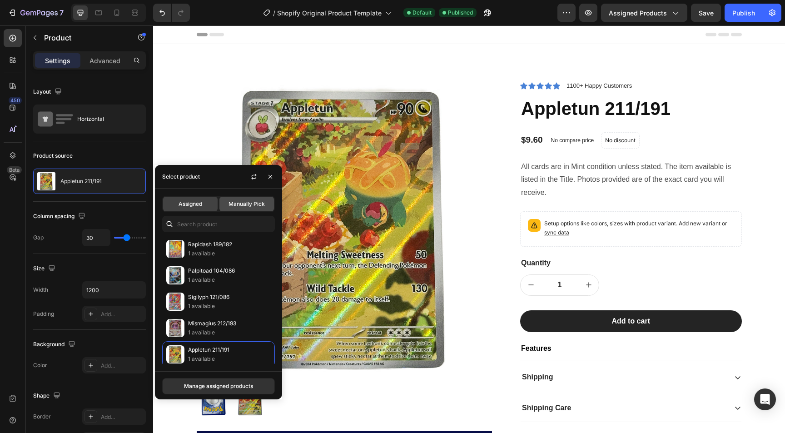
click at [248, 204] on span "Manually Pick" at bounding box center [247, 204] width 36 height 8
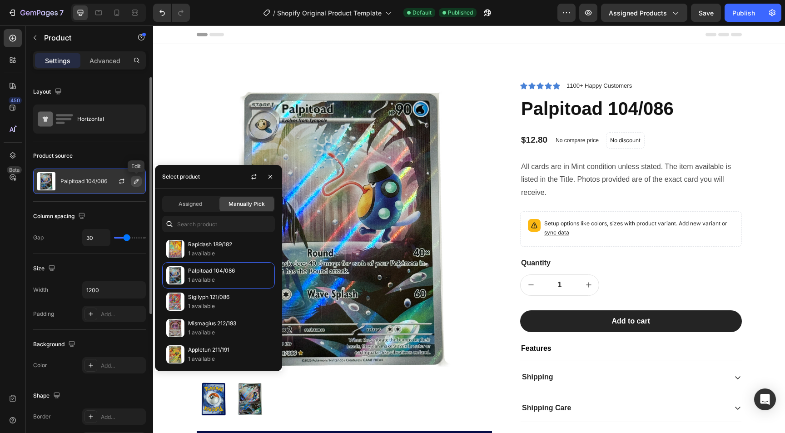
click at [132, 181] on button "button" at bounding box center [136, 181] width 11 height 11
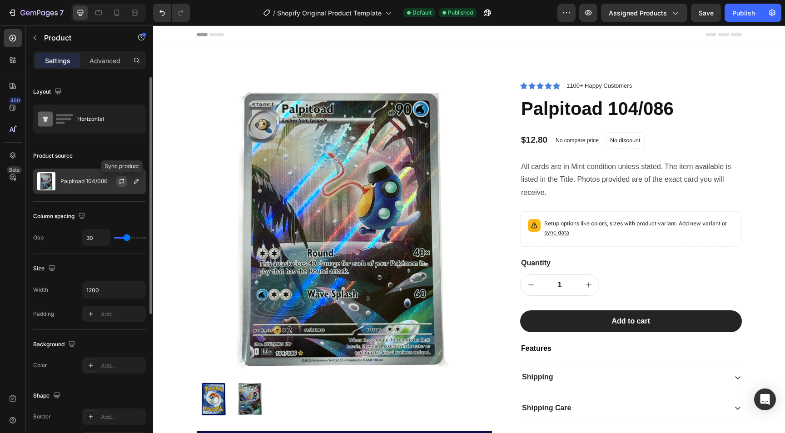
click at [118, 182] on icon "button" at bounding box center [121, 181] width 7 height 7
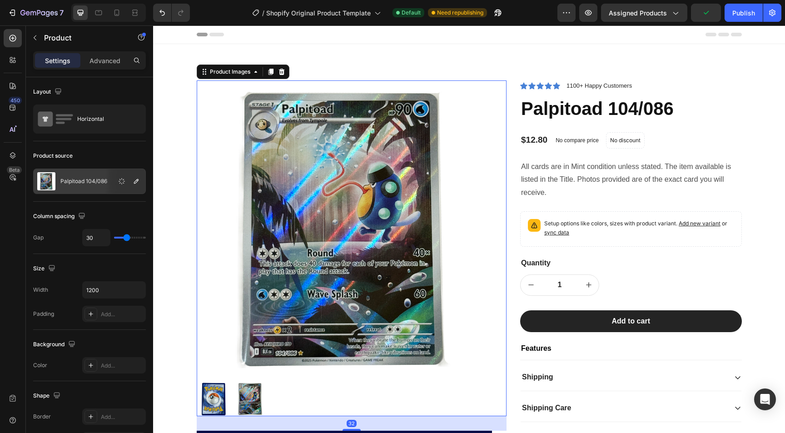
click at [367, 268] on img at bounding box center [345, 228] width 296 height 296
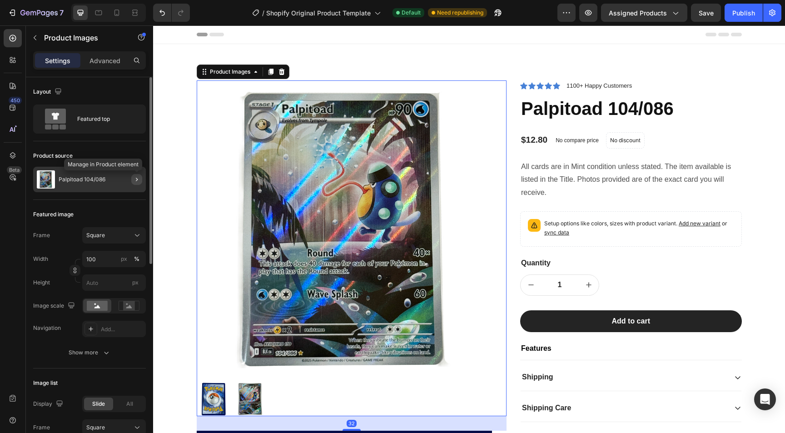
click at [137, 177] on icon "button" at bounding box center [136, 179] width 7 height 7
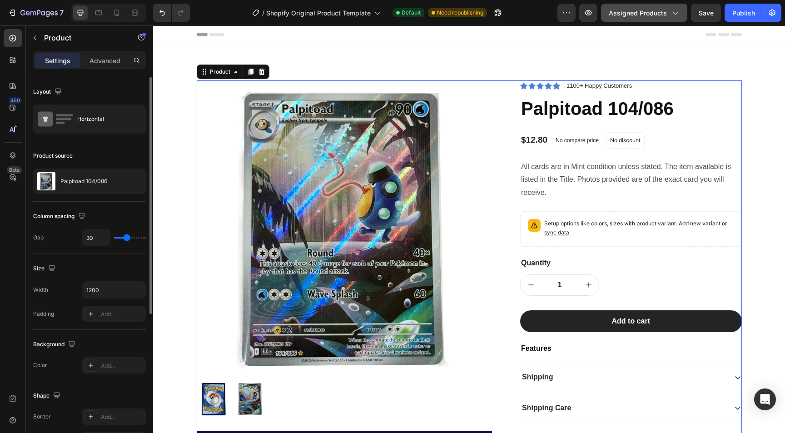
click at [638, 18] on button "Assigned Products" at bounding box center [644, 13] width 86 height 18
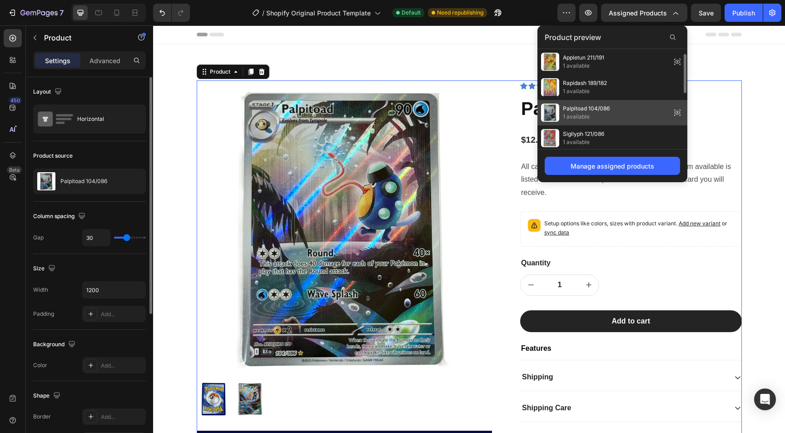
scroll to position [4, 0]
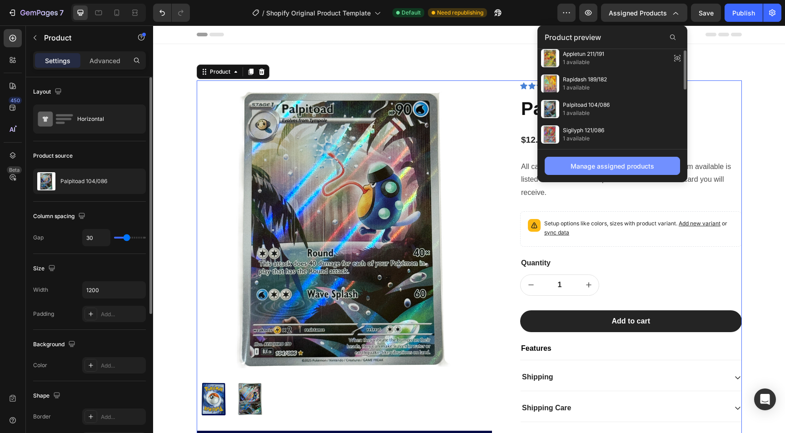
click at [615, 172] on button "Manage assigned products" at bounding box center [612, 166] width 135 height 18
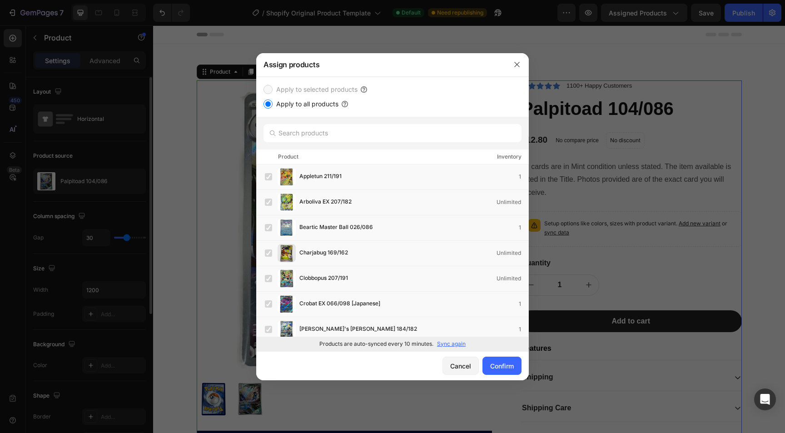
click at [267, 108] on input "Apply to all products" at bounding box center [268, 104] width 9 height 9
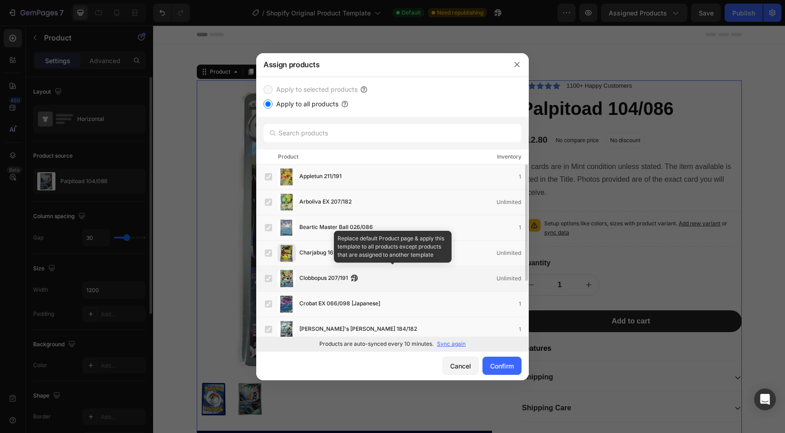
scroll to position [0, 0]
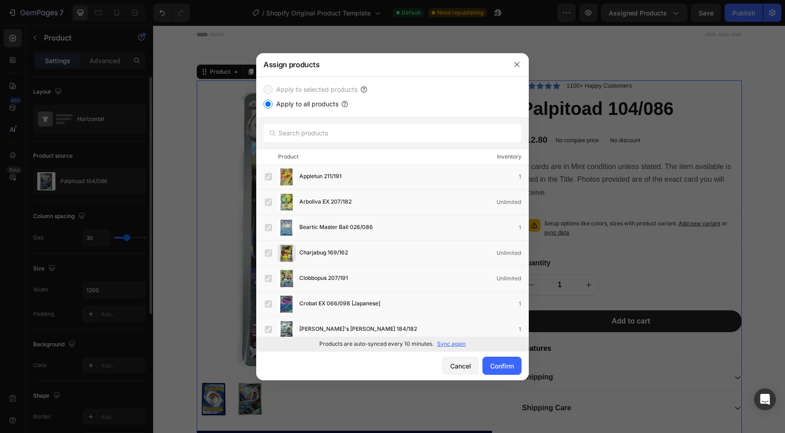
click at [456, 341] on p "Sync again" at bounding box center [451, 344] width 29 height 8
click at [497, 367] on div "Confirm" at bounding box center [502, 366] width 24 height 10
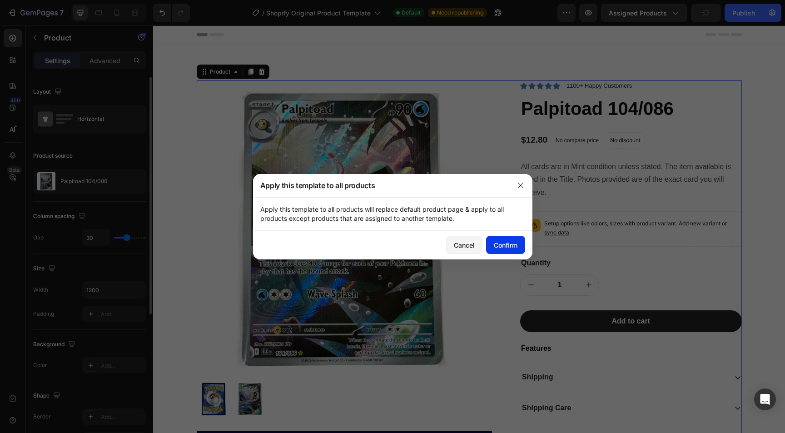
click at [508, 242] on div "Confirm" at bounding box center [506, 245] width 24 height 10
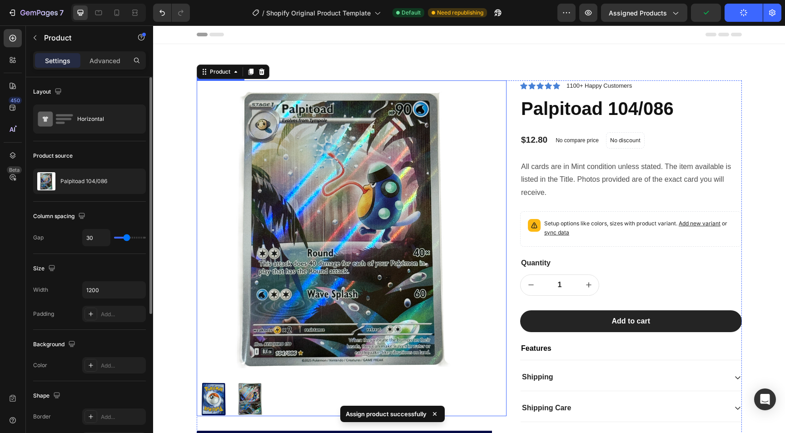
click at [386, 186] on img at bounding box center [345, 228] width 296 height 296
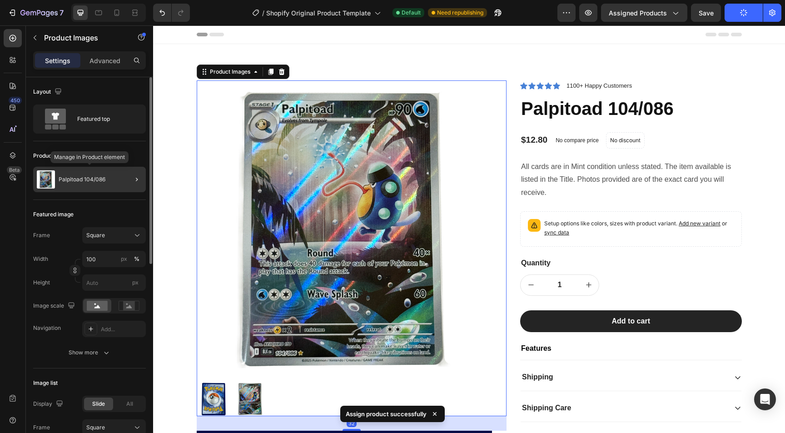
click at [91, 171] on div "Palpitoad 104/086" at bounding box center [89, 179] width 113 height 25
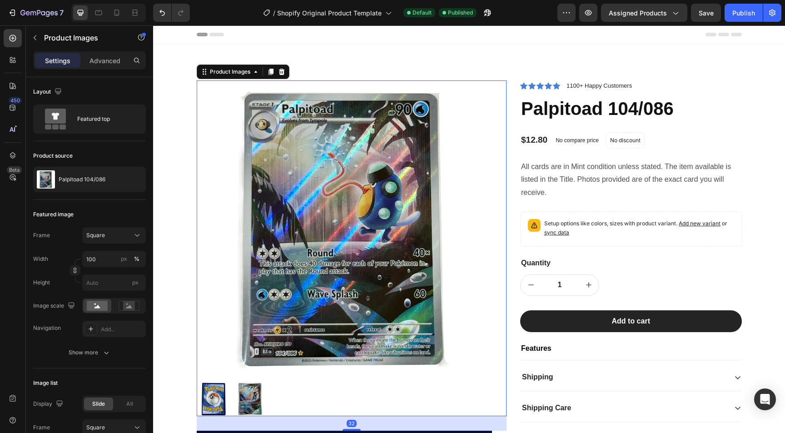
click at [302, 127] on img at bounding box center [345, 228] width 296 height 296
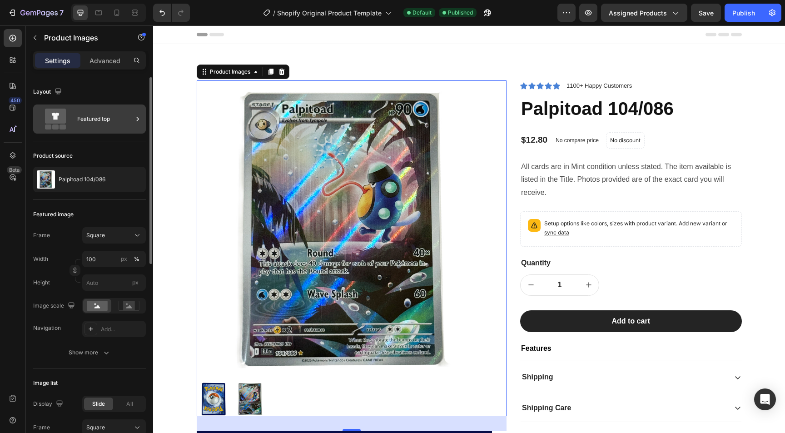
click at [115, 120] on div "Featured top" at bounding box center [104, 119] width 55 height 21
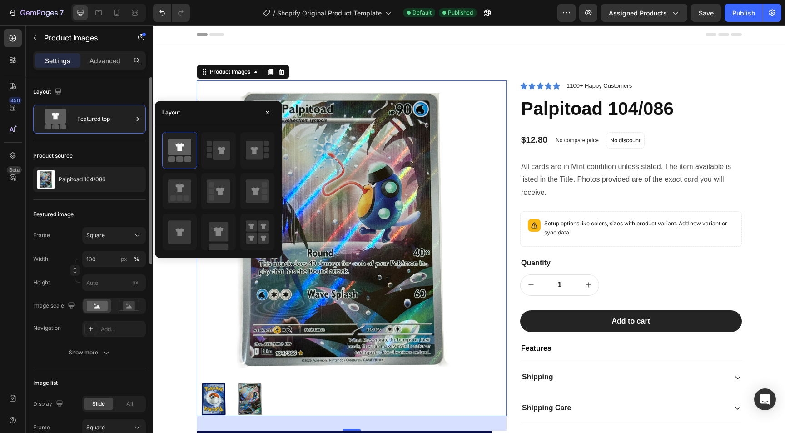
click at [108, 213] on div "Featured image" at bounding box center [89, 214] width 113 height 15
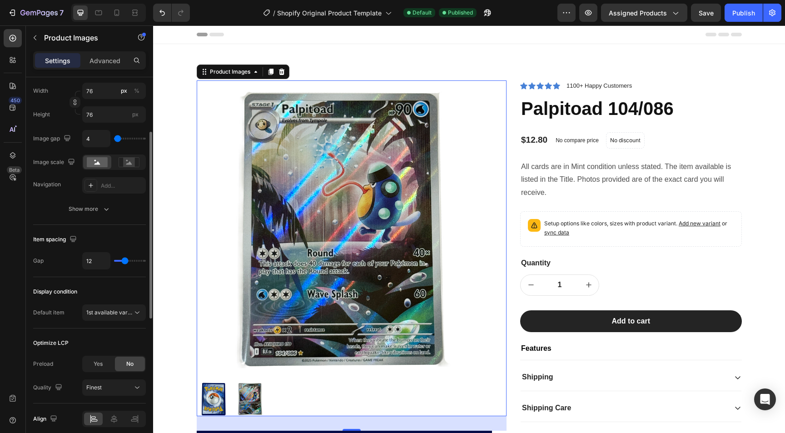
scroll to position [398, 0]
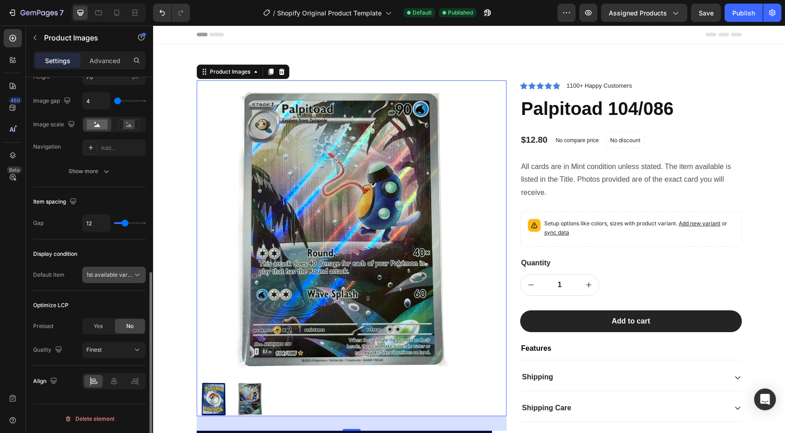
click at [104, 273] on span "1st available variant" at bounding box center [111, 274] width 51 height 7
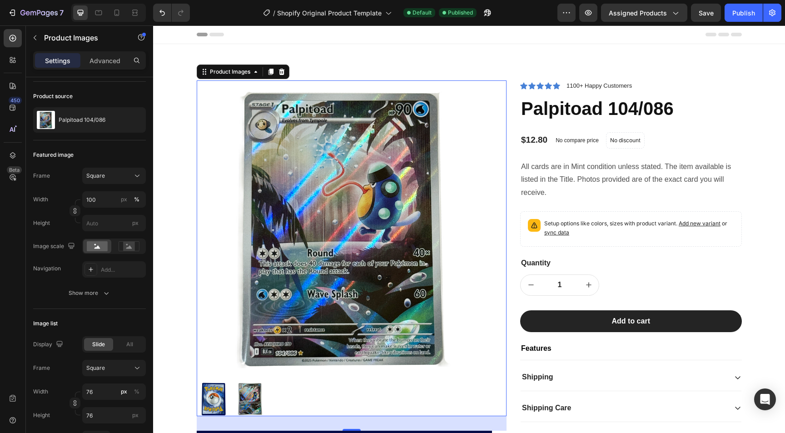
scroll to position [0, 0]
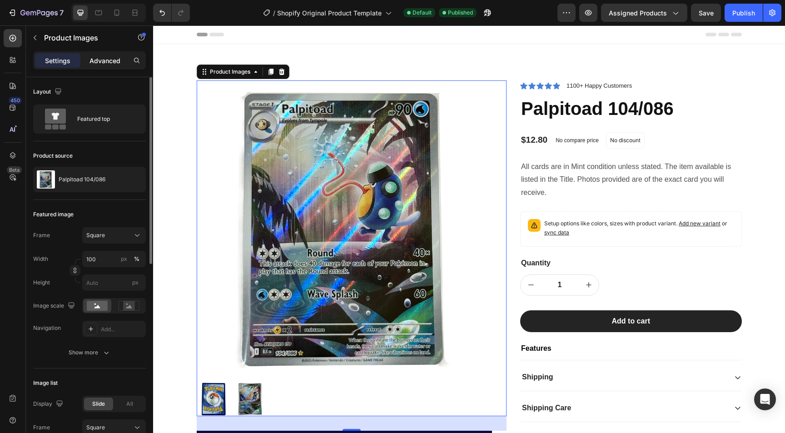
click at [105, 63] on p "Advanced" at bounding box center [105, 61] width 31 height 10
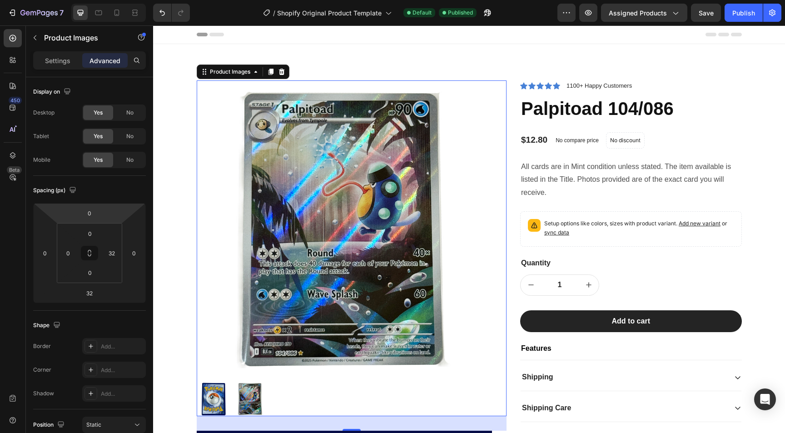
click at [319, 105] on img at bounding box center [345, 228] width 296 height 296
click at [285, 69] on icon at bounding box center [281, 71] width 7 height 7
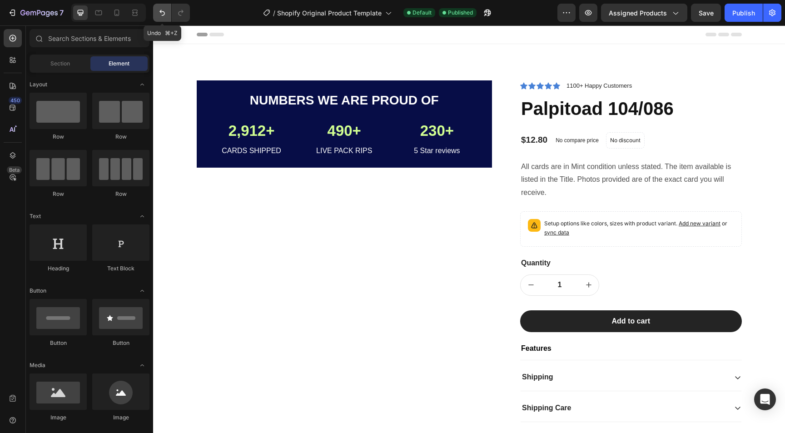
click at [162, 14] on icon "Undo/Redo" at bounding box center [162, 12] width 9 height 9
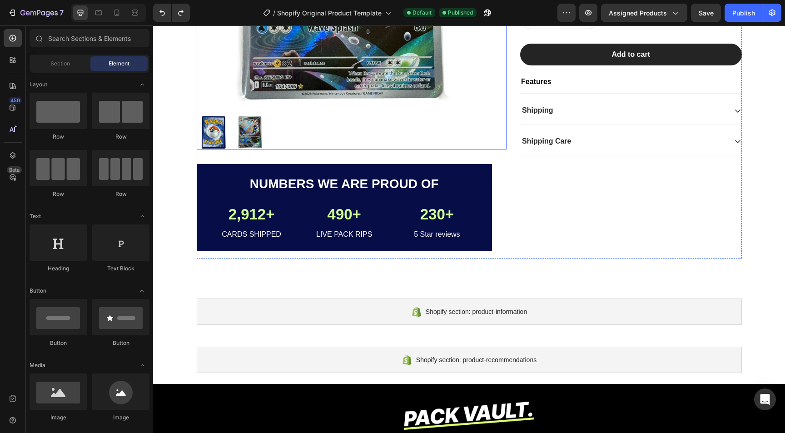
scroll to position [316, 0]
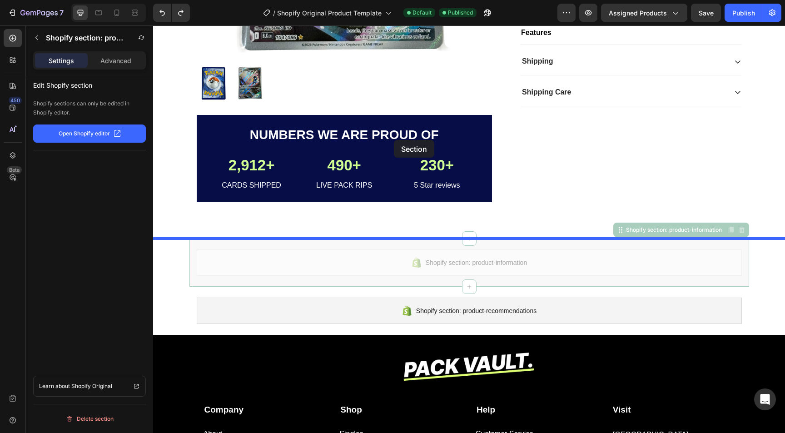
drag, startPoint x: 445, startPoint y: 262, endPoint x: 403, endPoint y: 197, distance: 76.6
click at [403, 197] on div "Product Images Numbers we are proud of Text Block 2,912+ Text Block CARDS SHIPP…" at bounding box center [469, 196] width 632 height 972
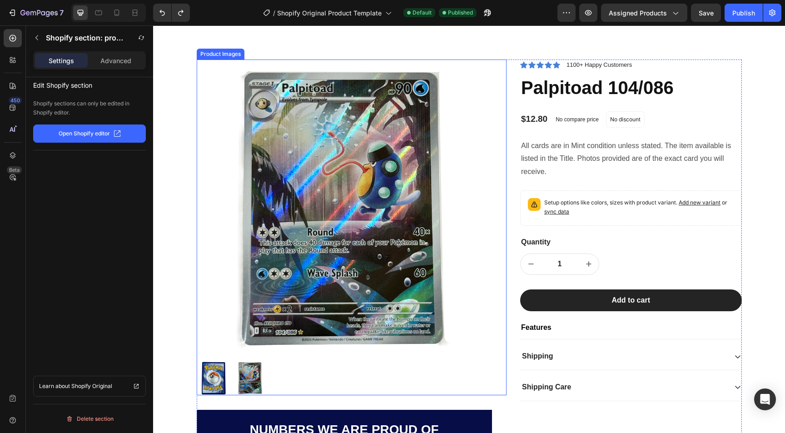
scroll to position [23, 0]
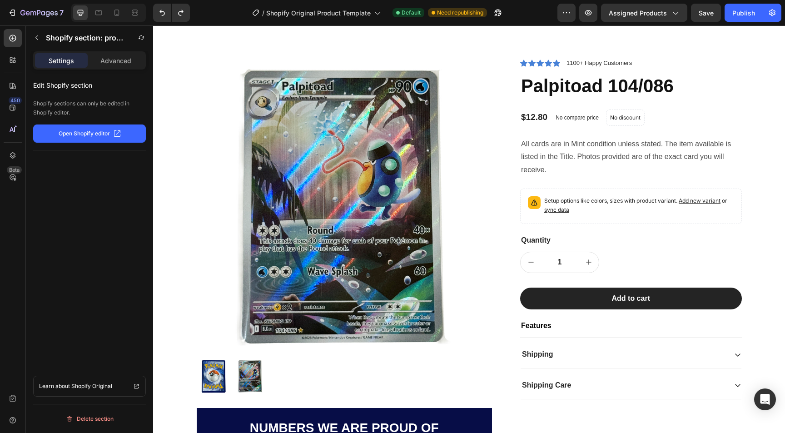
click at [91, 128] on button "Open Shopify editor" at bounding box center [89, 133] width 113 height 18
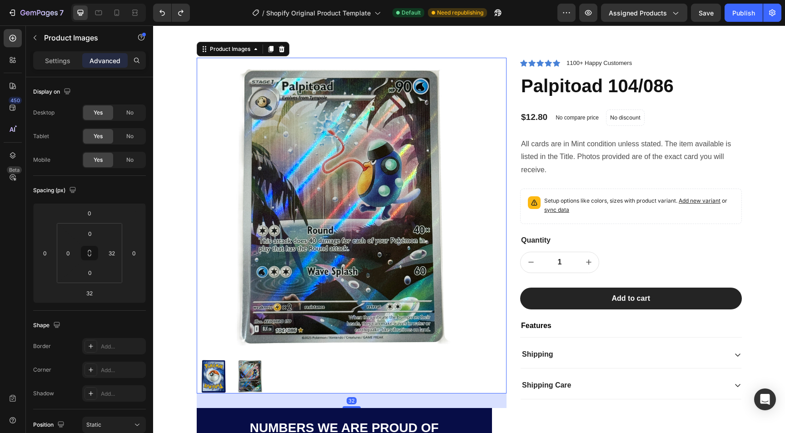
click at [290, 239] on img at bounding box center [345, 206] width 296 height 296
click at [234, 49] on div "Product Images" at bounding box center [230, 49] width 44 height 8
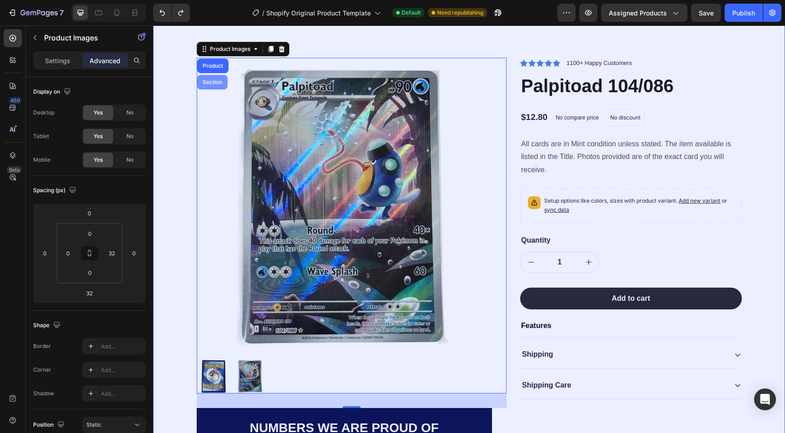
click at [218, 80] on div "Section" at bounding box center [212, 82] width 23 height 5
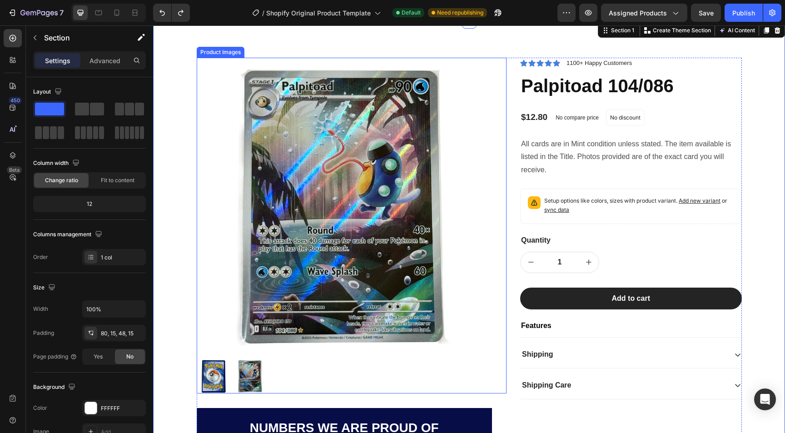
click at [300, 70] on img at bounding box center [345, 206] width 296 height 296
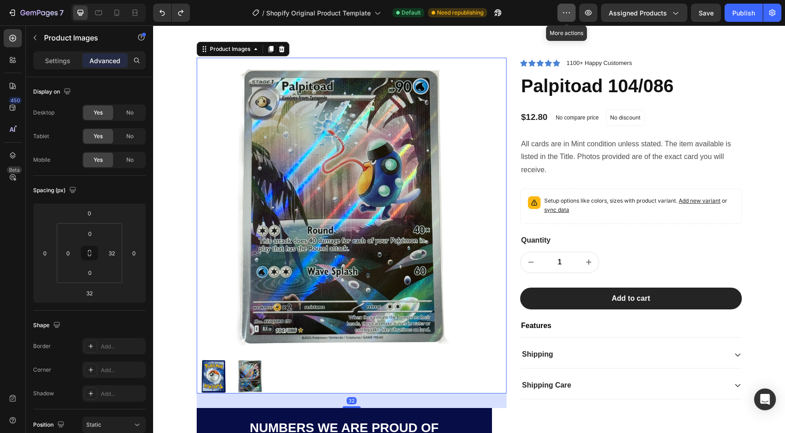
click at [571, 15] on icon "button" at bounding box center [566, 12] width 9 height 9
click at [772, 16] on icon "button" at bounding box center [772, 12] width 9 height 9
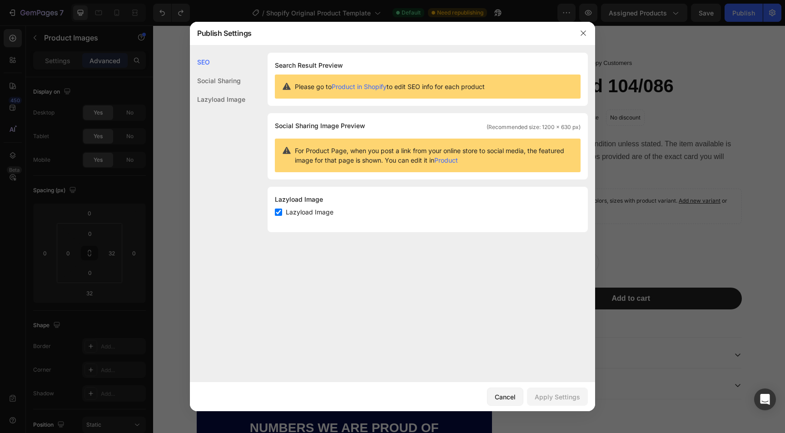
click at [160, 116] on div at bounding box center [392, 216] width 785 height 433
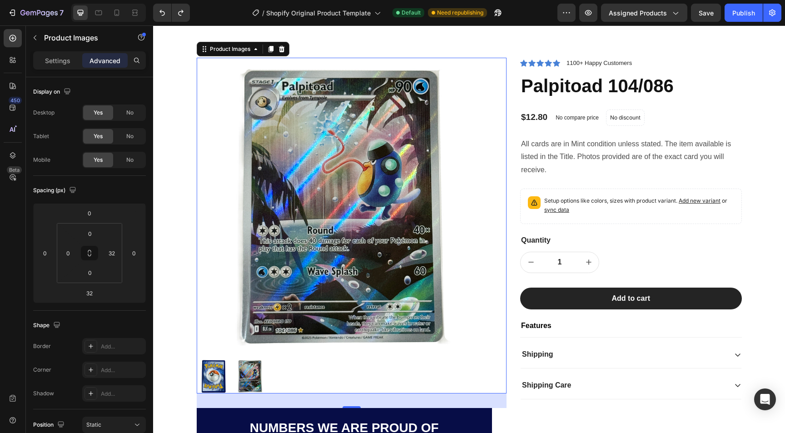
click at [269, 295] on img at bounding box center [345, 206] width 296 height 296
click at [67, 56] on p "Settings" at bounding box center [57, 61] width 25 height 10
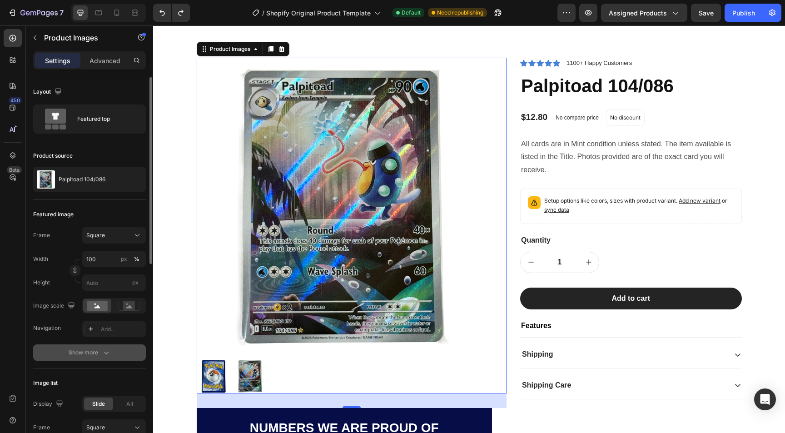
click at [94, 349] on div "Show more" at bounding box center [90, 352] width 42 height 9
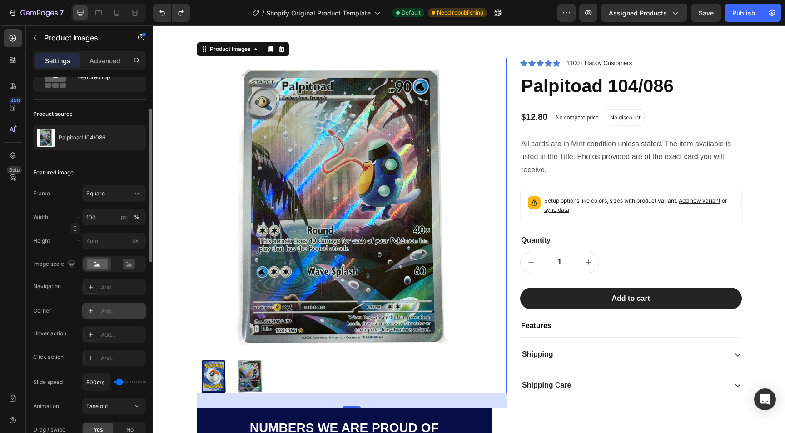
scroll to position [39, 0]
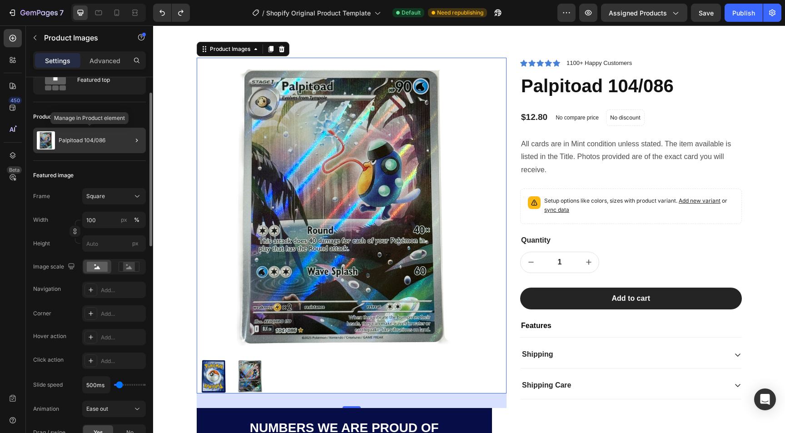
click at [94, 141] on p "Palpitoad 104/086" at bounding box center [82, 140] width 47 height 6
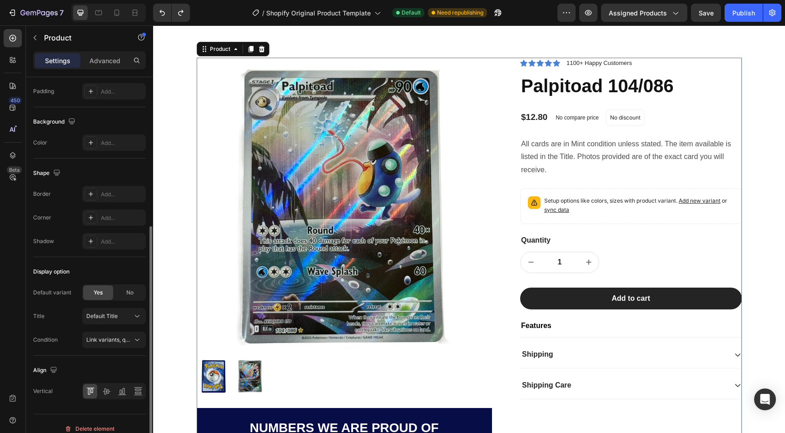
scroll to position [233, 0]
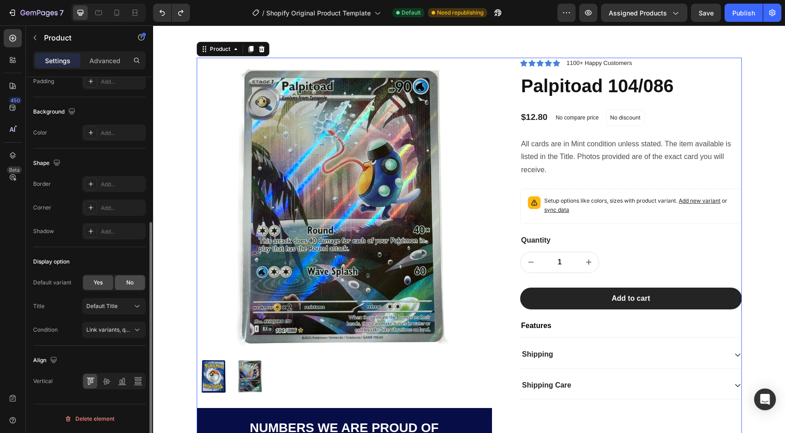
click at [133, 281] on span "No" at bounding box center [129, 283] width 7 height 8
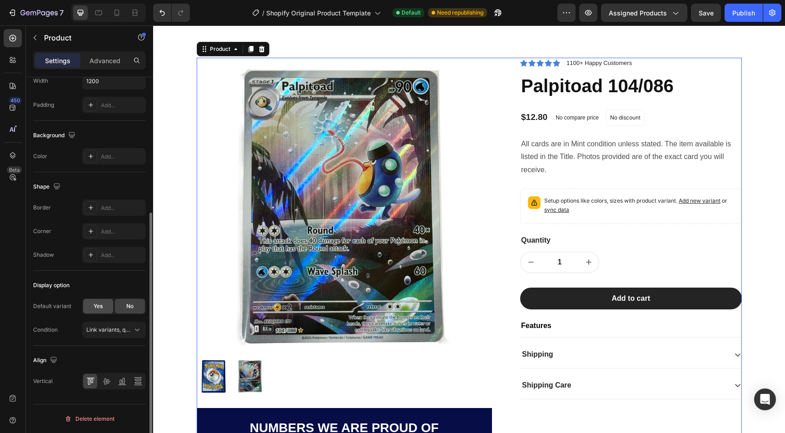
click at [98, 303] on span "Yes" at bounding box center [98, 306] width 9 height 8
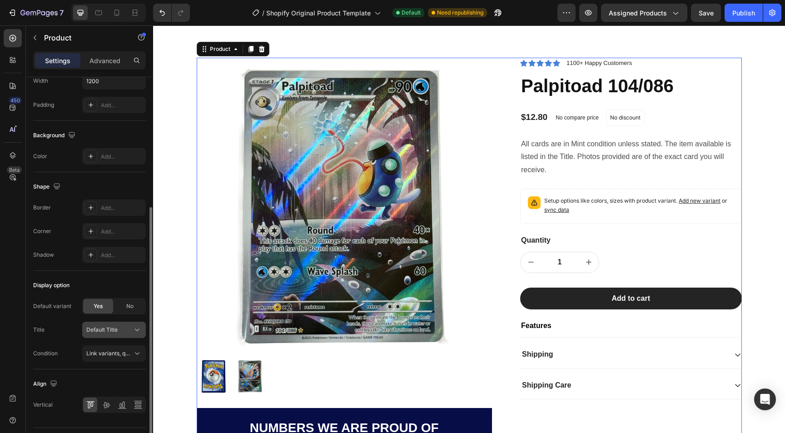
click at [105, 332] on span "Default Title" at bounding box center [101, 330] width 31 height 8
click at [65, 324] on div "Title Default Title Default Title" at bounding box center [89, 330] width 113 height 16
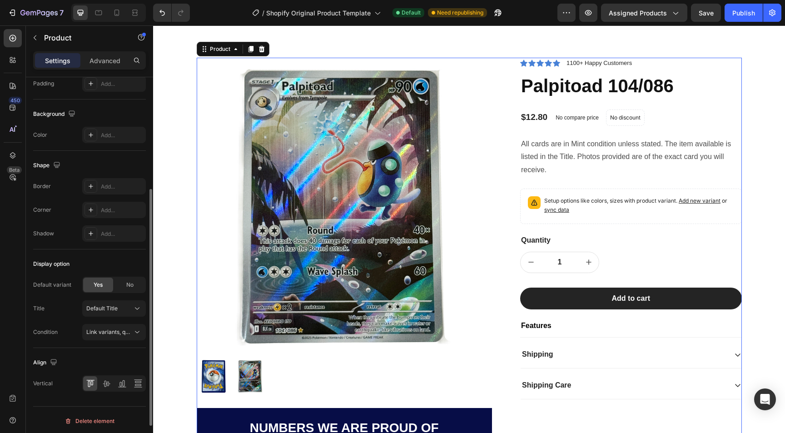
scroll to position [233, 0]
click at [108, 337] on button "Link variants, quantity <br> between same products" at bounding box center [114, 330] width 64 height 16
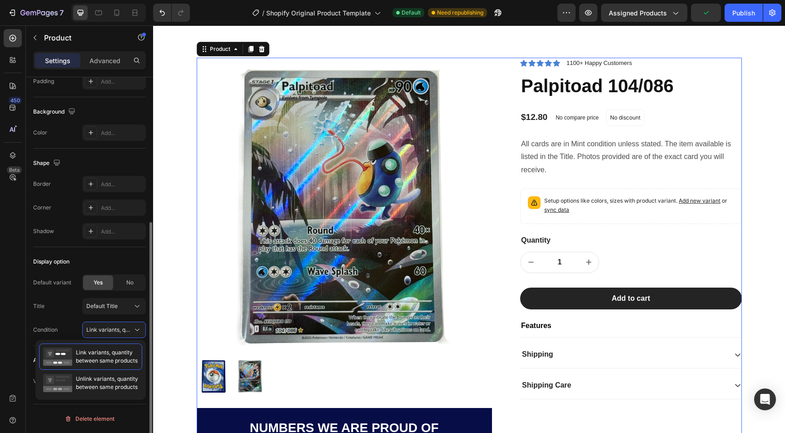
click at [79, 303] on div "Title Default Title" at bounding box center [89, 306] width 113 height 16
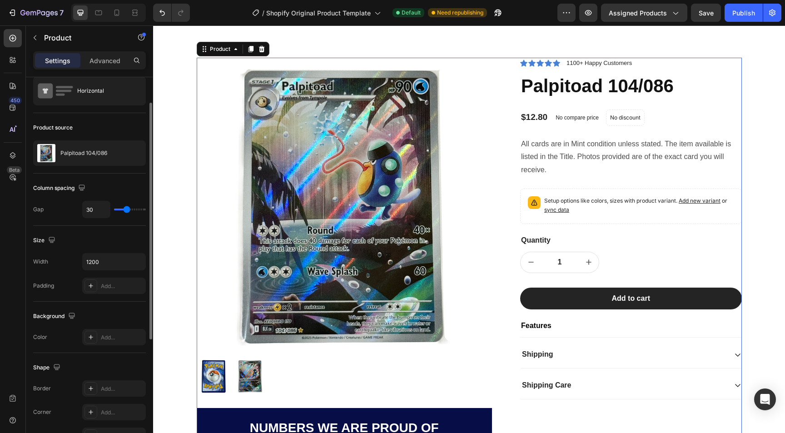
scroll to position [20, 0]
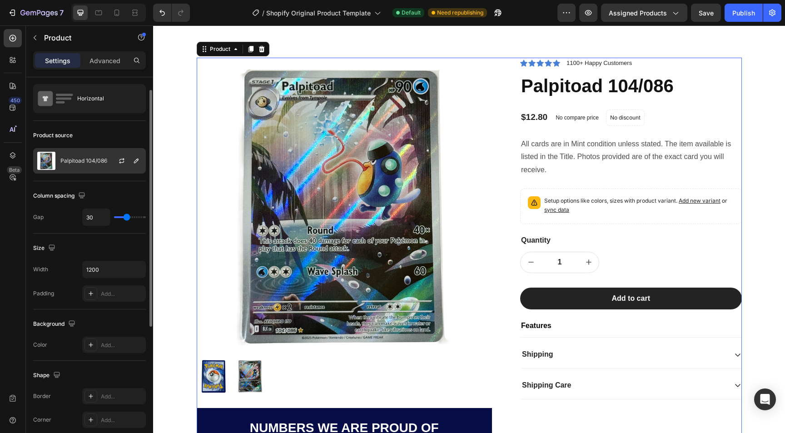
click at [76, 154] on div "Palpitoad 104/086" at bounding box center [89, 160] width 113 height 25
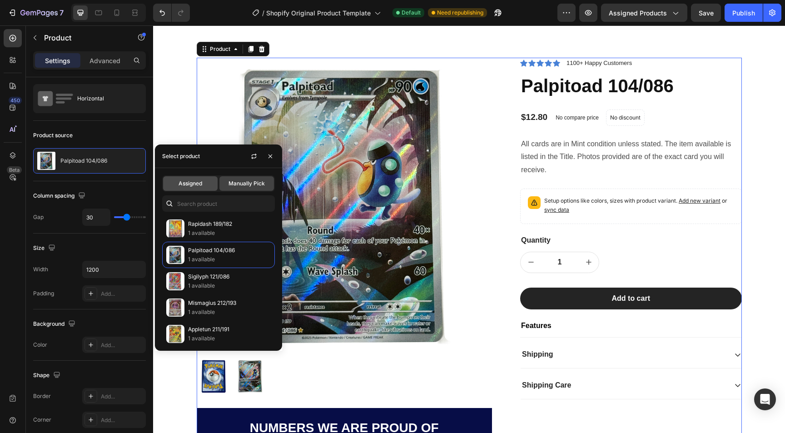
click at [201, 181] on span "Assigned" at bounding box center [191, 183] width 24 height 8
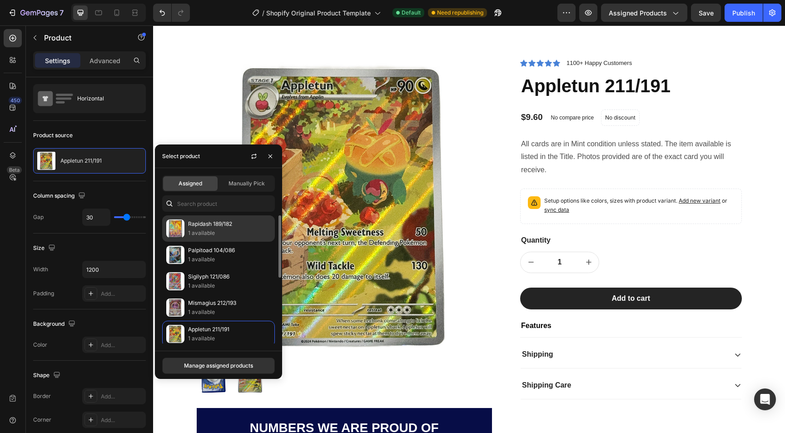
click at [199, 232] on p "1 available" at bounding box center [229, 233] width 83 height 9
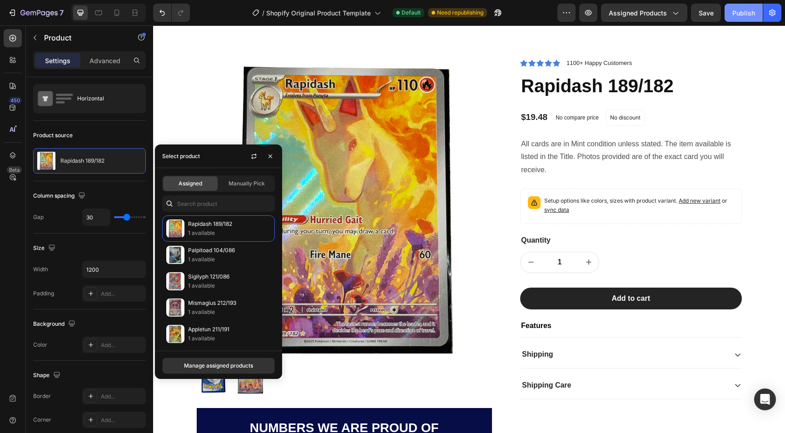
click at [746, 15] on div "Publish" at bounding box center [743, 13] width 23 height 10
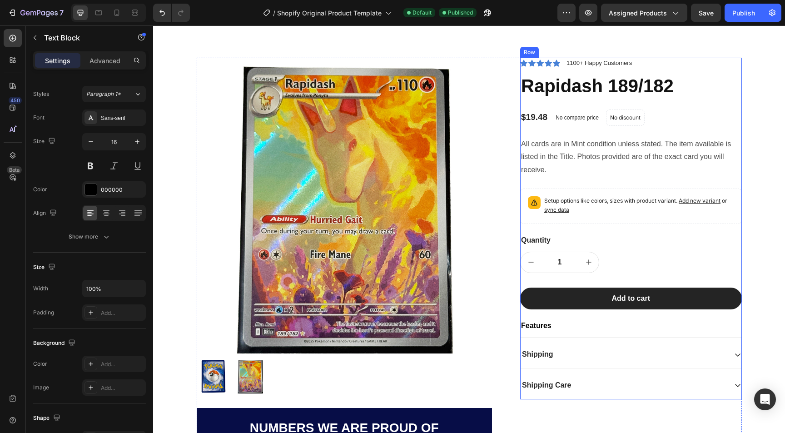
click at [530, 324] on p "Features" at bounding box center [631, 326] width 220 height 10
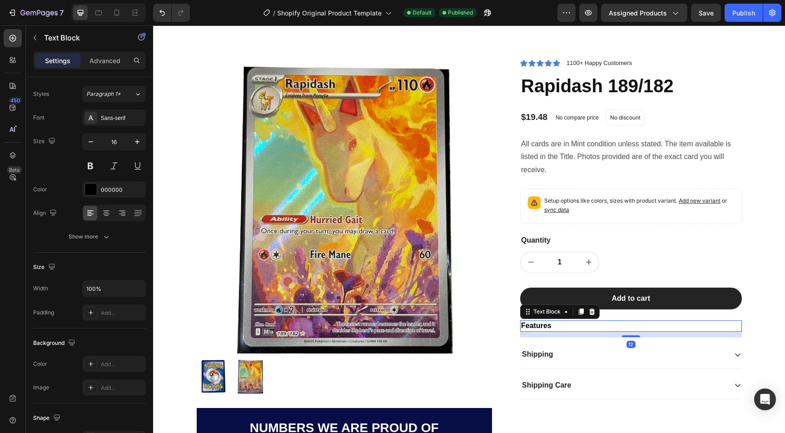
scroll to position [0, 0]
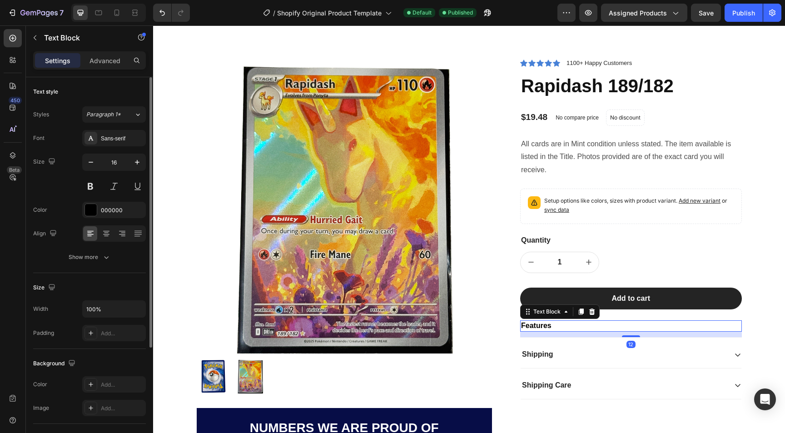
click at [530, 324] on p "Features" at bounding box center [631, 326] width 220 height 10
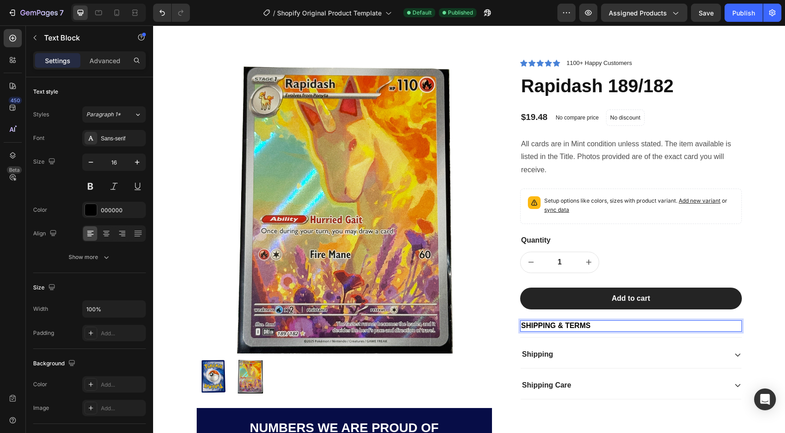
click at [511, 320] on div "Product Images Numbers we are proud of Text Block 2,912+ Text Block CARDS SHIPP…" at bounding box center [469, 280] width 545 height 445
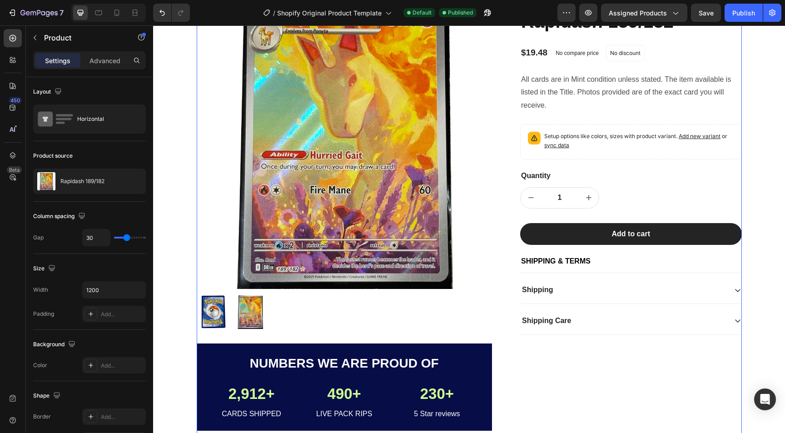
scroll to position [101, 0]
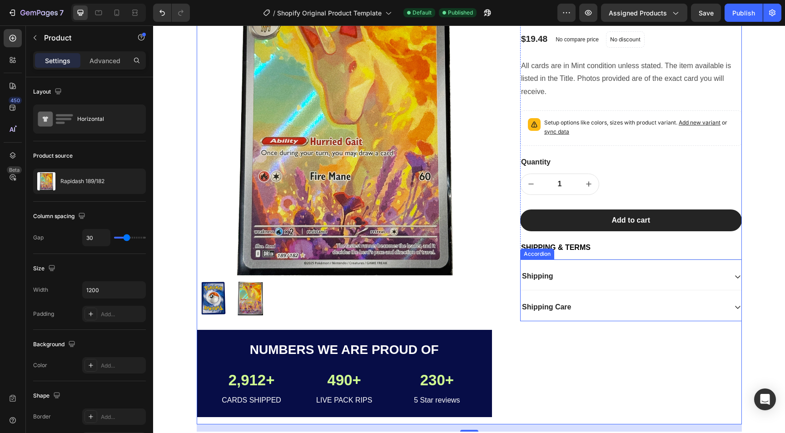
click at [580, 307] on div "Shipping Care" at bounding box center [624, 307] width 206 height 12
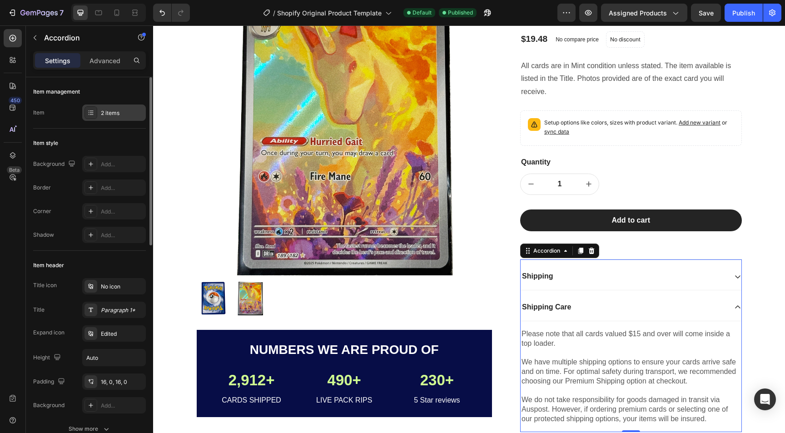
click at [103, 114] on div "2 items" at bounding box center [122, 113] width 43 height 8
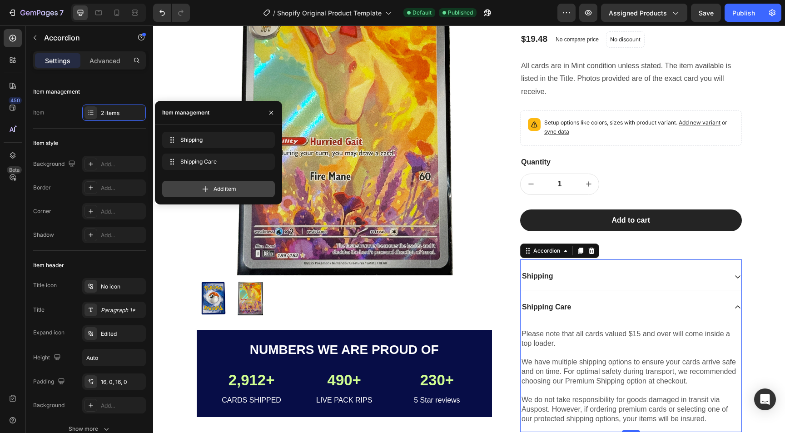
click at [191, 190] on div "Add item" at bounding box center [218, 189] width 113 height 16
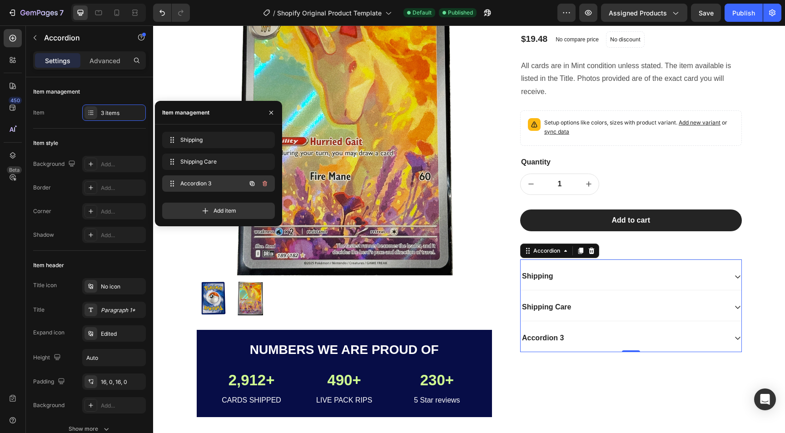
click at [193, 181] on span "Accordion 3" at bounding box center [205, 183] width 51 height 8
click at [192, 181] on span "Accordion 3" at bounding box center [212, 183] width 67 height 8
click at [192, 181] on span "Accordion 3" at bounding box center [205, 183] width 51 height 8
click at [200, 186] on span "Accordion 3" at bounding box center [212, 183] width 67 height 8
click at [557, 336] on div "Accordion 3" at bounding box center [543, 338] width 45 height 12
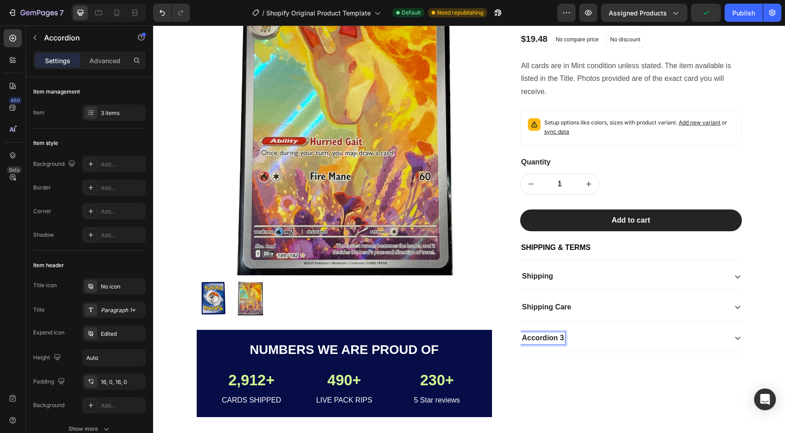
click at [555, 336] on p "Accordion 3" at bounding box center [543, 339] width 42 height 10
click at [667, 393] on div "Icon Icon Icon Icon Icon Icon List 1100+ Happy Customers Text Block Row Rapidas…" at bounding box center [631, 202] width 222 height 445
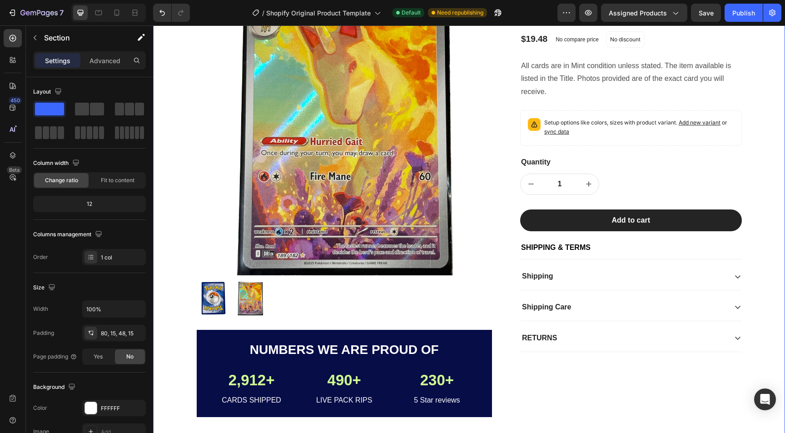
click at [179, 127] on div "Product Images Numbers we are proud of Text Block 2,912+ Text Block CARDS SHIPP…" at bounding box center [469, 206] width 618 height 452
click at [448, 361] on div "Numbers we are proud of Text Block 2,912+ Text Block CARDS SHIPPED Text Block 4…" at bounding box center [344, 373] width 265 height 65
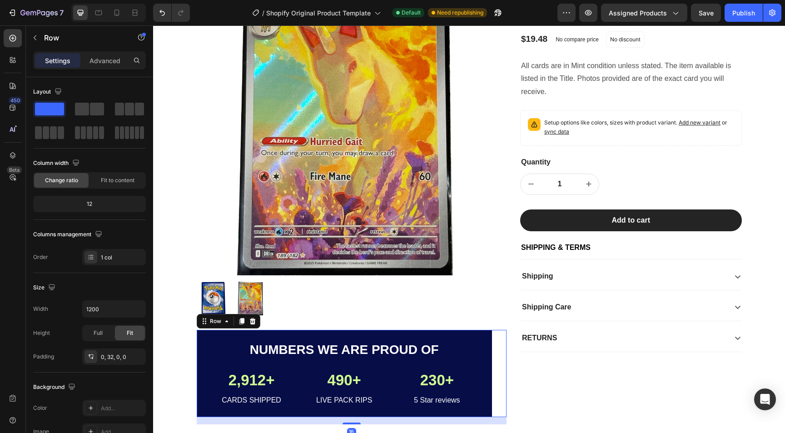
click at [495, 344] on div "Numbers we are proud of Text Block 2,912+ Text Block CARDS SHIPPED Text Block 4…" at bounding box center [352, 373] width 310 height 87
click at [102, 305] on input "1200" at bounding box center [114, 309] width 63 height 16
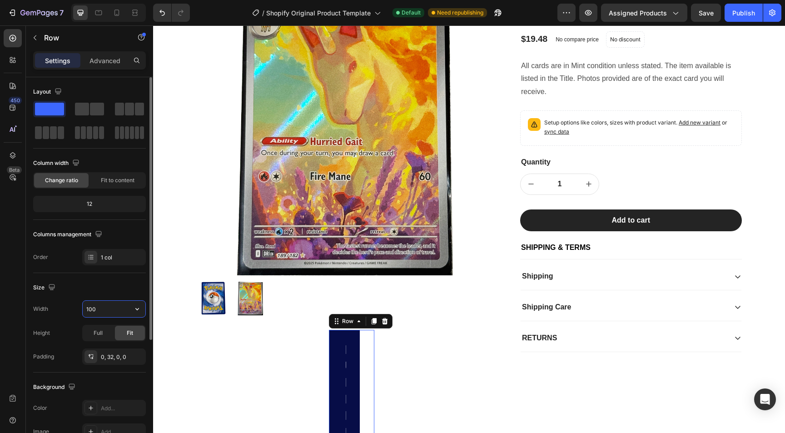
type input "100%"
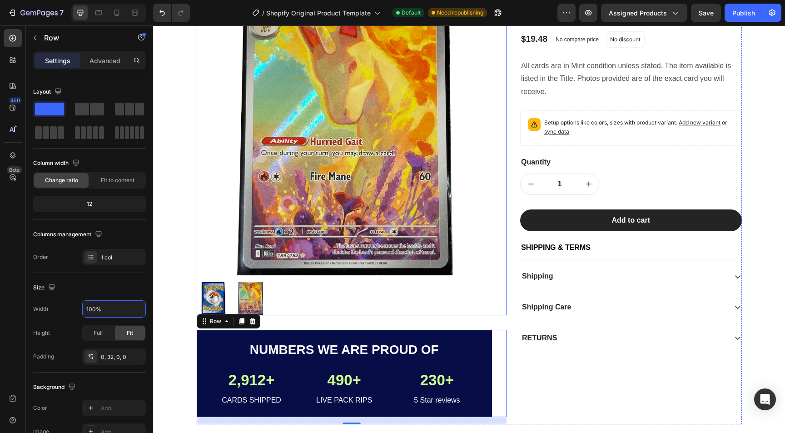
scroll to position [0, 0]
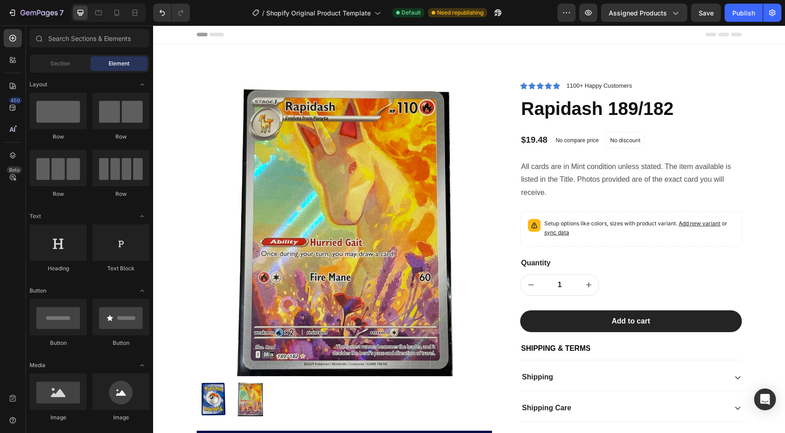
click at [522, 26] on div at bounding box center [469, 34] width 545 height 18
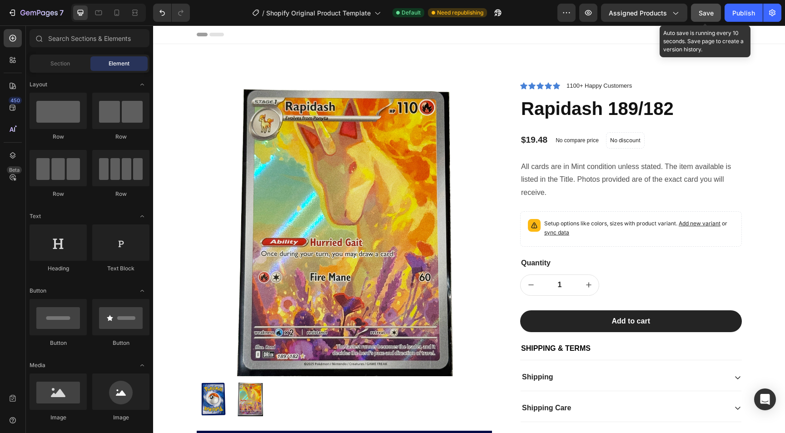
click at [710, 15] on span "Save" at bounding box center [706, 13] width 15 height 8
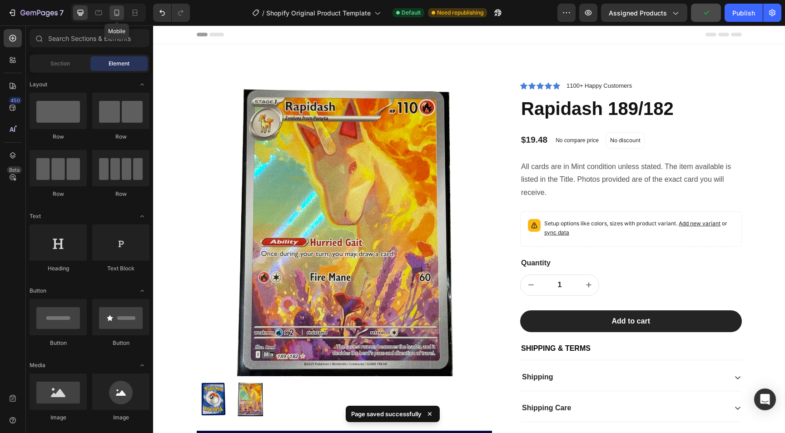
click at [122, 17] on div at bounding box center [117, 12] width 15 height 15
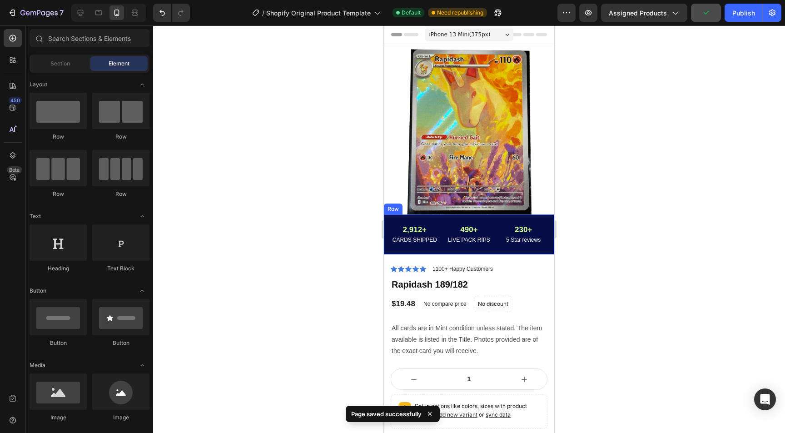
click at [428, 220] on div "Numbers we are proud of Text Block 2,912+ Text Block CARDS SHIPPED Text Block 4…" at bounding box center [469, 234] width 170 height 40
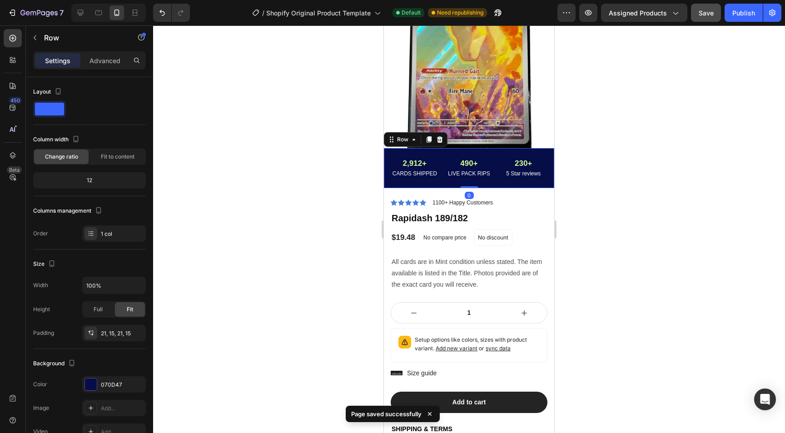
scroll to position [69, 0]
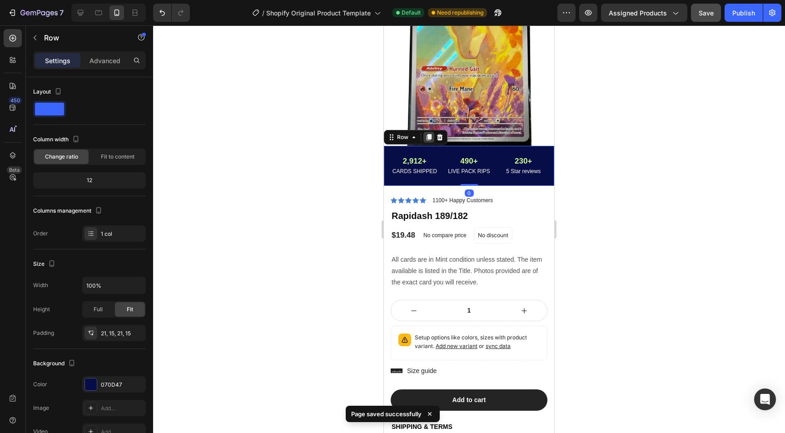
click at [431, 136] on icon at bounding box center [429, 137] width 5 height 6
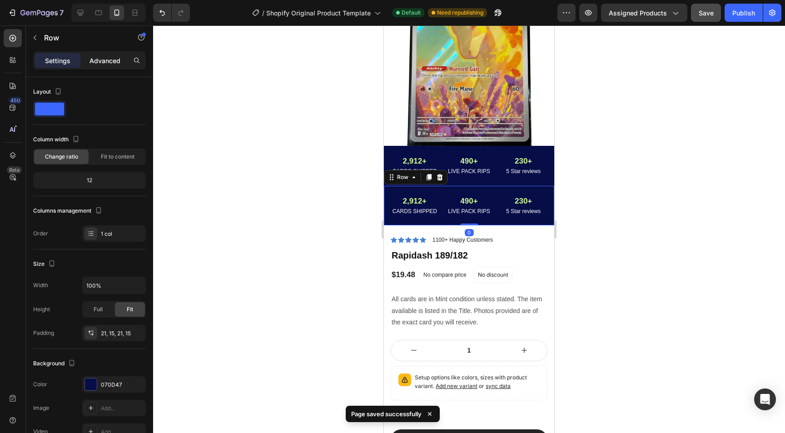
click at [107, 66] on div "Advanced" at bounding box center [104, 60] width 45 height 15
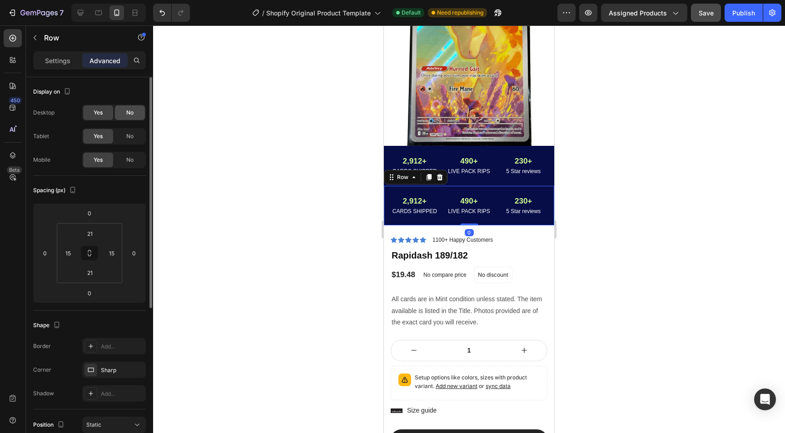
click at [130, 111] on span "No" at bounding box center [129, 113] width 7 height 8
click at [126, 139] on span "No" at bounding box center [129, 136] width 7 height 8
click at [437, 192] on div "Numbers we are proud of Text Block 2,912+ Text Block CARDS SHIPPED Text Block 4…" at bounding box center [469, 206] width 170 height 40
click at [290, 193] on div at bounding box center [469, 229] width 632 height 408
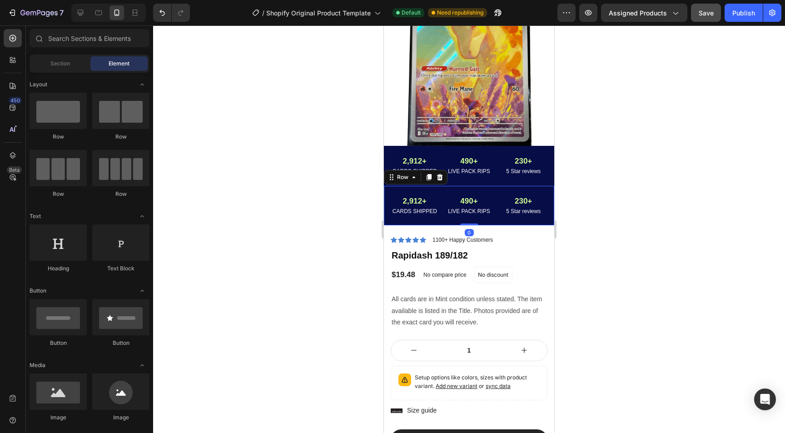
click at [414, 189] on div "Numbers we are proud of Text Block 2,912+ Text Block CARDS SHIPPED Text Block 4…" at bounding box center [469, 206] width 170 height 40
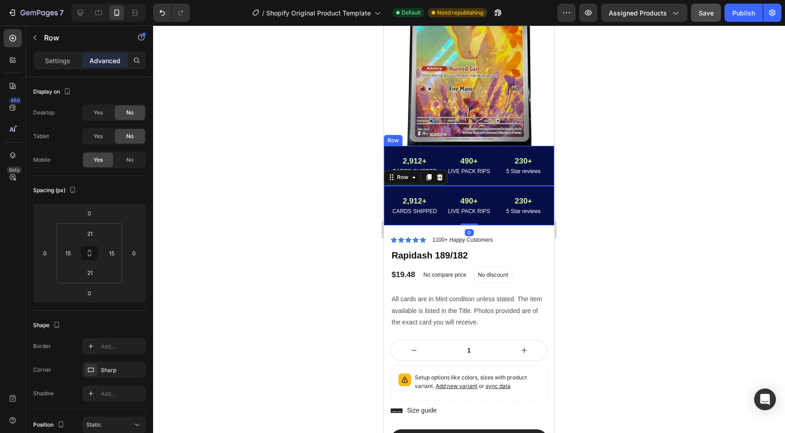
click at [403, 148] on div "Numbers we are proud of Text Block 2,912+ Text Block CARDS SHIPPED Text Block 4…" at bounding box center [469, 166] width 170 height 40
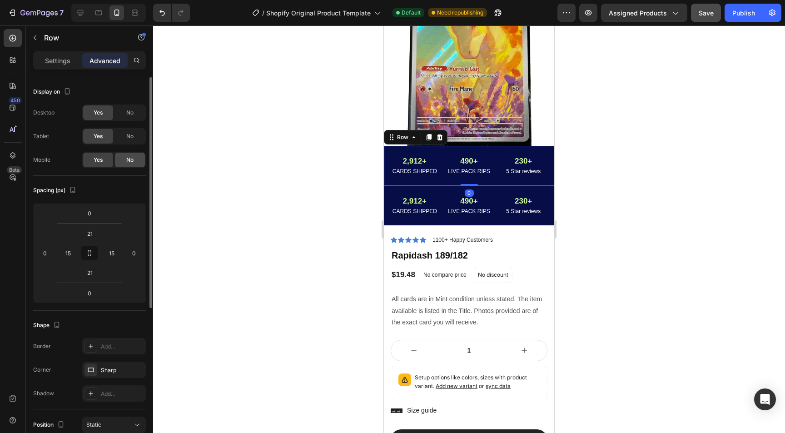
click at [129, 160] on span "No" at bounding box center [129, 160] width 7 height 8
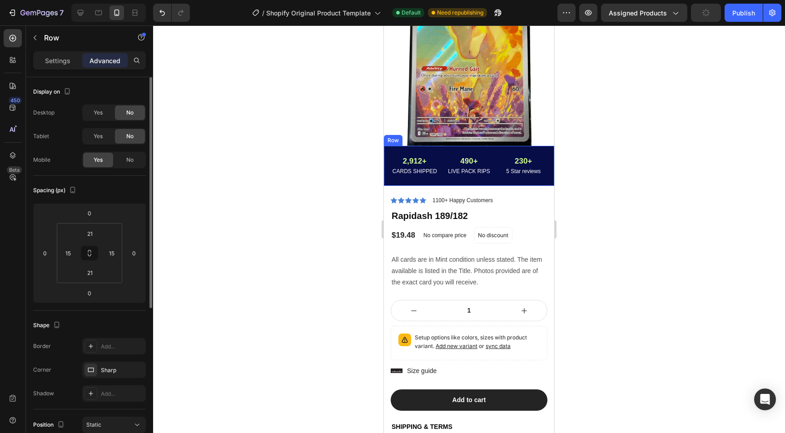
click at [437, 150] on div "Numbers we are proud of Text Block 2,912+ Text Block CARDS SHIPPED Text Block 4…" at bounding box center [469, 166] width 170 height 40
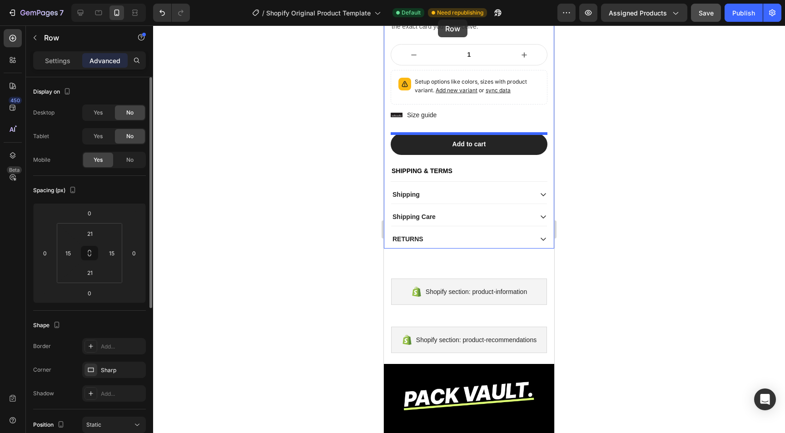
scroll to position [202, 0]
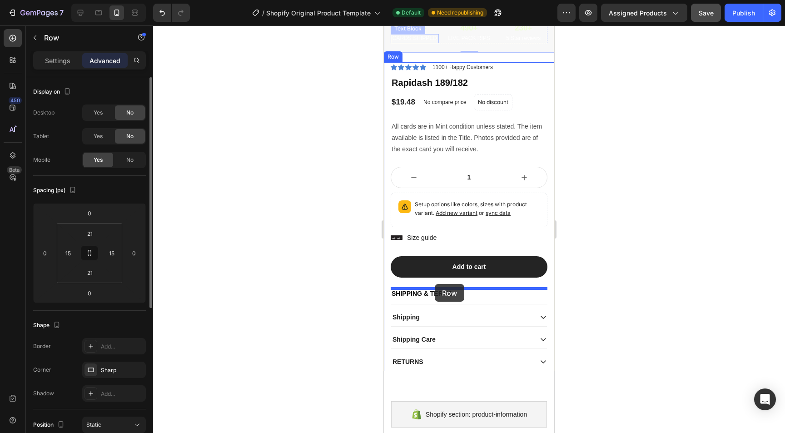
drag, startPoint x: 437, startPoint y: 150, endPoint x: 435, endPoint y: 284, distance: 133.6
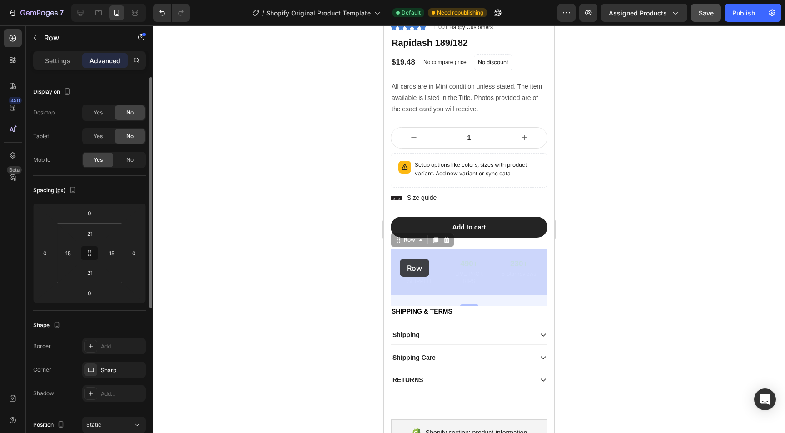
drag, startPoint x: 394, startPoint y: 261, endPoint x: 400, endPoint y: 259, distance: 6.2
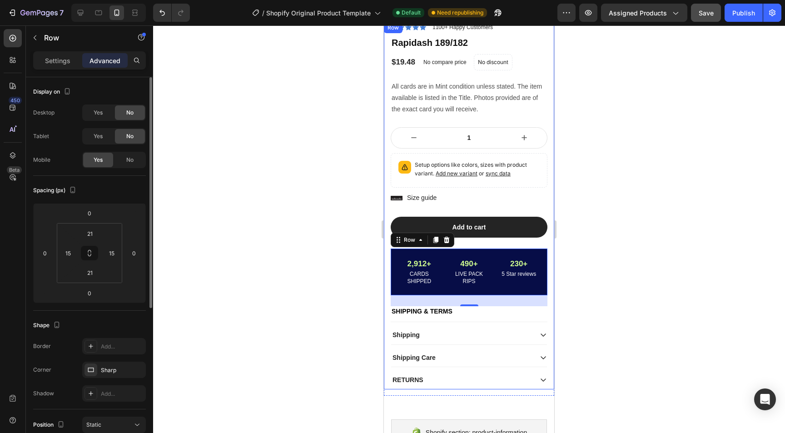
click at [362, 294] on div at bounding box center [469, 229] width 632 height 408
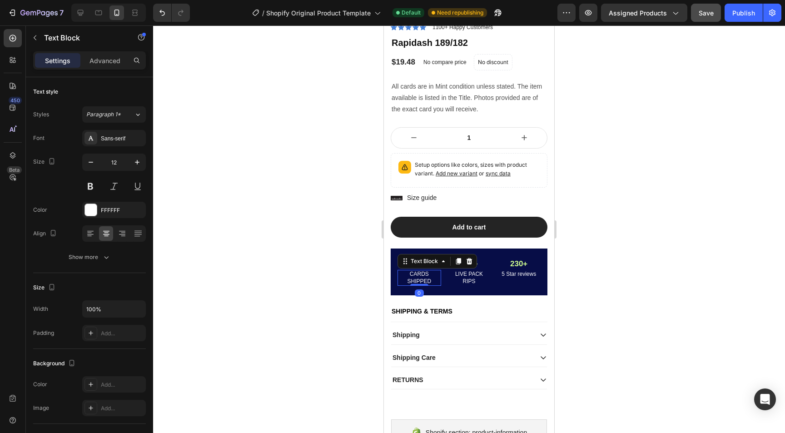
click at [415, 272] on p "CARDS SHIPPED" at bounding box center [419, 278] width 42 height 14
click at [365, 269] on div at bounding box center [469, 229] width 632 height 408
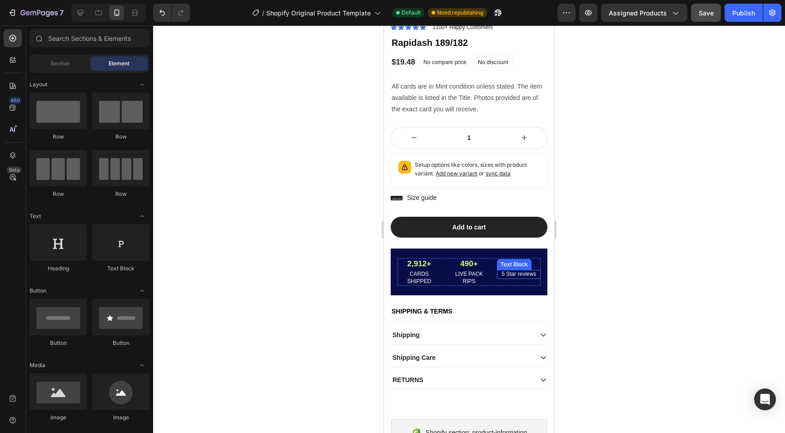
click at [514, 277] on div "5 Star reviews Text Block" at bounding box center [519, 274] width 44 height 9
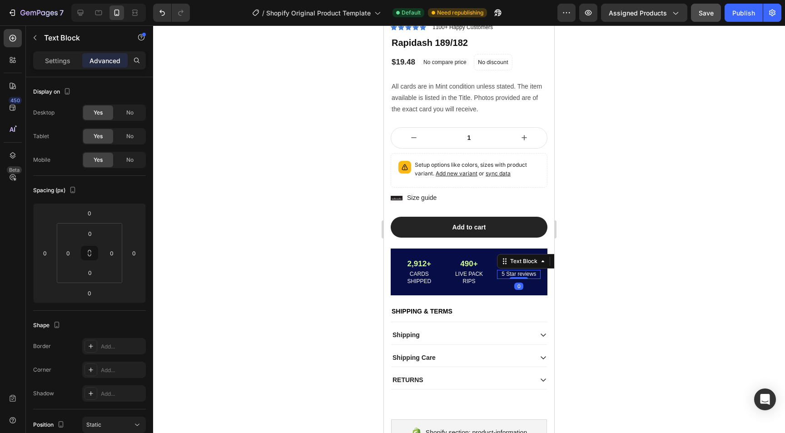
click at [514, 277] on div at bounding box center [519, 278] width 18 height 2
click at [511, 273] on p "5 Star reviews" at bounding box center [519, 274] width 42 height 7
click at [594, 284] on div at bounding box center [469, 229] width 632 height 408
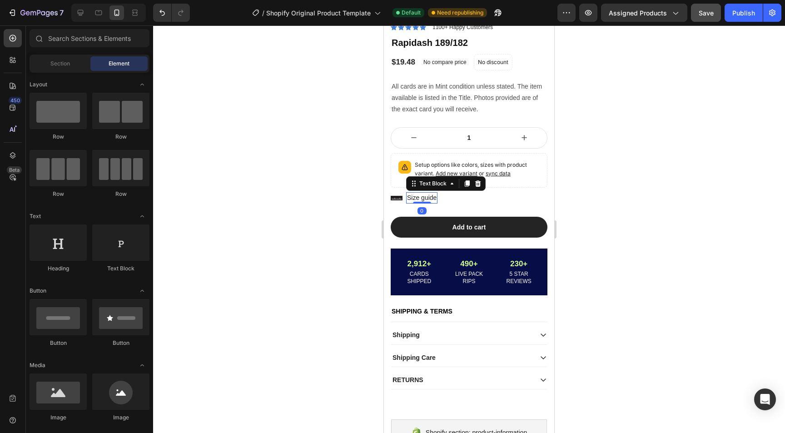
click at [414, 196] on p "Size guide" at bounding box center [422, 198] width 30 height 10
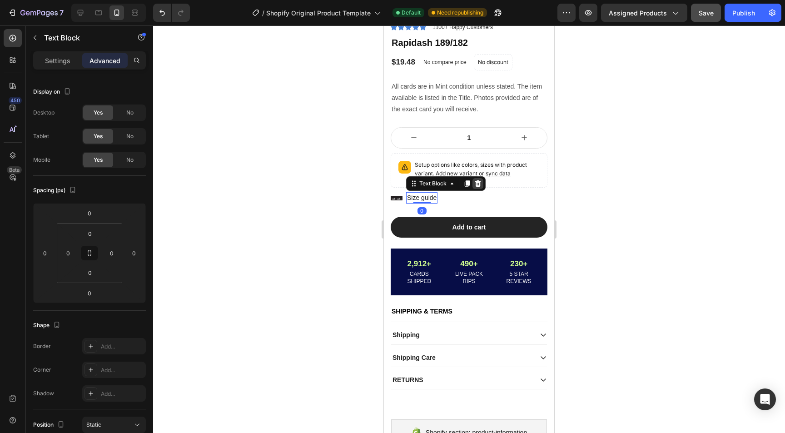
click at [477, 182] on icon at bounding box center [478, 183] width 6 height 6
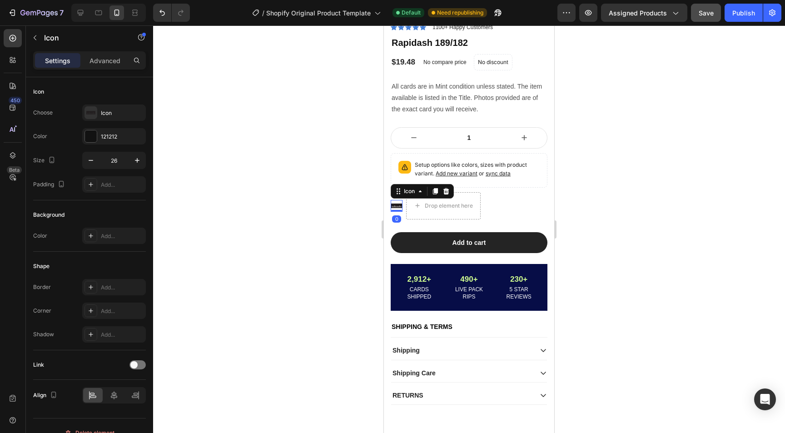
click at [399, 203] on icon at bounding box center [397, 206] width 12 height 12
click at [438, 205] on div "Drop element here" at bounding box center [449, 205] width 48 height 7
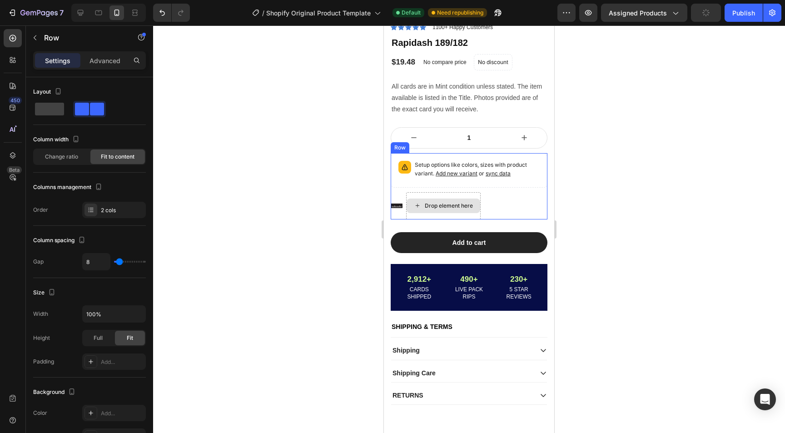
click at [434, 218] on div "Drop element here" at bounding box center [443, 205] width 75 height 27
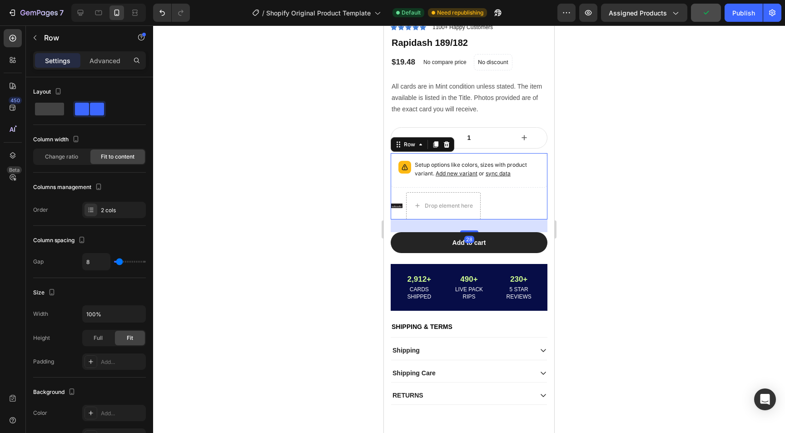
click at [431, 191] on div "Setup options like colors, sizes with product variant. Add new variant or sync …" at bounding box center [469, 186] width 157 height 66
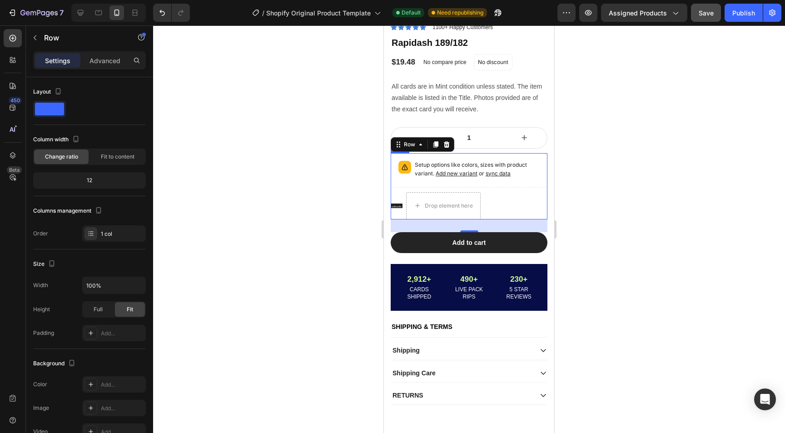
click at [528, 202] on div "Icon Drop element here Row" at bounding box center [469, 205] width 157 height 27
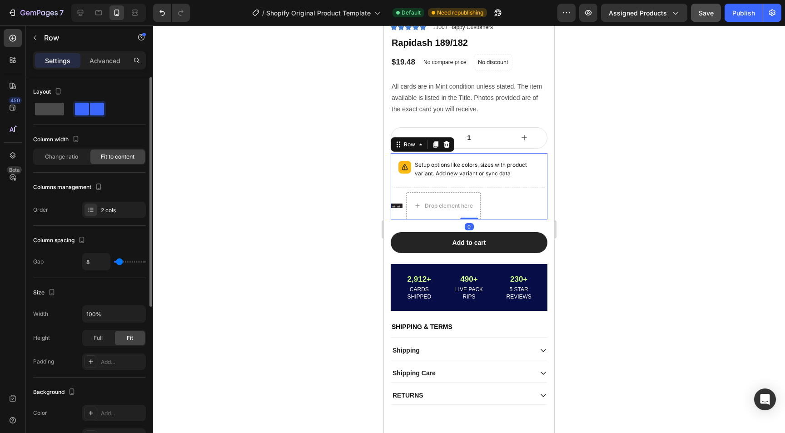
click at [54, 106] on span at bounding box center [49, 109] width 29 height 13
type input "0"
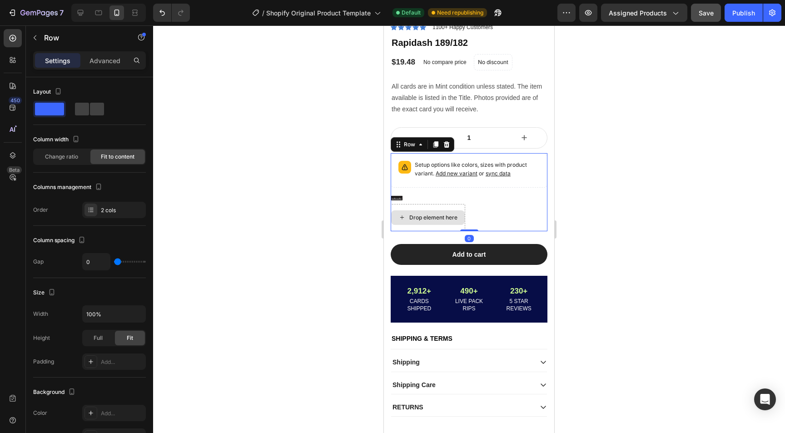
click at [412, 204] on div "Drop element here" at bounding box center [428, 217] width 75 height 27
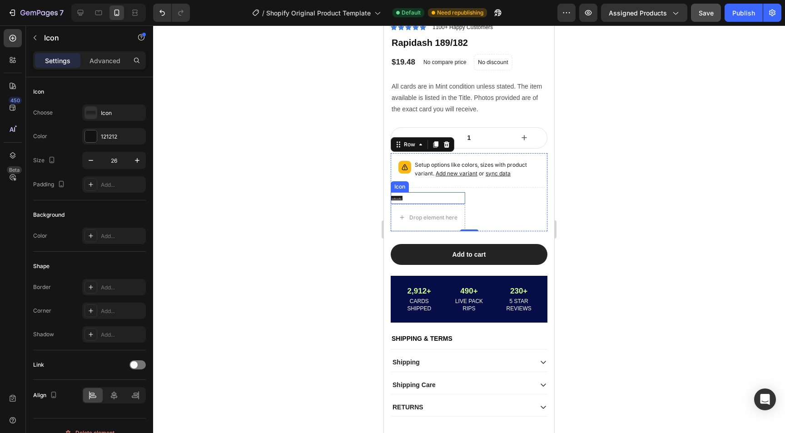
click at [401, 198] on icon at bounding box center [397, 198] width 12 height 12
click at [446, 184] on icon at bounding box center [446, 183] width 7 height 7
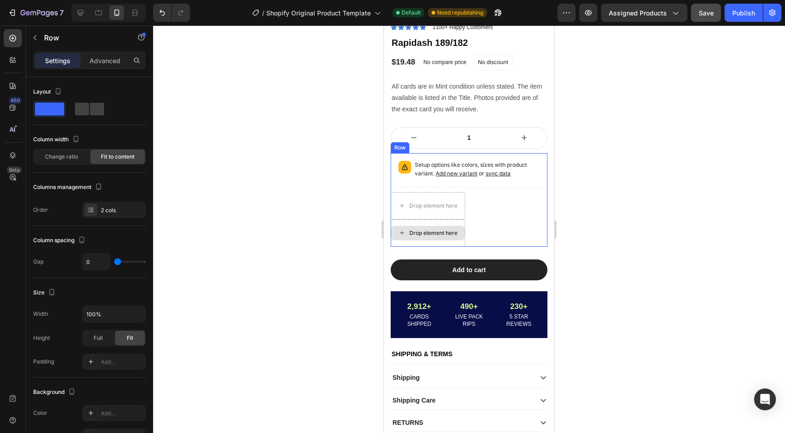
click at [431, 220] on div "Drop element here" at bounding box center [428, 232] width 75 height 27
click at [104, 63] on p "Advanced" at bounding box center [105, 61] width 31 height 10
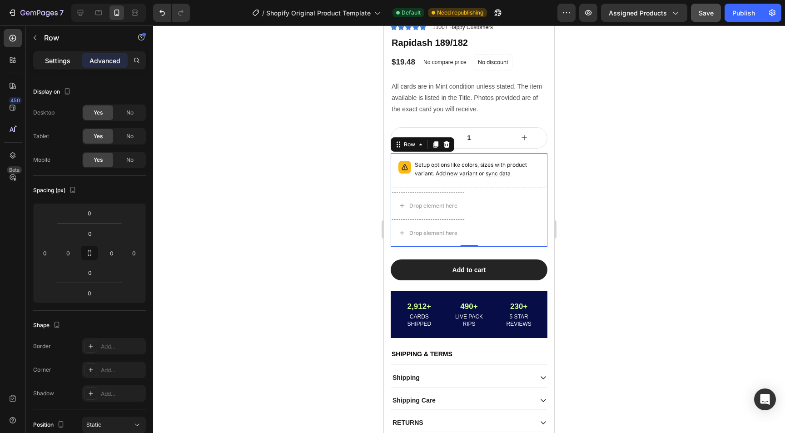
click at [61, 62] on p "Settings" at bounding box center [57, 61] width 25 height 10
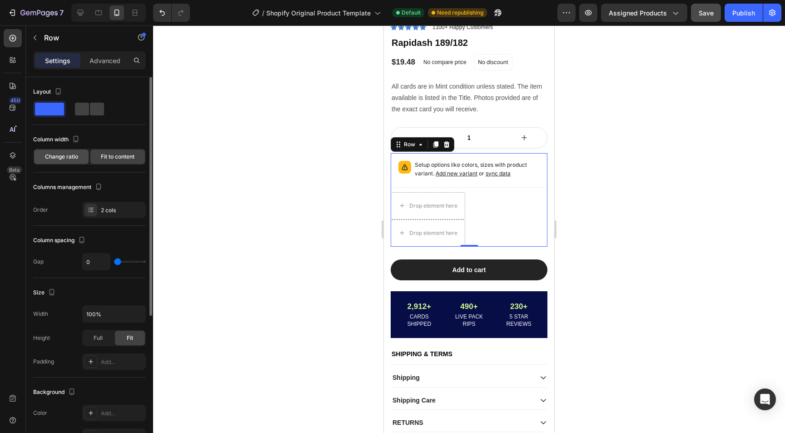
click at [70, 155] on span "Change ratio" at bounding box center [61, 157] width 33 height 8
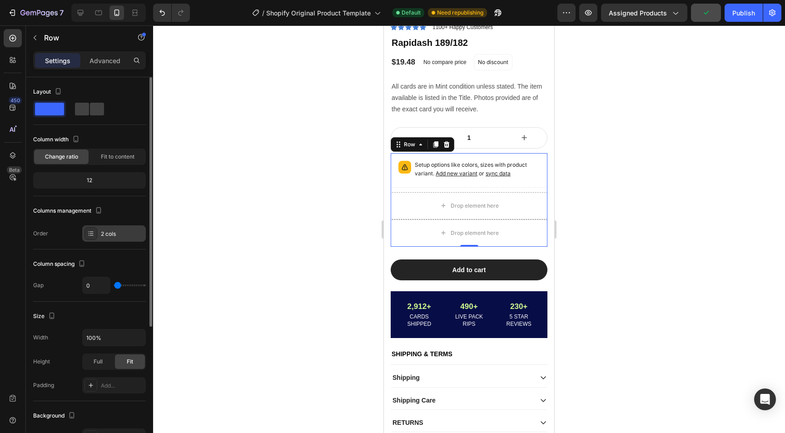
click at [105, 236] on div "2 cols" at bounding box center [122, 234] width 43 height 8
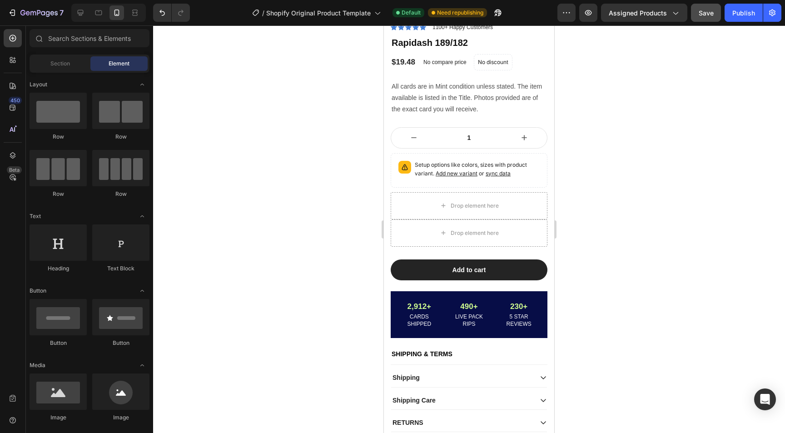
click at [313, 184] on div at bounding box center [469, 229] width 632 height 408
click at [693, 16] on button "Save" at bounding box center [706, 13] width 30 height 18
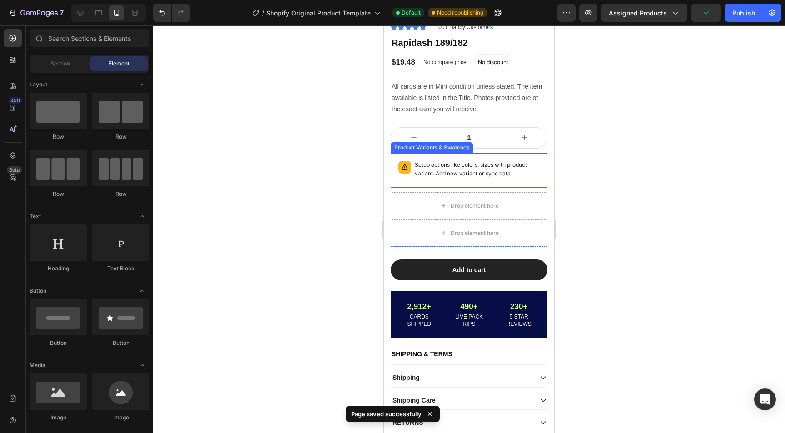
click at [519, 165] on p "Setup options like colors, sizes with product variant. Add new variant or sync …" at bounding box center [477, 169] width 125 height 17
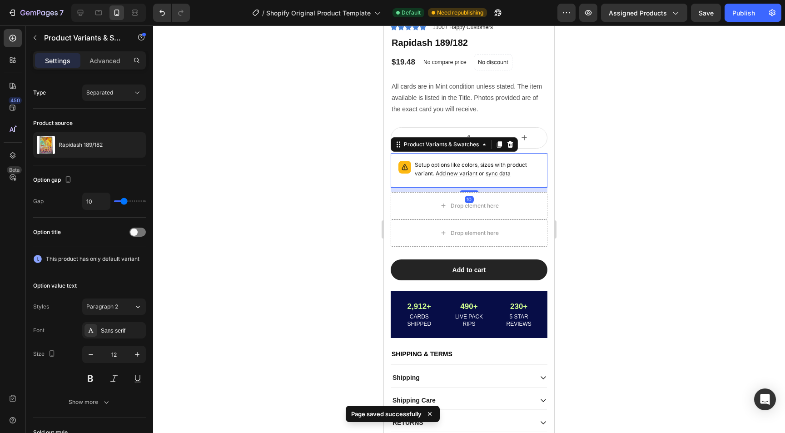
click at [468, 169] on p "Setup options like colors, sizes with product variant. Add new variant or sync …" at bounding box center [477, 169] width 125 height 17
click at [468, 173] on span "Add new variant" at bounding box center [457, 173] width 42 height 7
click at [466, 164] on p "Setup options like colors, sizes with product variant. Add new variant or sync …" at bounding box center [477, 169] width 125 height 17
click at [490, 173] on span "sync data" at bounding box center [498, 173] width 25 height 7
click at [497, 173] on span "sync data" at bounding box center [498, 173] width 25 height 7
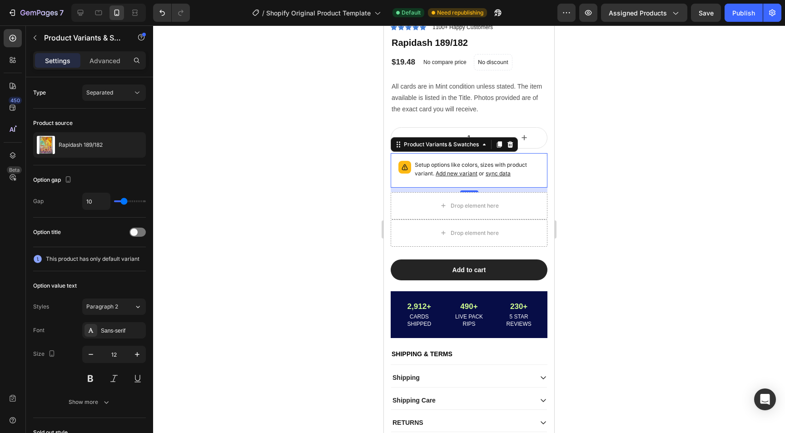
click at [497, 173] on span "sync data" at bounding box center [498, 173] width 25 height 7
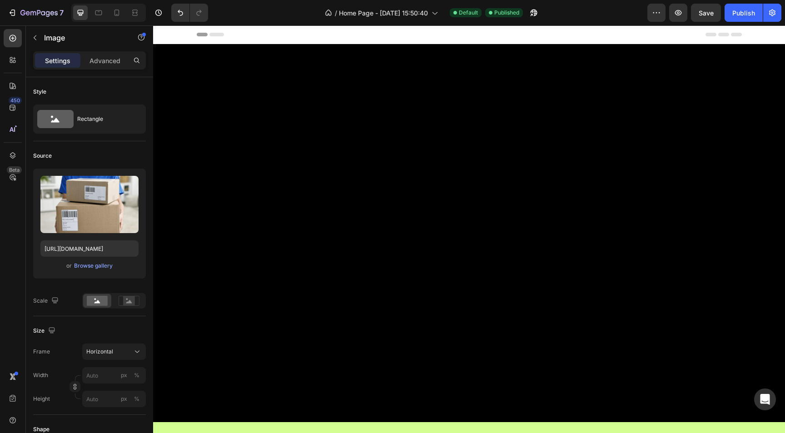
scroll to position [1071, 0]
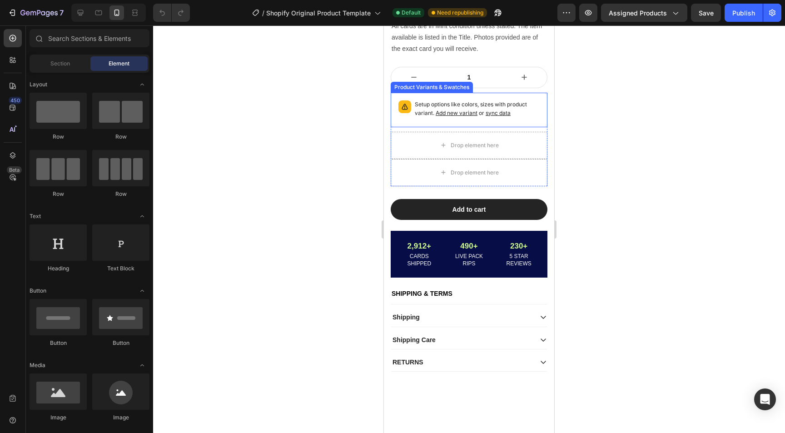
scroll to position [313, 0]
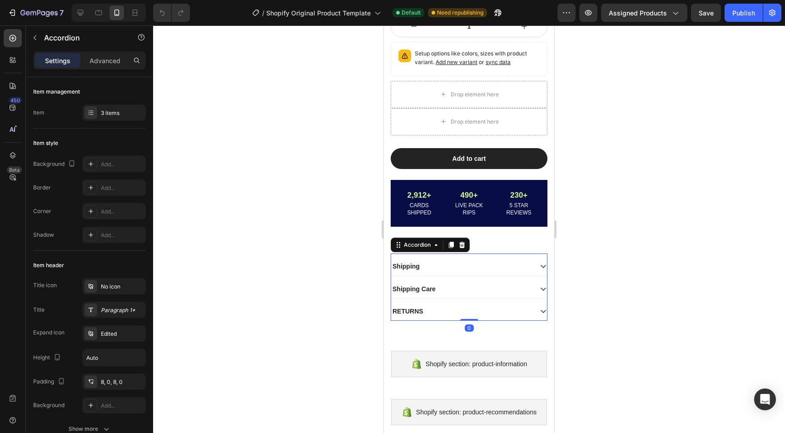
click at [430, 312] on div "RETURNS" at bounding box center [461, 311] width 141 height 11
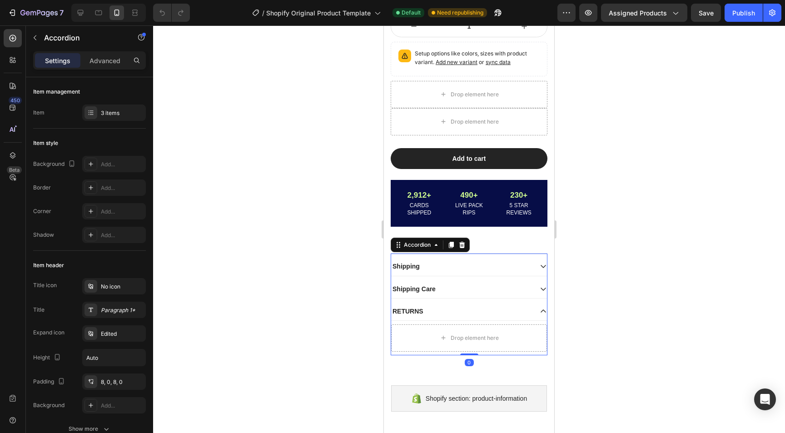
click at [413, 308] on p "RETURNS" at bounding box center [408, 311] width 31 height 8
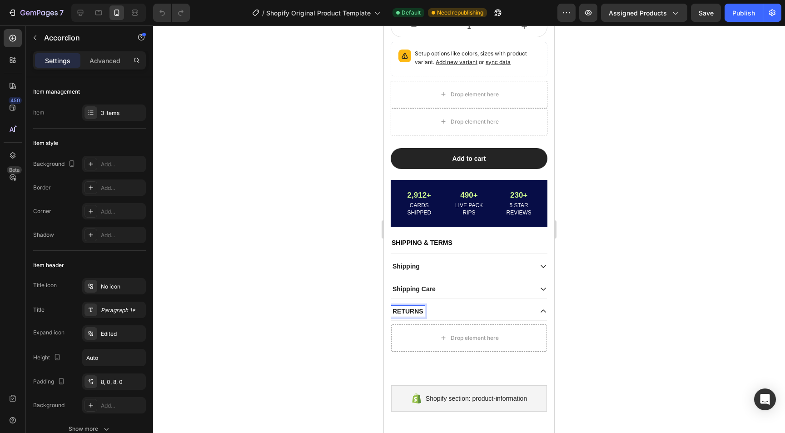
click at [457, 295] on div "Shipping Care" at bounding box center [469, 289] width 156 height 19
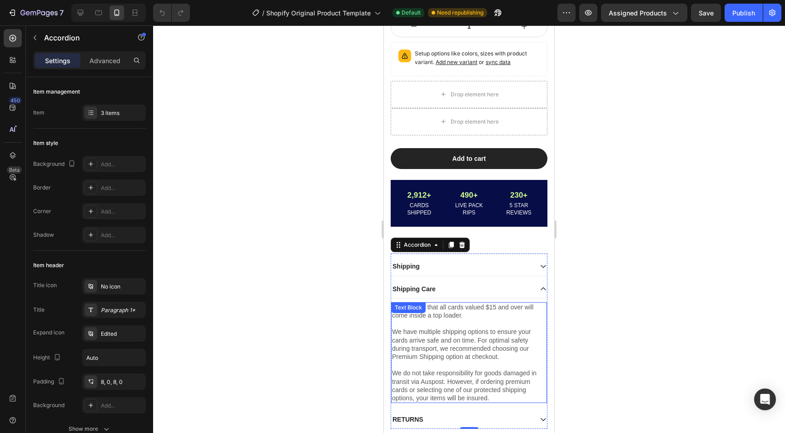
click at [440, 312] on div "Please note that all cards valued $15 and over will come inside a top loader. W…" at bounding box center [469, 352] width 156 height 101
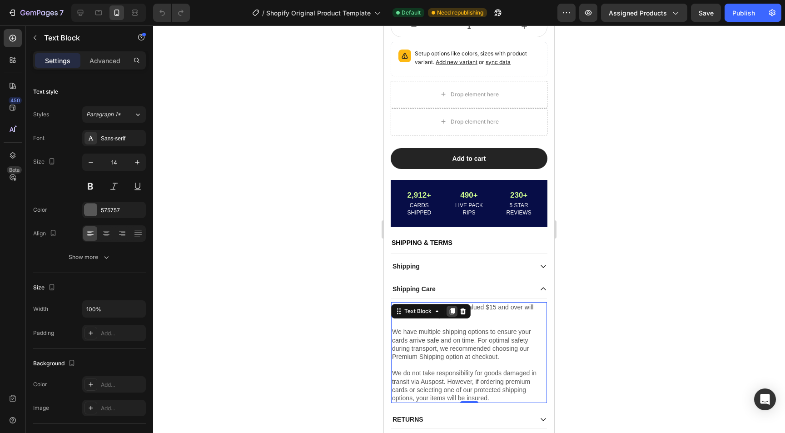
click at [450, 312] on icon at bounding box center [452, 311] width 5 height 6
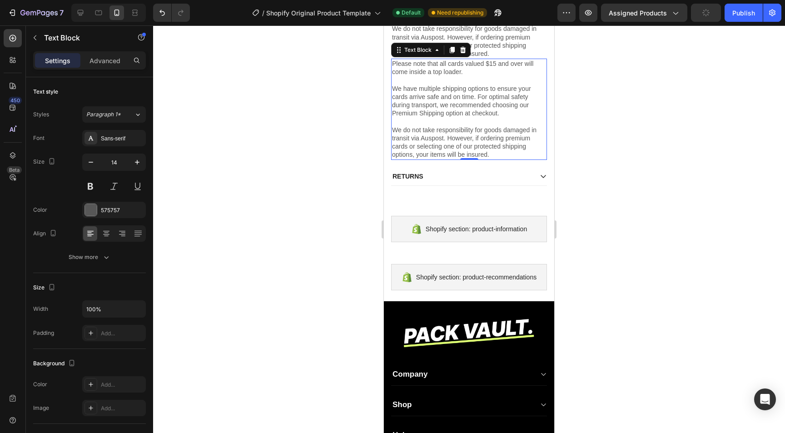
scroll to position [659, 0]
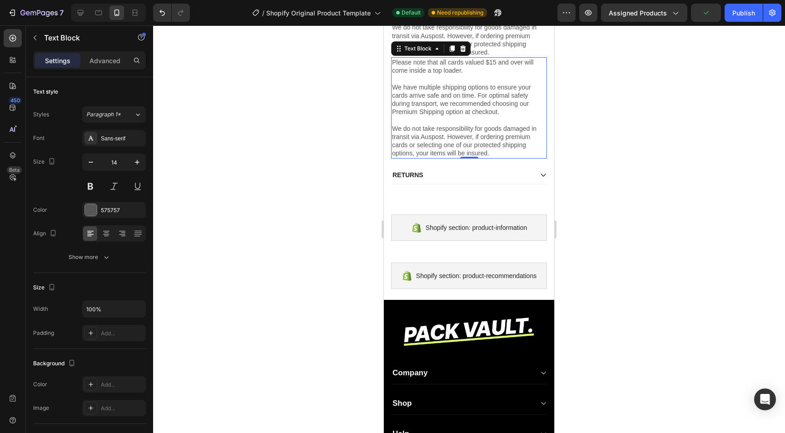
click at [451, 92] on p "We have multiple shipping options to ensure your cards arrive safe and on time.…" at bounding box center [469, 95] width 154 height 41
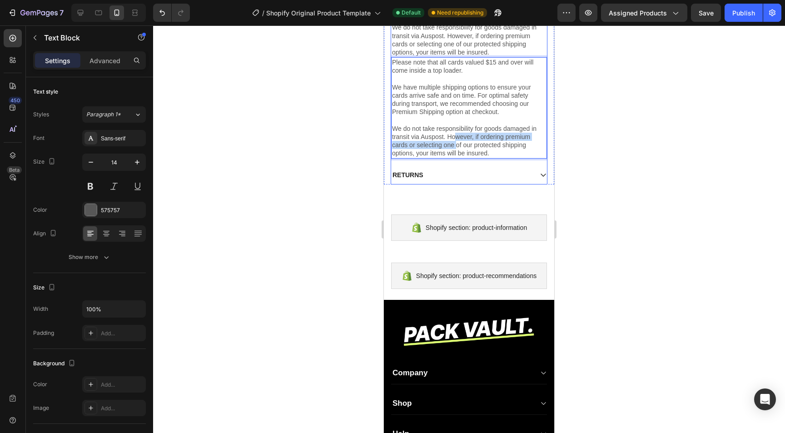
click at [458, 144] on p "We do not take responsibility for goods damaged in transit via Auspost. However…" at bounding box center [469, 140] width 154 height 33
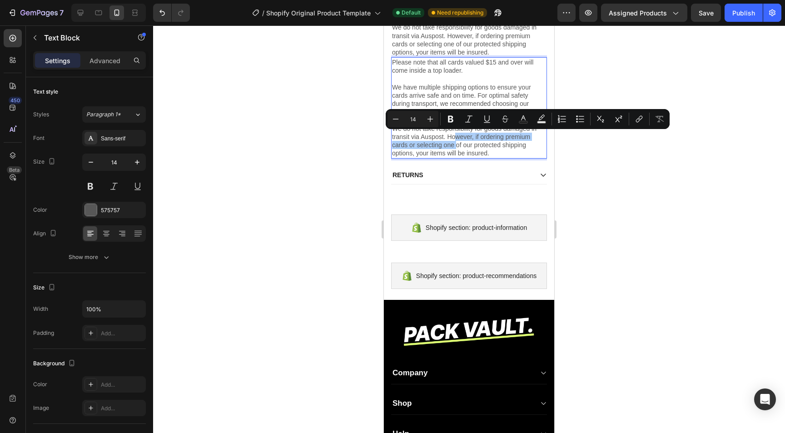
click at [634, 148] on div at bounding box center [469, 229] width 632 height 408
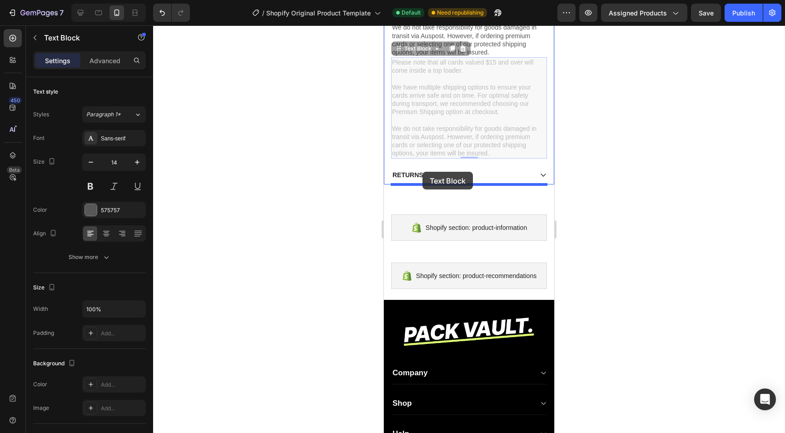
drag, startPoint x: 512, startPoint y: 76, endPoint x: 423, endPoint y: 172, distance: 131.2
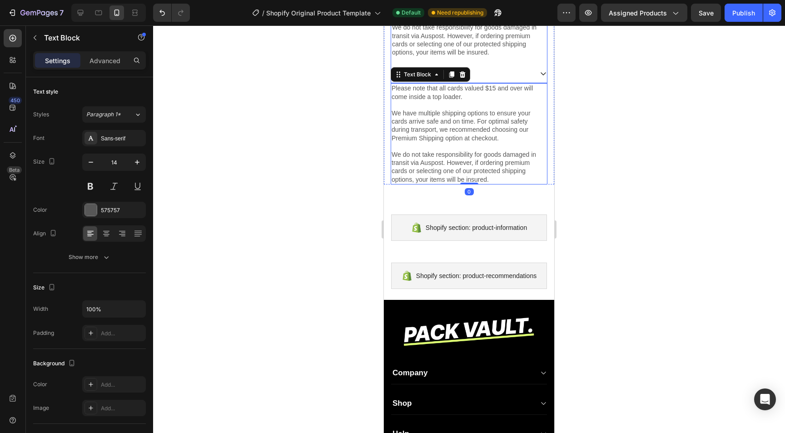
click at [488, 68] on div "RETURNS" at bounding box center [461, 73] width 141 height 11
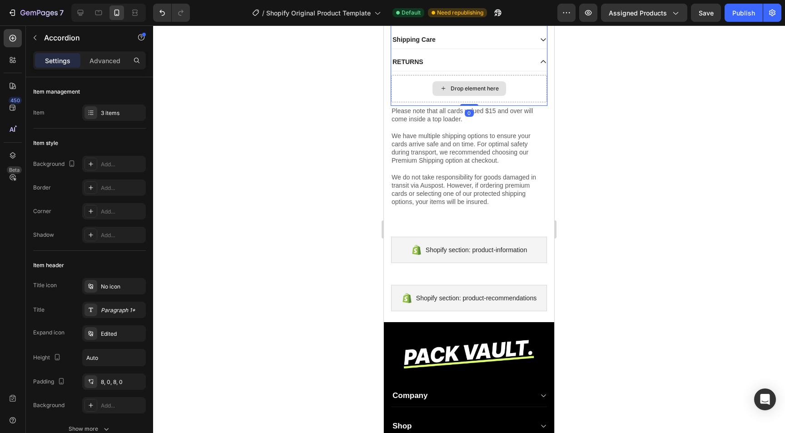
scroll to position [561, 0]
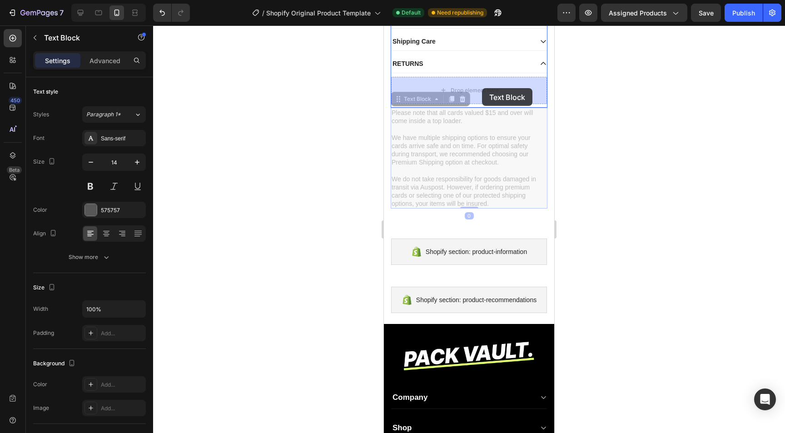
drag, startPoint x: 483, startPoint y: 121, endPoint x: 482, endPoint y: 89, distance: 31.8
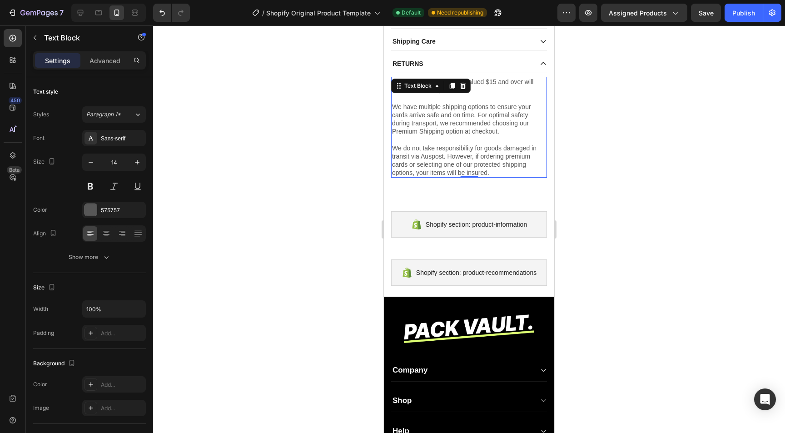
click at [480, 90] on p "Please note that all cards valued $15 and over will come inside a top loader." at bounding box center [469, 86] width 154 height 16
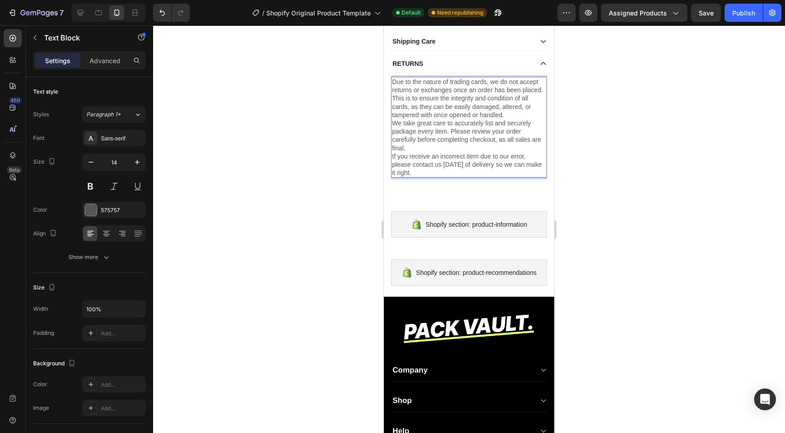
click at [438, 140] on p "We take great care to accurately list and securely package every item. Please r…" at bounding box center [469, 135] width 154 height 33
click at [424, 145] on p "We take great care to accurately list and securely package every item. Please r…" at bounding box center [469, 135] width 154 height 33
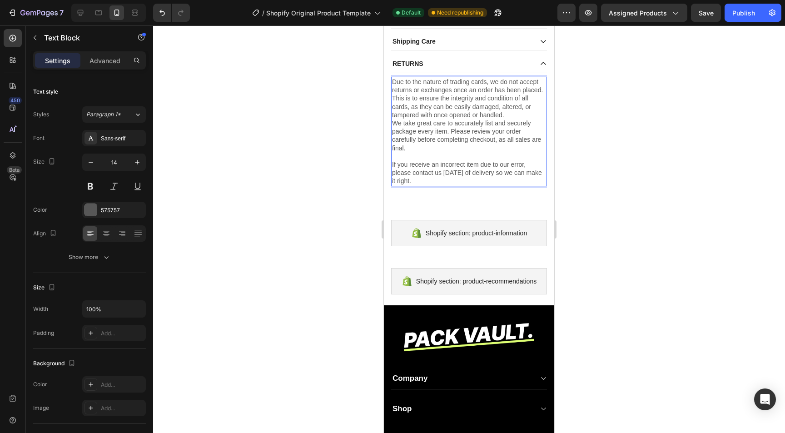
click at [627, 198] on div at bounding box center [469, 229] width 632 height 408
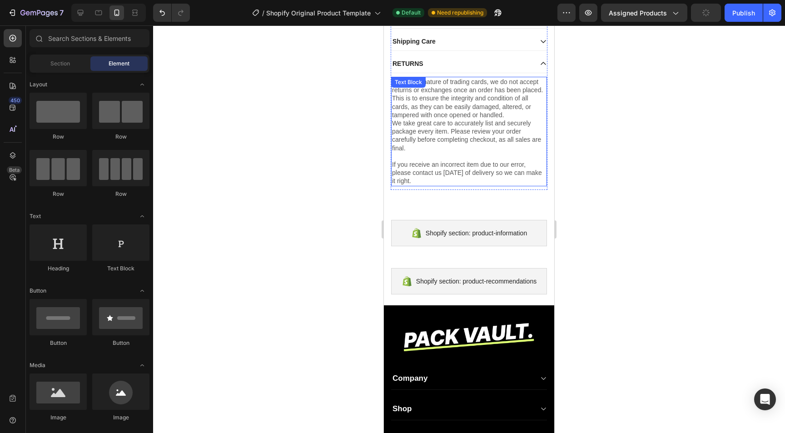
click at [455, 162] on p "If you receive an incorrect item due to our error, please contact us [DATE] of …" at bounding box center [469, 172] width 154 height 25
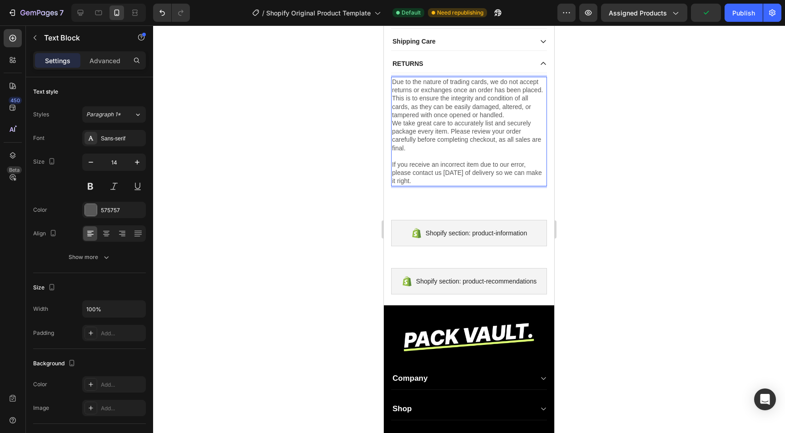
click at [514, 172] on p "If you receive an incorrect item due to our error, please contact us [DATE] of …" at bounding box center [469, 172] width 154 height 25
click at [613, 208] on div at bounding box center [469, 229] width 632 height 408
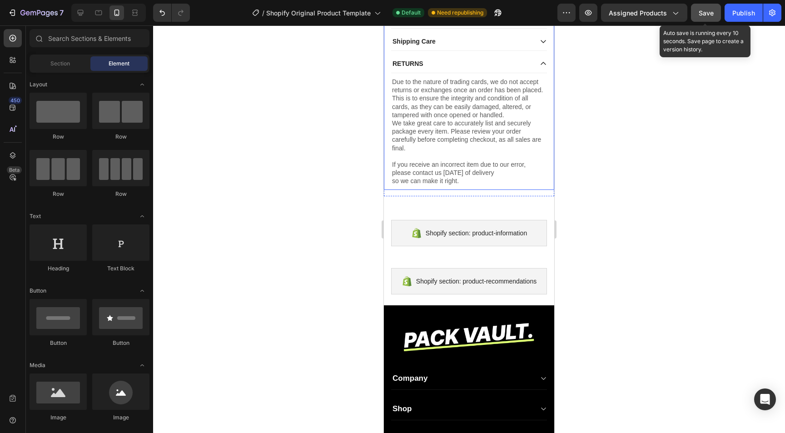
click at [710, 16] on span "Save" at bounding box center [706, 13] width 15 height 8
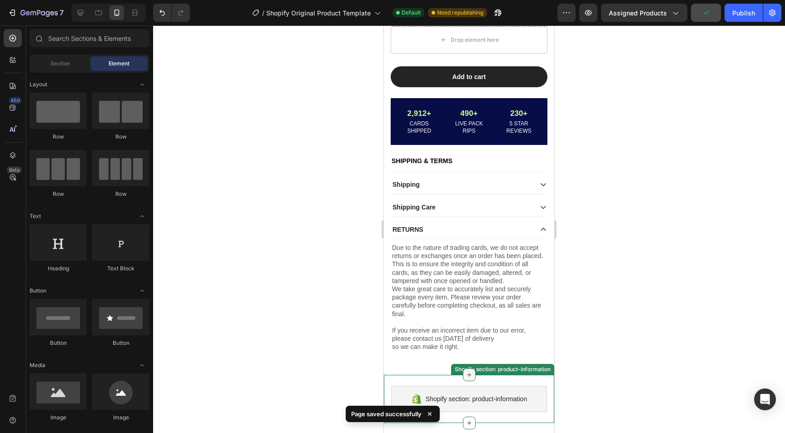
scroll to position [361, 0]
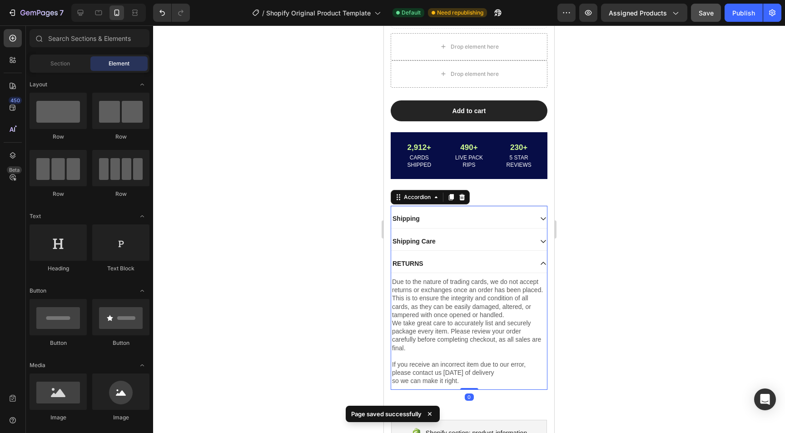
click at [543, 260] on icon at bounding box center [543, 263] width 7 height 7
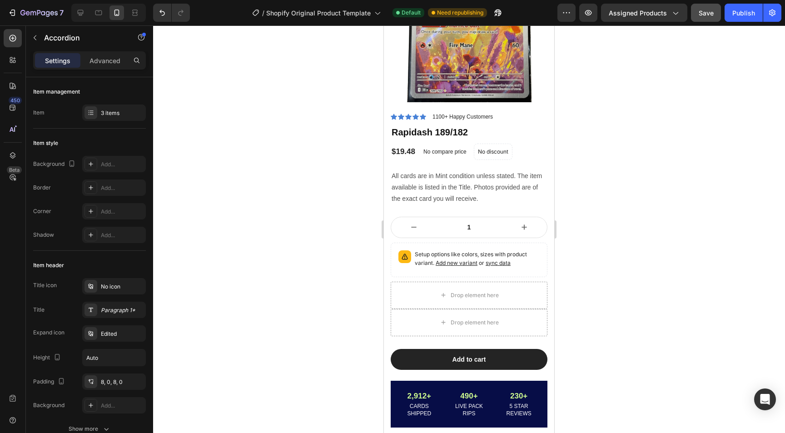
scroll to position [110, 0]
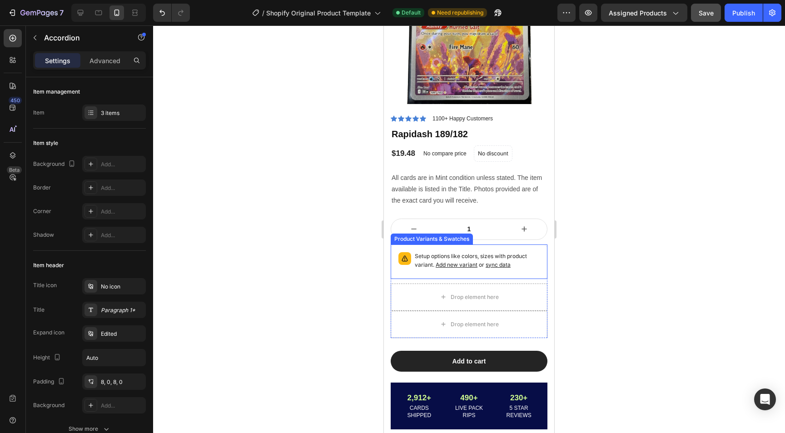
click at [502, 264] on span "sync data" at bounding box center [498, 264] width 25 height 7
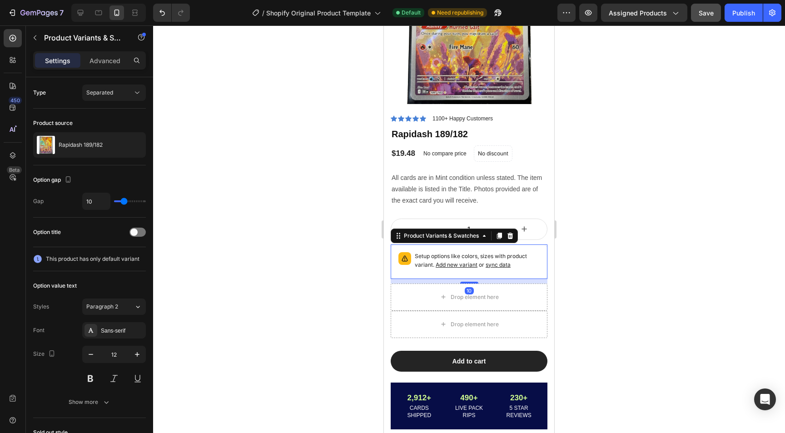
click at [502, 264] on span "sync data" at bounding box center [498, 264] width 25 height 7
click at [136, 231] on span at bounding box center [133, 232] width 7 height 7
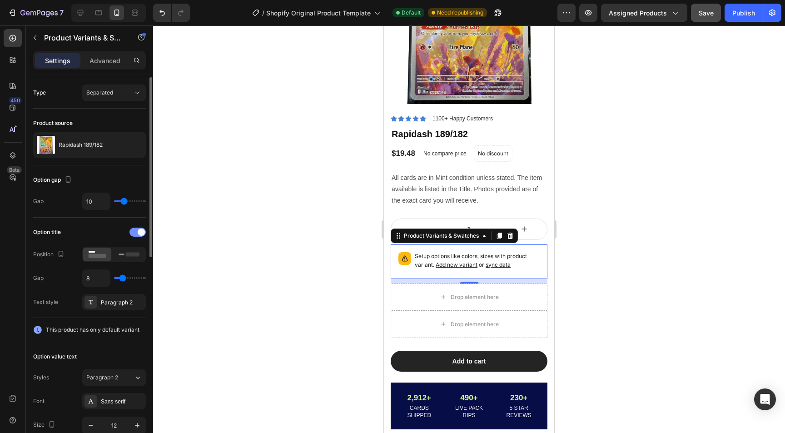
click at [136, 231] on div at bounding box center [137, 232] width 16 height 9
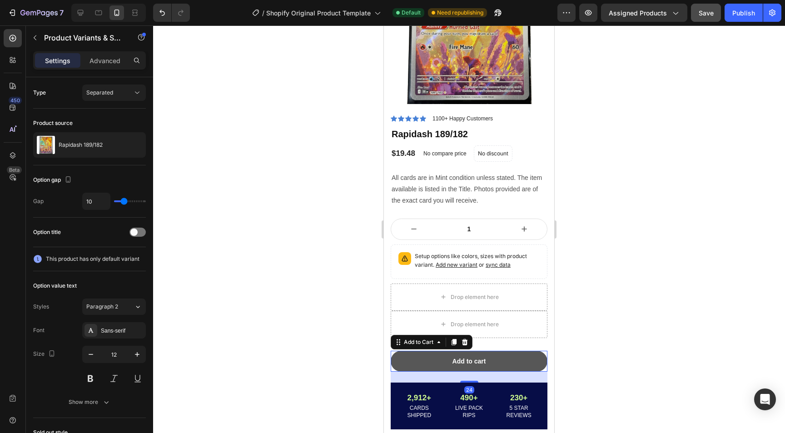
click at [409, 365] on button "Add to cart" at bounding box center [469, 361] width 157 height 21
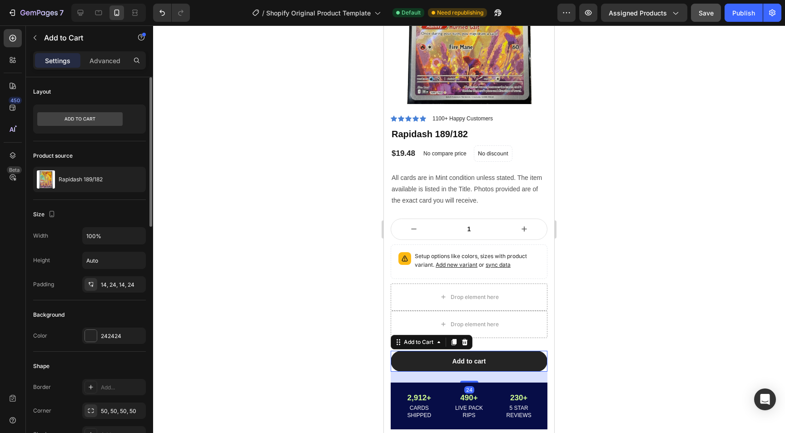
click at [80, 332] on div "Color 242424" at bounding box center [89, 336] width 113 height 16
click at [93, 332] on div at bounding box center [91, 336] width 12 height 12
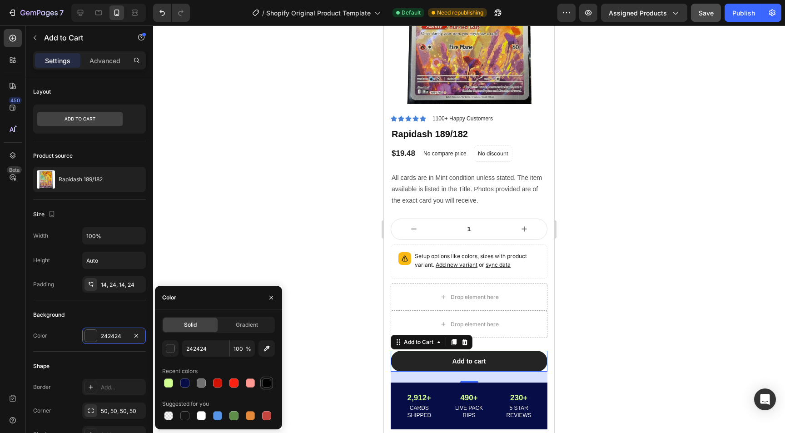
click at [269, 384] on div at bounding box center [266, 382] width 9 height 9
type input "000000"
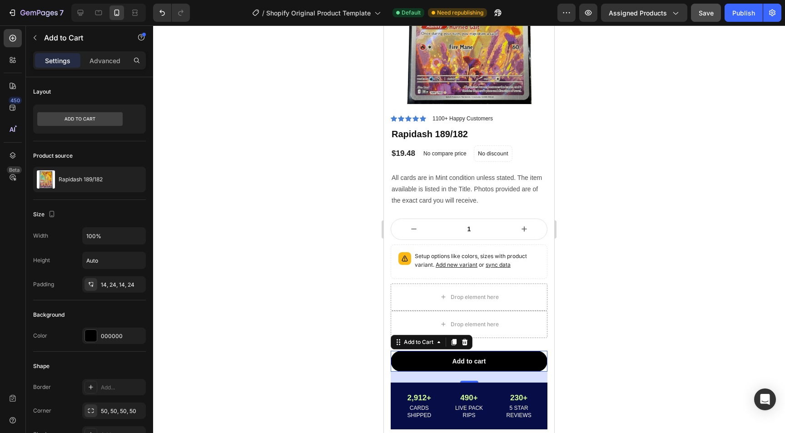
click at [289, 226] on div at bounding box center [469, 229] width 632 height 408
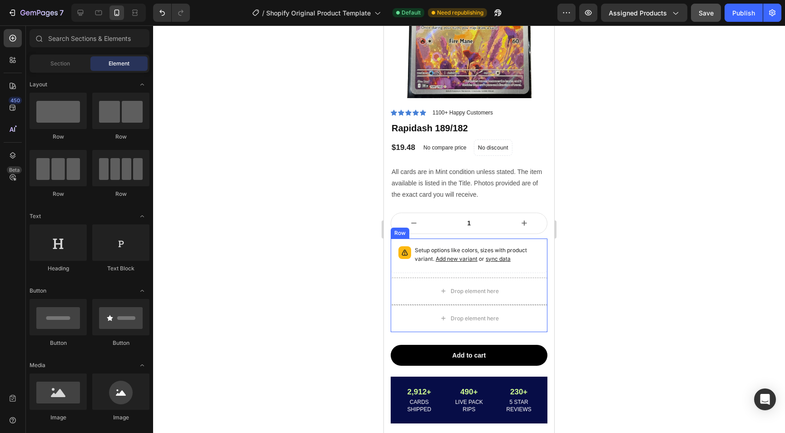
scroll to position [110, 0]
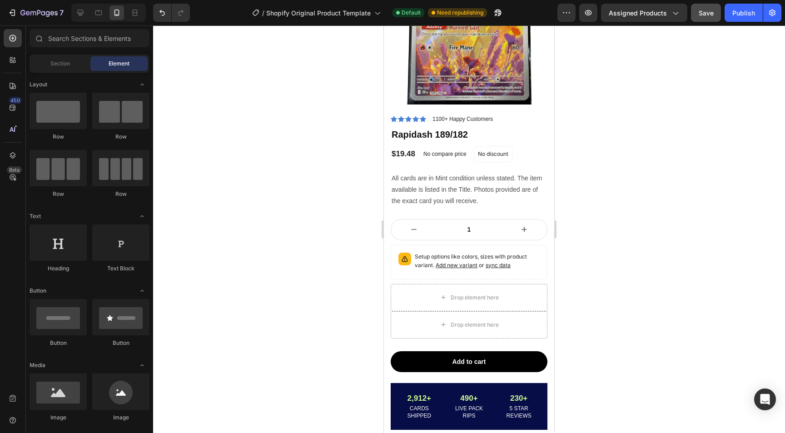
click at [344, 266] on div at bounding box center [469, 229] width 632 height 408
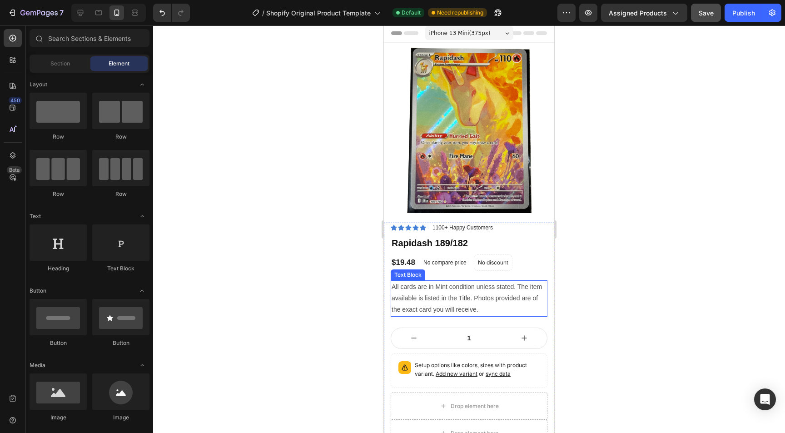
scroll to position [0, 0]
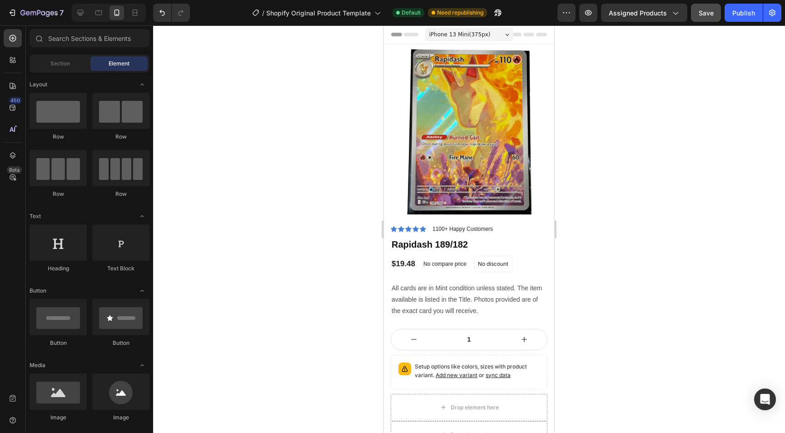
click at [455, 33] on span "iPhone 13 Mini ( 375 px)" at bounding box center [459, 34] width 61 height 9
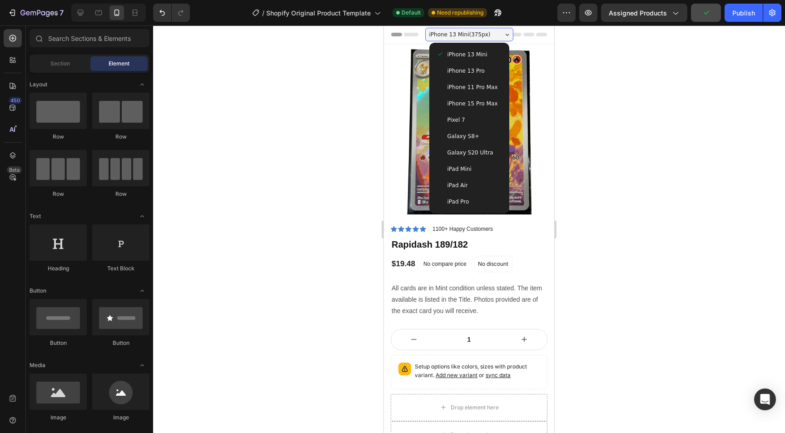
click at [468, 103] on span "iPhone 15 Pro Max" at bounding box center [473, 103] width 50 height 9
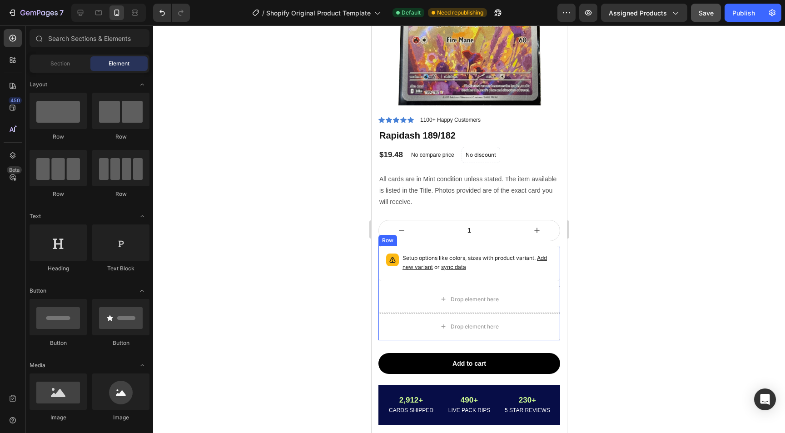
scroll to position [132, 0]
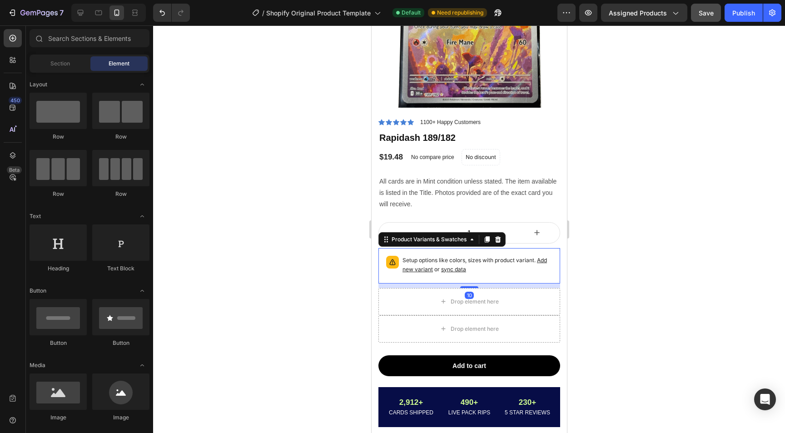
click at [453, 269] on span "sync data" at bounding box center [453, 269] width 25 height 7
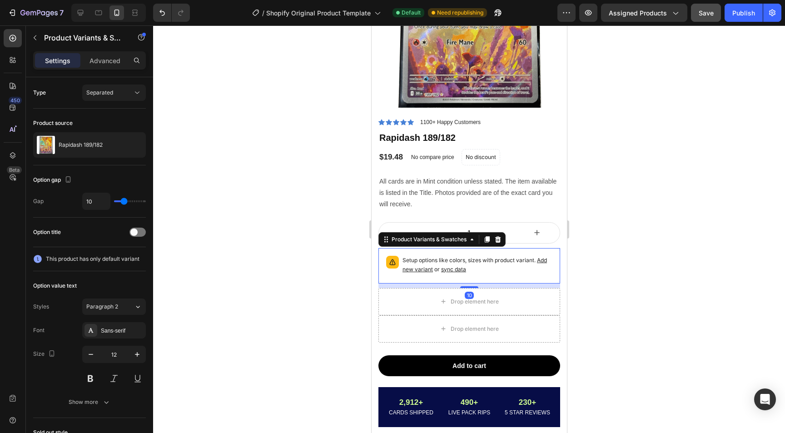
click at [287, 236] on div at bounding box center [469, 229] width 632 height 408
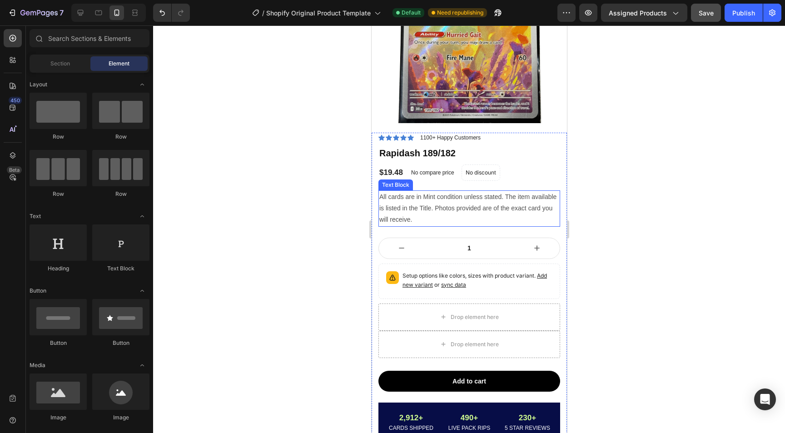
scroll to position [116, 0]
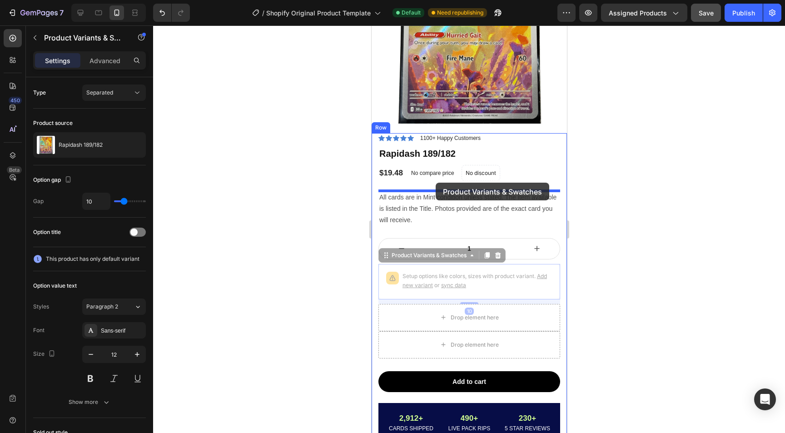
drag, startPoint x: 438, startPoint y: 273, endPoint x: 434, endPoint y: 183, distance: 90.1
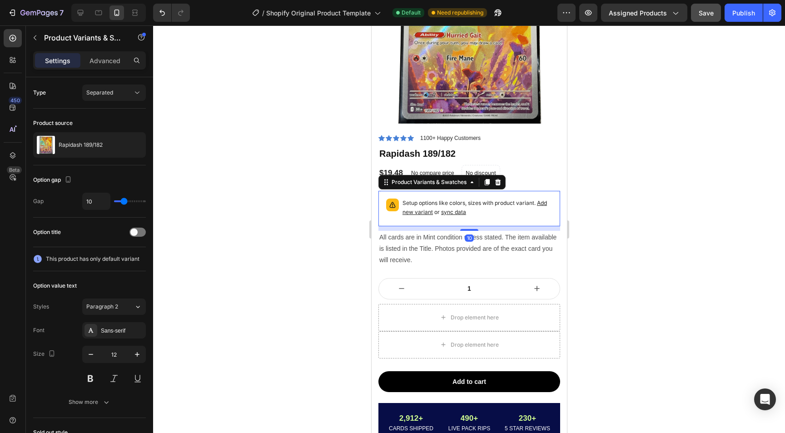
click at [432, 200] on p "Setup options like colors, sizes with product variant. Add new variant or sync …" at bounding box center [477, 208] width 150 height 18
click at [429, 183] on div "Product Variants & Swatches" at bounding box center [428, 182] width 79 height 8
click at [418, 181] on div "Product Variants & Swatches" at bounding box center [428, 182] width 79 height 8
click at [98, 261] on span "This product has only default variant" at bounding box center [93, 258] width 94 height 9
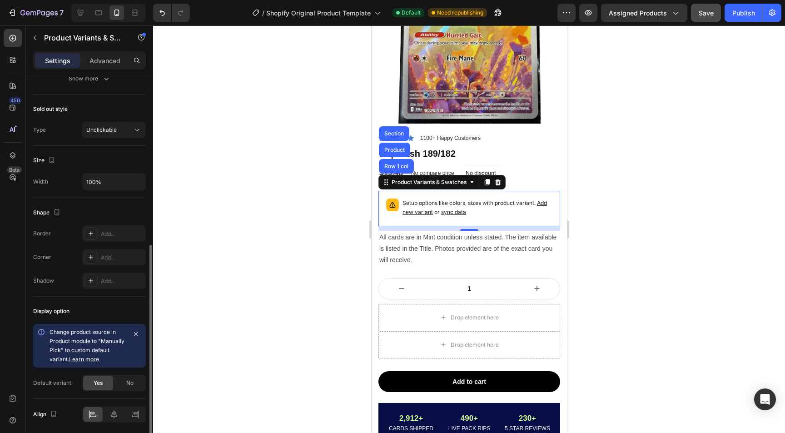
scroll to position [357, 0]
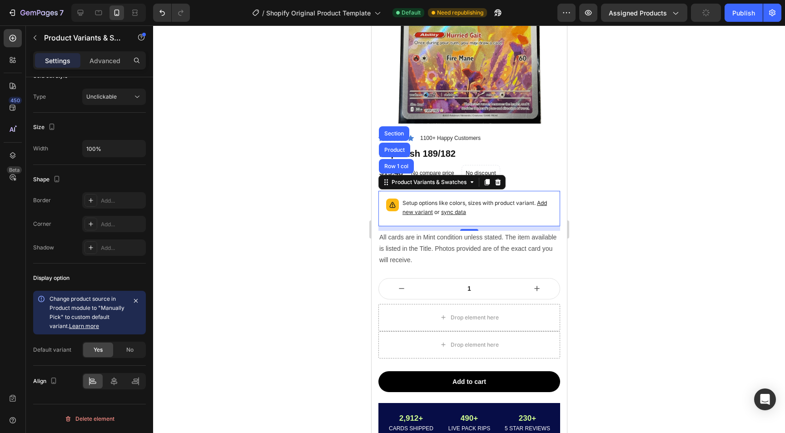
click at [259, 287] on div at bounding box center [469, 229] width 632 height 408
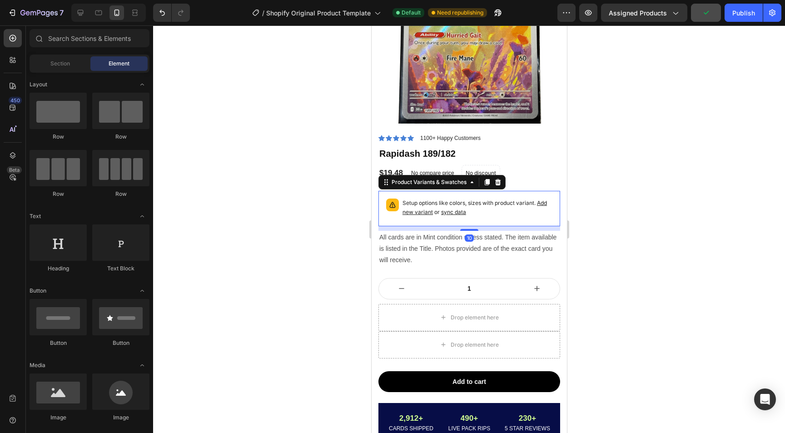
click at [455, 213] on span "sync data" at bounding box center [453, 212] width 25 height 7
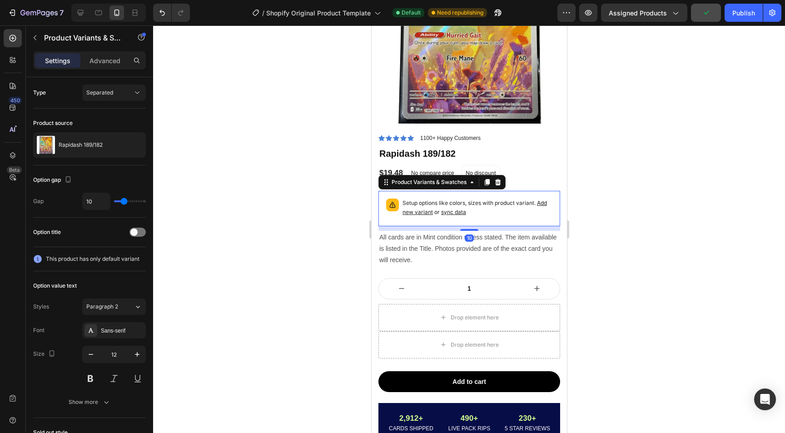
click at [418, 214] on span "Add new variant" at bounding box center [474, 207] width 144 height 16
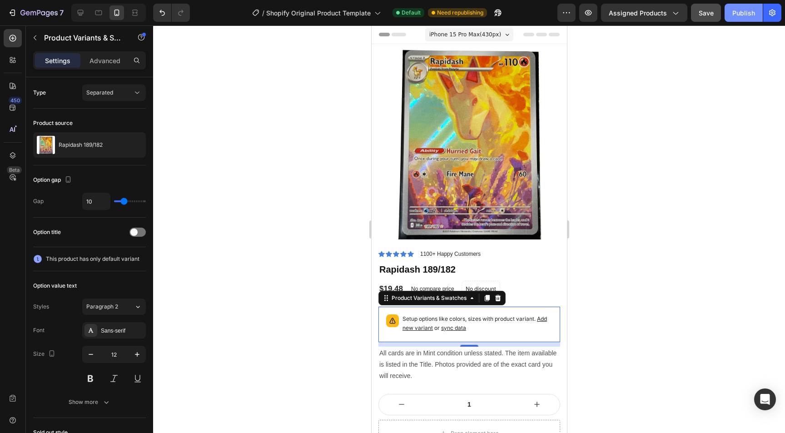
click at [735, 14] on div "Publish" at bounding box center [743, 13] width 23 height 10
click at [505, 300] on div "Product Variants & Swatches" at bounding box center [441, 298] width 127 height 15
click at [501, 296] on icon at bounding box center [497, 297] width 7 height 7
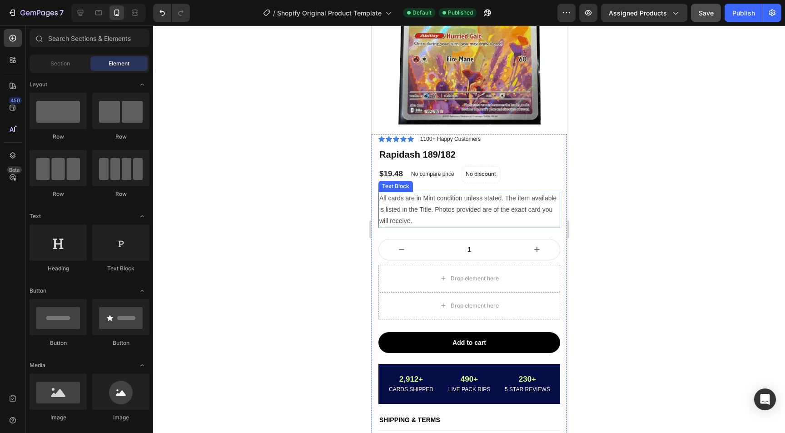
scroll to position [114, 0]
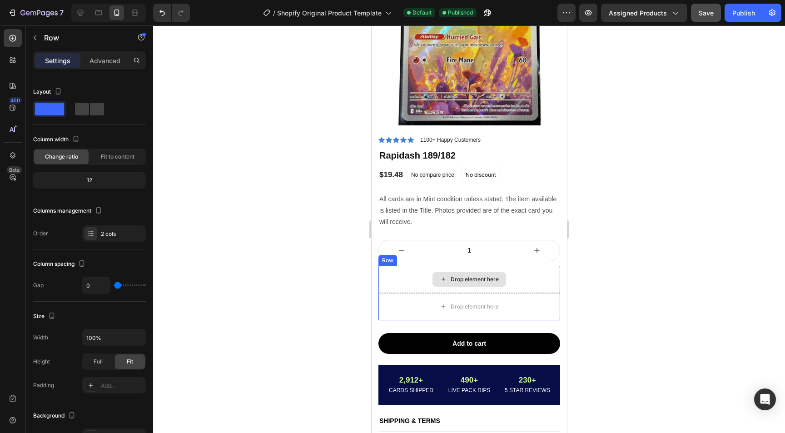
click at [391, 282] on div "Drop element here" at bounding box center [469, 279] width 182 height 27
click at [433, 257] on icon at bounding box center [433, 257] width 7 height 7
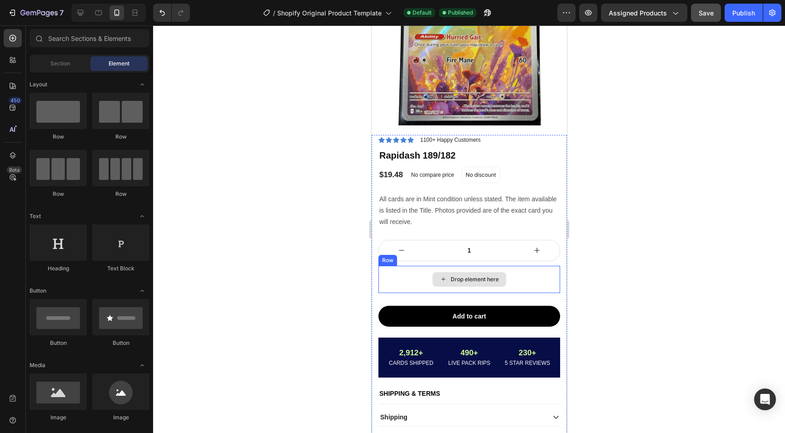
click at [409, 283] on div "Drop element here" at bounding box center [469, 279] width 182 height 27
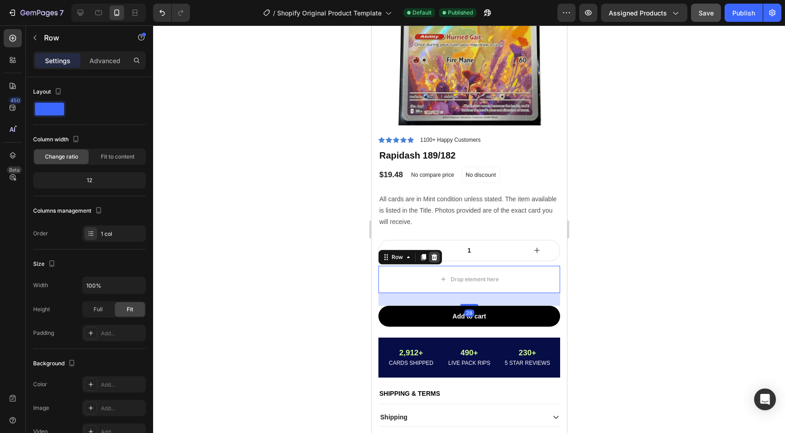
click at [431, 254] on icon at bounding box center [434, 257] width 6 height 6
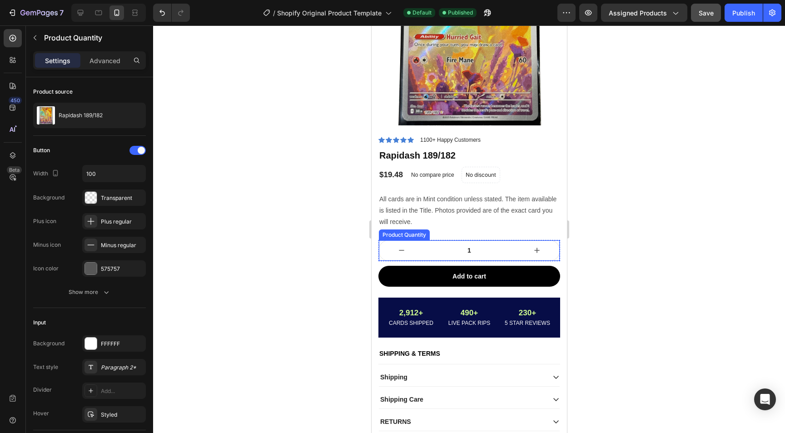
click at [543, 248] on button "increment" at bounding box center [536, 250] width 45 height 20
click at [556, 246] on div "2 Product Quantity 0 Row Row" at bounding box center [469, 250] width 182 height 21
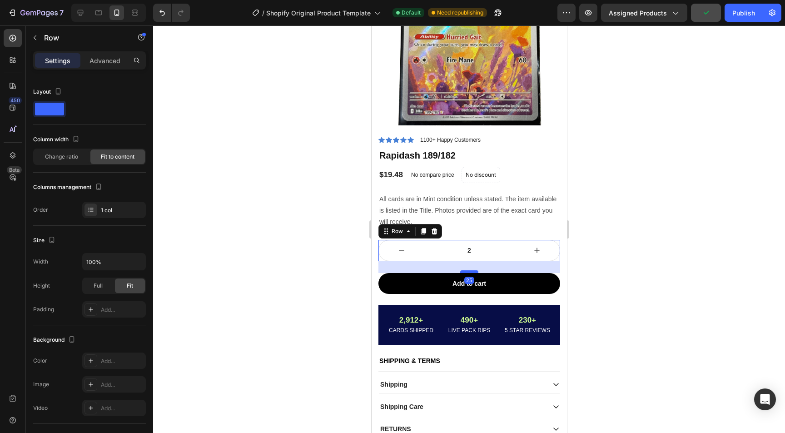
drag, startPoint x: 472, startPoint y: 264, endPoint x: 471, endPoint y: 274, distance: 10.5
click at [471, 273] on div at bounding box center [469, 271] width 18 height 3
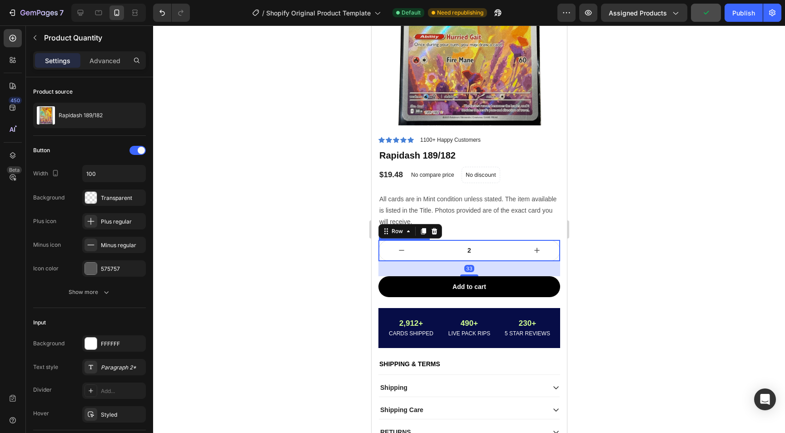
click at [401, 248] on icon "decrement" at bounding box center [401, 250] width 9 height 9
type input "1"
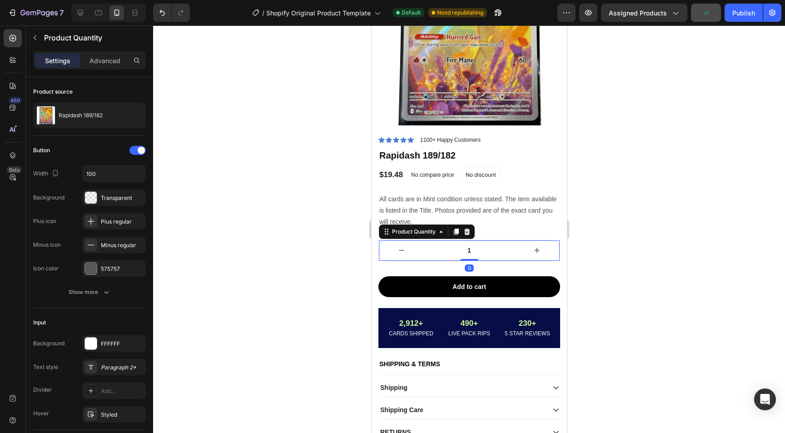
click at [299, 284] on div at bounding box center [469, 229] width 632 height 408
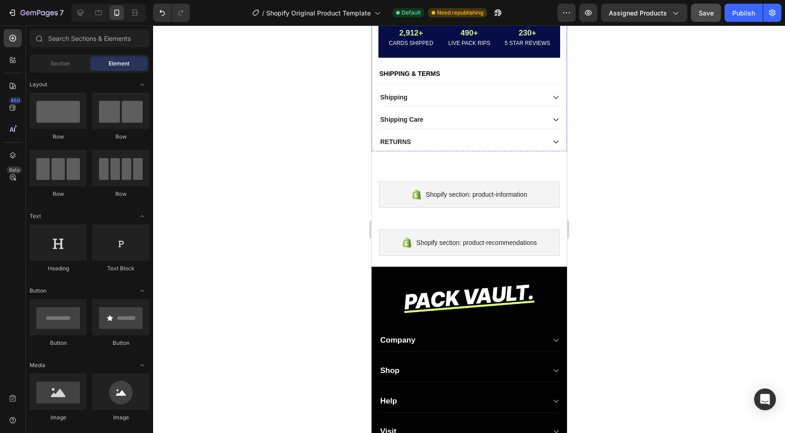
scroll to position [0, 0]
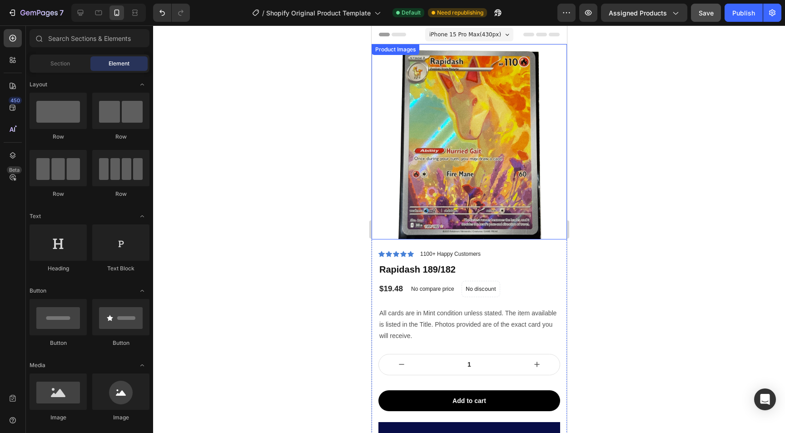
click at [386, 73] on img at bounding box center [468, 141] width 195 height 195
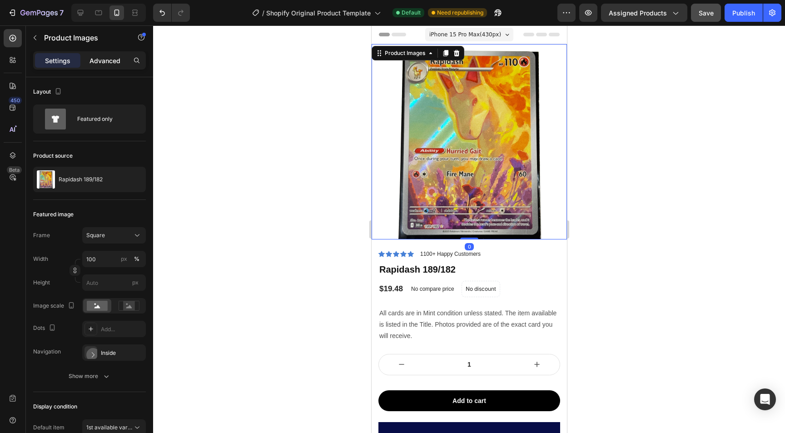
click at [106, 59] on p "Advanced" at bounding box center [105, 61] width 31 height 10
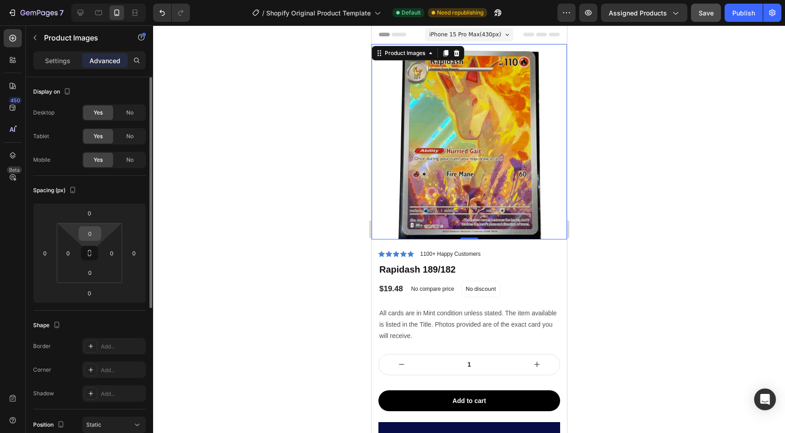
click at [88, 233] on input "0" at bounding box center [90, 234] width 18 height 14
type input "30"
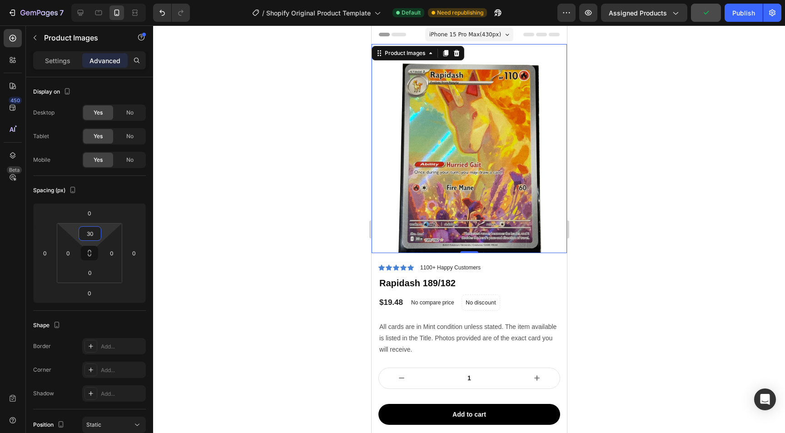
click at [335, 168] on div at bounding box center [469, 229] width 632 height 408
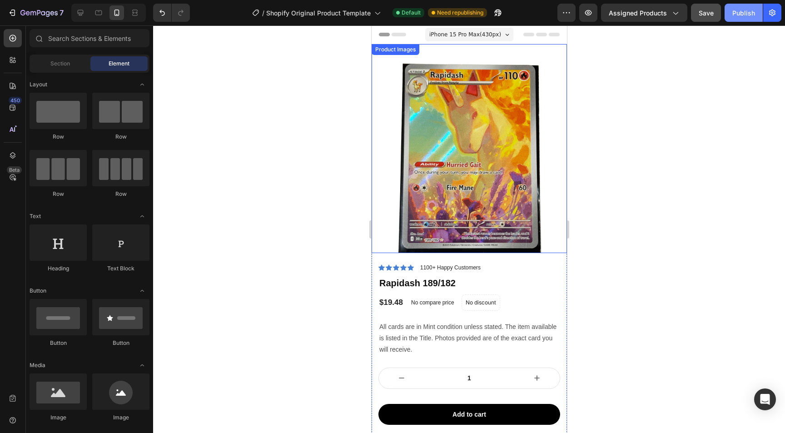
click at [738, 13] on div "Publish" at bounding box center [743, 13] width 23 height 10
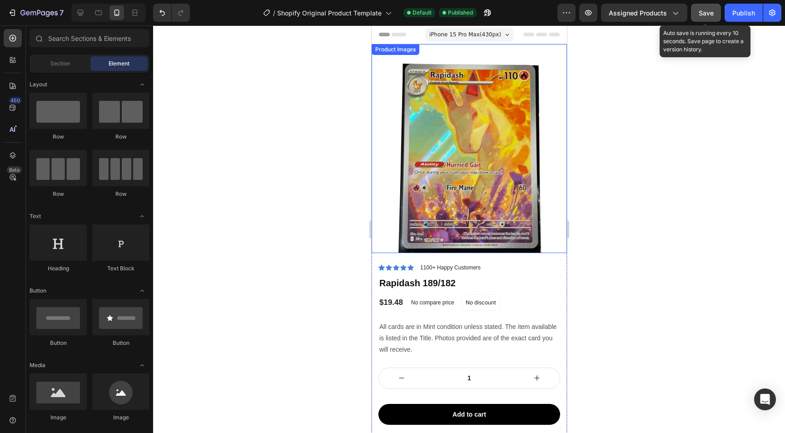
click at [718, 18] on button "Save" at bounding box center [706, 13] width 30 height 18
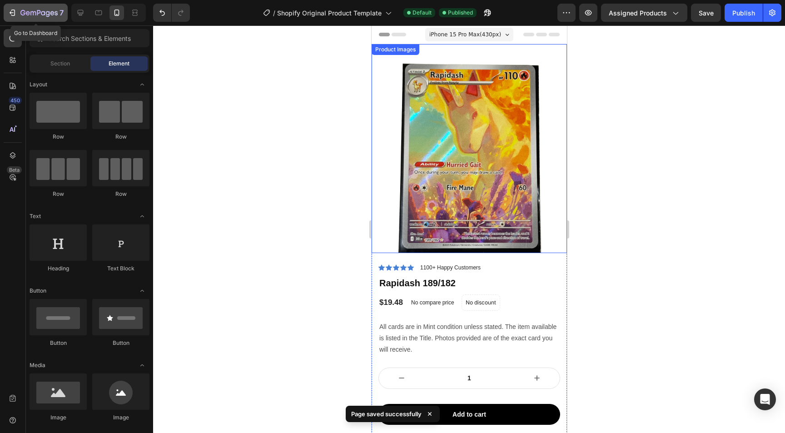
click at [56, 10] on icon "button" at bounding box center [38, 14] width 37 height 8
